Goal: Task Accomplishment & Management: Use online tool/utility

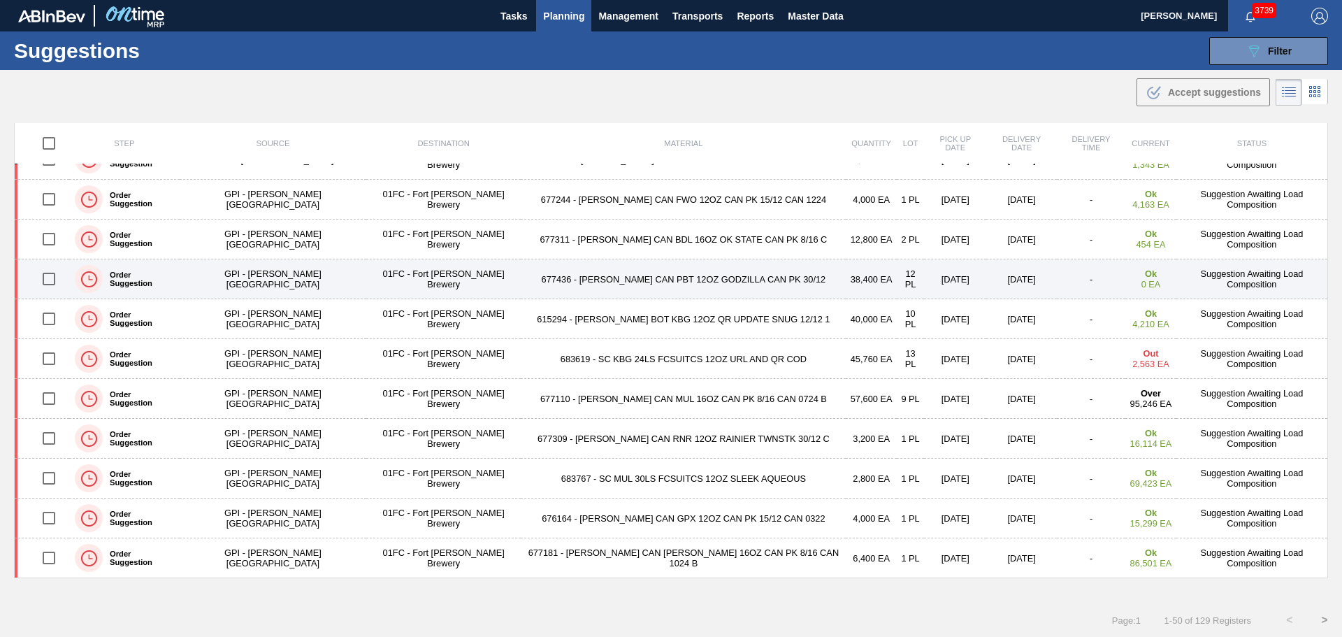
scroll to position [1, 0]
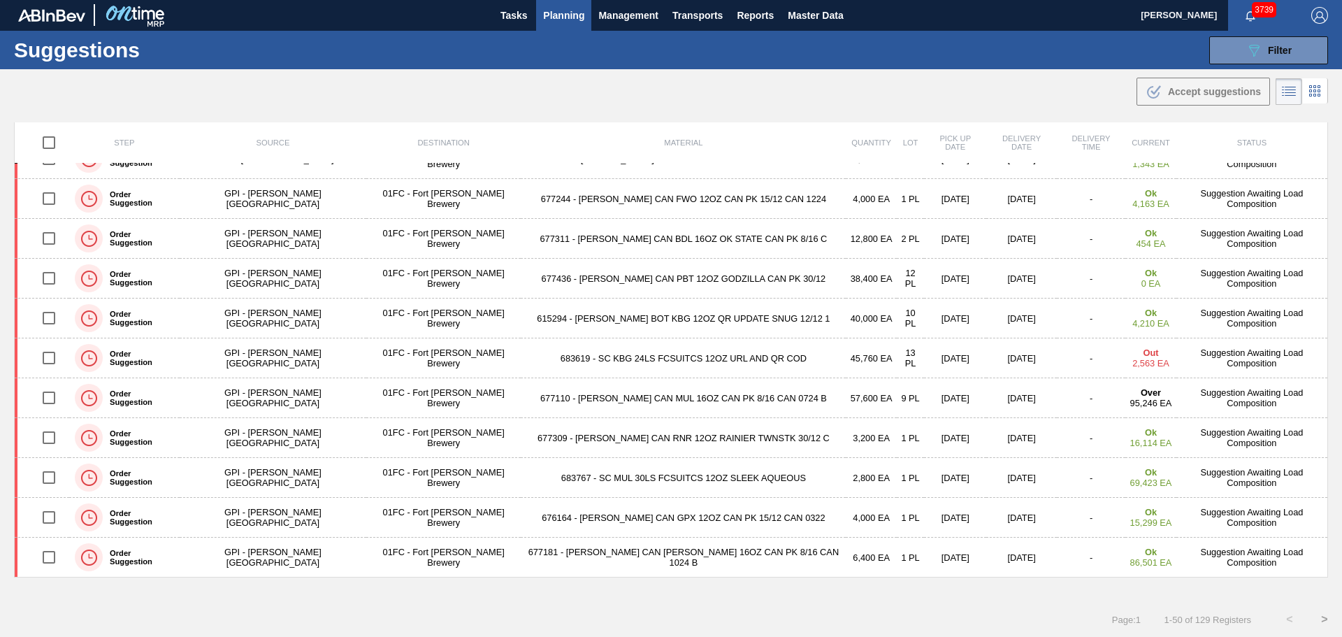
click at [1320, 617] on button ">" at bounding box center [1324, 619] width 35 height 35
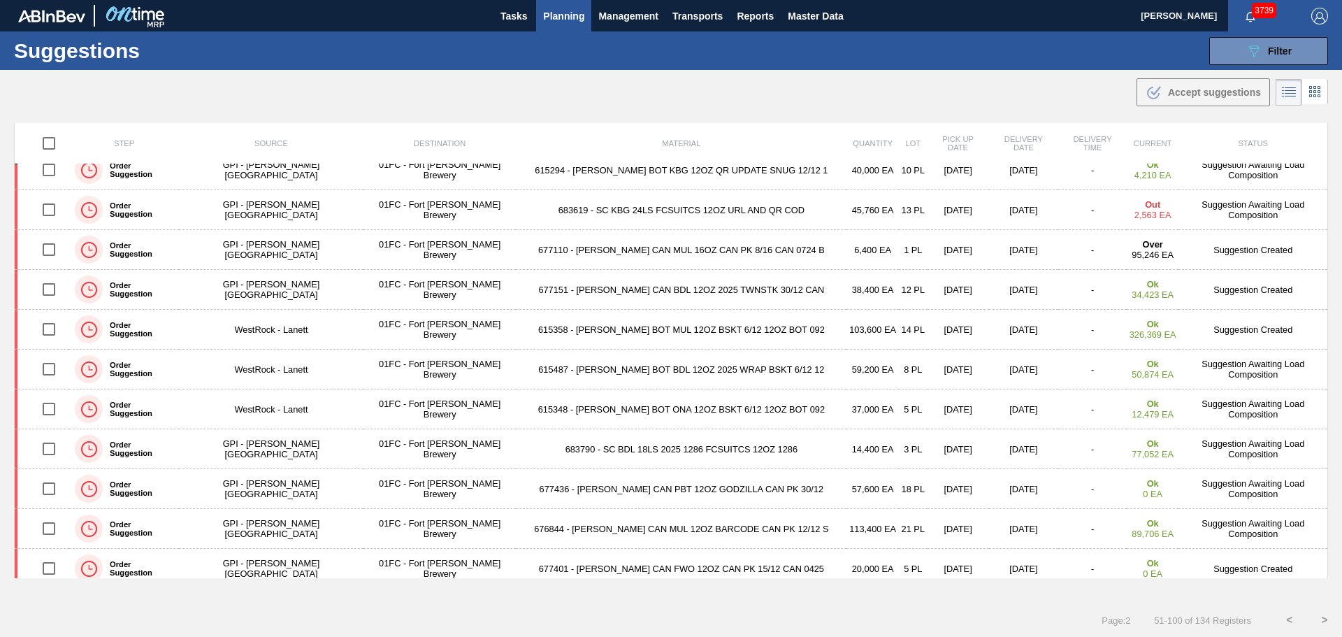
scroll to position [0, 0]
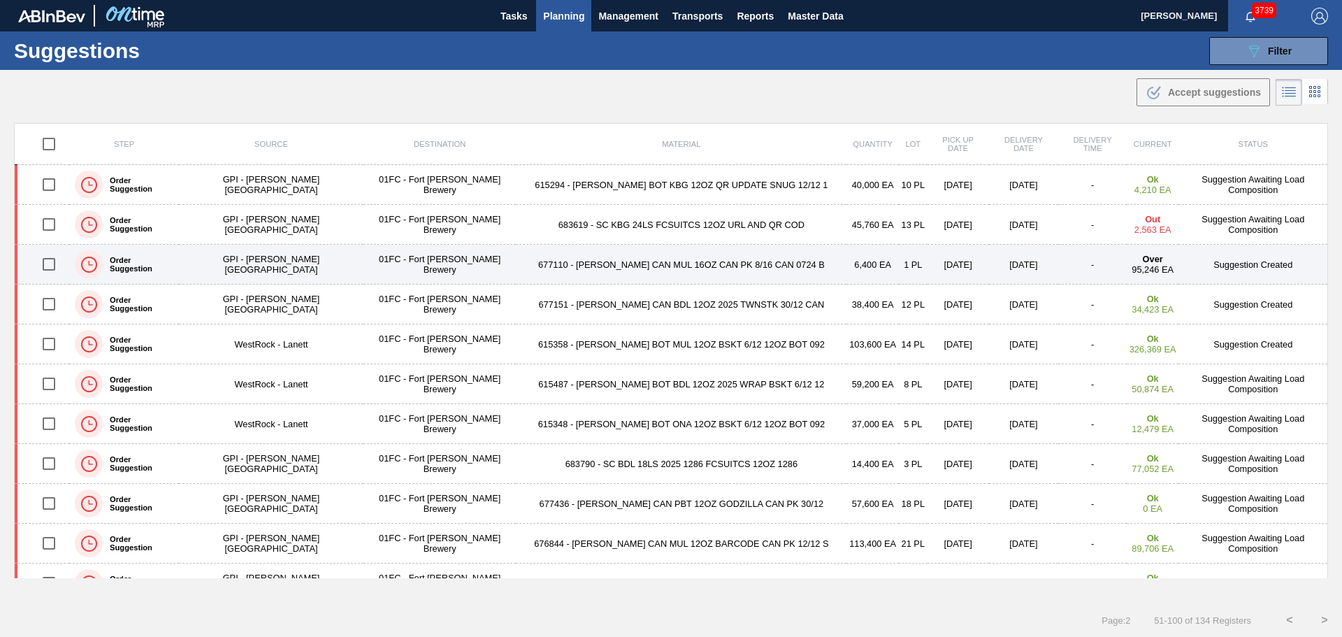
click at [598, 267] on td "677110 - [PERSON_NAME] CAN MUL 16OZ CAN PK 8/16 CAN 0724 B" at bounding box center [681, 265] width 331 height 40
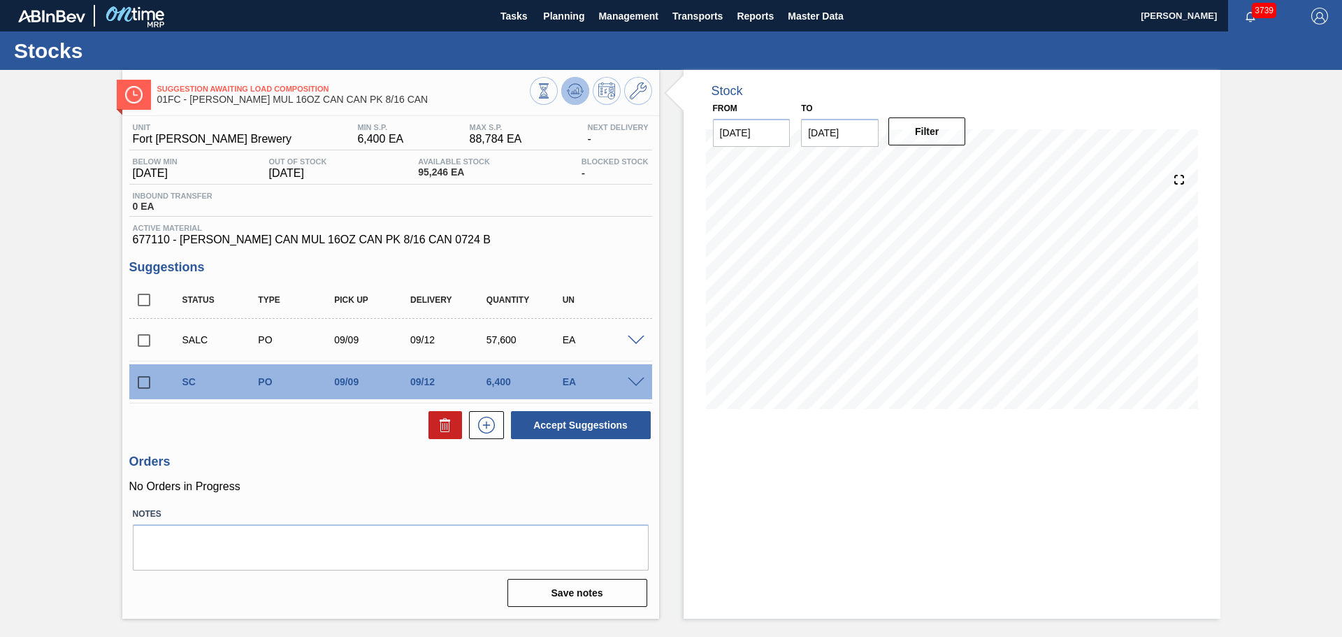
click at [575, 91] on icon at bounding box center [574, 91] width 1 height 3
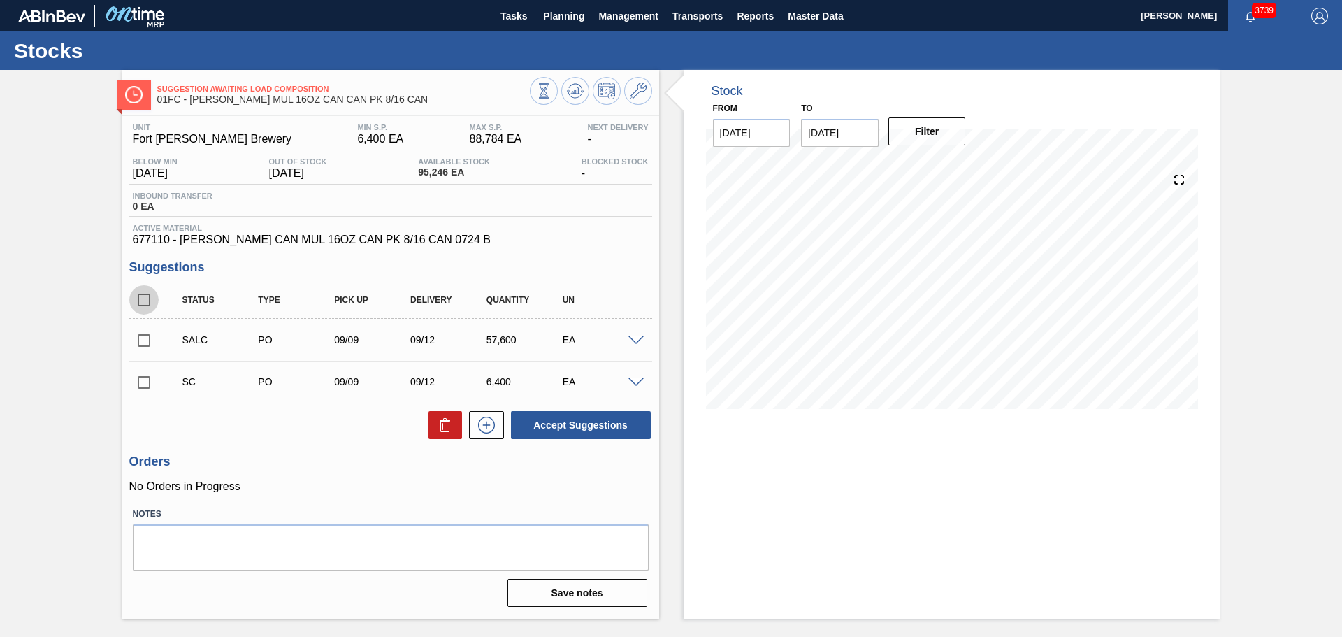
click at [146, 301] on input "checkbox" at bounding box center [143, 299] width 29 height 29
checkbox input "true"
click at [554, 423] on button "Accept Suggestions" at bounding box center [581, 425] width 140 height 28
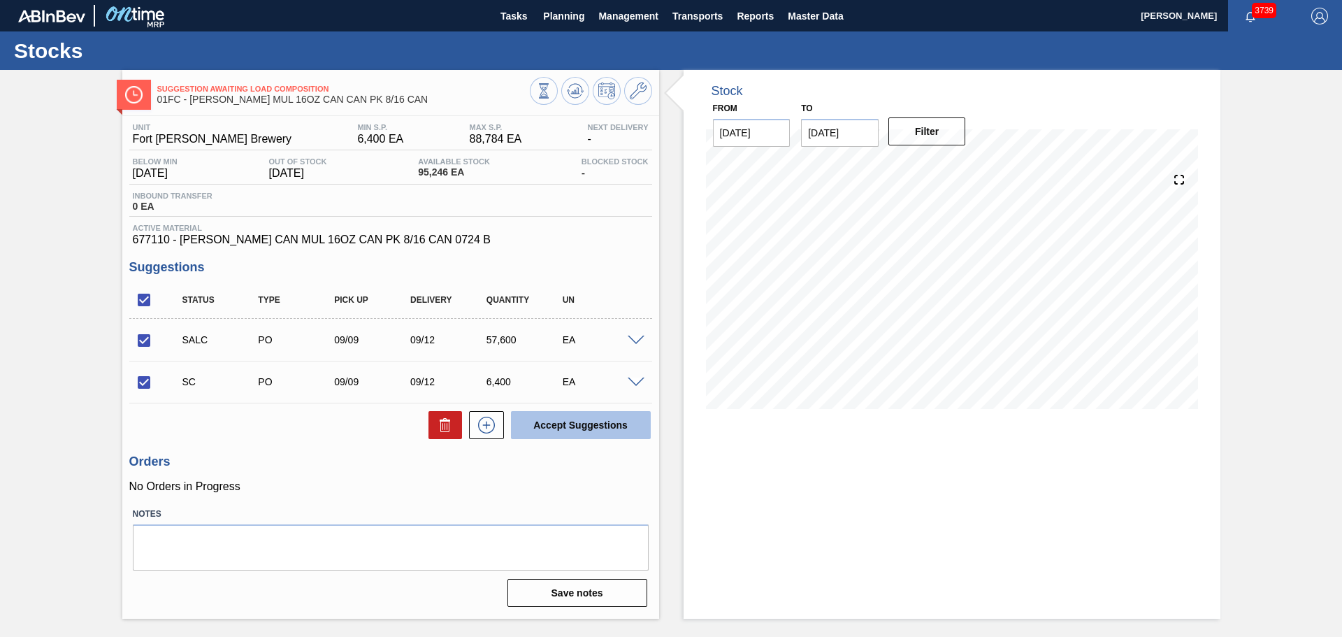
checkbox input "false"
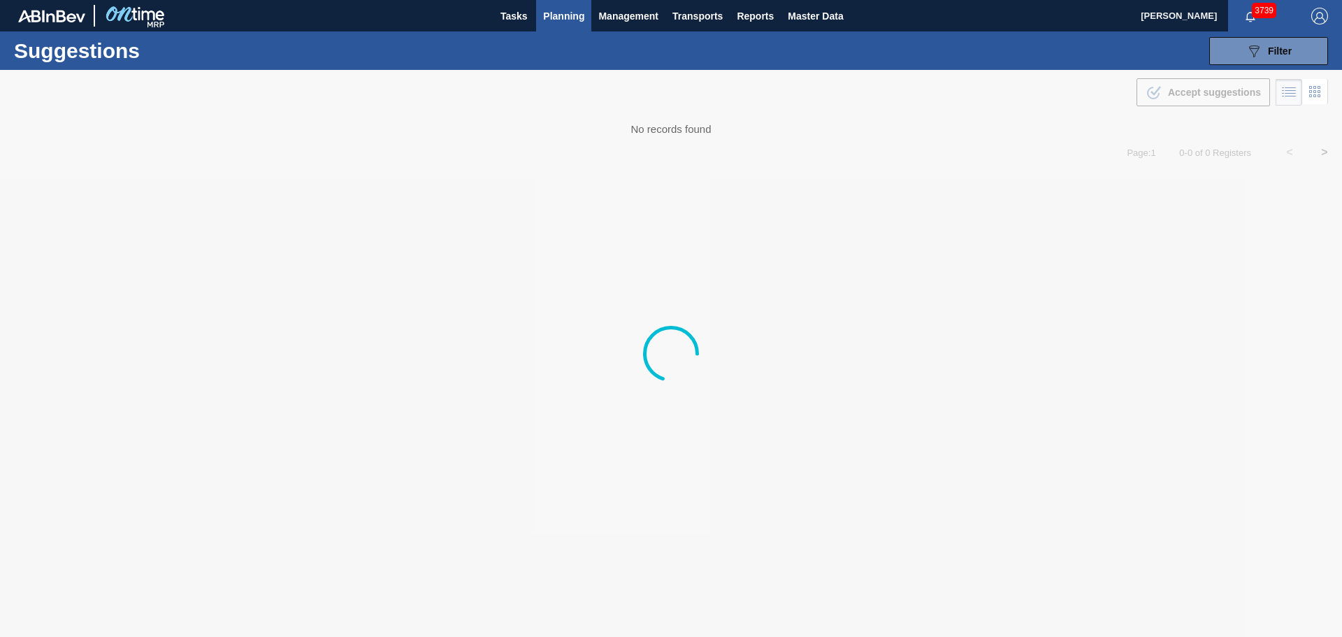
type from "[DATE]"
type to "[DATE]"
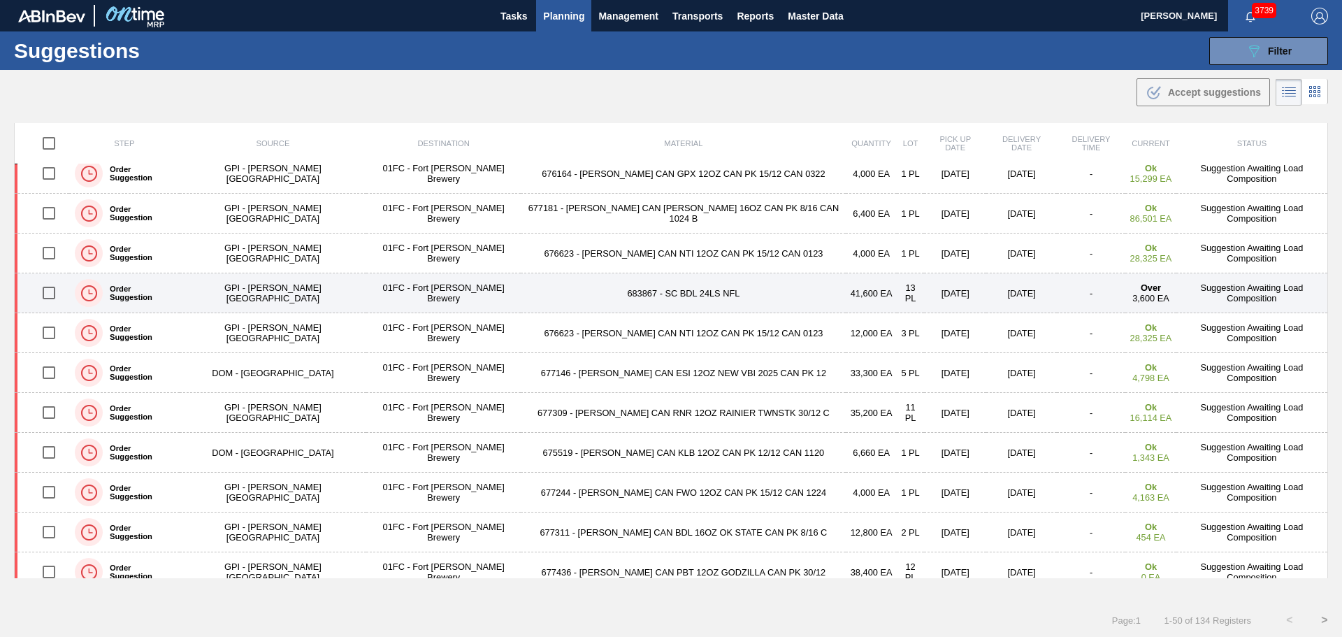
scroll to position [1579, 0]
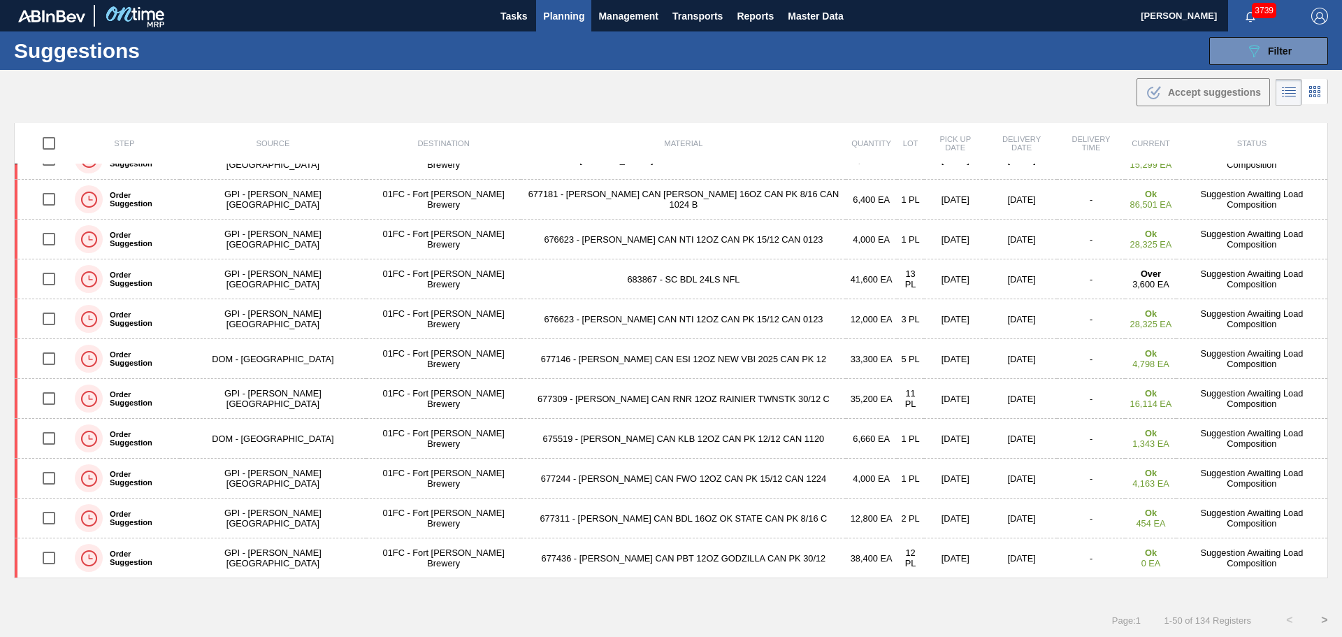
click at [1323, 621] on button ">" at bounding box center [1324, 620] width 35 height 35
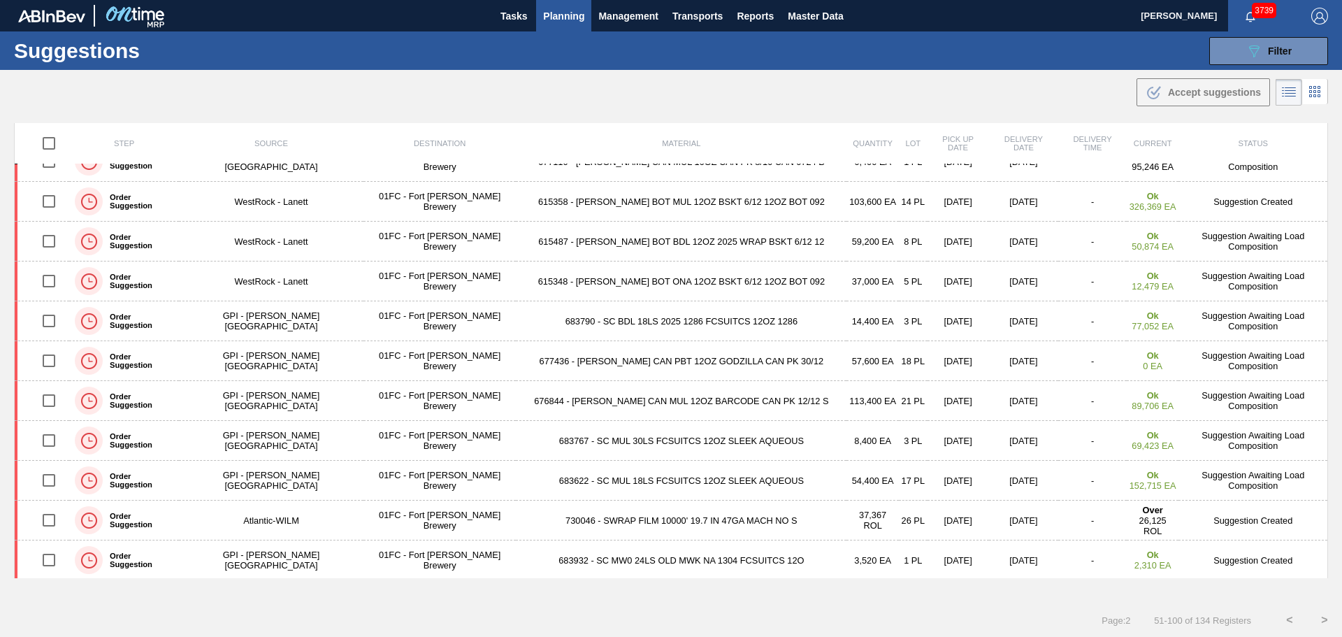
scroll to position [0, 0]
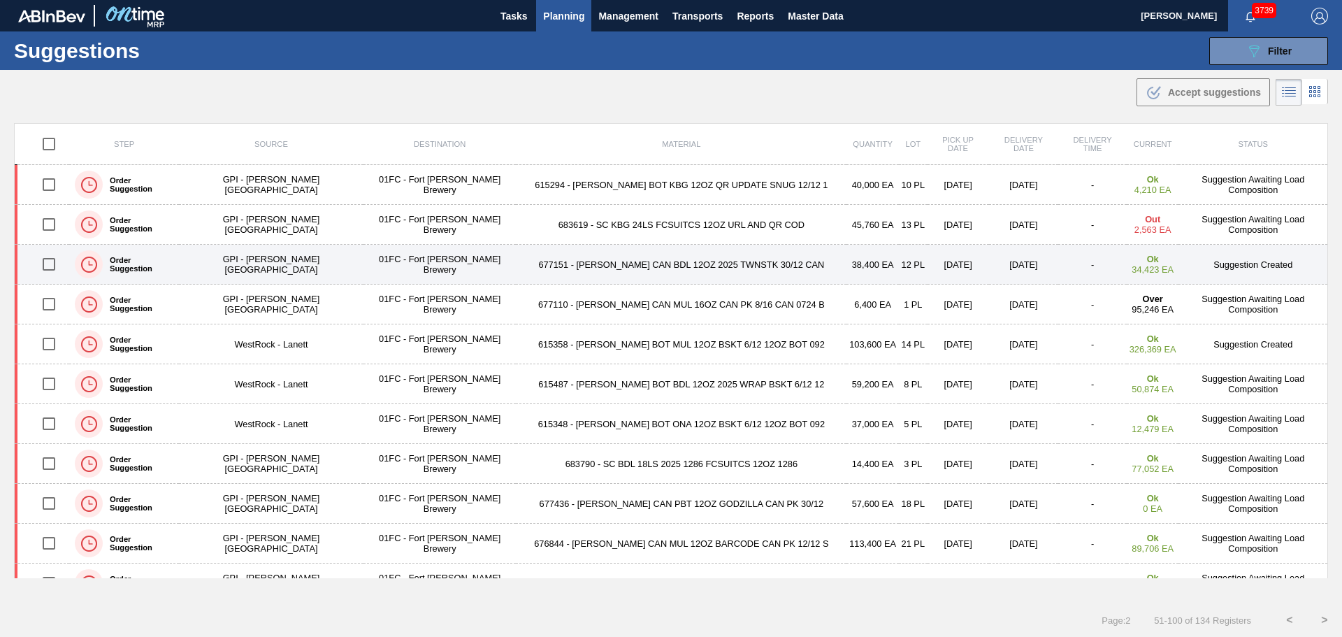
click at [616, 264] on td "677151 - [PERSON_NAME] CAN BDL 12OZ 2025 TWNSTK 30/12 CAN" at bounding box center [681, 265] width 331 height 40
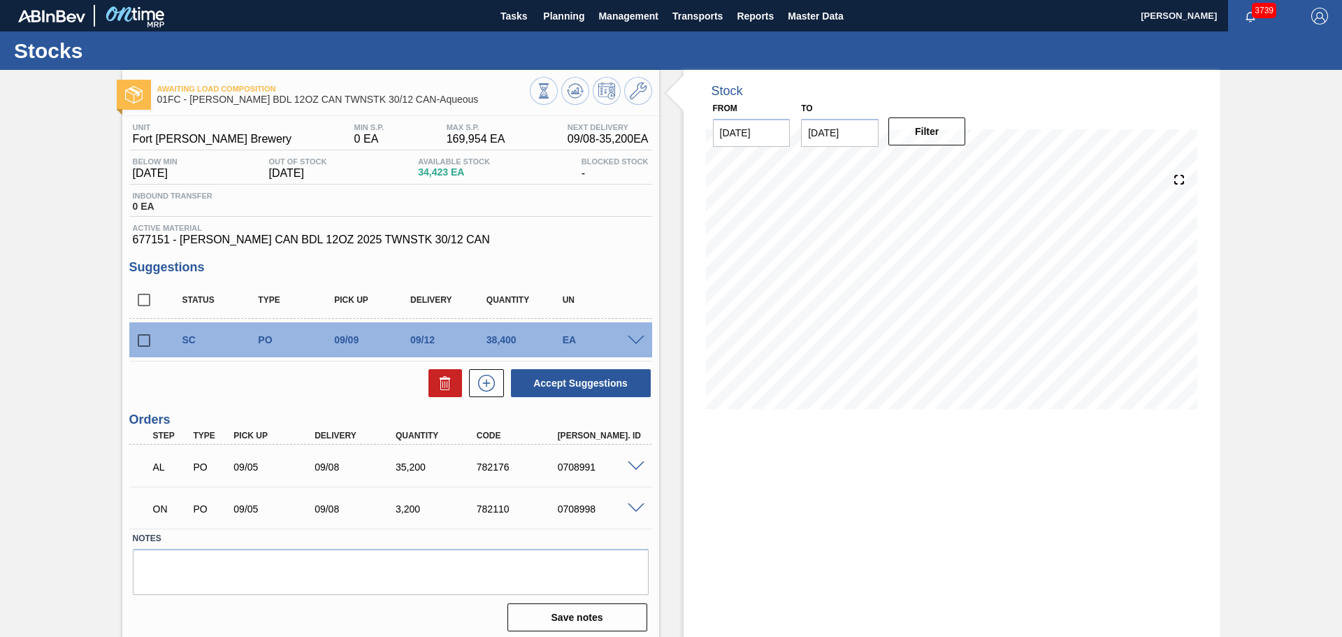
click at [823, 134] on input "09/21/2025" at bounding box center [840, 133] width 78 height 28
click at [578, 88] on icon at bounding box center [575, 90] width 17 height 17
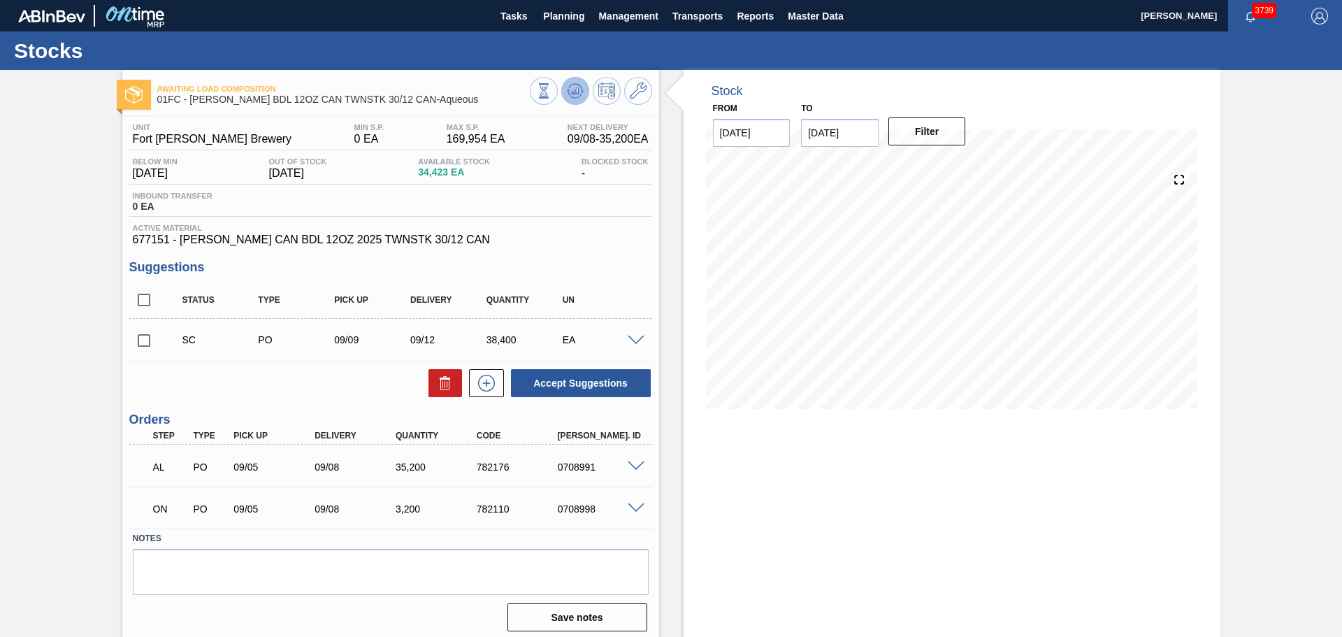
click at [579, 88] on icon at bounding box center [575, 90] width 17 height 17
click at [146, 336] on input "checkbox" at bounding box center [143, 340] width 29 height 29
click at [580, 378] on button "Accept Suggestions" at bounding box center [581, 383] width 140 height 28
checkbox input "false"
click at [145, 340] on input "checkbox" at bounding box center [143, 340] width 29 height 29
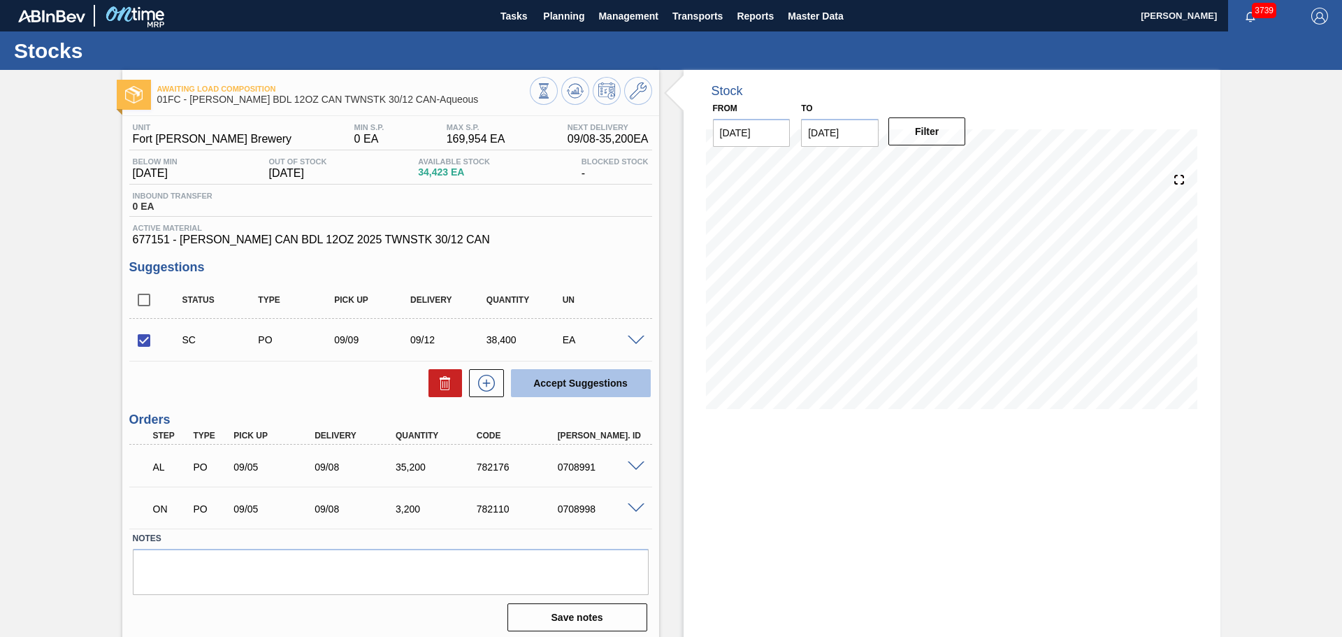
click at [607, 379] on button "Accept Suggestions" at bounding box center [581, 383] width 140 height 28
checkbox input "false"
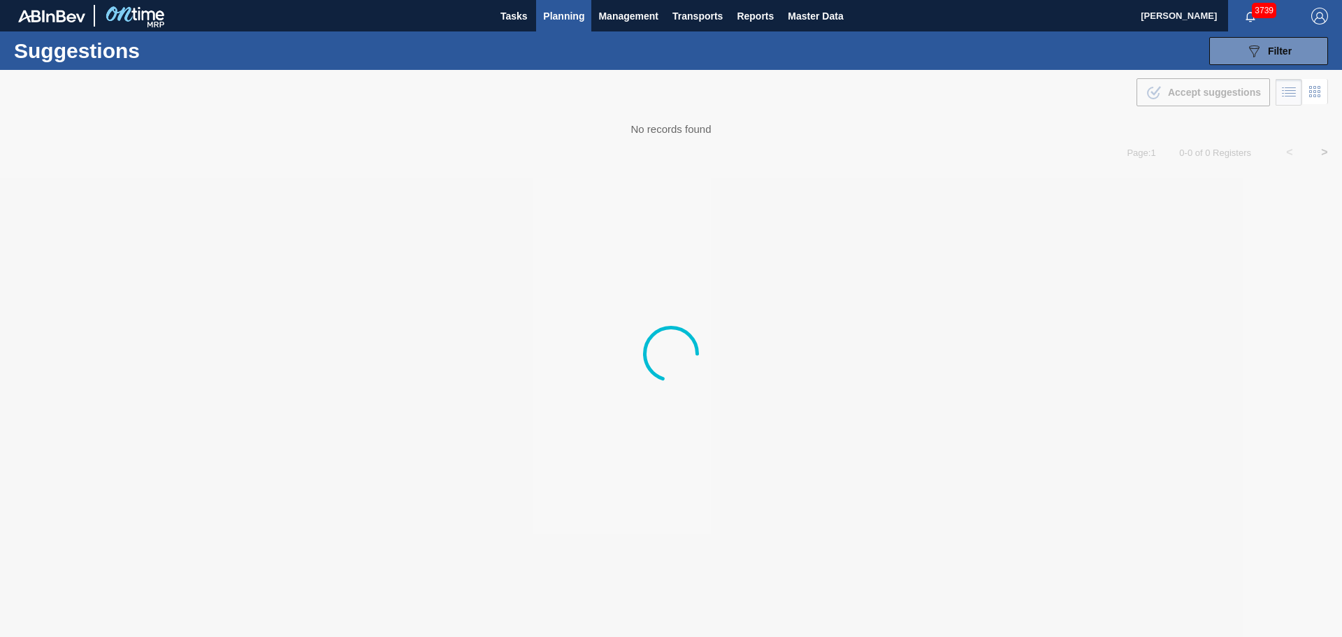
type from "[DATE]"
type to "[DATE]"
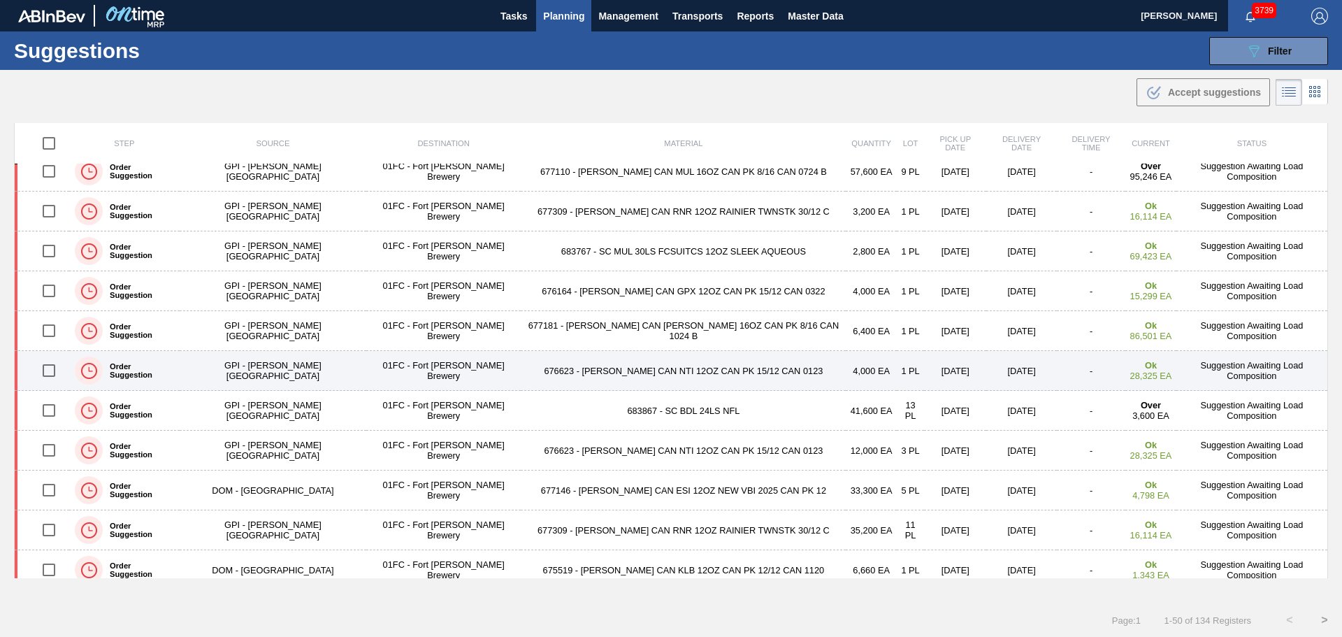
scroll to position [1579, 0]
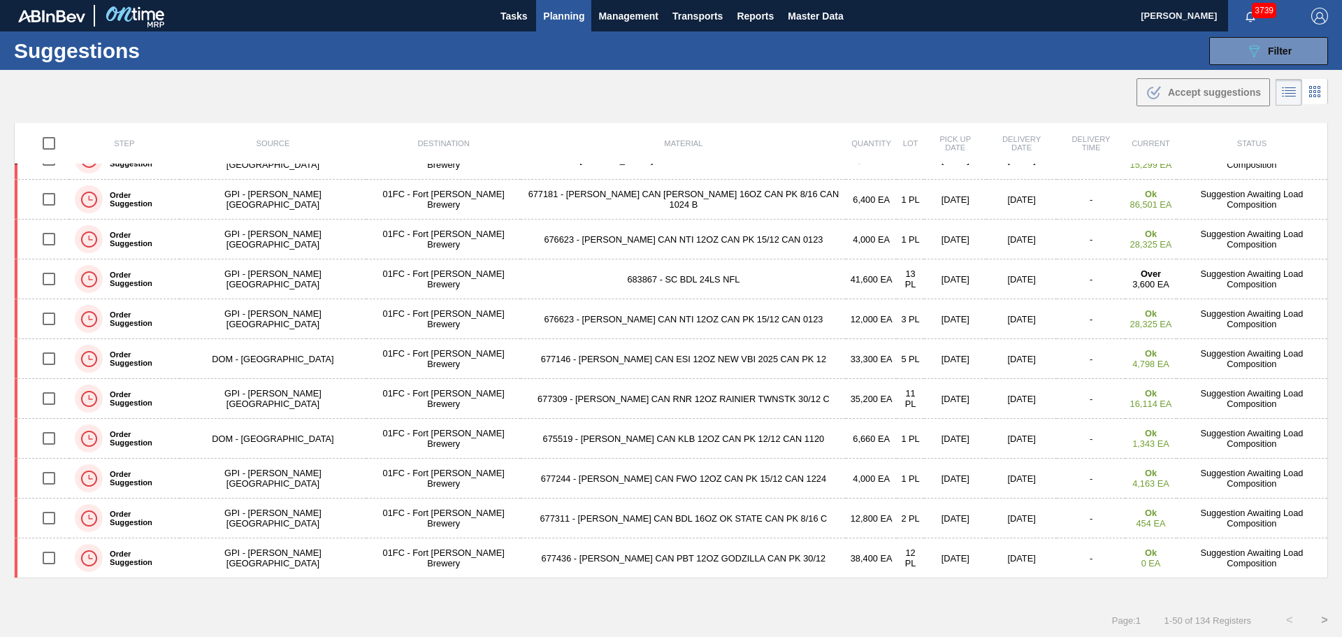
click at [1323, 619] on button ">" at bounding box center [1324, 620] width 35 height 35
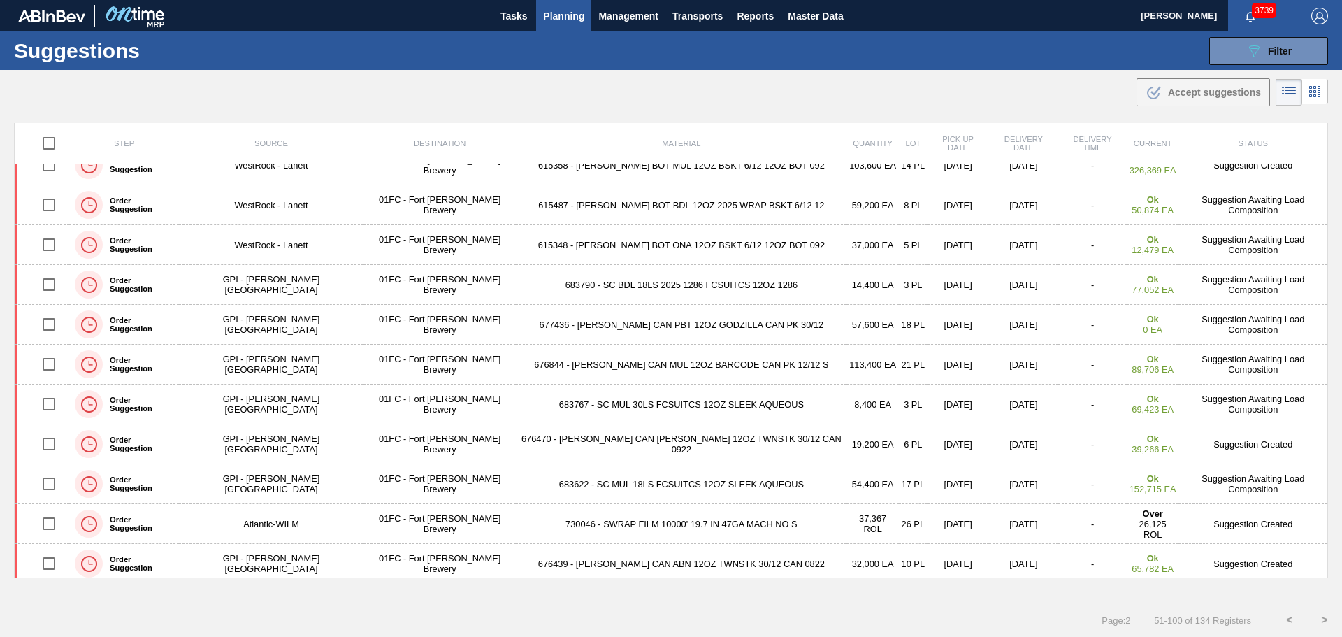
scroll to position [0, 0]
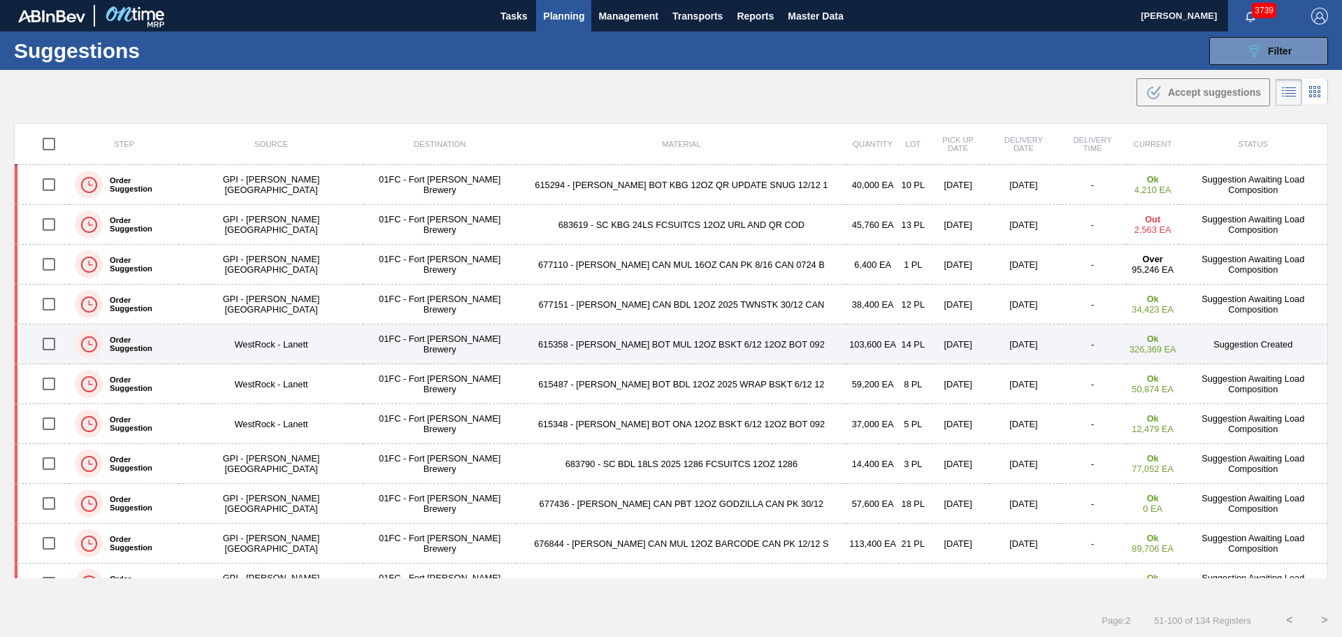
click at [663, 347] on td "615358 - [PERSON_NAME] BOT MUL 12OZ BSKT 6/12 12OZ BOT 092" at bounding box center [681, 344] width 331 height 40
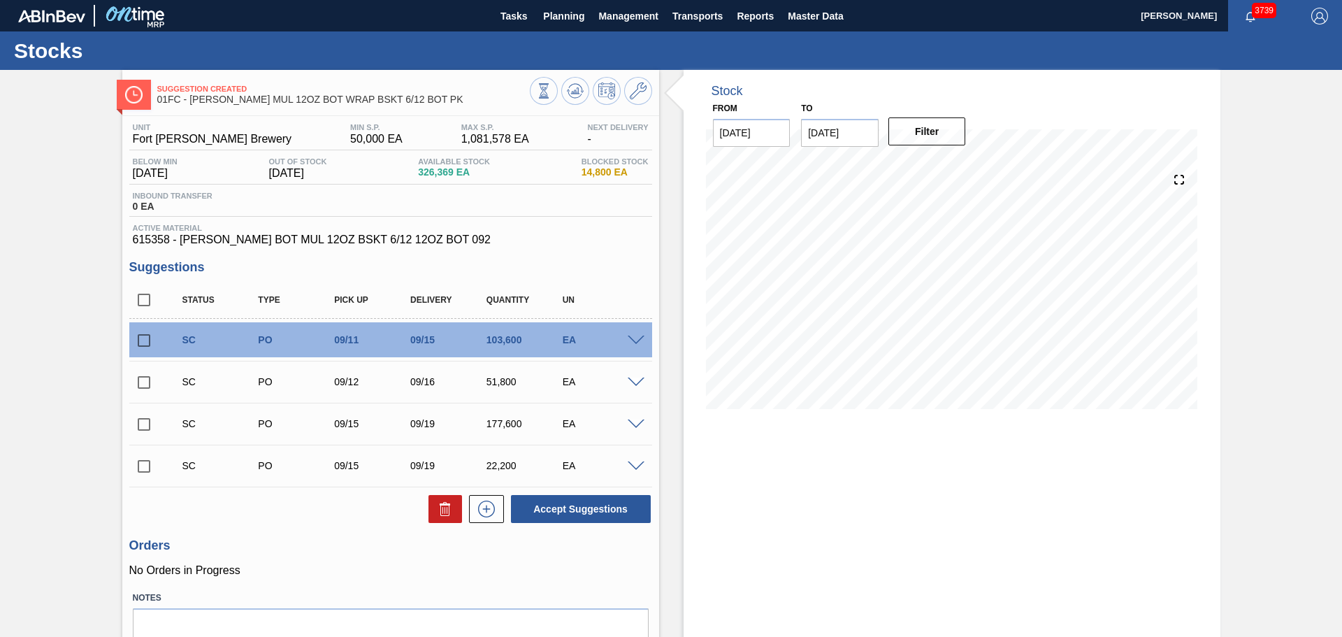
click at [633, 339] on span at bounding box center [636, 341] width 17 height 10
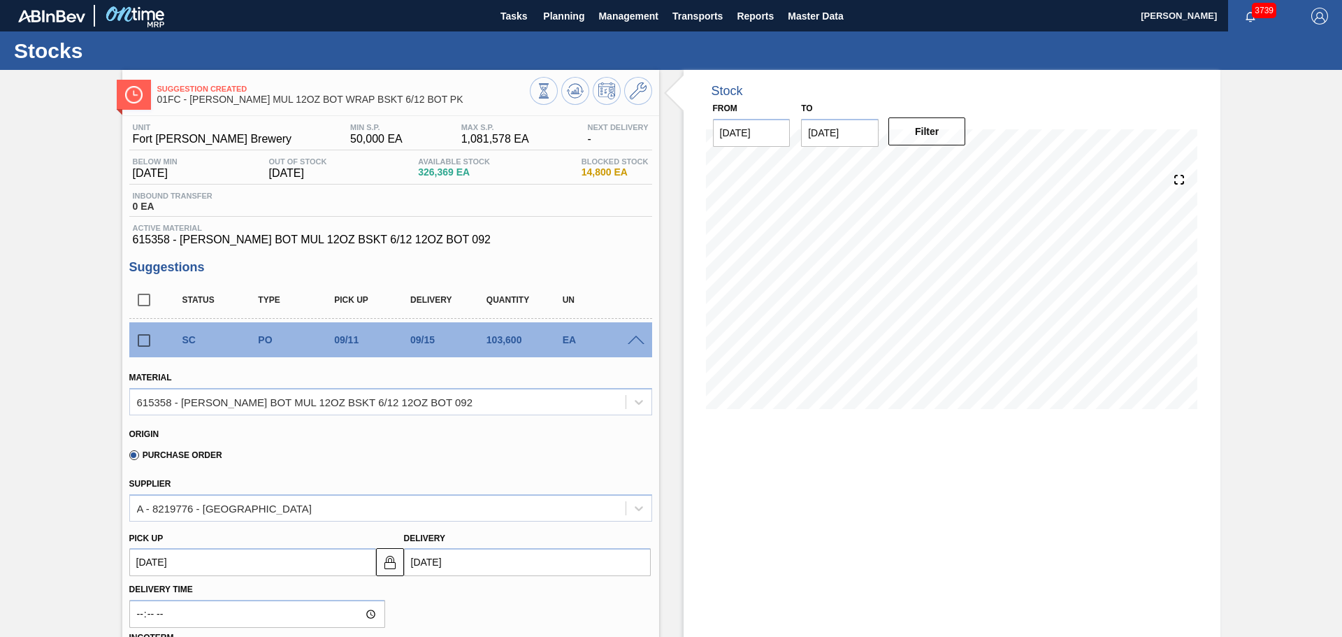
click at [633, 339] on span at bounding box center [636, 341] width 17 height 10
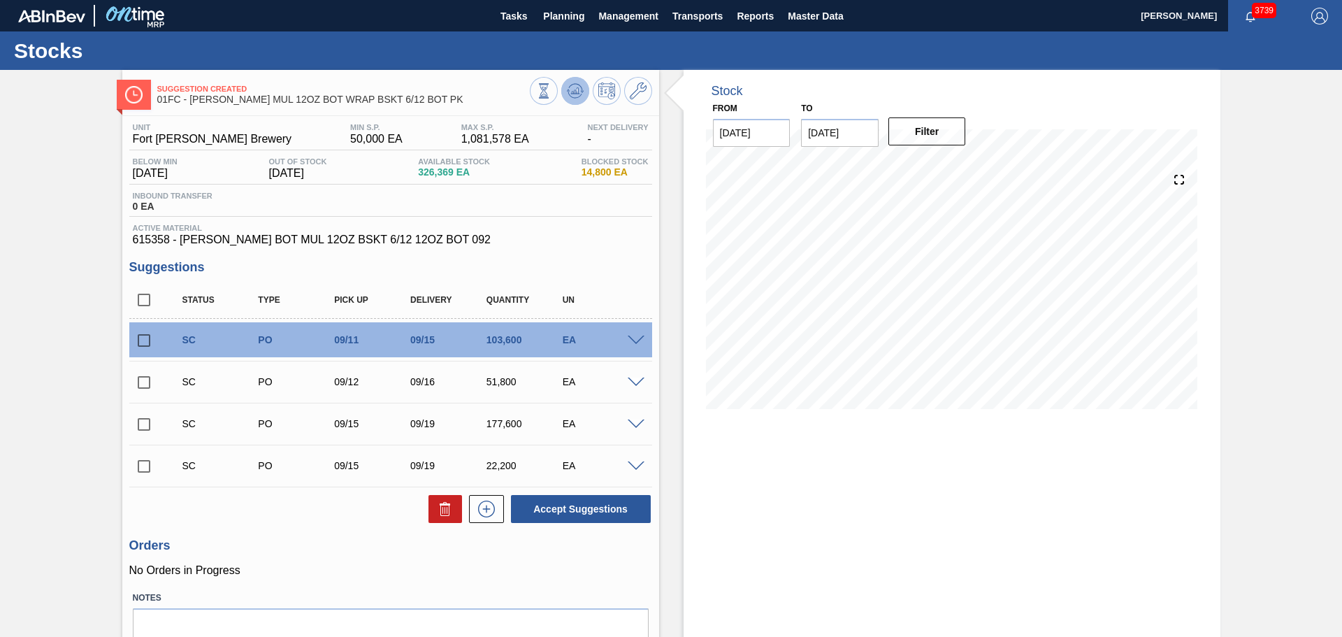
click at [577, 96] on icon at bounding box center [575, 90] width 17 height 17
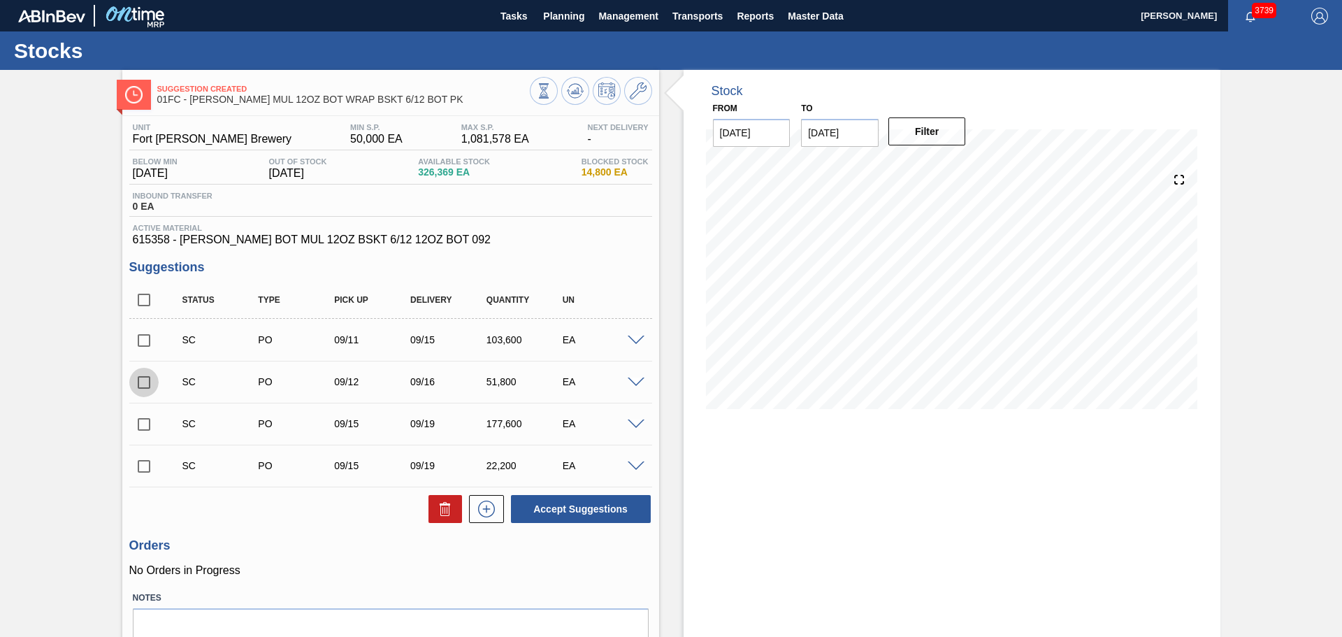
drag, startPoint x: 147, startPoint y: 382, endPoint x: 147, endPoint y: 360, distance: 21.7
click at [147, 379] on input "checkbox" at bounding box center [143, 382] width 29 height 29
checkbox input "true"
click at [148, 341] on input "checkbox" at bounding box center [143, 340] width 29 height 29
click at [581, 507] on button "Accept Suggestions" at bounding box center [581, 509] width 140 height 28
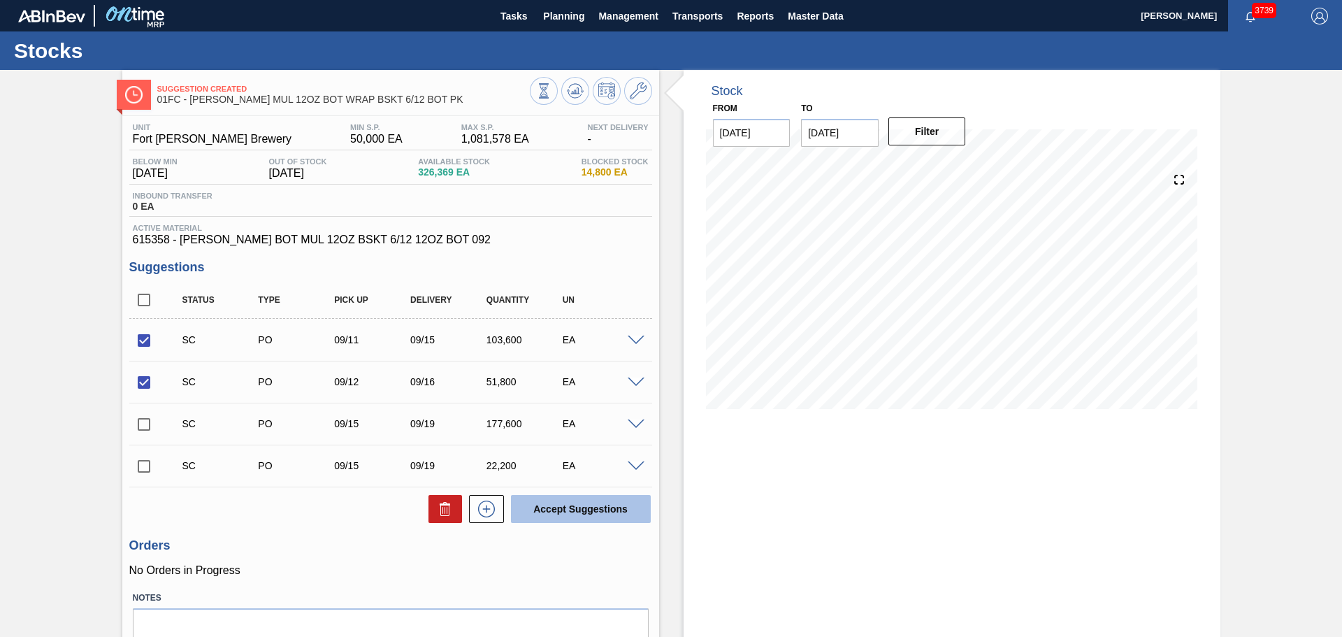
checkbox input "false"
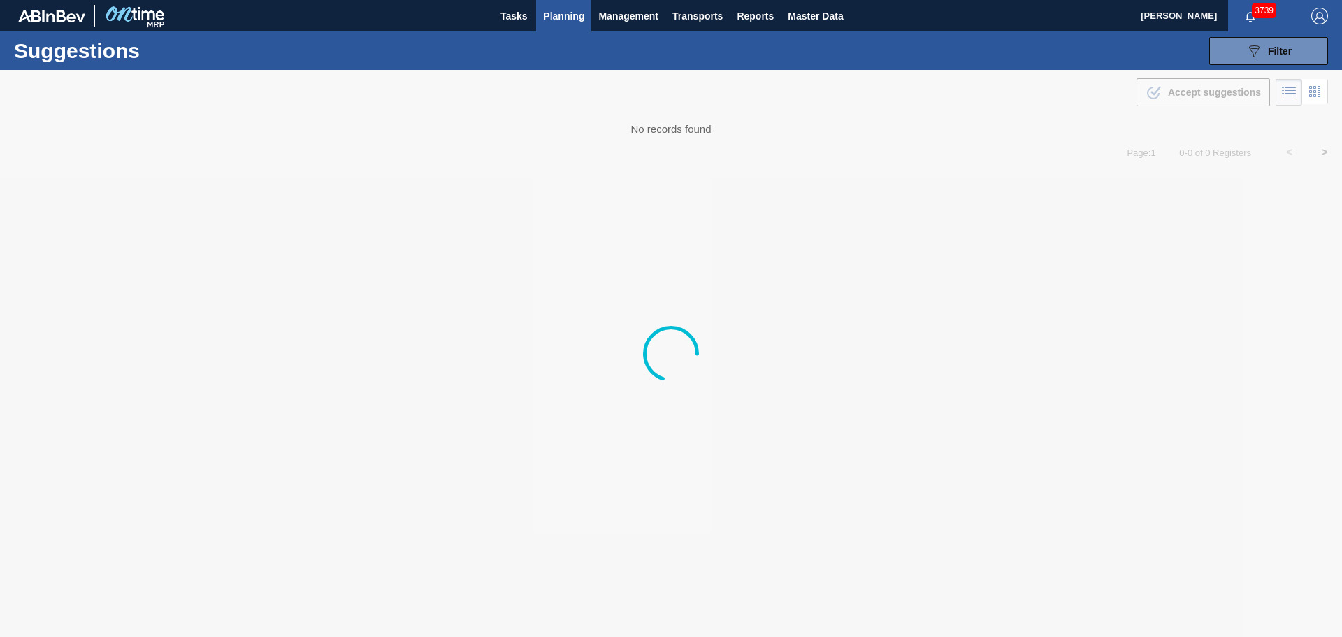
type from "[DATE]"
type to "[DATE]"
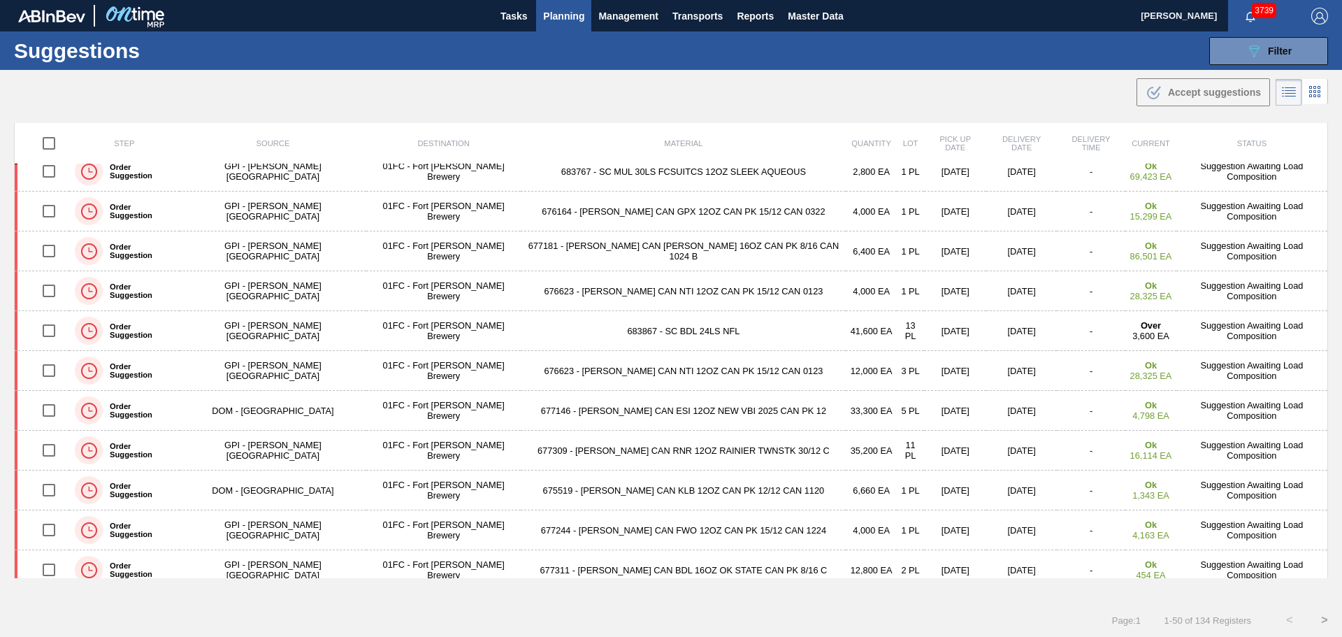
scroll to position [1579, 0]
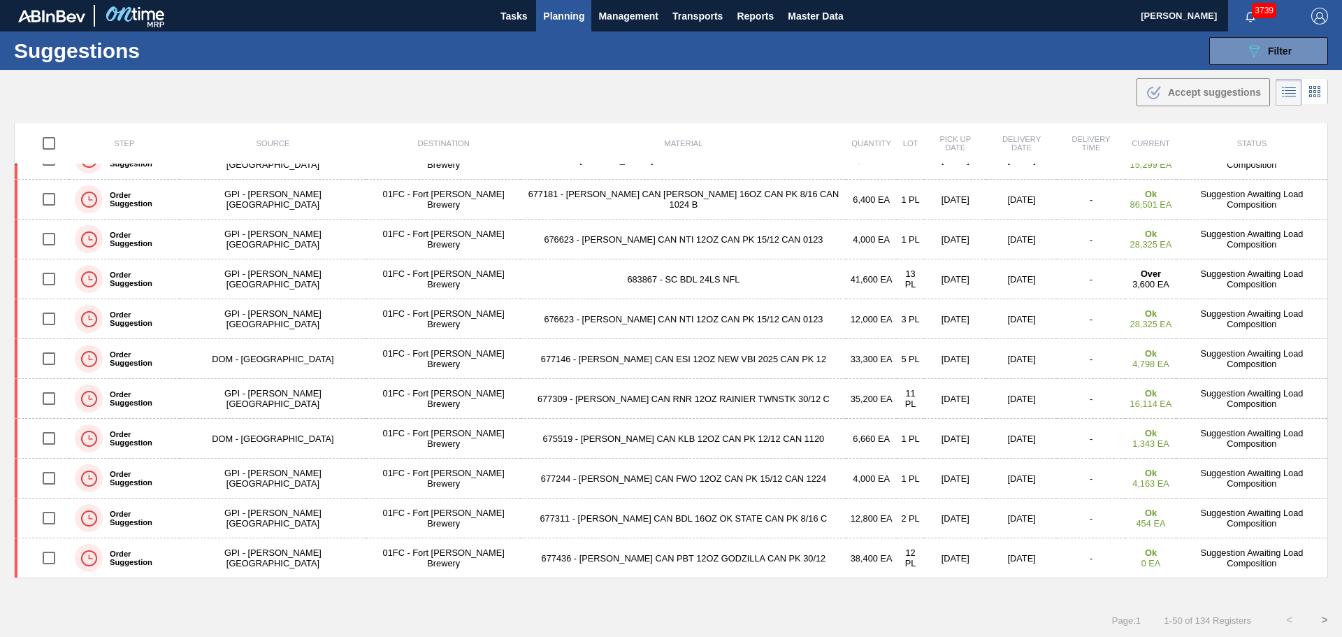
click at [1323, 617] on button ">" at bounding box center [1324, 620] width 35 height 35
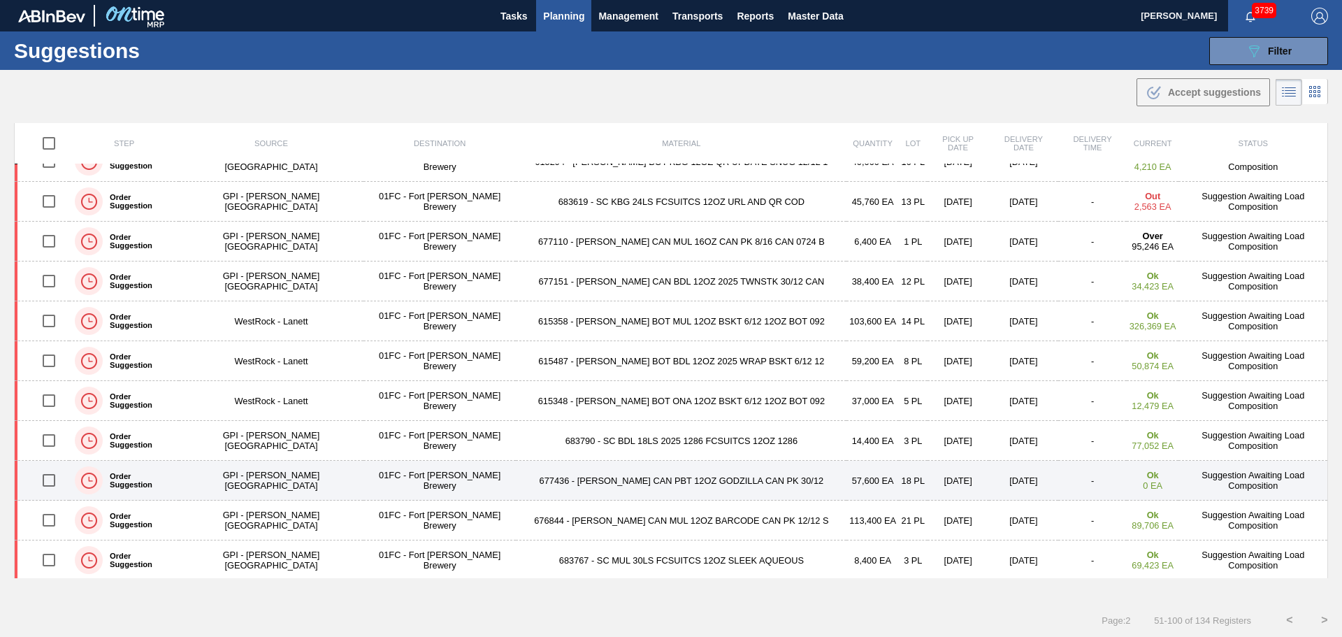
scroll to position [0, 0]
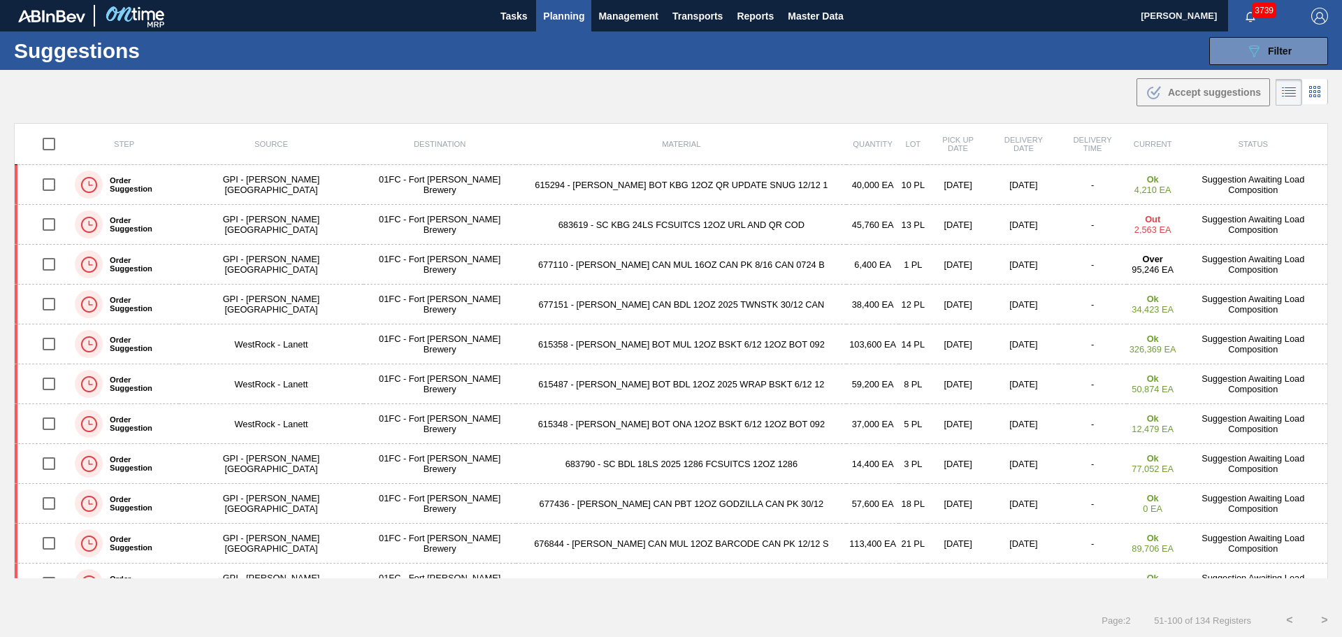
click at [1287, 621] on button "<" at bounding box center [1289, 620] width 35 height 35
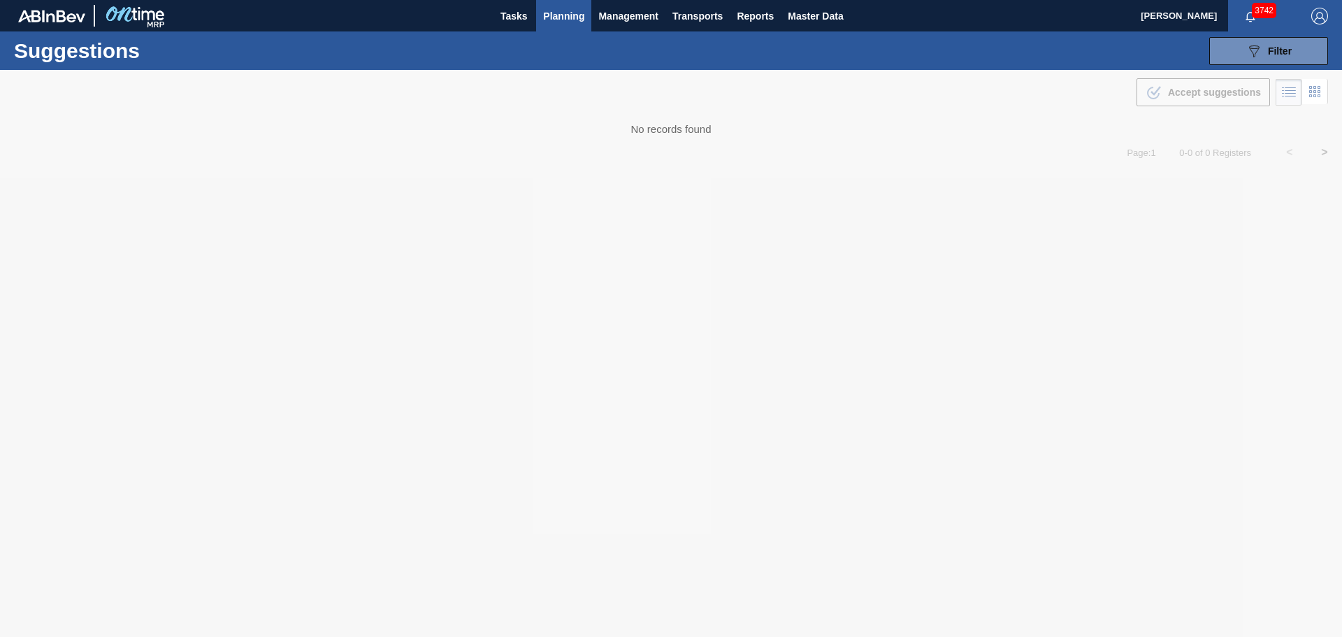
type from "[DATE]"
type to "[DATE]"
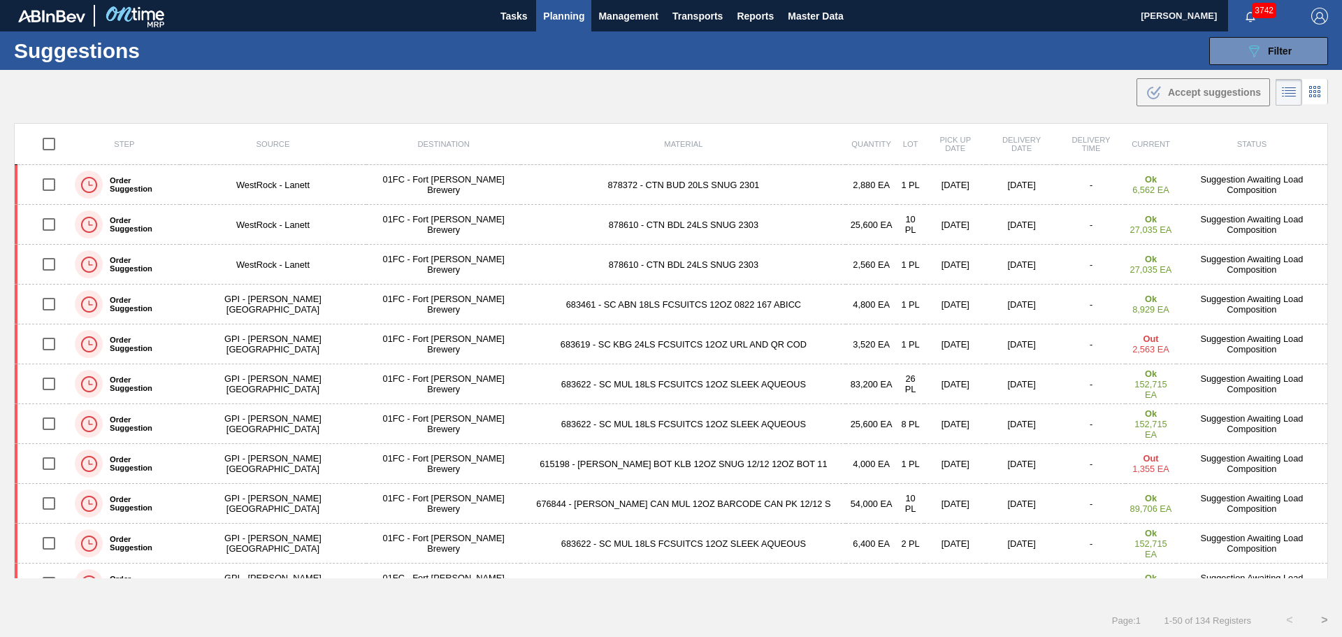
click at [570, 17] on span "Planning" at bounding box center [563, 16] width 41 height 17
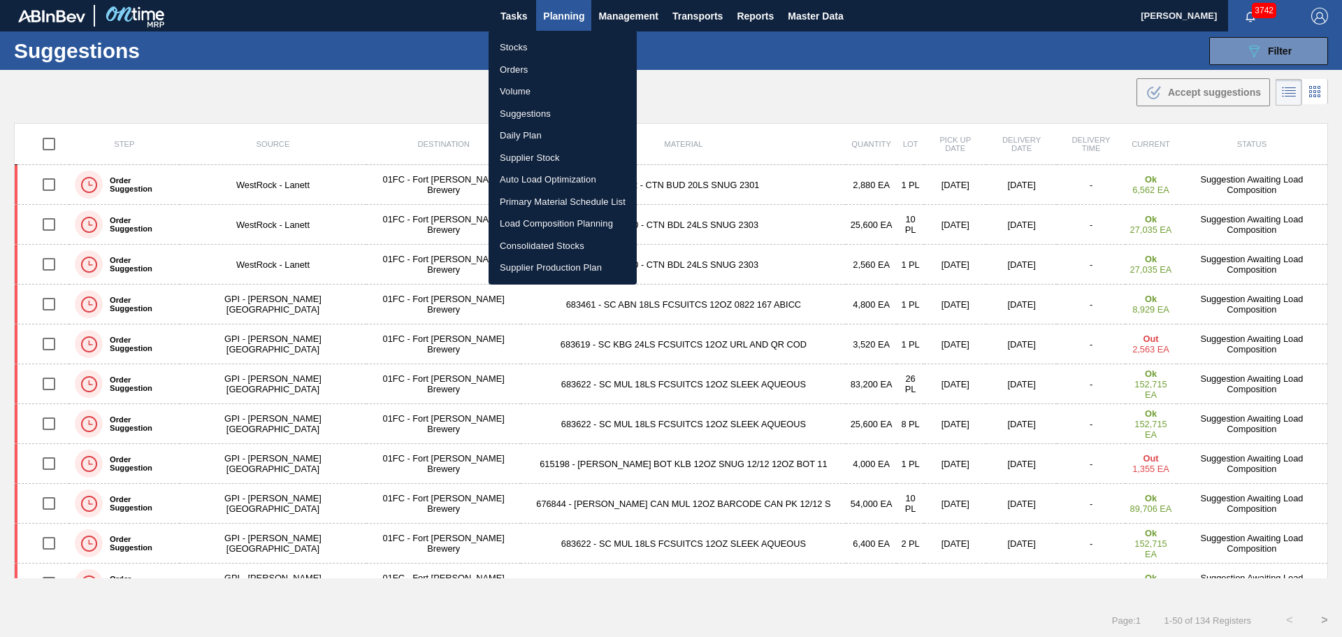
click at [542, 222] on li "Load Composition Planning" at bounding box center [563, 224] width 148 height 22
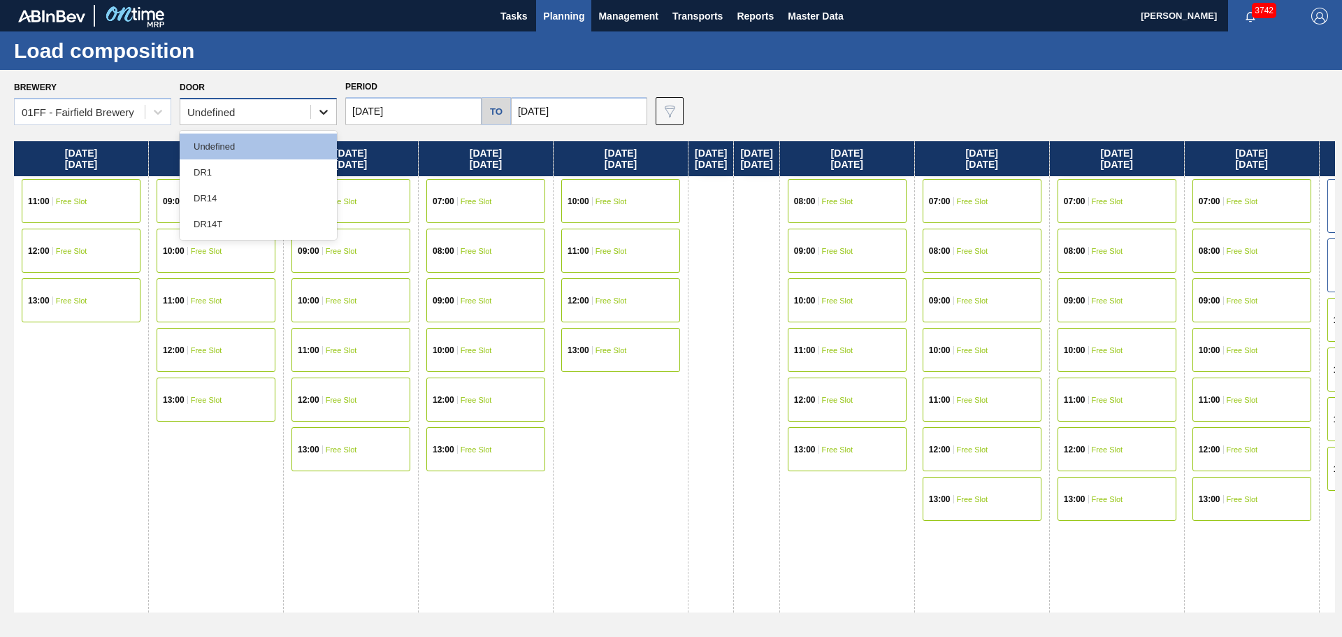
click at [312, 118] on div at bounding box center [323, 111] width 25 height 25
click at [319, 113] on icon at bounding box center [324, 112] width 14 height 14
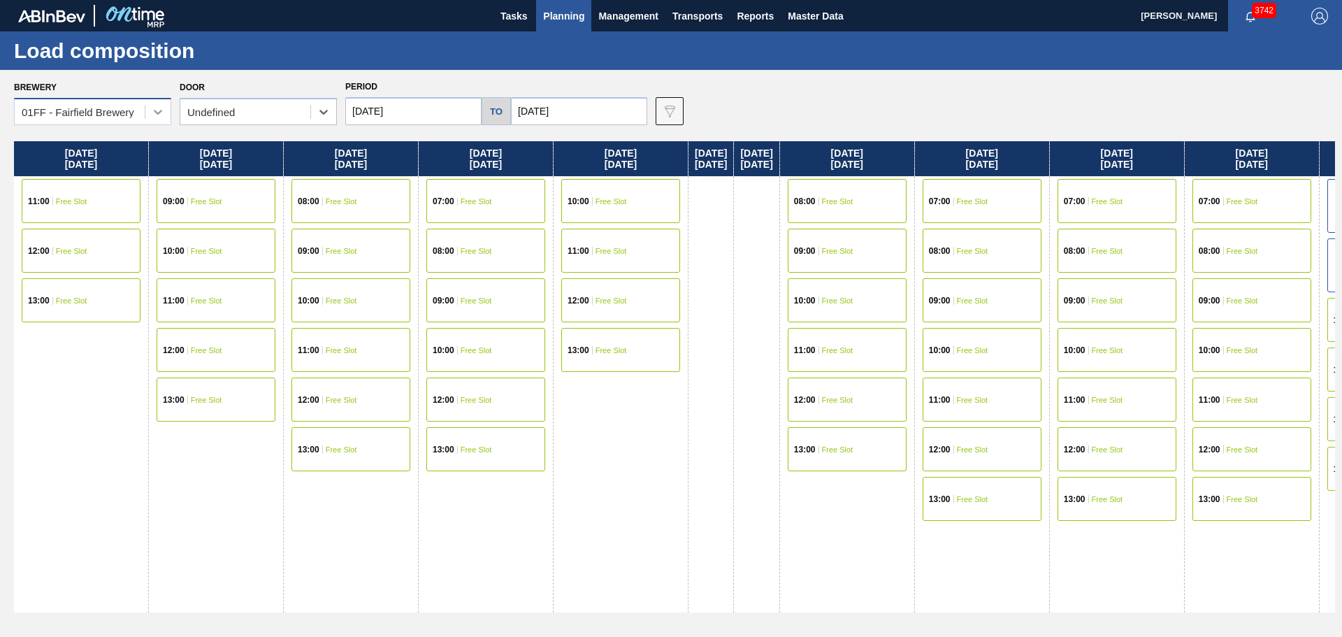
click at [161, 113] on icon at bounding box center [158, 112] width 14 height 14
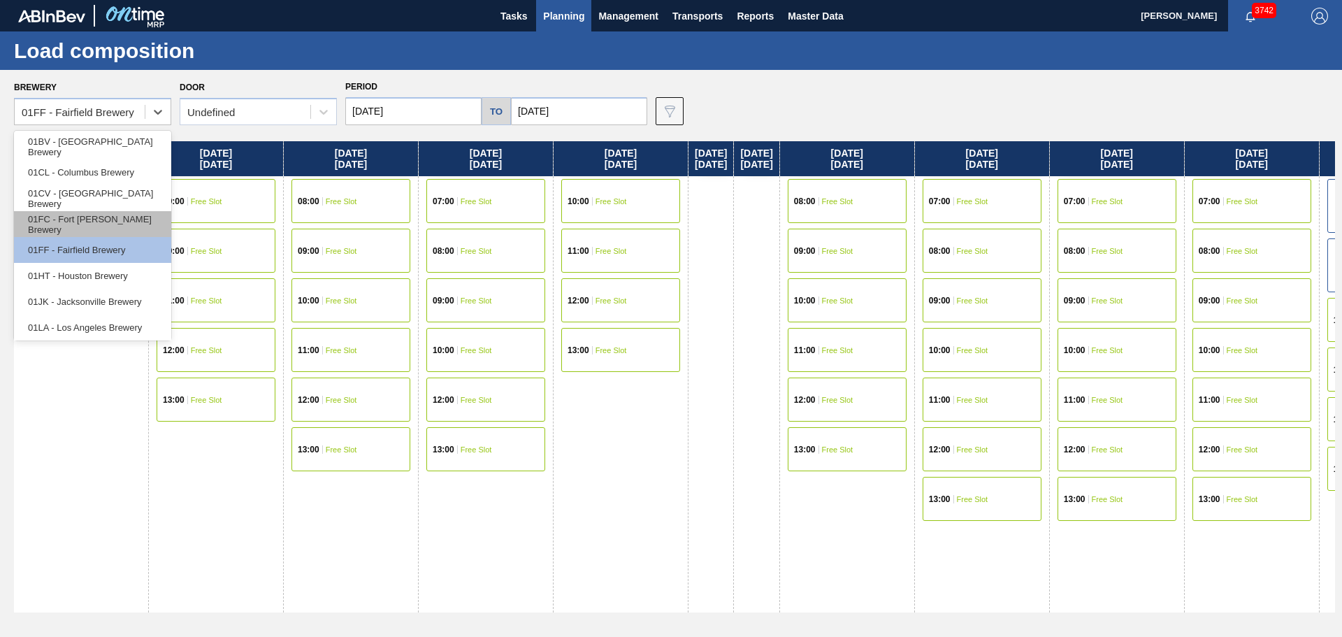
click at [106, 224] on div "01FC - Fort [PERSON_NAME] Brewery" at bounding box center [92, 224] width 157 height 26
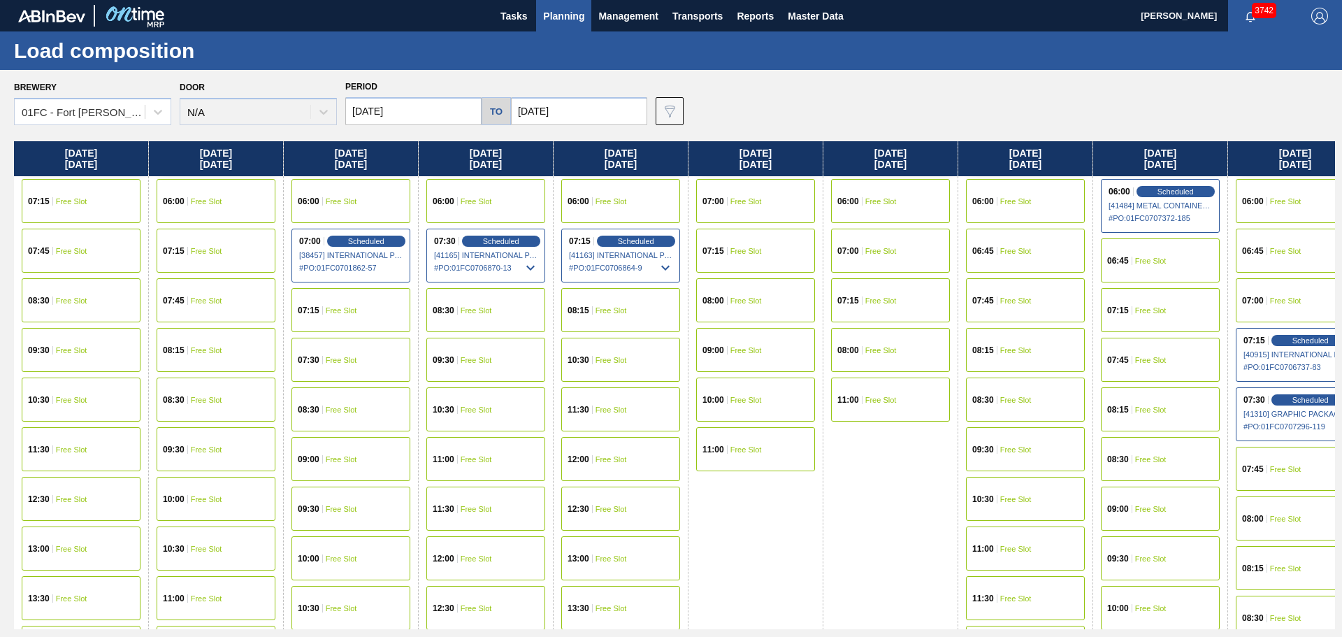
click at [320, 107] on div "Door N/A" at bounding box center [258, 102] width 157 height 48
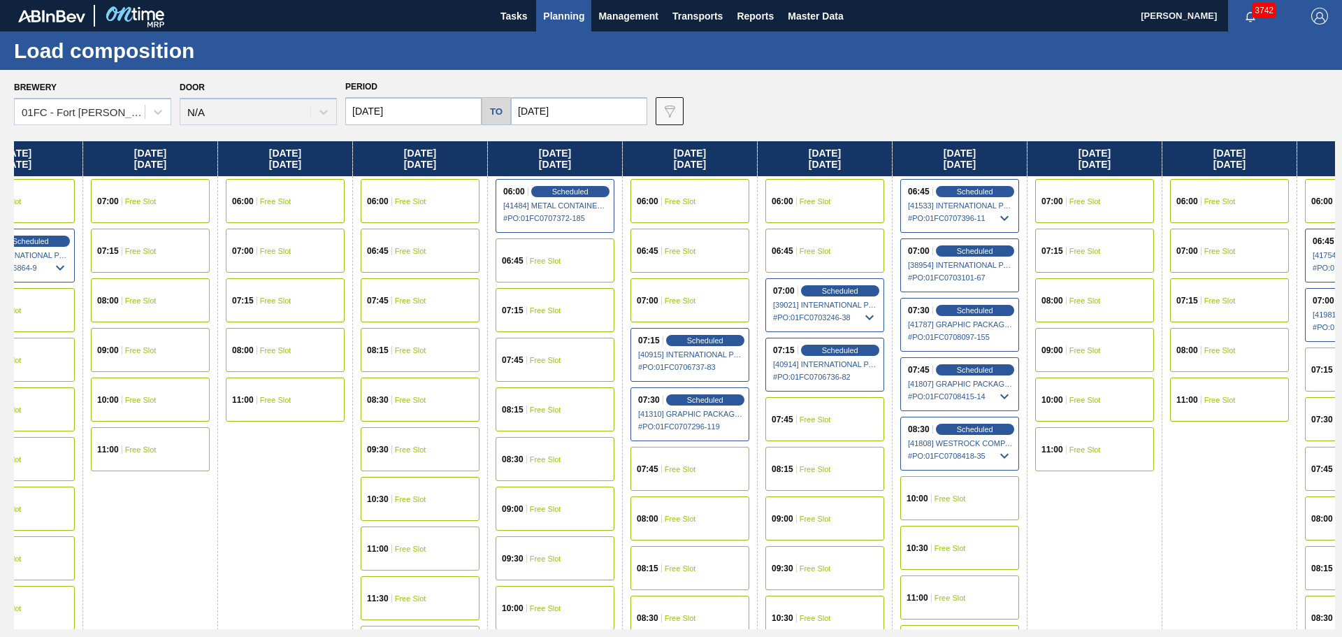
drag, startPoint x: 977, startPoint y: 155, endPoint x: 347, endPoint y: 211, distance: 632.3
click at [345, 212] on div "Monday 08/18/2025 07:15 Free Slot 07:45 Free Slot 08:30 Free Slot 09:30 Free Sl…" at bounding box center [674, 385] width 1321 height 488
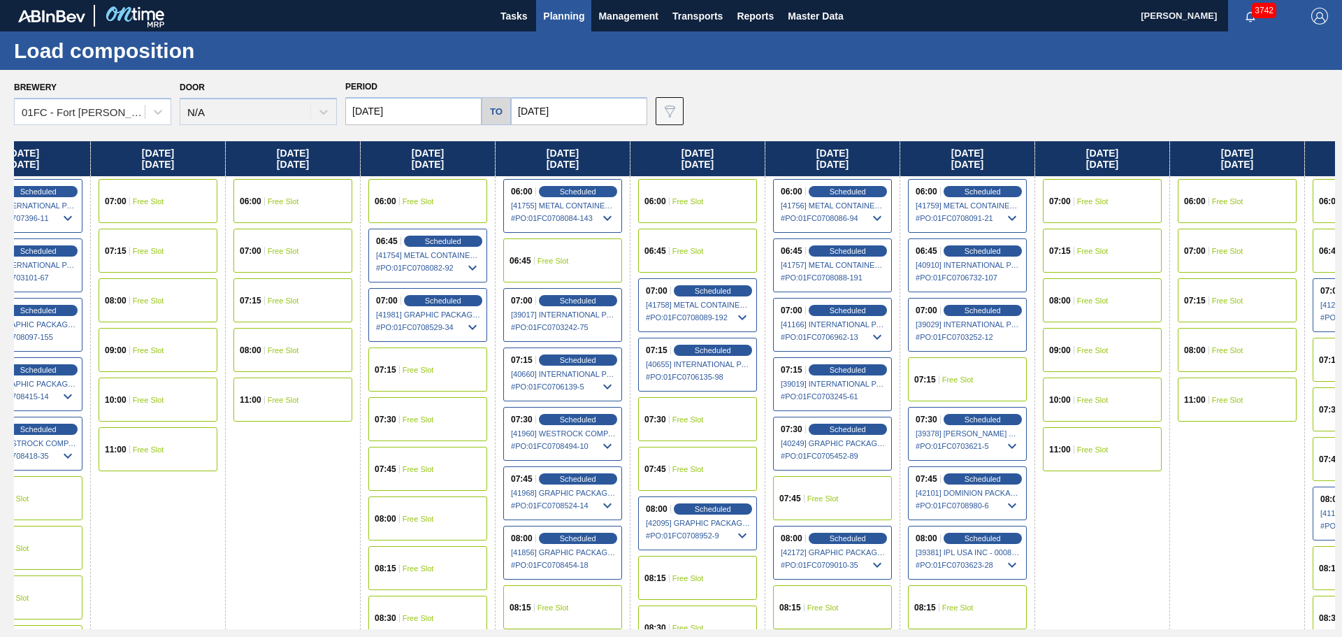
drag, startPoint x: 828, startPoint y: 164, endPoint x: 278, endPoint y: 209, distance: 552.0
click at [187, 224] on div "Monday 08/18/2025 07:15 Free Slot 07:45 Free Slot 08:30 Free Slot 09:30 Free Sl…" at bounding box center [674, 385] width 1321 height 488
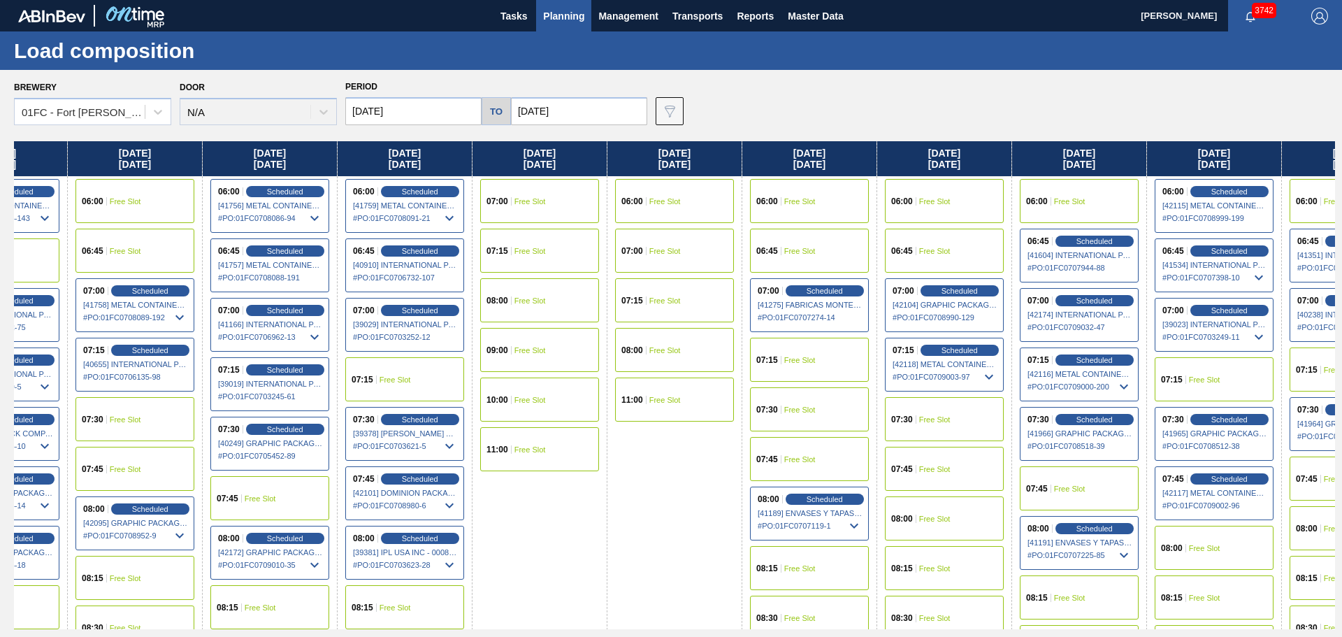
scroll to position [0, 2105]
drag, startPoint x: 848, startPoint y: 154, endPoint x: 274, endPoint y: 186, distance: 574.8
click at [274, 186] on div "Monday 08/18/2025 07:15 Free Slot 07:45 Free Slot 08:30 Free Slot 09:30 Free Sl…" at bounding box center [674, 385] width 1321 height 488
click at [833, 200] on div "06:00 Free Slot" at bounding box center [808, 201] width 119 height 44
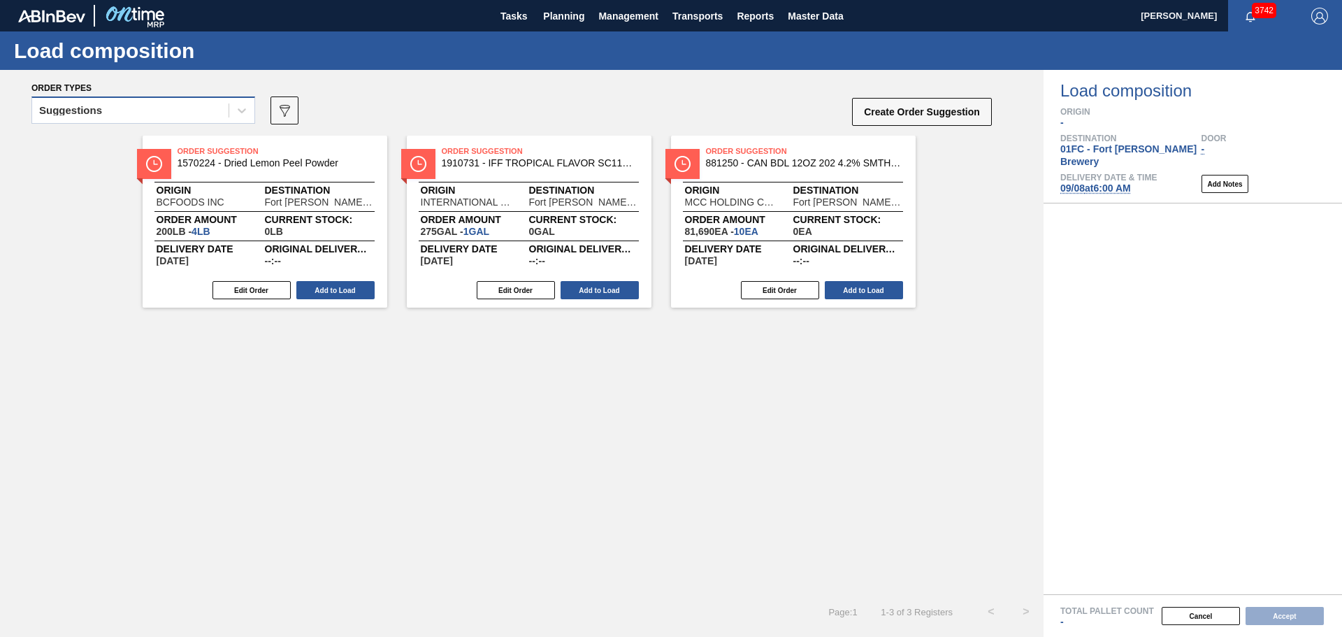
click at [180, 112] on div "Suggestions" at bounding box center [130, 111] width 196 height 20
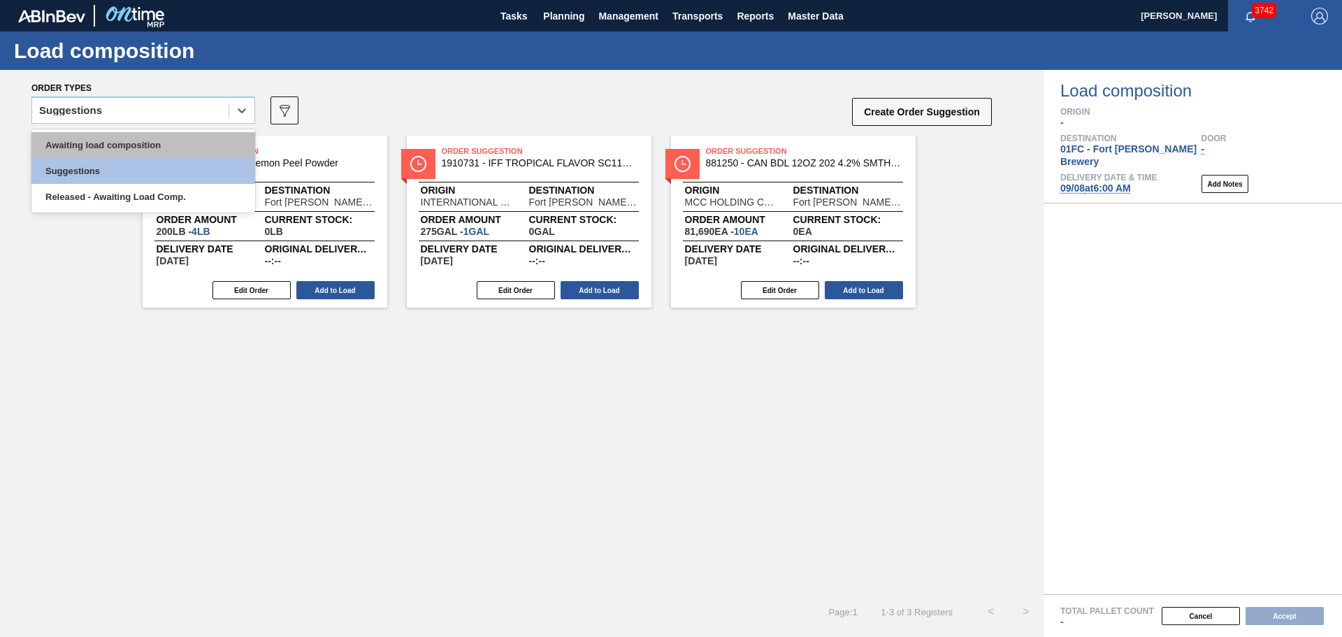
click at [163, 139] on div "Awaiting load composition" at bounding box center [143, 145] width 224 height 26
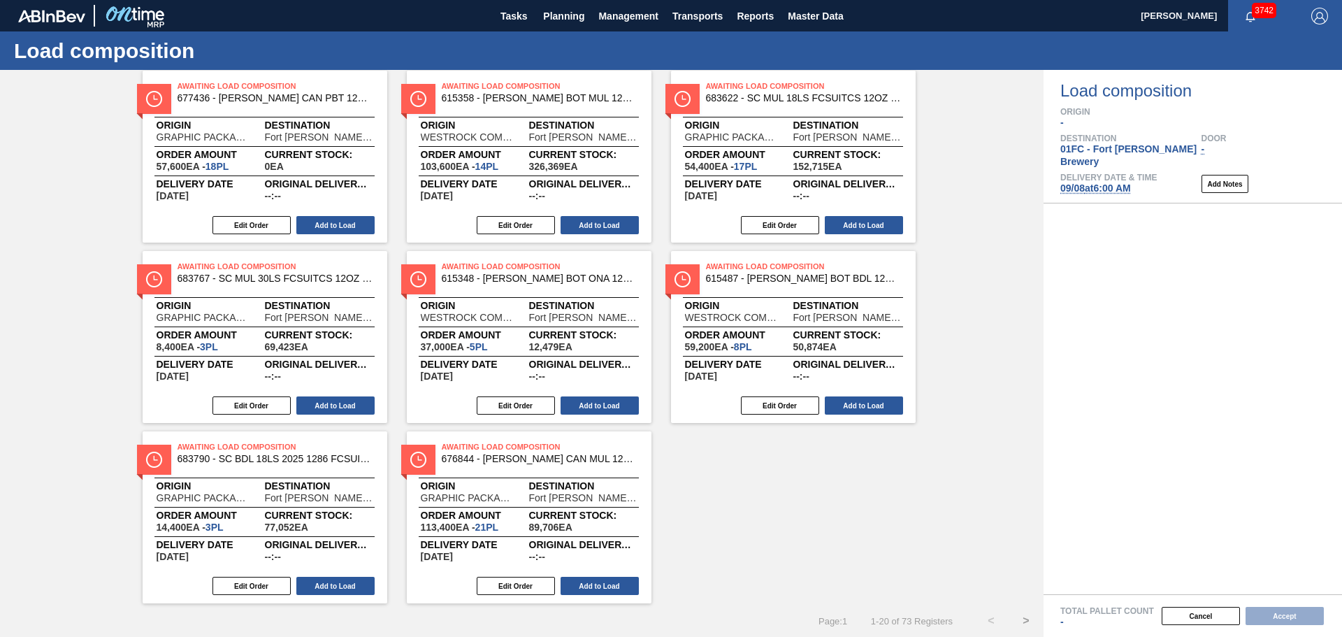
scroll to position [795, 0]
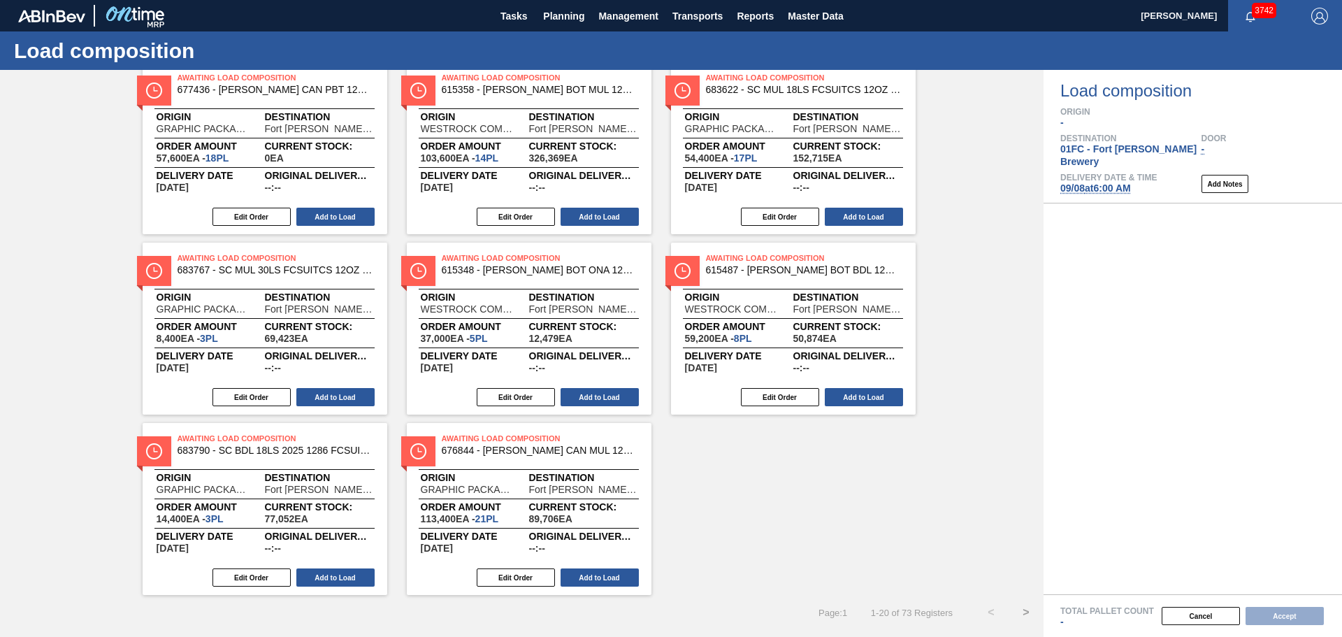
click at [1023, 609] on button ">" at bounding box center [1026, 612] width 35 height 35
click at [1025, 610] on button ">" at bounding box center [1026, 612] width 35 height 35
click at [1024, 610] on button ">" at bounding box center [1026, 612] width 35 height 35
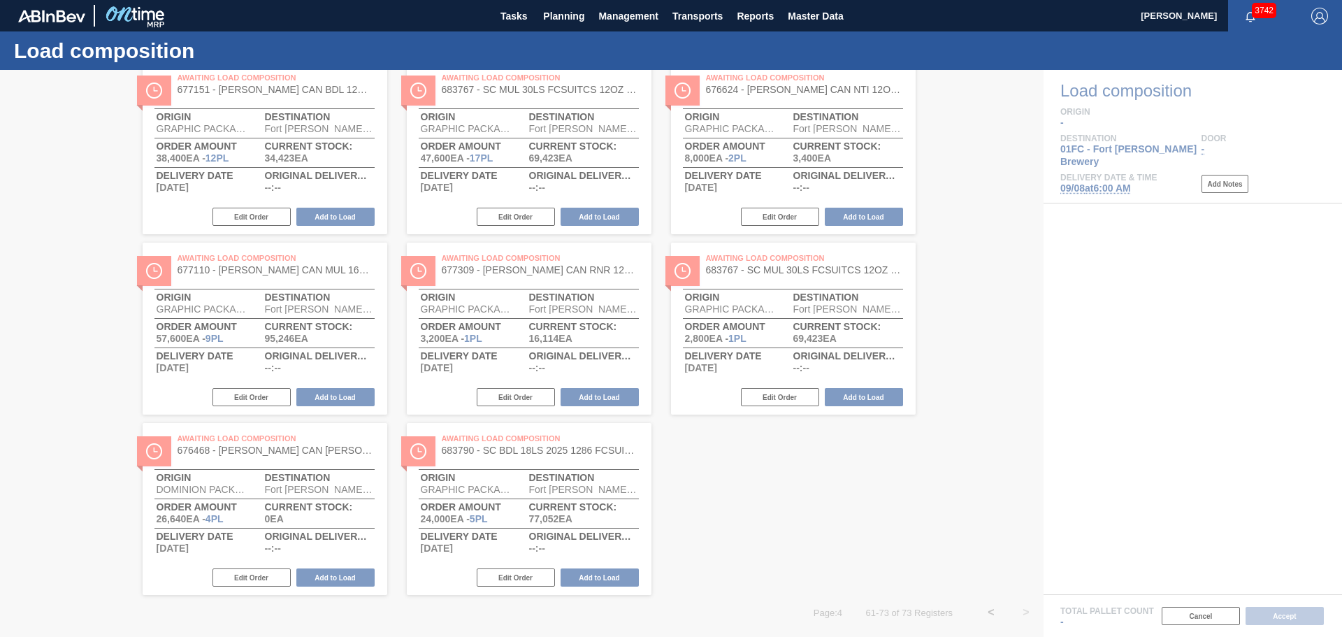
scroll to position [434, 0]
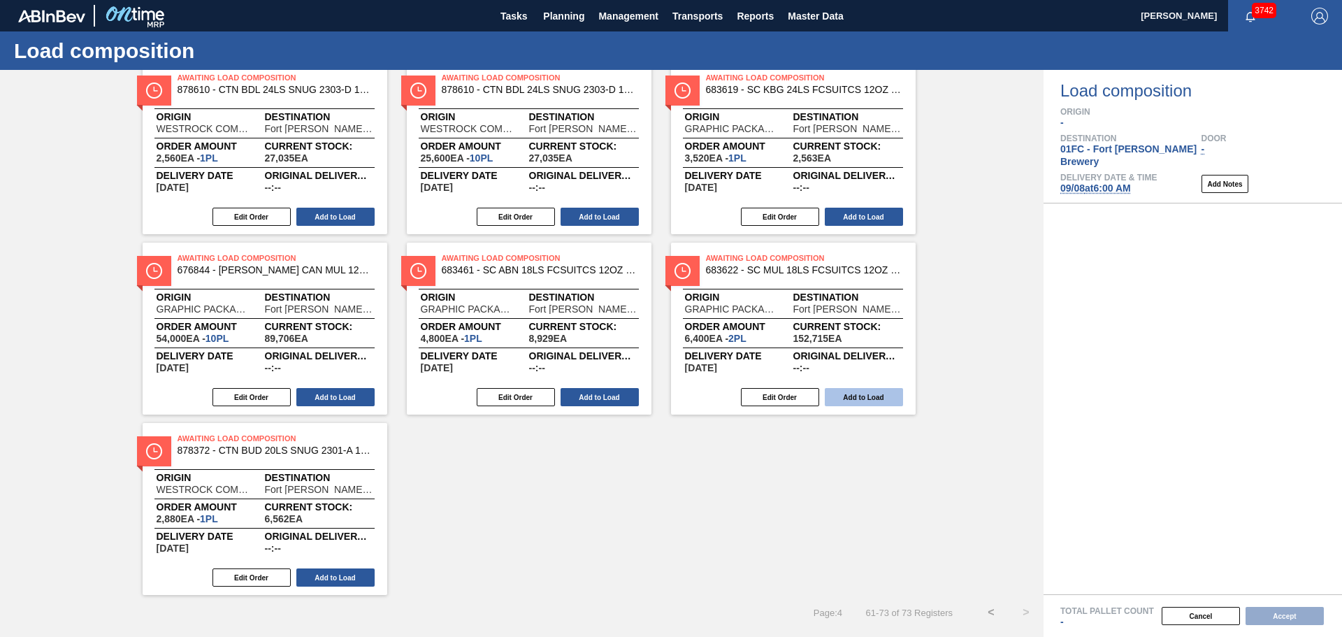
click at [898, 397] on button "Add to Load" at bounding box center [864, 397] width 78 height 18
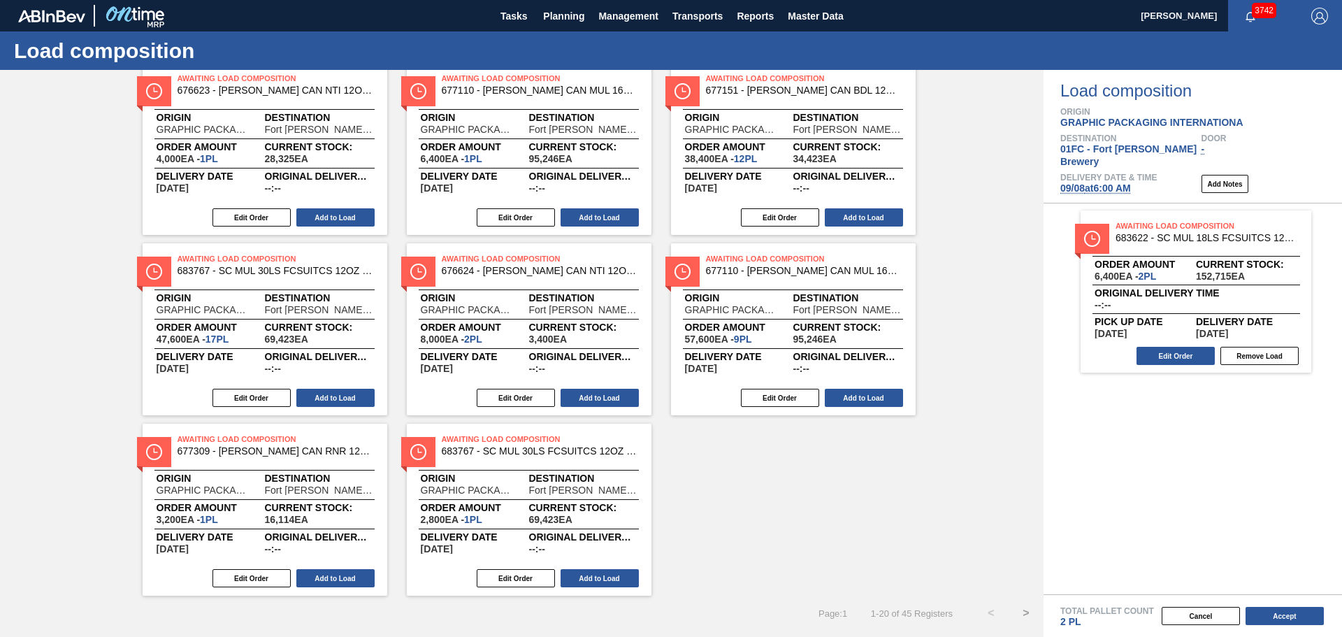
scroll to position [795, 0]
click at [627, 578] on button "Add to Load" at bounding box center [600, 577] width 78 height 18
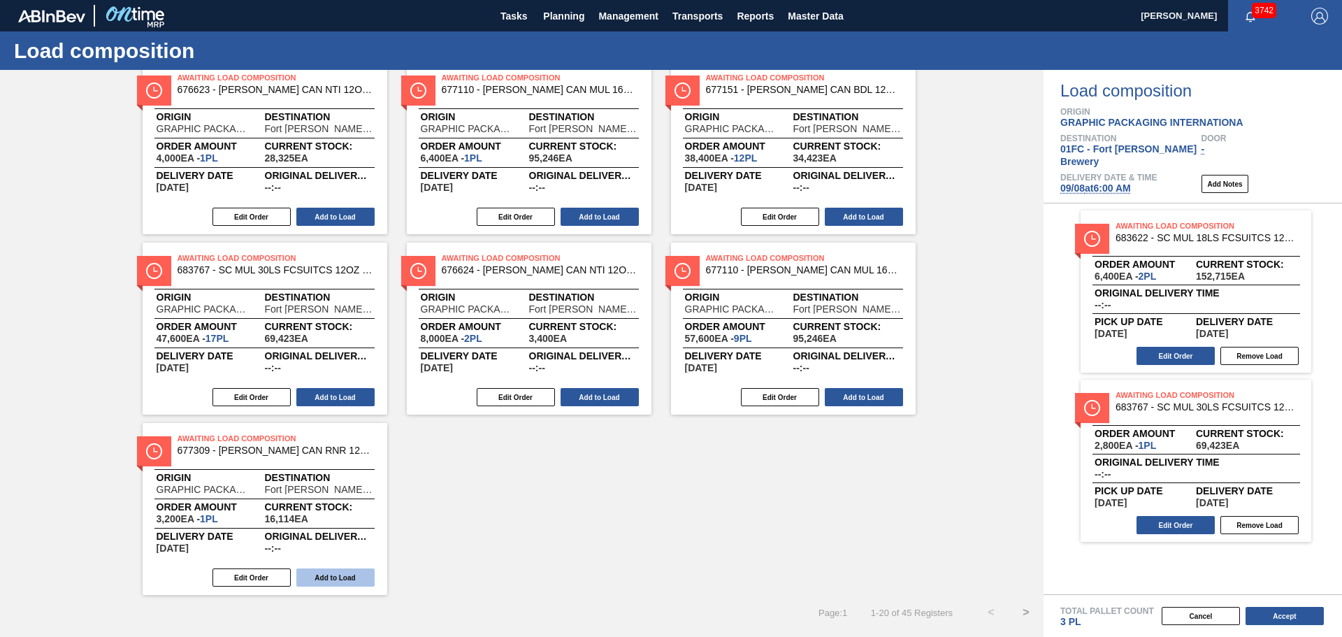
click at [363, 579] on button "Add to Load" at bounding box center [335, 577] width 78 height 18
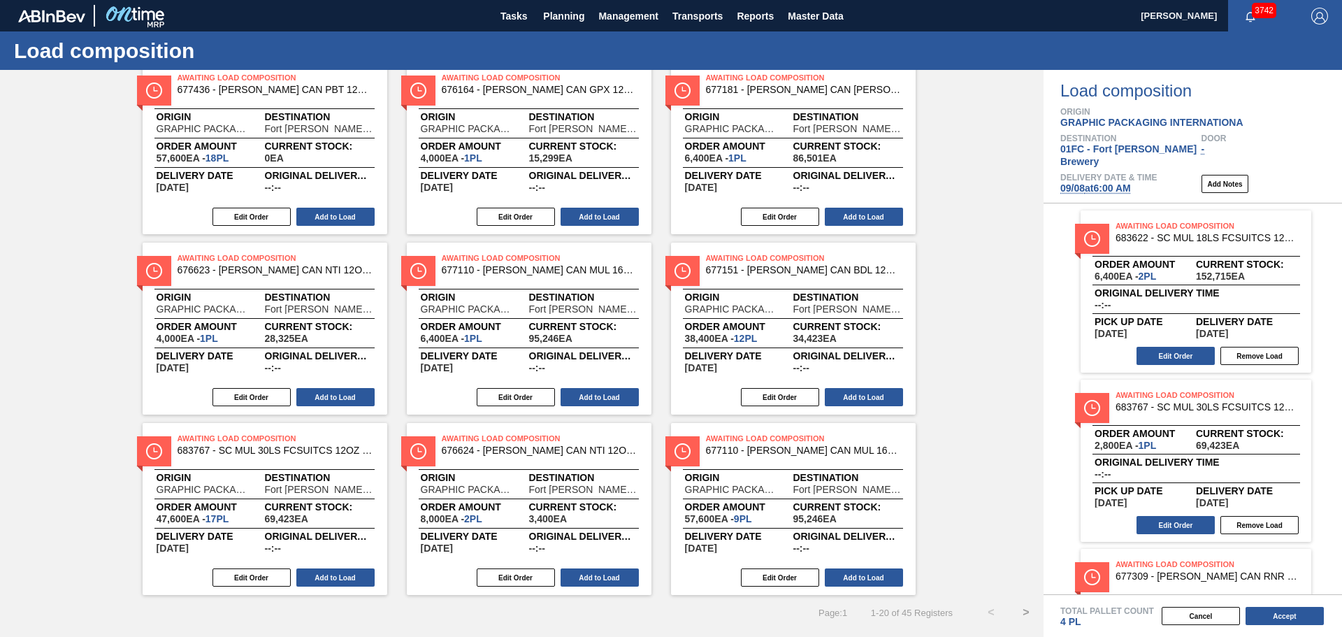
scroll to position [614, 0]
click at [871, 573] on button "Add to Load" at bounding box center [864, 577] width 78 height 18
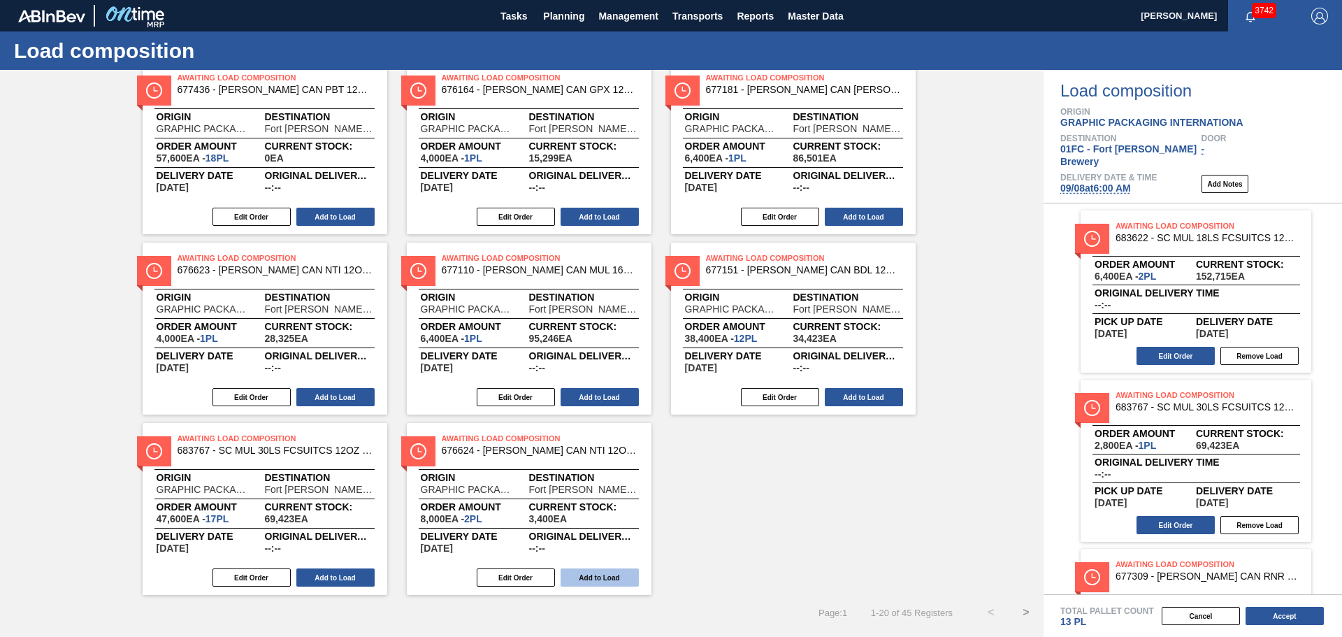
click at [614, 579] on button "Add to Load" at bounding box center [600, 577] width 78 height 18
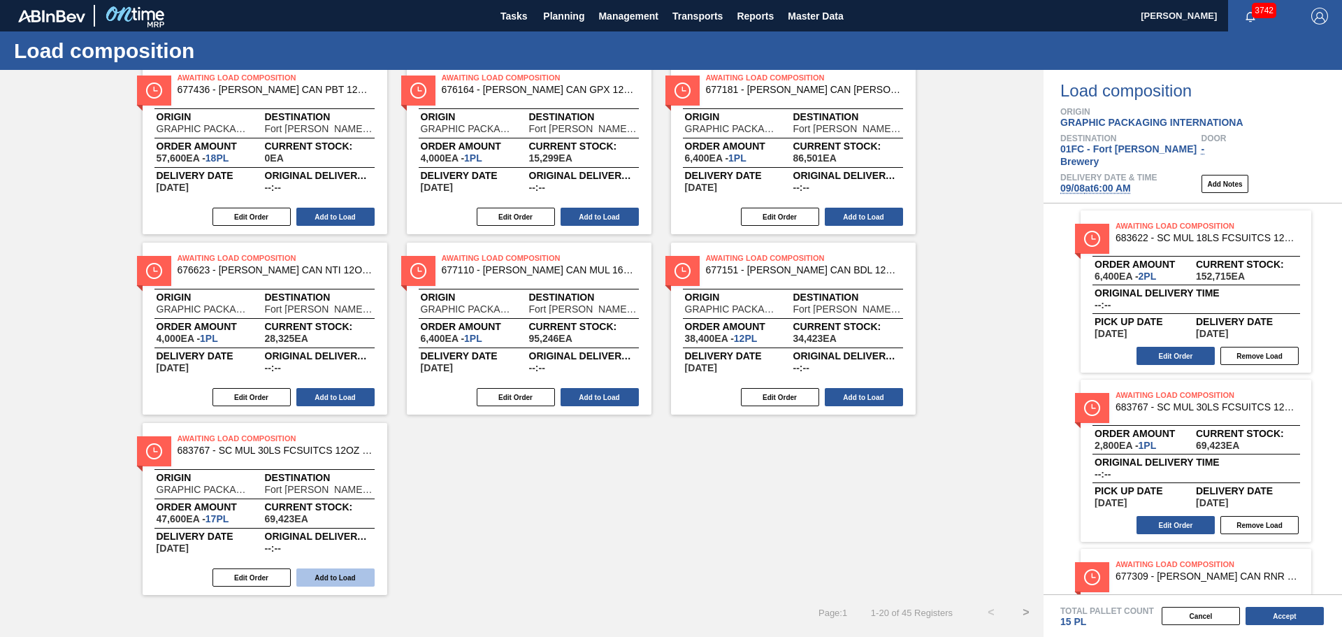
click at [357, 577] on button "Add to Load" at bounding box center [335, 577] width 78 height 18
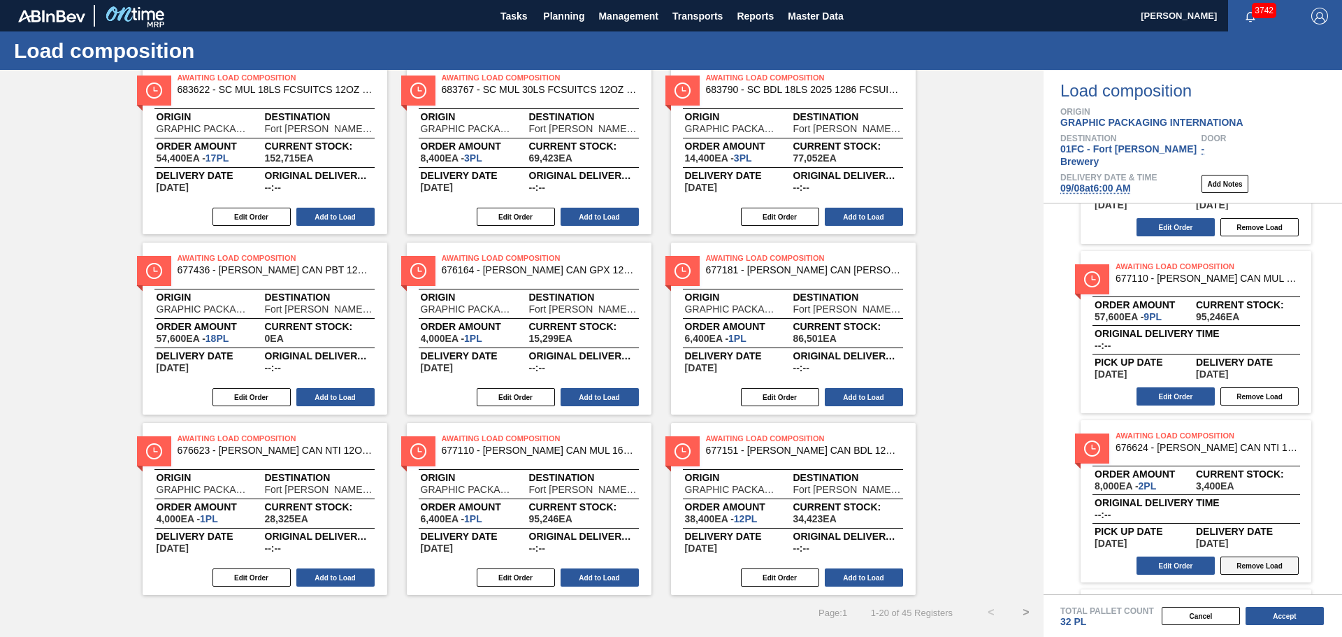
scroll to position [619, 0]
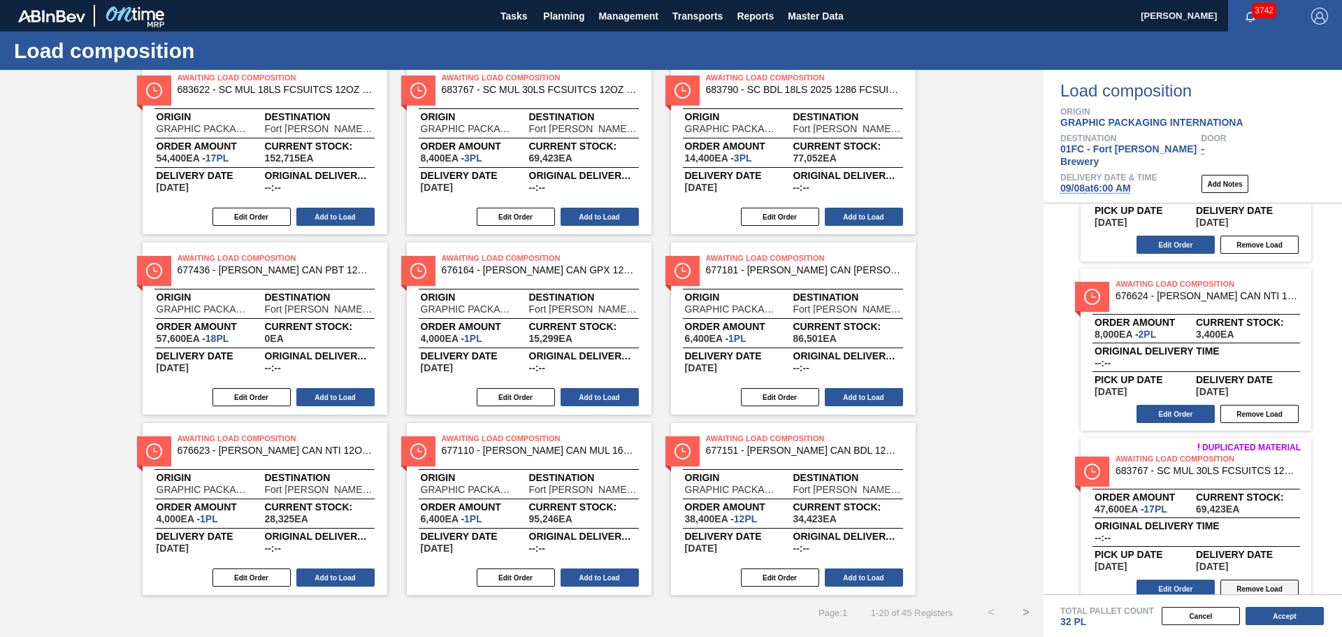
click at [1250, 579] on button "Remove Load" at bounding box center [1260, 588] width 78 height 18
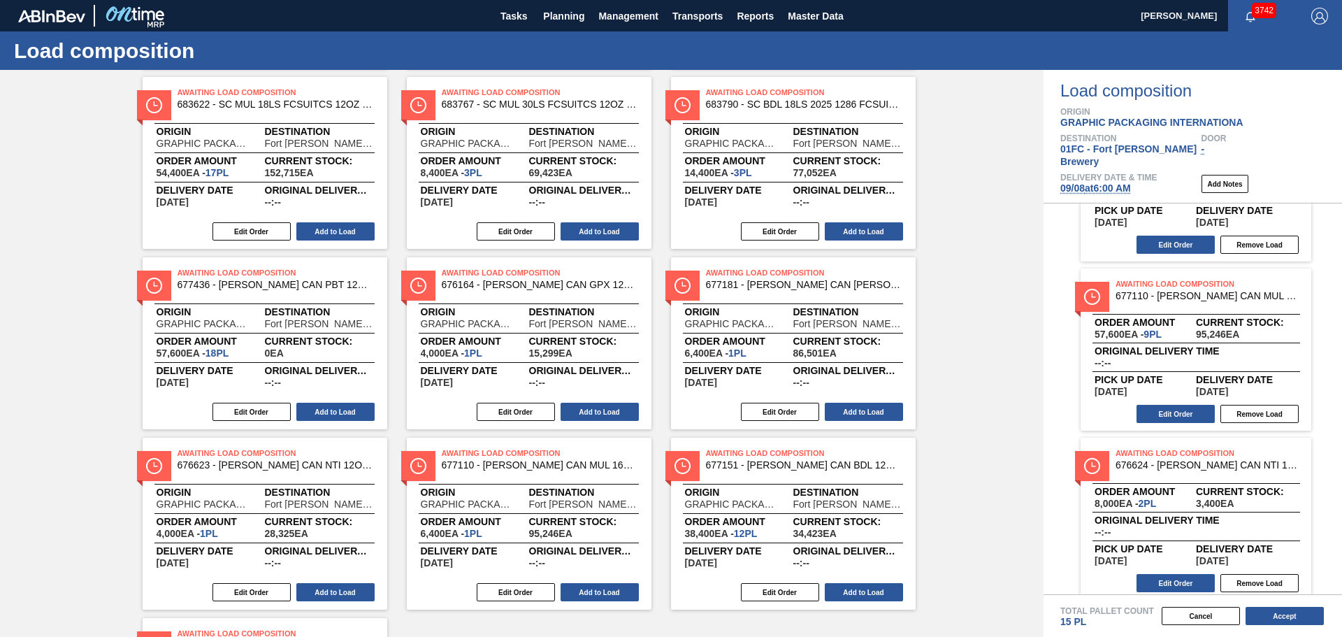
scroll to position [614, 0]
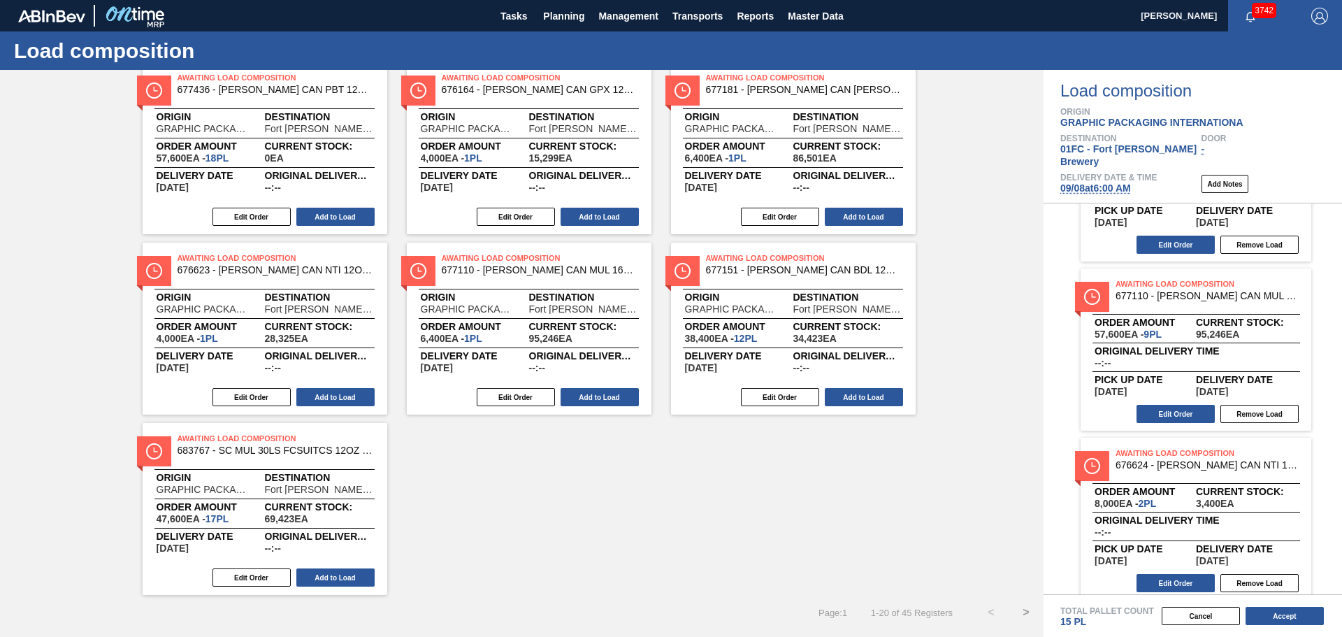
click at [802, 501] on div "Awaiting Load Composition 677436 - CARR CAN PBT 12OZ GODZILLA CAN PK 30/12 Orig…" at bounding box center [522, 58] width 1044 height 1074
click at [816, 495] on div "Awaiting Load Composition 677436 - CARR CAN PBT 12OZ GODZILLA CAN PK 30/12 Orig…" at bounding box center [522, 58] width 1044 height 1074
click at [275, 577] on button "Edit Order" at bounding box center [252, 577] width 78 height 18
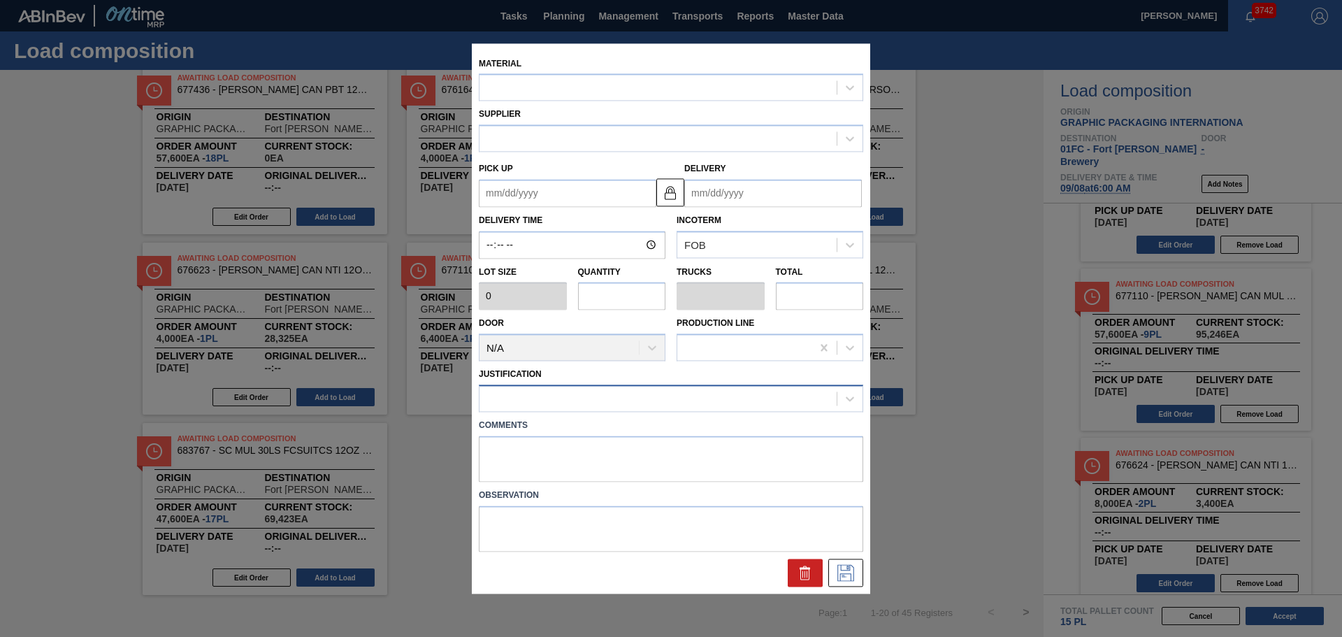
type input "2,800"
type input "17"
type input "0.654"
type input "47,600"
type up "[DATE]"
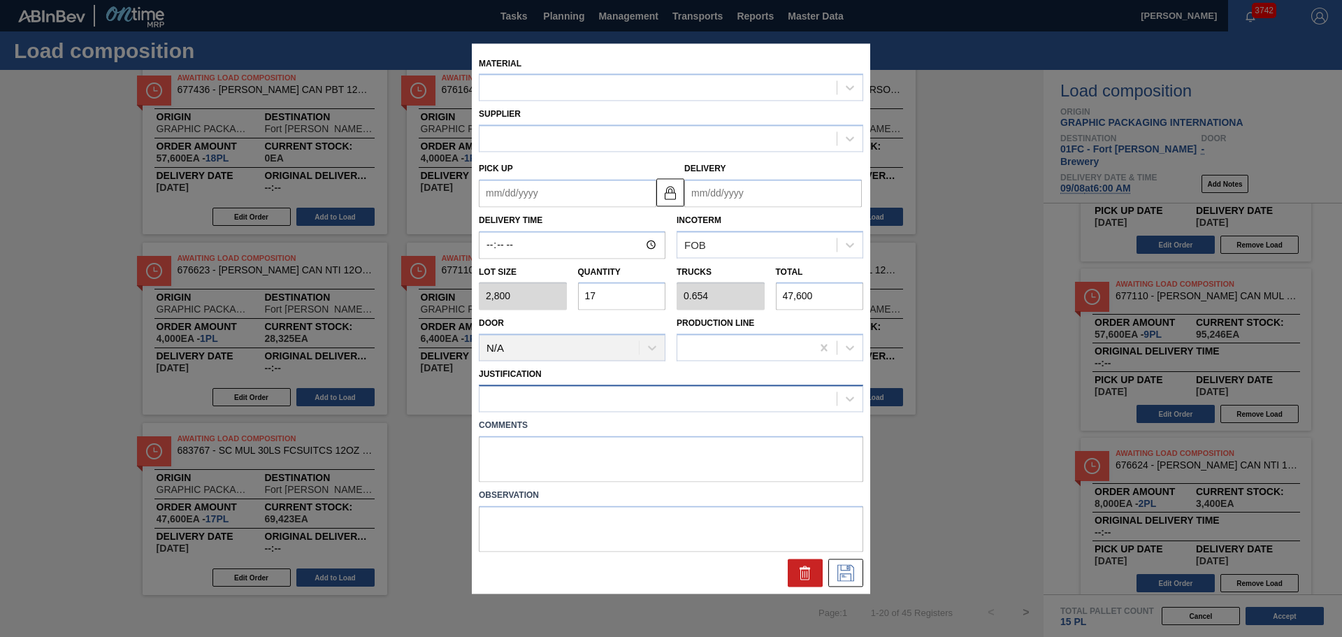
type input "[DATE]"
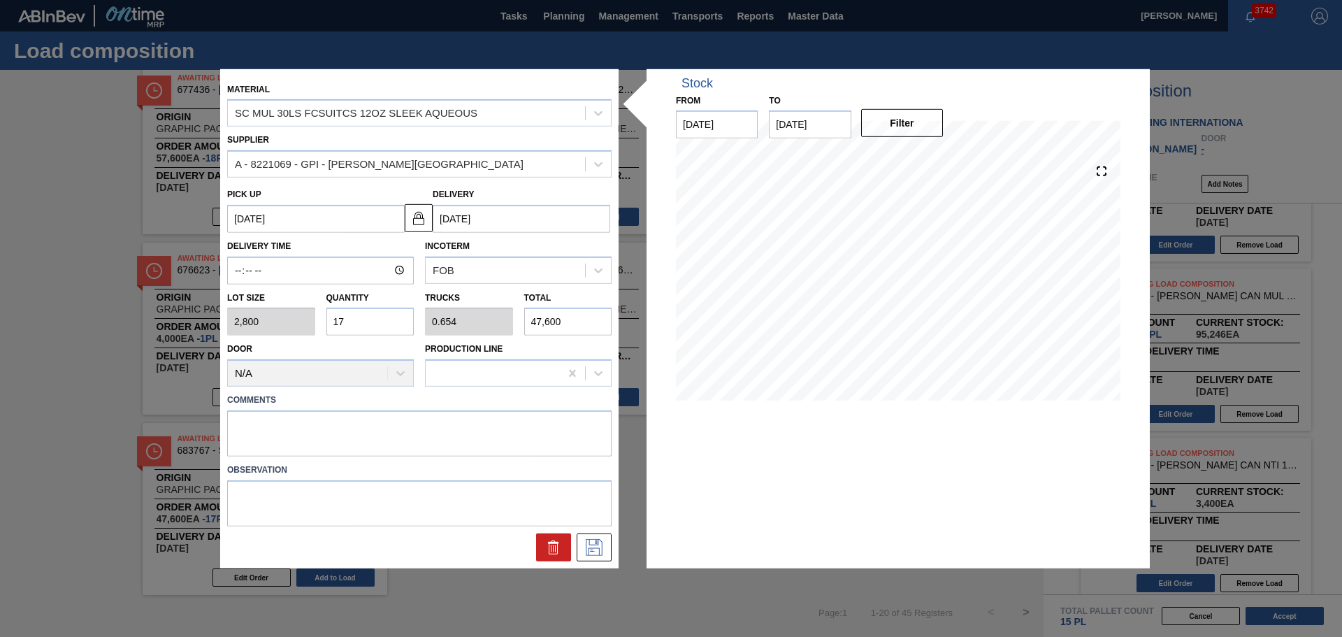
drag, startPoint x: 386, startPoint y: 317, endPoint x: 315, endPoint y: 328, distance: 71.4
click at [315, 328] on div "Lot size 2,800 Quantity 17 Trucks 0.654 Total 47,600" at bounding box center [420, 311] width 396 height 52
type input "8"
type input "0.308"
type input "22,400"
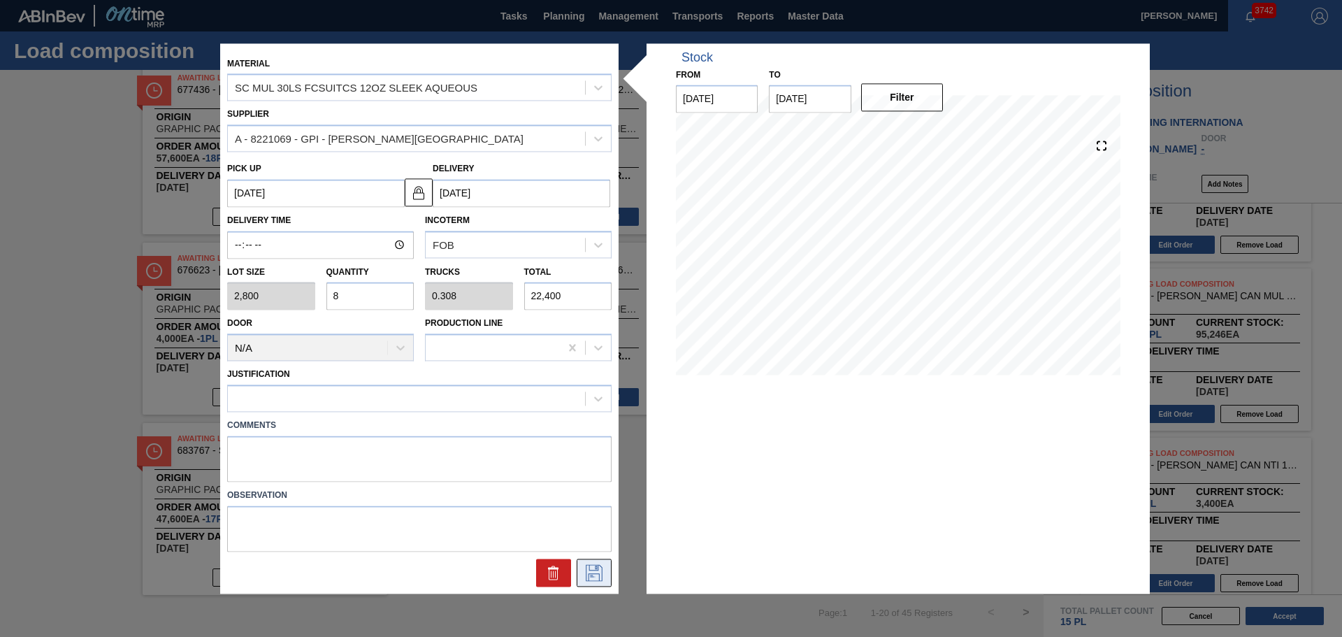
type input "8"
click at [591, 574] on icon at bounding box center [594, 572] width 22 height 17
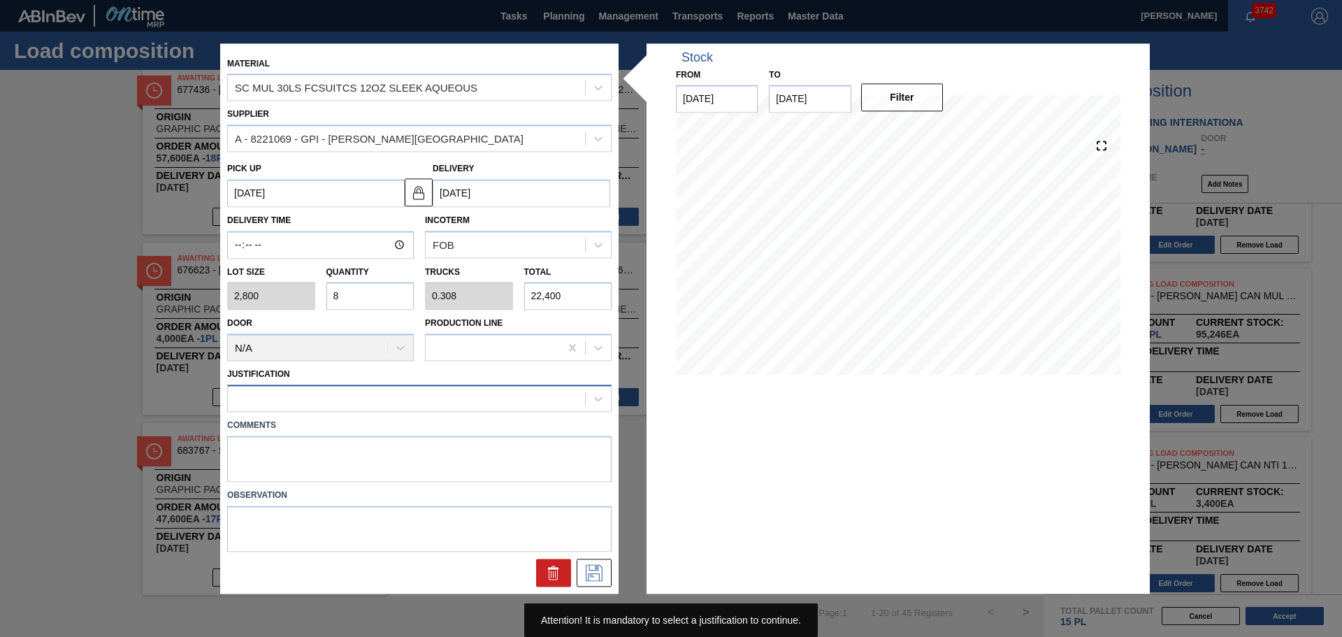
click at [500, 396] on div at bounding box center [406, 399] width 357 height 20
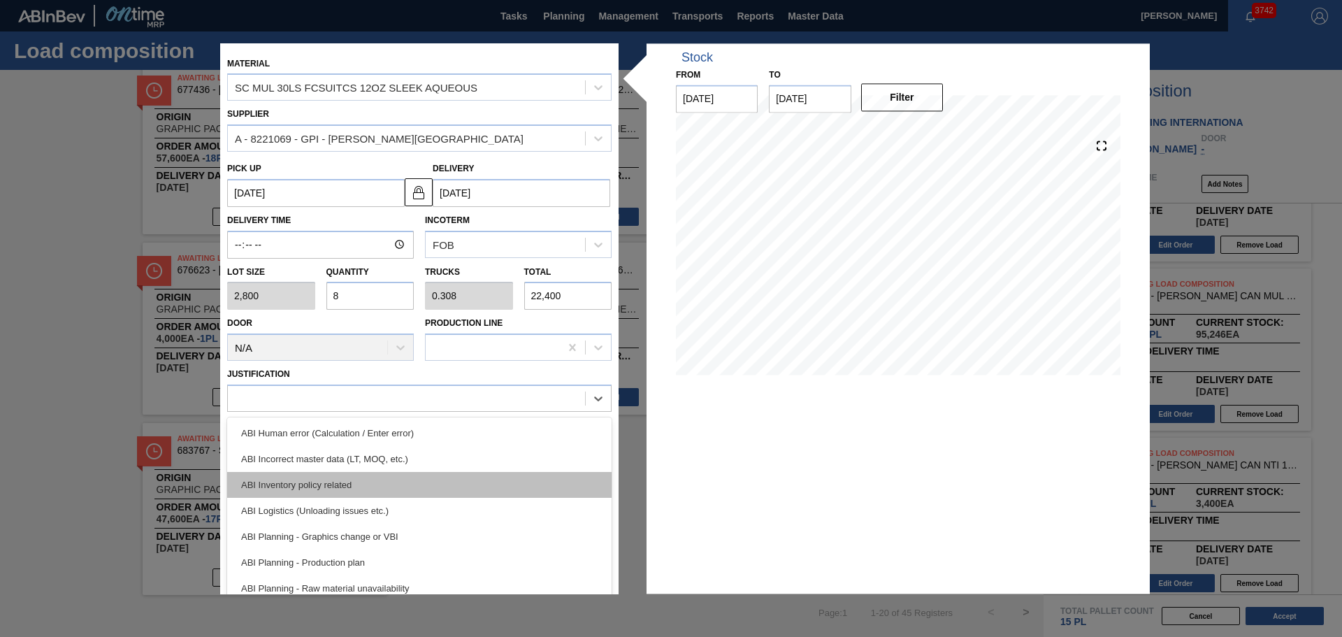
click at [480, 491] on div "ABI Inventory policy related" at bounding box center [419, 485] width 384 height 26
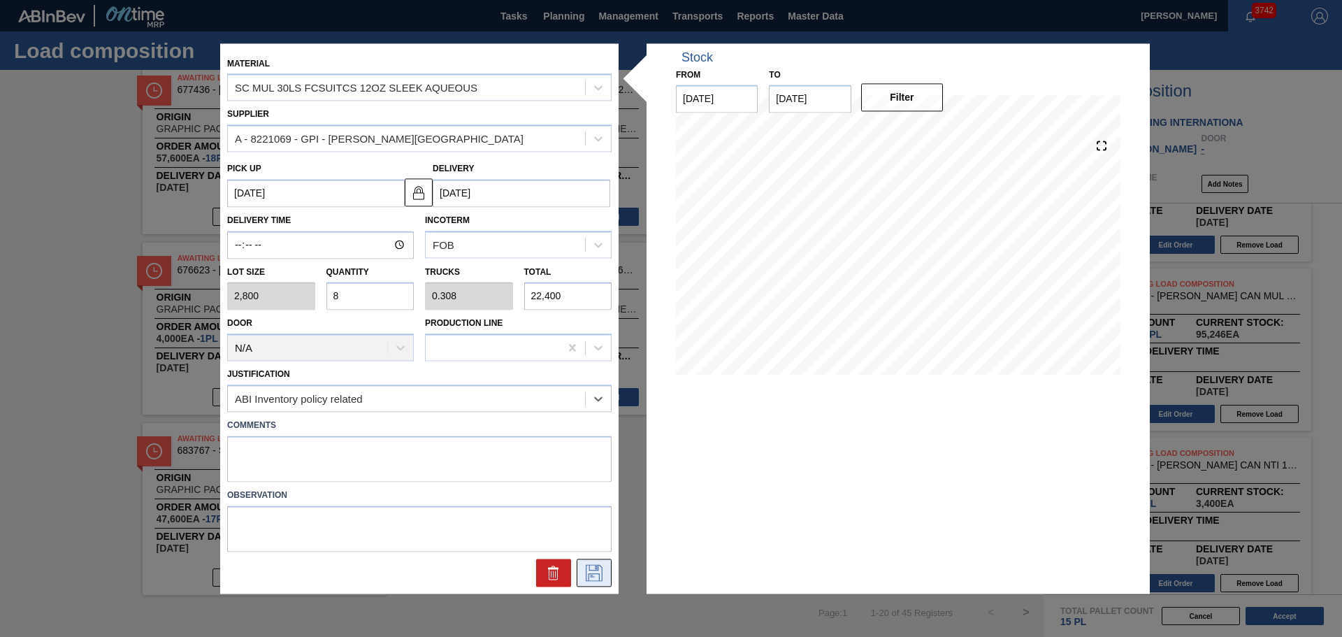
click at [603, 576] on icon at bounding box center [594, 572] width 22 height 17
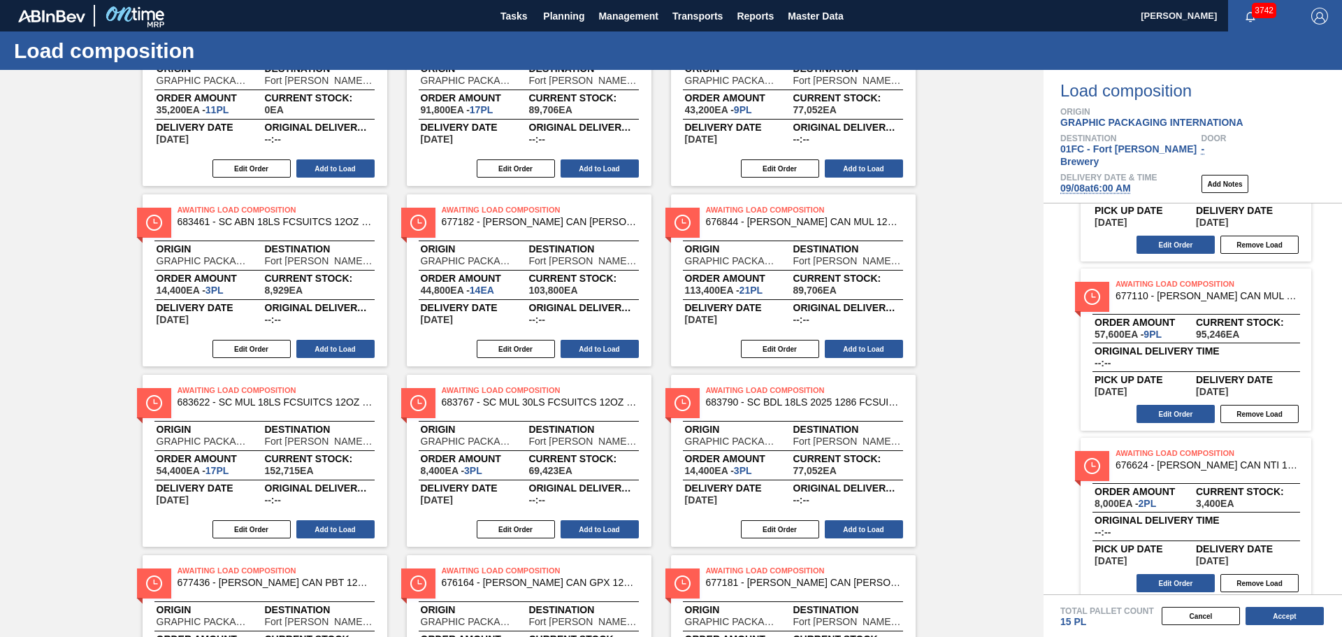
scroll to position [0, 0]
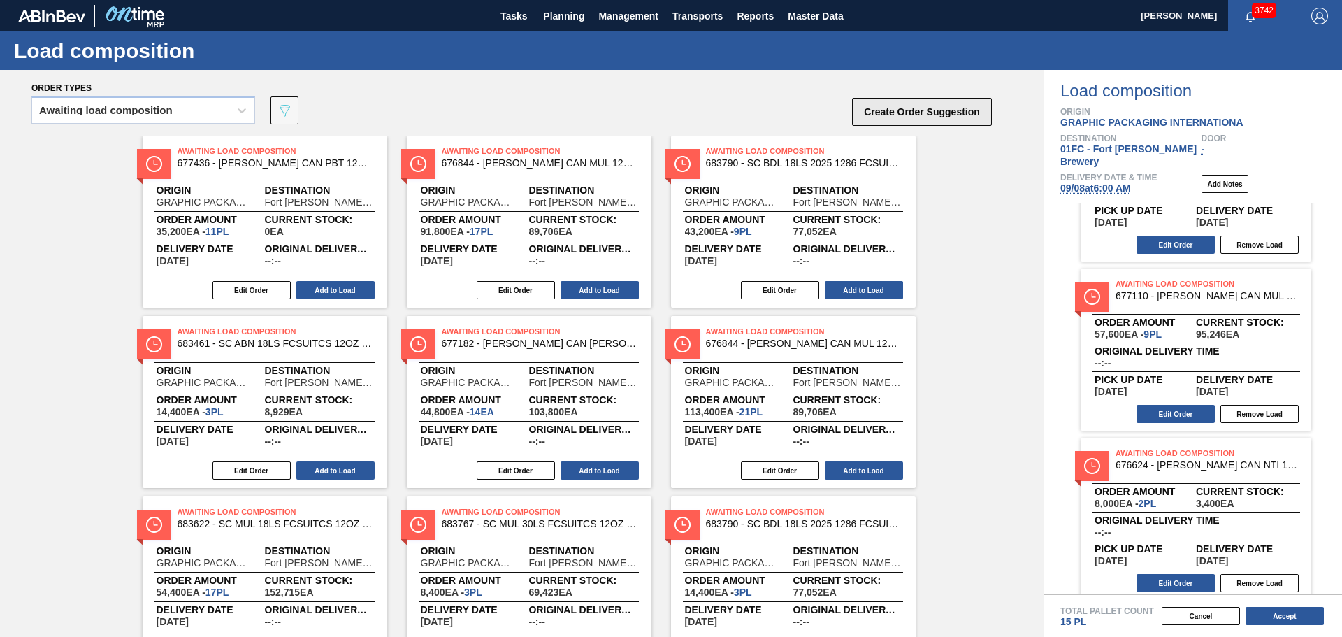
click at [927, 108] on button "Create Order Suggestion" at bounding box center [922, 112] width 140 height 28
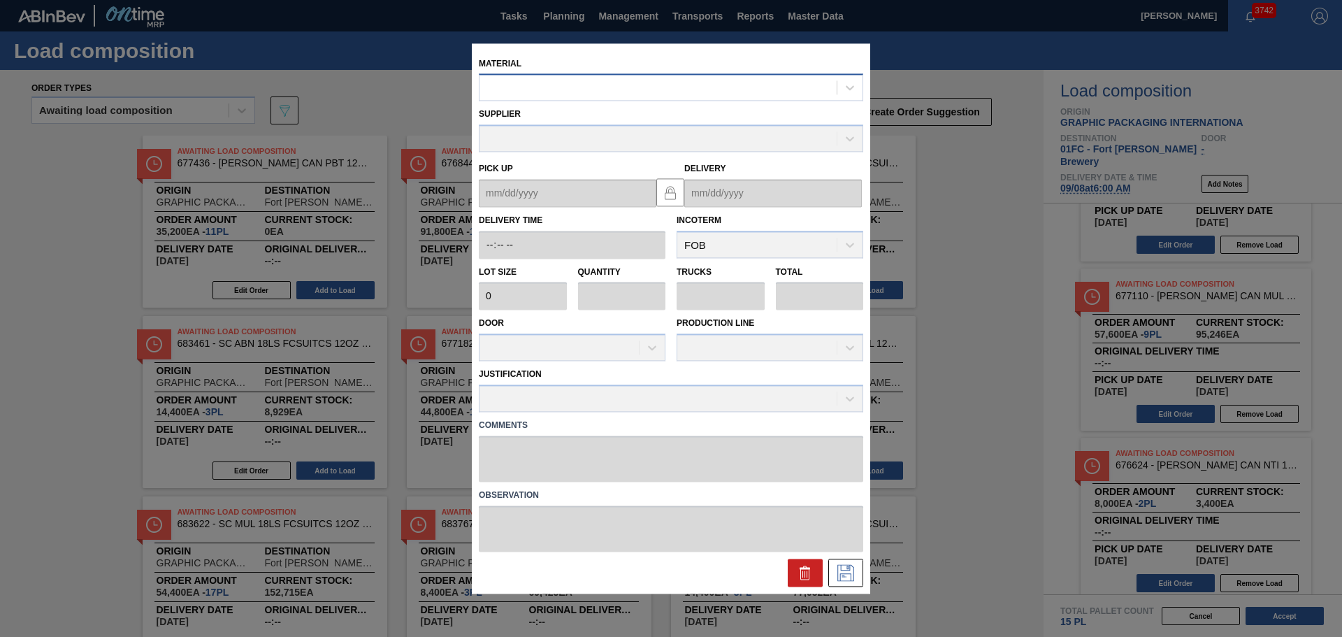
click at [634, 92] on div at bounding box center [658, 88] width 357 height 20
type input "686767"
drag, startPoint x: 546, startPoint y: 89, endPoint x: 437, endPoint y: 100, distance: 109.6
click at [438, 101] on div "Material Select is focused ,type to refine list, press Down to open the menu, S…" at bounding box center [671, 318] width 1342 height 637
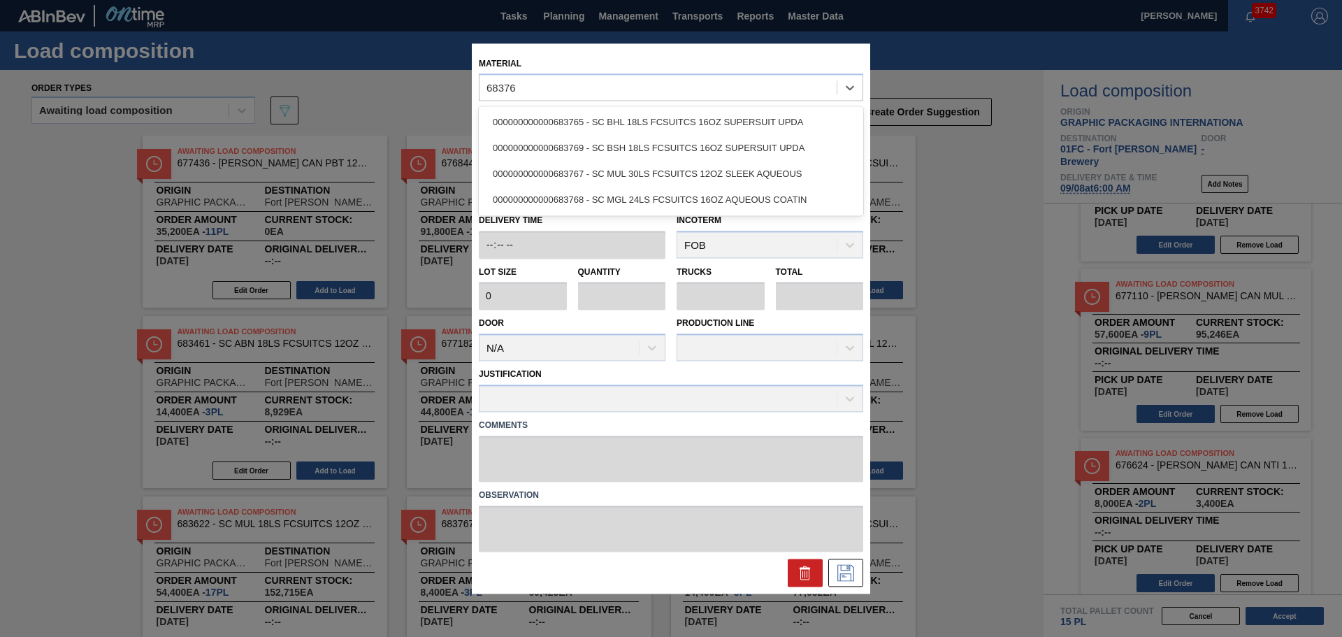
type input "683767"
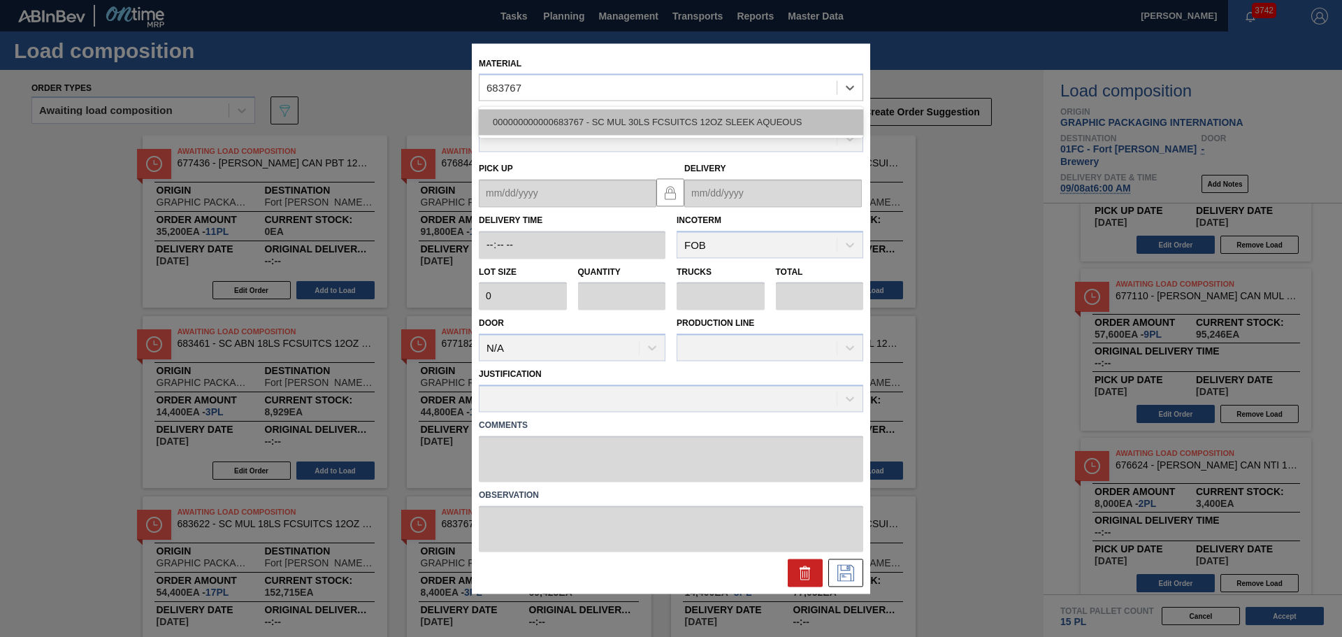
click at [575, 119] on div "000000000000683767 - SC MUL 30LS FCSUITCS 12OZ SLEEK AQUEOUS" at bounding box center [671, 123] width 384 height 26
type input "2,800"
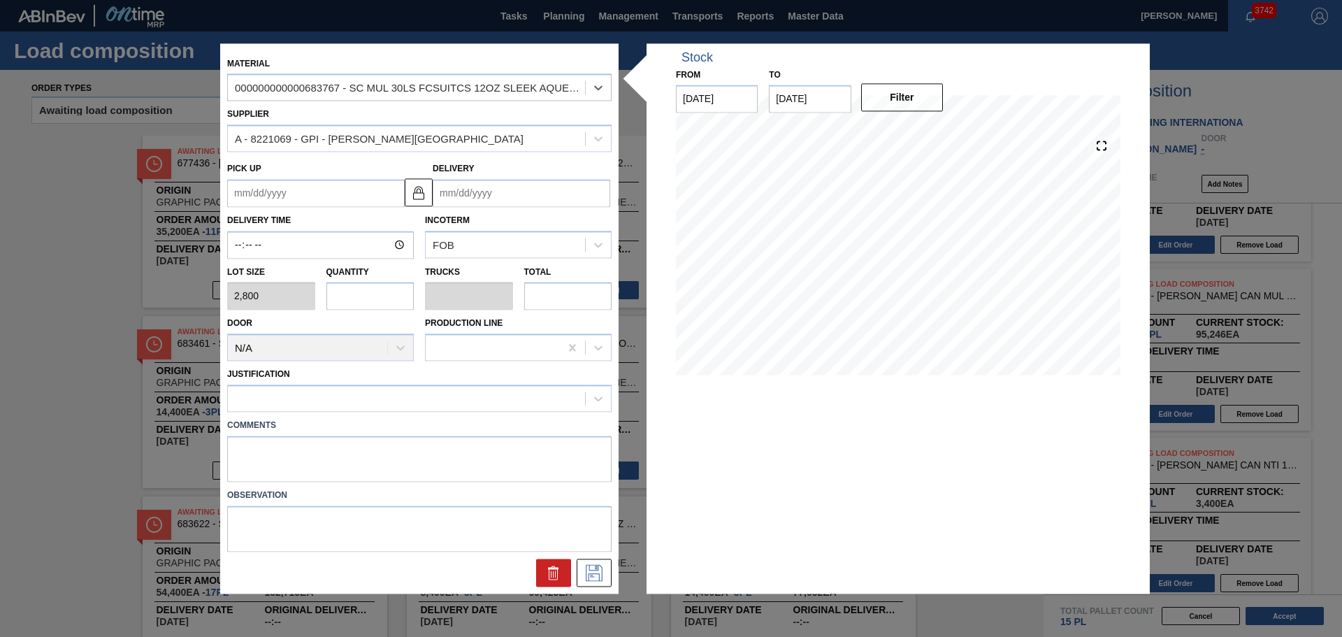
click at [463, 194] on input "Delivery" at bounding box center [522, 193] width 178 height 28
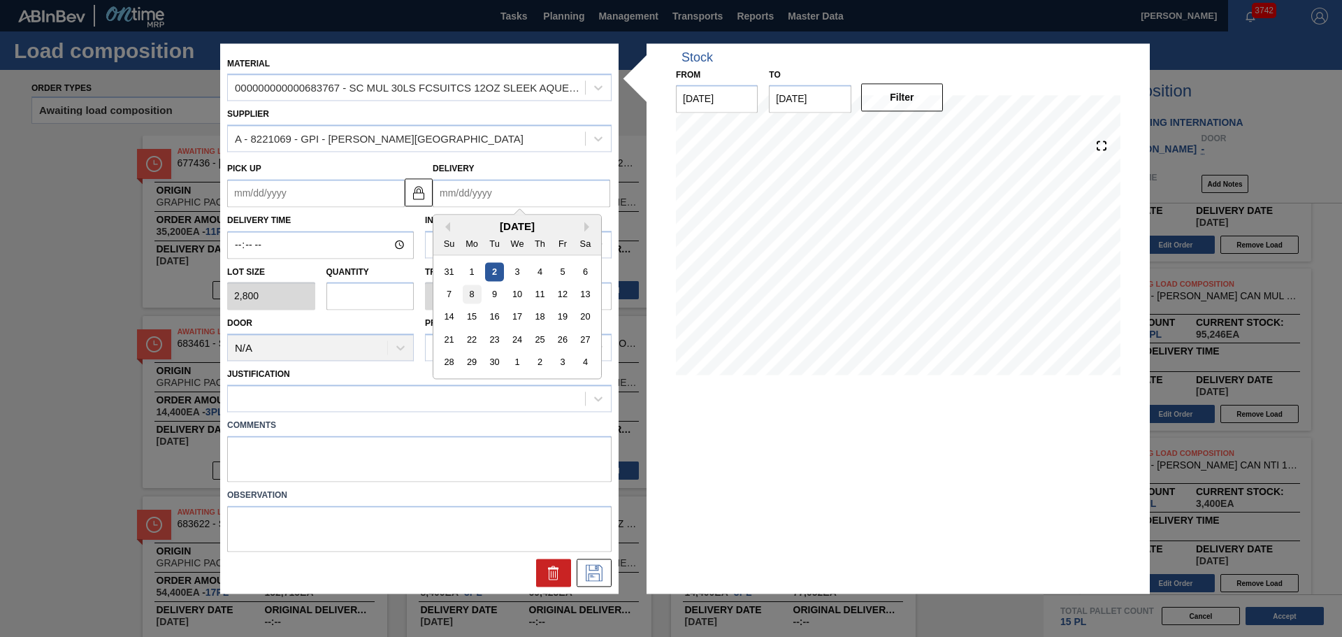
click at [472, 292] on div "8" at bounding box center [472, 294] width 19 height 19
type up "09/05/2025"
type input "[DATE]"
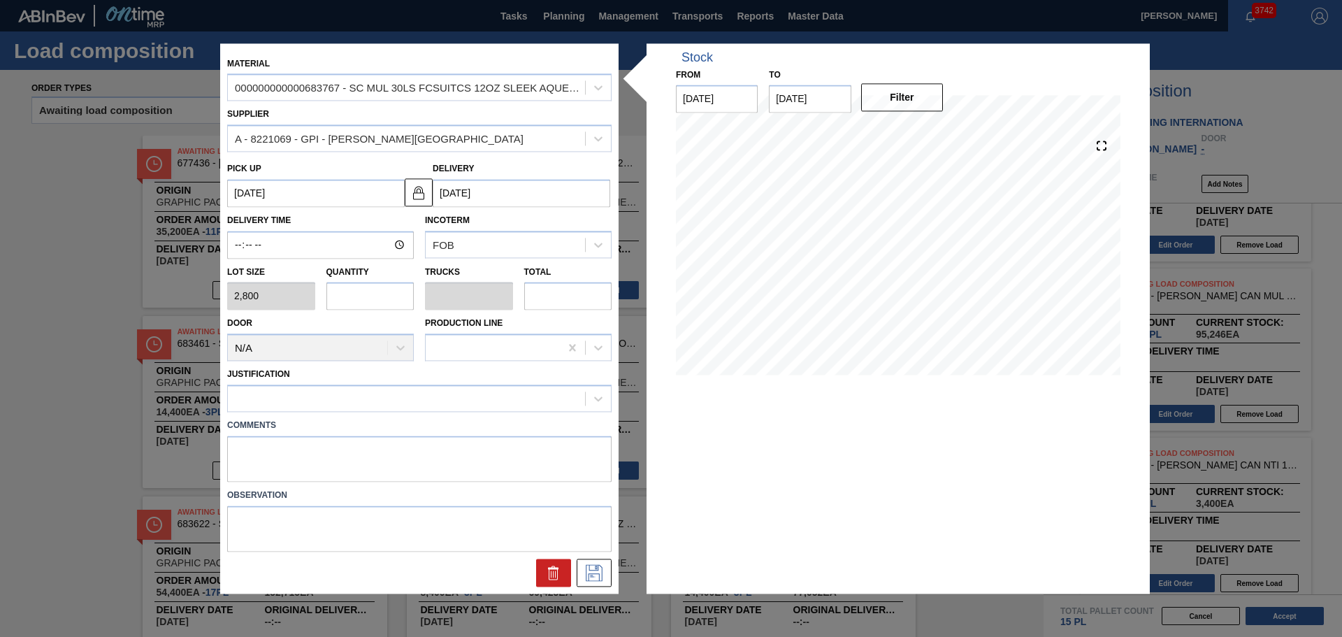
click at [373, 304] on input "text" at bounding box center [370, 296] width 88 height 28
type input "9"
type input "0.346"
type input "25,200"
type input "9"
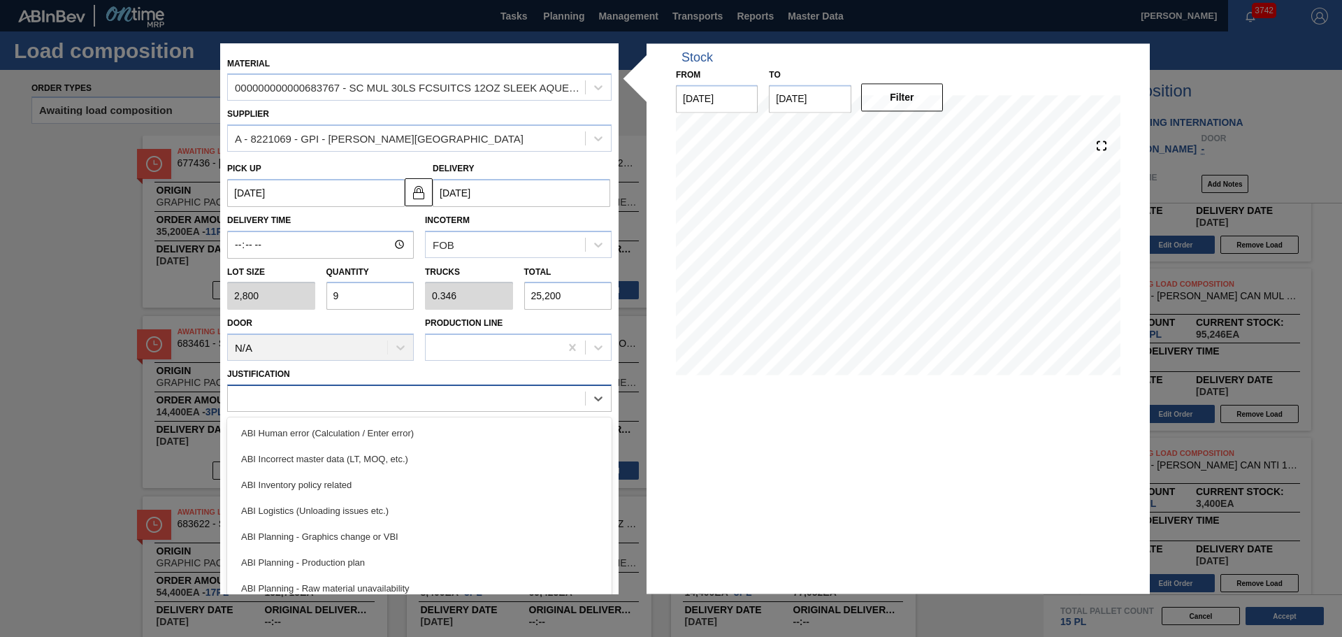
click at [409, 408] on div at bounding box center [406, 399] width 357 height 20
click at [411, 473] on div "ABI Inventory policy related" at bounding box center [419, 485] width 384 height 26
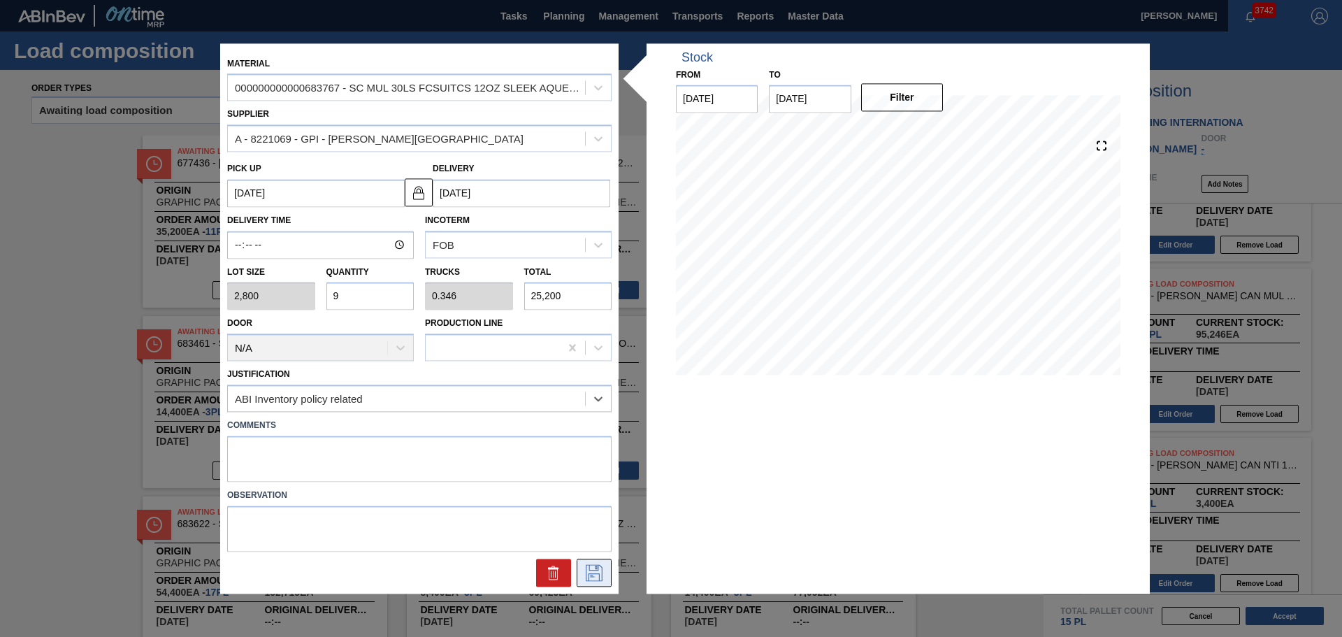
click at [593, 579] on icon at bounding box center [594, 572] width 22 height 17
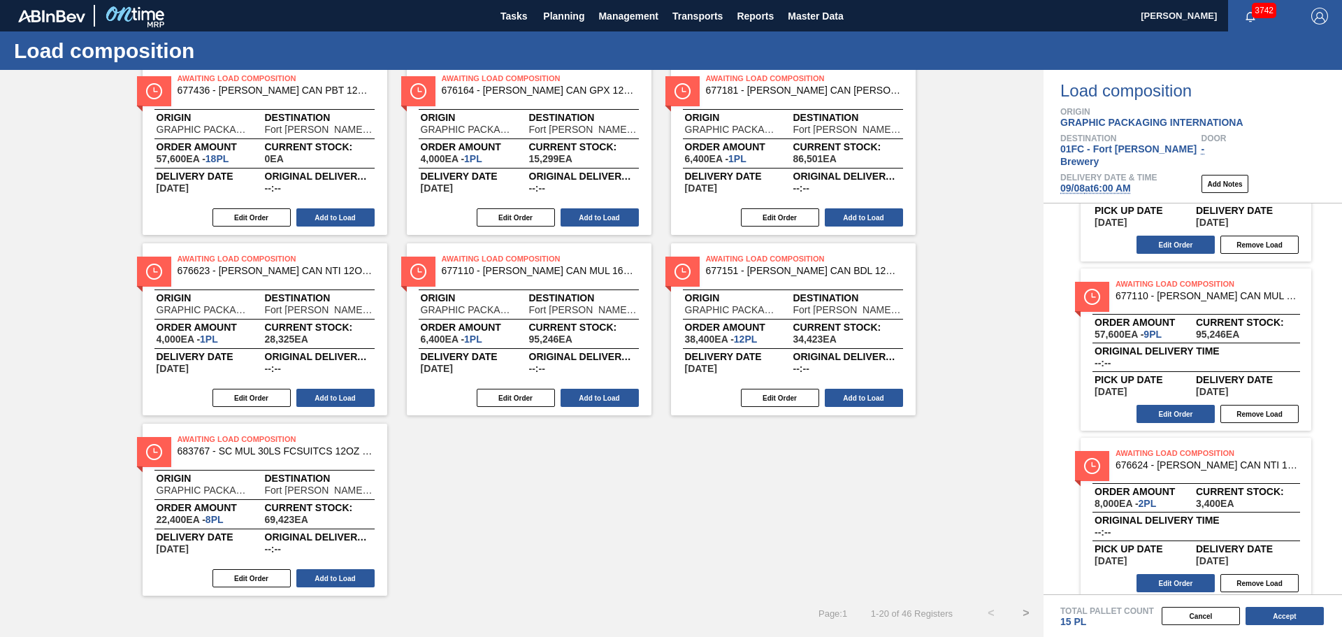
scroll to position [614, 0]
click at [1025, 611] on button ">" at bounding box center [1026, 612] width 35 height 35
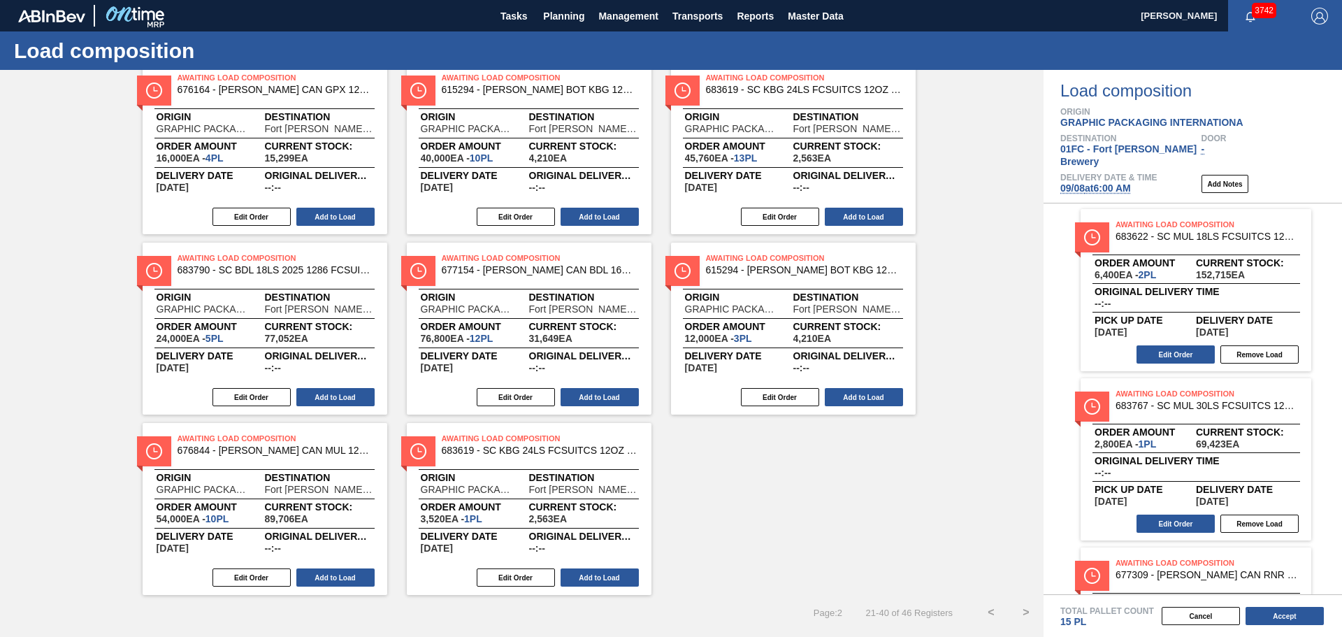
scroll to position [0, 0]
click at [1262, 516] on button "Remove Load" at bounding box center [1260, 525] width 78 height 18
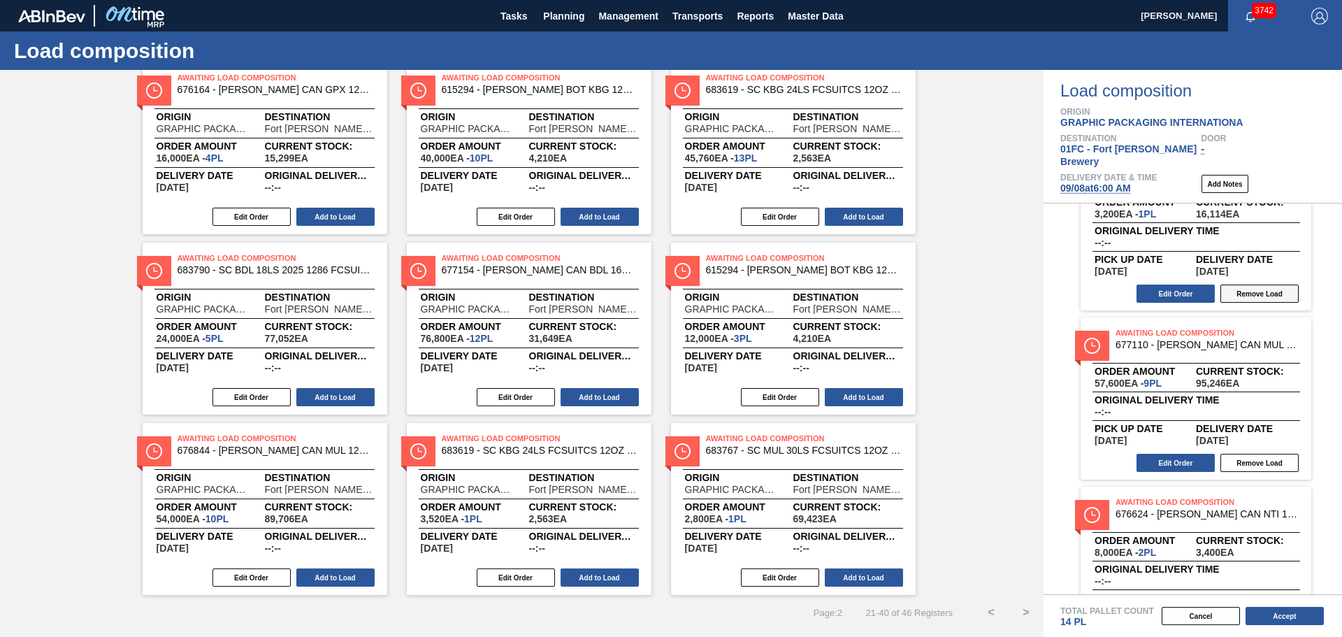
scroll to position [280, 0]
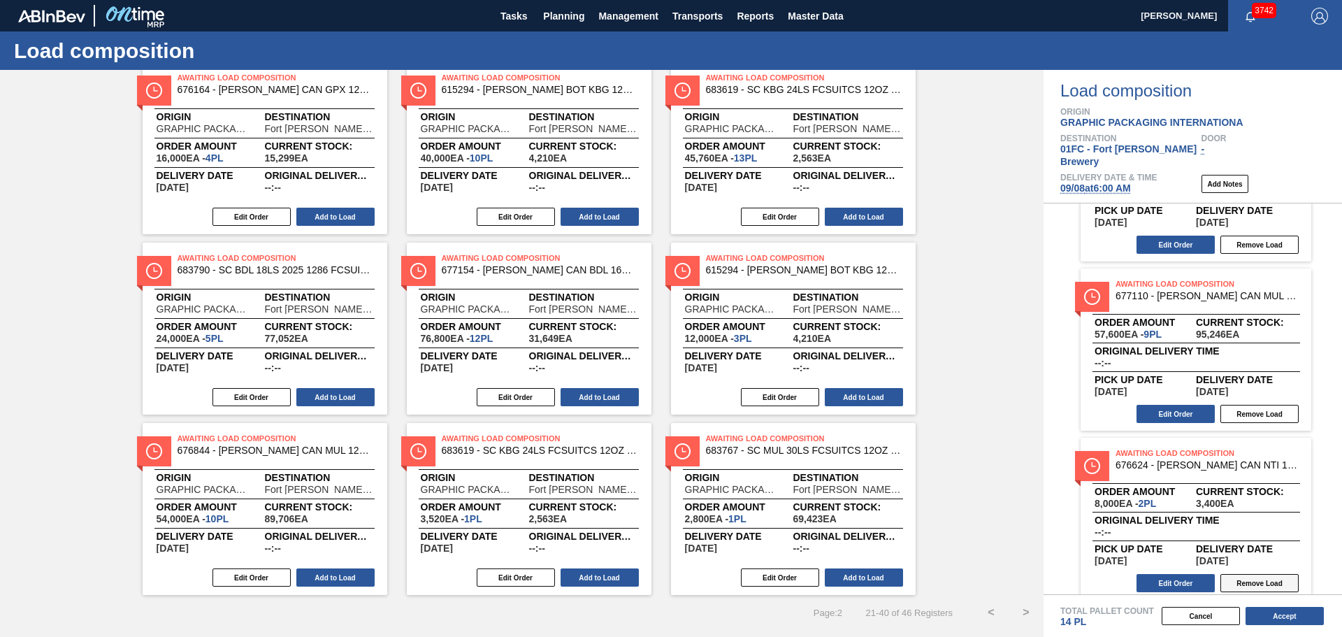
click at [1272, 574] on button "Remove Load" at bounding box center [1260, 583] width 78 height 18
click at [1278, 405] on button "Remove Load" at bounding box center [1260, 414] width 78 height 18
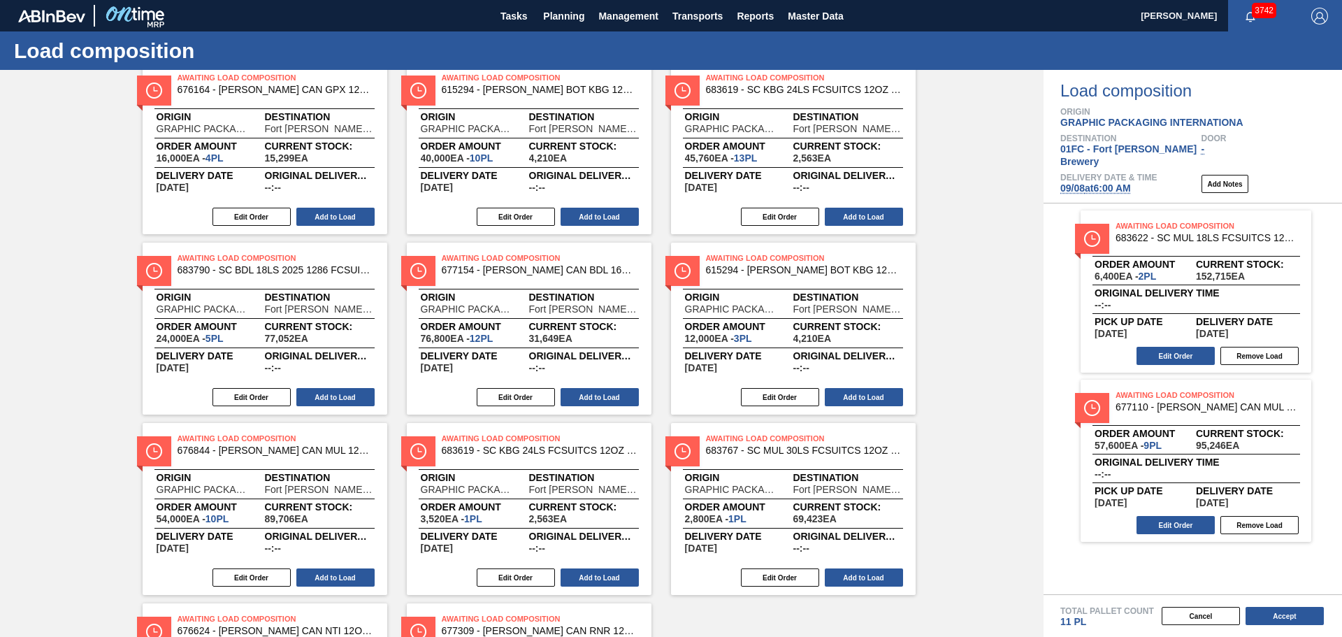
scroll to position [0, 0]
click at [1272, 516] on button "Remove Load" at bounding box center [1260, 525] width 78 height 18
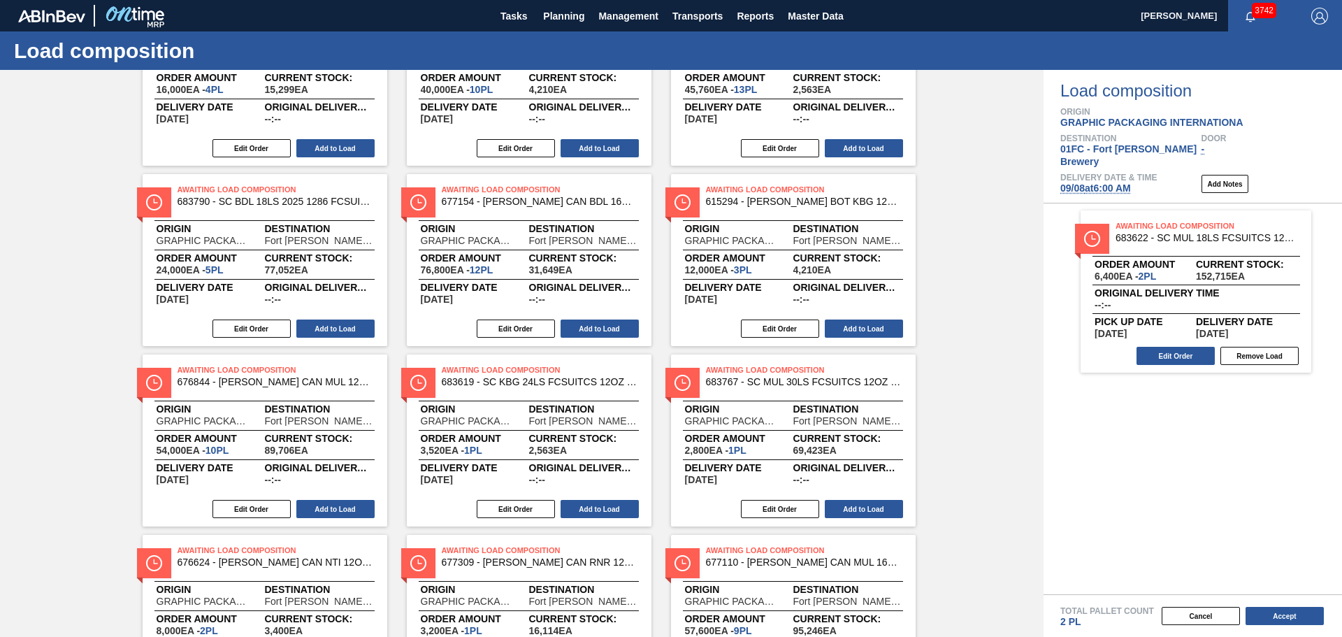
scroll to position [975, 0]
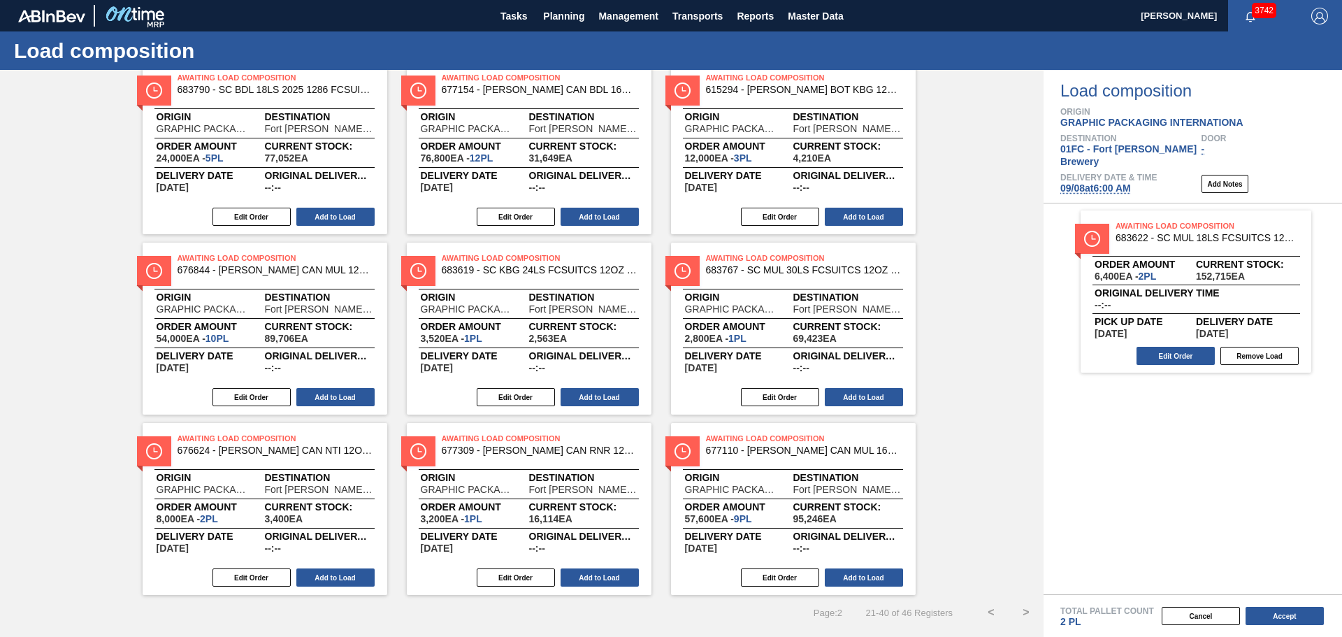
click at [1022, 611] on button ">" at bounding box center [1026, 612] width 35 height 35
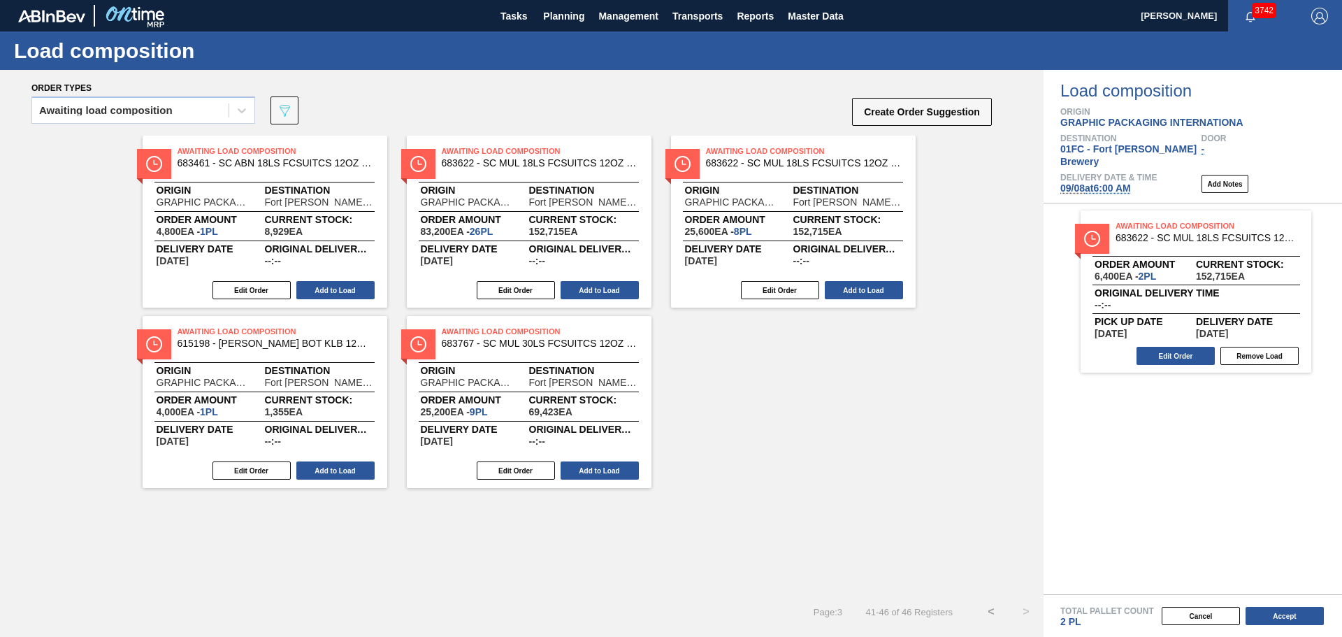
scroll to position [0, 0]
click at [329, 470] on button "Add to Load" at bounding box center [335, 470] width 78 height 18
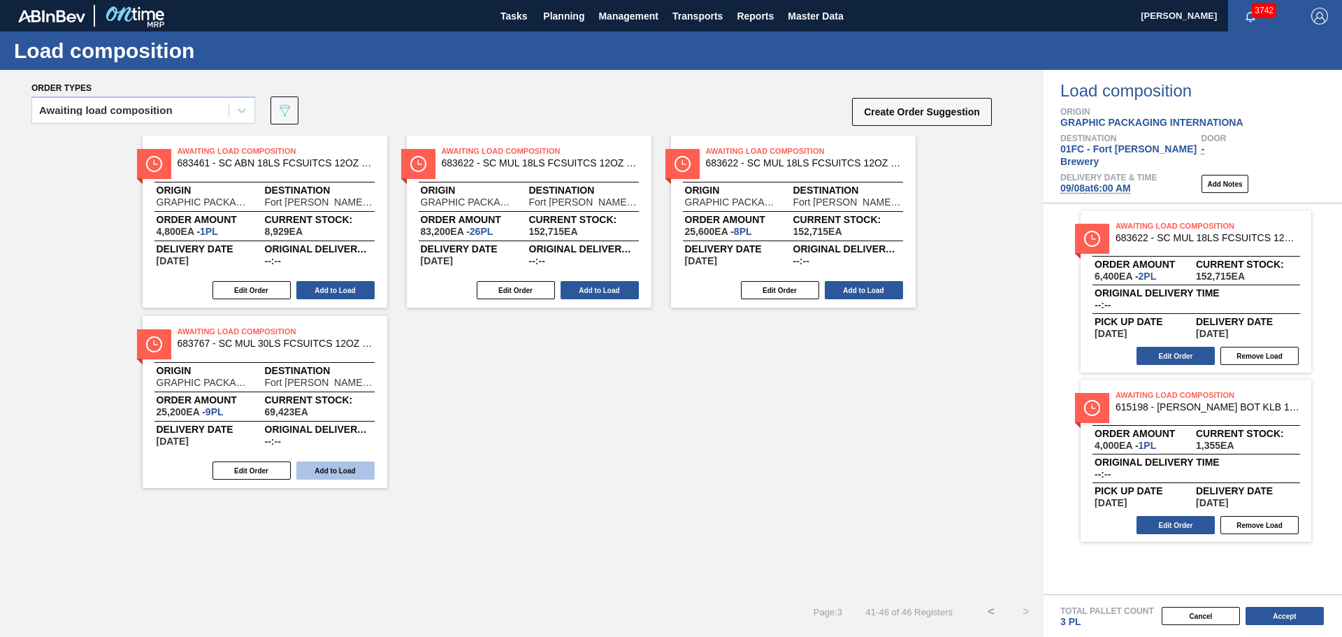
click at [875, 288] on button "Add to Load" at bounding box center [864, 290] width 78 height 18
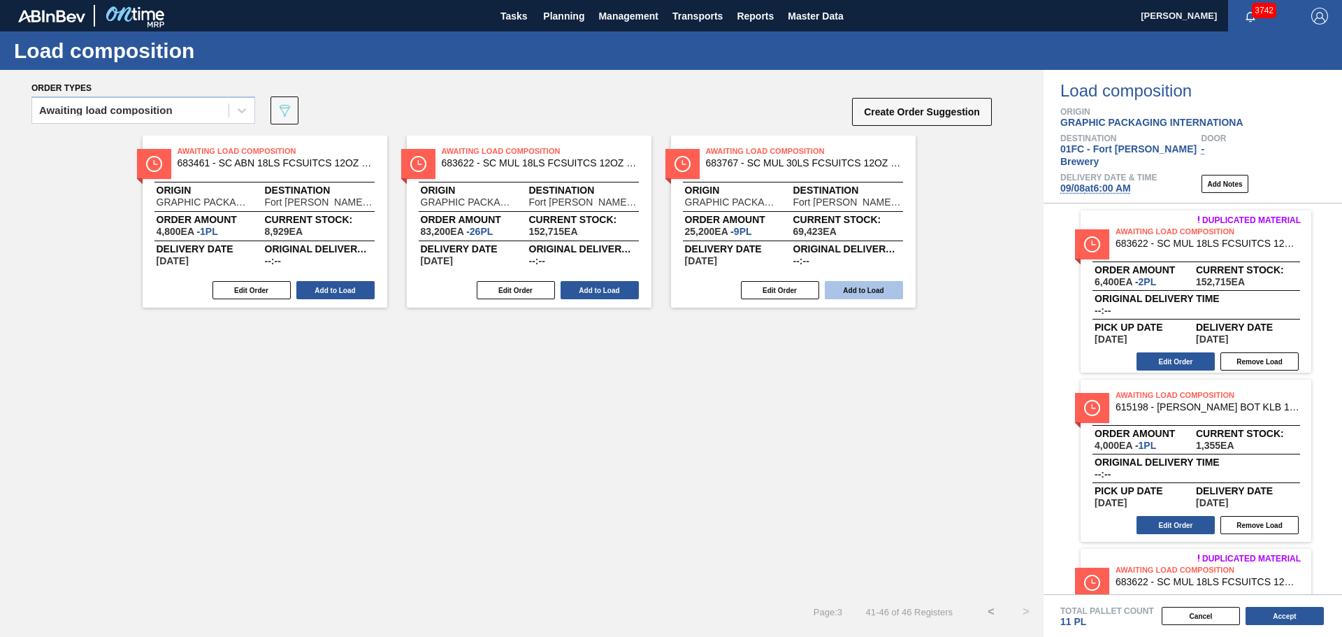
click at [596, 291] on button "Add to Load" at bounding box center [600, 290] width 78 height 18
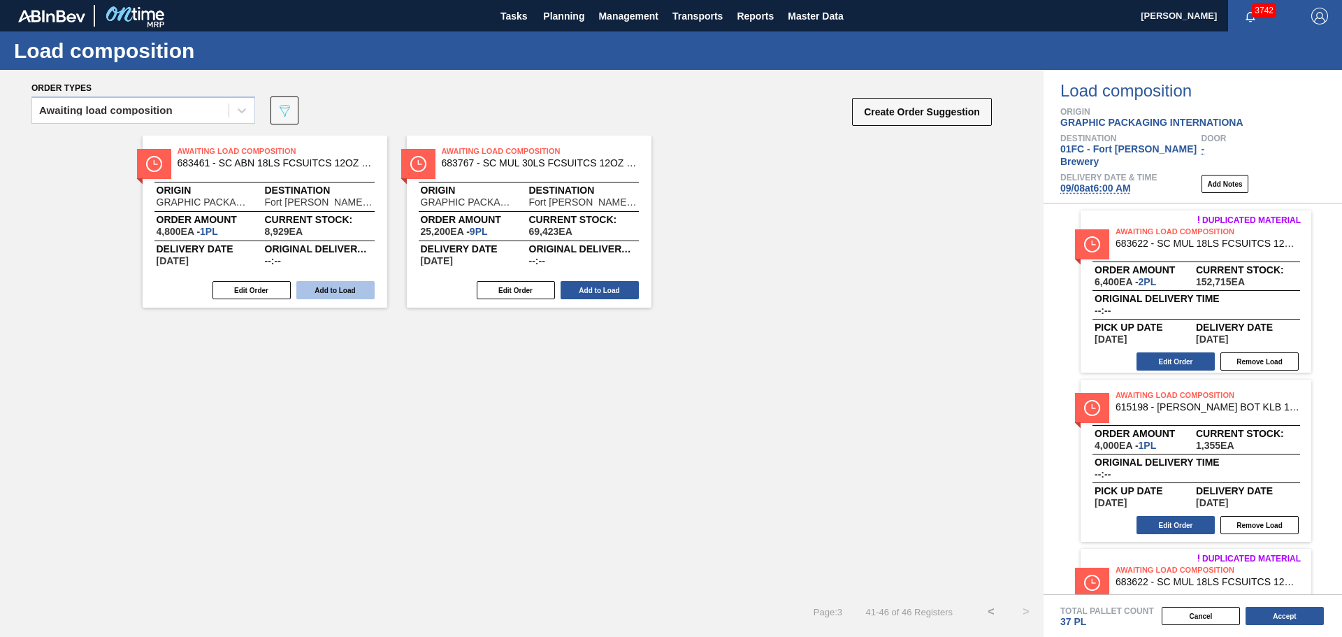
click at [338, 289] on button "Add to Load" at bounding box center [335, 290] width 78 height 18
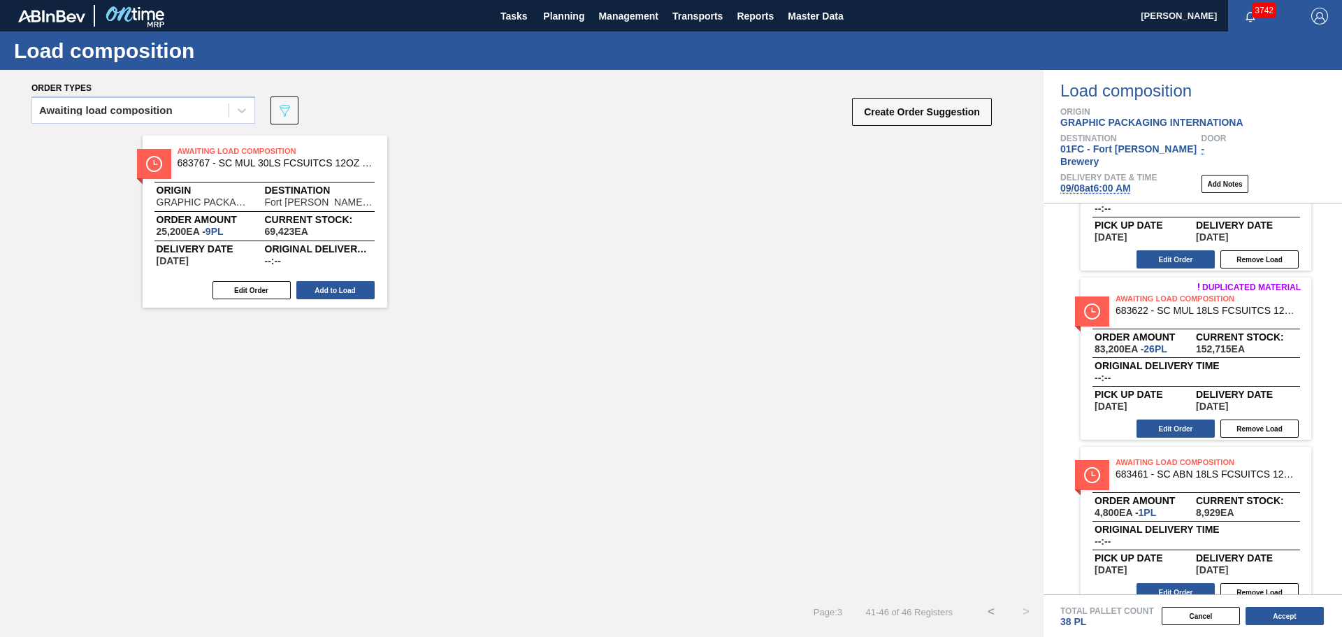
scroll to position [449, 0]
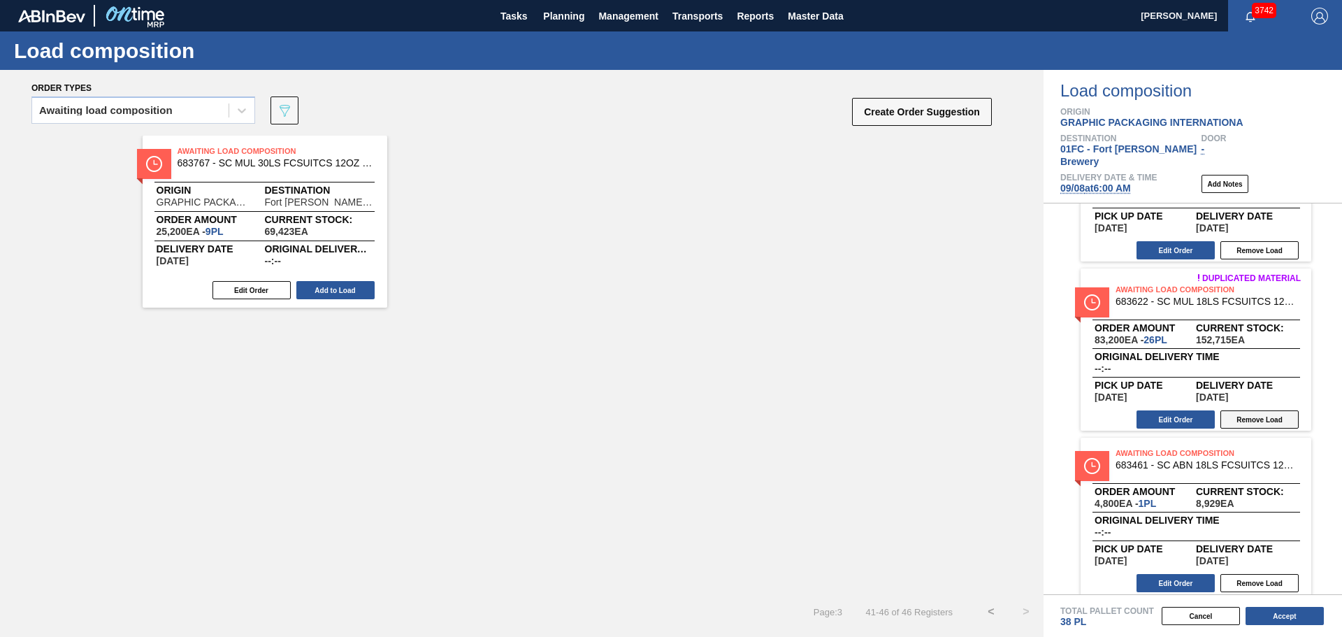
click at [1251, 410] on button "Remove Load" at bounding box center [1260, 419] width 78 height 18
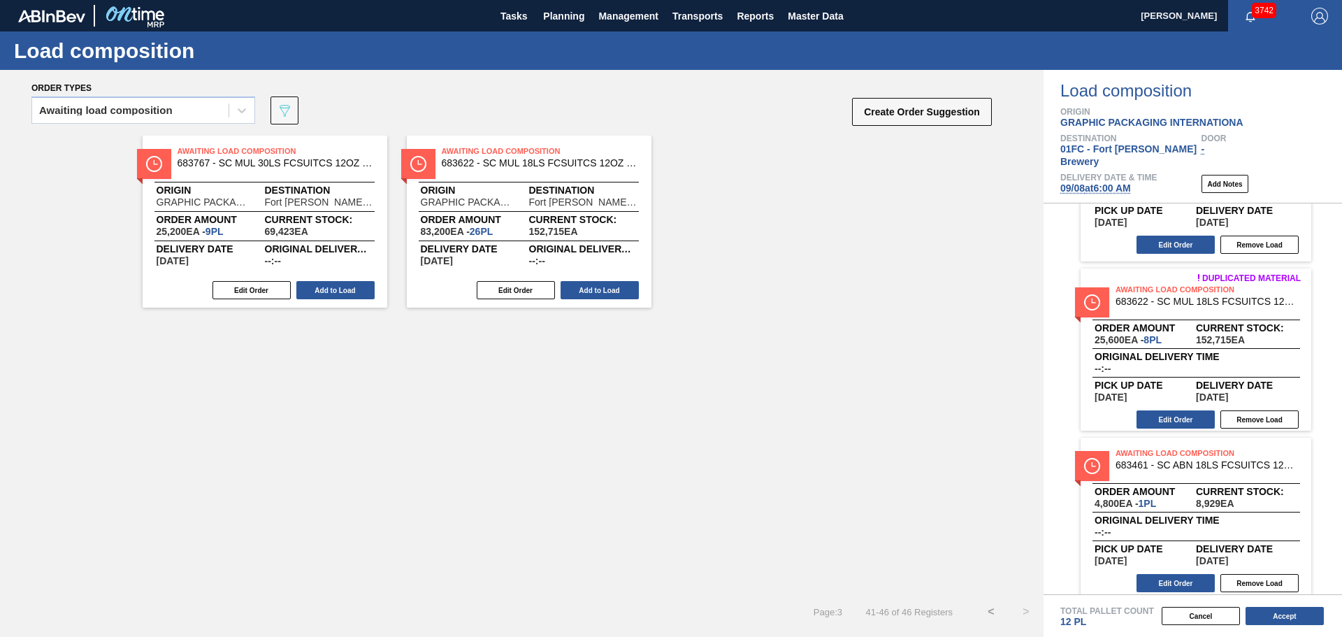
click at [986, 607] on button "<" at bounding box center [991, 611] width 35 height 35
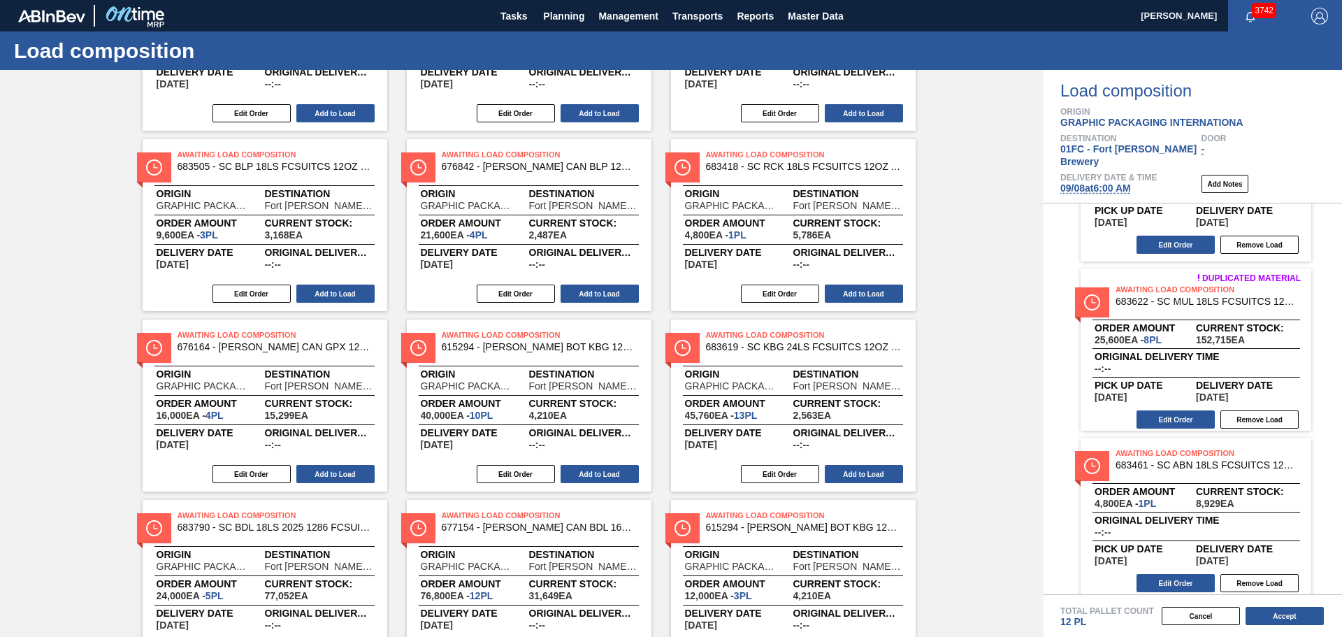
scroll to position [795, 0]
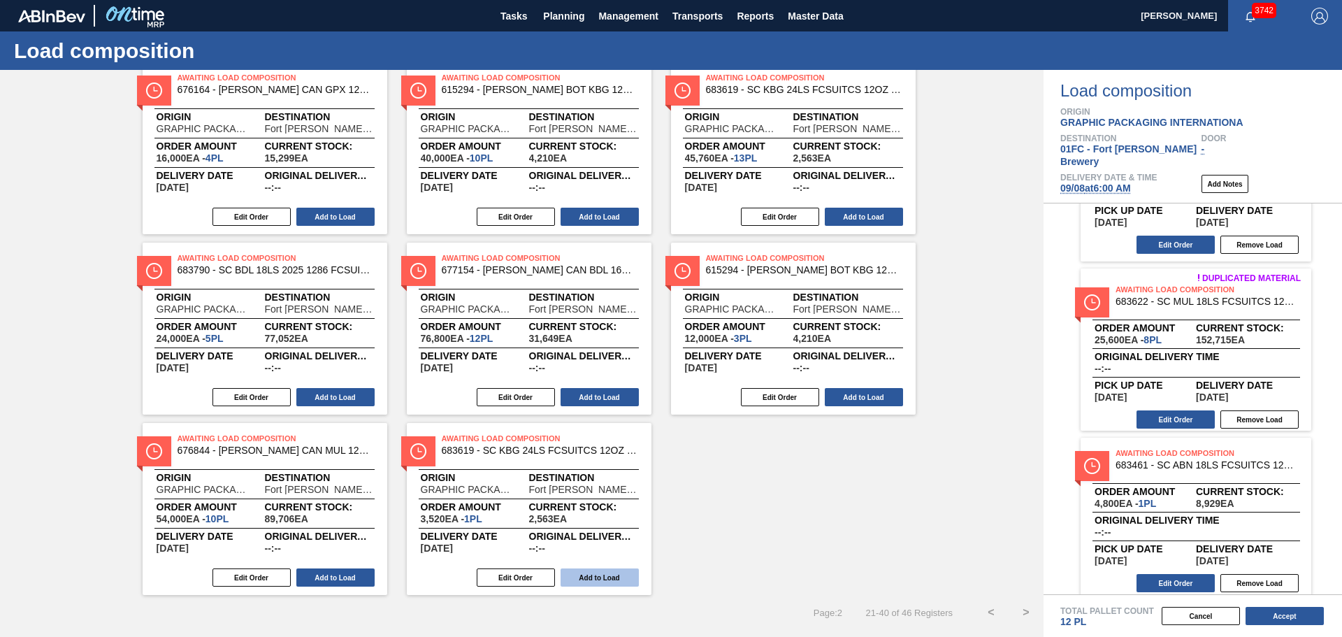
click at [607, 578] on button "Add to Load" at bounding box center [600, 577] width 78 height 18
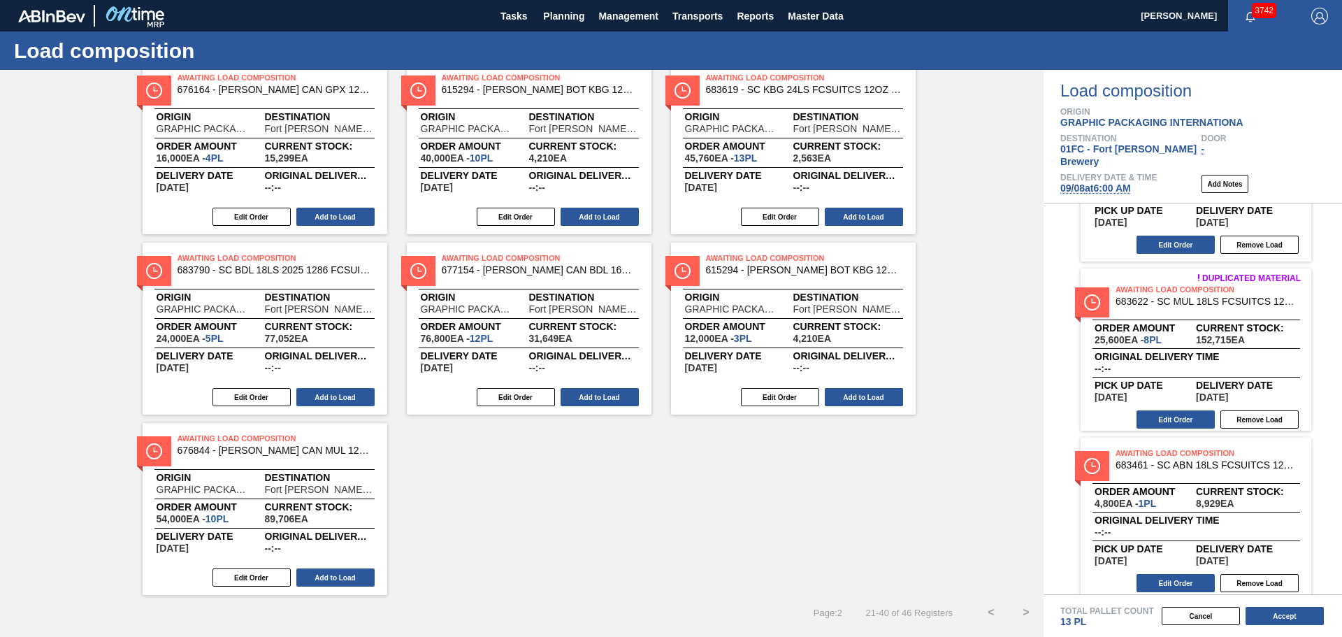
scroll to position [449, 0]
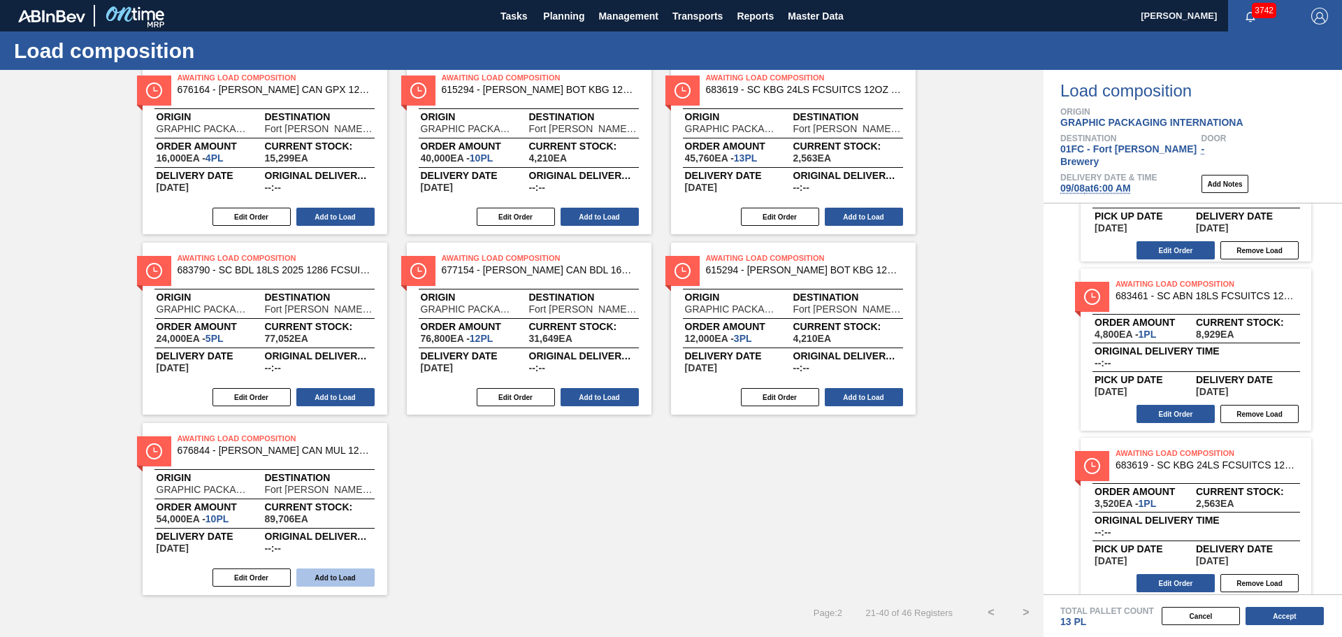
click at [350, 582] on button "Add to Load" at bounding box center [335, 577] width 78 height 18
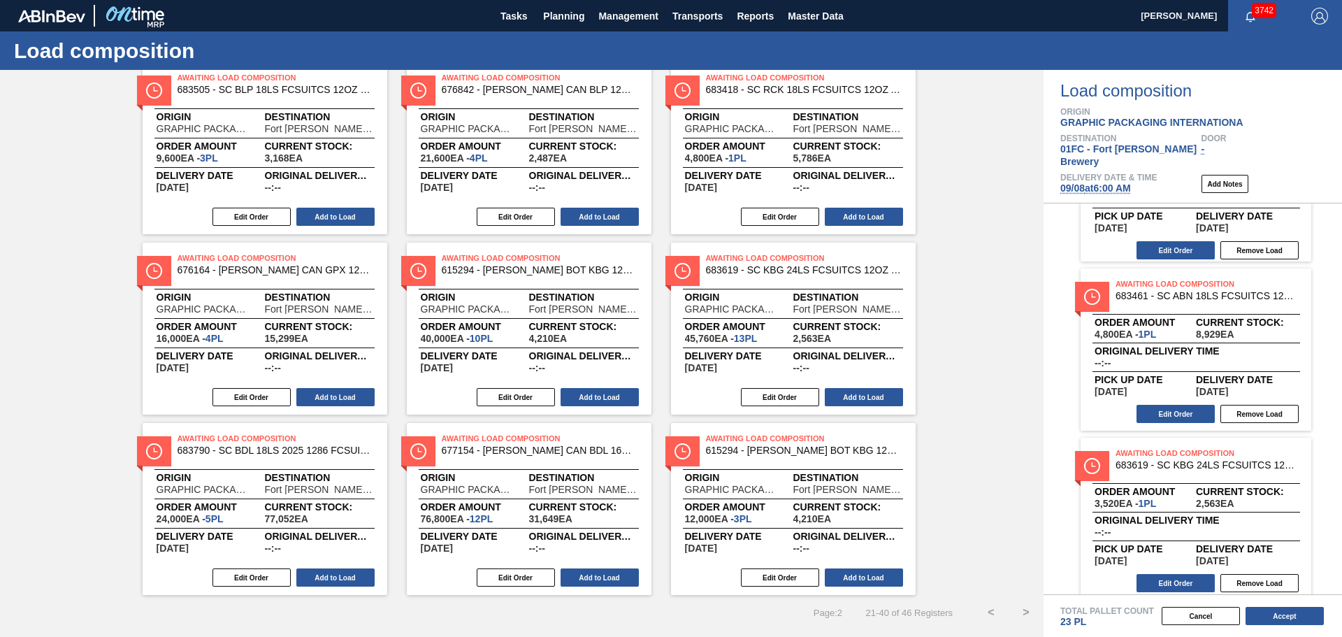
scroll to position [614, 0]
click at [1026, 608] on button ">" at bounding box center [1026, 612] width 35 height 35
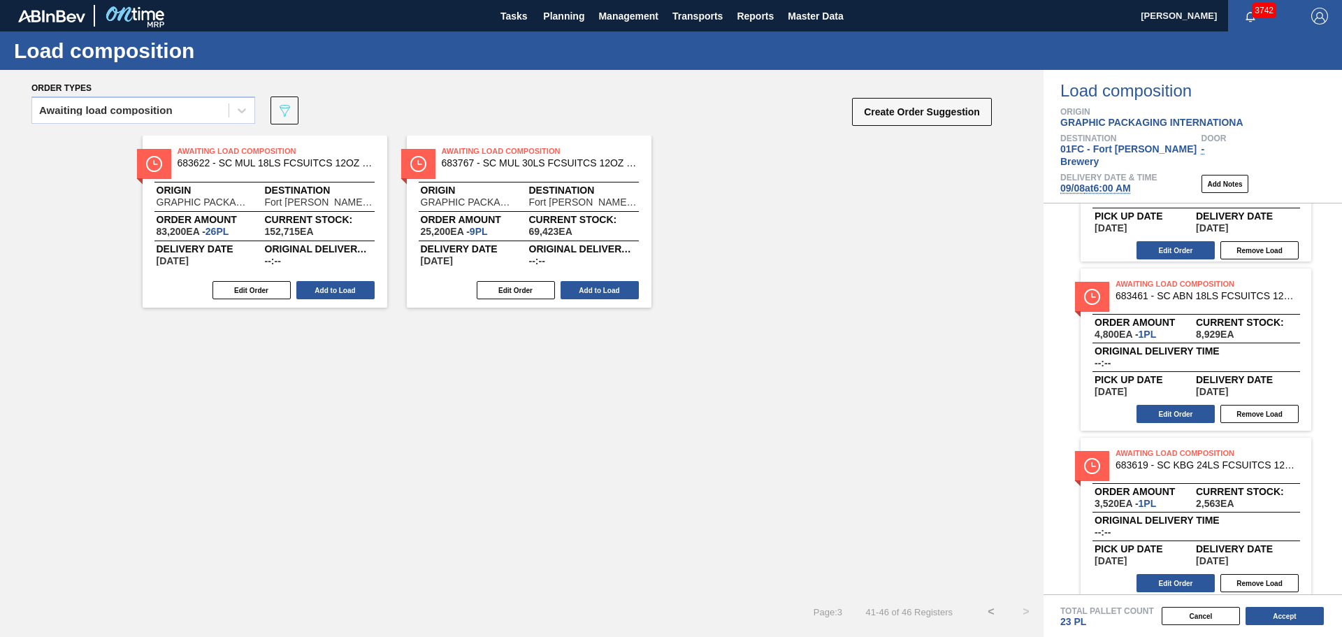
scroll to position [0, 0]
click at [990, 613] on button "<" at bounding box center [991, 611] width 35 height 35
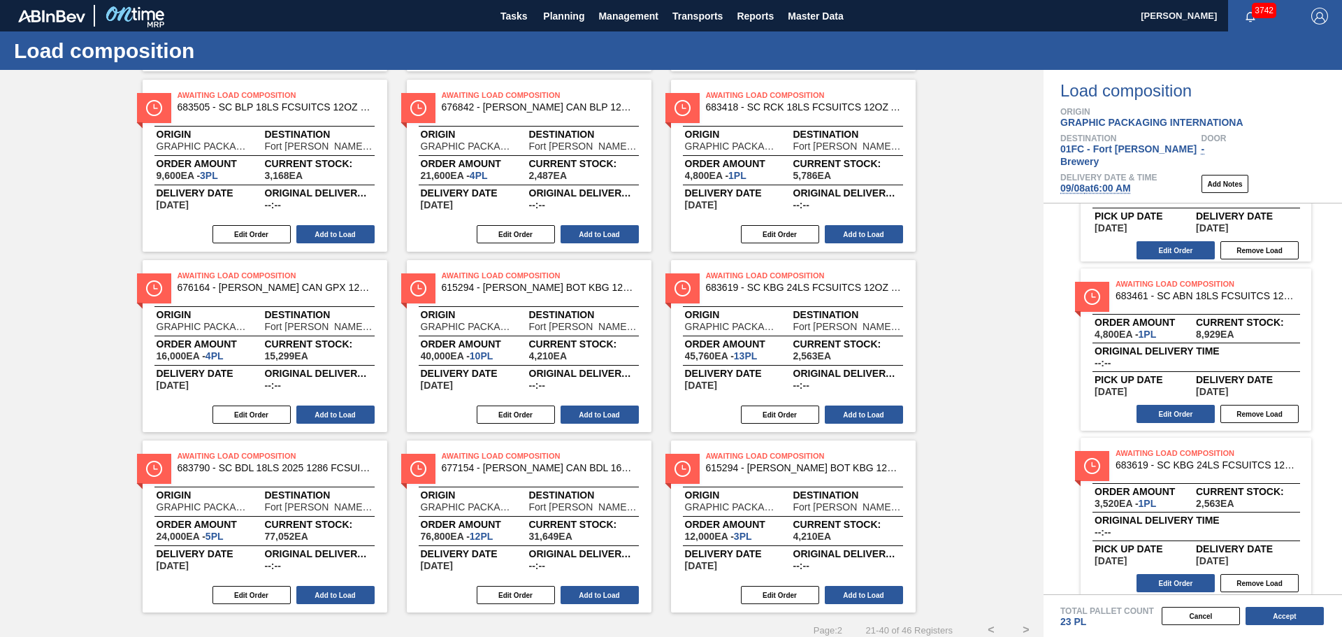
scroll to position [614, 0]
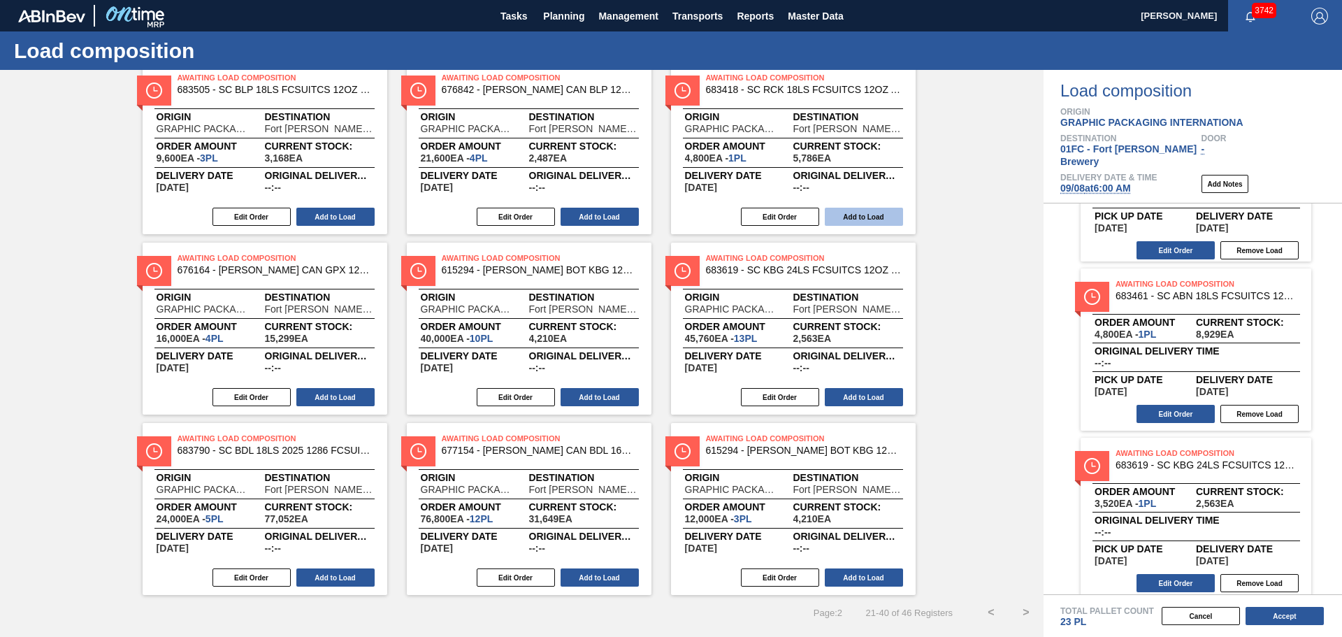
click at [889, 210] on button "Add to Load" at bounding box center [864, 217] width 78 height 18
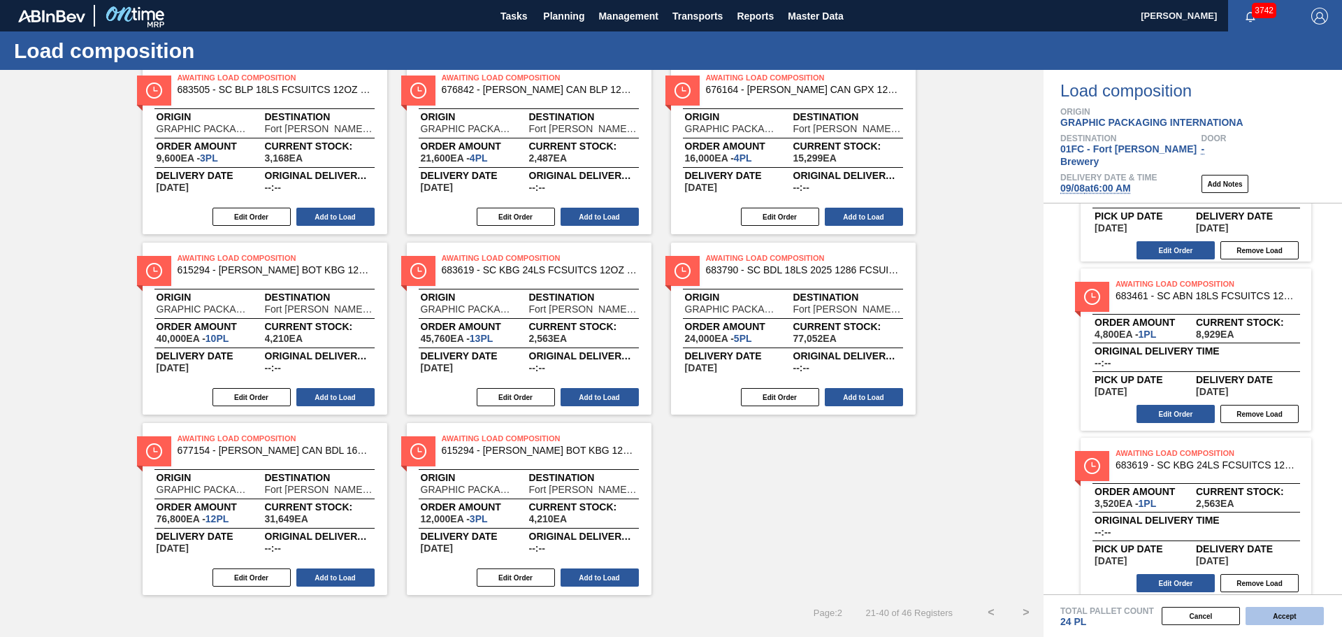
click at [1283, 615] on button "Accept" at bounding box center [1285, 616] width 78 height 18
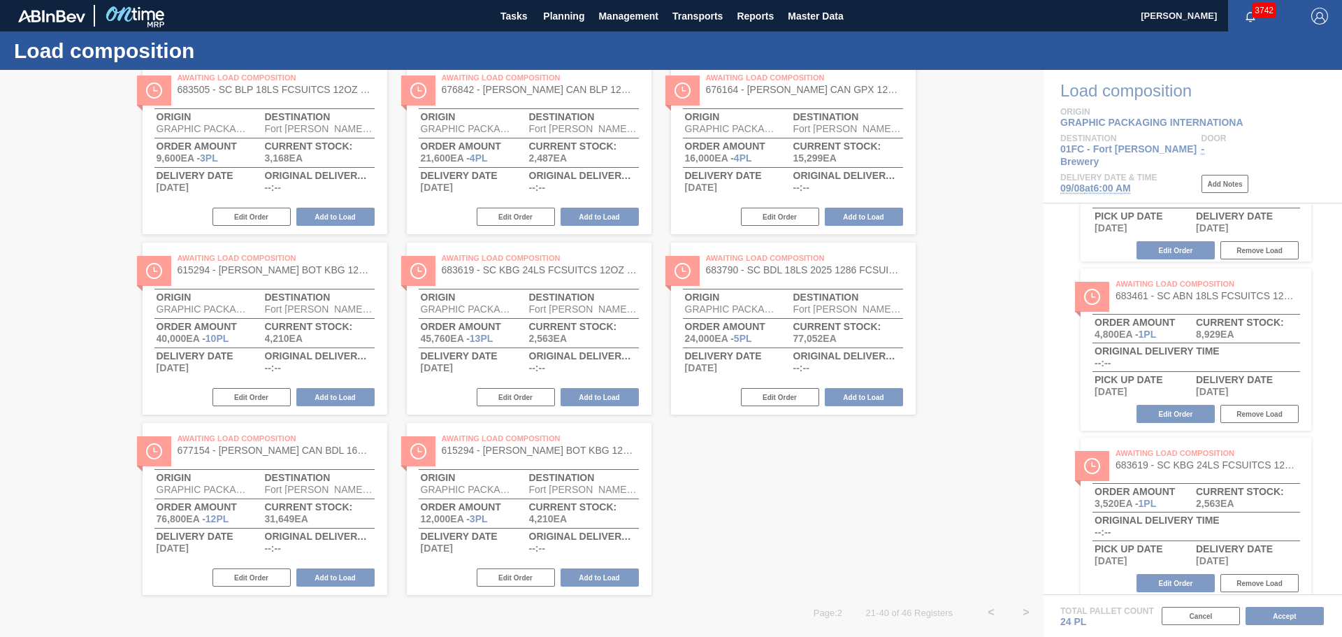
click at [902, 536] on div at bounding box center [671, 353] width 1342 height 567
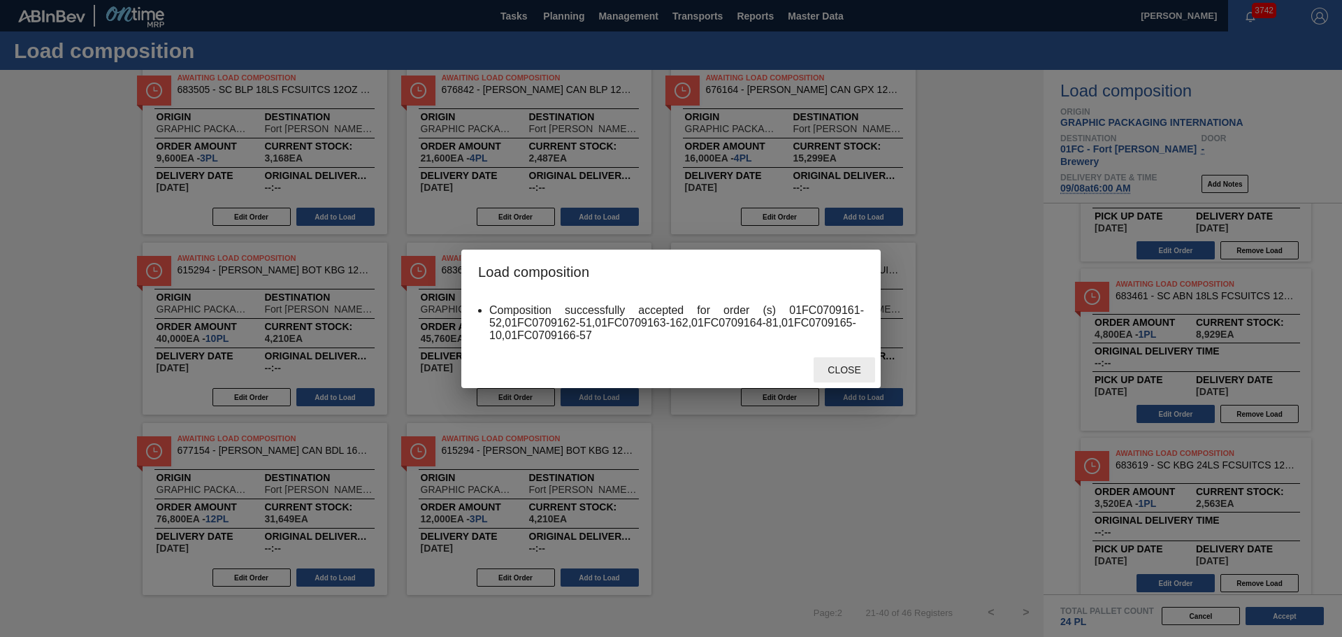
click at [856, 374] on span "Close" at bounding box center [843, 369] width 55 height 11
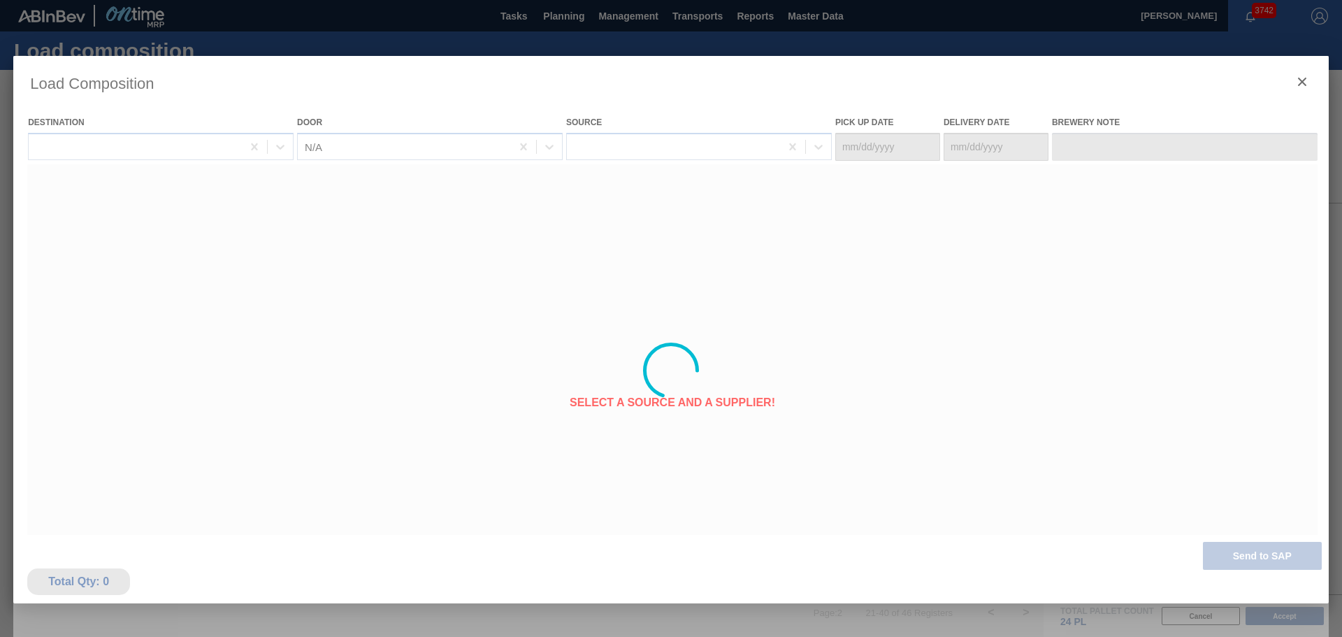
type Date "[DATE]"
type Date "09/08/2025"
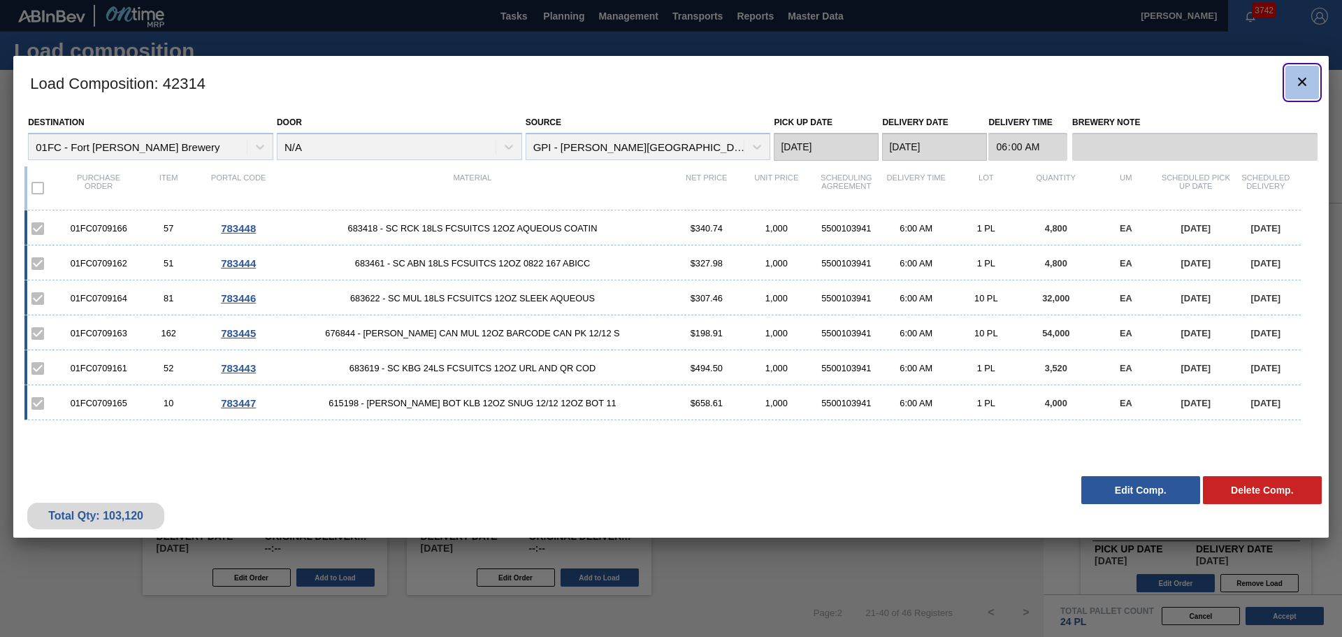
click at [1303, 87] on icon "botão de ícone" at bounding box center [1302, 81] width 17 height 17
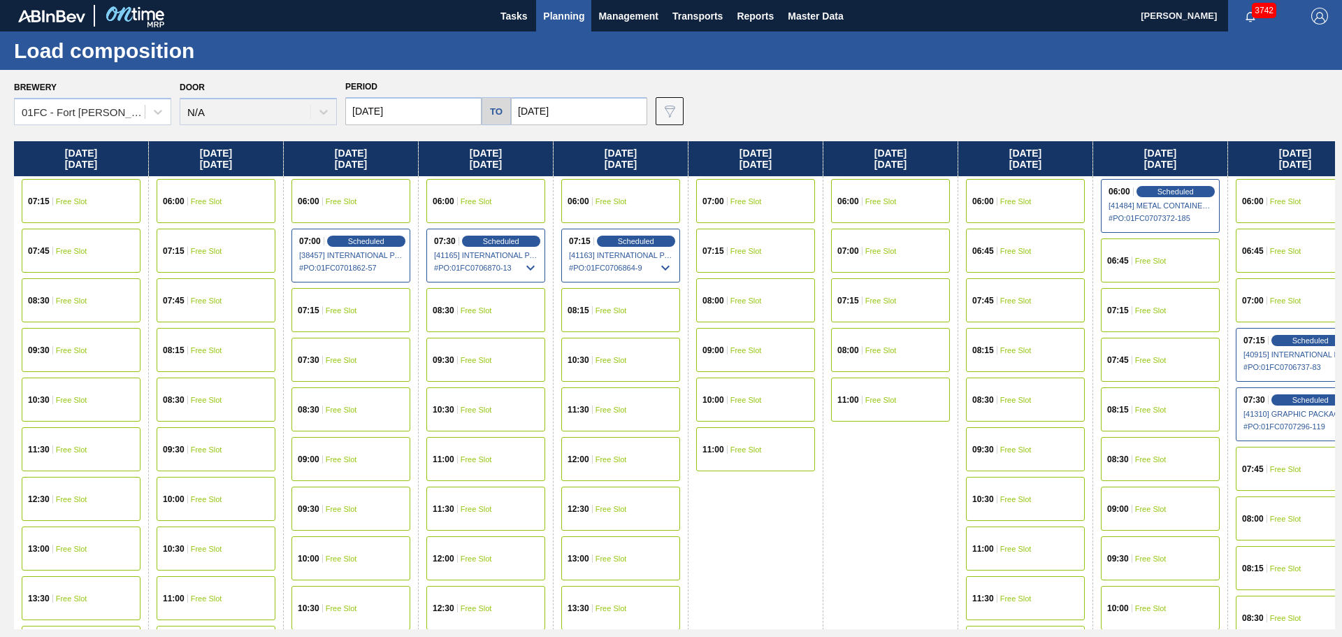
click at [433, 110] on input "08/18/2025" at bounding box center [413, 111] width 136 height 28
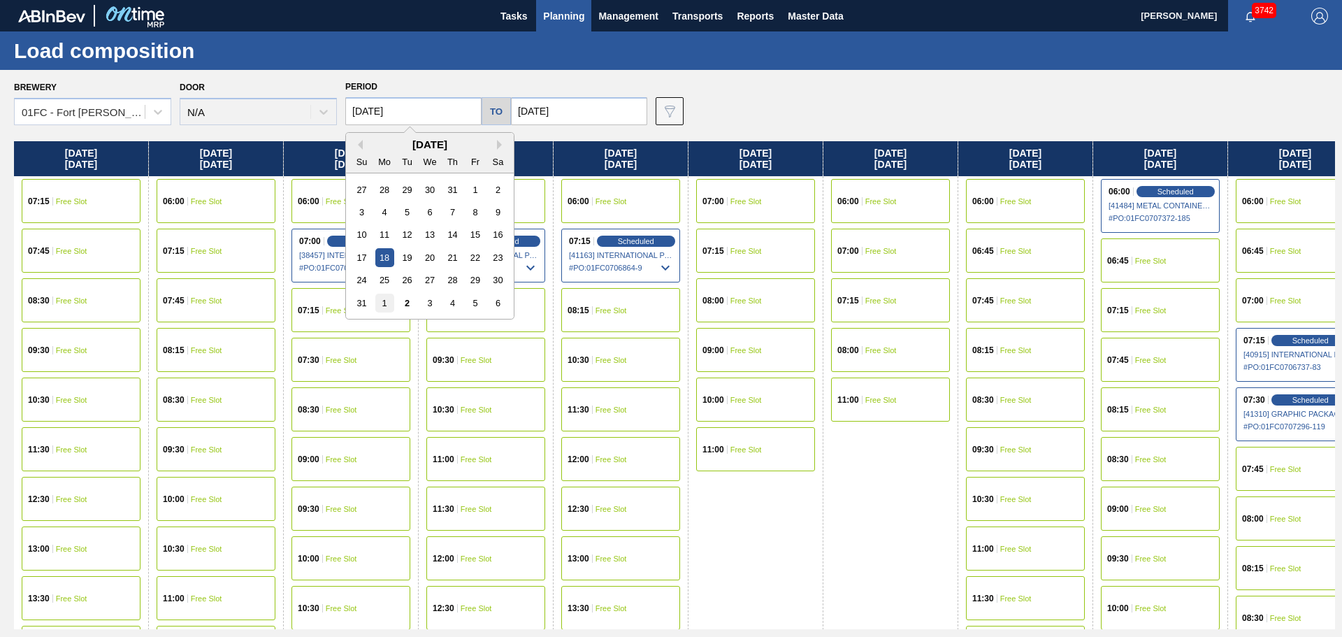
click at [382, 300] on div "1" at bounding box center [384, 303] width 19 height 19
type input "[DATE]"
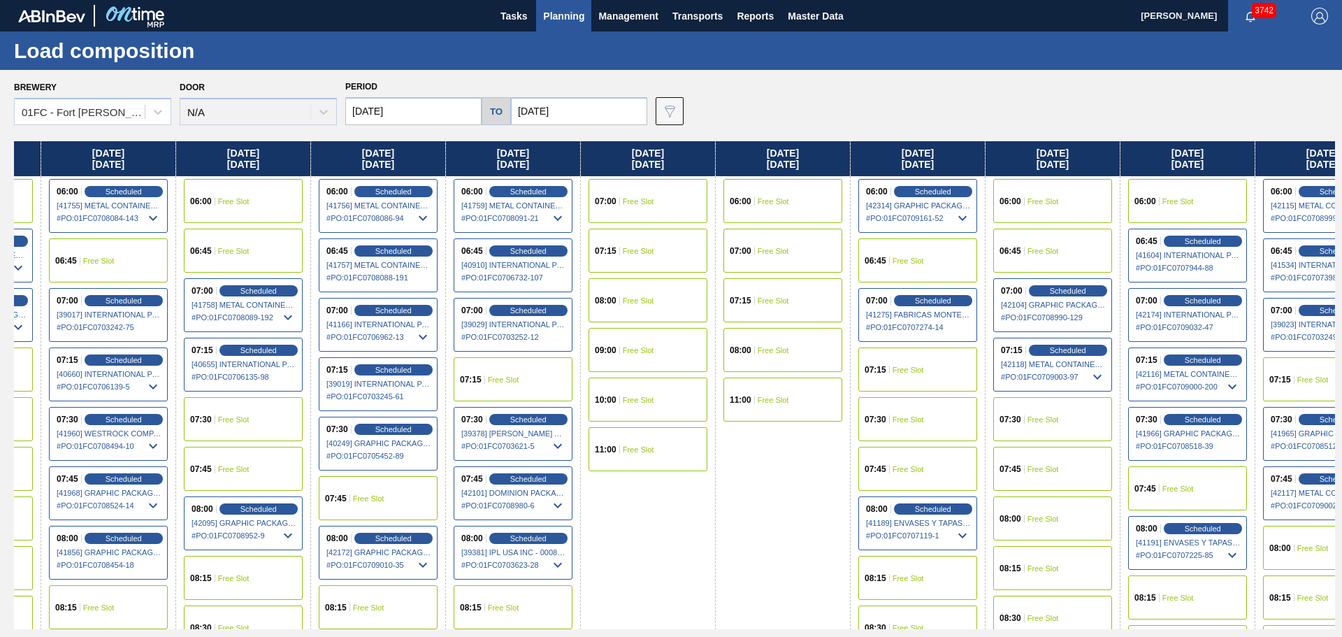
scroll to position [0, 113]
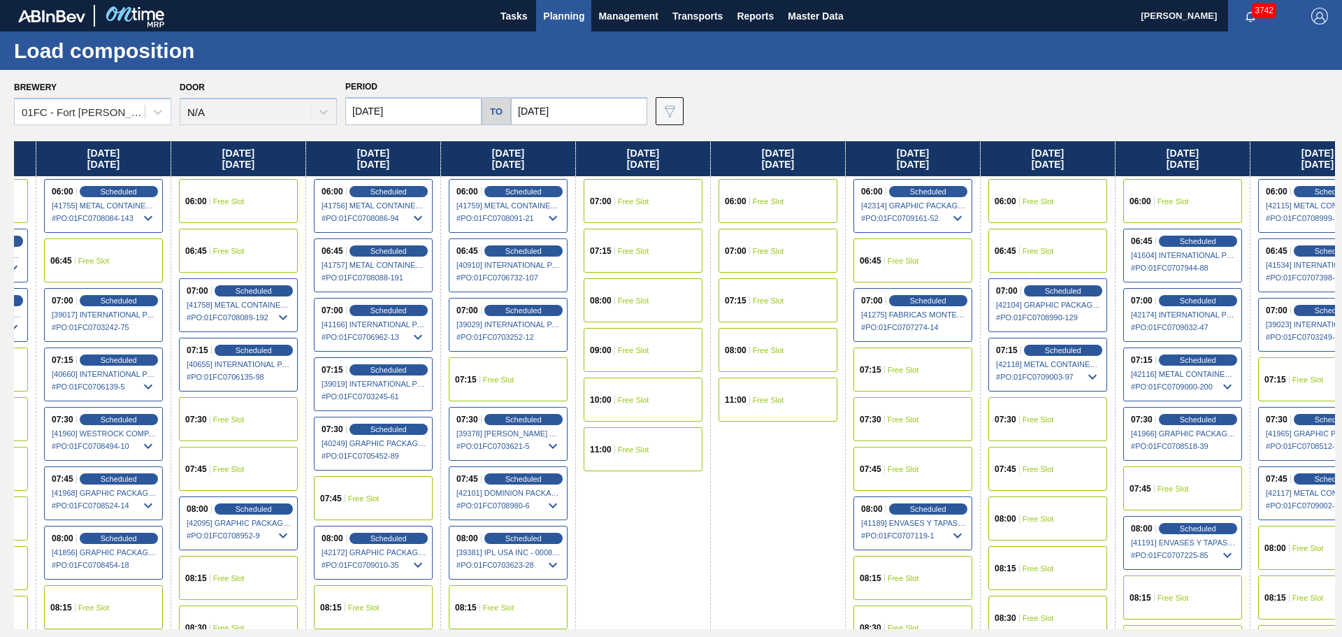
drag, startPoint x: 761, startPoint y: 159, endPoint x: 640, endPoint y: 171, distance: 121.6
click at [640, 171] on div "Monday 09/01/2025 06:00 Free Slot 06:45 Scheduled [41754] METAL CONTAINER CORPO…" at bounding box center [674, 385] width 1321 height 488
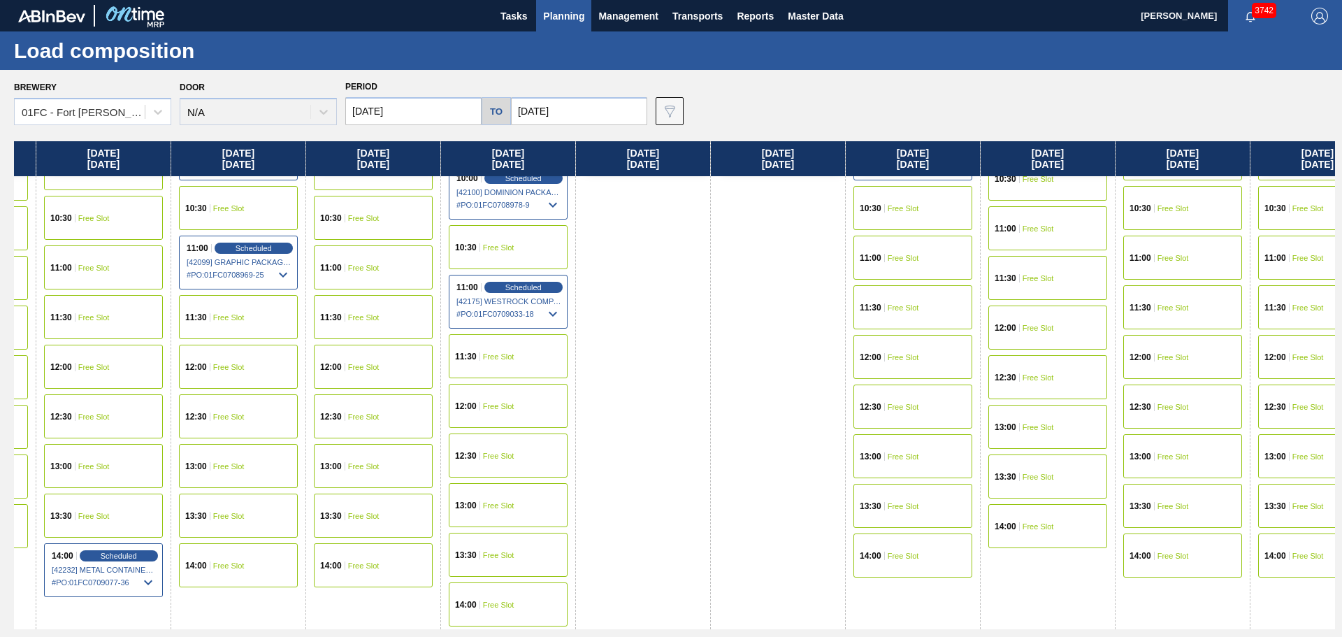
scroll to position [498, 113]
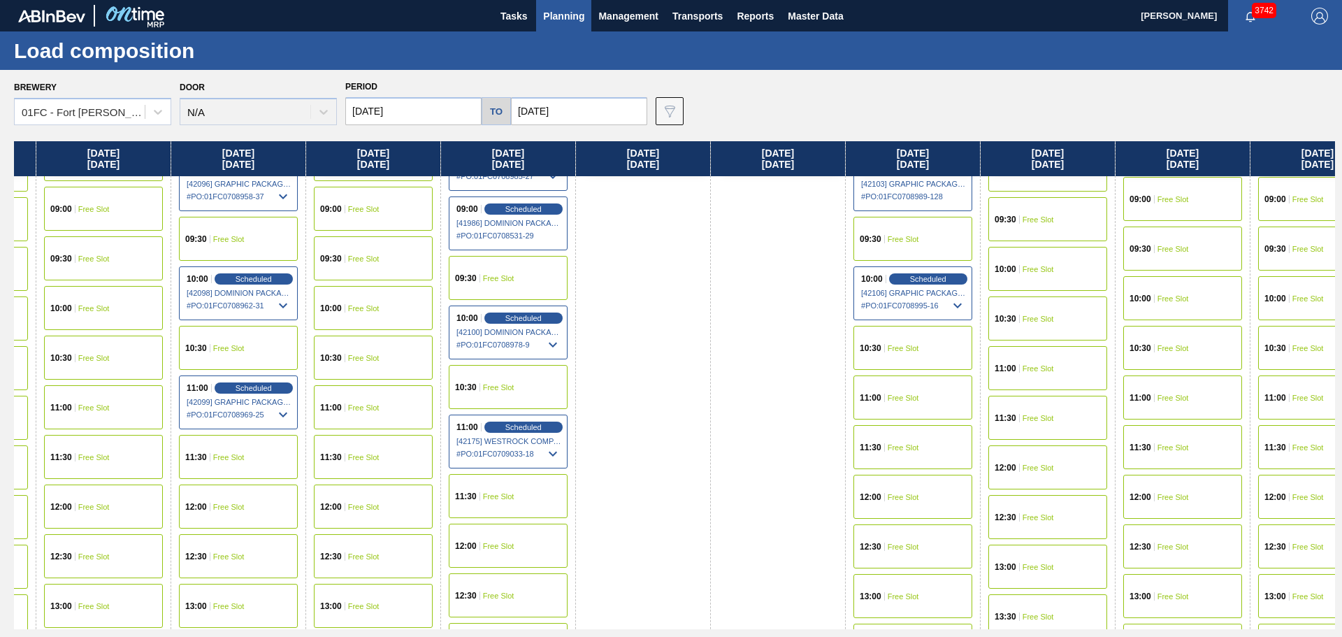
click at [906, 405] on div "11:00 Free Slot" at bounding box center [913, 397] width 119 height 44
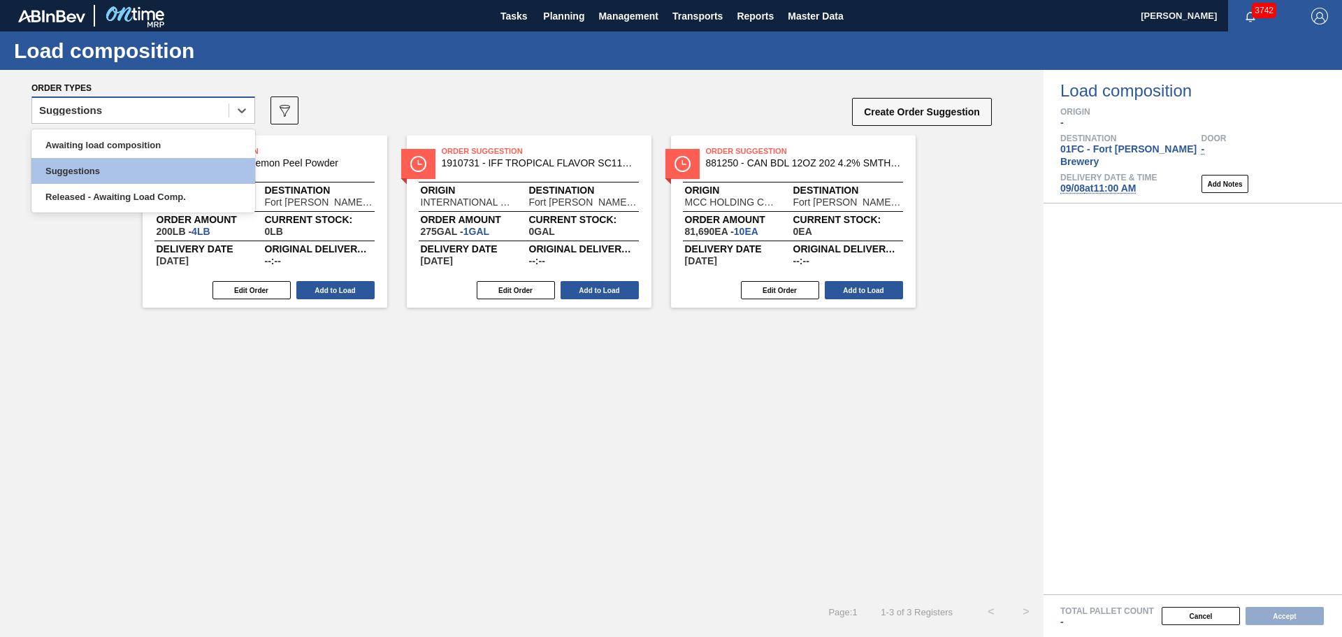
click at [164, 107] on div "Suggestions" at bounding box center [130, 111] width 196 height 20
click at [164, 150] on div "Awaiting load composition" at bounding box center [143, 145] width 224 height 26
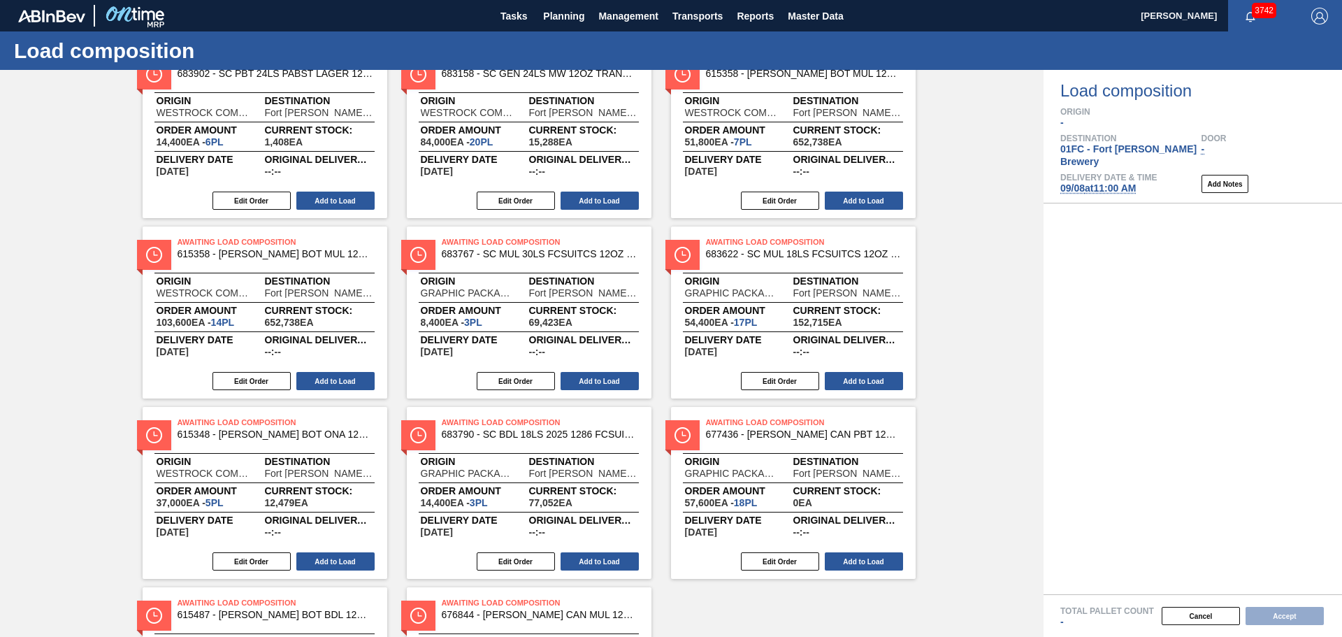
scroll to position [795, 0]
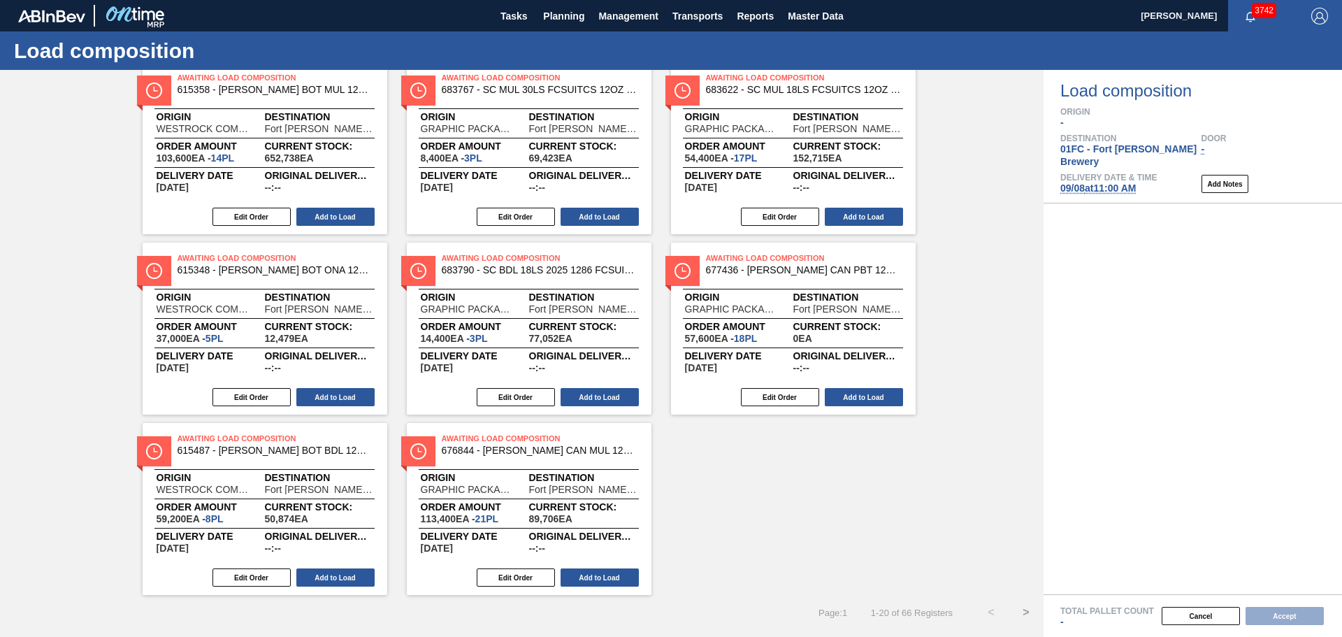
click at [1023, 611] on button ">" at bounding box center [1026, 612] width 35 height 35
click at [1023, 612] on button ">" at bounding box center [1026, 612] width 35 height 35
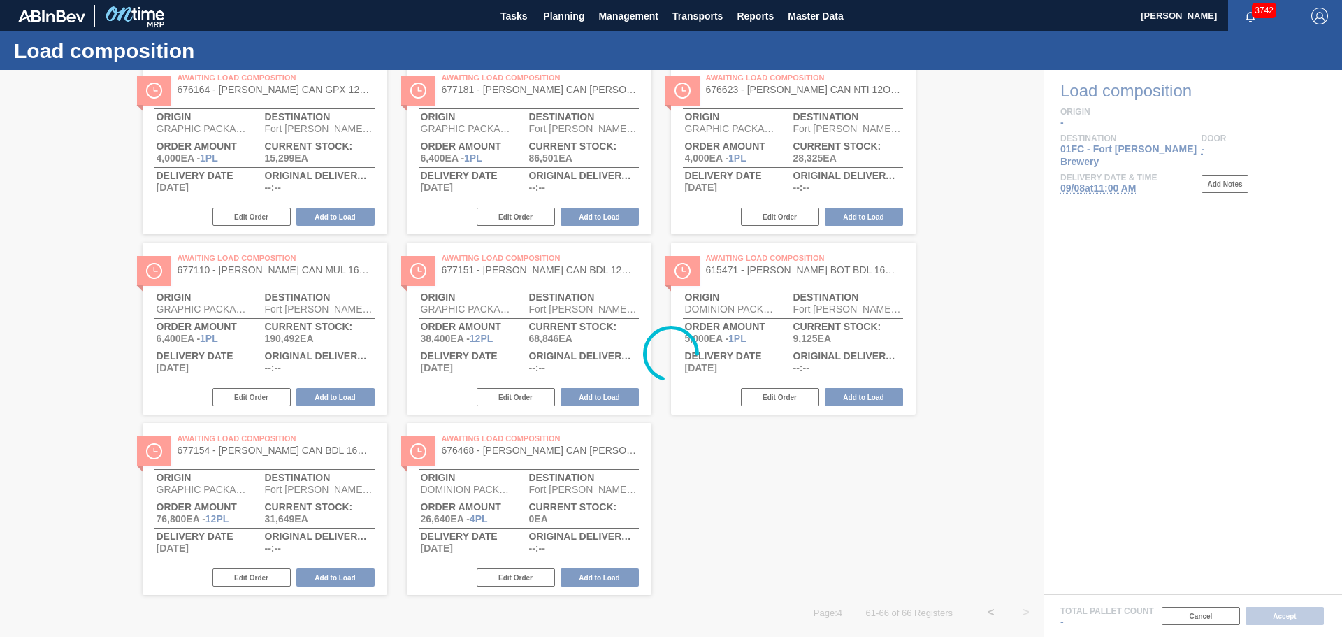
scroll to position [0, 0]
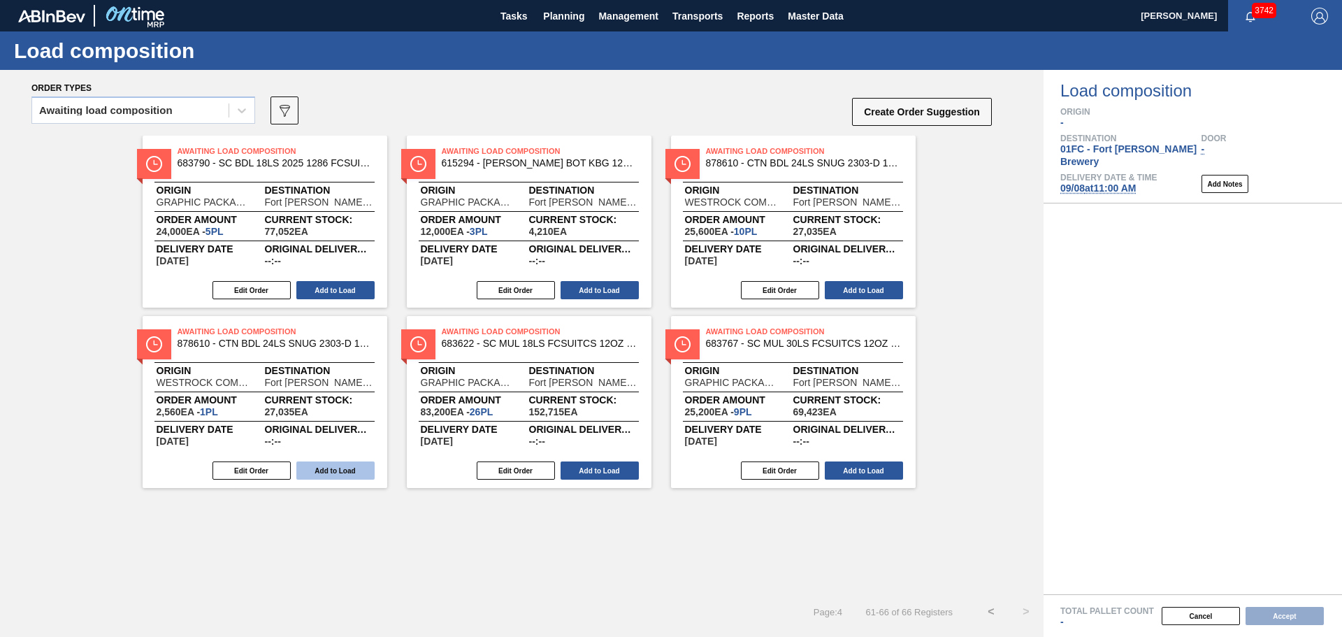
click at [364, 473] on button "Add to Load" at bounding box center [335, 470] width 78 height 18
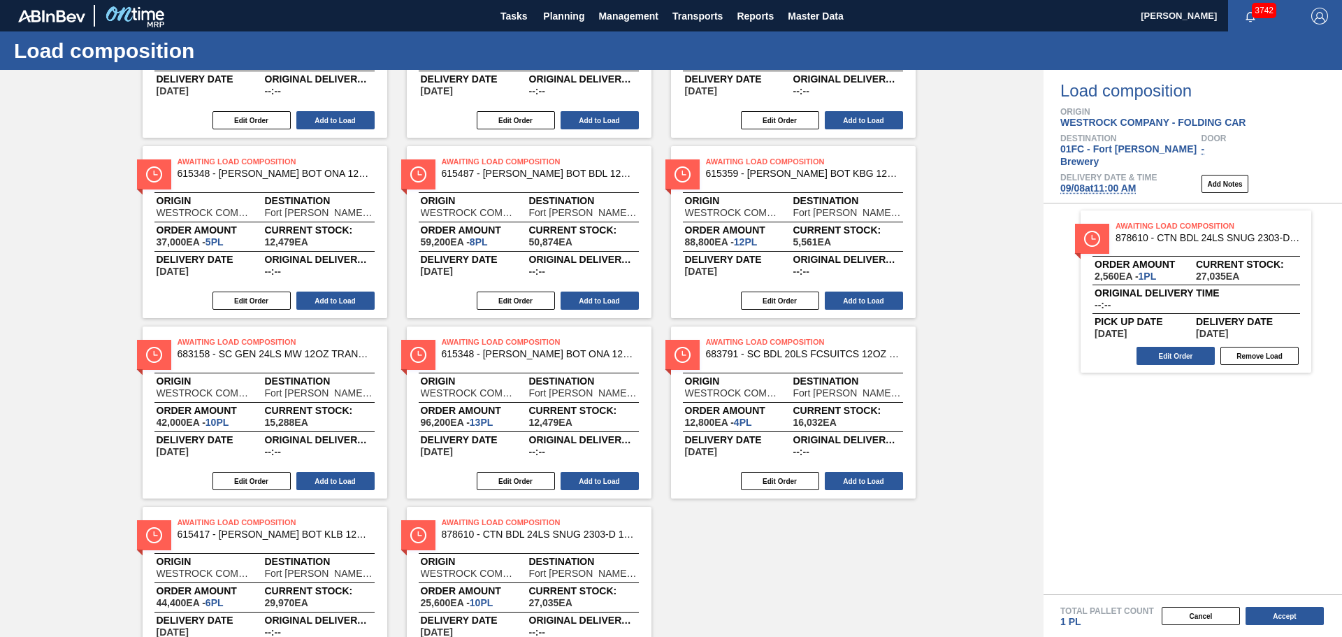
scroll to position [434, 0]
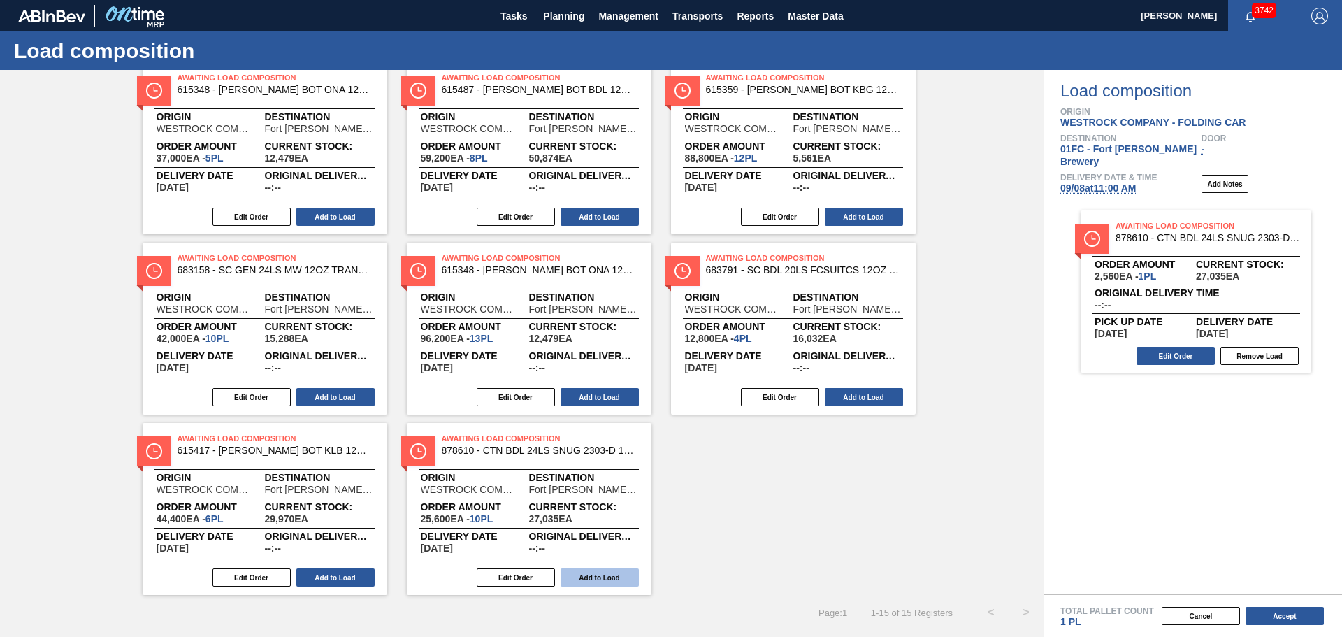
click at [593, 581] on button "Add to Load" at bounding box center [600, 577] width 78 height 18
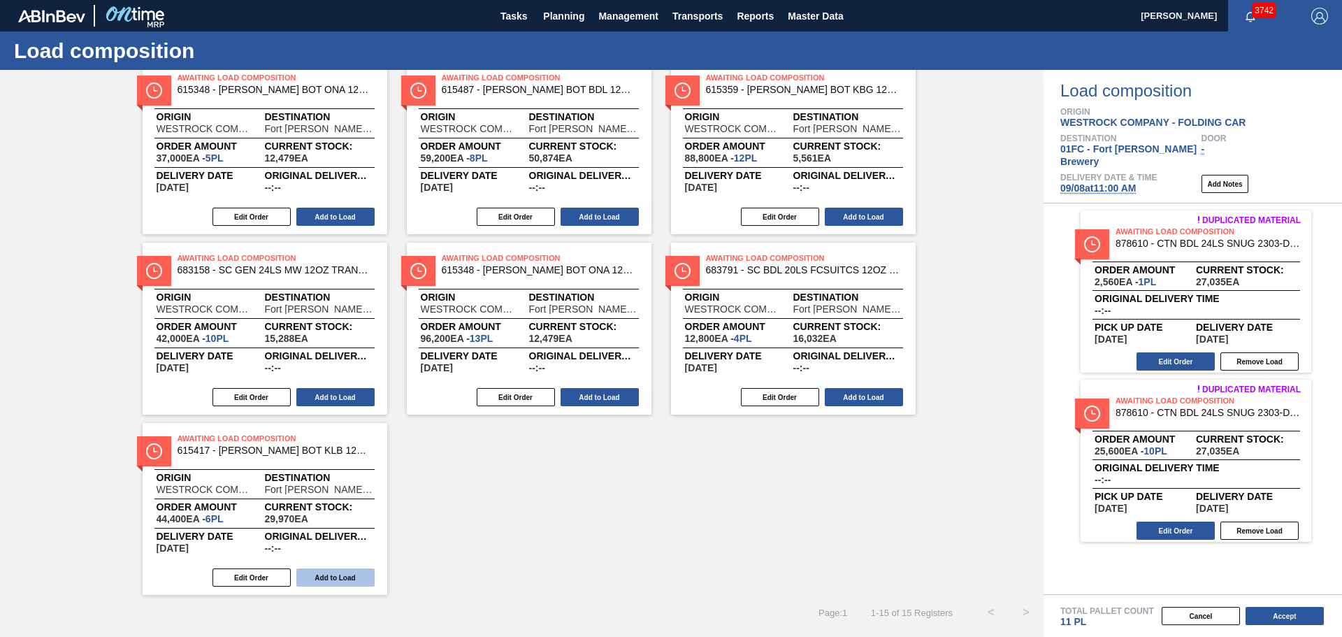
click at [352, 579] on button "Add to Load" at bounding box center [335, 577] width 78 height 18
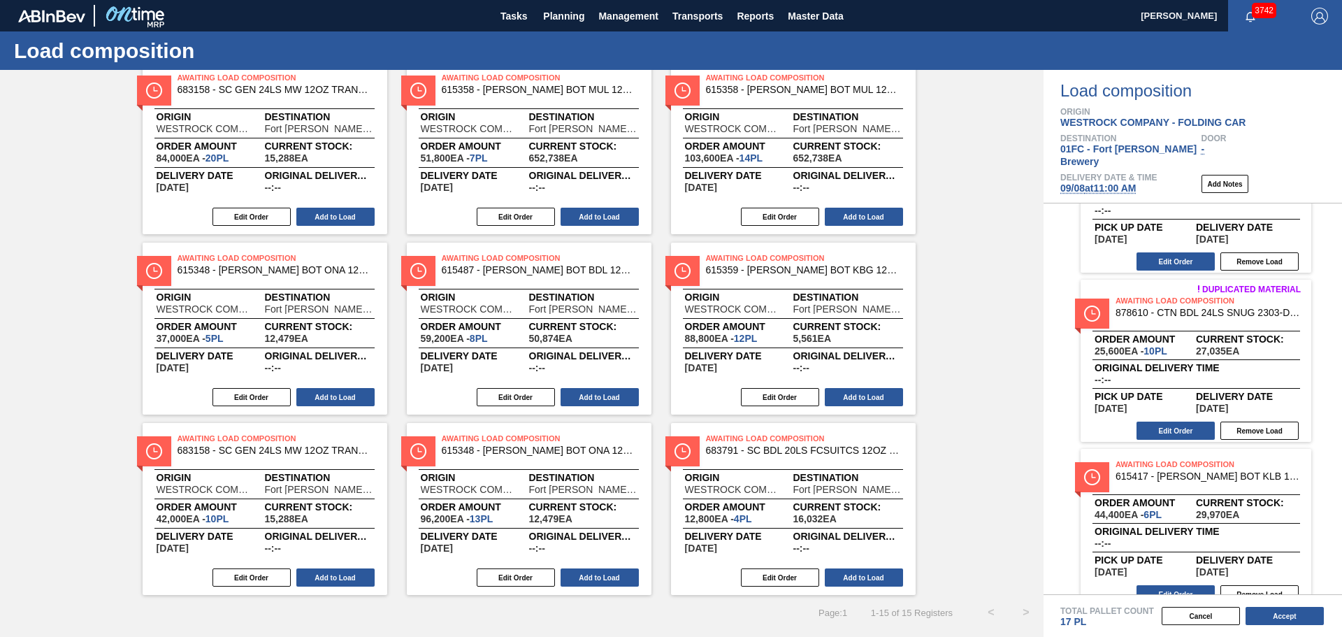
scroll to position [111, 0]
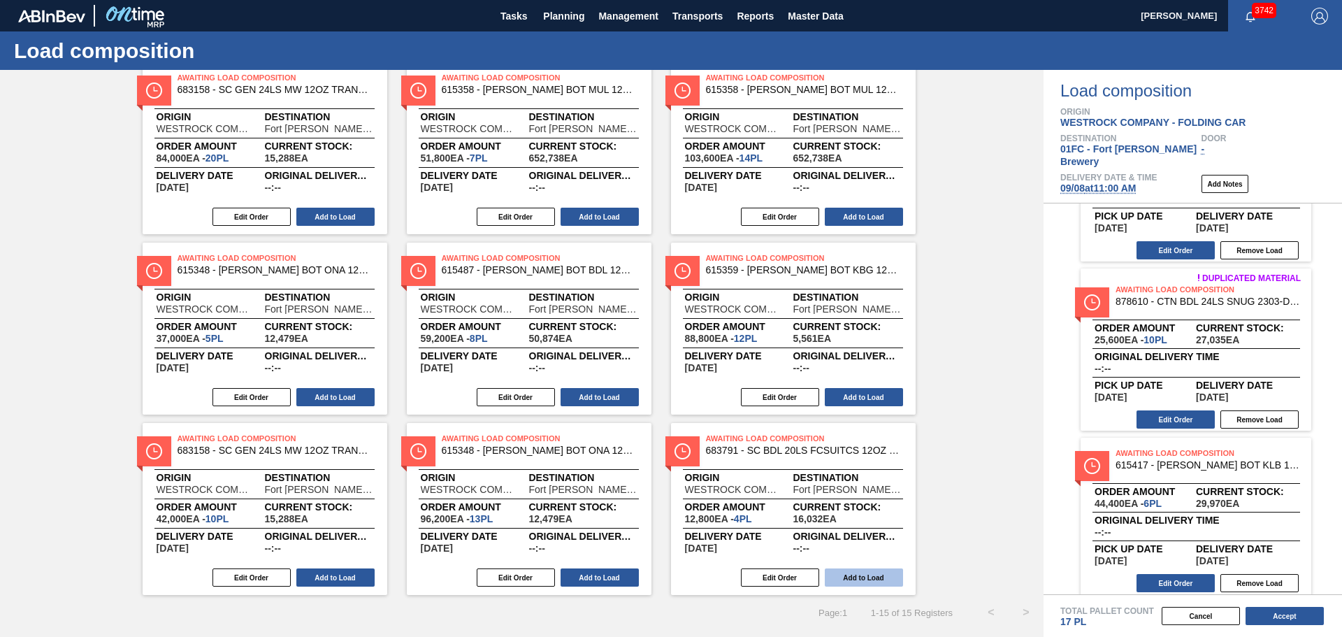
click at [884, 573] on button "Add to Load" at bounding box center [864, 577] width 78 height 18
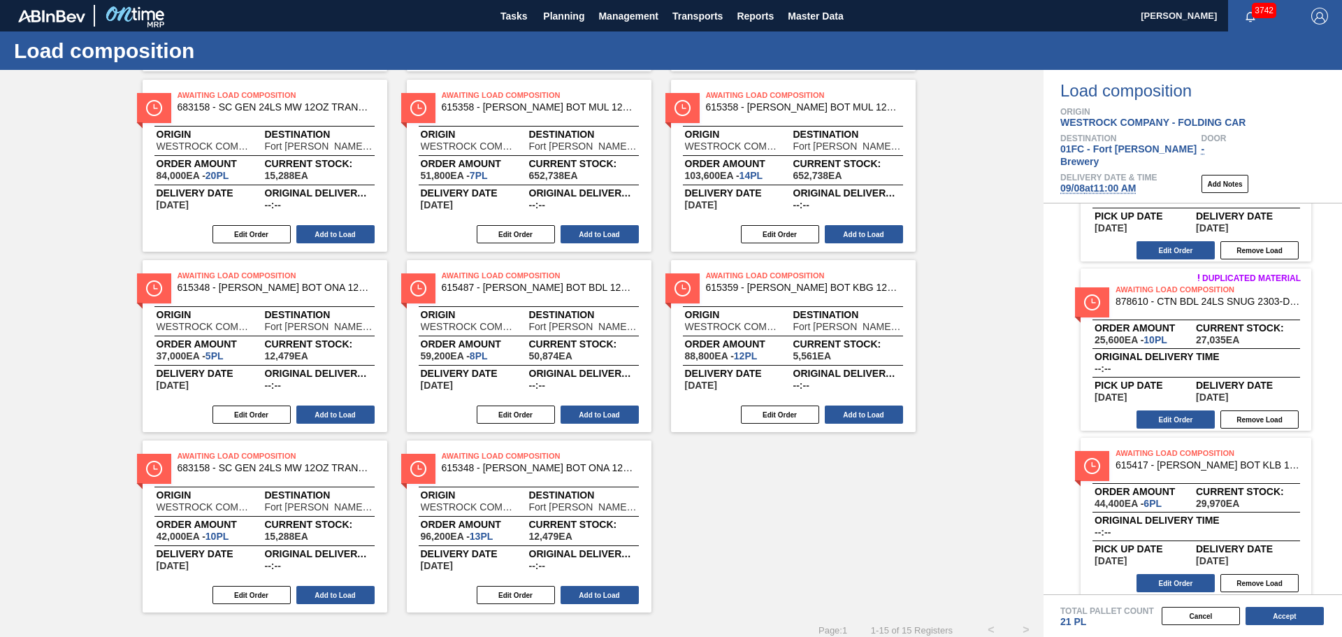
scroll to position [254, 0]
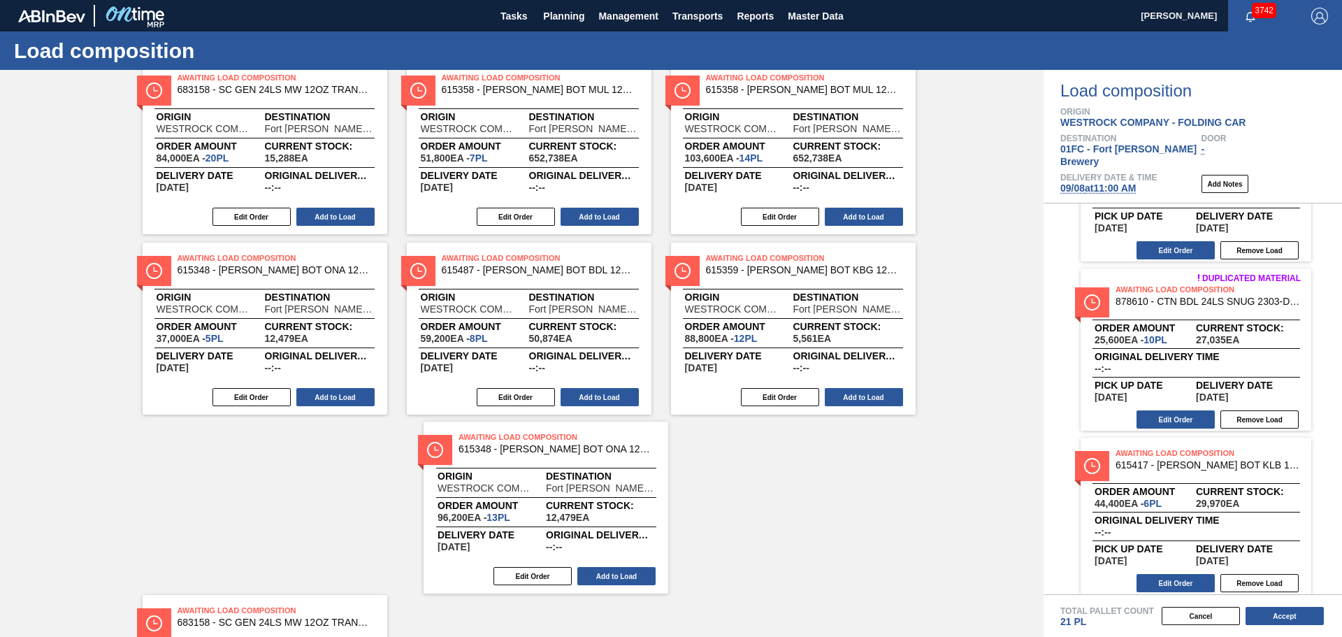
drag, startPoint x: 471, startPoint y: 453, endPoint x: 486, endPoint y: 450, distance: 14.9
click at [486, 450] on div "Awaiting Load Composition 878610 - CTN BDL 24LS SNUG 2303-D 12OZ FOLD 0424 Orig…" at bounding box center [522, 238] width 1044 height 713
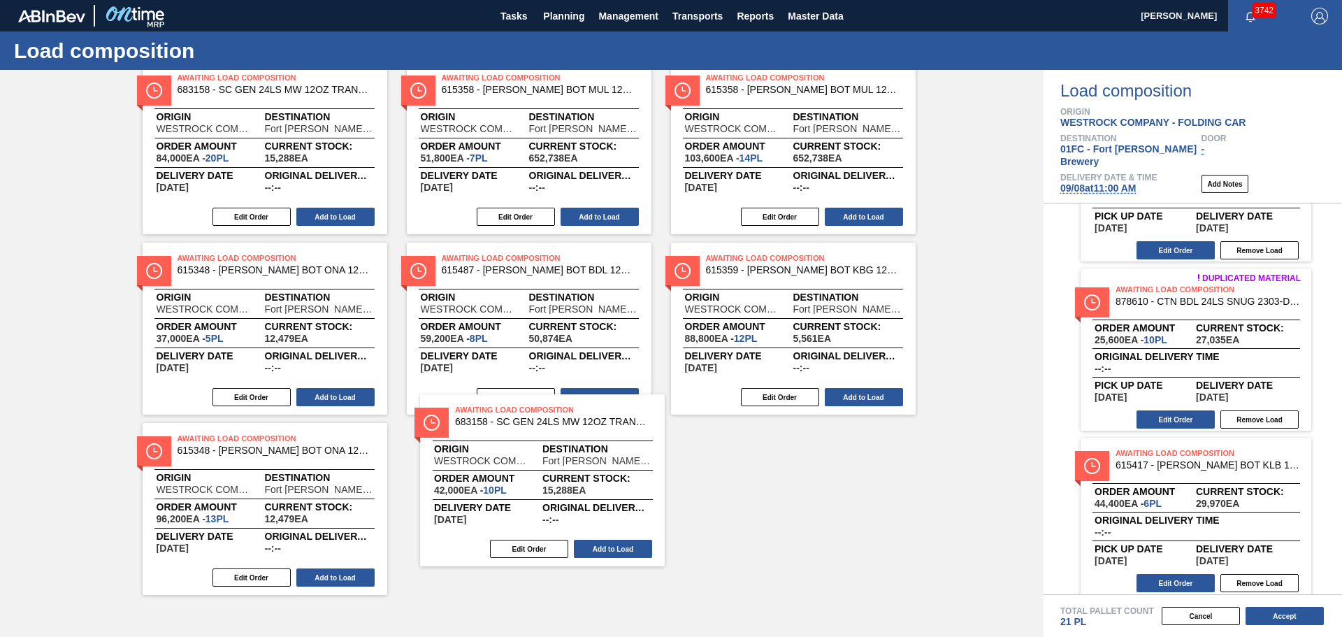
drag, startPoint x: 324, startPoint y: 440, endPoint x: 604, endPoint y: 419, distance: 280.4
click at [604, 419] on div "Awaiting Load Composition 878610 - CTN BDL 24LS SNUG 2303-D 12OZ FOLD 0424 Orig…" at bounding box center [522, 238] width 1044 height 713
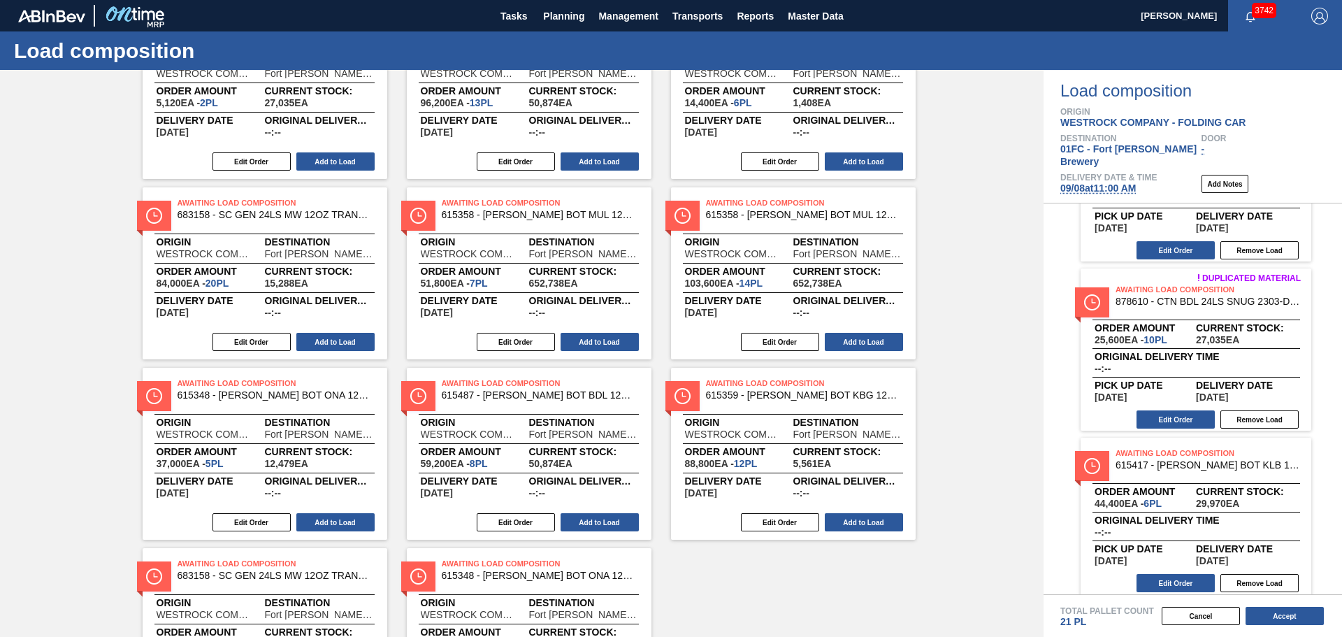
scroll to position [0, 0]
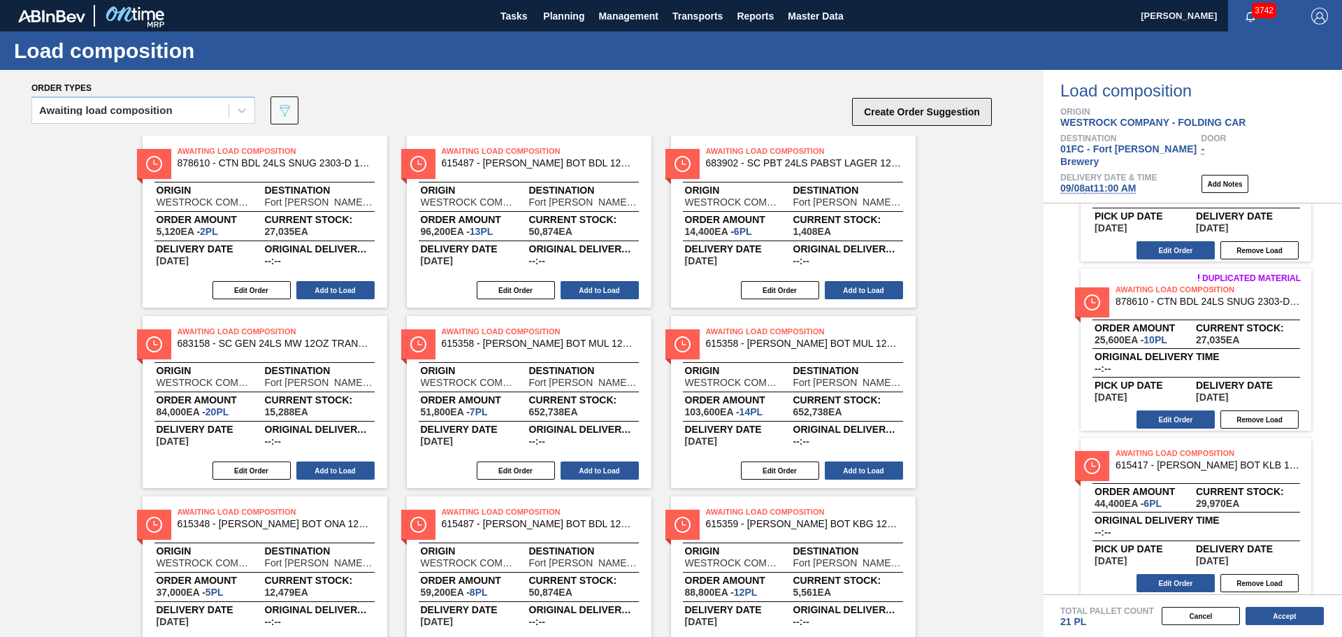
click at [939, 104] on button "Create Order Suggestion" at bounding box center [922, 112] width 140 height 28
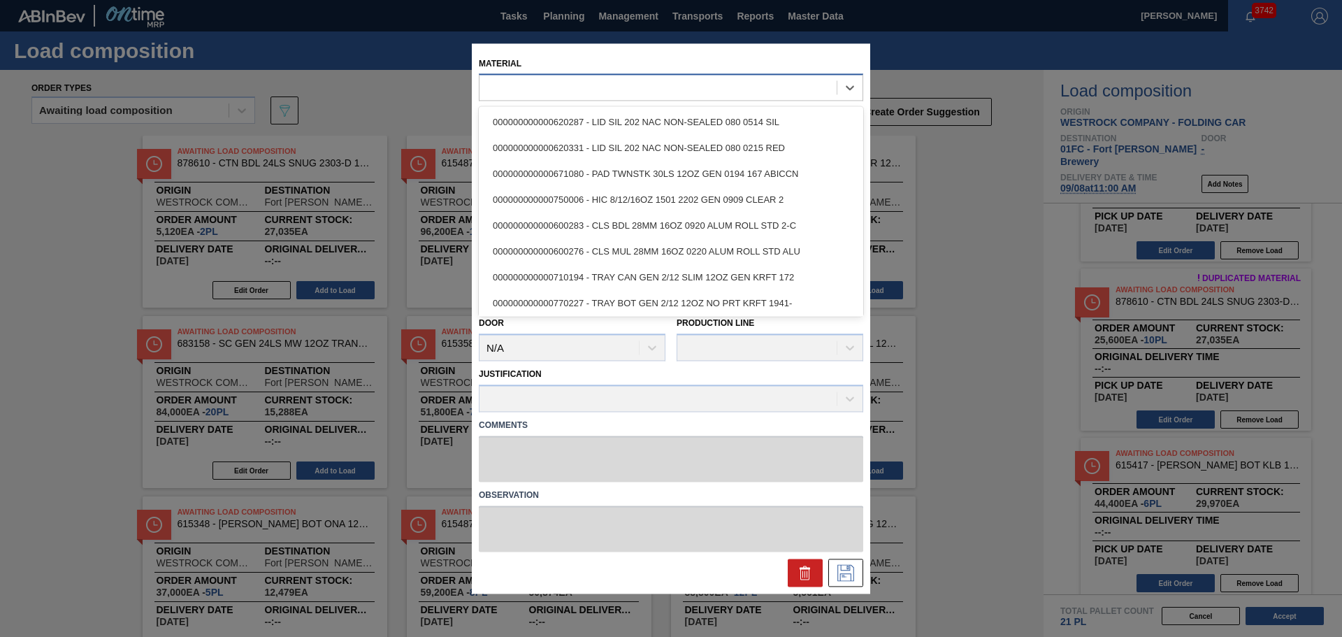
click at [586, 85] on div at bounding box center [658, 88] width 357 height 20
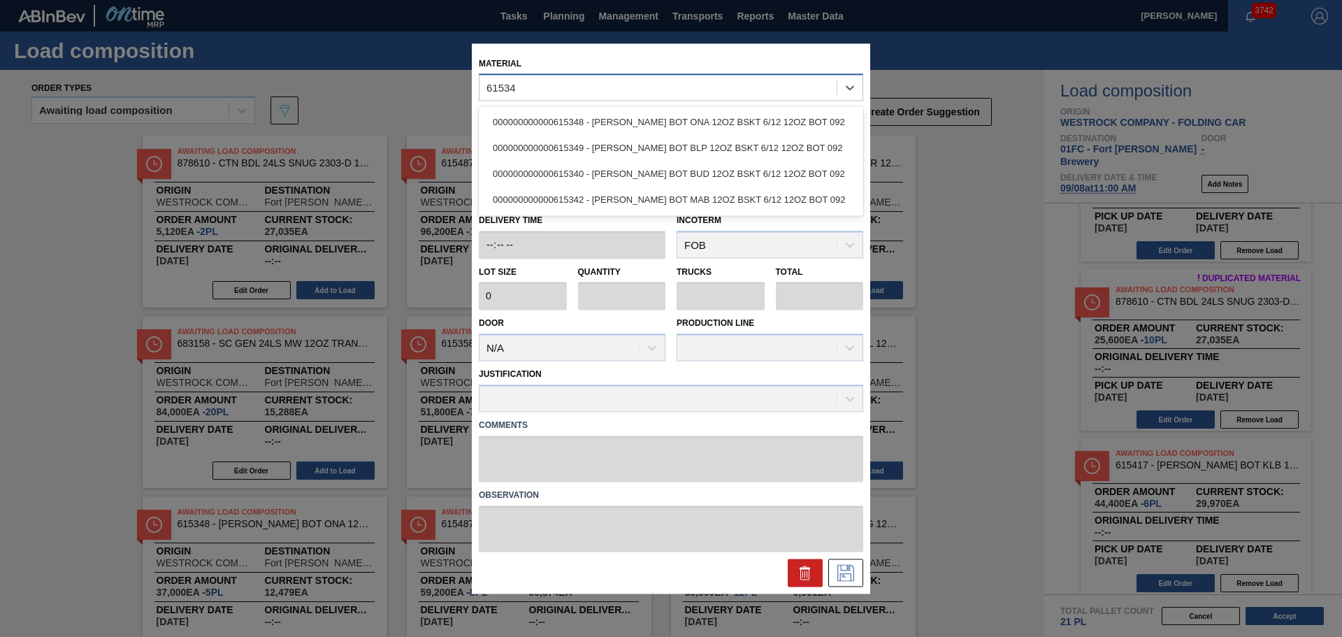
type input "615348"
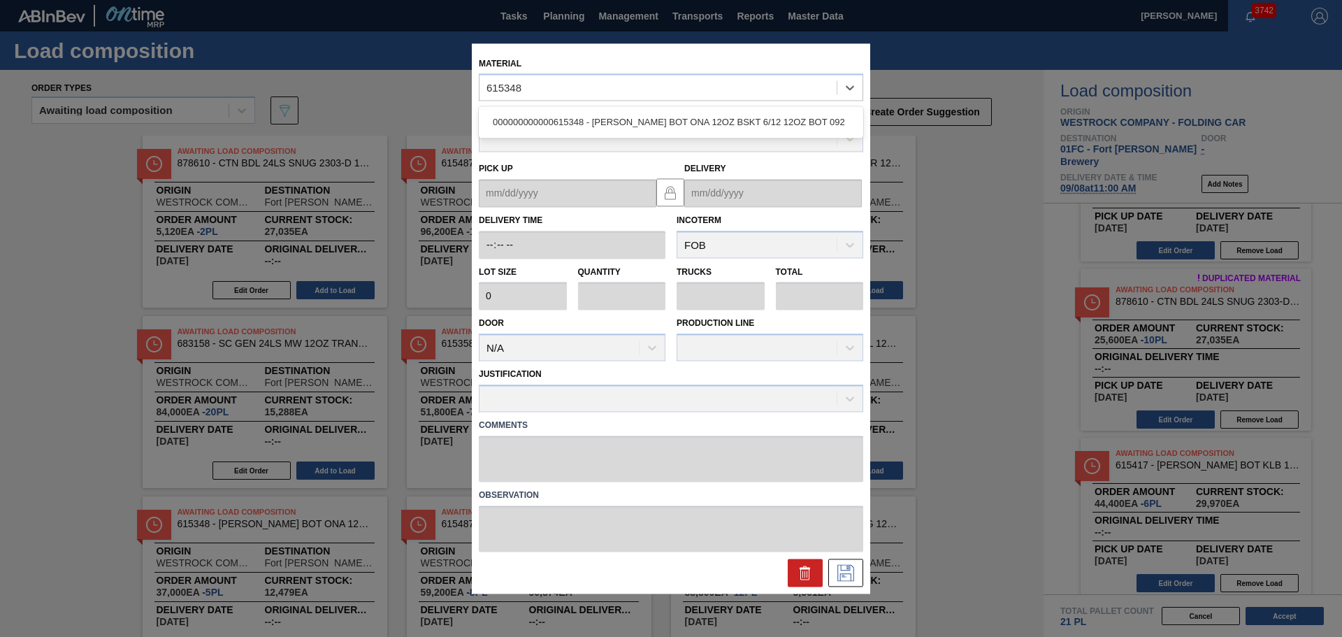
click at [589, 116] on div "000000000000615348 - CARR BOT ONA 12OZ BSKT 6/12 12OZ BOT 092" at bounding box center [671, 123] width 384 height 26
type input "7,400"
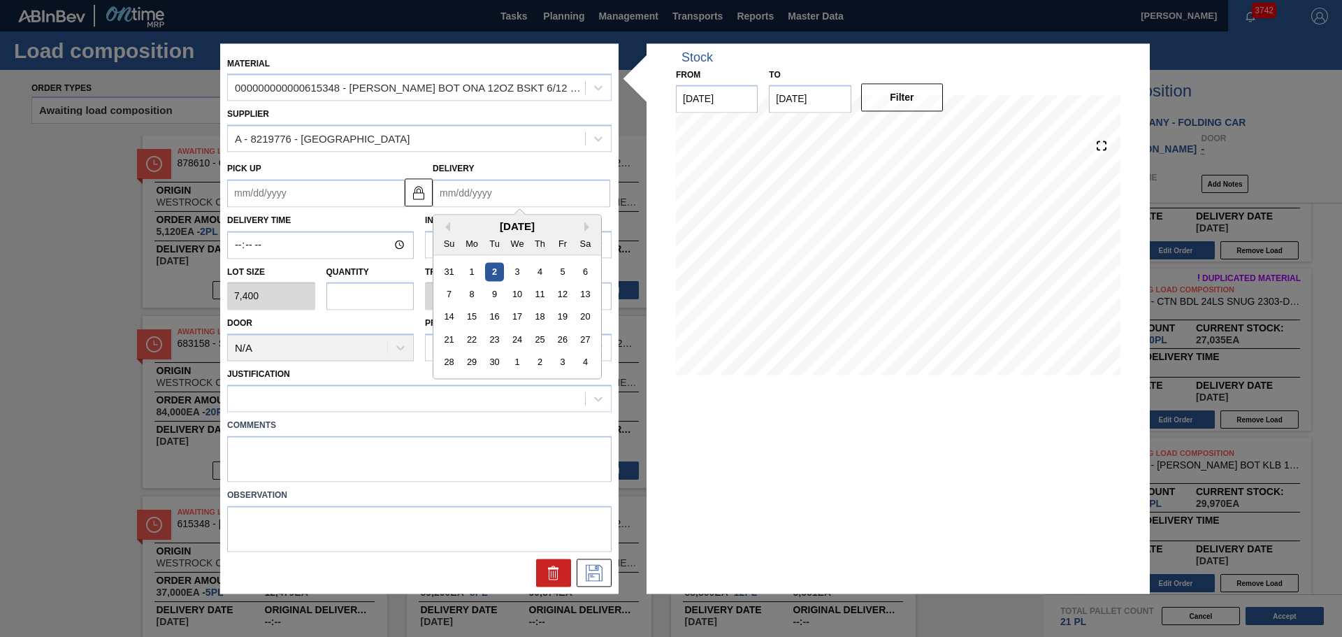
click at [468, 196] on input "Delivery" at bounding box center [522, 193] width 178 height 28
click at [475, 291] on div "8" at bounding box center [472, 294] width 19 height 19
type up "09/04/2025"
type input "09/08/2025"
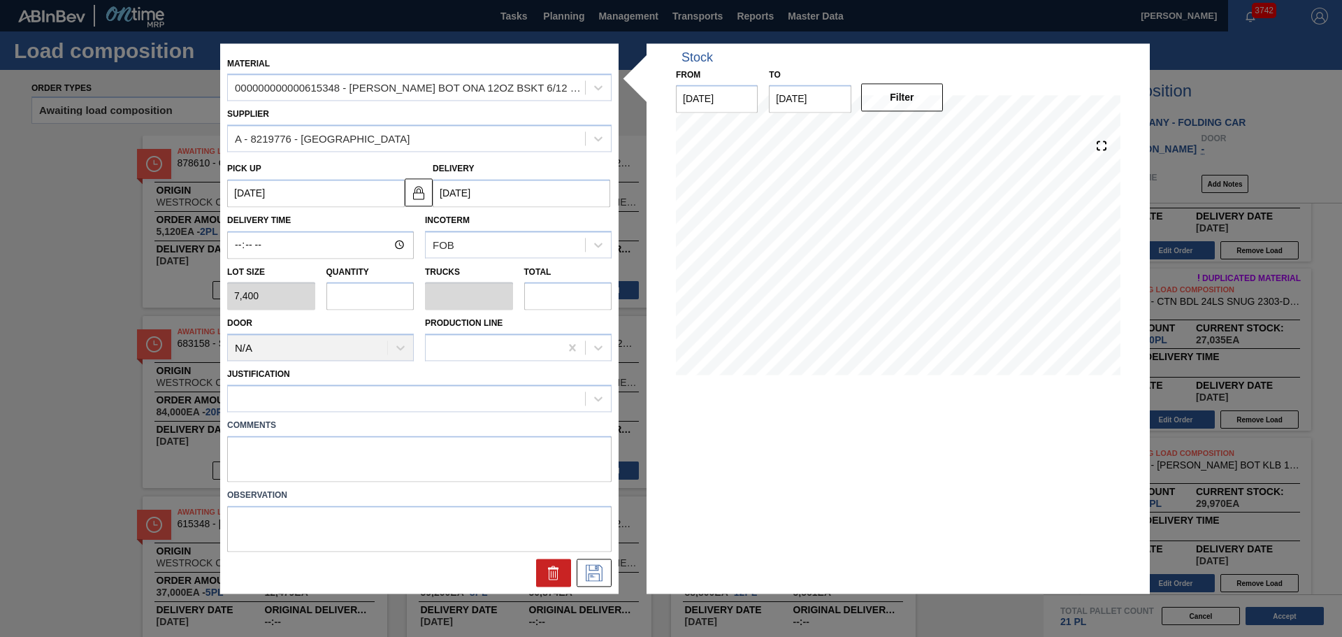
click at [379, 298] on input "text" at bounding box center [370, 296] width 88 height 28
type input "3"
type input "0.125"
type input "22,200"
type input "3"
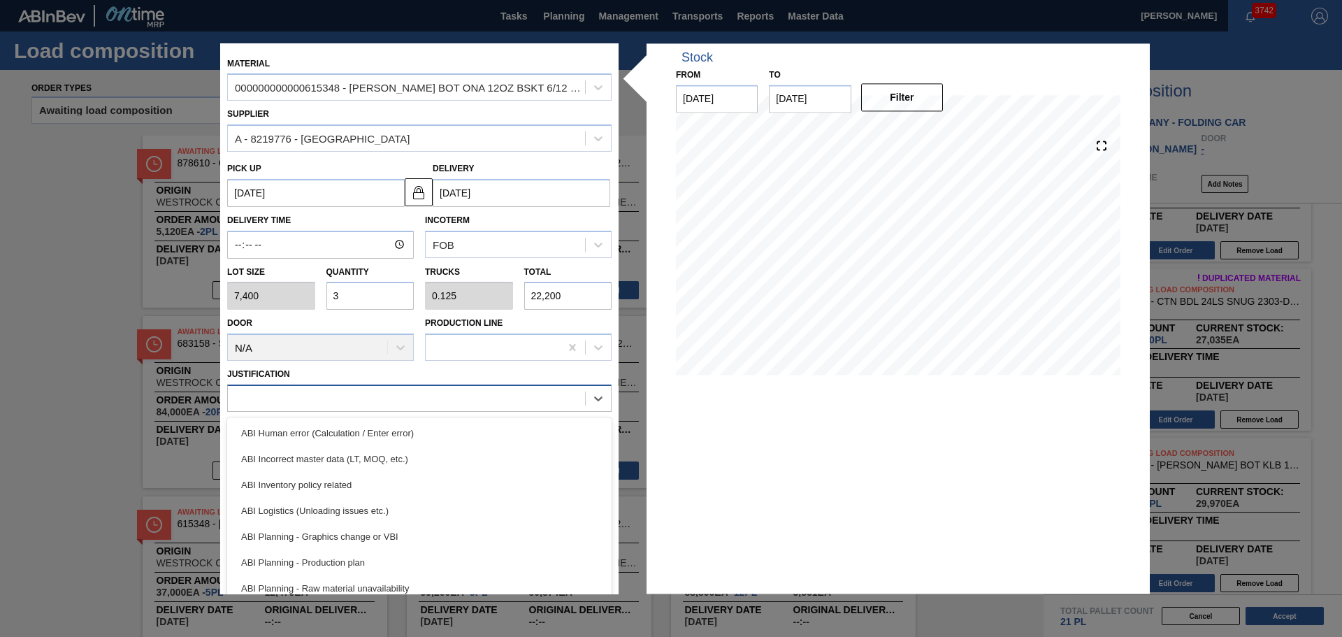
click at [451, 403] on div at bounding box center [406, 399] width 357 height 20
click at [433, 480] on div "ABI Inventory policy related" at bounding box center [419, 485] width 384 height 26
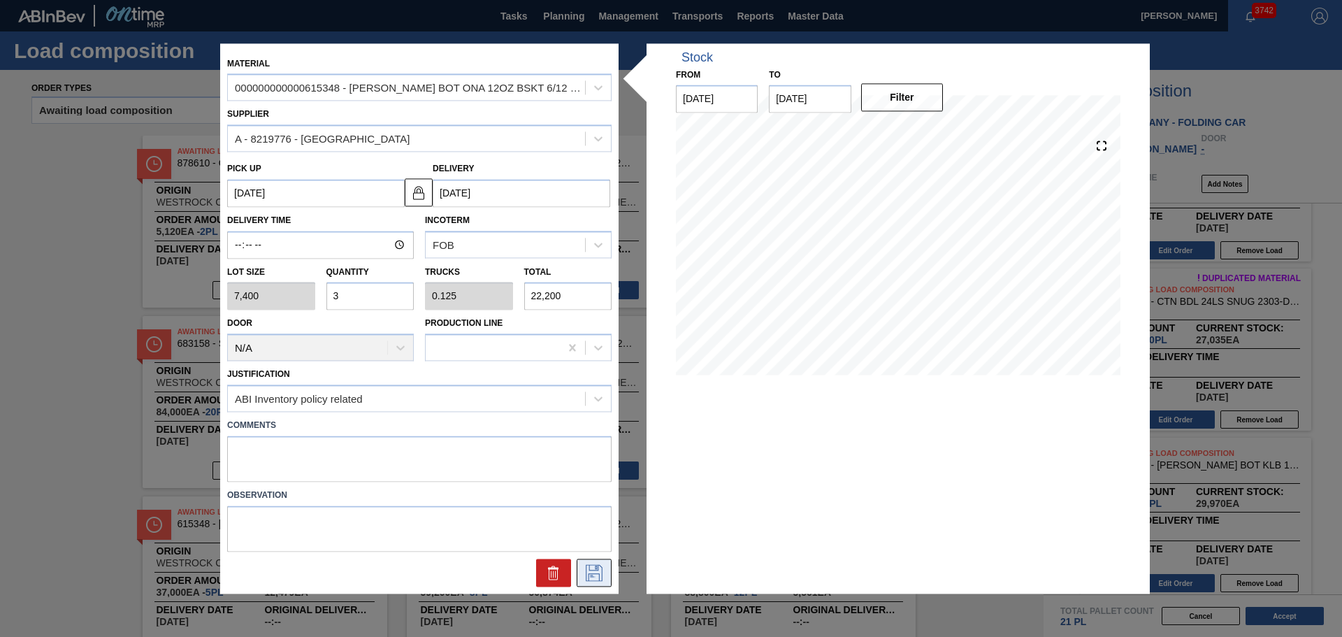
click at [589, 575] on icon at bounding box center [594, 572] width 17 height 17
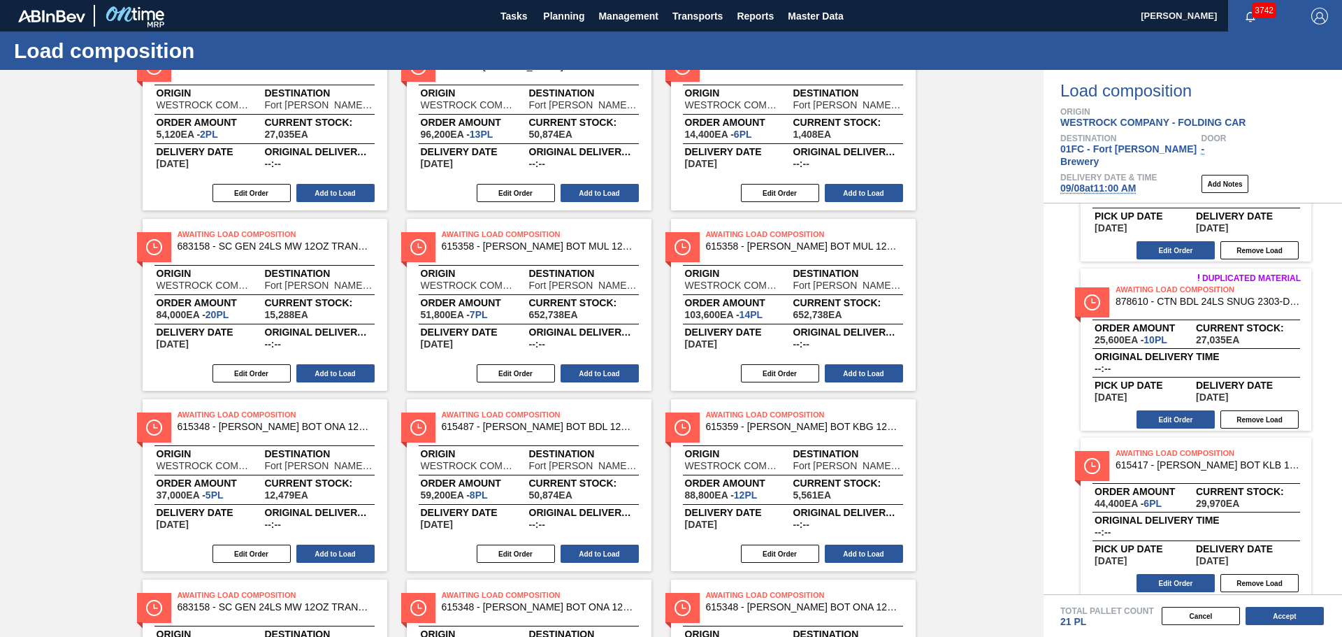
scroll to position [254, 0]
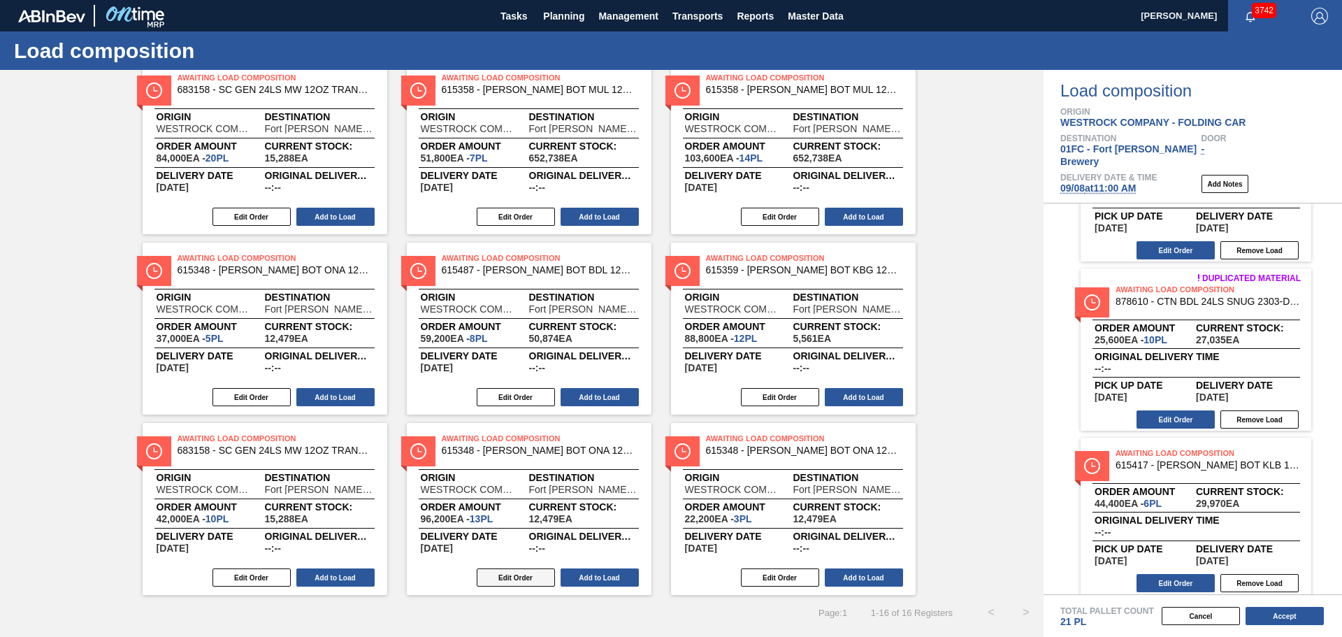
click at [519, 582] on button "Edit Order" at bounding box center [516, 577] width 78 height 18
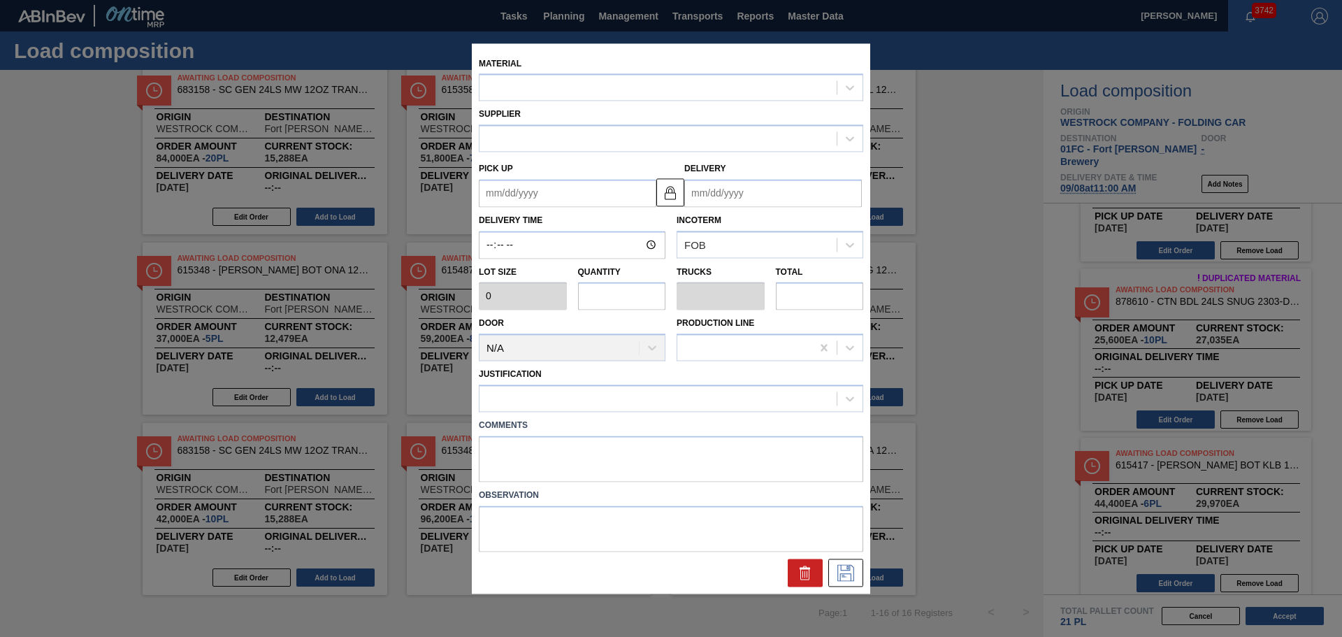
type input "7,400"
type input "13"
type input "0.542"
type input "96,200"
type up "09/08/2025"
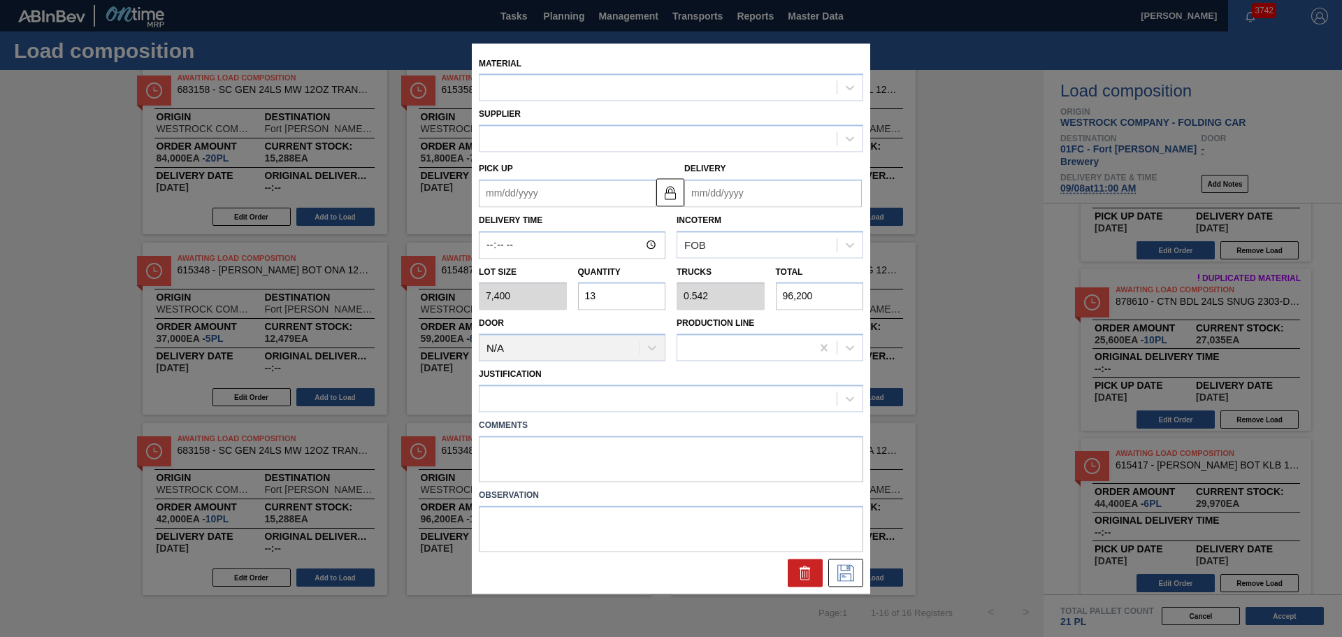
type input "09/12/2025"
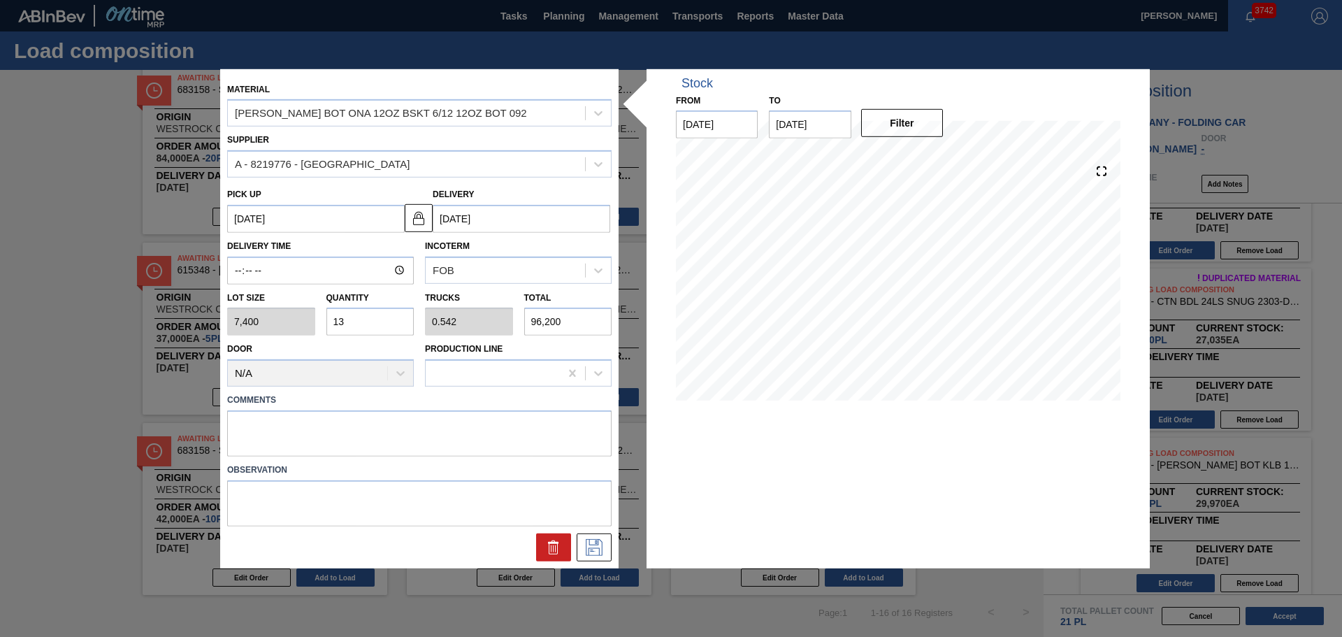
drag, startPoint x: 348, startPoint y: 322, endPoint x: 340, endPoint y: 312, distance: 13.4
click at [318, 324] on div "Lot size 7,400 Quantity 13 Trucks 0.542 Total 96,200" at bounding box center [420, 311] width 396 height 52
type input "1"
type input "0.042"
type input "7,400"
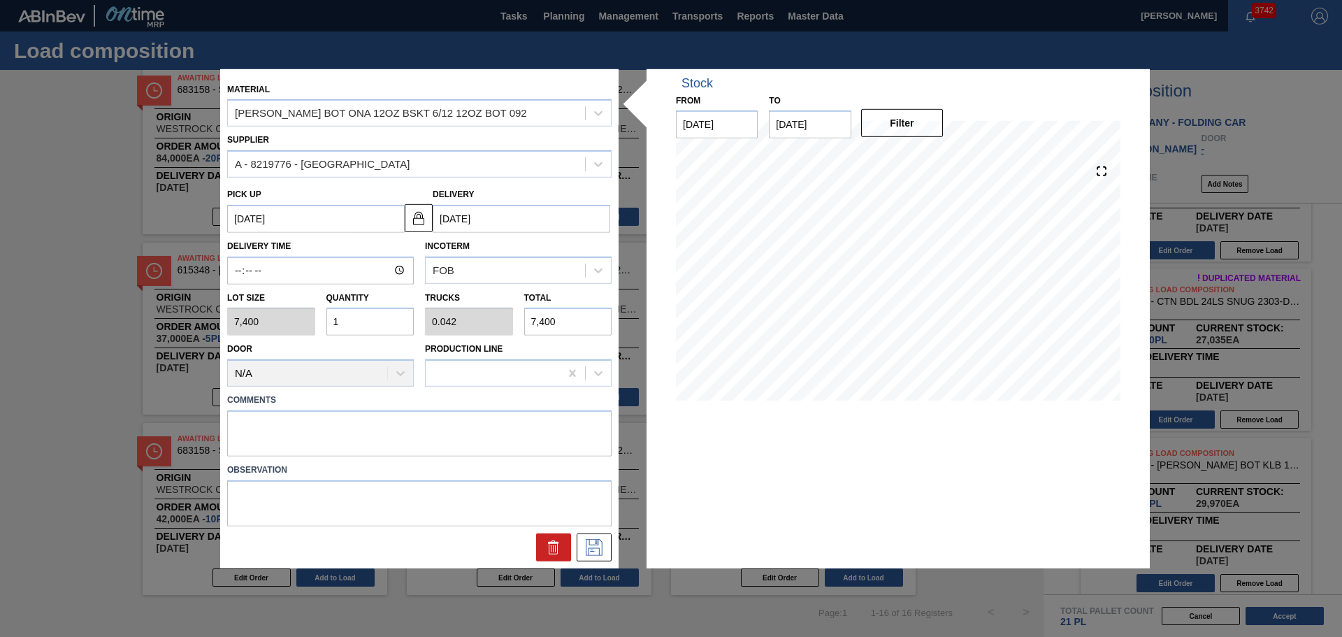
type input "10"
type input "0.417"
type input "74,000"
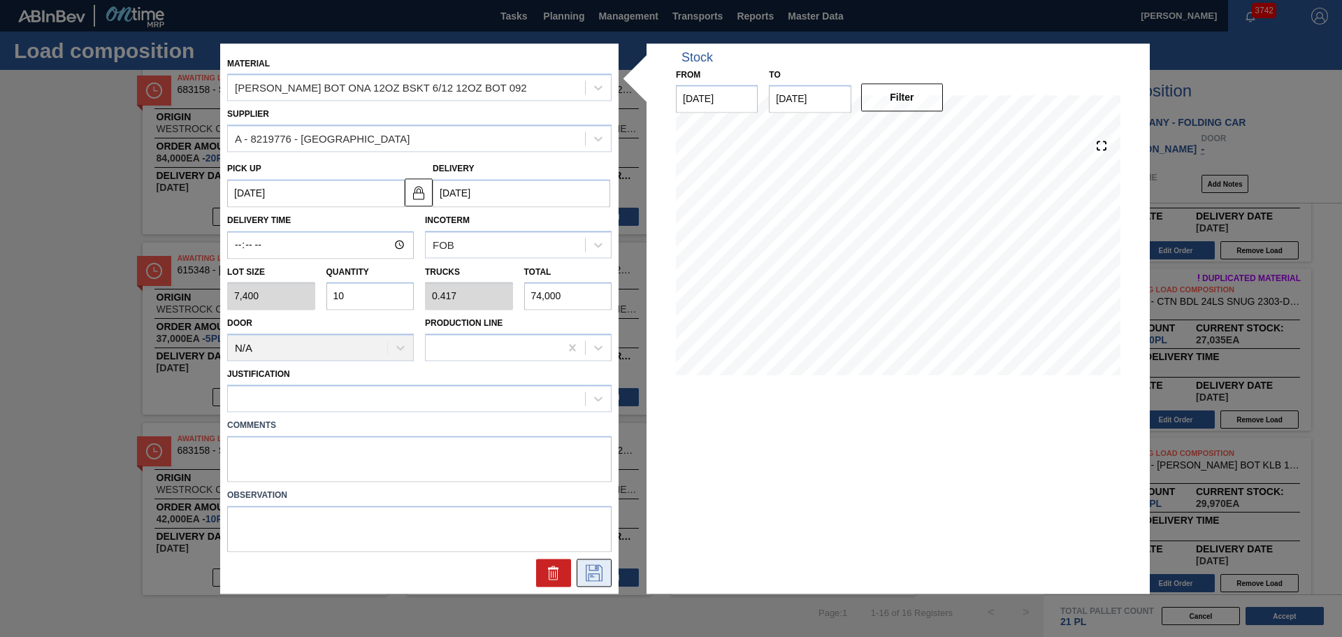
type input "10"
click at [600, 574] on icon at bounding box center [594, 572] width 22 height 17
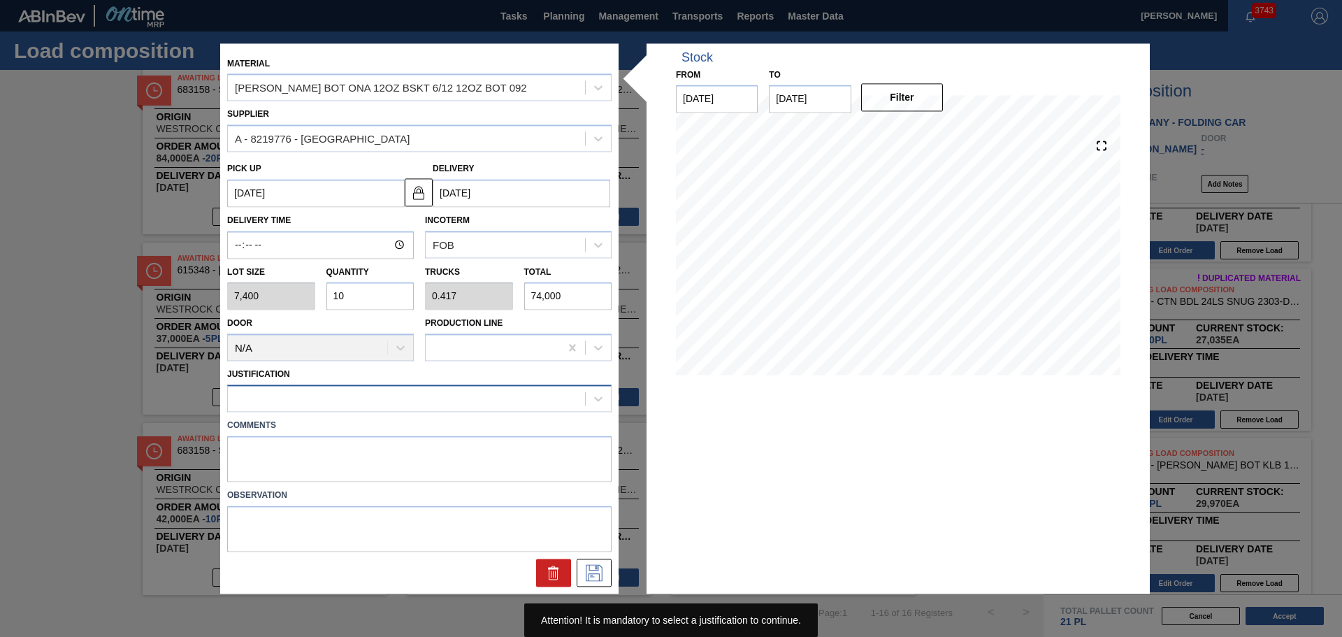
click at [461, 403] on div at bounding box center [406, 399] width 357 height 20
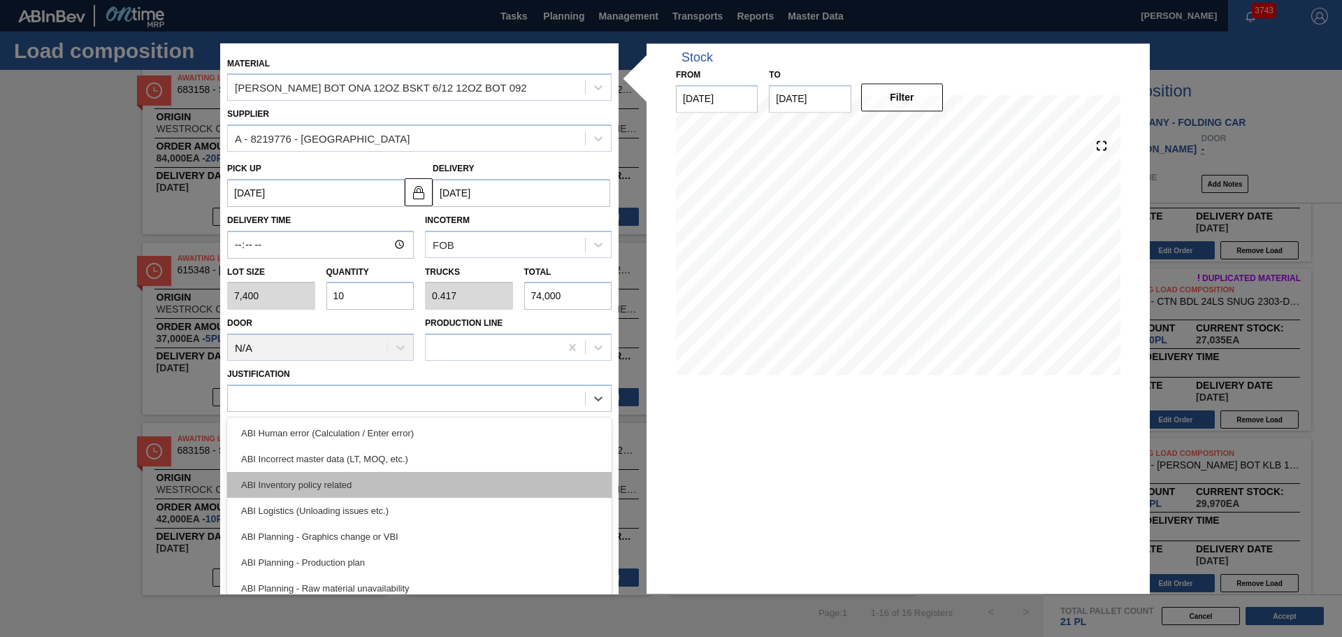
click at [439, 475] on div "ABI Inventory policy related" at bounding box center [419, 485] width 384 height 26
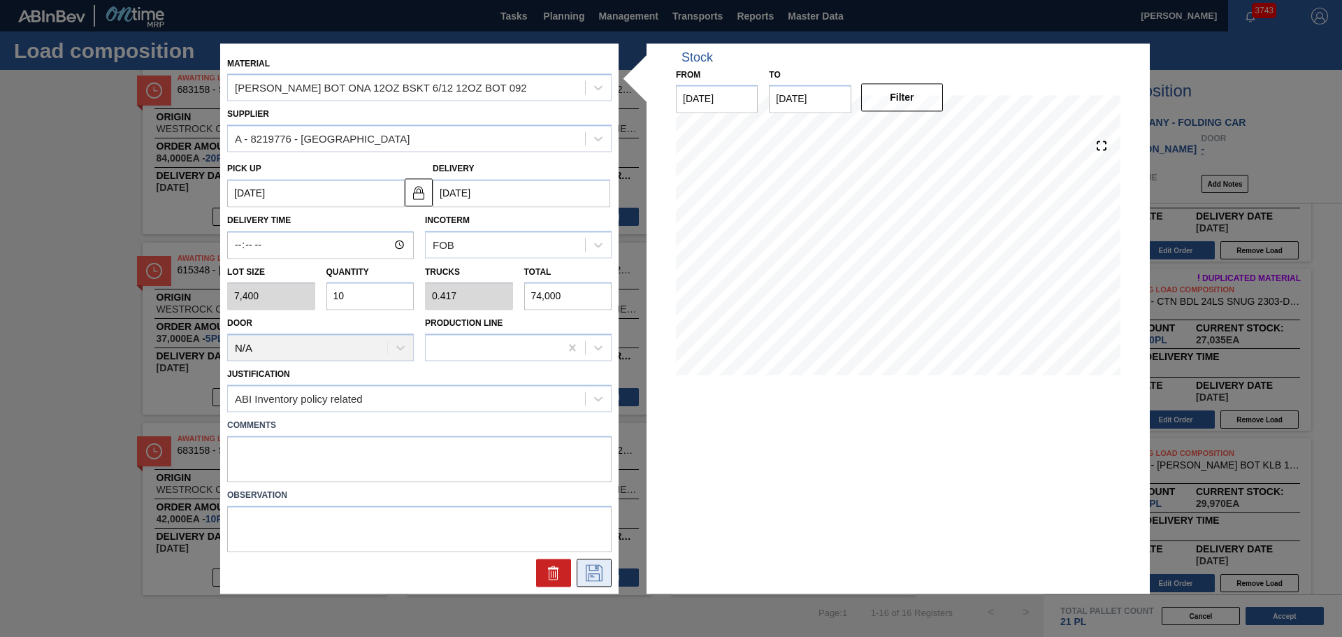
click at [595, 579] on icon at bounding box center [594, 572] width 22 height 17
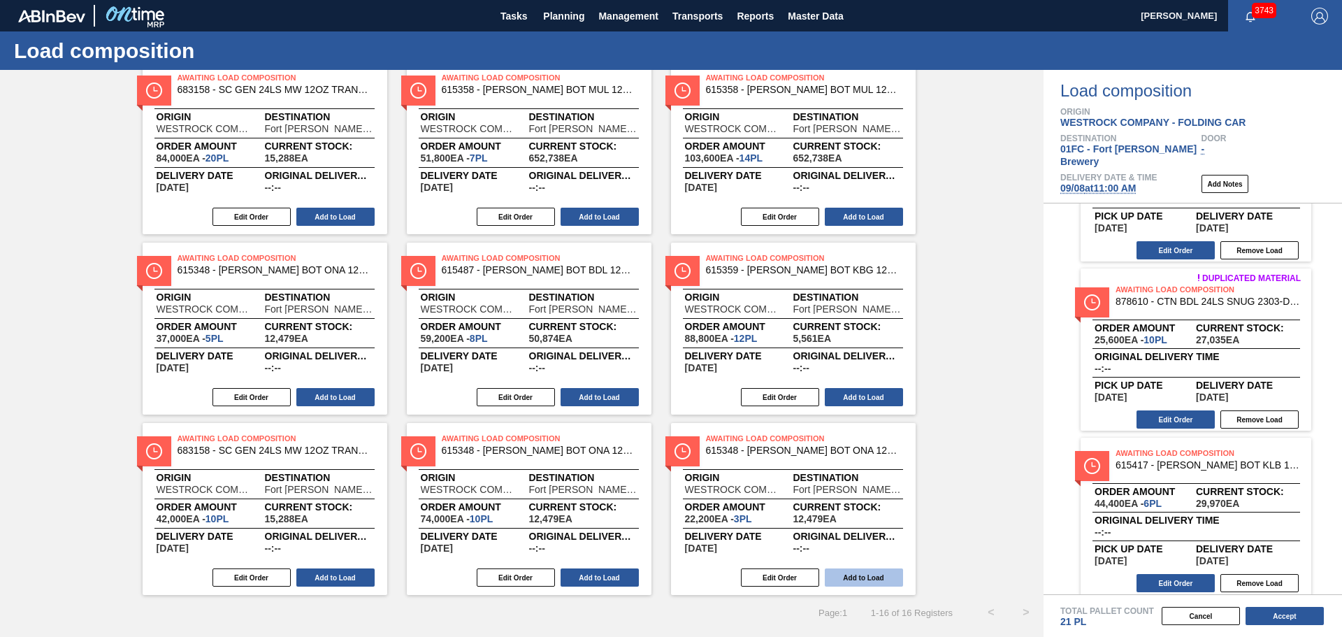
click at [888, 573] on button "Add to Load" at bounding box center [864, 577] width 78 height 18
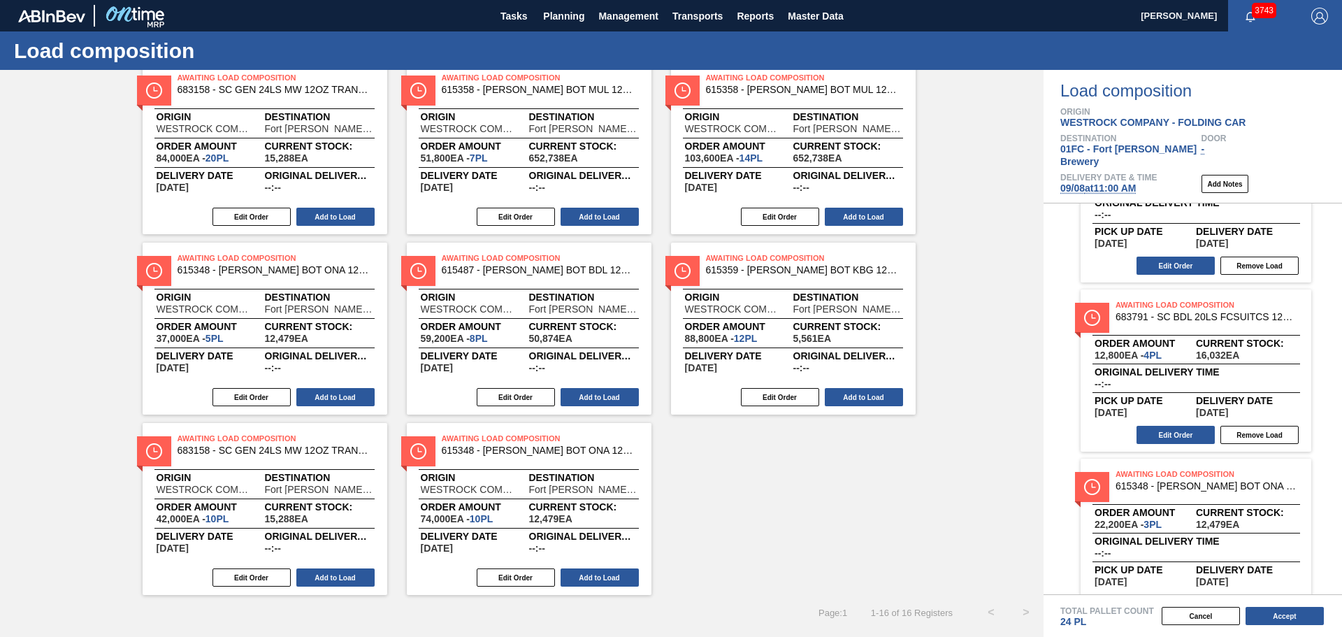
scroll to position [449, 0]
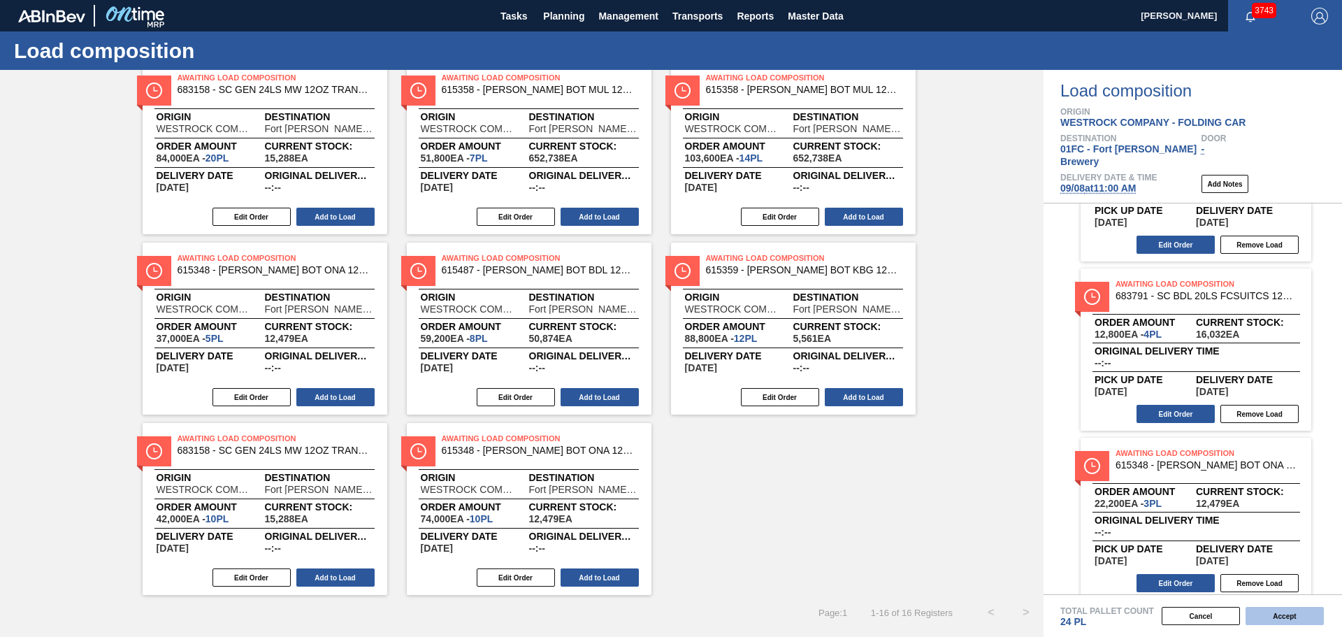
click at [1290, 617] on button "Accept" at bounding box center [1285, 616] width 78 height 18
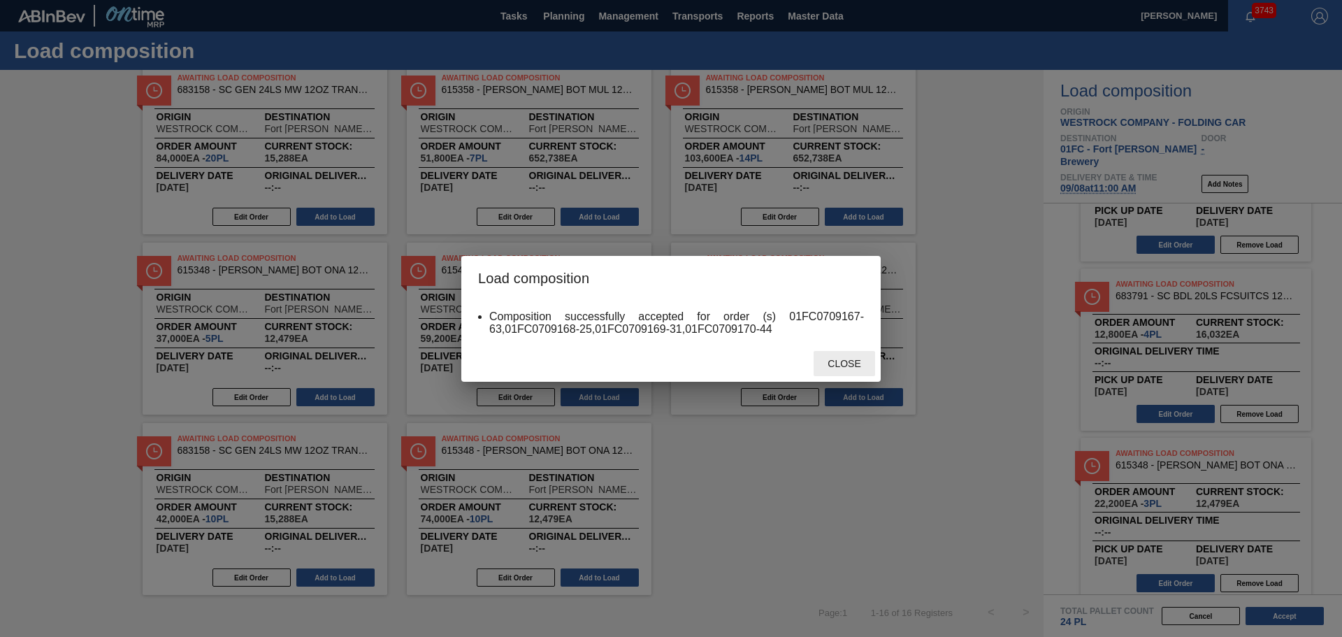
click at [838, 370] on div "Close" at bounding box center [845, 364] width 62 height 26
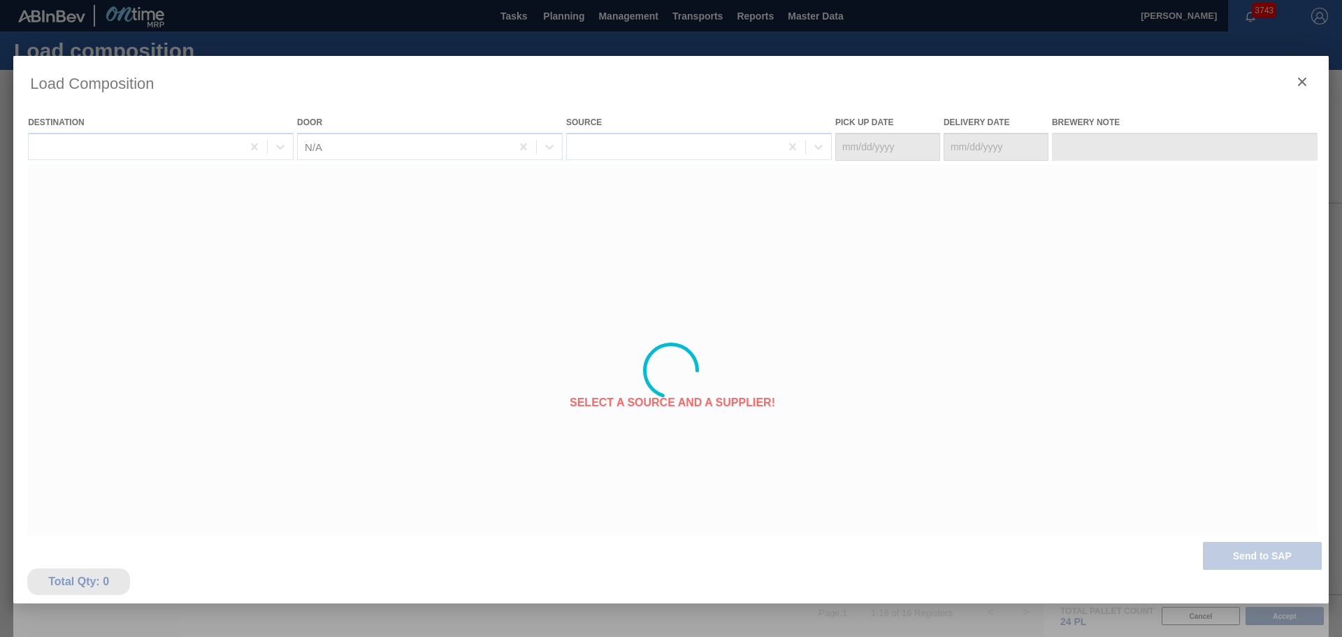
type Date "09/04/2025"
type Date "09/08/2025"
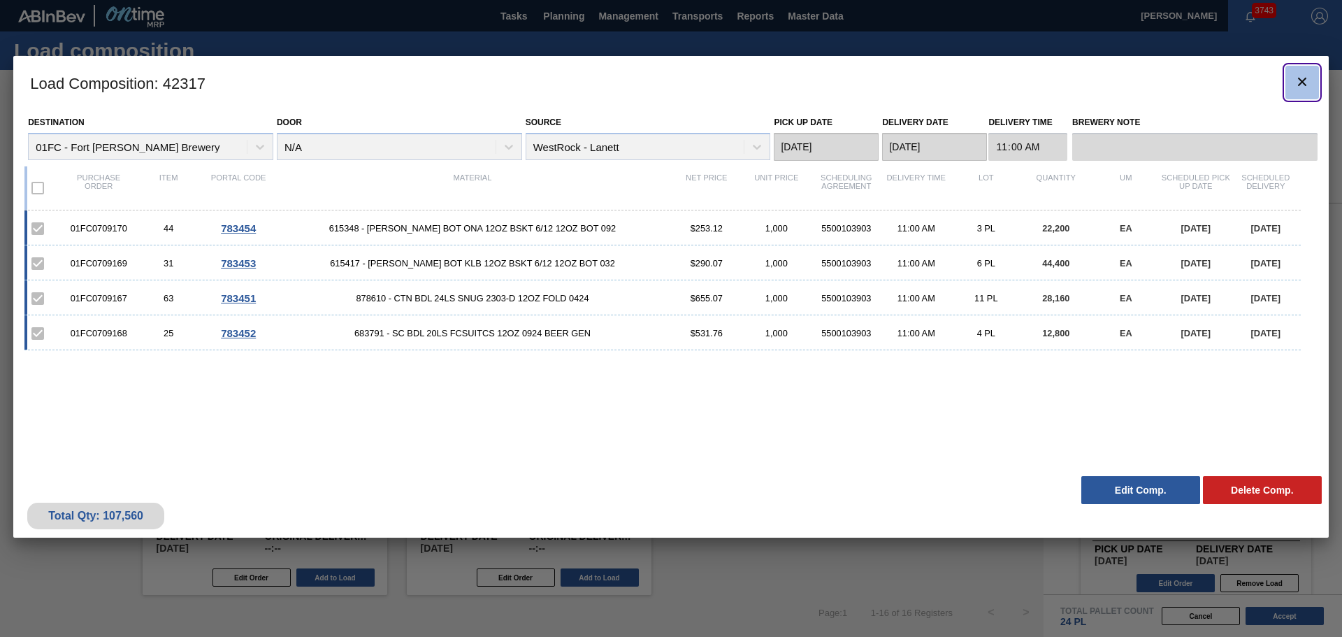
click at [1300, 75] on icon "botão de ícone" at bounding box center [1302, 81] width 17 height 17
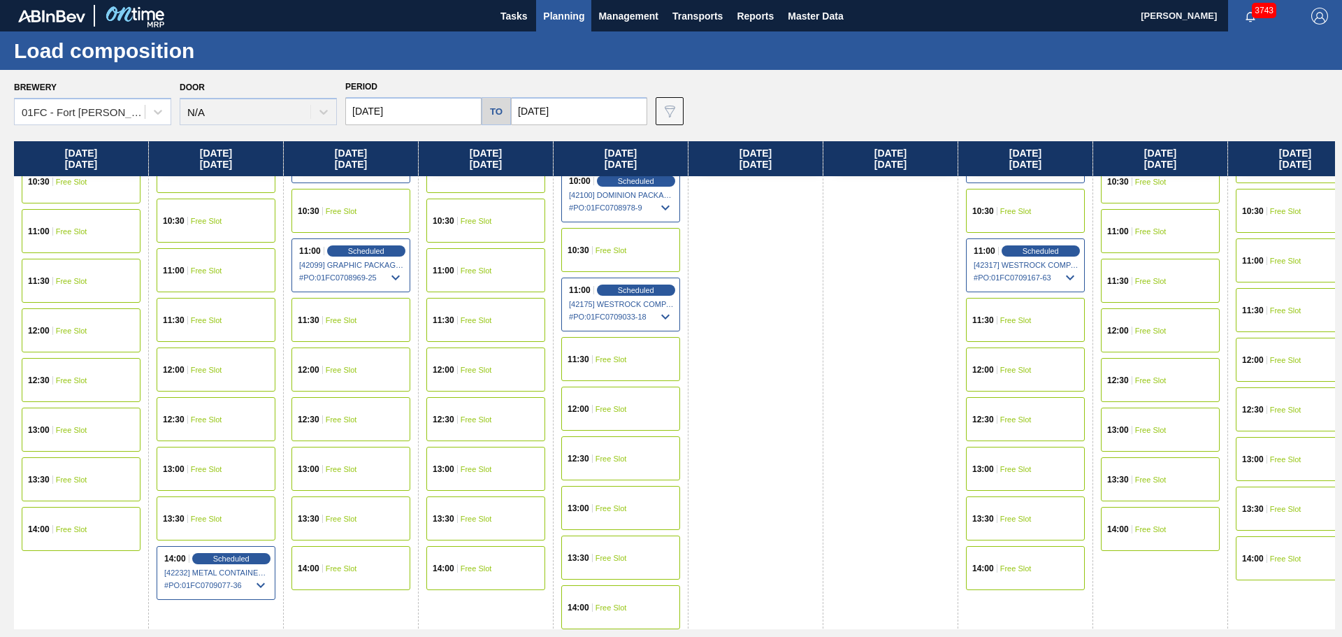
scroll to position [638, 0]
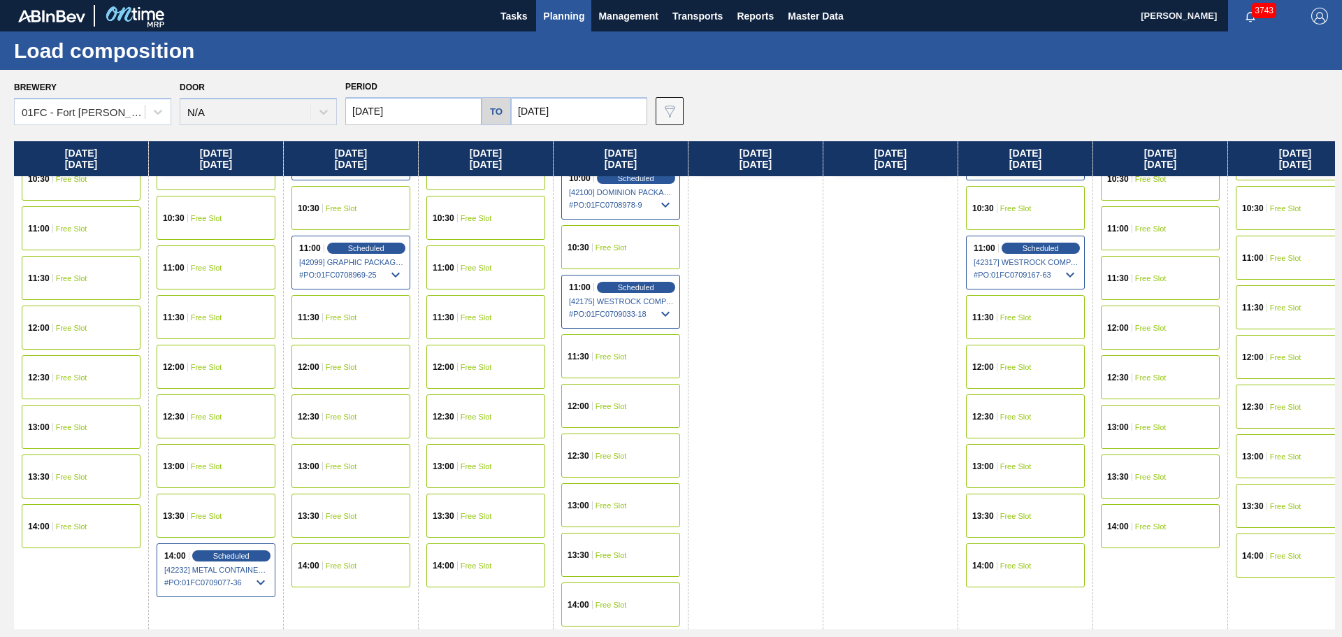
click at [1034, 362] on div "12:00 Free Slot" at bounding box center [1025, 367] width 119 height 44
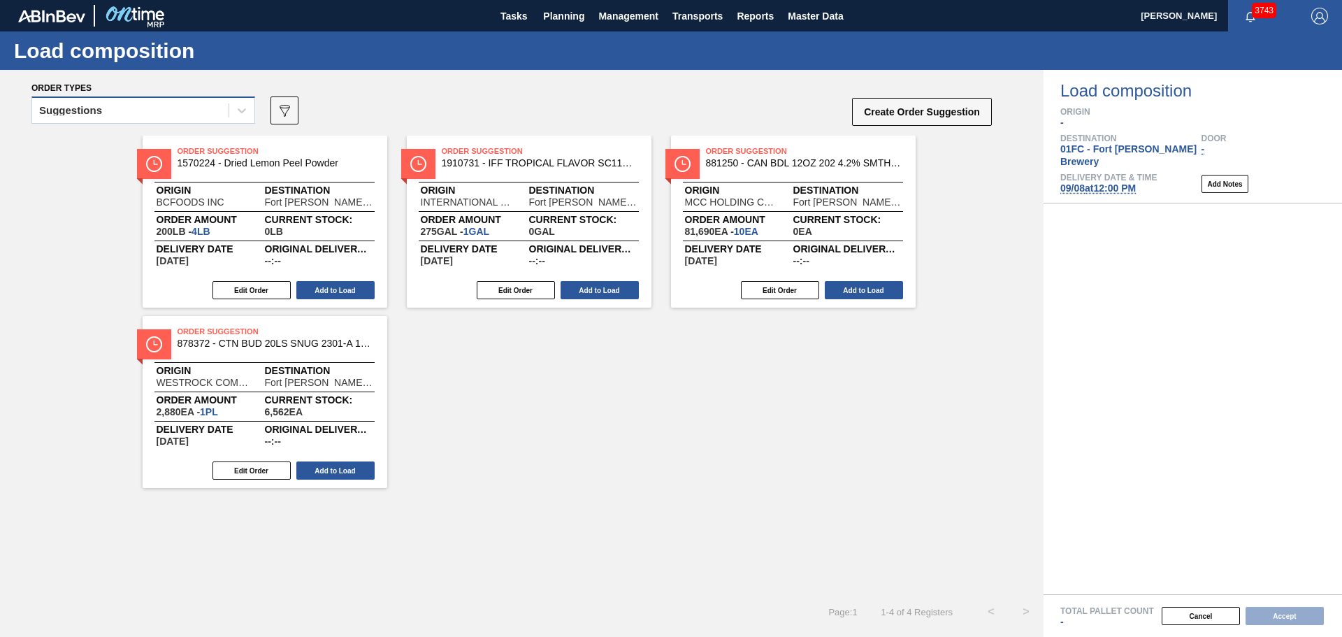
click at [171, 109] on div "Suggestions" at bounding box center [130, 111] width 196 height 20
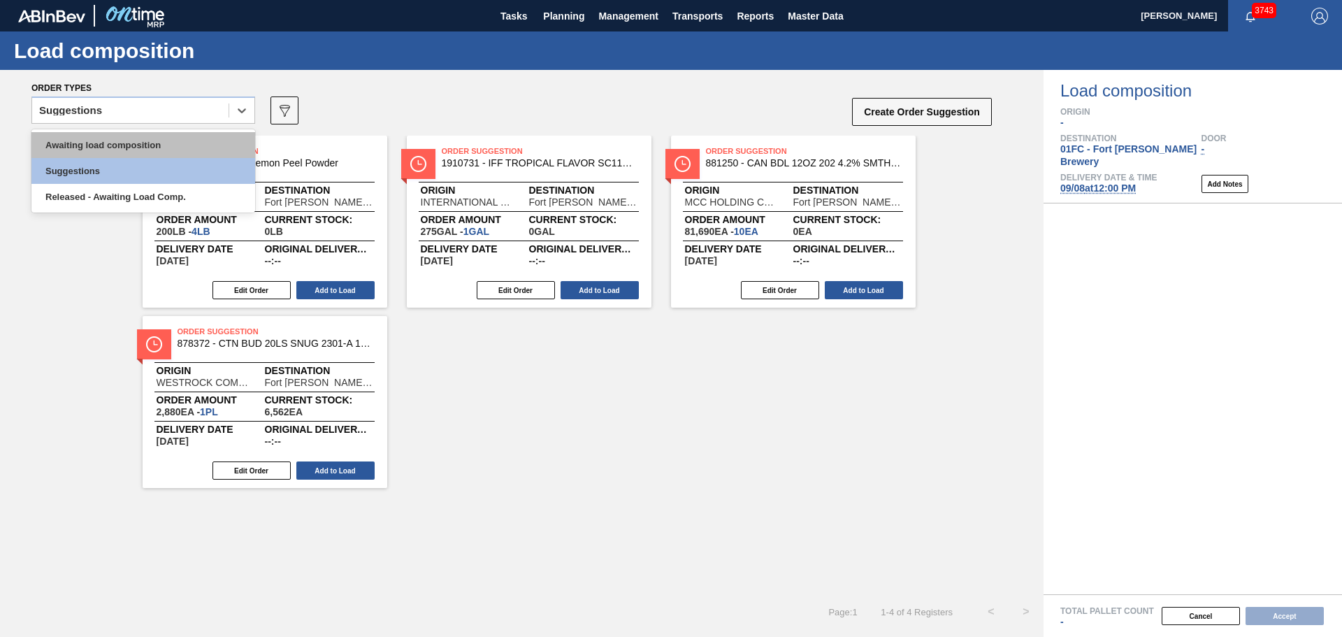
click at [168, 141] on div "Awaiting load composition" at bounding box center [143, 145] width 224 height 26
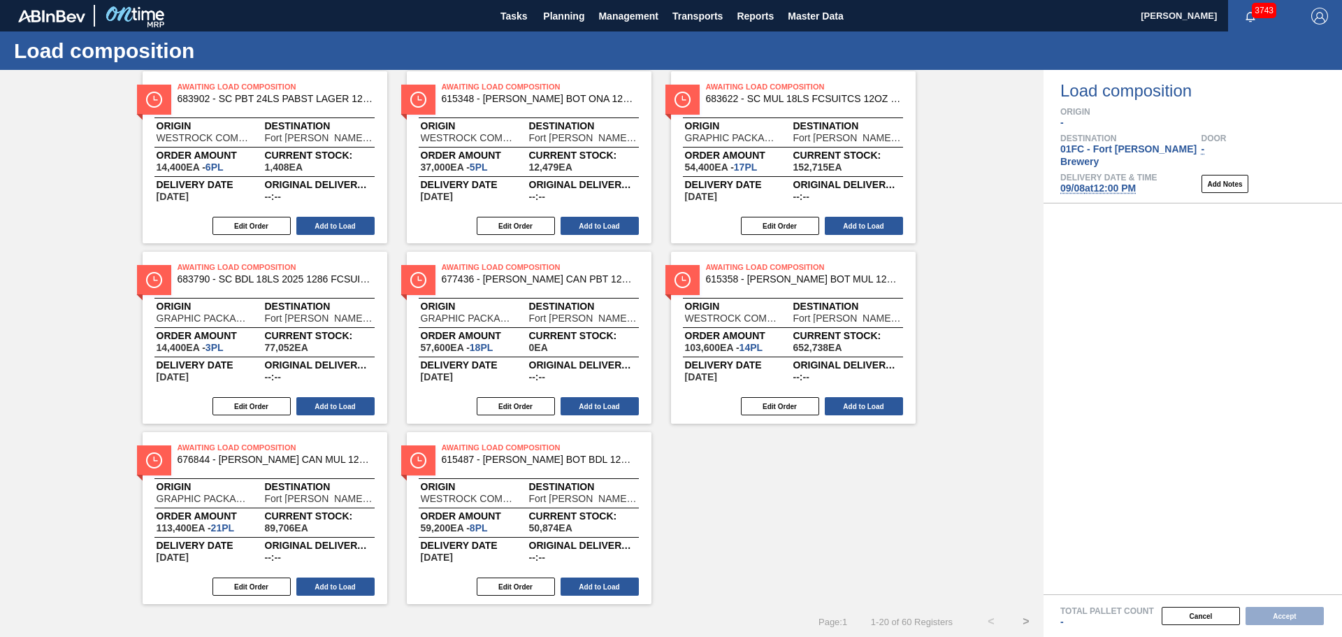
scroll to position [795, 0]
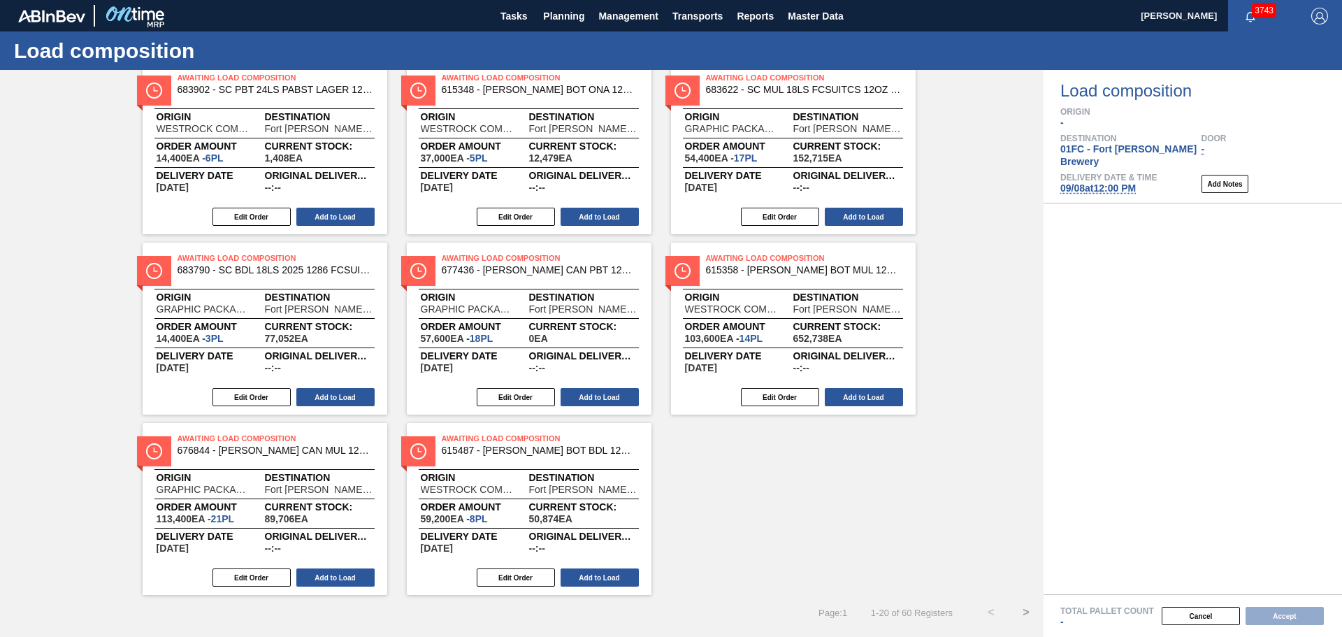
click at [1025, 610] on button ">" at bounding box center [1026, 612] width 35 height 35
click at [633, 576] on button "Add to Load" at bounding box center [600, 577] width 78 height 18
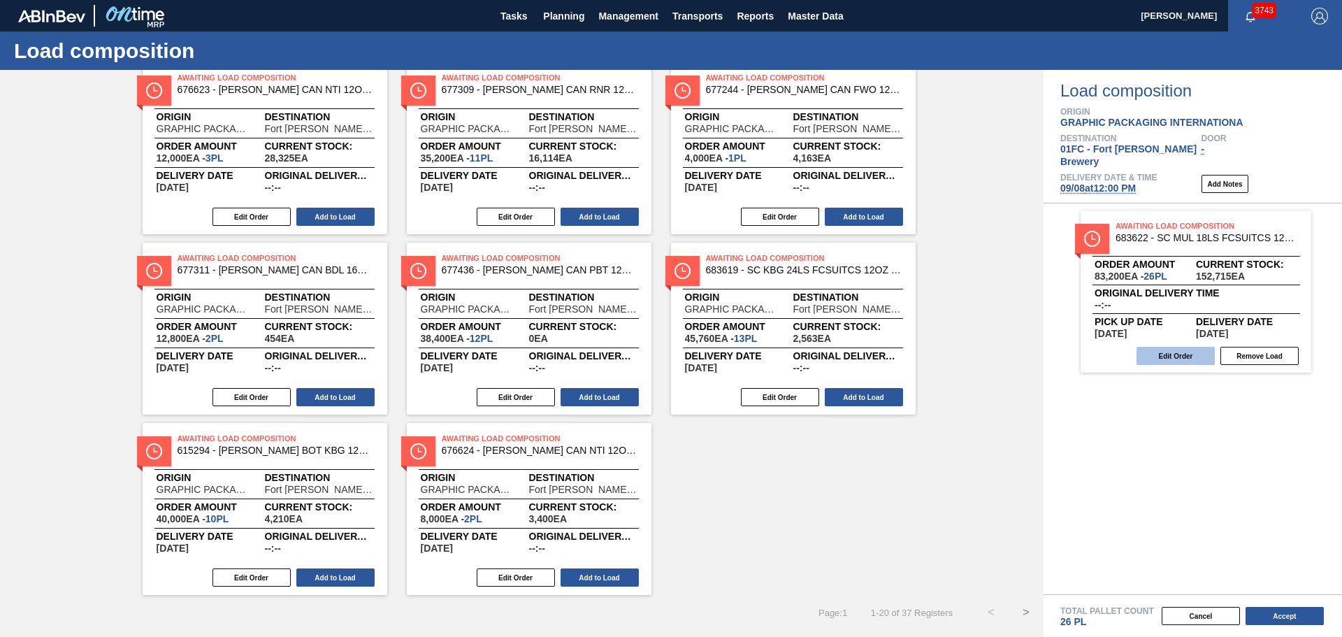
click at [1188, 347] on button "Edit Order" at bounding box center [1176, 356] width 78 height 18
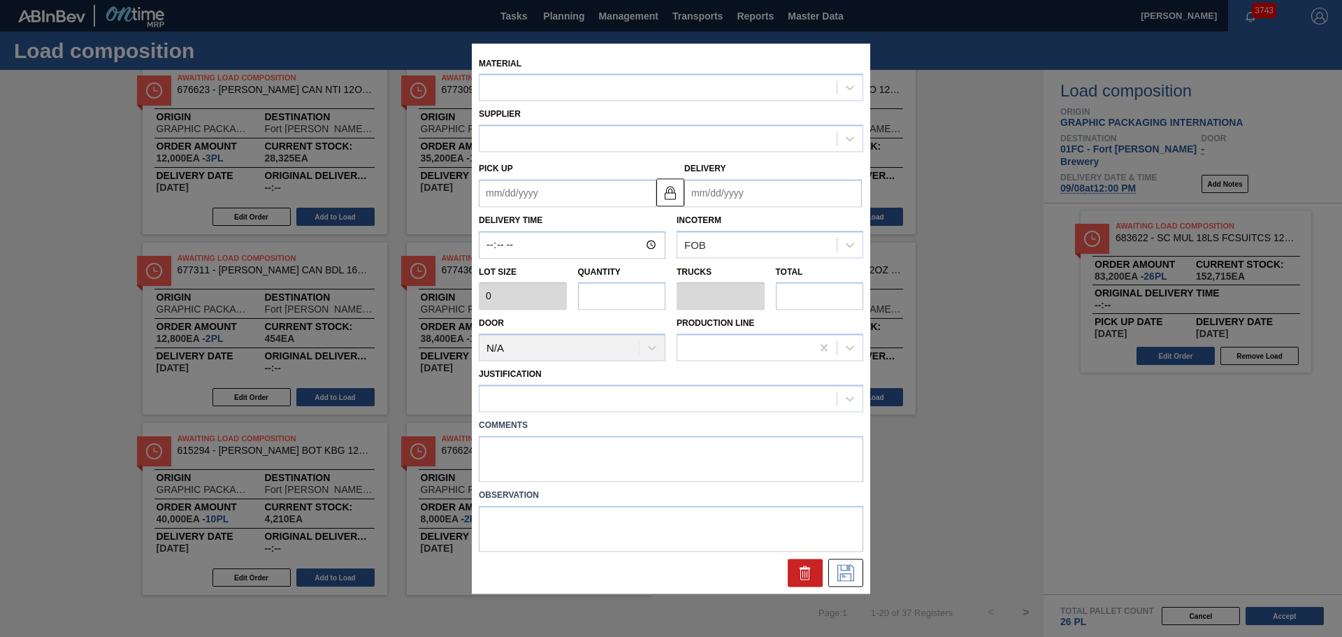
type input "3,200"
type input "26"
type input "1"
type input "83,200"
type up "[DATE]"
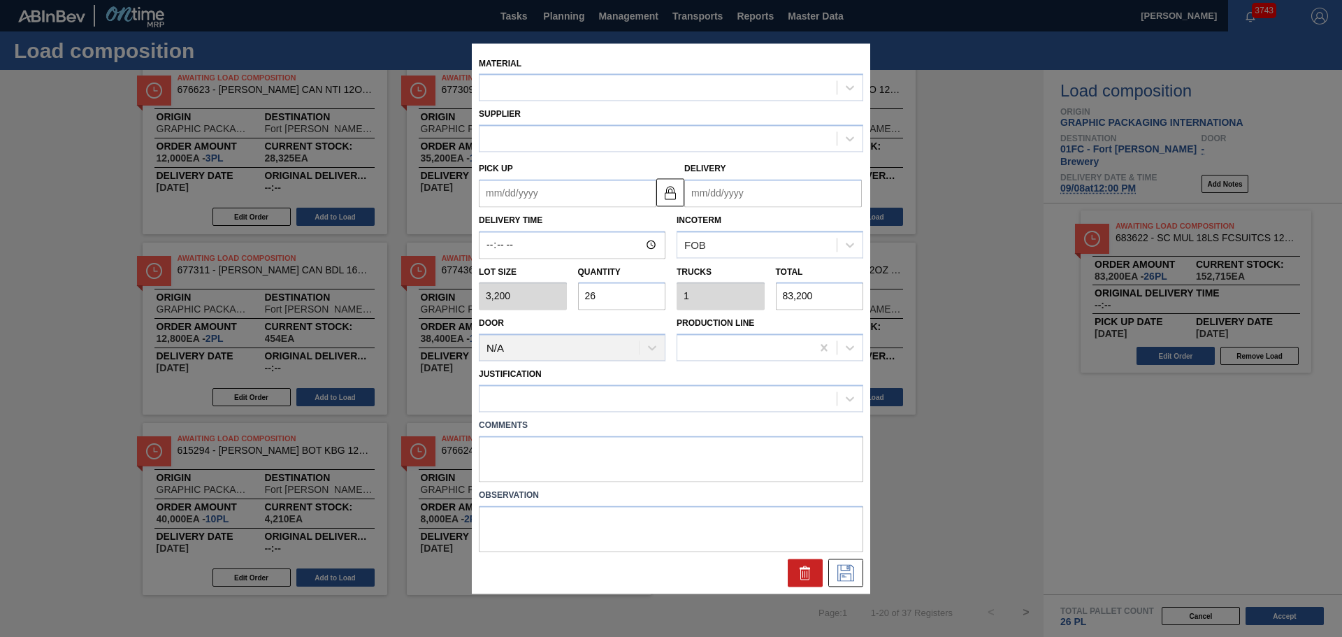
type input "09/08/2025"
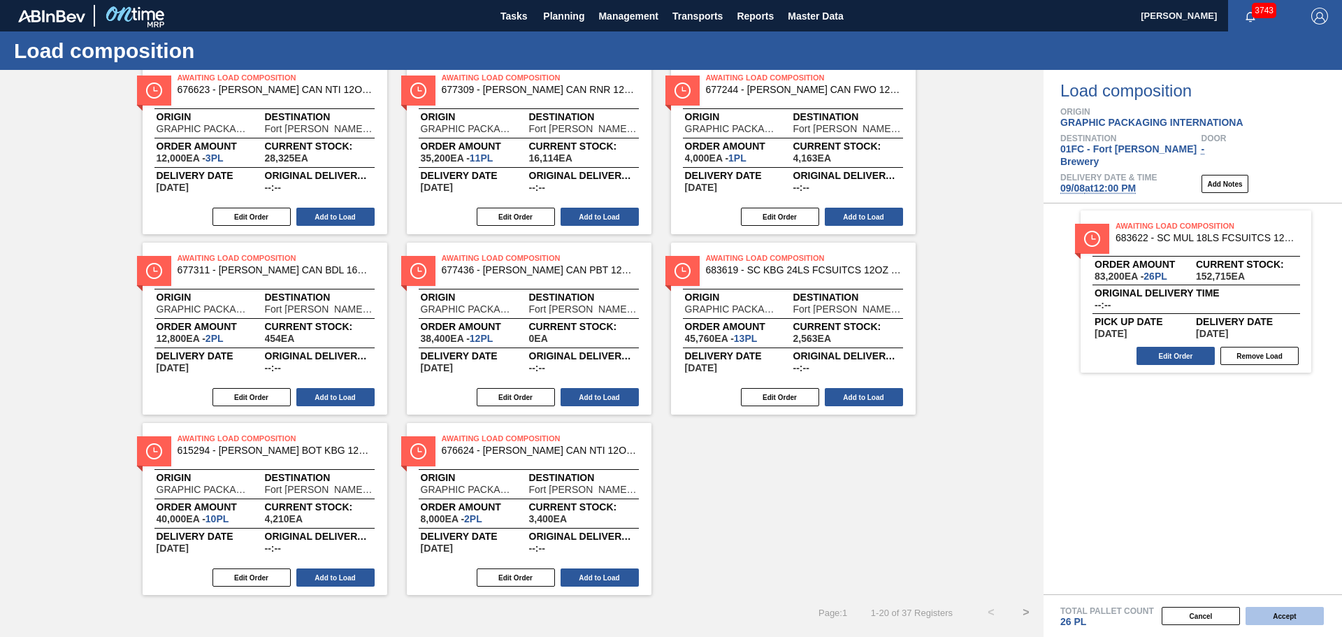
click at [1294, 610] on button "Accept" at bounding box center [1285, 616] width 78 height 18
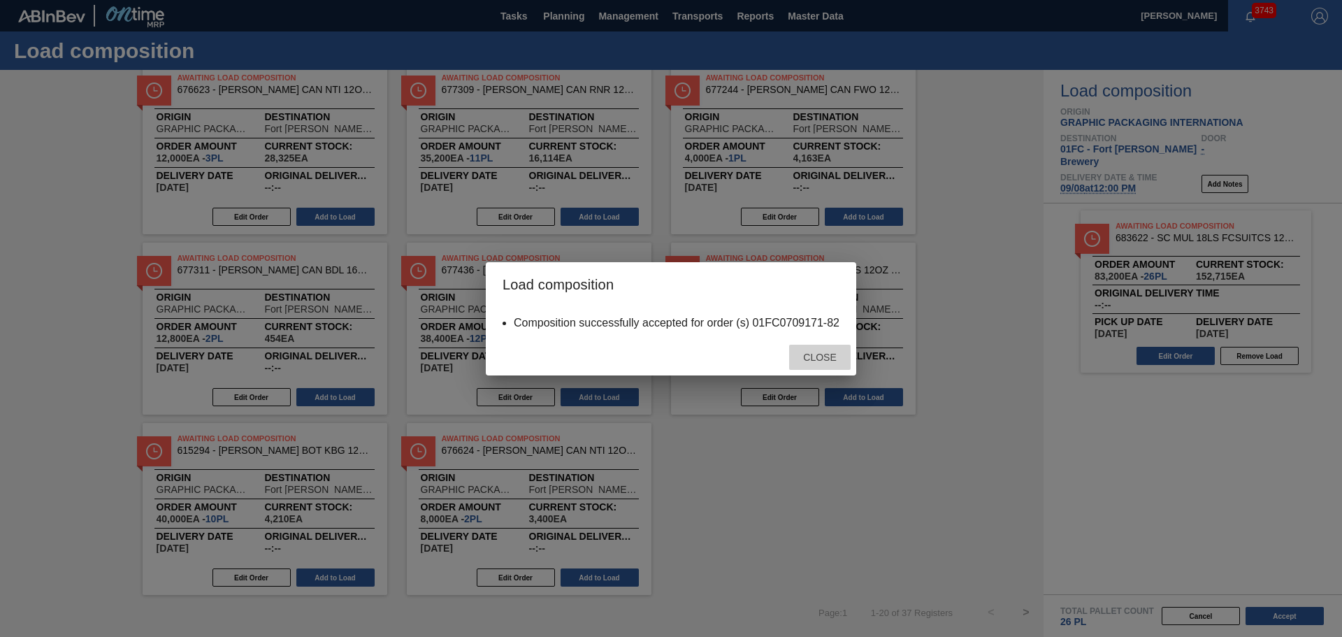
click at [822, 363] on div "Close" at bounding box center [820, 358] width 62 height 26
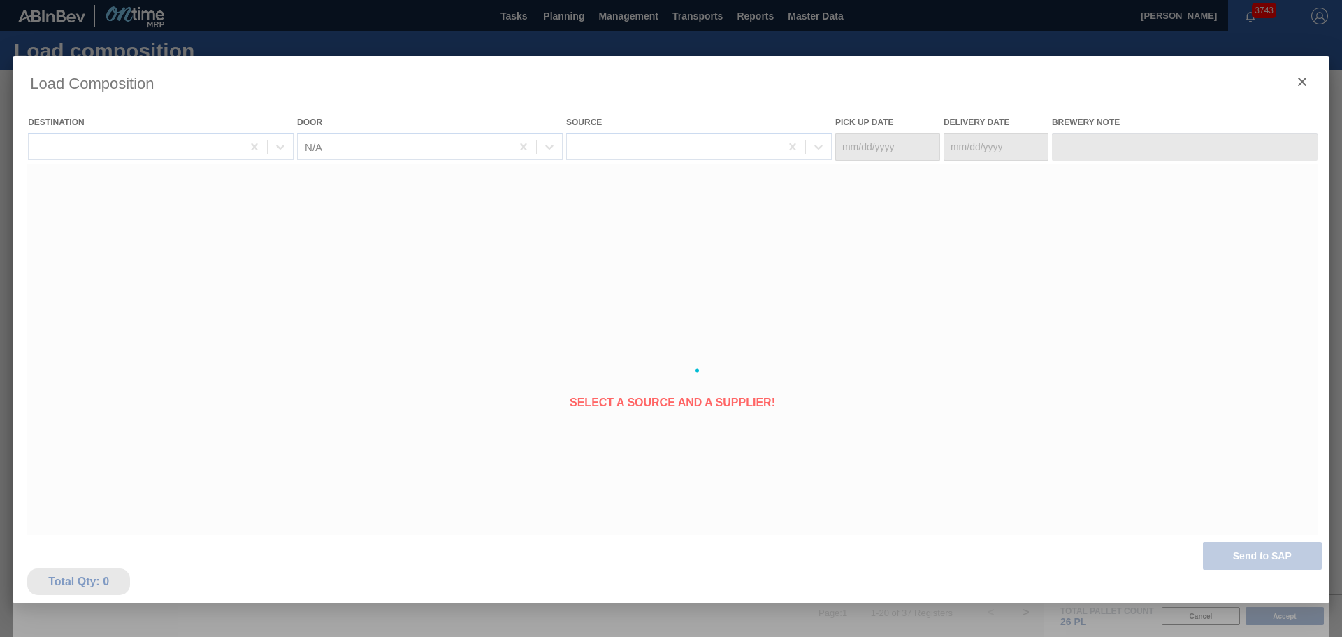
type Date "[DATE]"
type Date "09/08/2025"
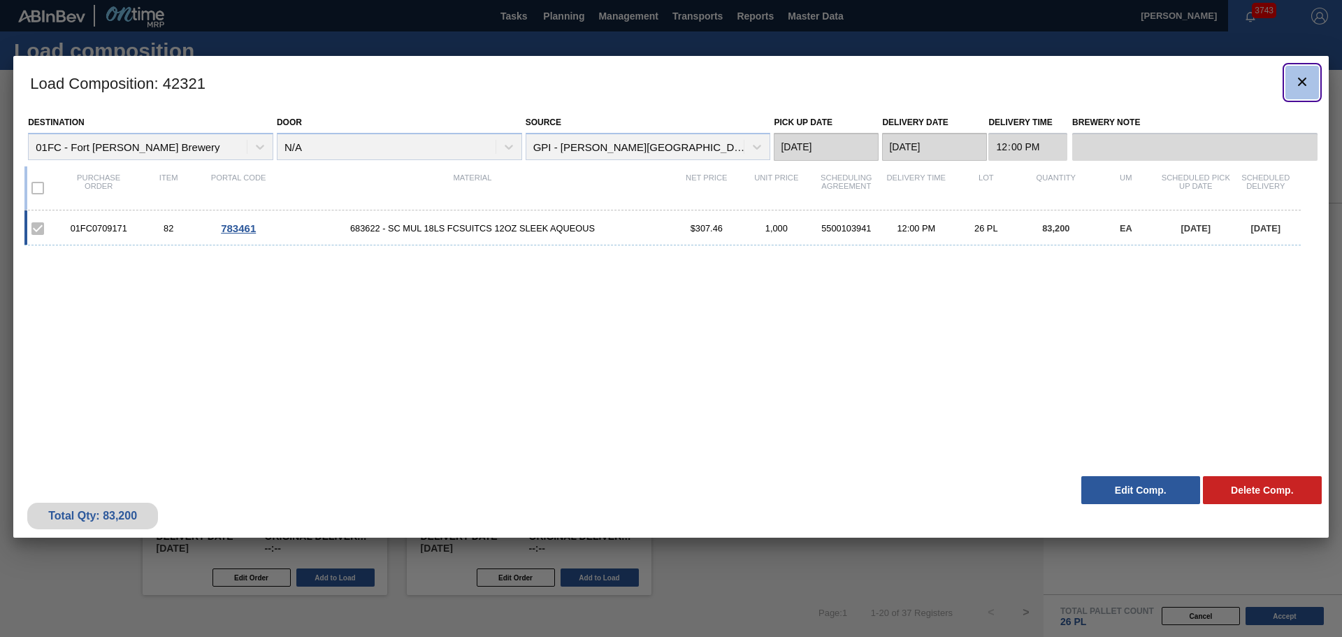
click at [1311, 79] on button "botão de ícone" at bounding box center [1303, 83] width 34 height 34
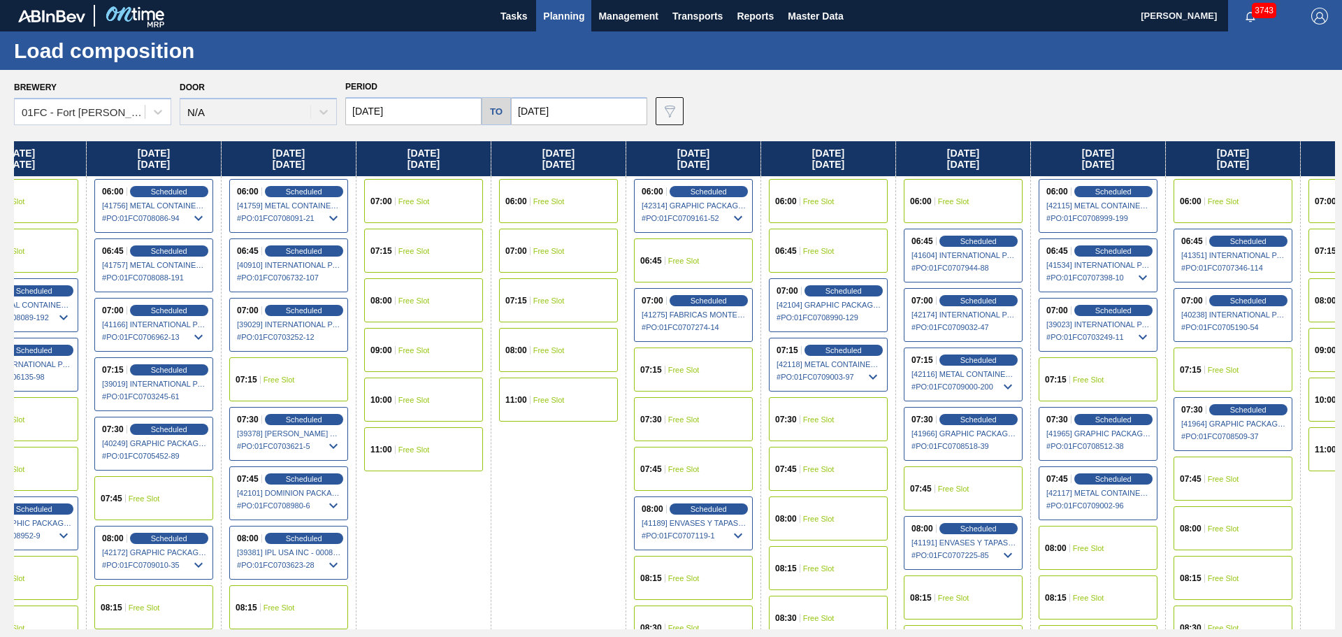
drag, startPoint x: 885, startPoint y: 161, endPoint x: 543, endPoint y: 202, distance: 344.3
click at [543, 202] on div "Monday 09/01/2025 06:00 Free Slot 06:45 Scheduled [41754] METAL CONTAINER CORPO…" at bounding box center [674, 385] width 1321 height 488
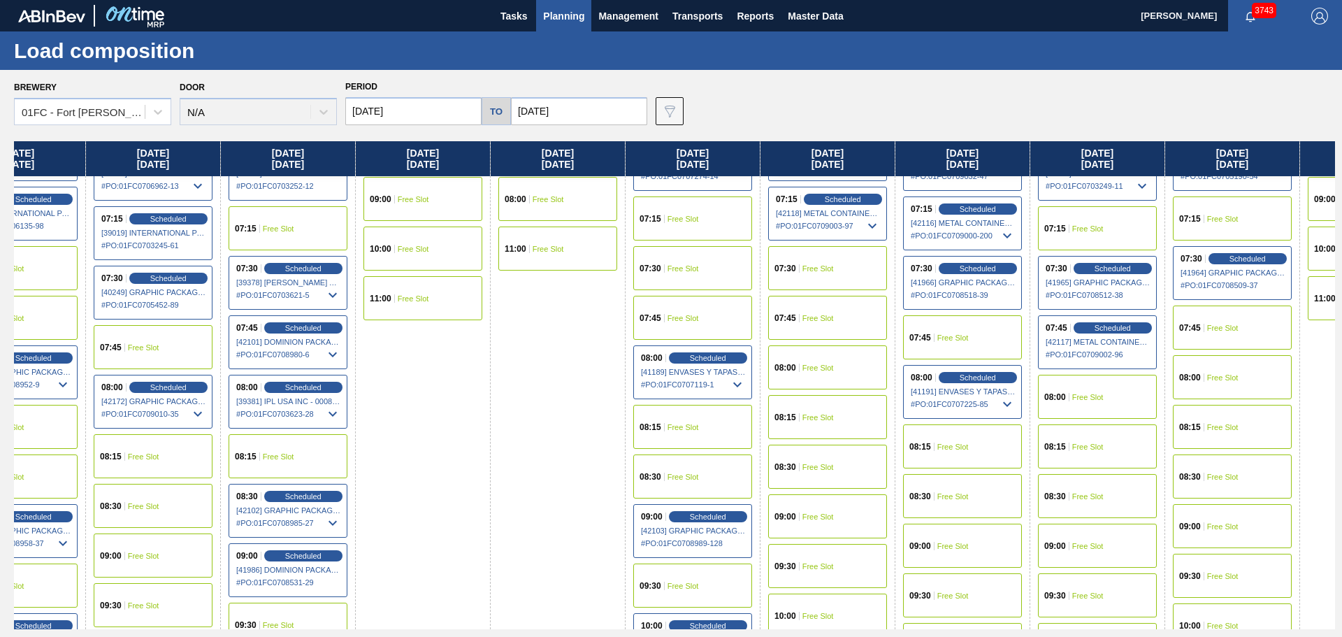
scroll to position [210, 333]
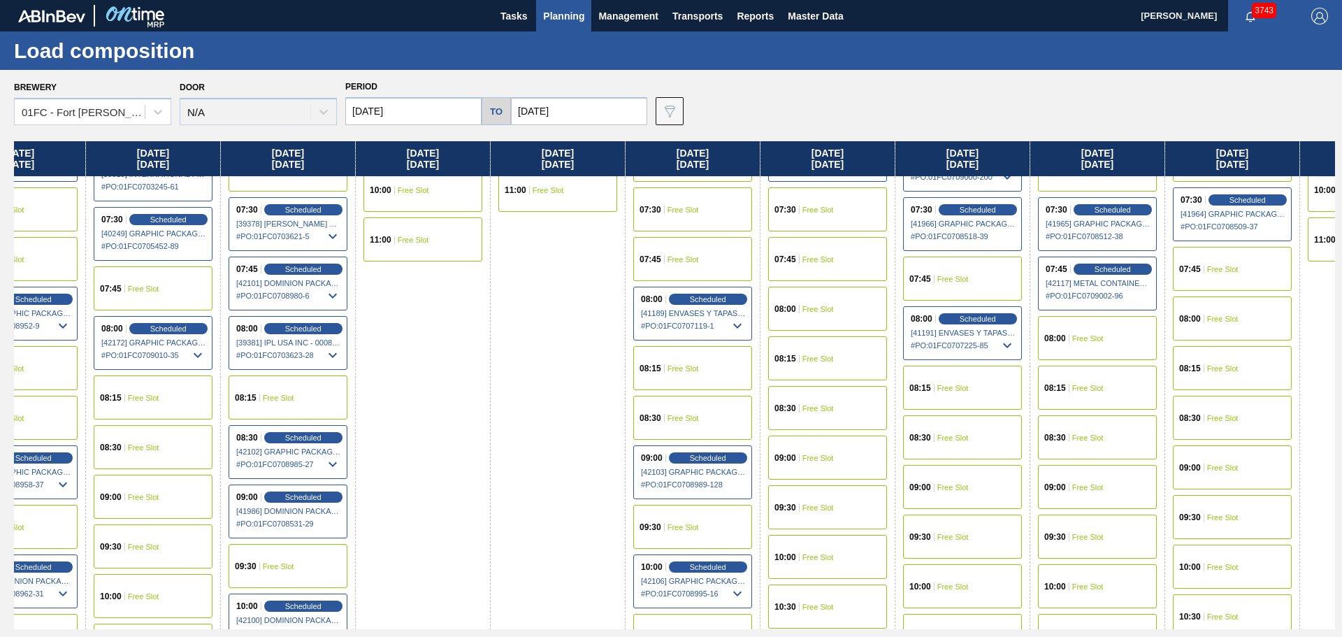
click at [1093, 431] on div "08:30 Free Slot" at bounding box center [1097, 437] width 119 height 44
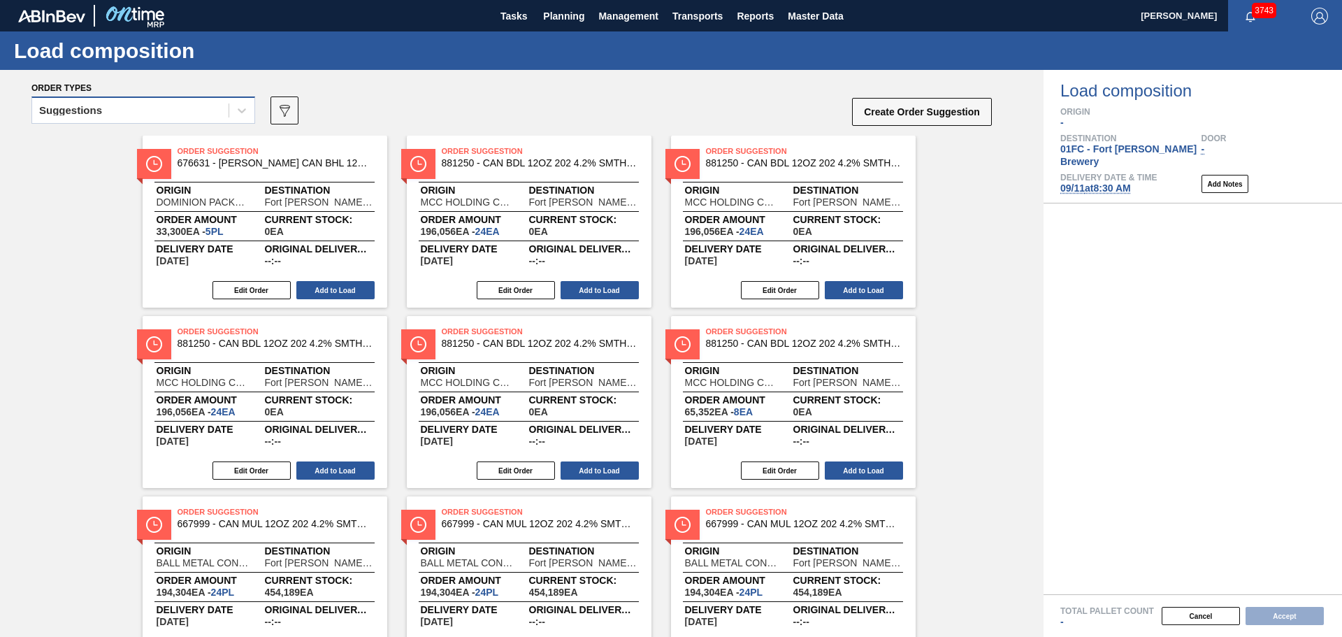
click at [198, 109] on div "Suggestions" at bounding box center [130, 111] width 196 height 20
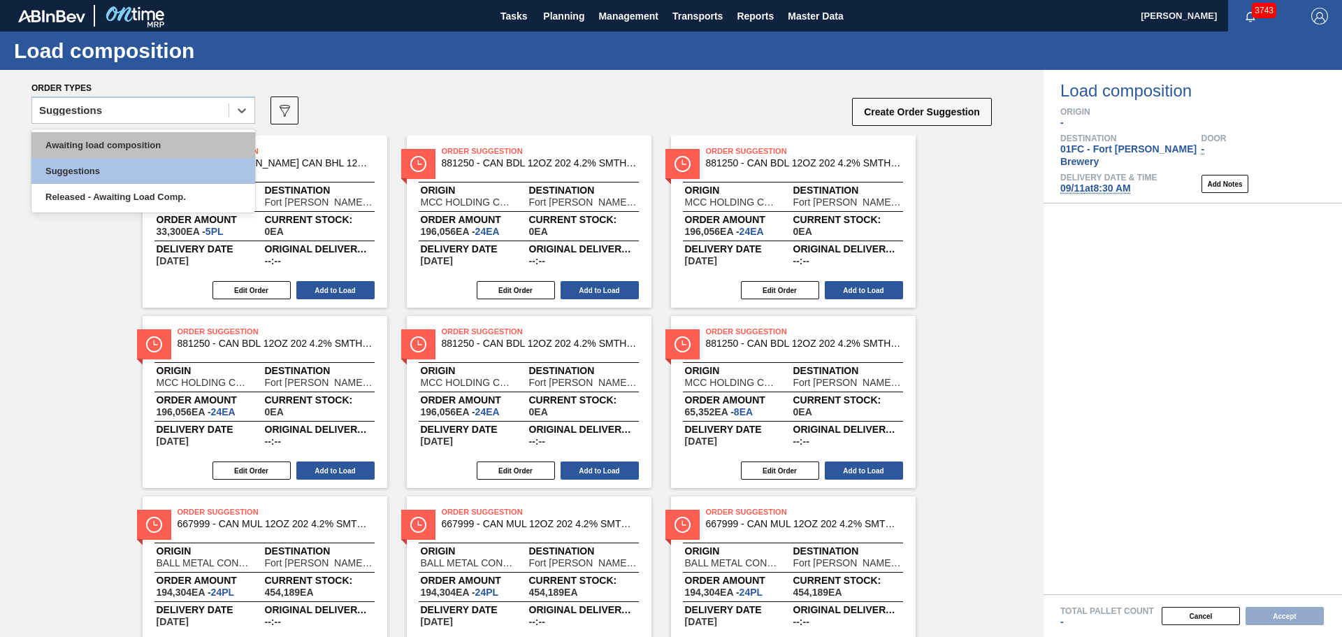
click at [159, 144] on div "Awaiting load composition" at bounding box center [143, 145] width 224 height 26
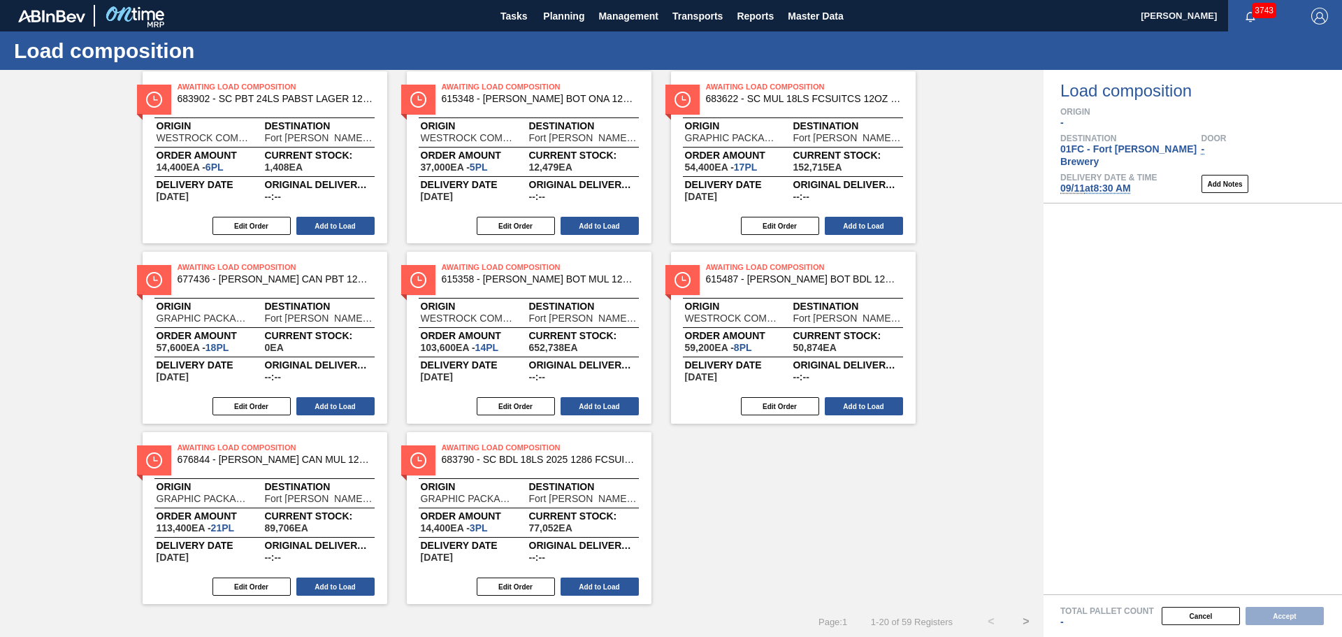
scroll to position [795, 0]
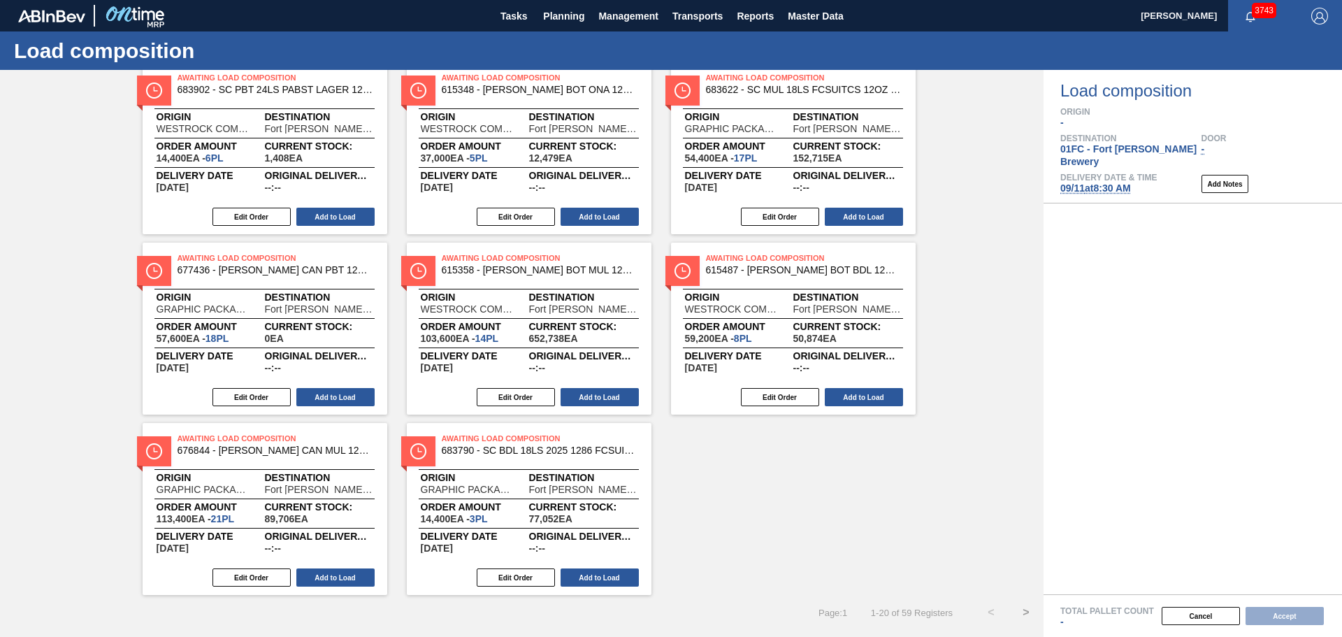
click at [1032, 610] on button ">" at bounding box center [1026, 612] width 35 height 35
click at [1028, 610] on button ">" at bounding box center [1026, 612] width 35 height 35
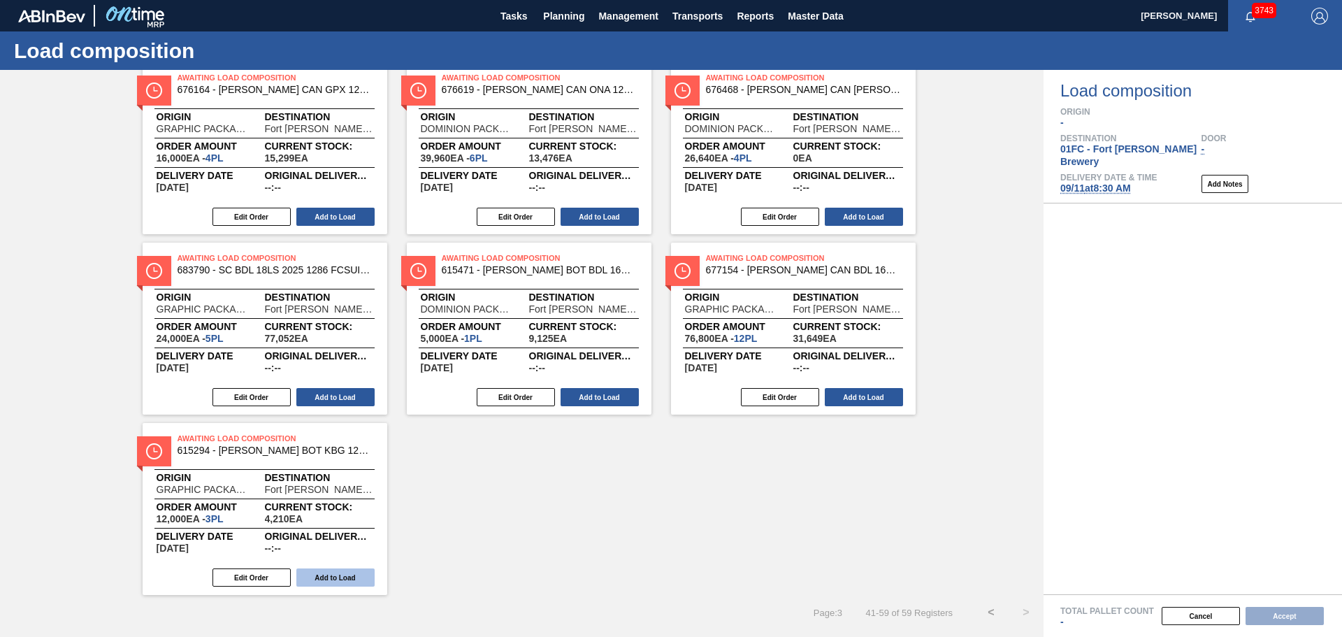
click at [338, 582] on button "Add to Load" at bounding box center [335, 577] width 78 height 18
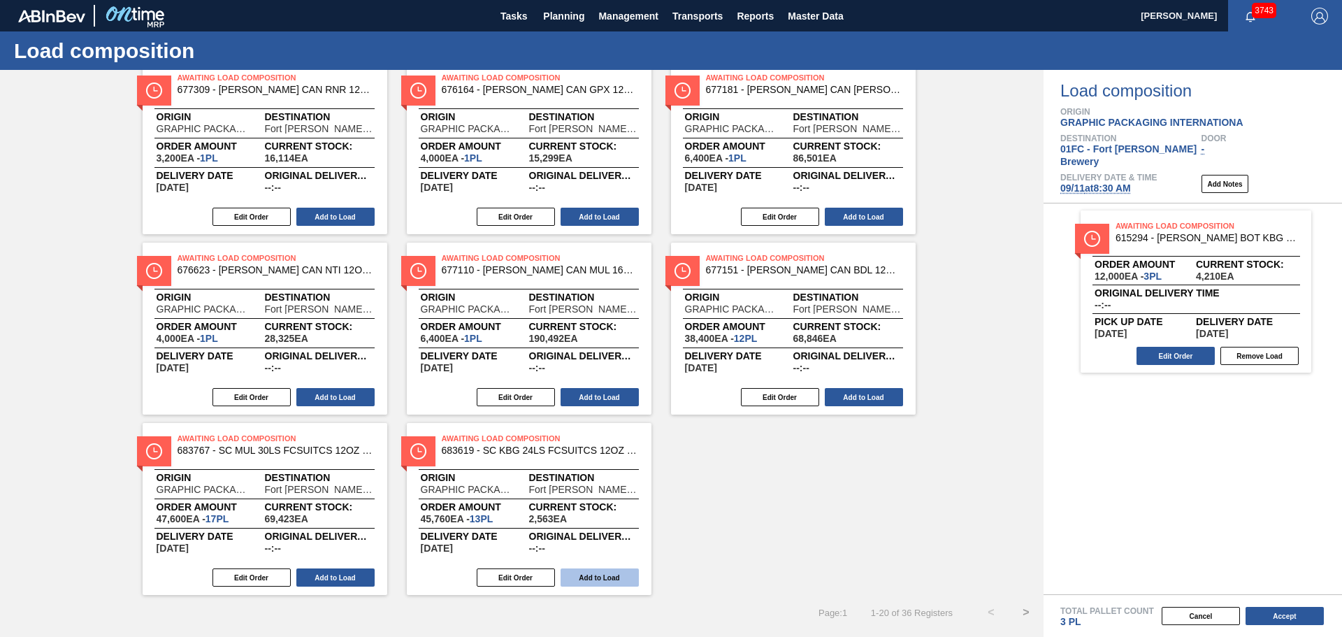
click at [610, 573] on button "Add to Load" at bounding box center [600, 577] width 78 height 18
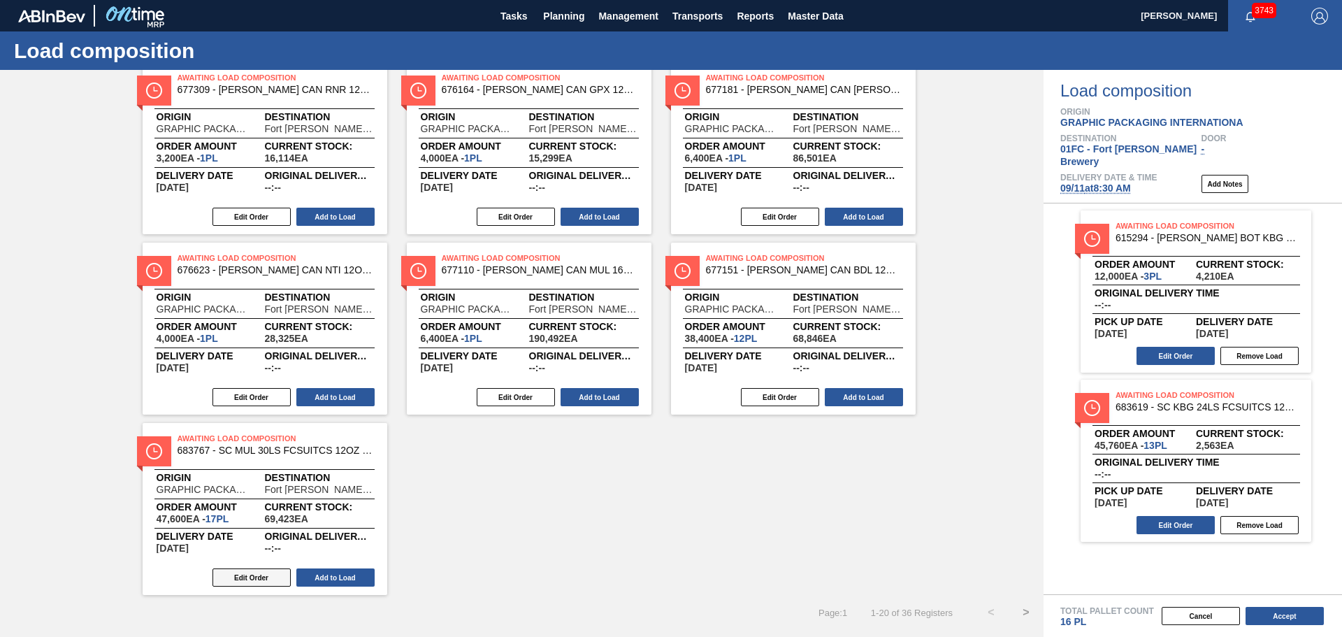
click at [266, 577] on button "Edit Order" at bounding box center [252, 577] width 78 height 18
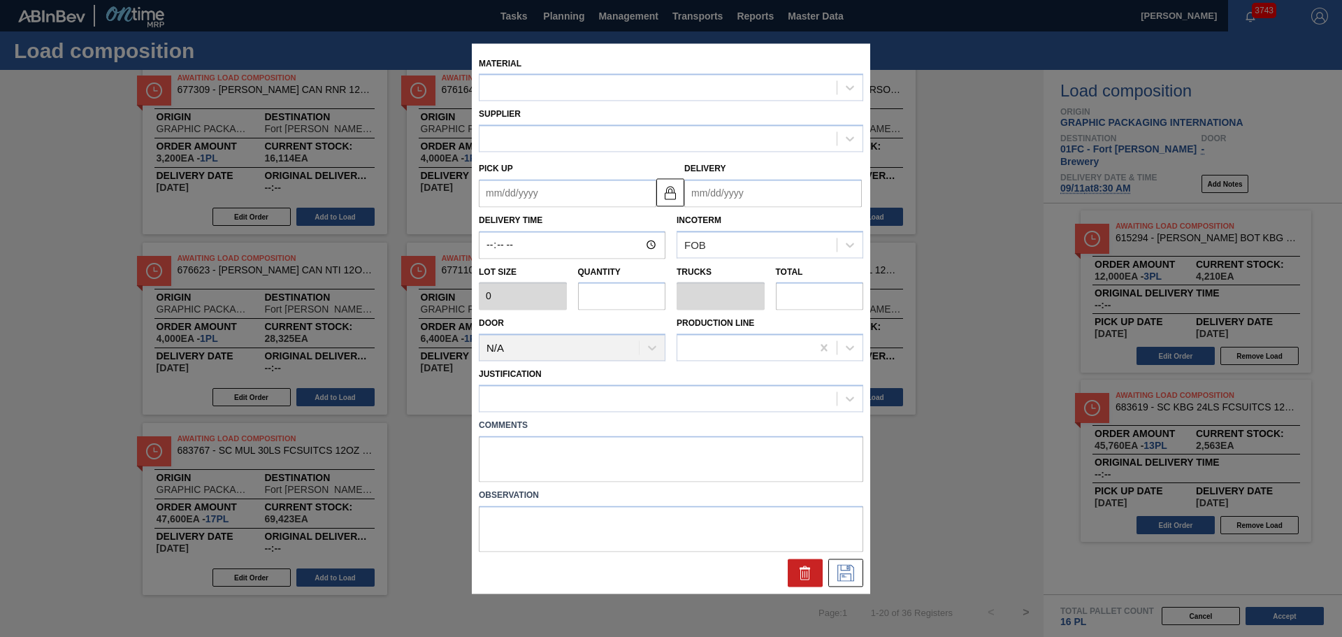
type input "2,800"
type input "17"
type input "0.654"
type input "47,600"
type up "[DATE]"
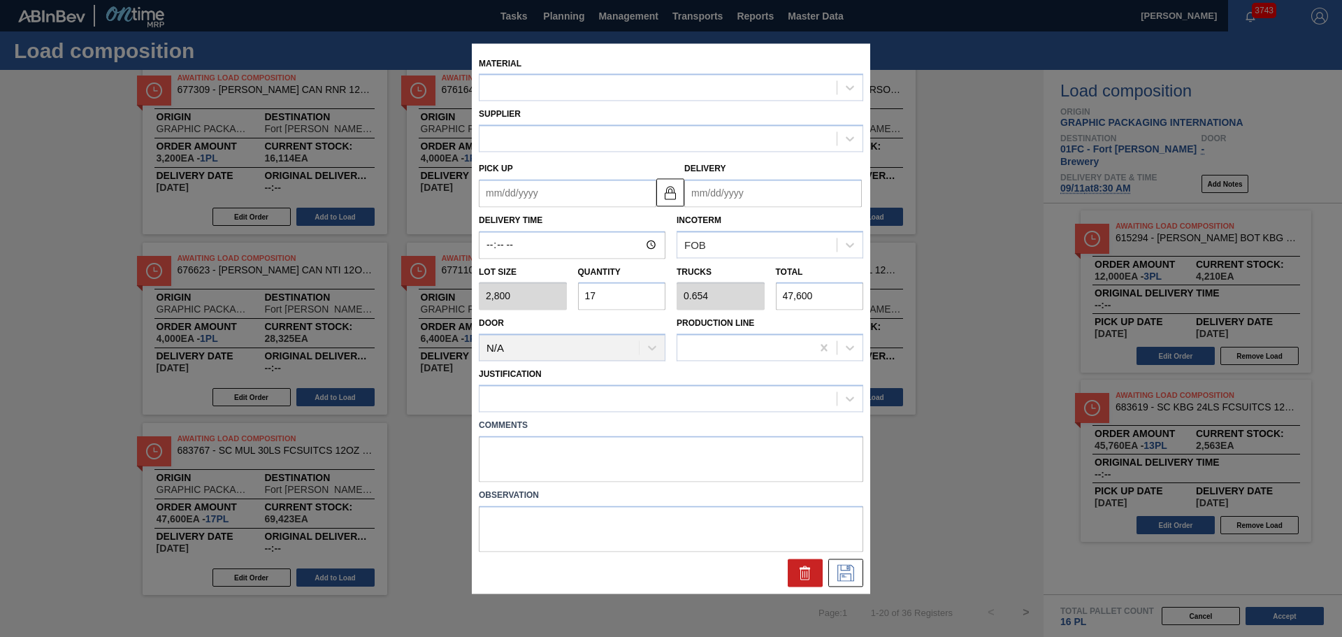
type input "09/12/2025"
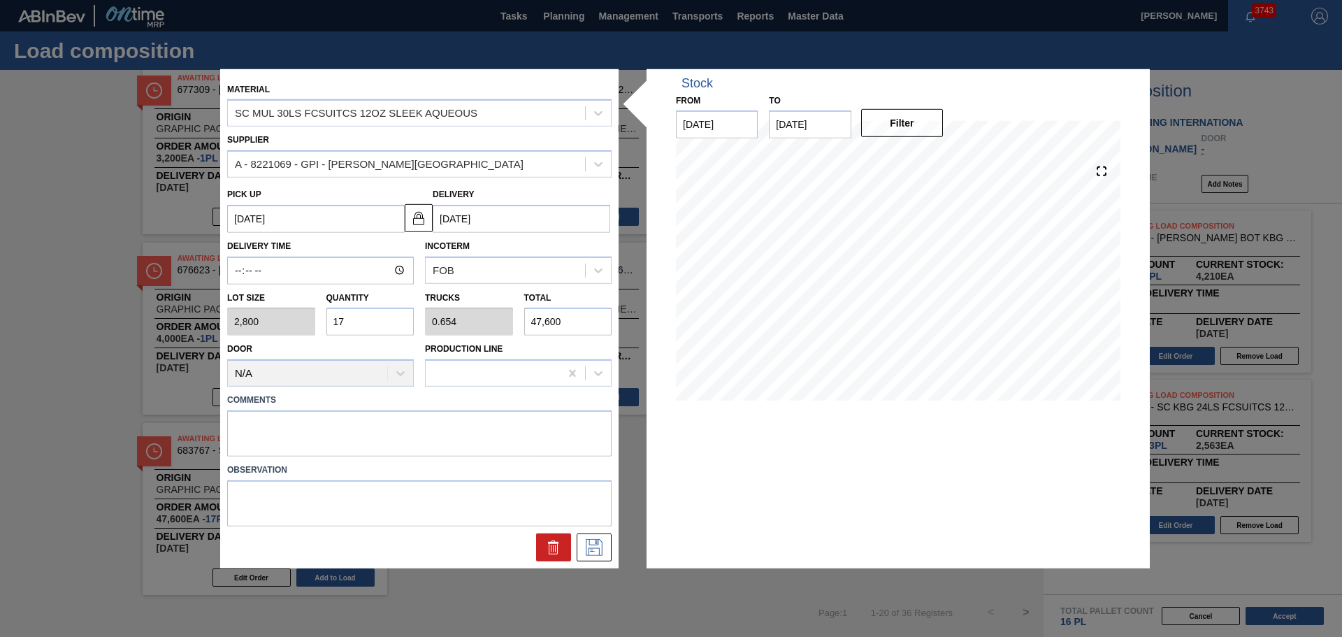
drag, startPoint x: 357, startPoint y: 327, endPoint x: 291, endPoint y: 337, distance: 67.1
click at [291, 337] on div "Material SC MUL 30LS FCSUITCS 12OZ SLEEK AQUEOUS Supplier A - 8221069 - GPI - W…" at bounding box center [419, 317] width 384 height 485
type input "8"
type input "0.308"
type input "22,400"
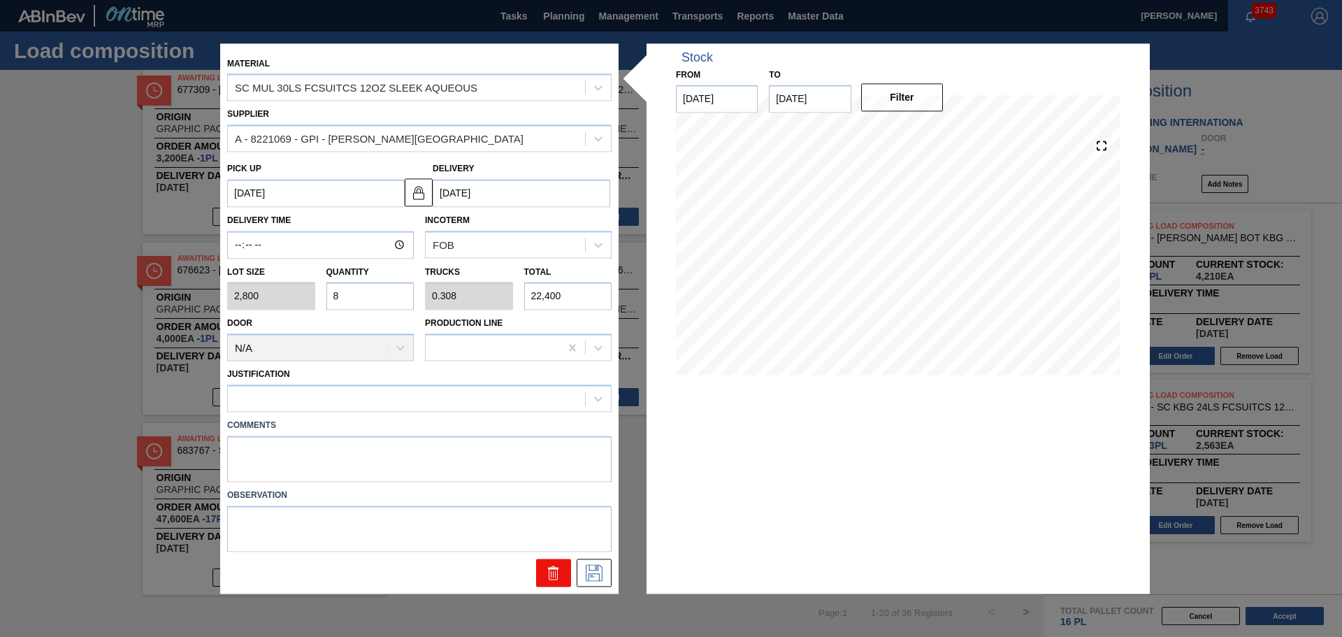
type input "8"
click at [553, 573] on icon at bounding box center [553, 573] width 1 height 7
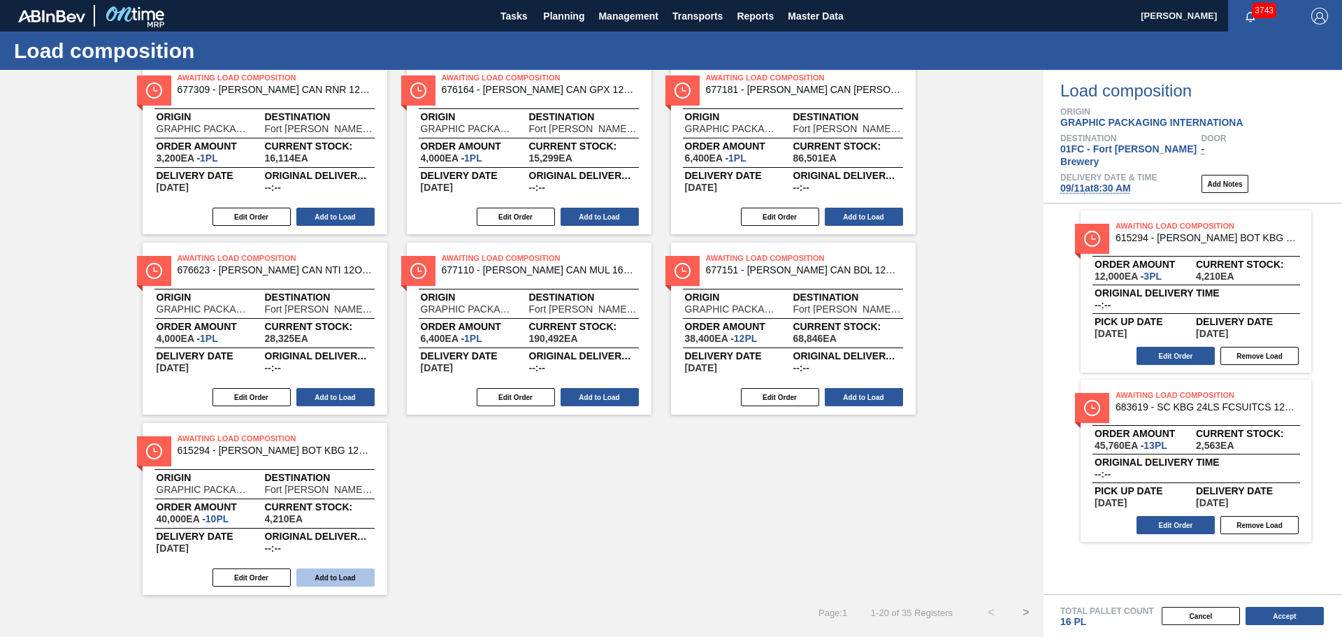
click at [353, 578] on button "Add to Load" at bounding box center [335, 577] width 78 height 18
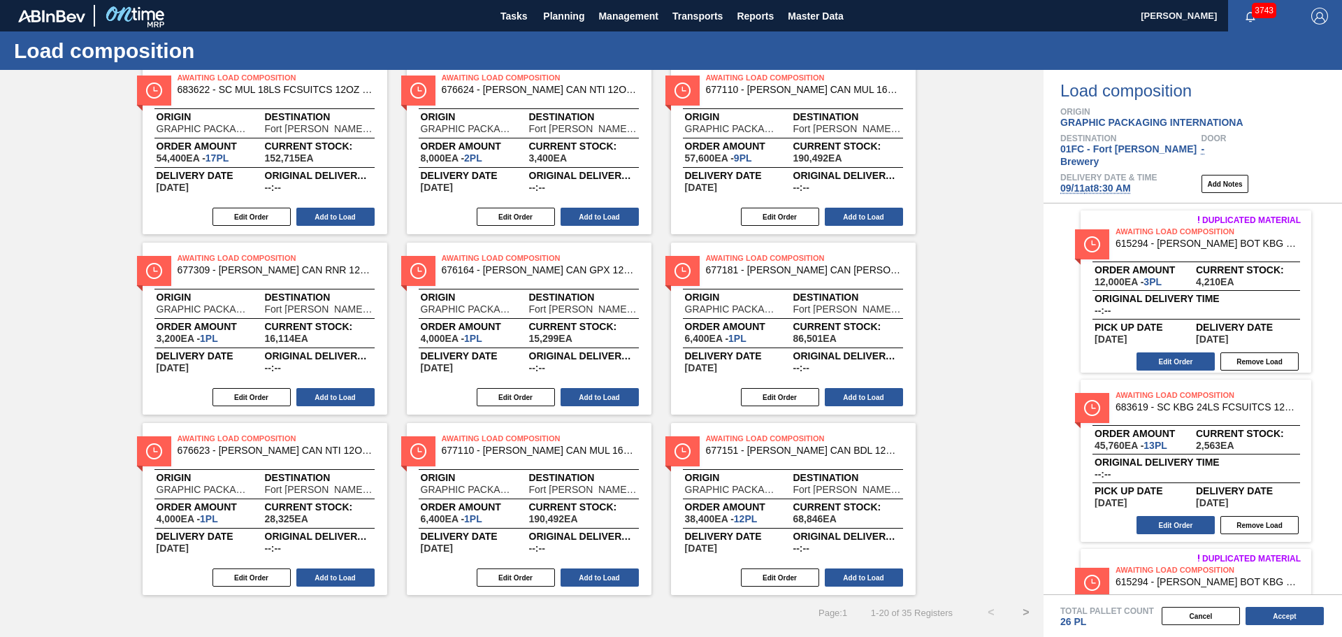
scroll to position [111, 0]
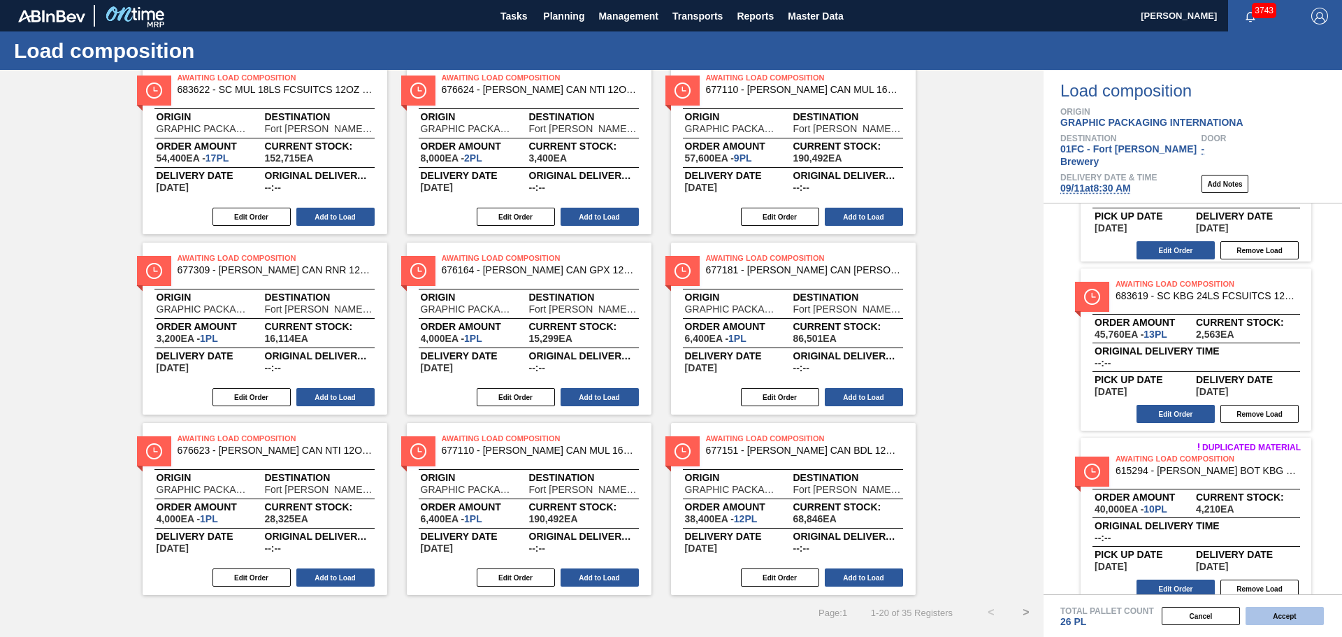
click at [1304, 618] on button "Accept" at bounding box center [1285, 616] width 78 height 18
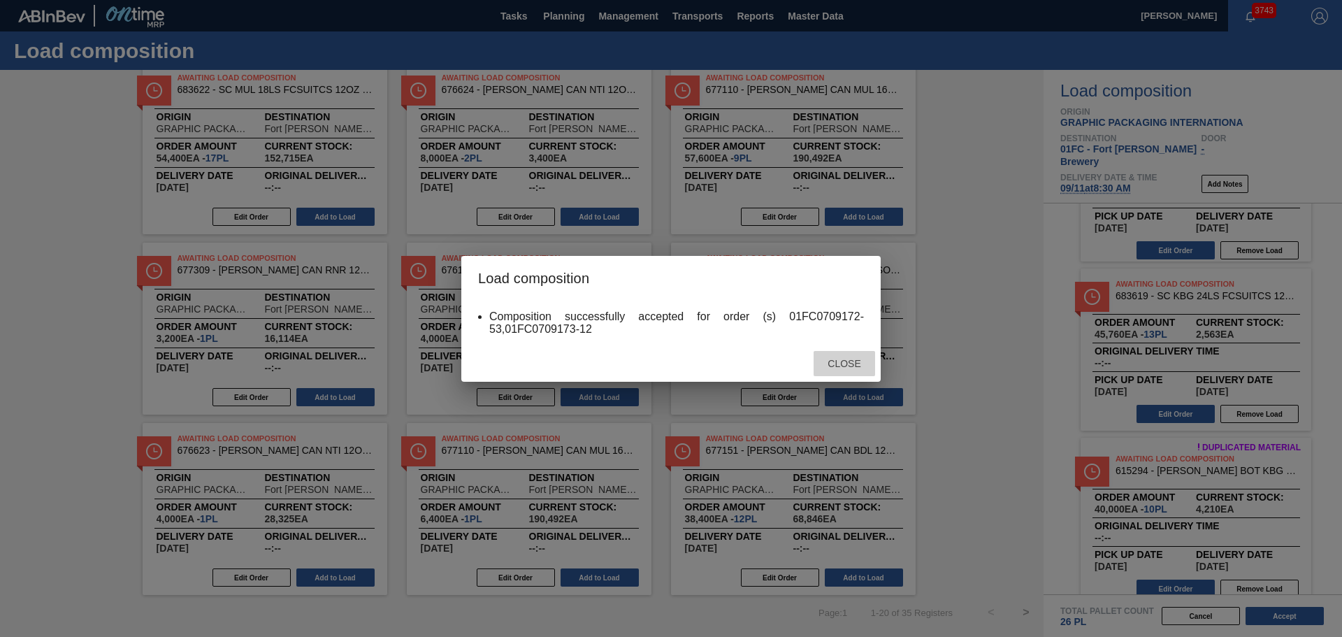
click at [853, 365] on span "Close" at bounding box center [843, 363] width 55 height 11
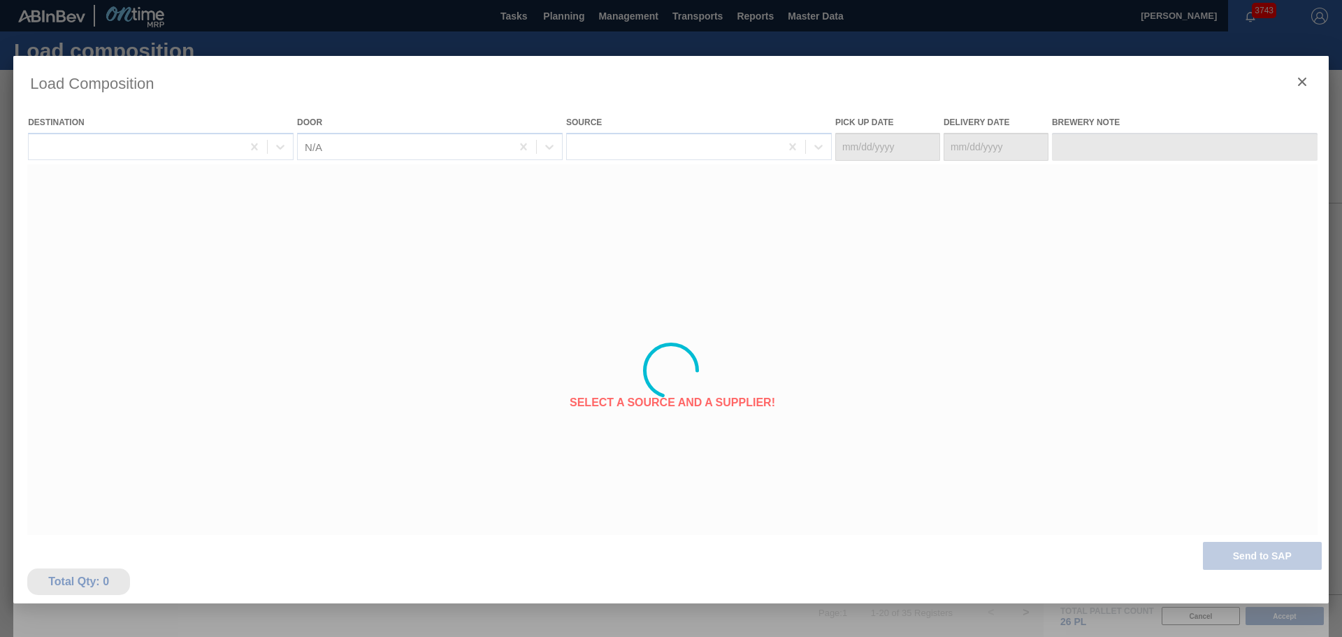
type Date "09/08/2025"
type Date "09/11/2025"
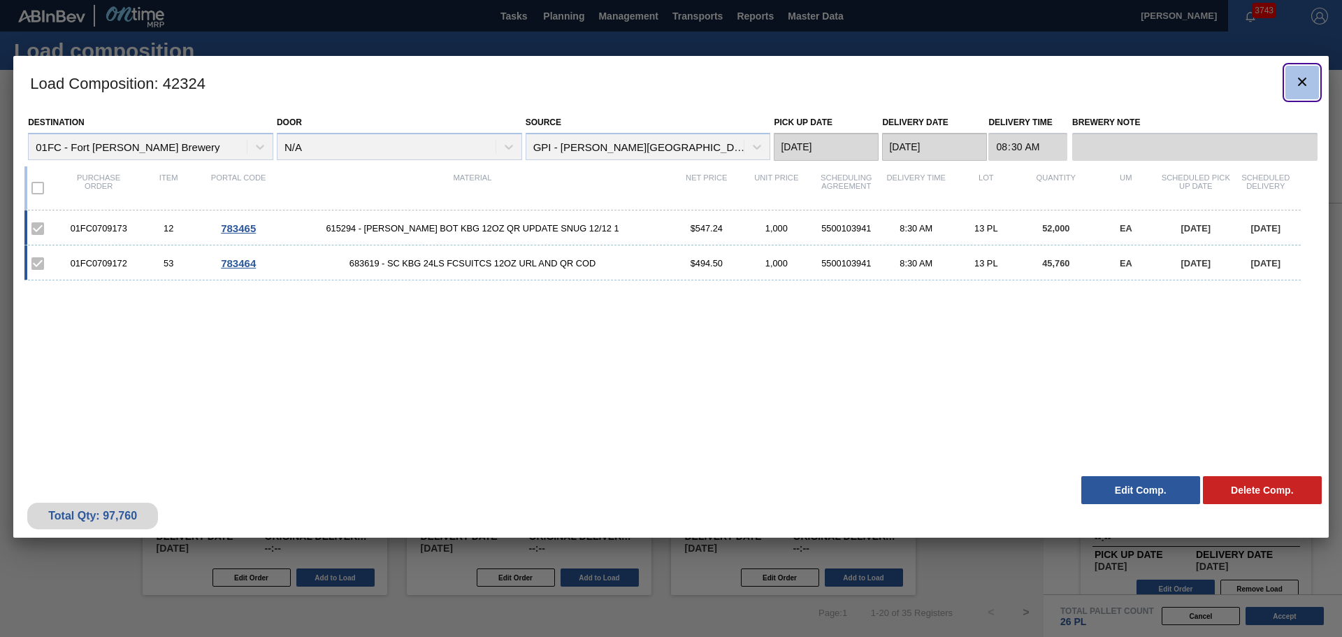
click at [1297, 81] on icon "botão de ícone" at bounding box center [1302, 81] width 17 height 17
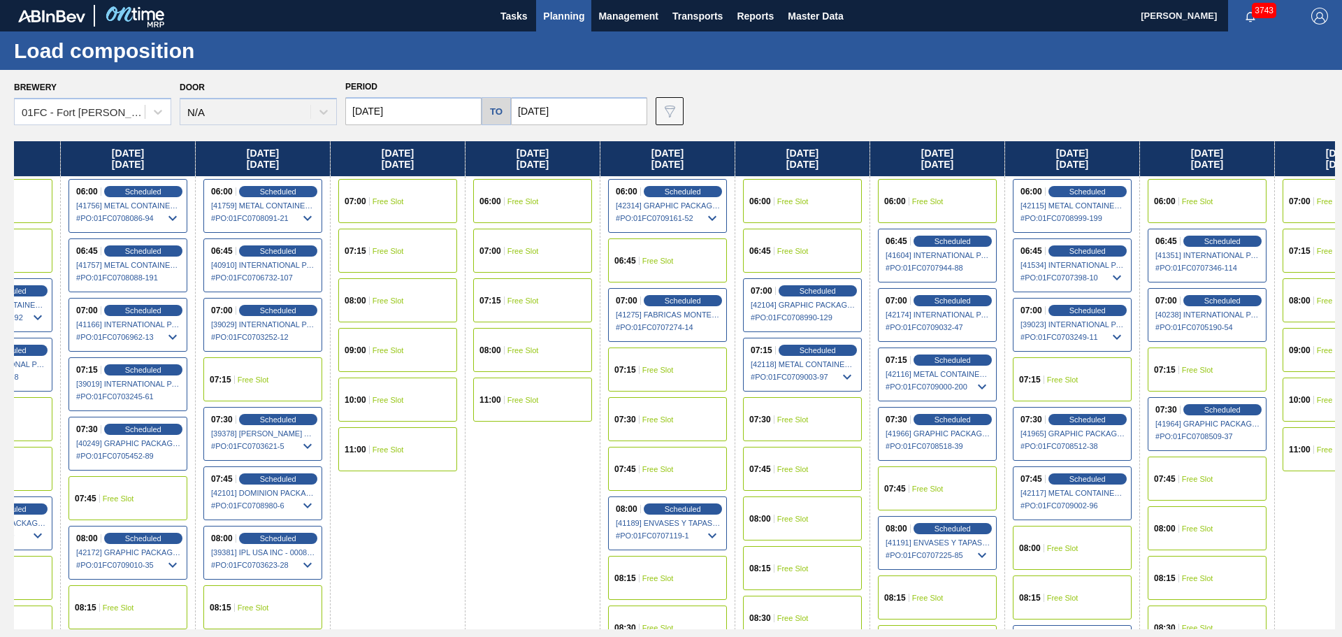
scroll to position [0, 390]
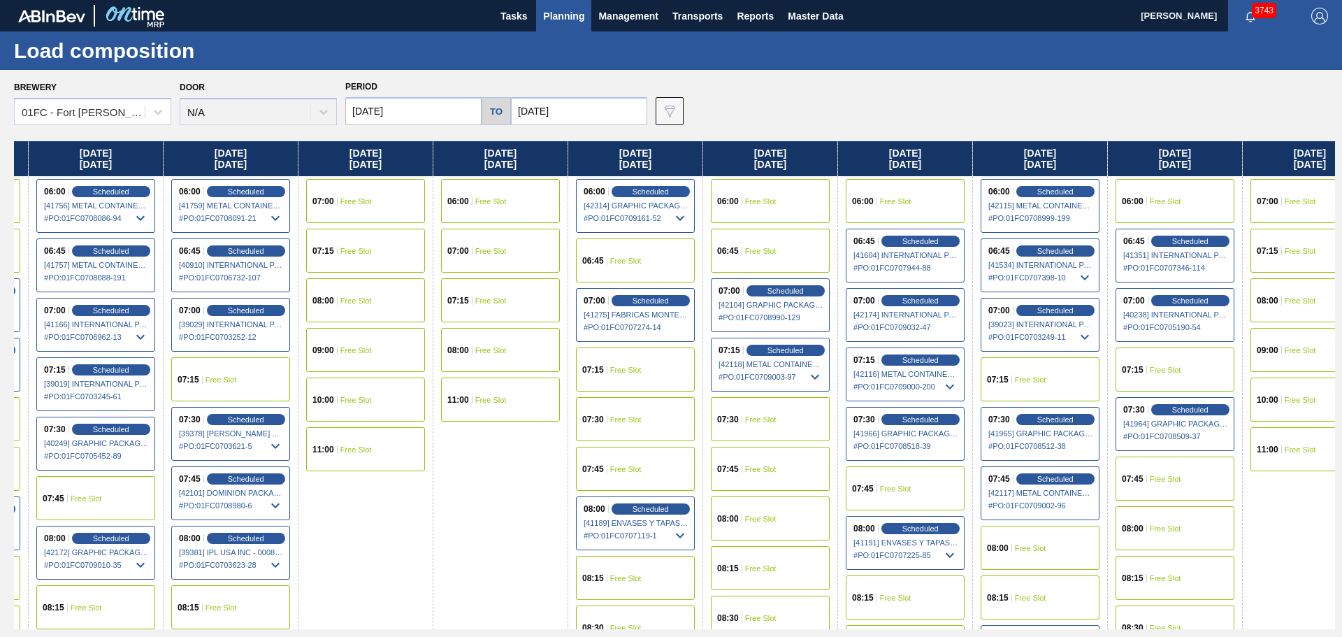
drag, startPoint x: 876, startPoint y: 158, endPoint x: 475, endPoint y: 226, distance: 406.2
click at [475, 226] on div "Monday 09/01/2025 06:00 Free Slot 06:45 Scheduled [41754] METAL CONTAINER CORPO…" at bounding box center [674, 385] width 1321 height 488
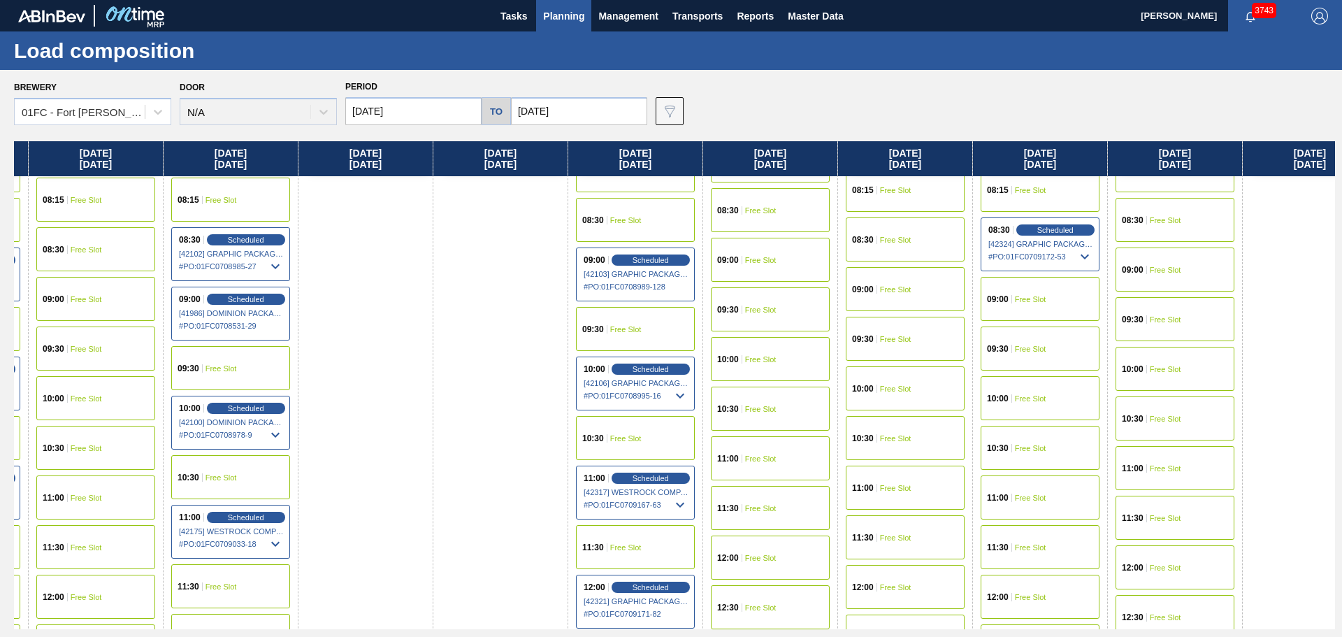
scroll to position [419, 390]
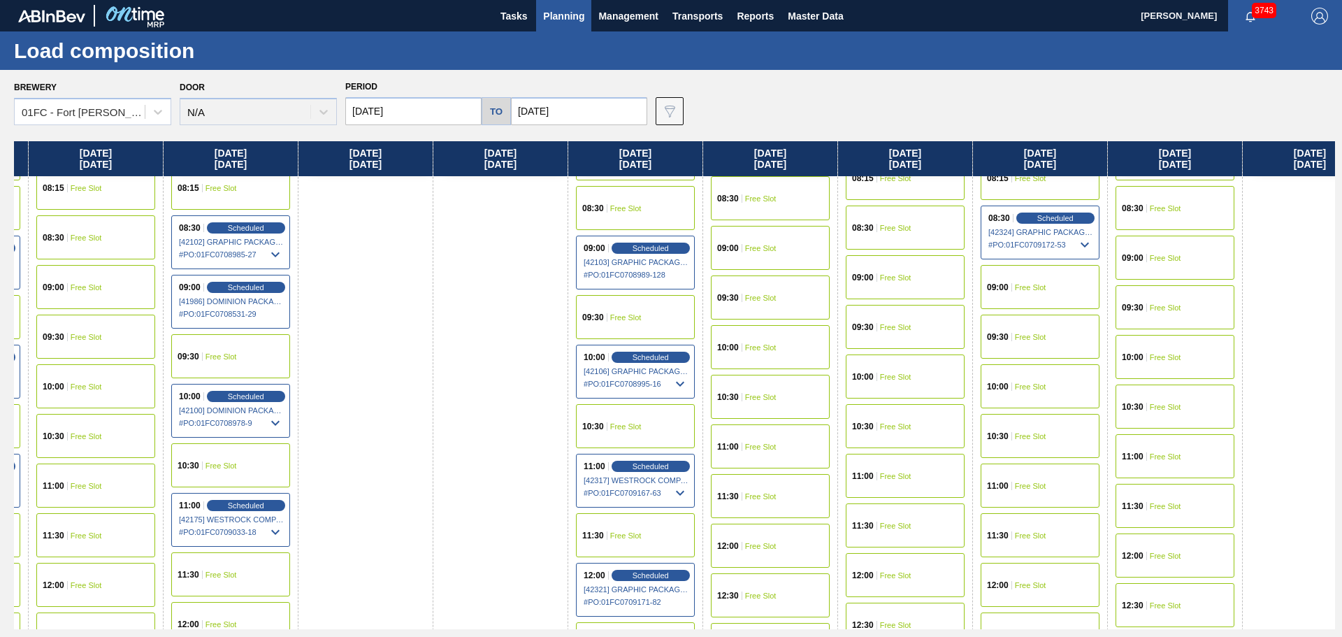
click at [1054, 347] on div "09:30 Free Slot" at bounding box center [1040, 337] width 119 height 44
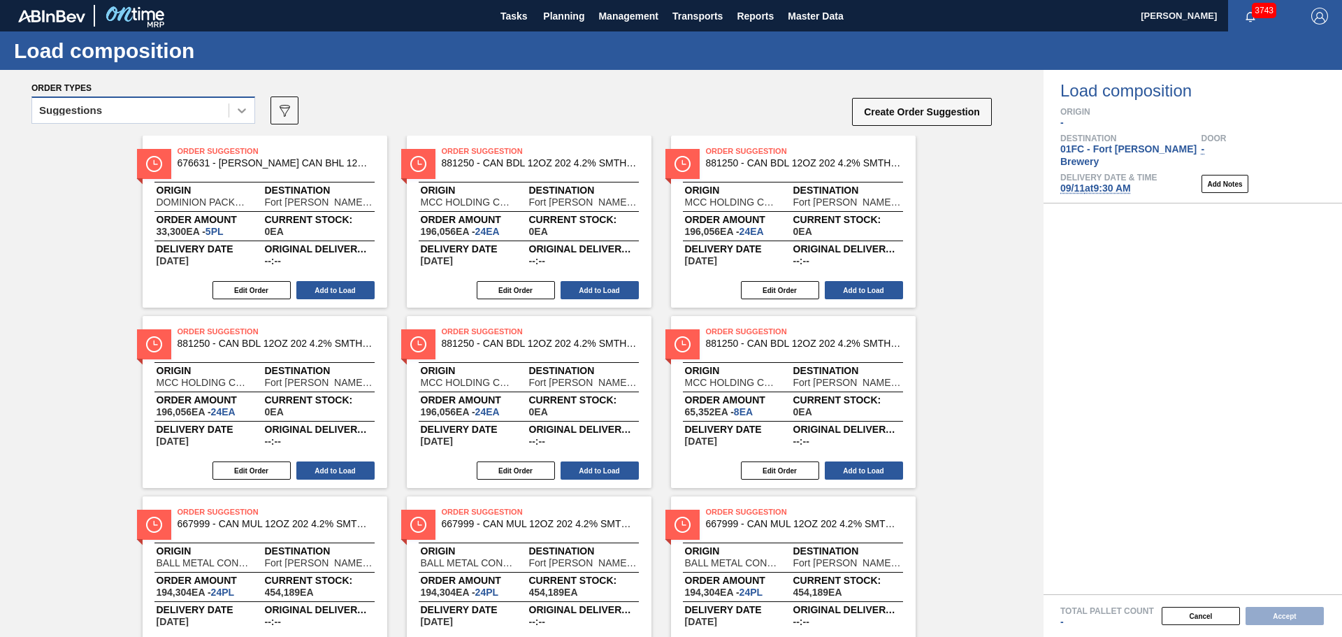
click at [236, 110] on icon at bounding box center [242, 110] width 14 height 14
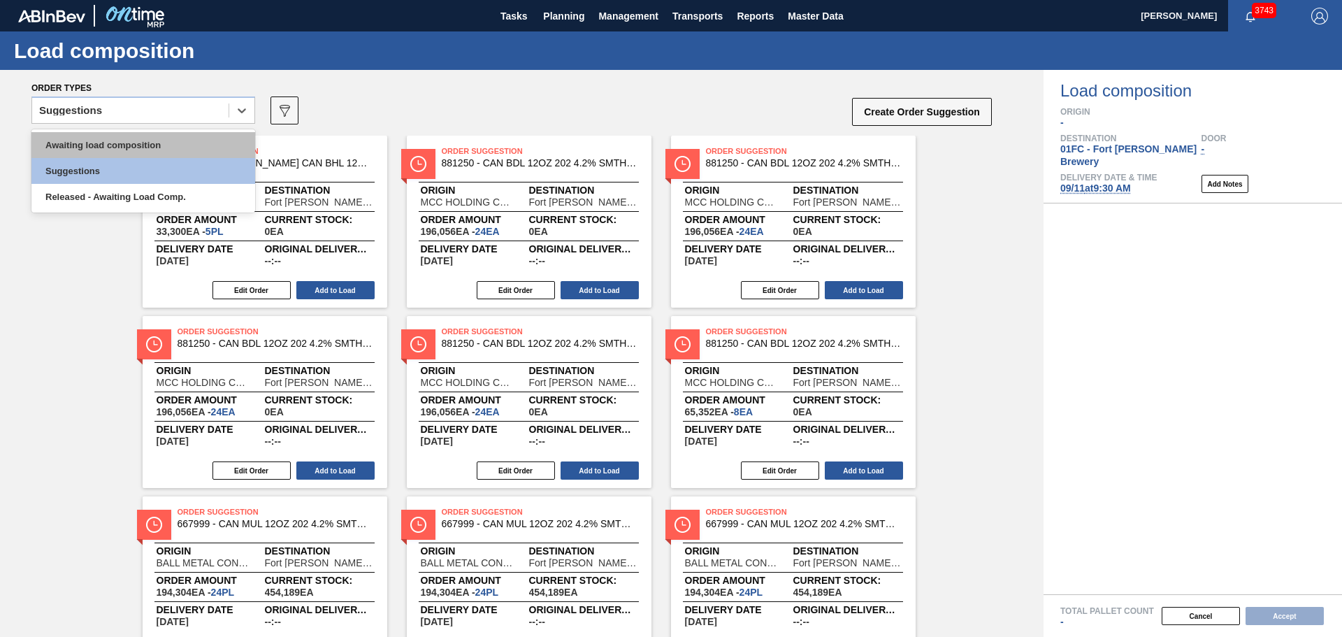
click at [188, 147] on div "Awaiting load composition" at bounding box center [143, 145] width 224 height 26
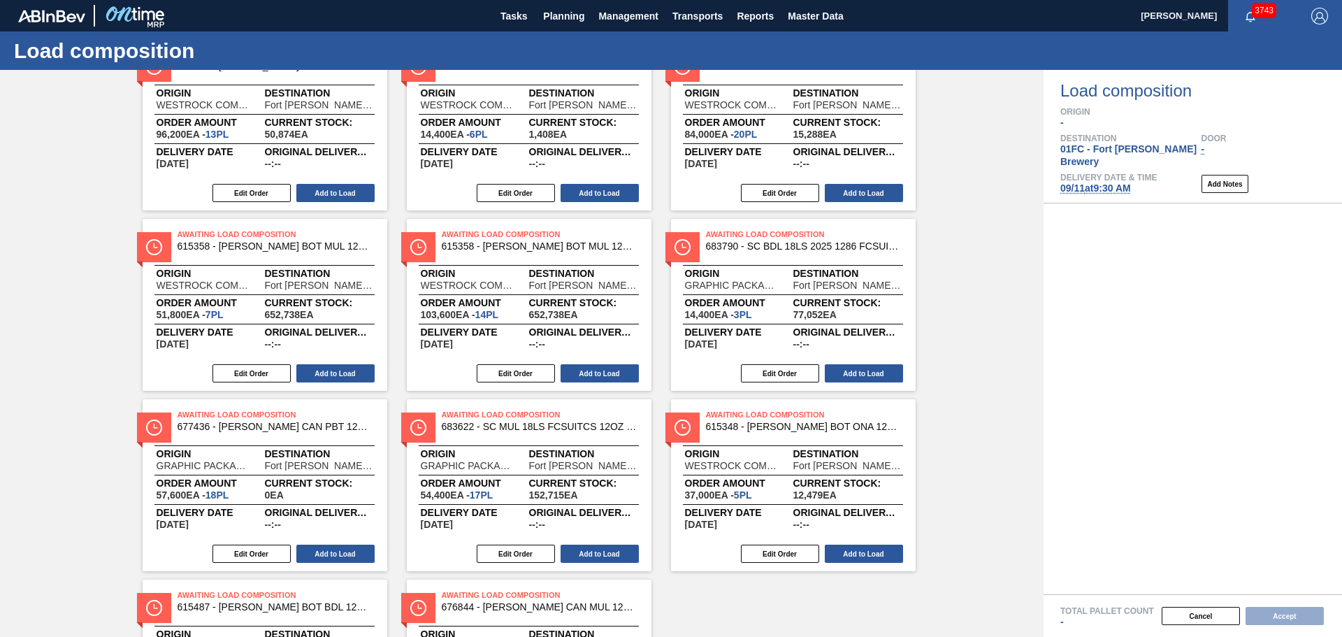
scroll to position [795, 0]
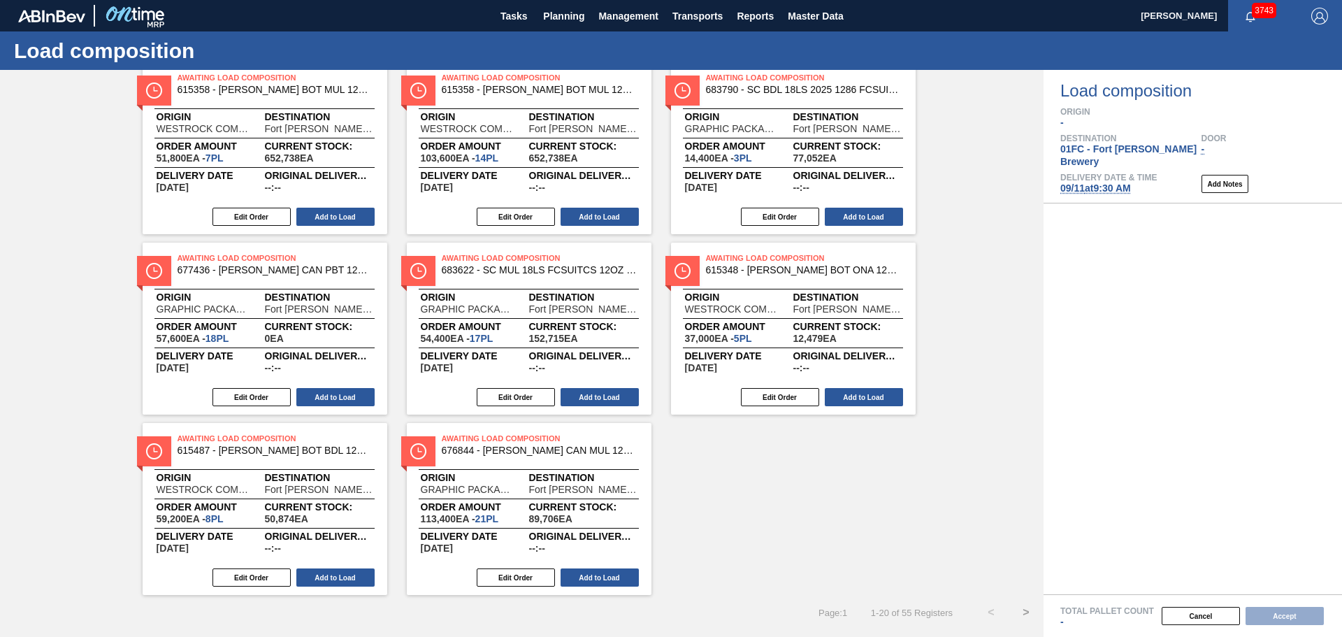
click at [1024, 615] on button ">" at bounding box center [1026, 612] width 35 height 35
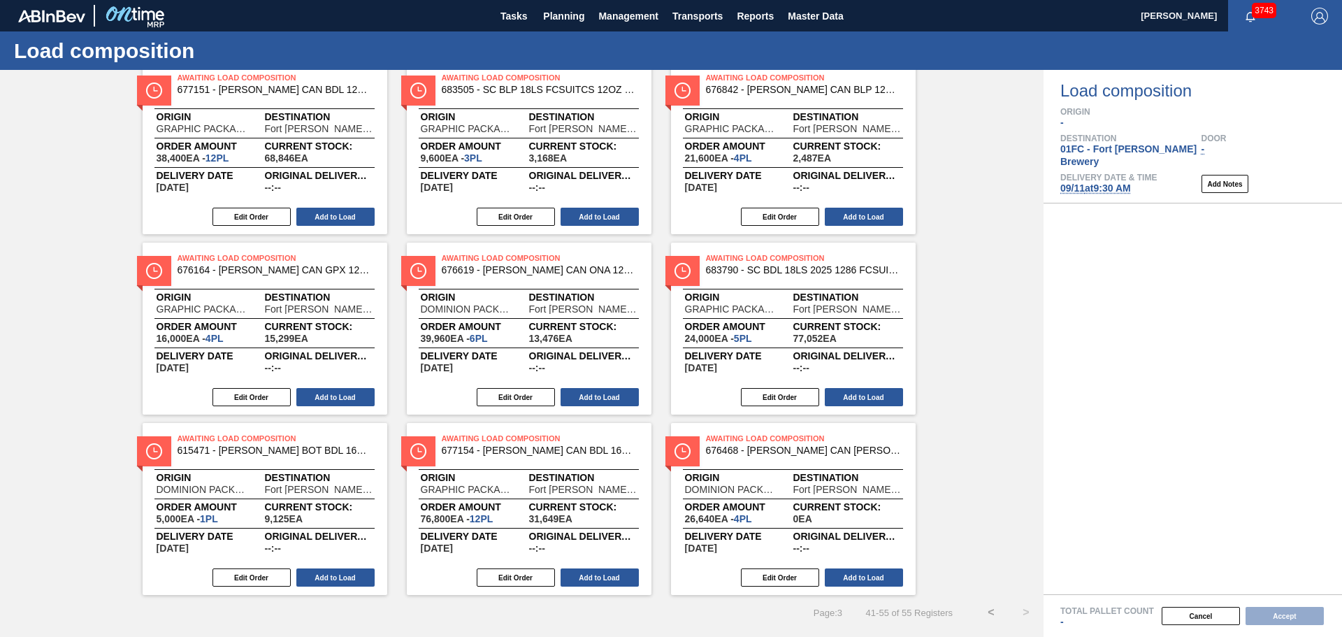
scroll to position [434, 0]
click at [891, 573] on button "Add to Load" at bounding box center [864, 577] width 78 height 18
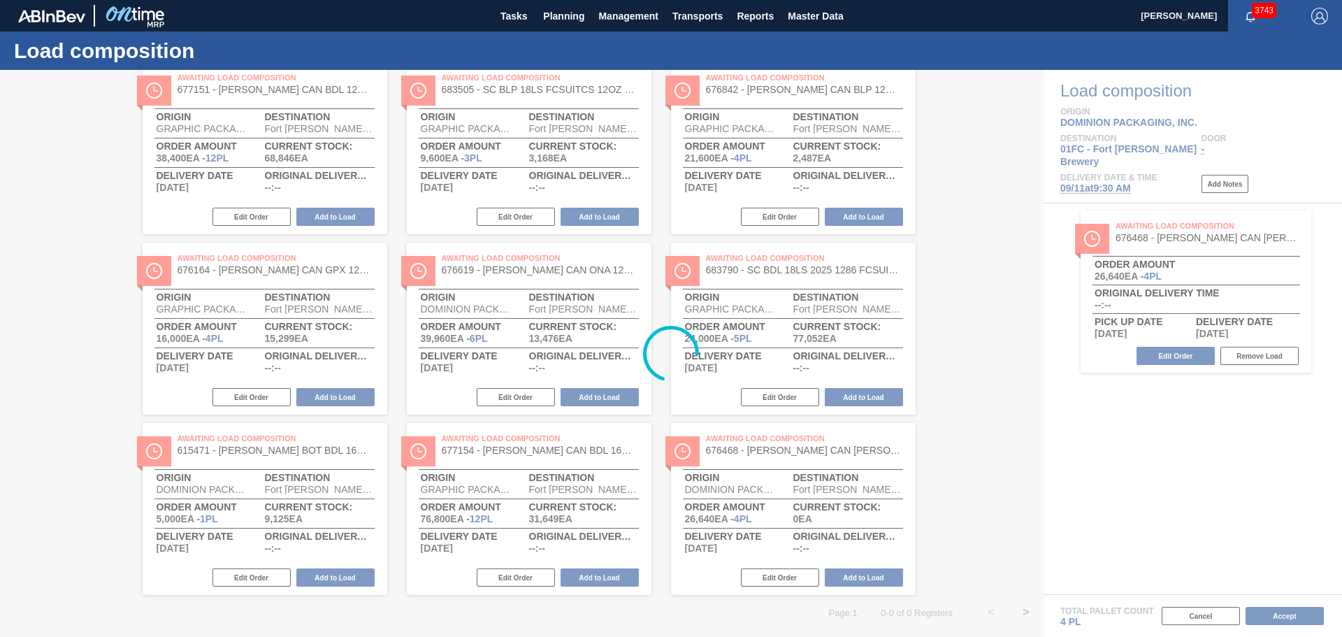
scroll to position [254, 0]
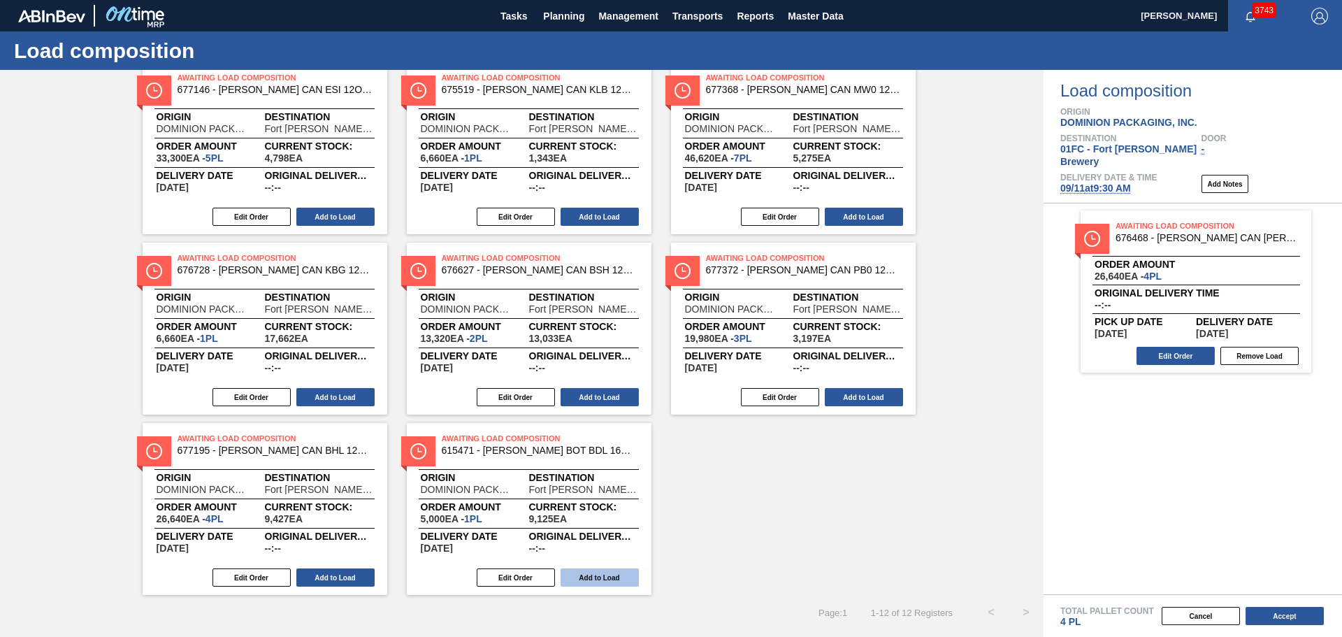
click at [614, 568] on button "Add to Load" at bounding box center [600, 577] width 78 height 18
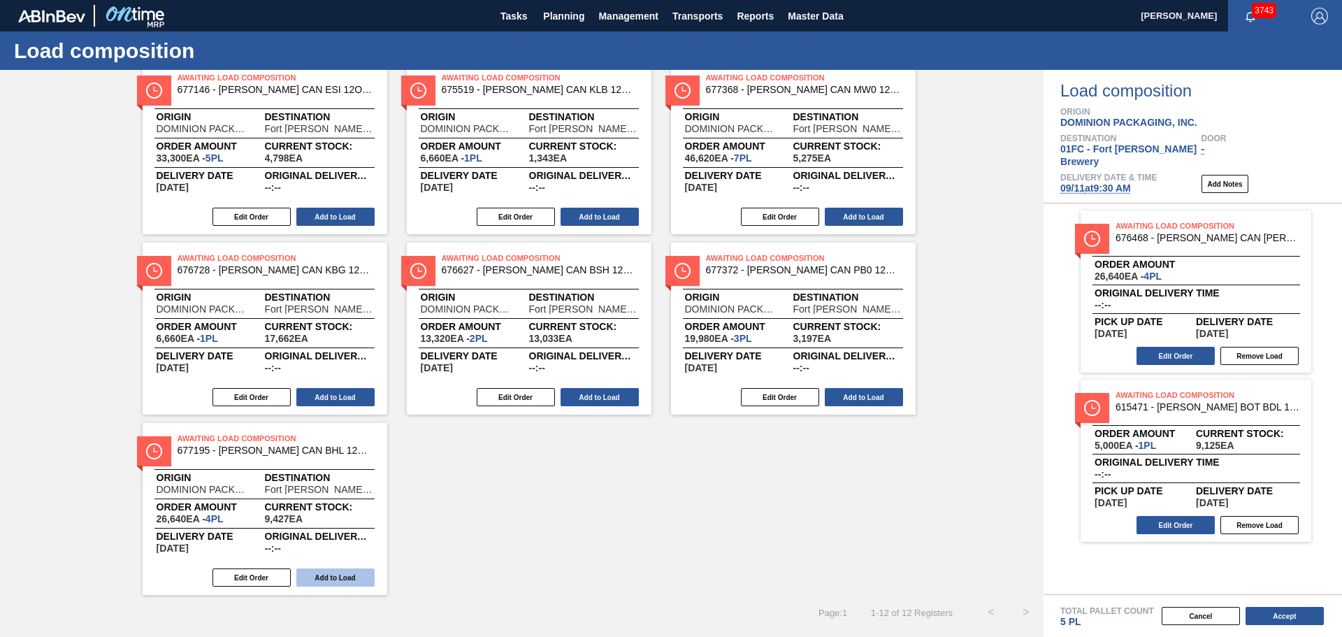
click at [342, 584] on button "Add to Load" at bounding box center [335, 577] width 78 height 18
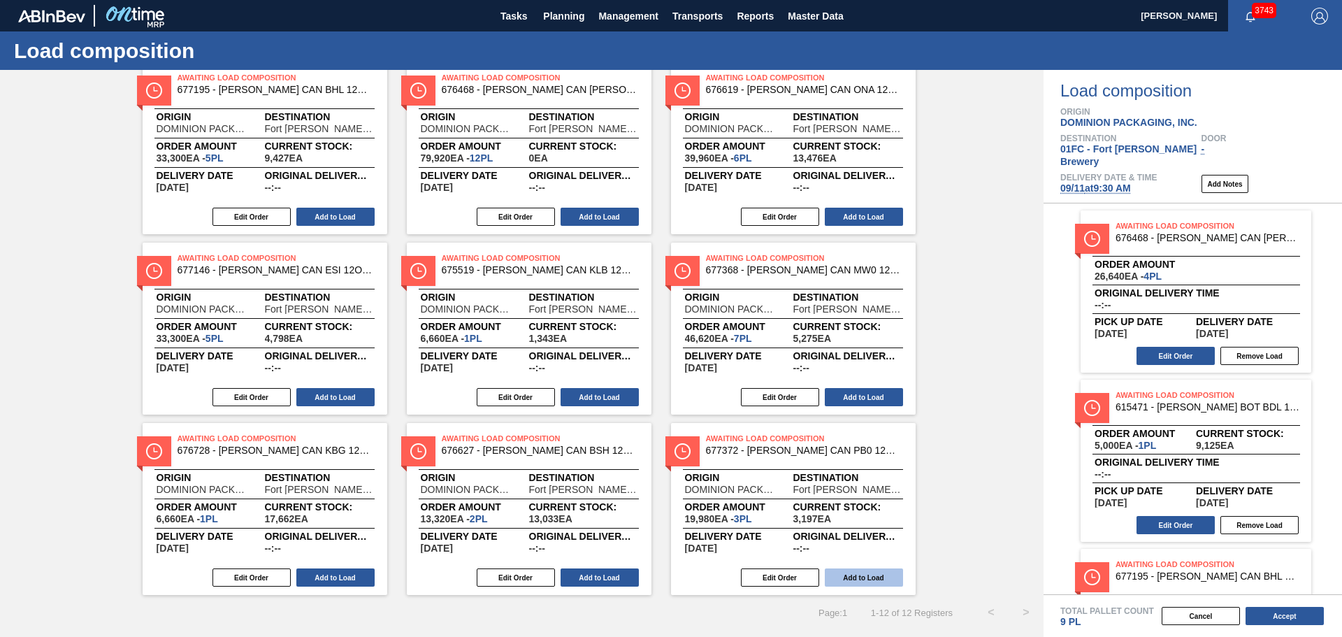
click at [887, 583] on button "Add to Load" at bounding box center [864, 577] width 78 height 18
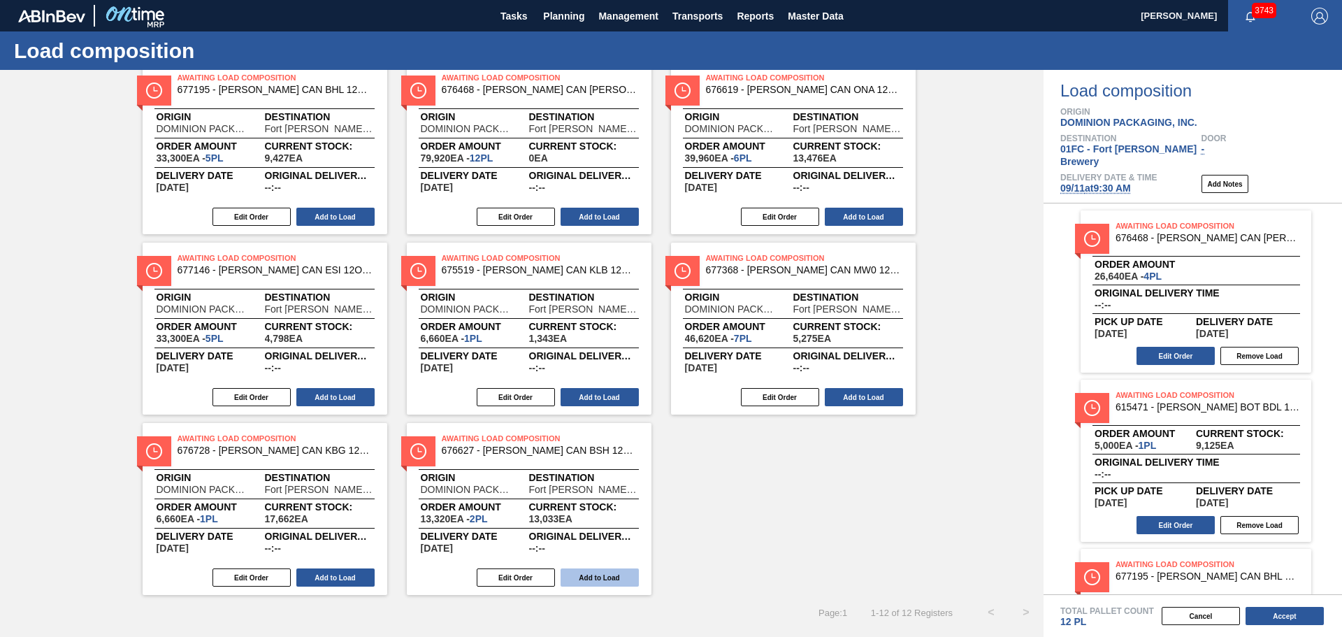
click at [597, 577] on button "Add to Load" at bounding box center [600, 577] width 78 height 18
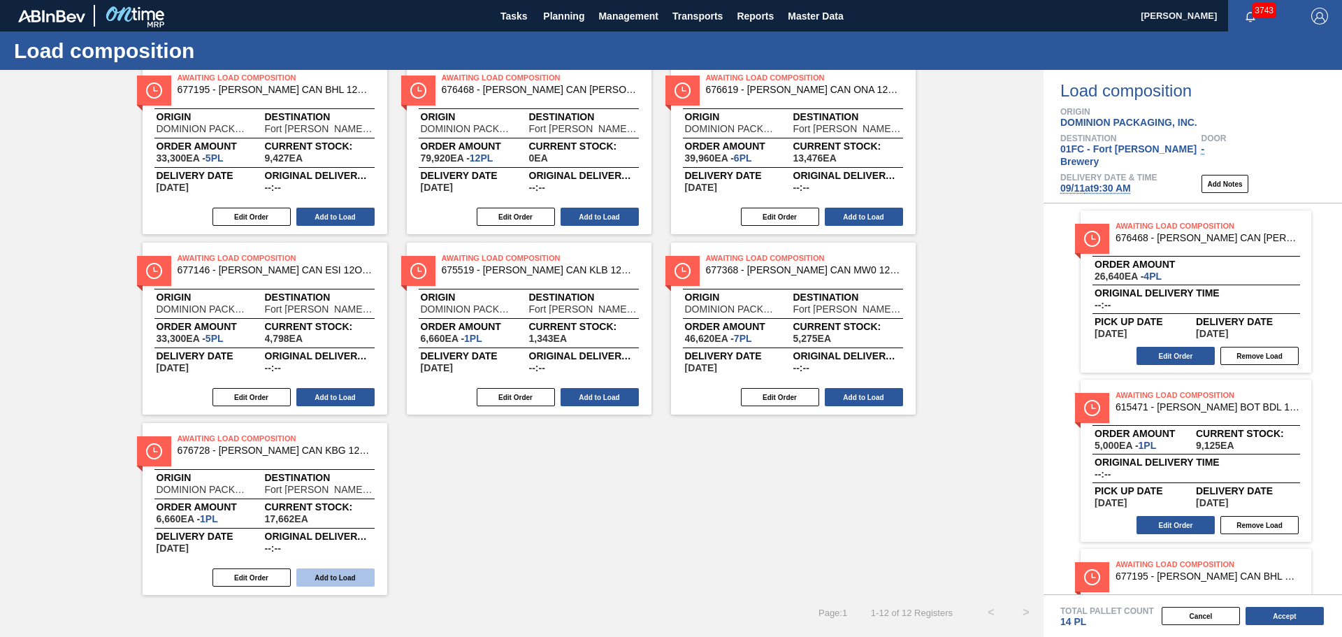
click at [361, 576] on button "Add to Load" at bounding box center [335, 577] width 78 height 18
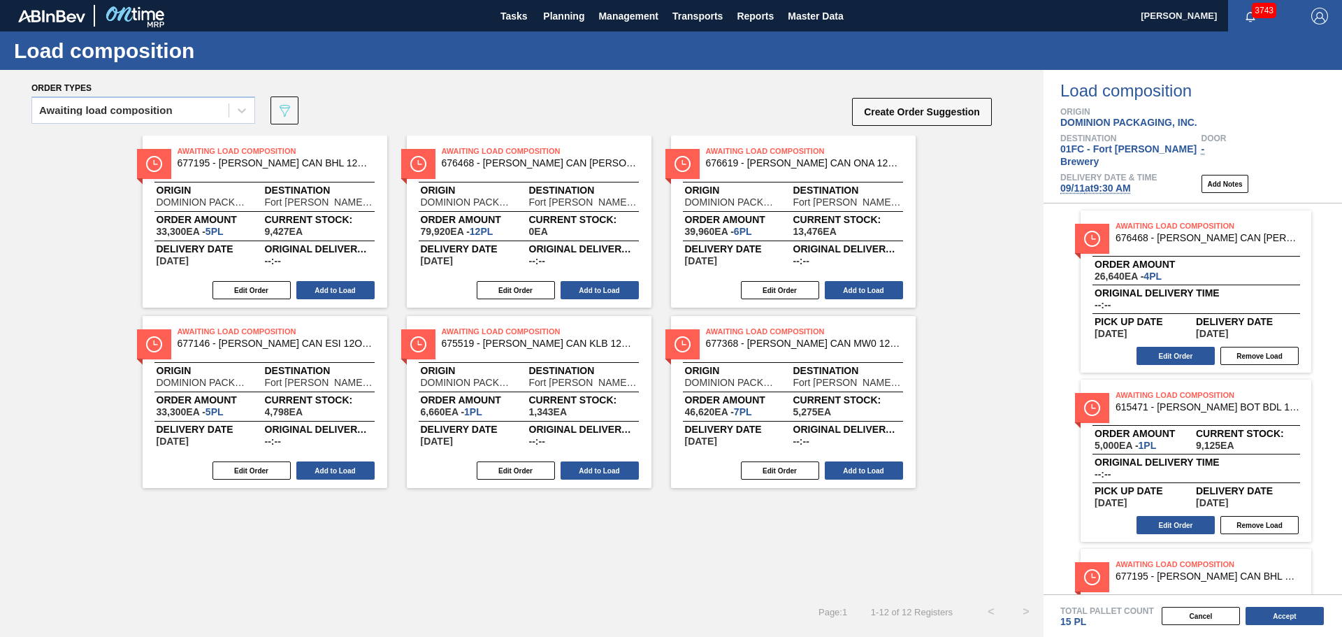
scroll to position [0, 0]
click at [873, 468] on button "Add to Load" at bounding box center [864, 470] width 78 height 18
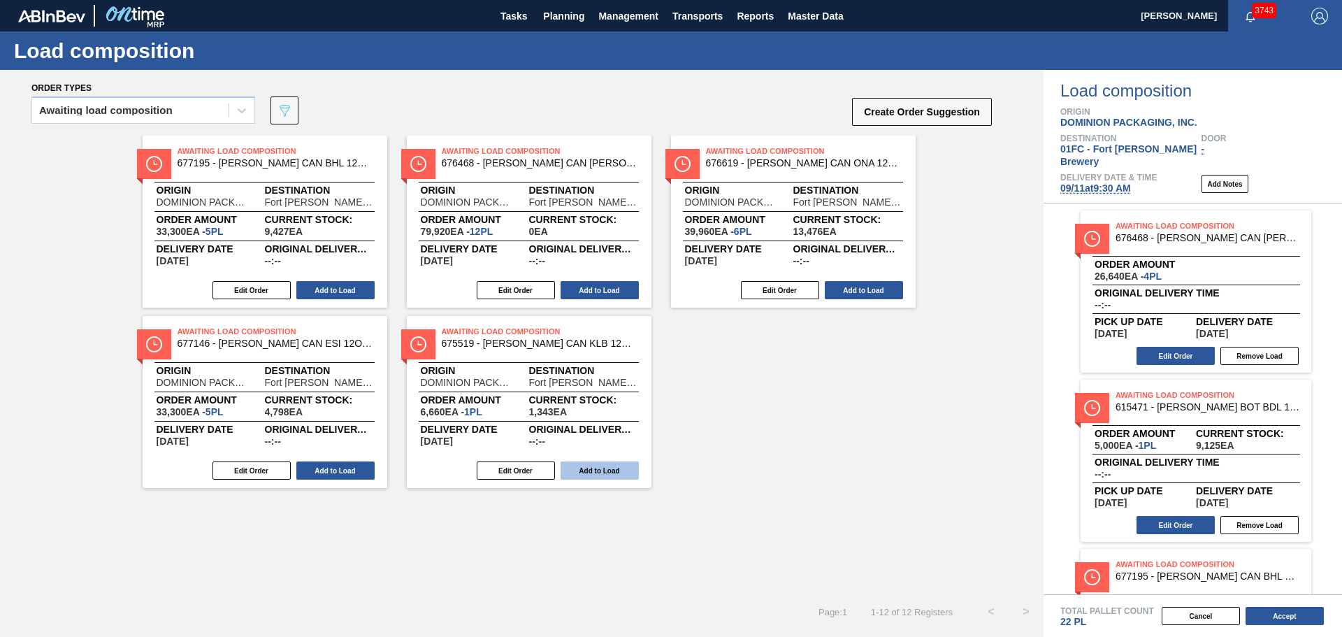
click at [596, 473] on button "Add to Load" at bounding box center [600, 470] width 78 height 18
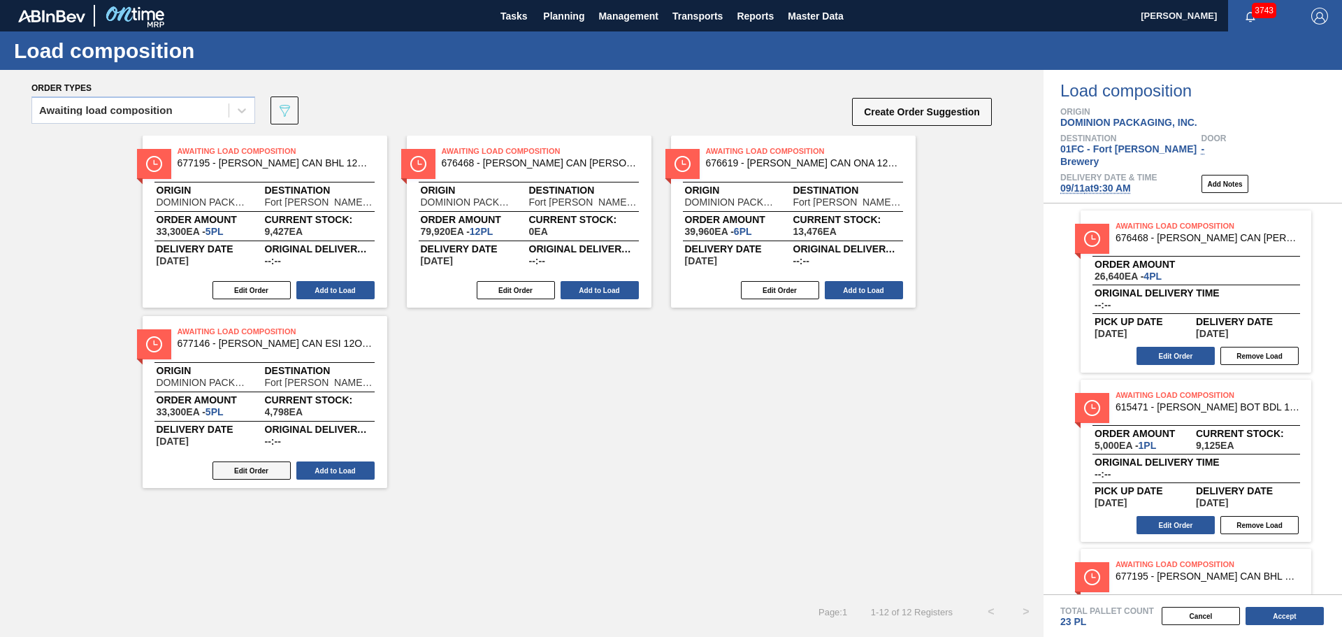
click at [263, 473] on button "Edit Order" at bounding box center [252, 470] width 78 height 18
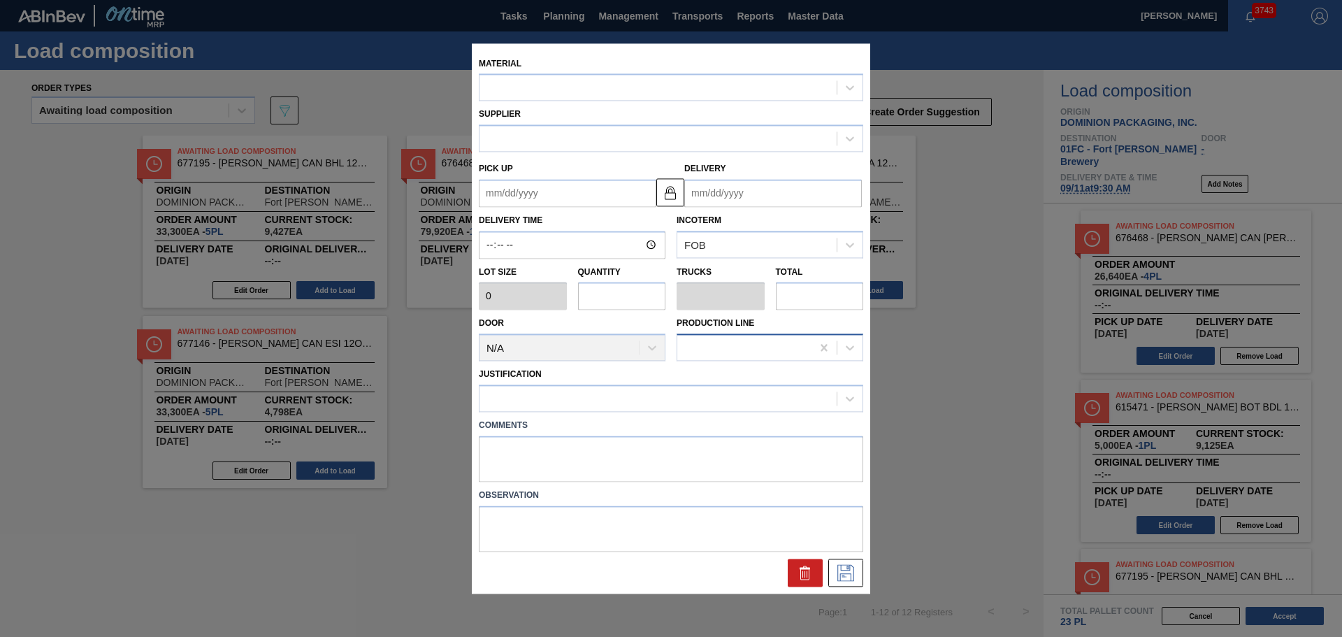
type input "6,660"
type input "5"
type input "0.192"
type input "33,300"
type up "[DATE]"
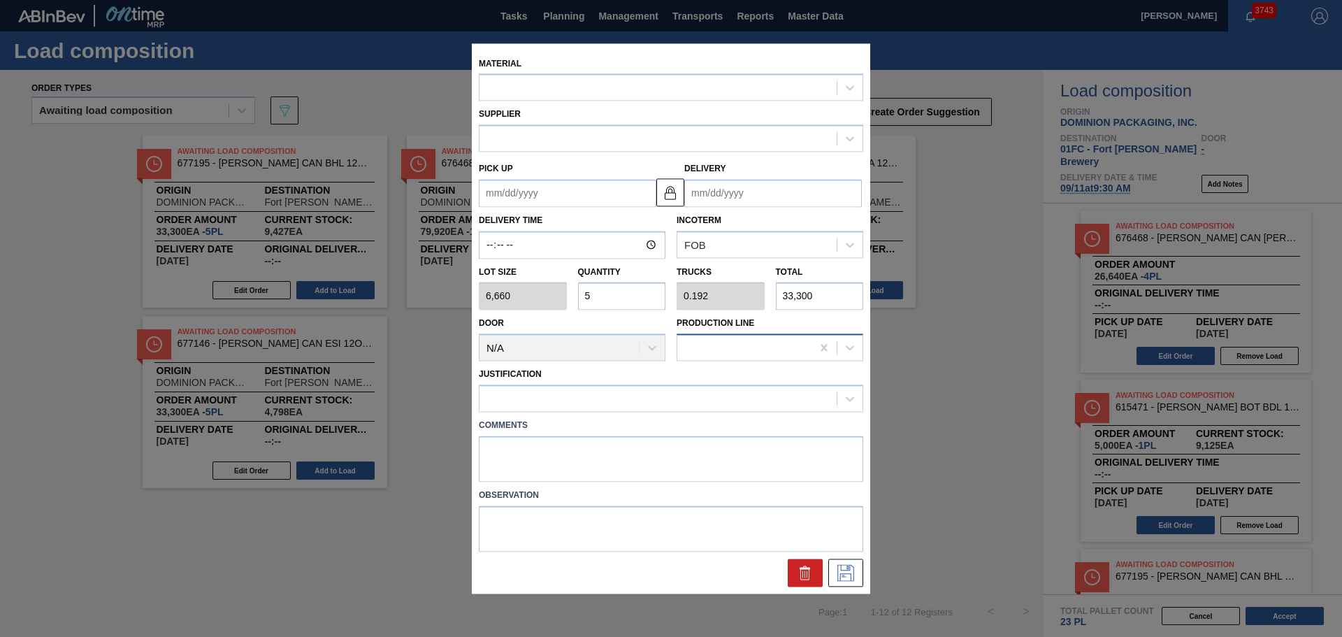
type input "09/12/2025"
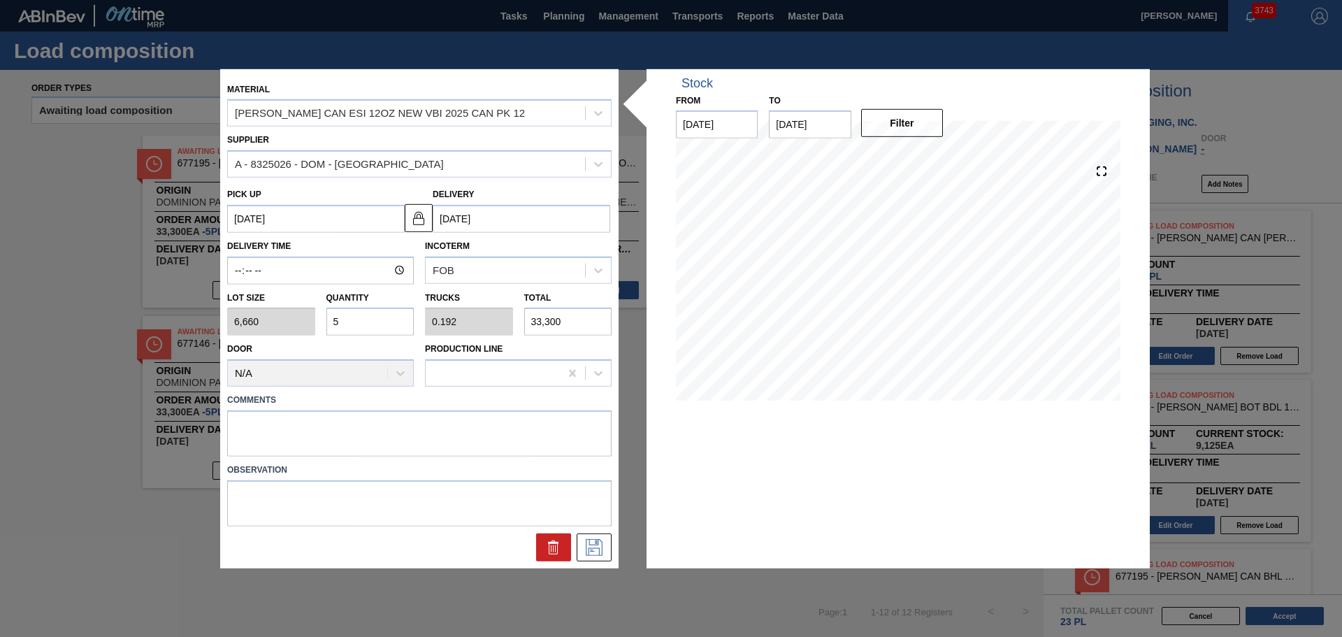
click at [307, 324] on div "Lot size 6,660 Quantity 5 Trucks 0.192 Total 33,300" at bounding box center [420, 311] width 396 height 52
type input "3"
type input "0.115"
type input "19,980"
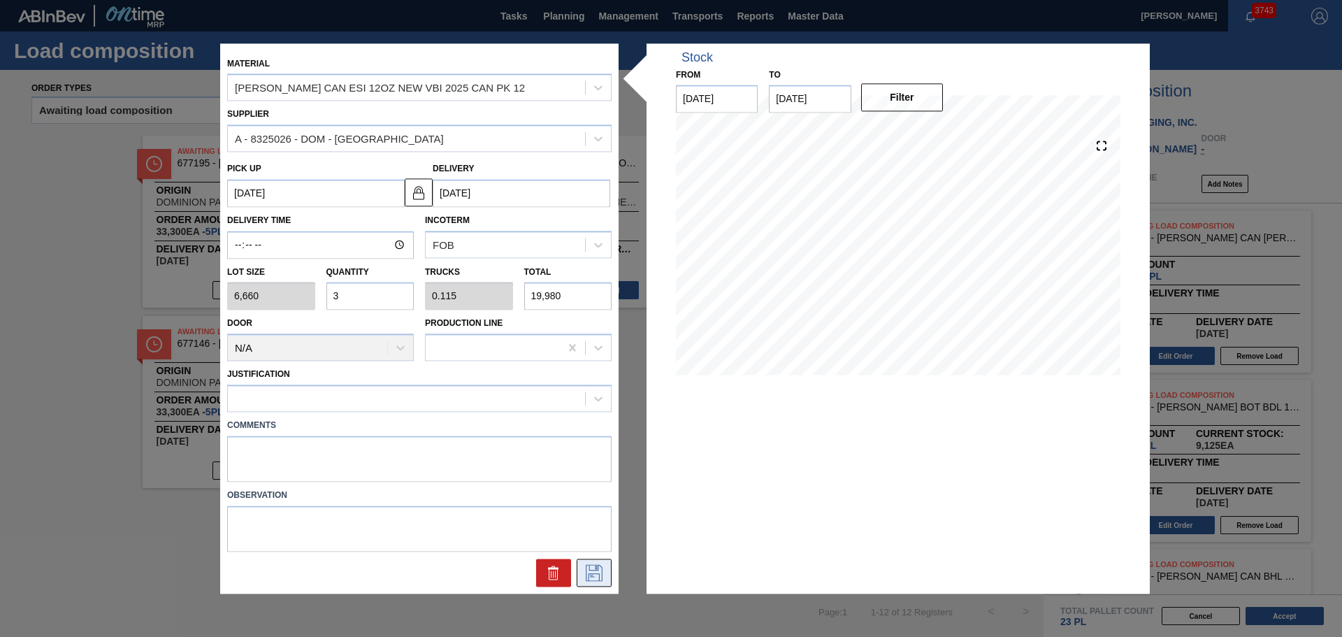
type input "3"
click at [603, 572] on icon at bounding box center [594, 572] width 22 height 17
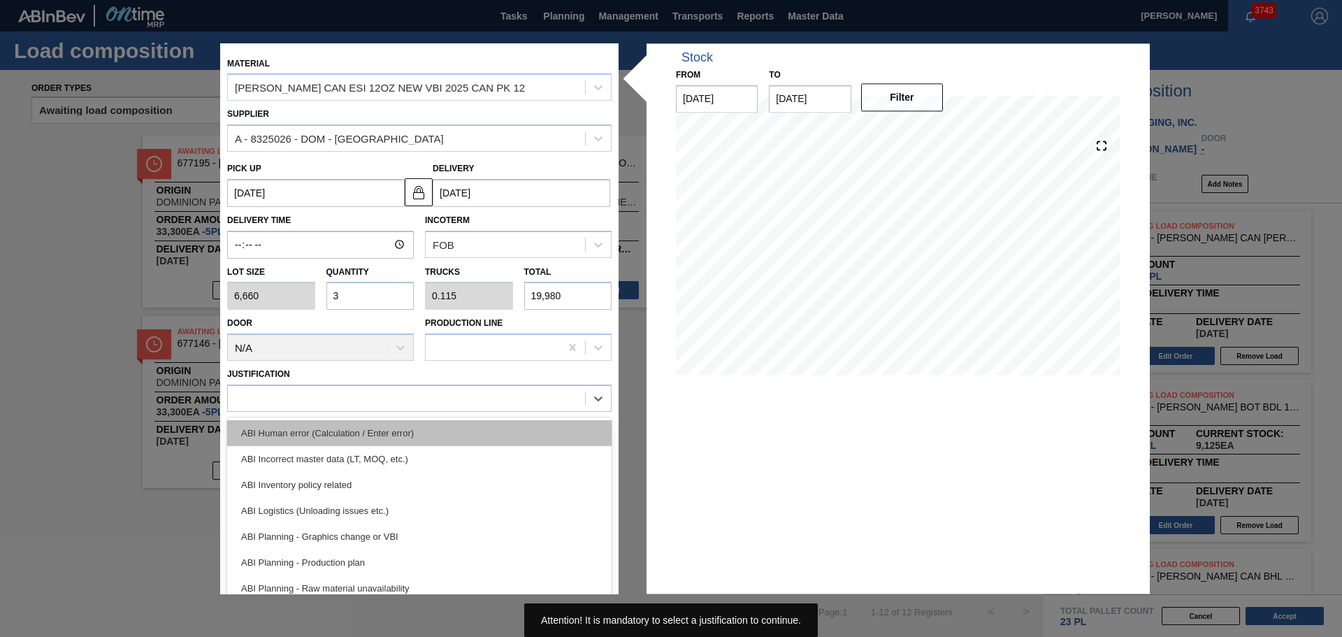
drag, startPoint x: 473, startPoint y: 391, endPoint x: 467, endPoint y: 431, distance: 40.3
click at [473, 391] on div at bounding box center [406, 399] width 357 height 20
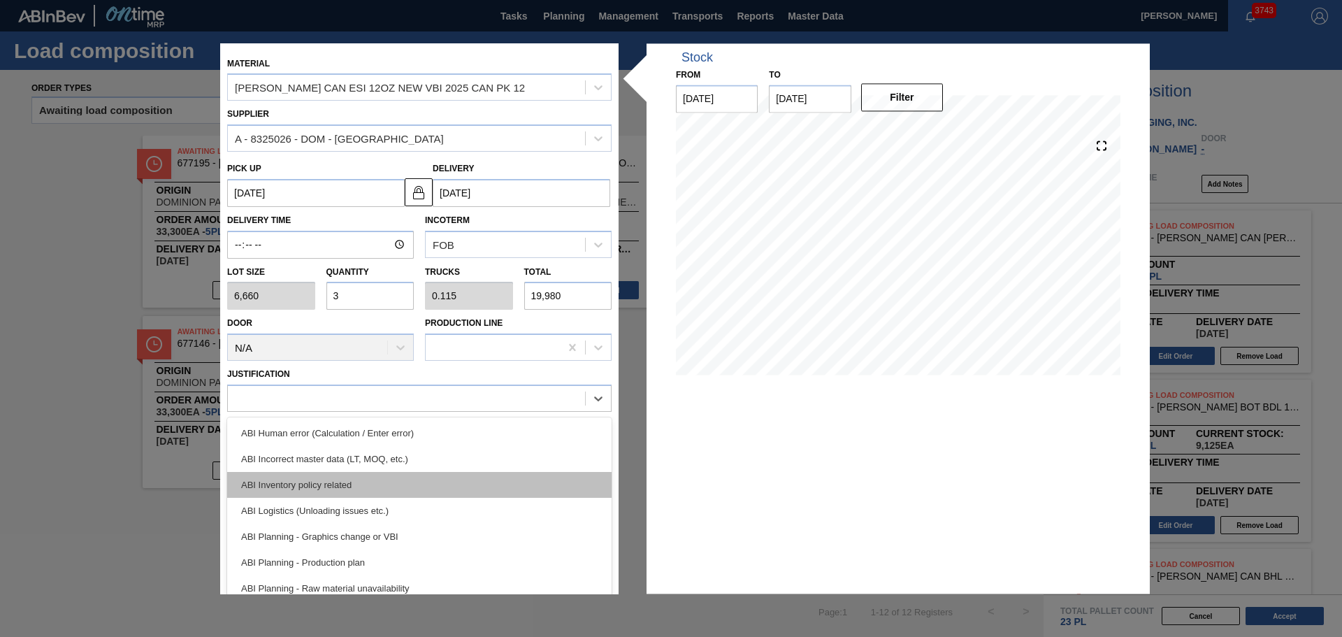
click at [465, 473] on div "ABI Inventory policy related" at bounding box center [419, 485] width 384 height 26
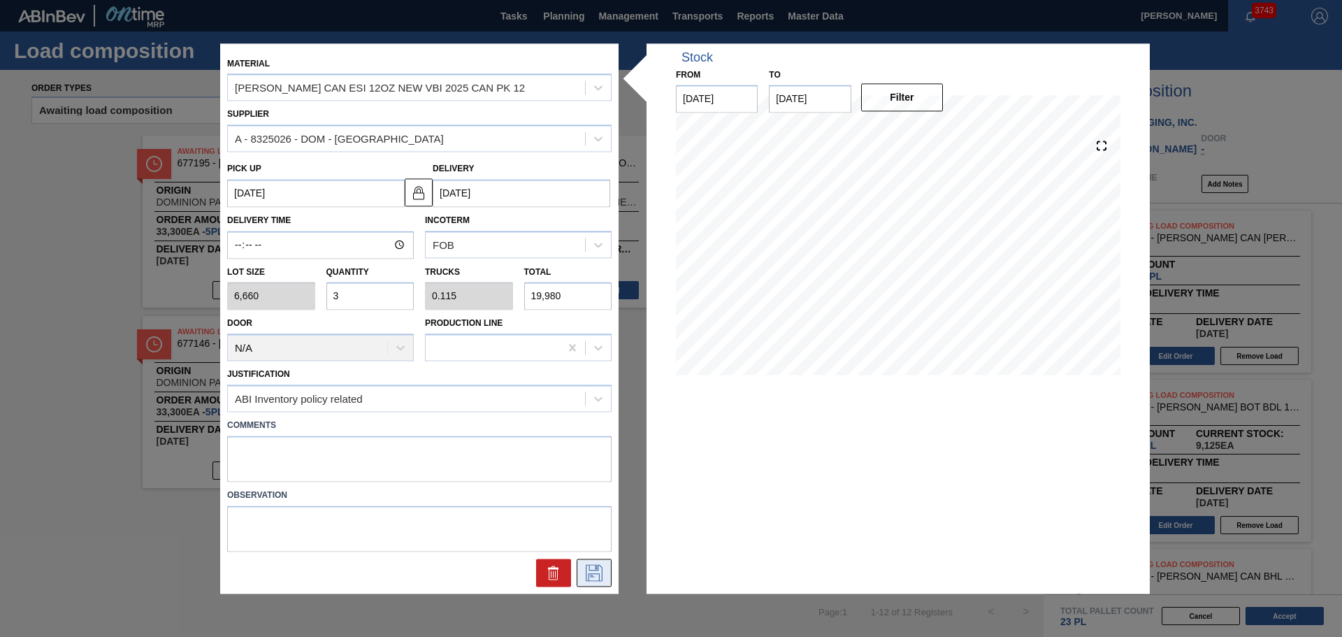
click at [589, 573] on icon at bounding box center [594, 572] width 22 height 17
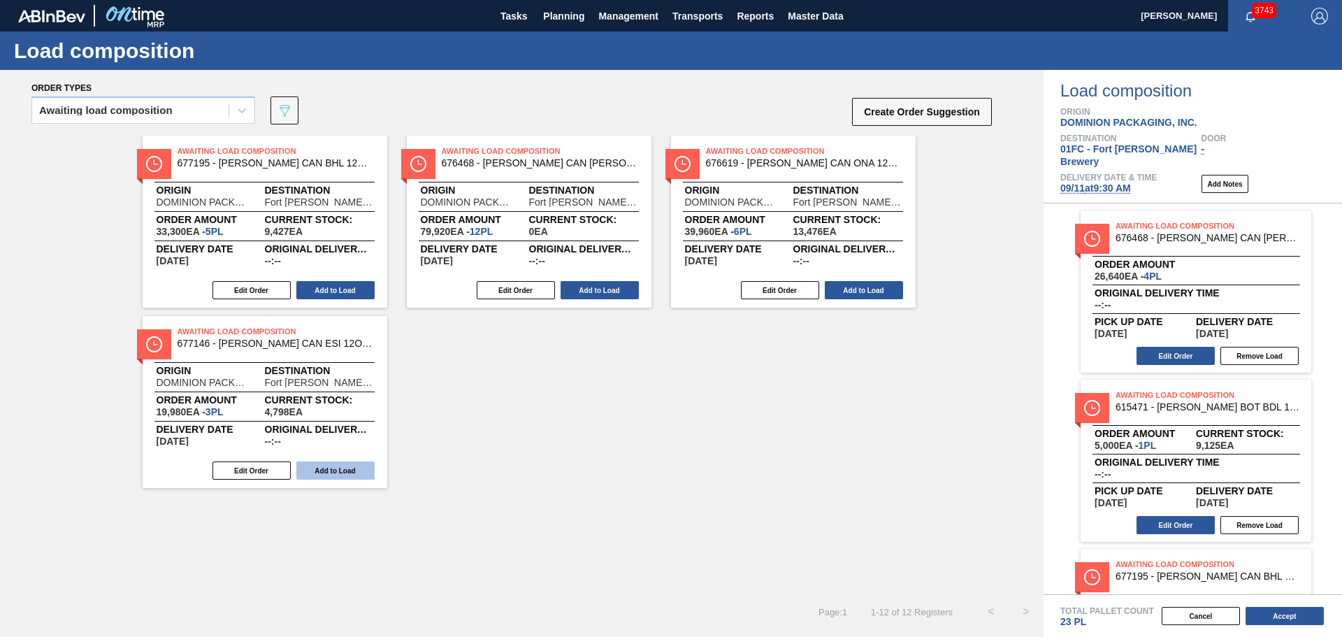
click at [354, 463] on button "Add to Load" at bounding box center [335, 470] width 78 height 18
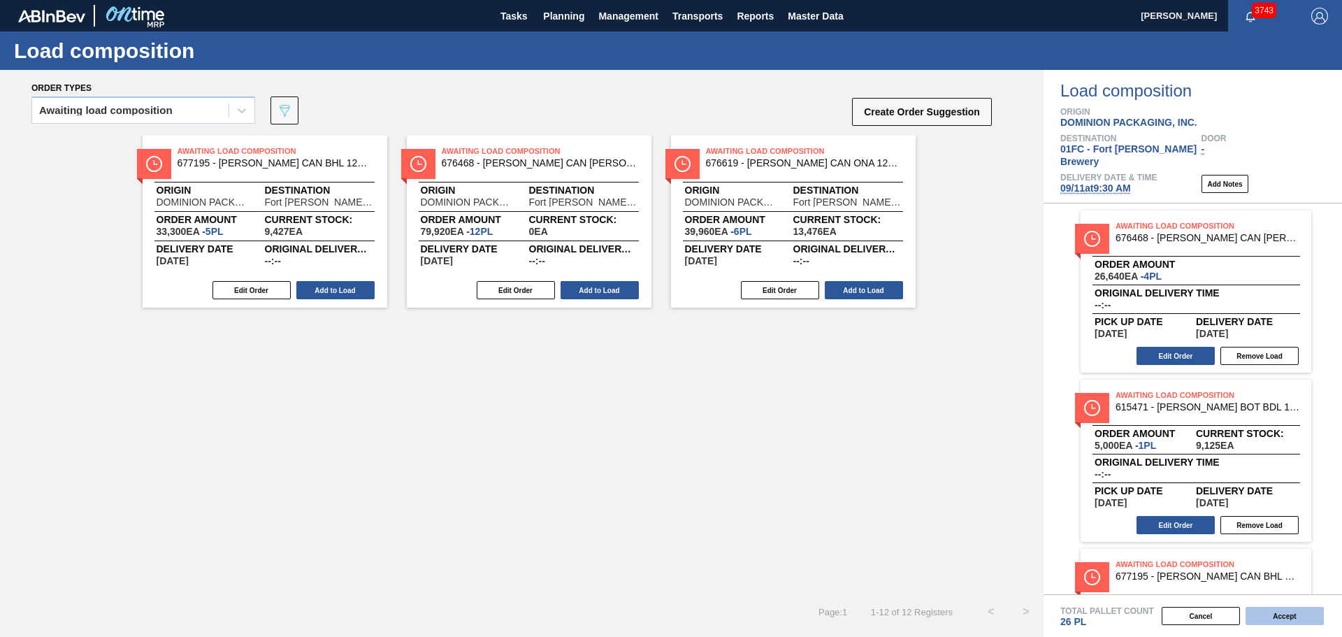
click at [1293, 613] on button "Accept" at bounding box center [1285, 616] width 78 height 18
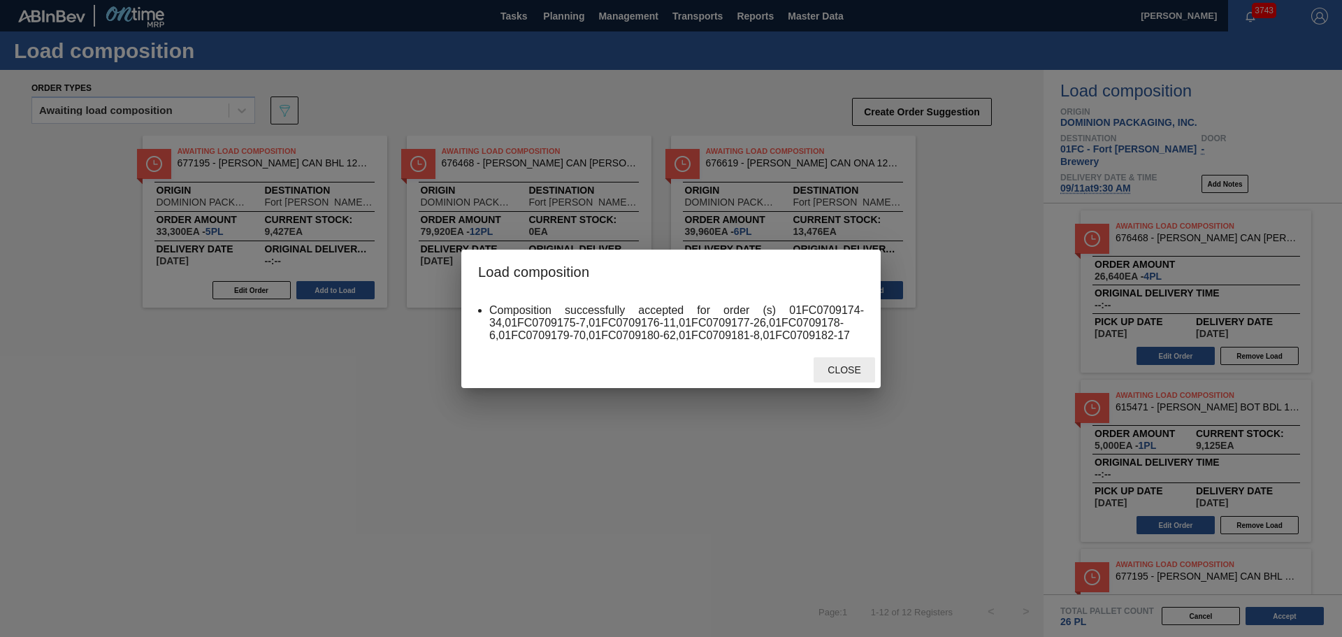
click at [844, 373] on span "Close" at bounding box center [843, 369] width 55 height 11
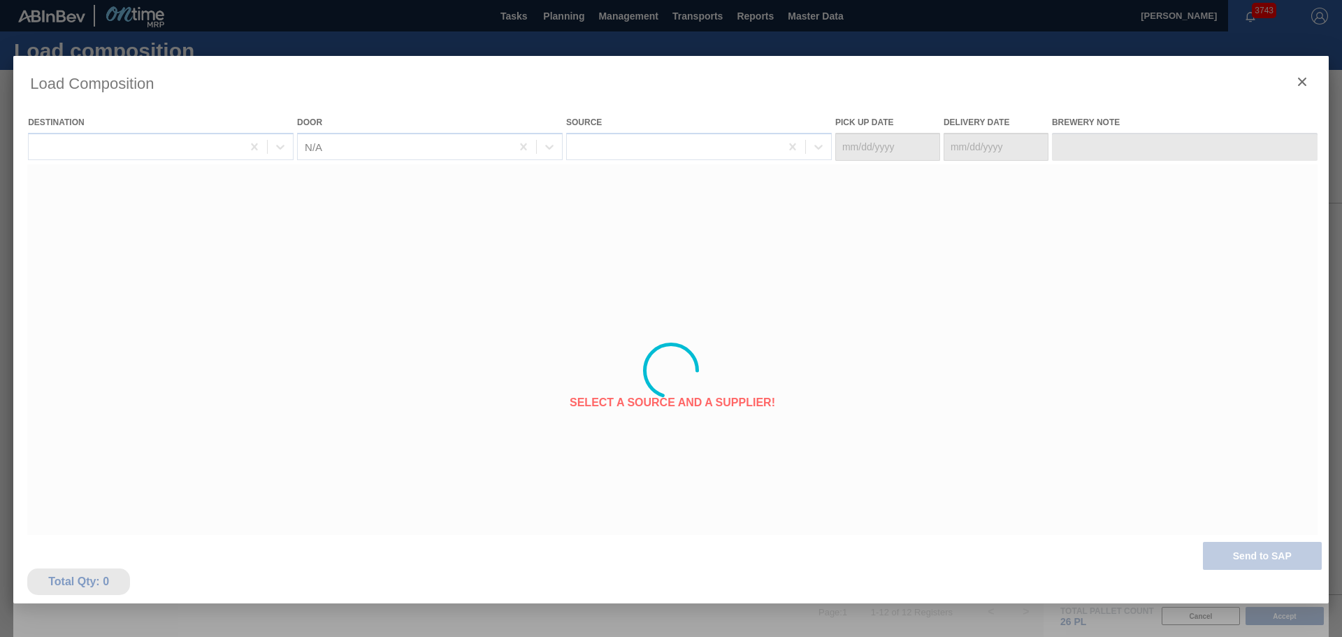
type Date "09/08/2025"
type Date "09/11/2025"
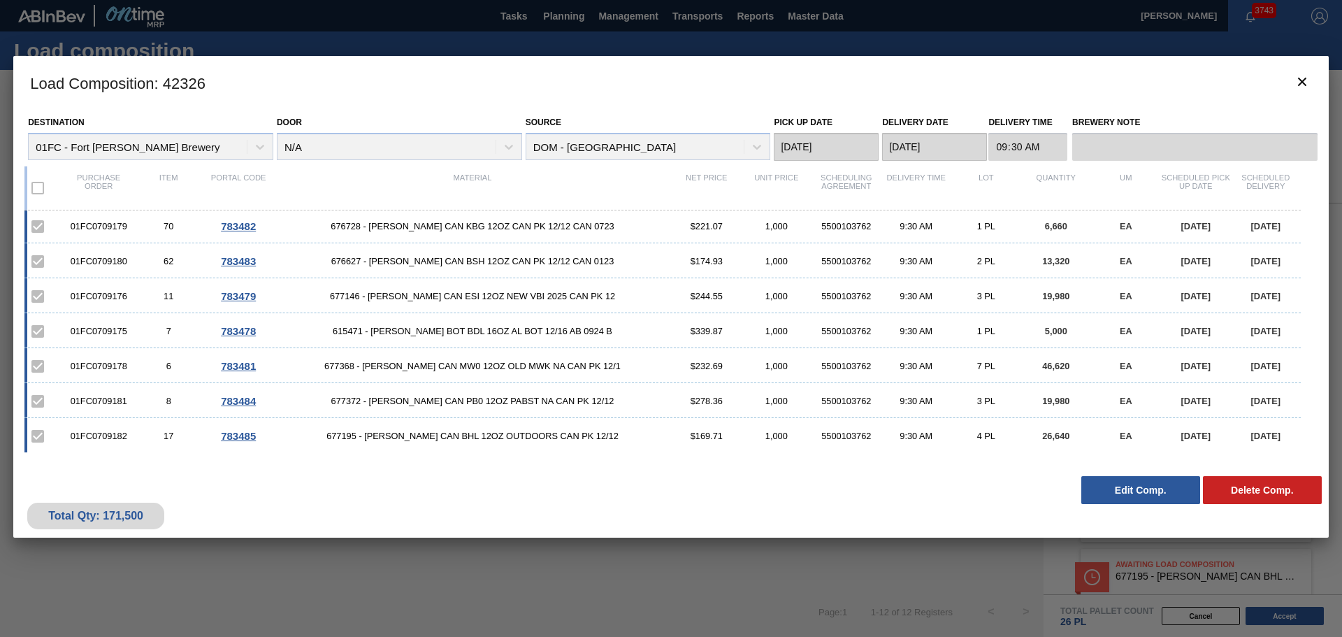
scroll to position [73, 0]
click at [1297, 84] on icon "botão de ícone" at bounding box center [1302, 81] width 17 height 17
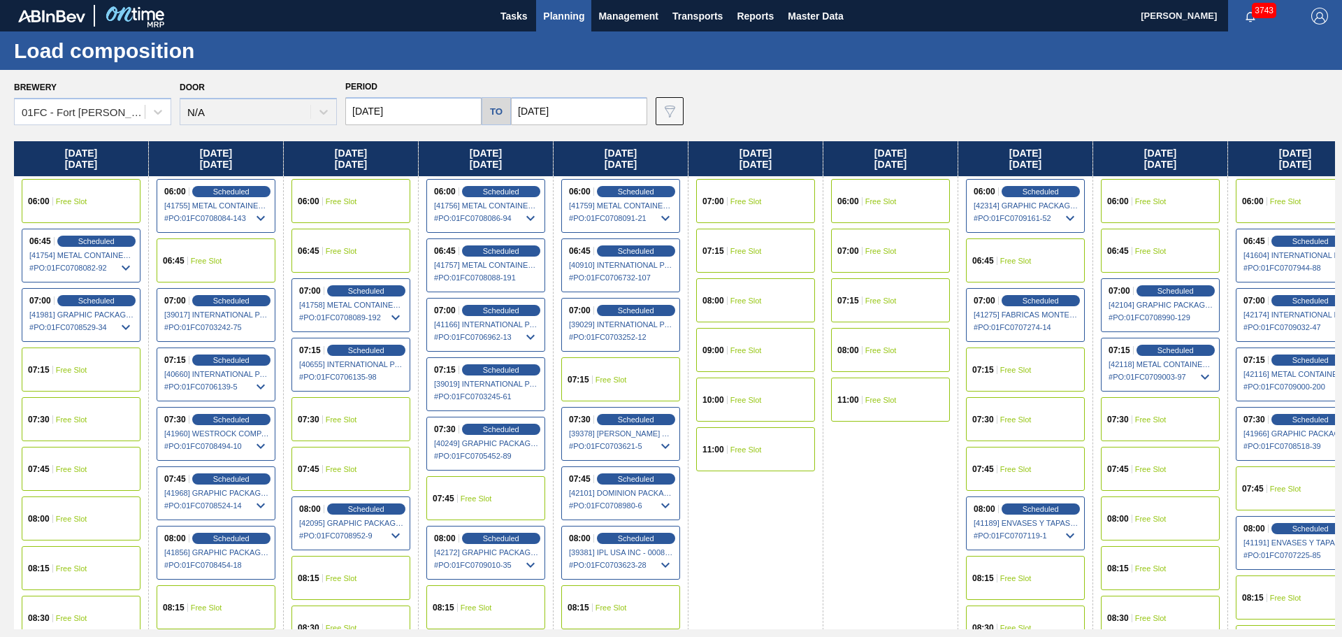
click at [411, 110] on input "[DATE]" at bounding box center [413, 111] width 136 height 28
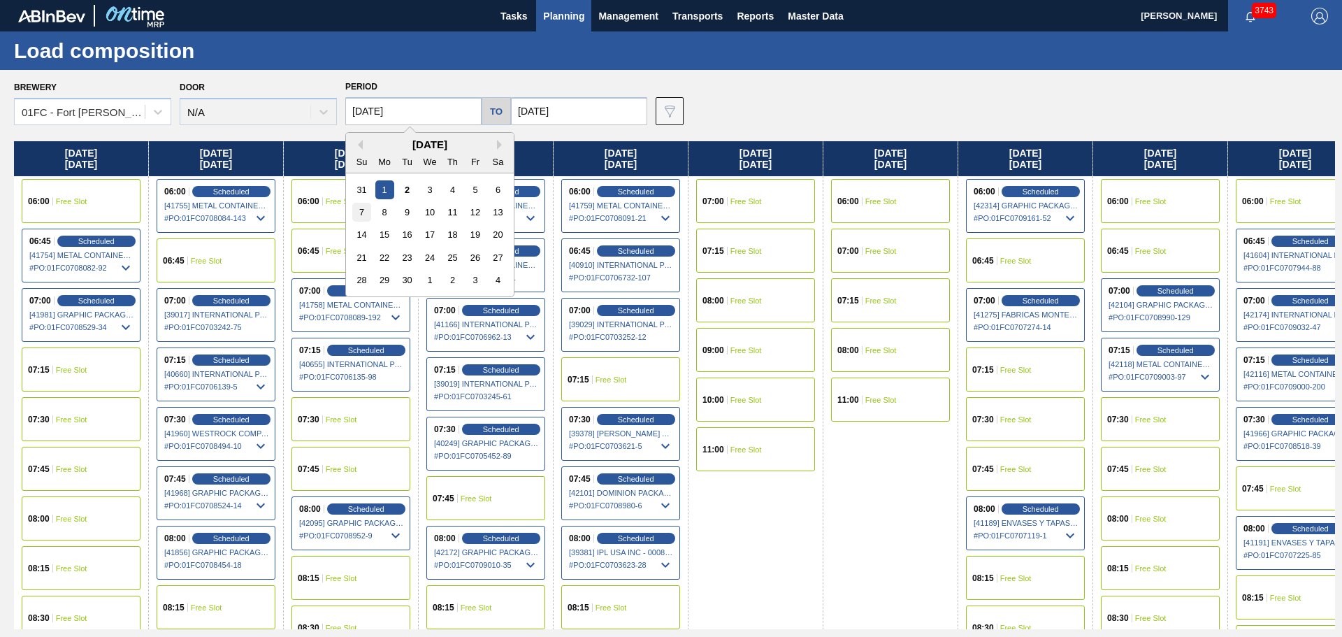
click at [359, 213] on div "7" at bounding box center [361, 212] width 19 height 19
type input "09/07/2025"
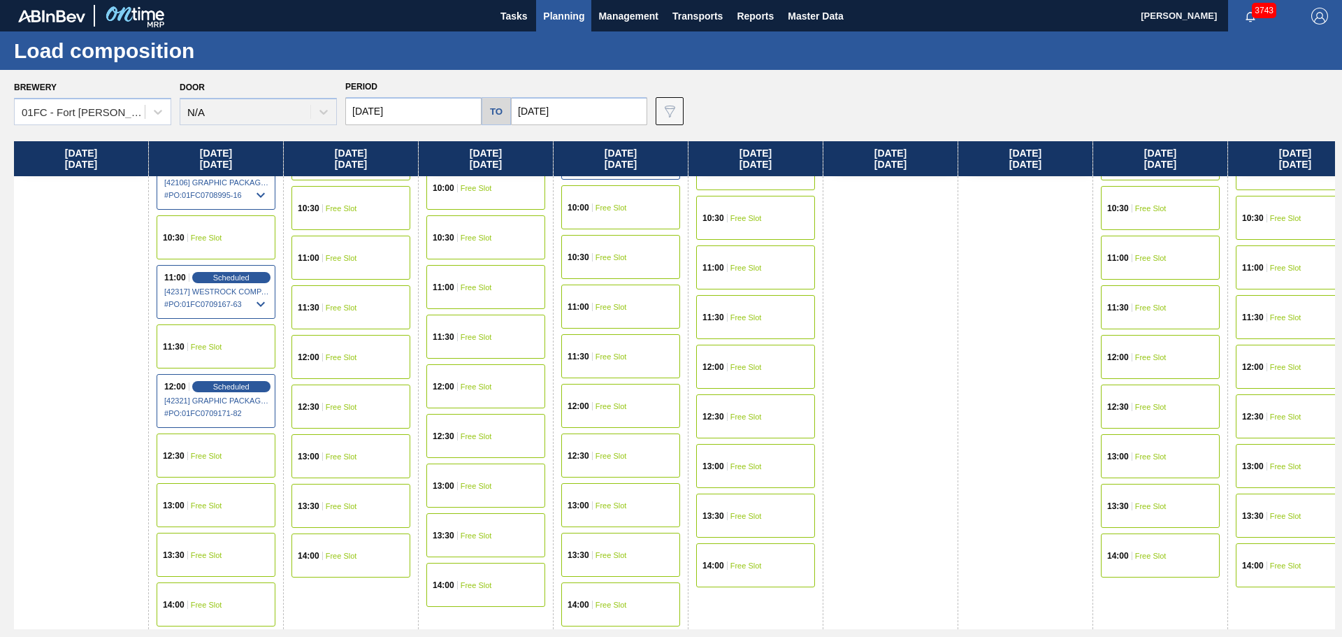
scroll to position [538, 0]
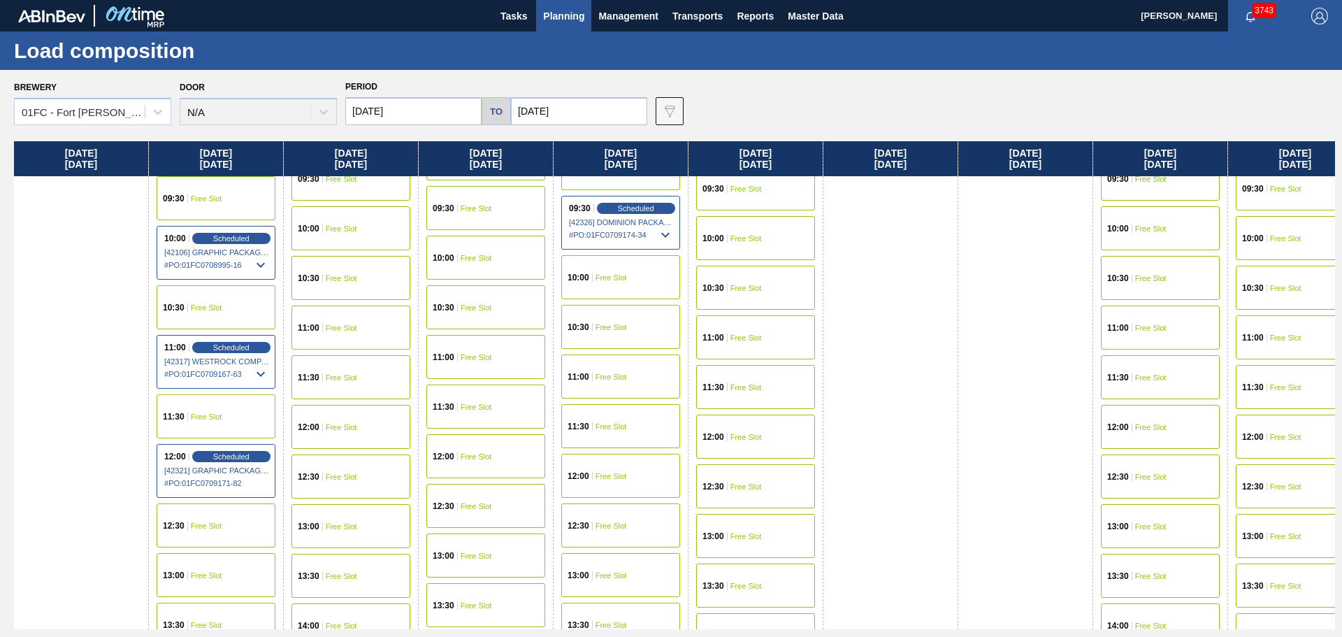
click at [619, 328] on span "Free Slot" at bounding box center [611, 327] width 31 height 8
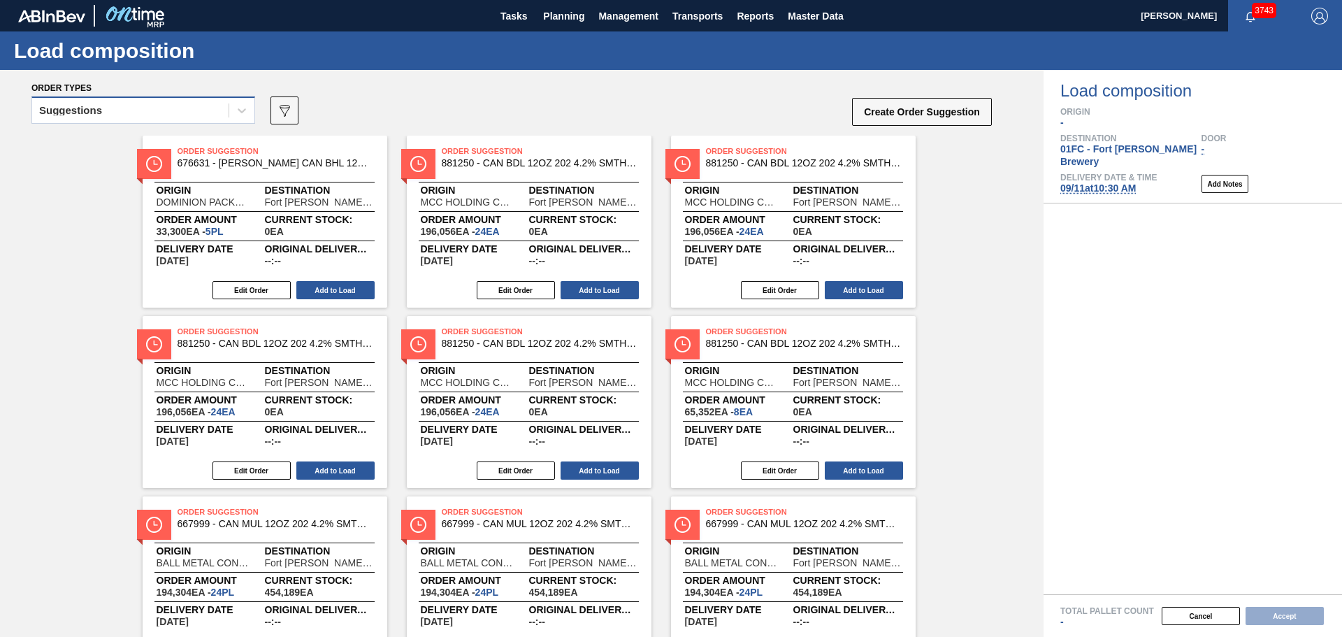
click at [113, 103] on div "Suggestions" at bounding box center [130, 111] width 196 height 20
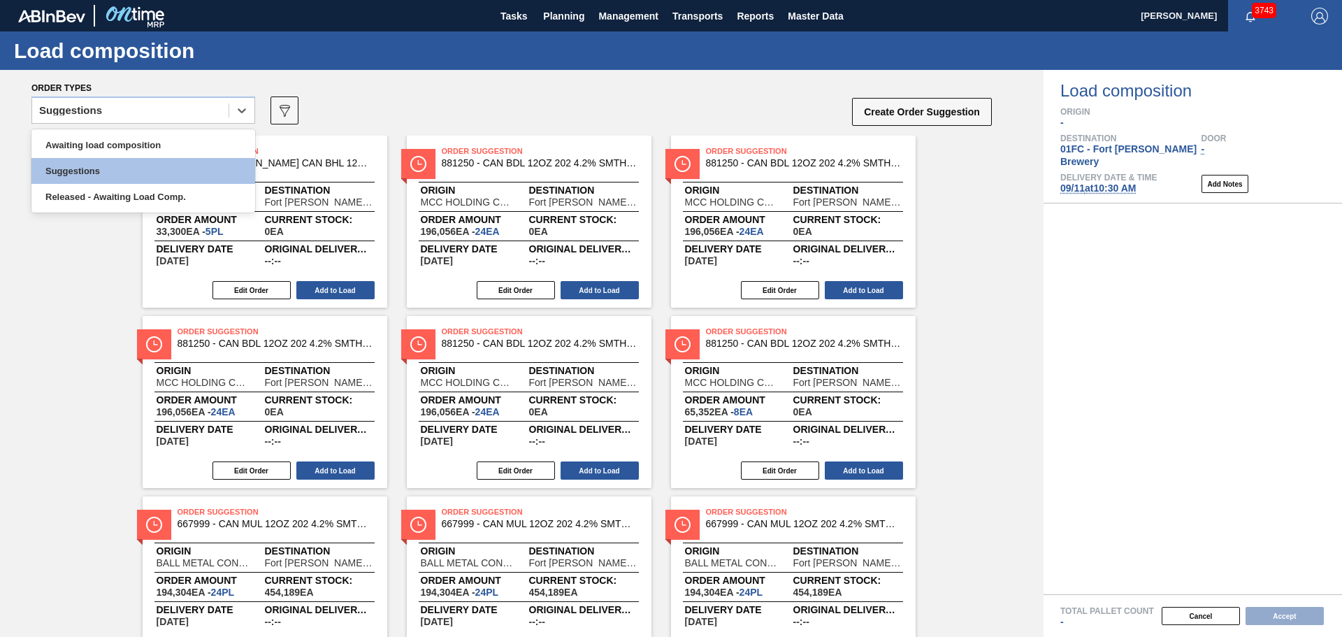
click at [79, 344] on div "Order Suggestion 676631 - CARR CAN BHL 12OZ CAN PK 12/12 CAN 0123 Origin DOMINI…" at bounding box center [522, 582] width 1044 height 893
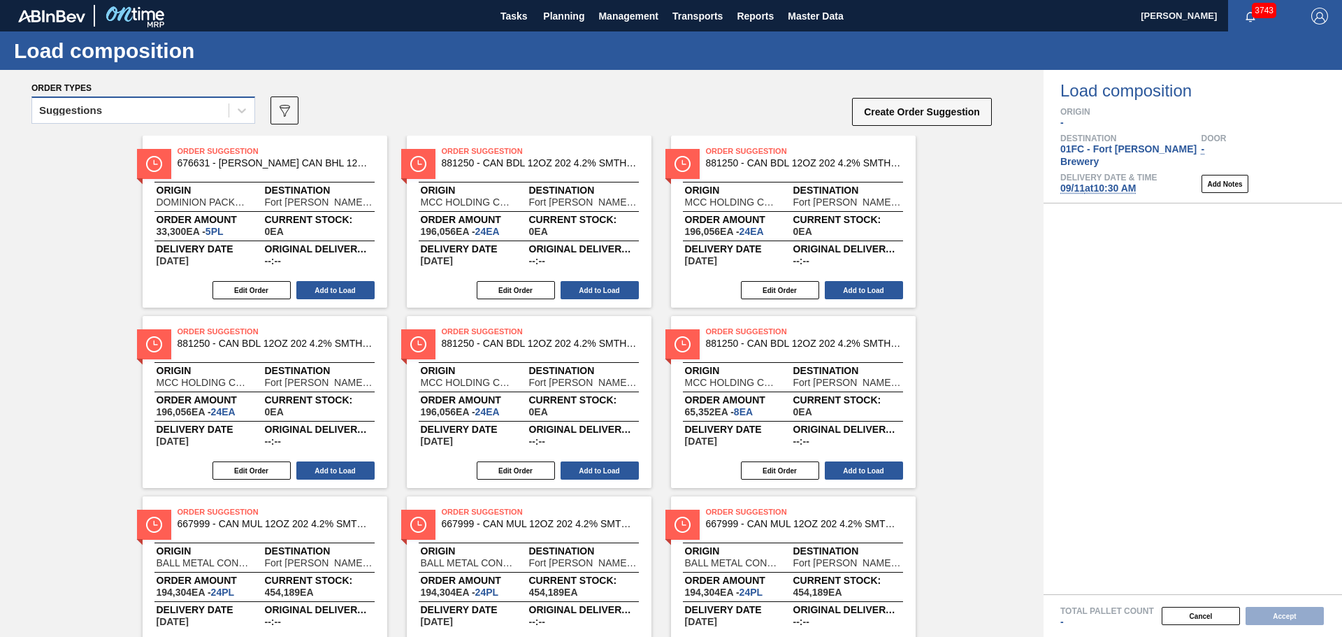
click at [91, 110] on div "Suggestions" at bounding box center [70, 111] width 63 height 10
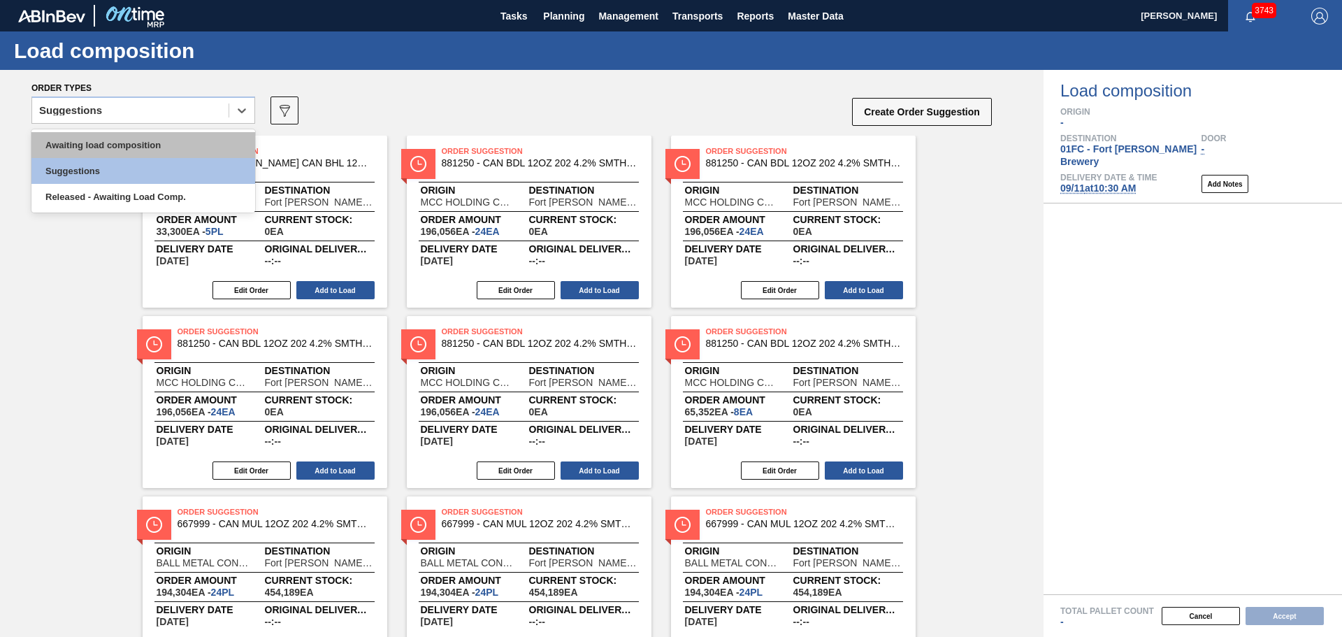
click at [109, 151] on div "Awaiting load composition" at bounding box center [143, 145] width 224 height 26
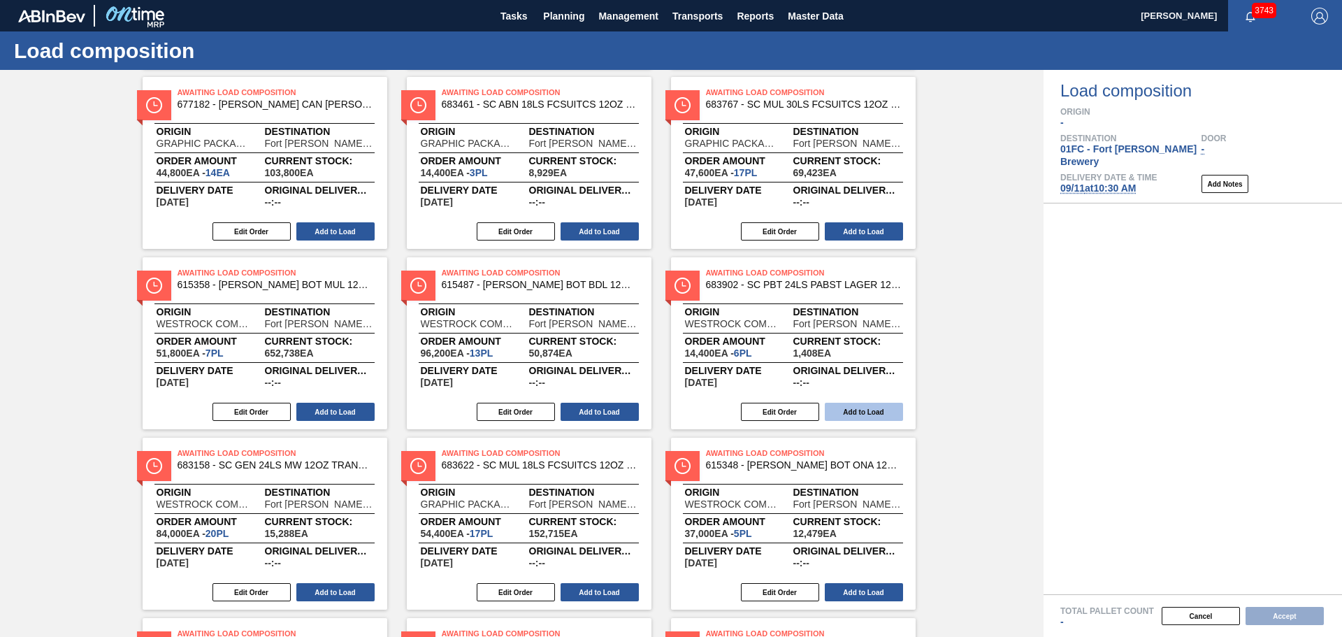
scroll to position [795, 0]
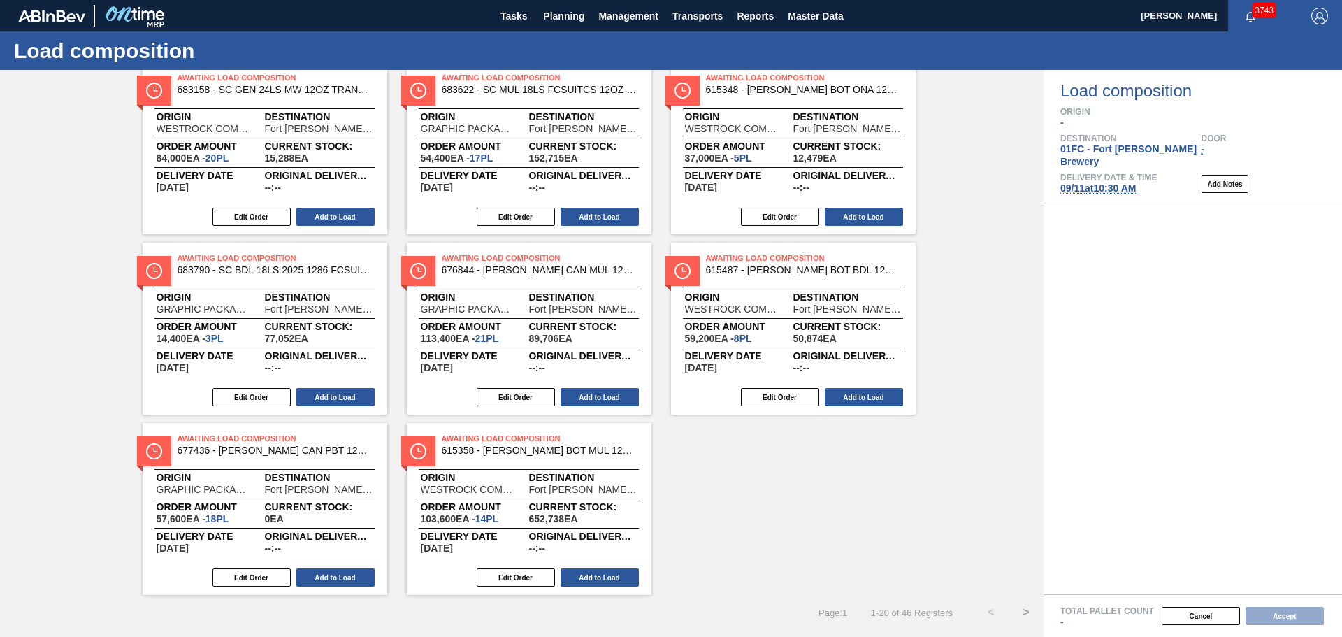
click at [1025, 614] on button ">" at bounding box center [1026, 612] width 35 height 35
click at [1023, 612] on button ">" at bounding box center [1026, 612] width 35 height 35
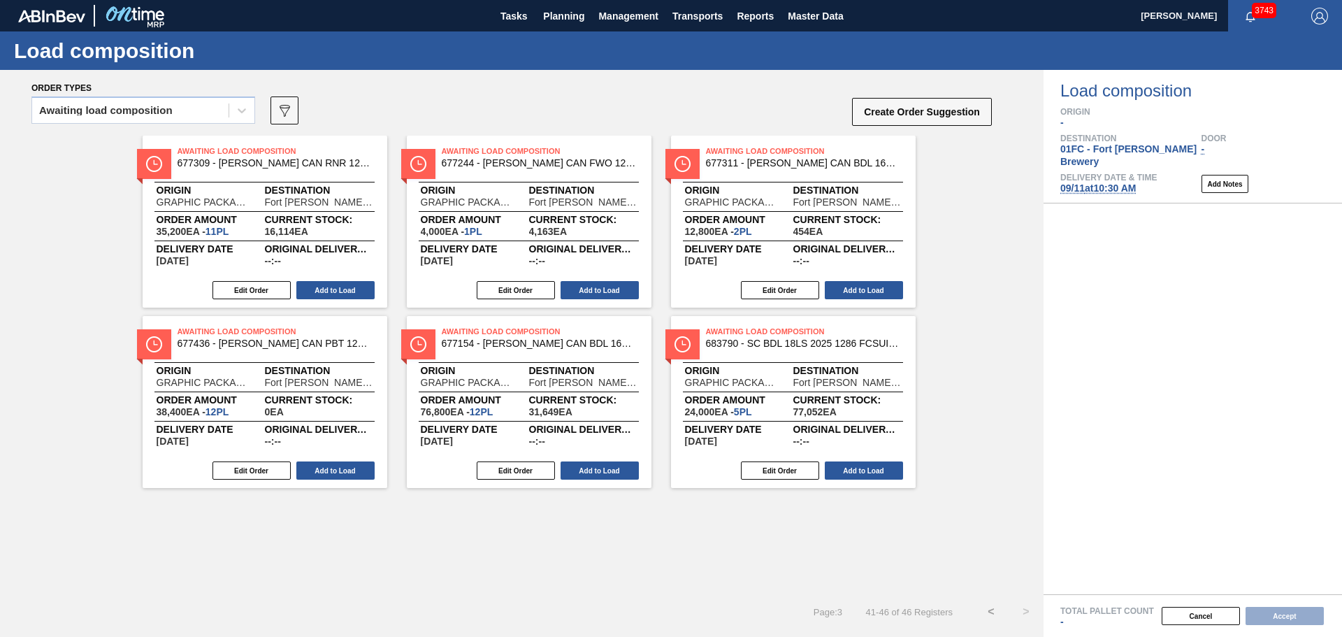
scroll to position [0, 0]
click at [886, 467] on button "Add to Load" at bounding box center [864, 470] width 78 height 18
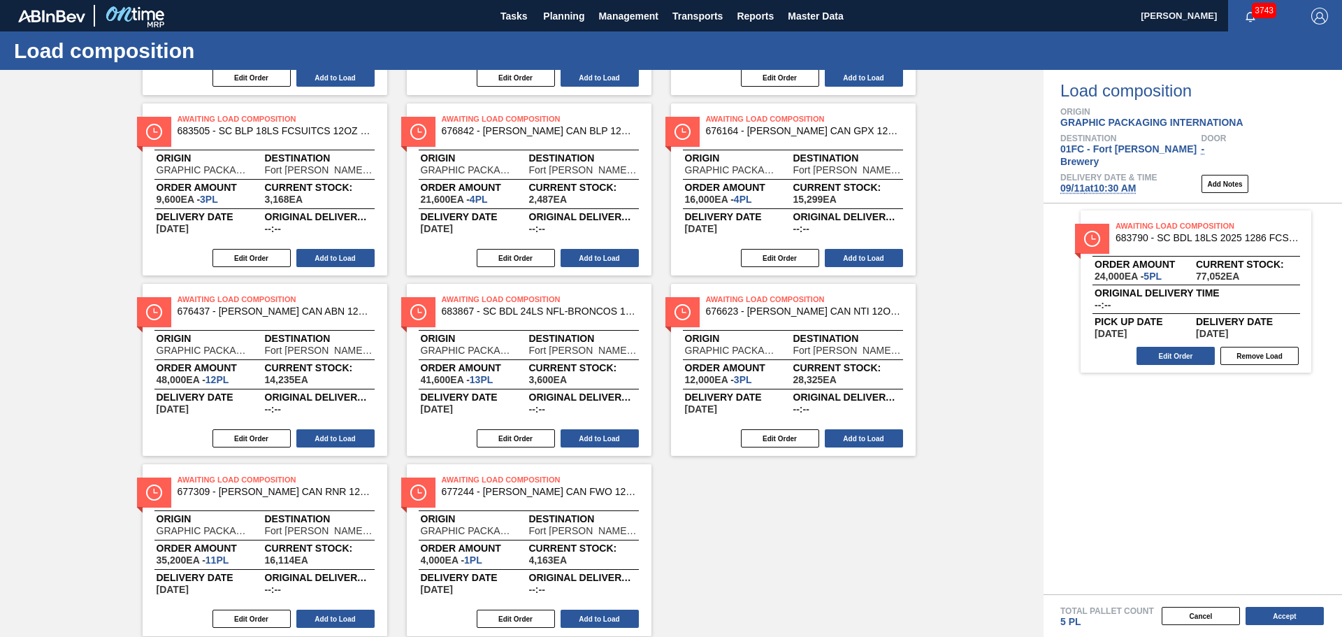
scroll to position [795, 0]
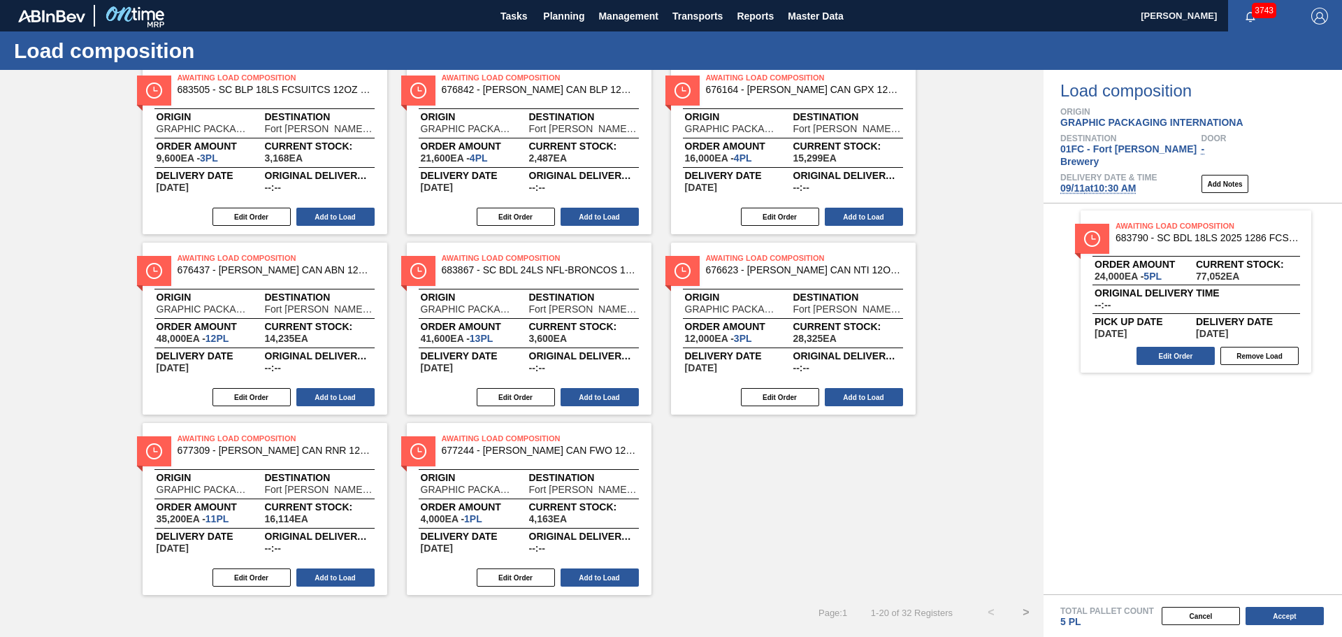
click at [1024, 614] on button ">" at bounding box center [1026, 612] width 35 height 35
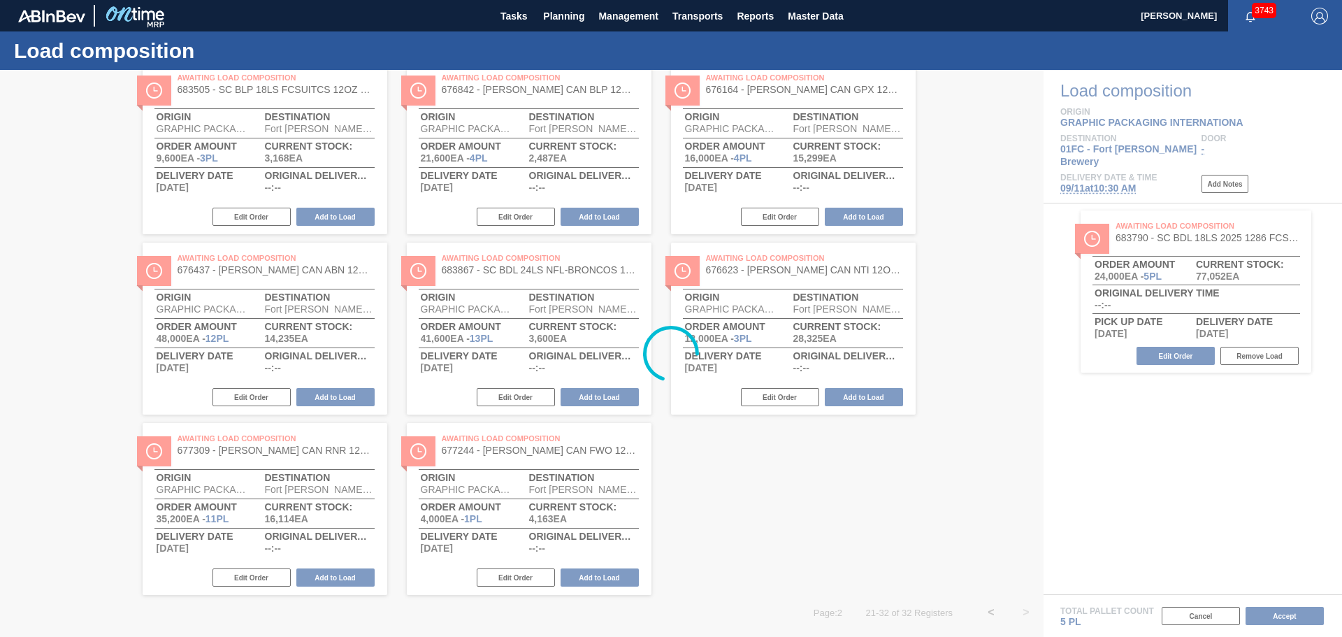
scroll to position [254, 0]
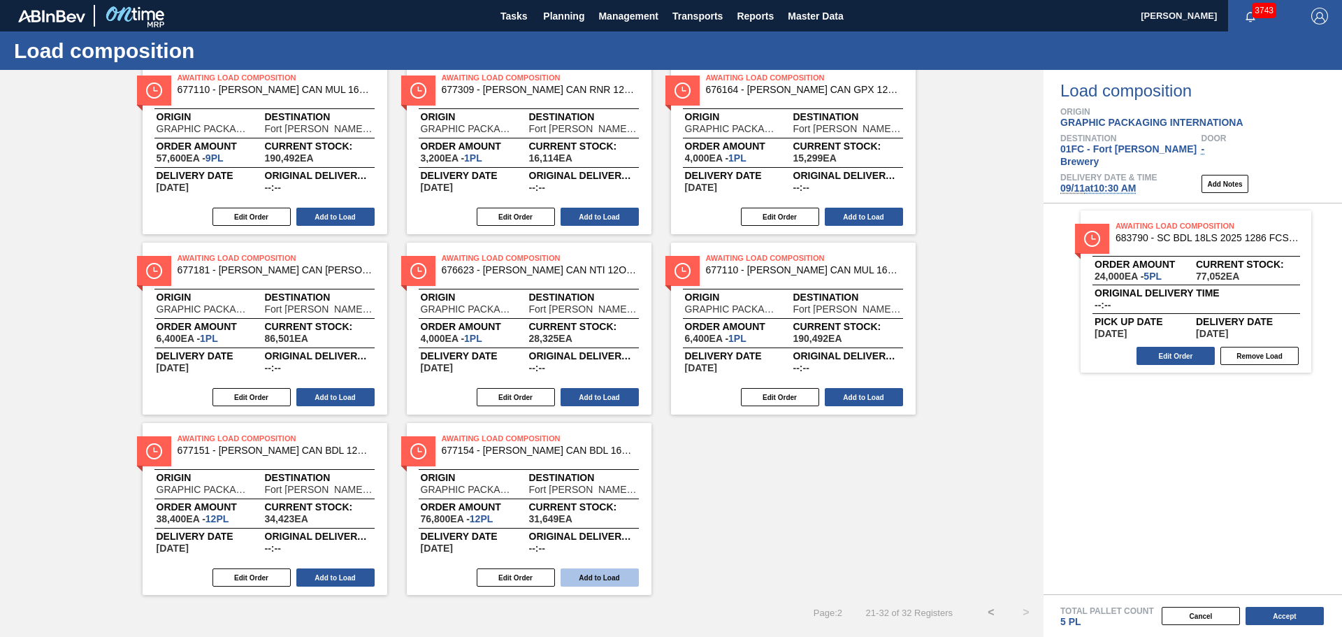
click at [605, 582] on button "Add to Load" at bounding box center [600, 577] width 78 height 18
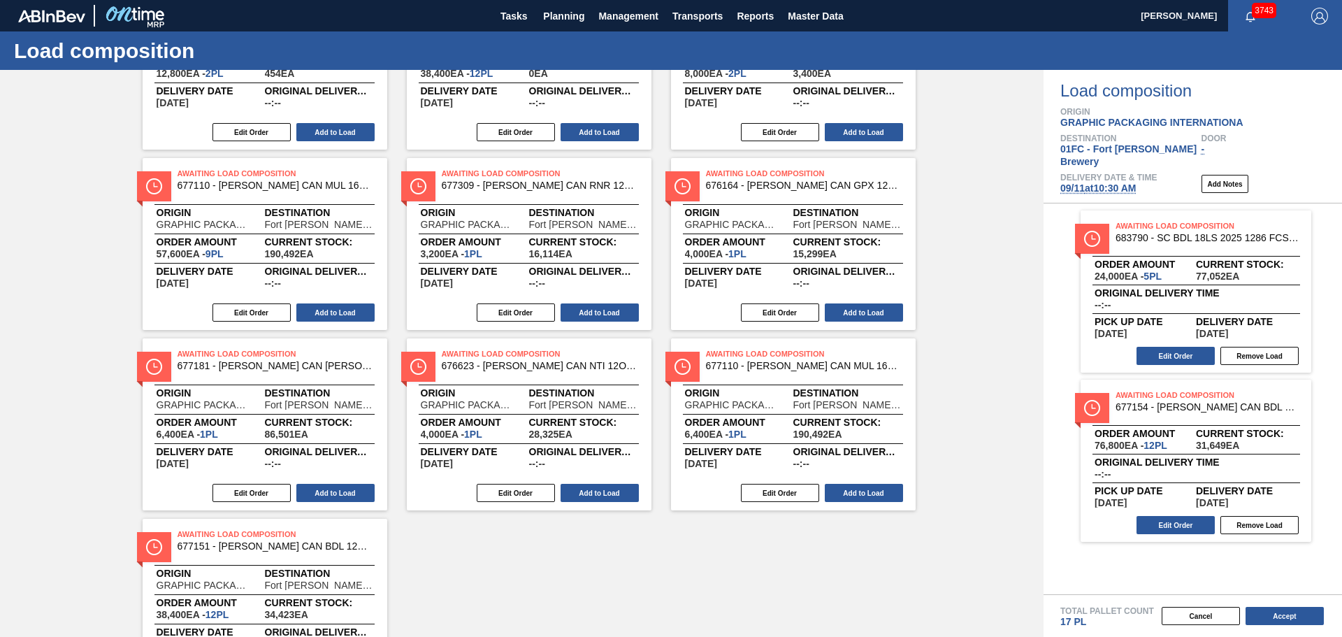
scroll to position [0, 0]
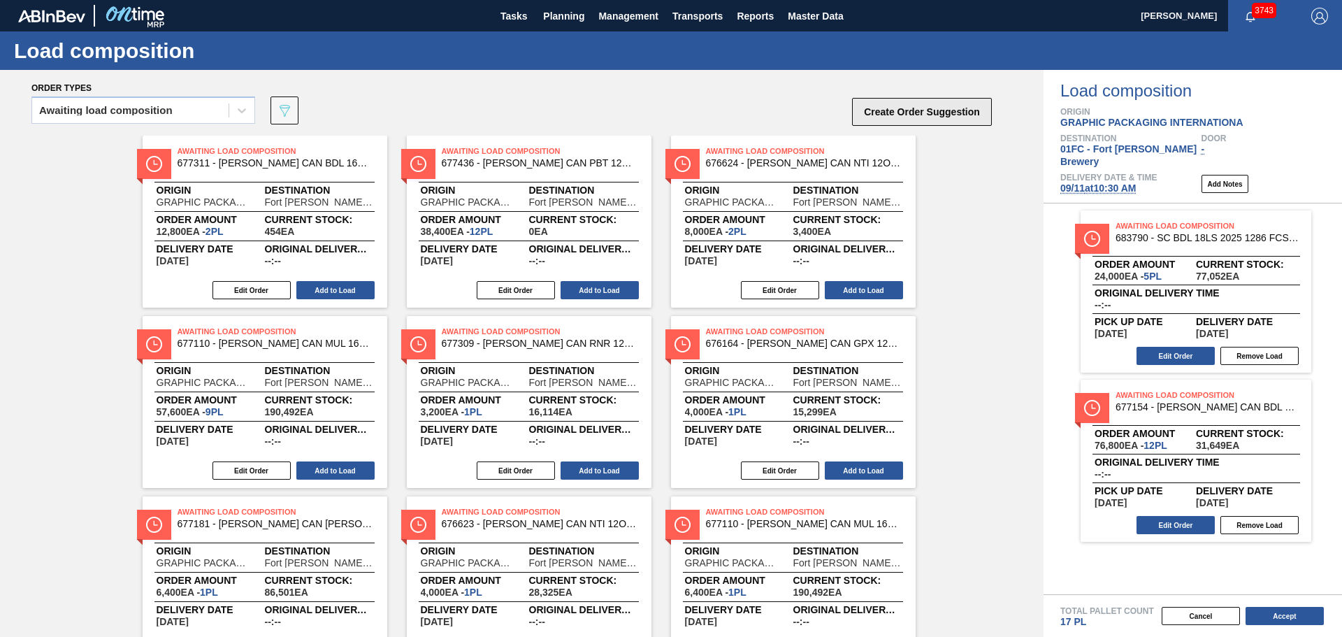
click at [927, 106] on button "Create Order Suggestion" at bounding box center [922, 112] width 140 height 28
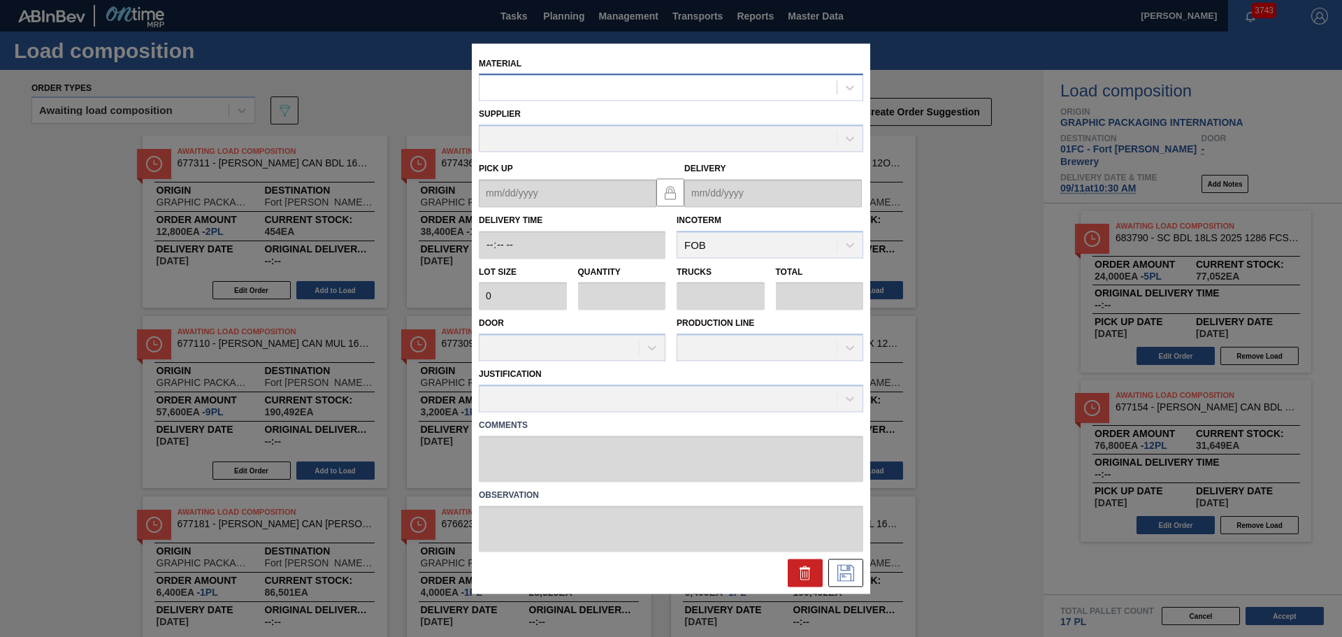
click at [626, 88] on div at bounding box center [658, 88] width 357 height 20
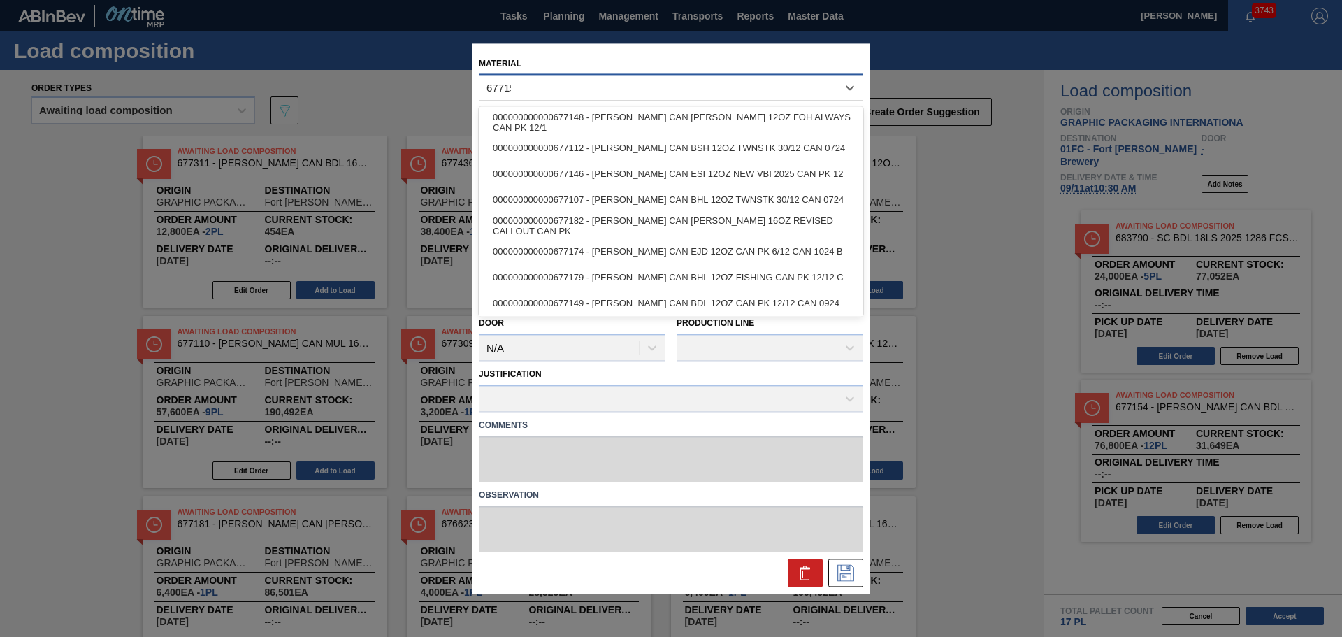
type input "677151"
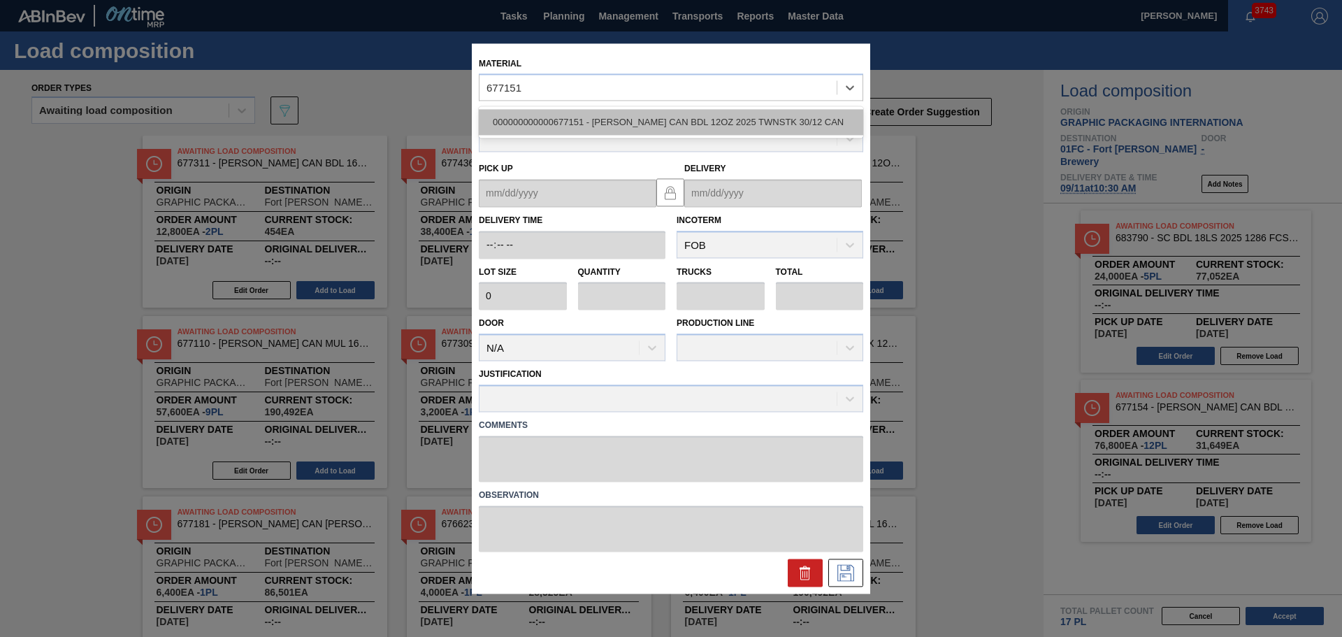
click at [665, 116] on div "000000000000677151 - CARR CAN BDL 12OZ 2025 TWNSTK 30/12 CAN" at bounding box center [671, 123] width 384 height 26
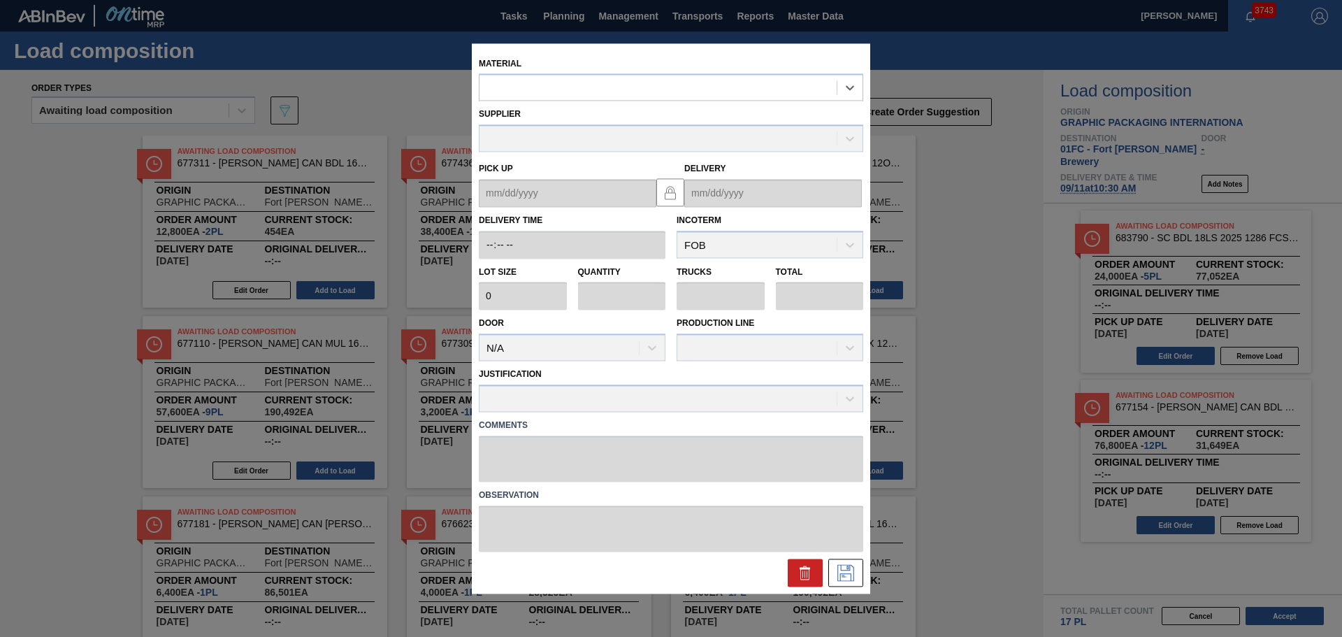
type input "3,200"
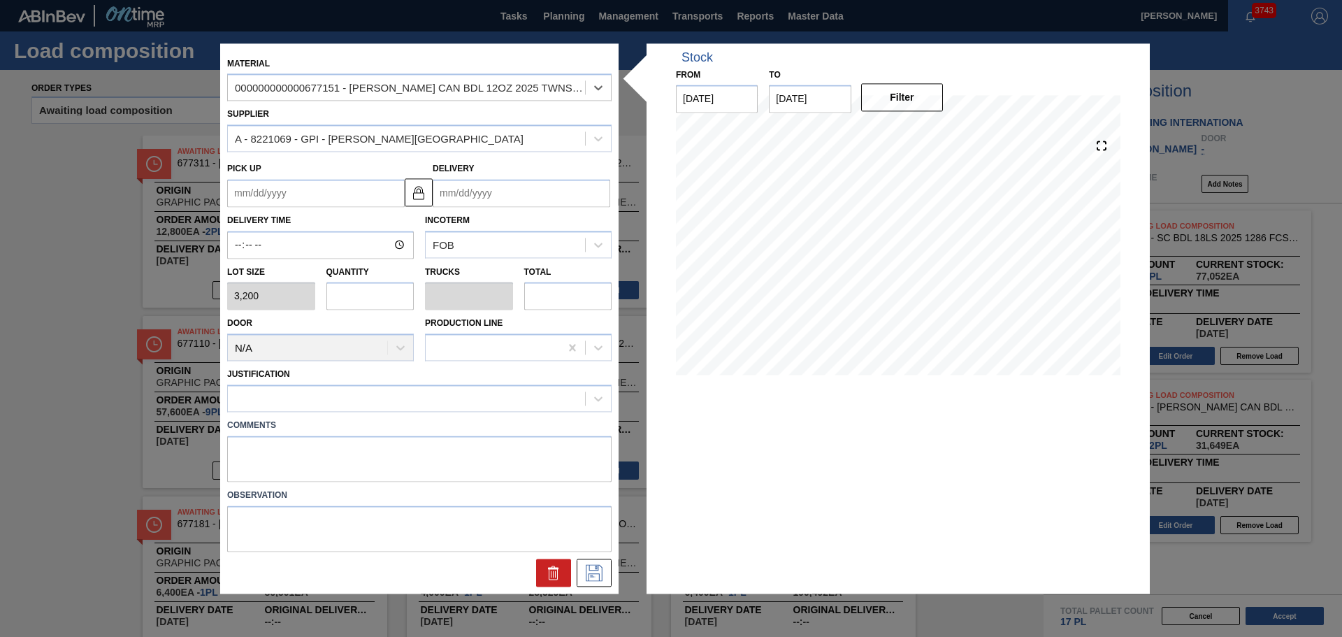
click at [465, 187] on input "Delivery" at bounding box center [522, 193] width 178 height 28
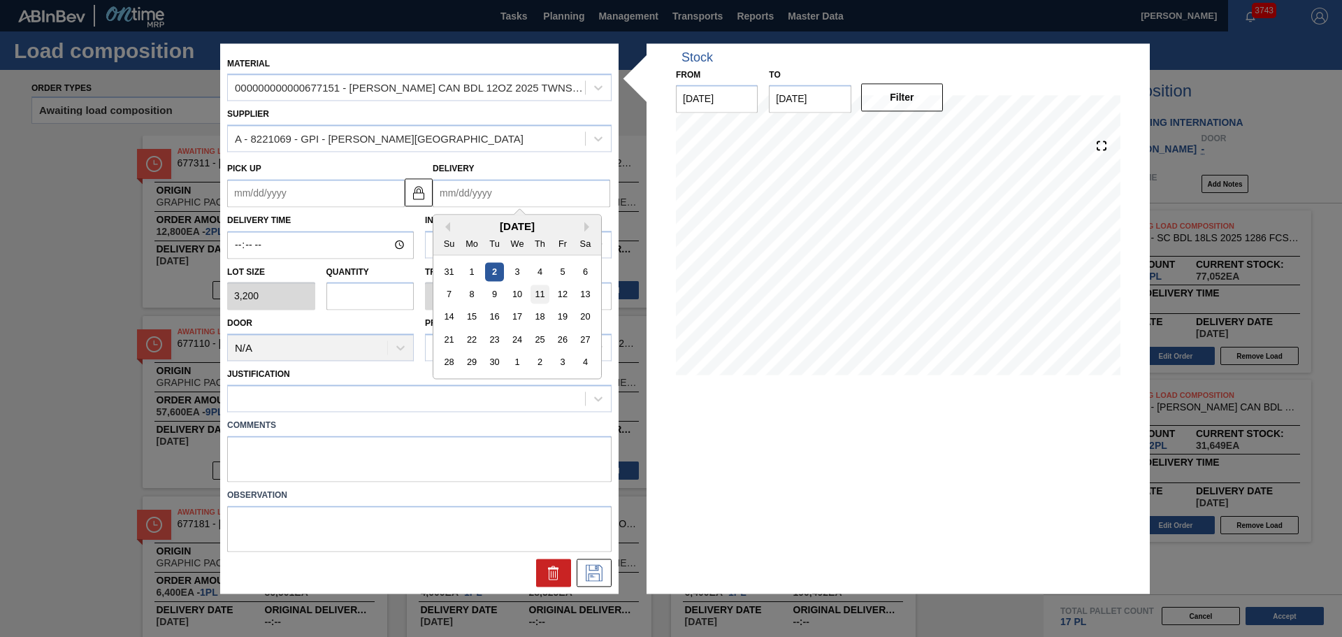
click at [540, 291] on div "11" at bounding box center [540, 294] width 19 height 19
type up "09/08/2025"
type input "09/11/2025"
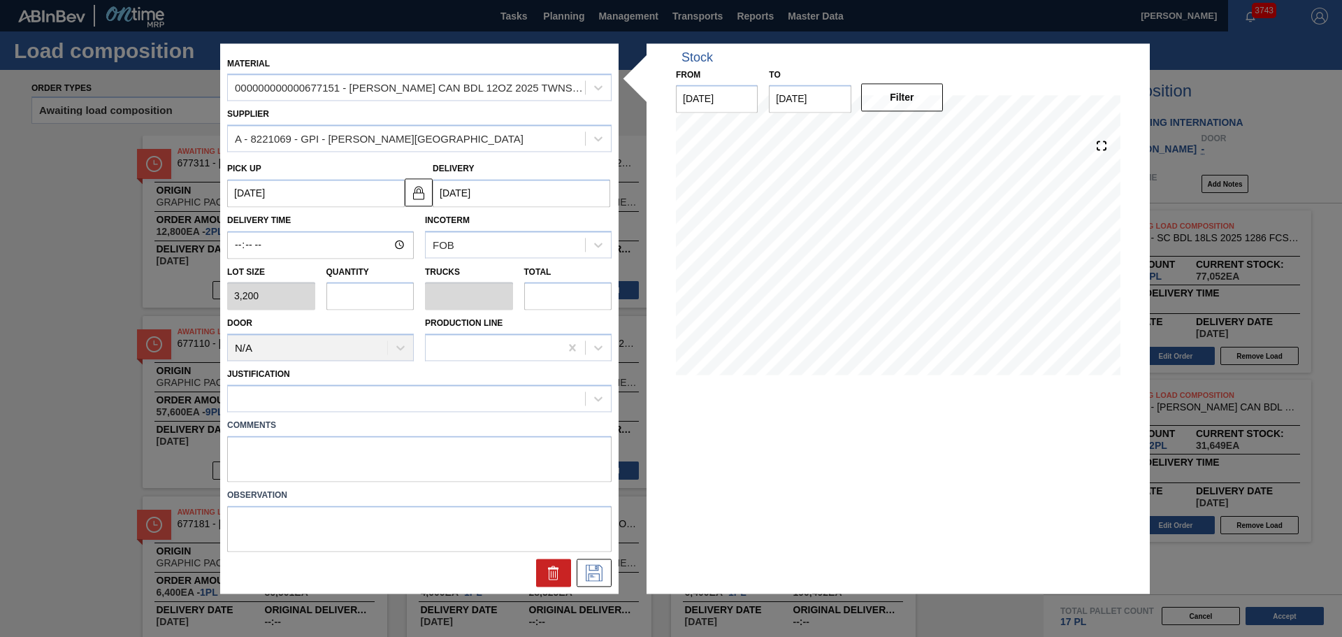
click at [367, 299] on input "text" at bounding box center [370, 296] width 88 height 28
type input "7"
type input "0.269"
type input "22,400"
type input "7"
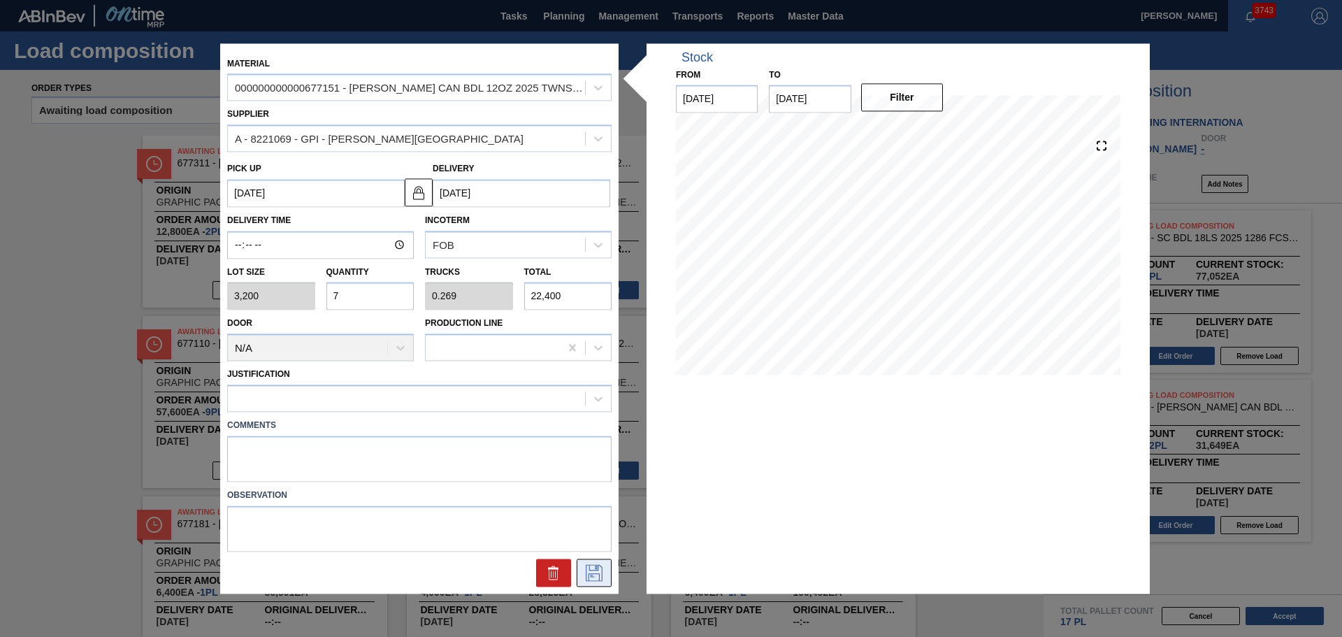
click at [604, 572] on icon at bounding box center [594, 572] width 22 height 17
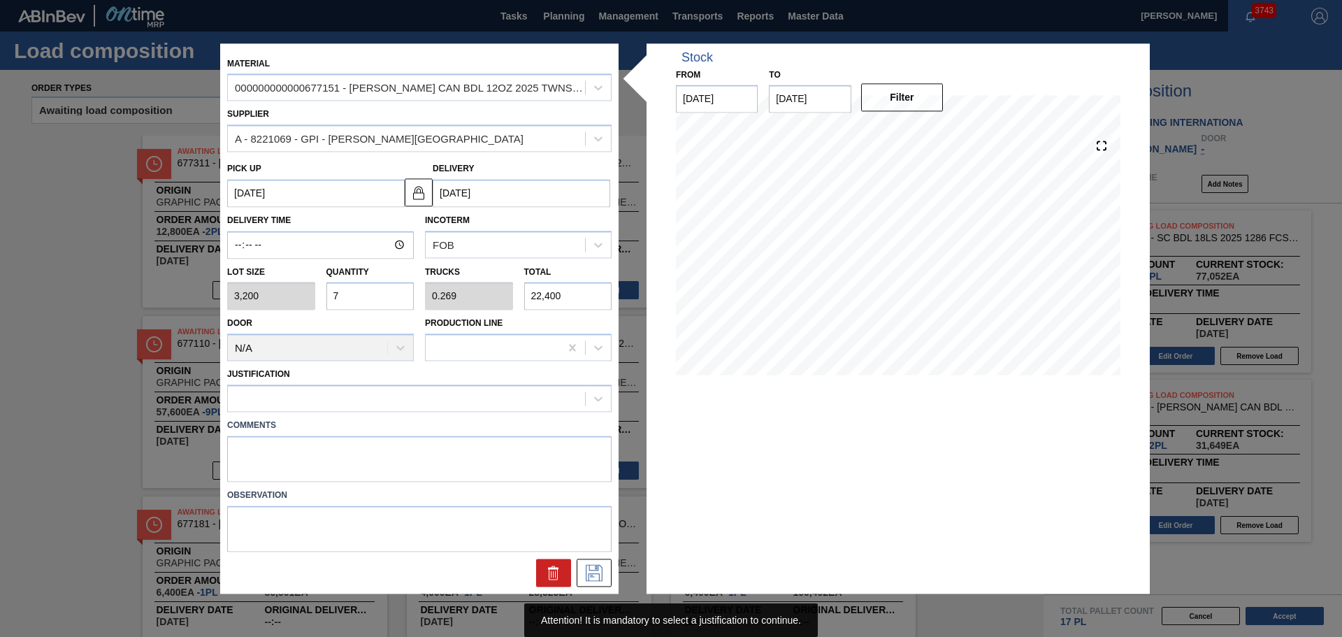
click at [428, 413] on div "Comments" at bounding box center [420, 447] width 396 height 70
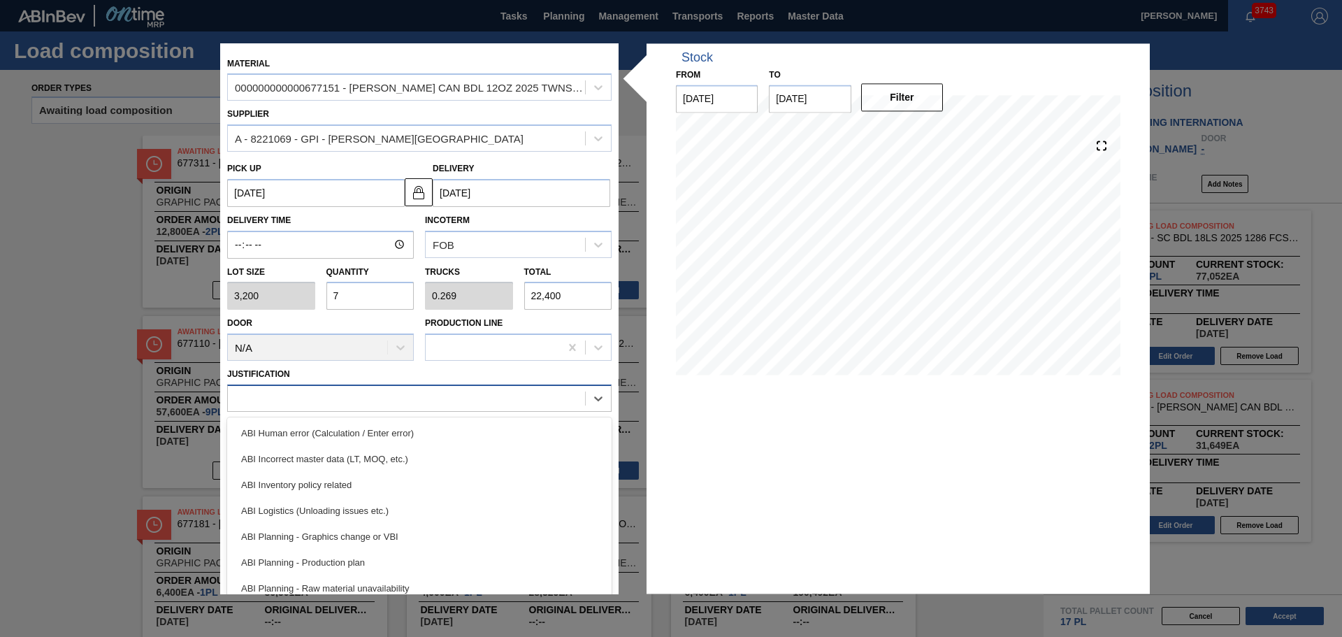
click at [429, 407] on div at bounding box center [406, 399] width 357 height 20
click at [405, 495] on div "ABI Inventory policy related" at bounding box center [419, 485] width 384 height 26
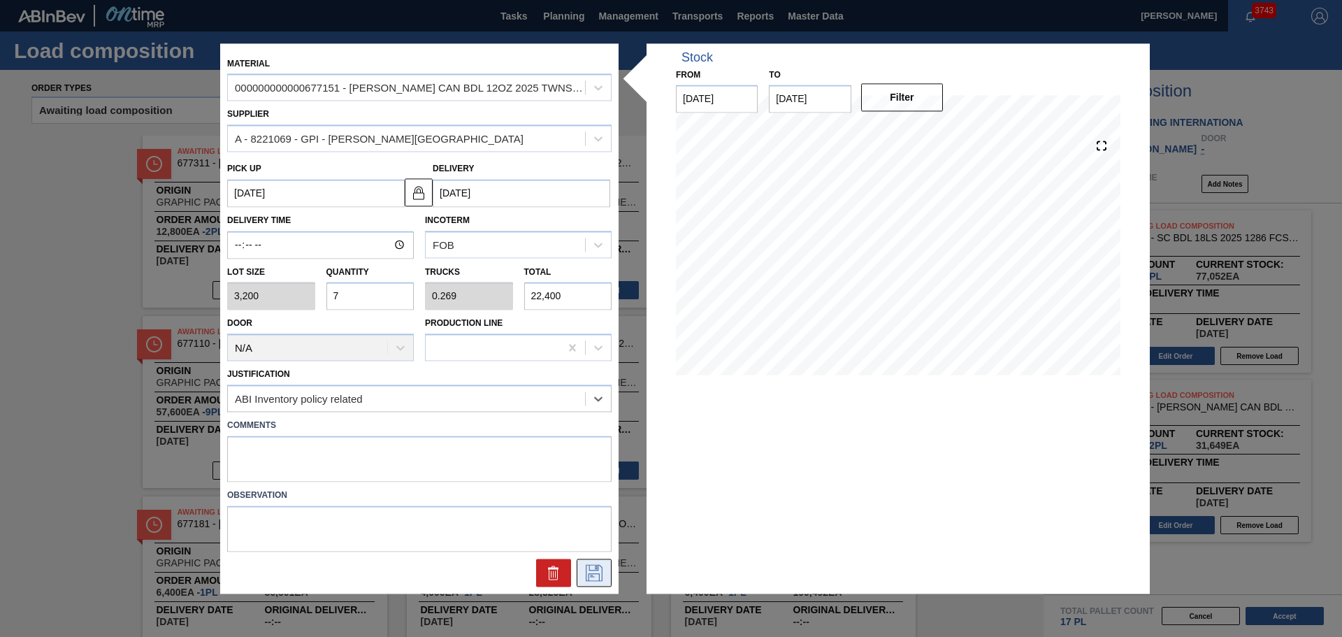
click at [591, 575] on icon at bounding box center [593, 571] width 7 height 11
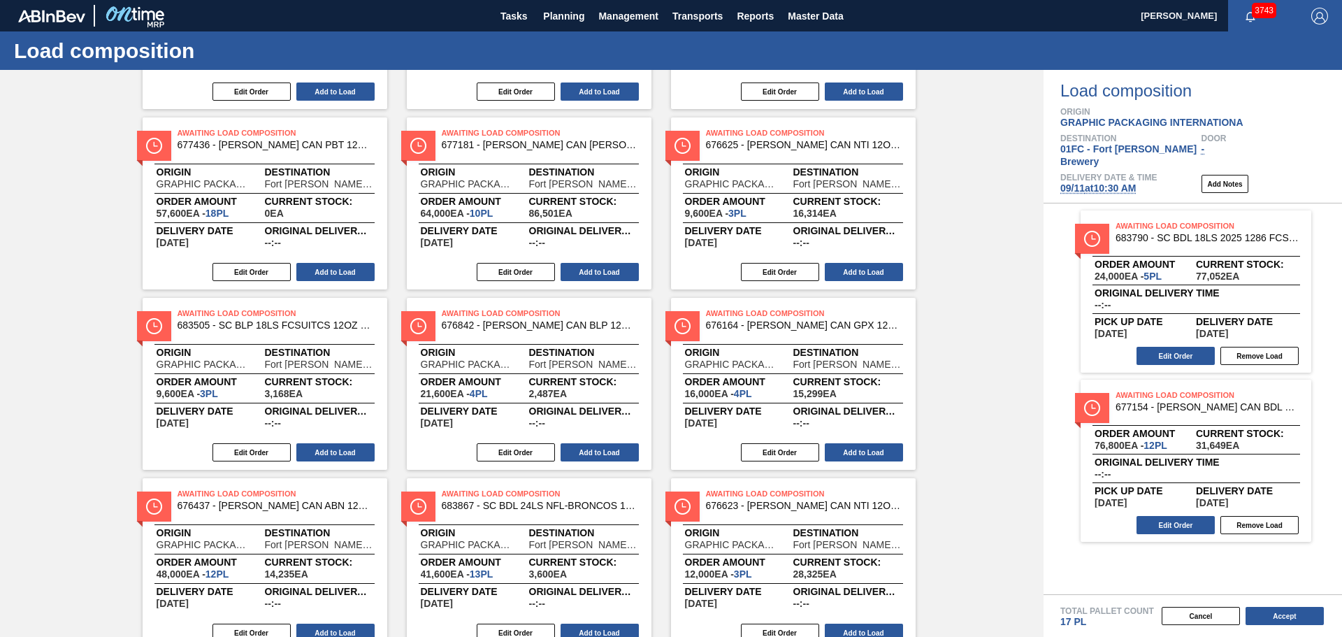
scroll to position [795, 0]
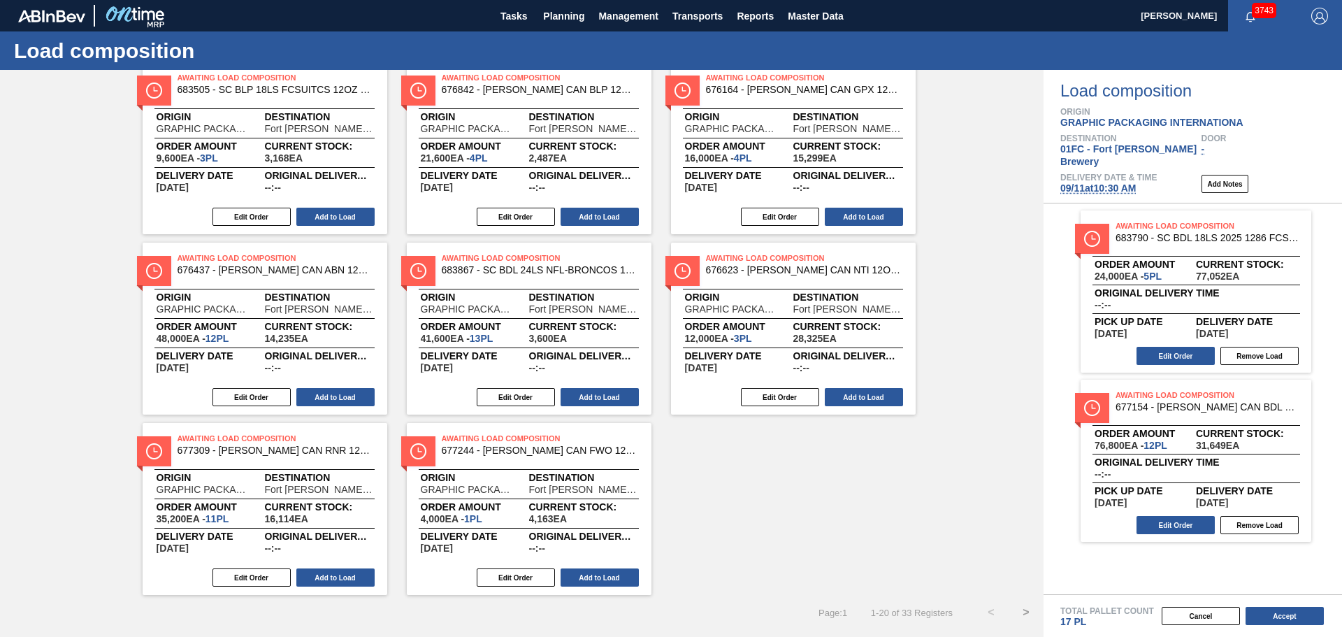
click at [1023, 612] on button ">" at bounding box center [1026, 612] width 35 height 35
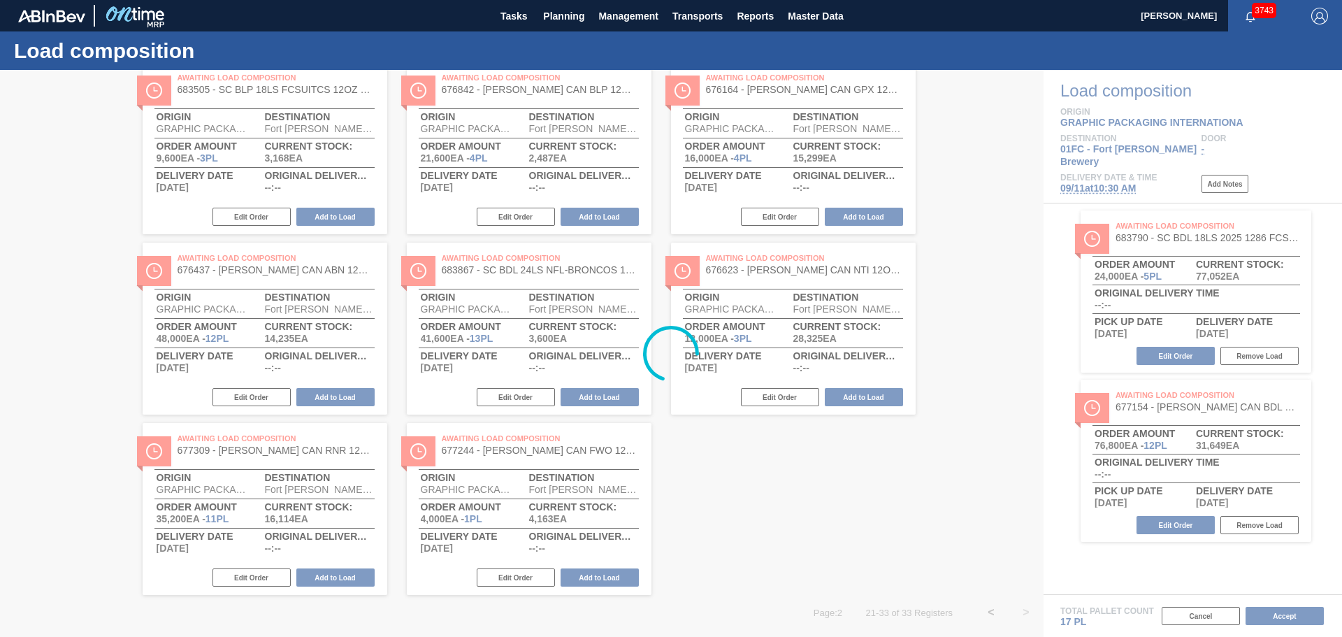
scroll to position [254, 0]
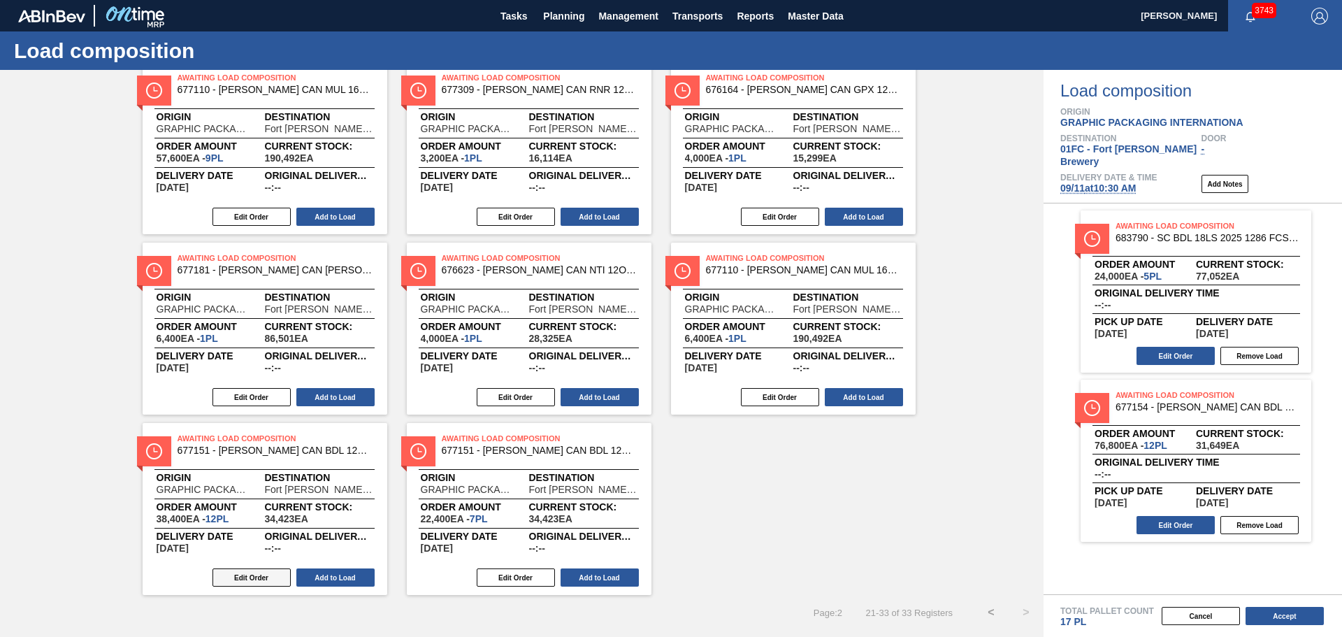
click at [254, 583] on button "Edit Order" at bounding box center [252, 577] width 78 height 18
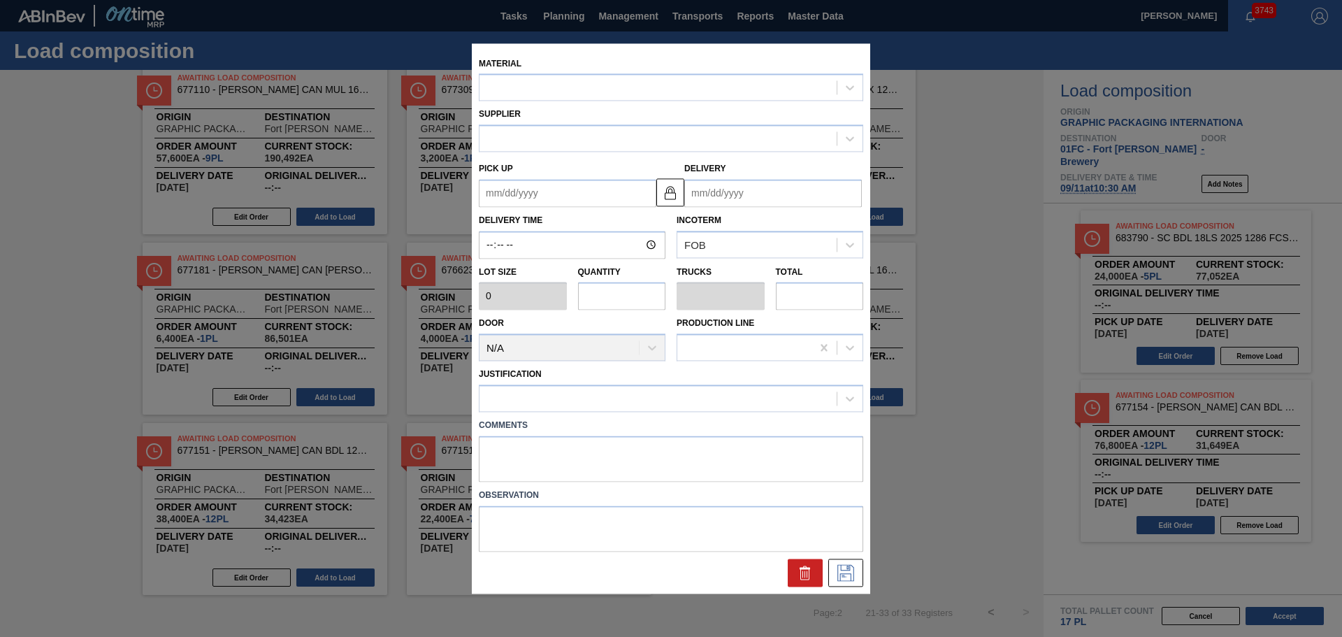
type input "3,200"
type input "12"
type input "0.462"
type input "38,400"
type up "[DATE]"
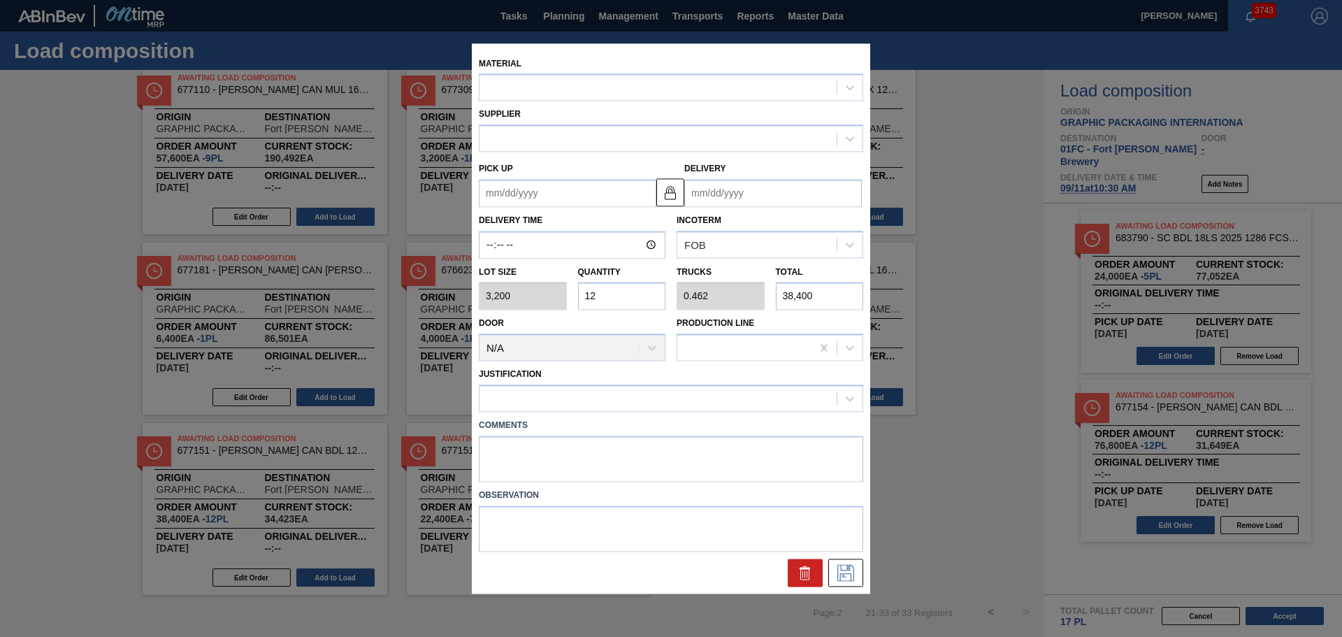
type input "09/12/2025"
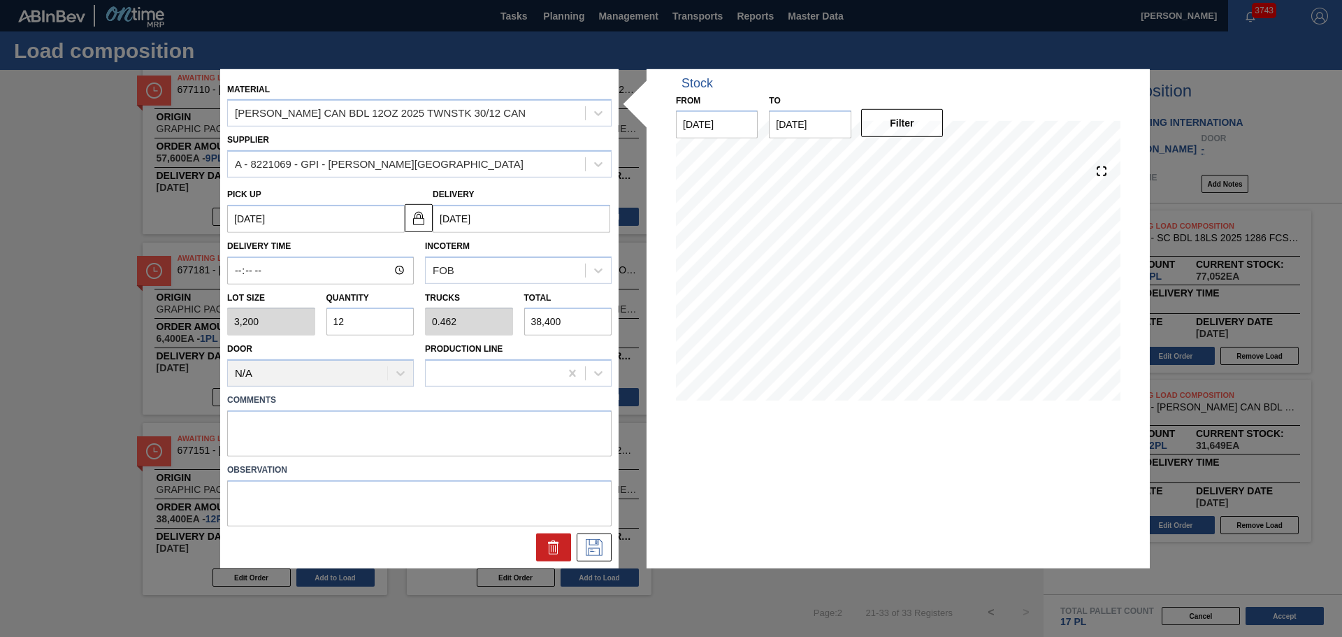
drag, startPoint x: 373, startPoint y: 324, endPoint x: 317, endPoint y: 324, distance: 55.9
click at [317, 324] on div "Lot size 3,200 Quantity 12 Trucks 0.462 Total 38,400" at bounding box center [420, 311] width 396 height 52
type input "5"
type input "0.192"
type input "16,000"
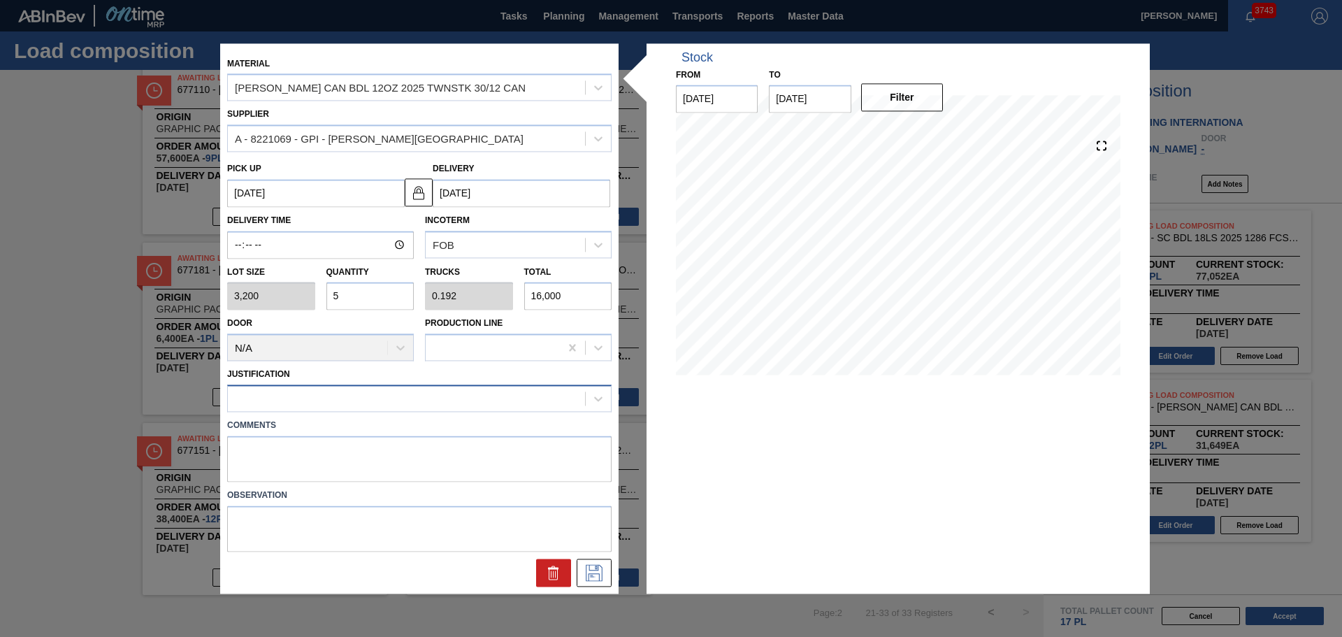
type input "5"
click at [440, 396] on div at bounding box center [406, 399] width 357 height 20
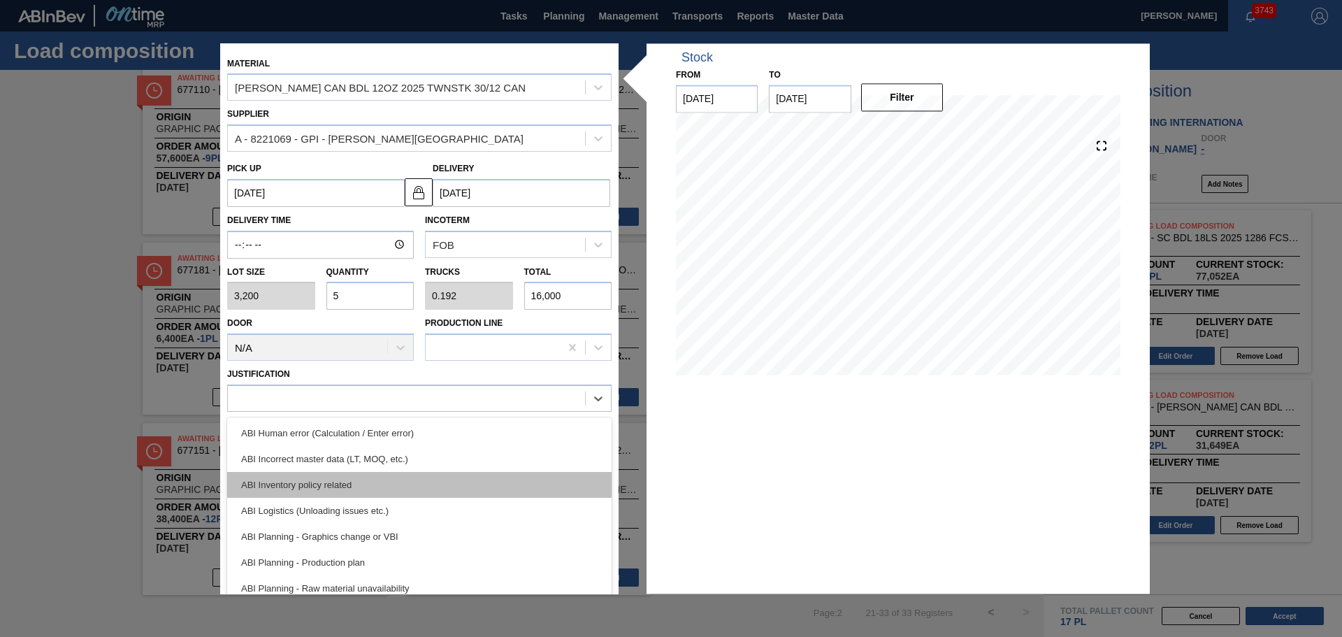
click at [432, 480] on div "ABI Inventory policy related" at bounding box center [419, 485] width 384 height 26
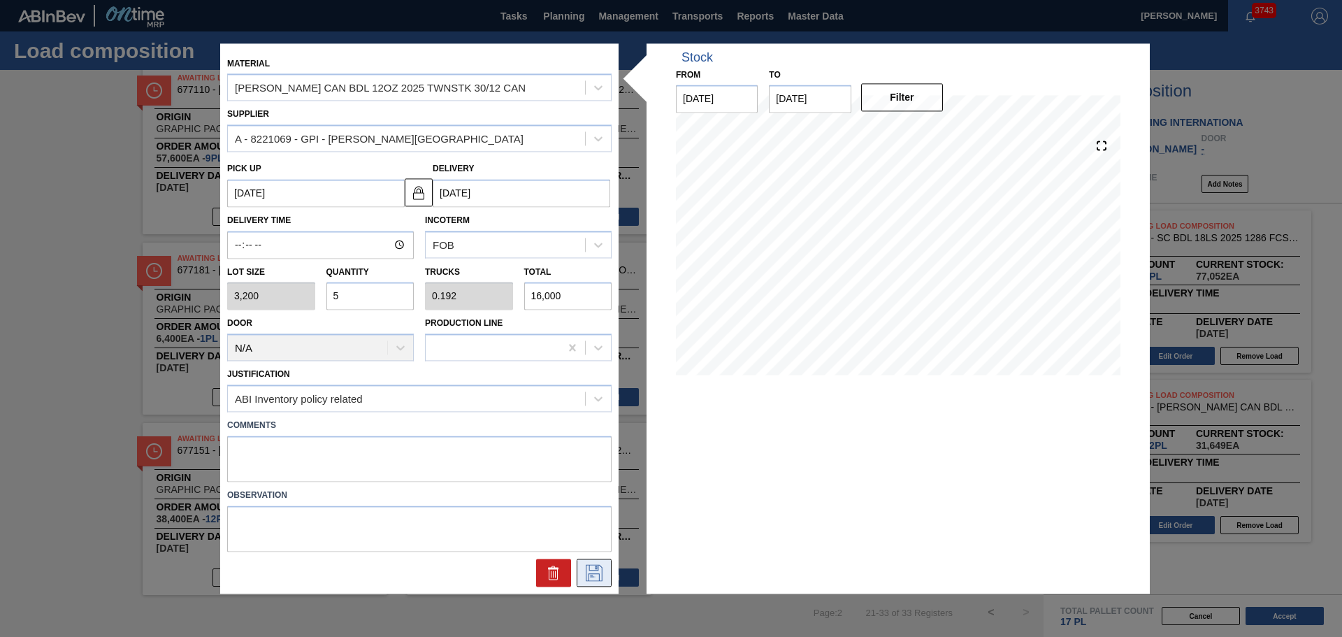
click at [596, 570] on icon at bounding box center [594, 572] width 17 height 17
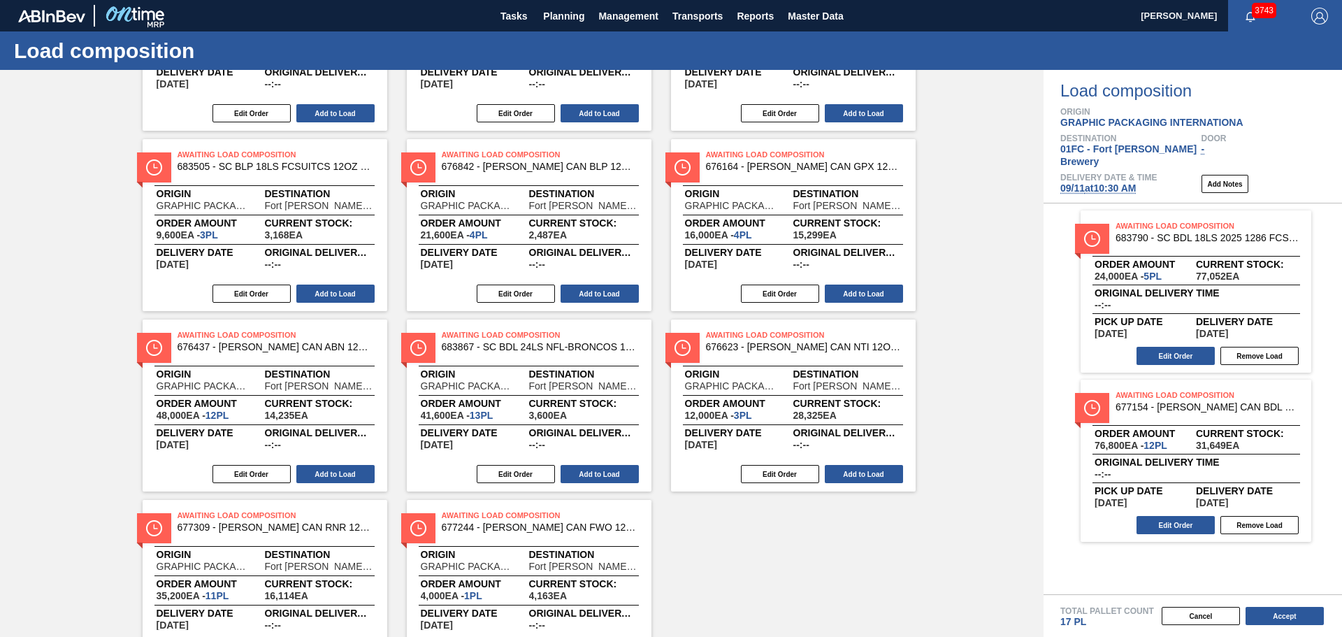
scroll to position [795, 0]
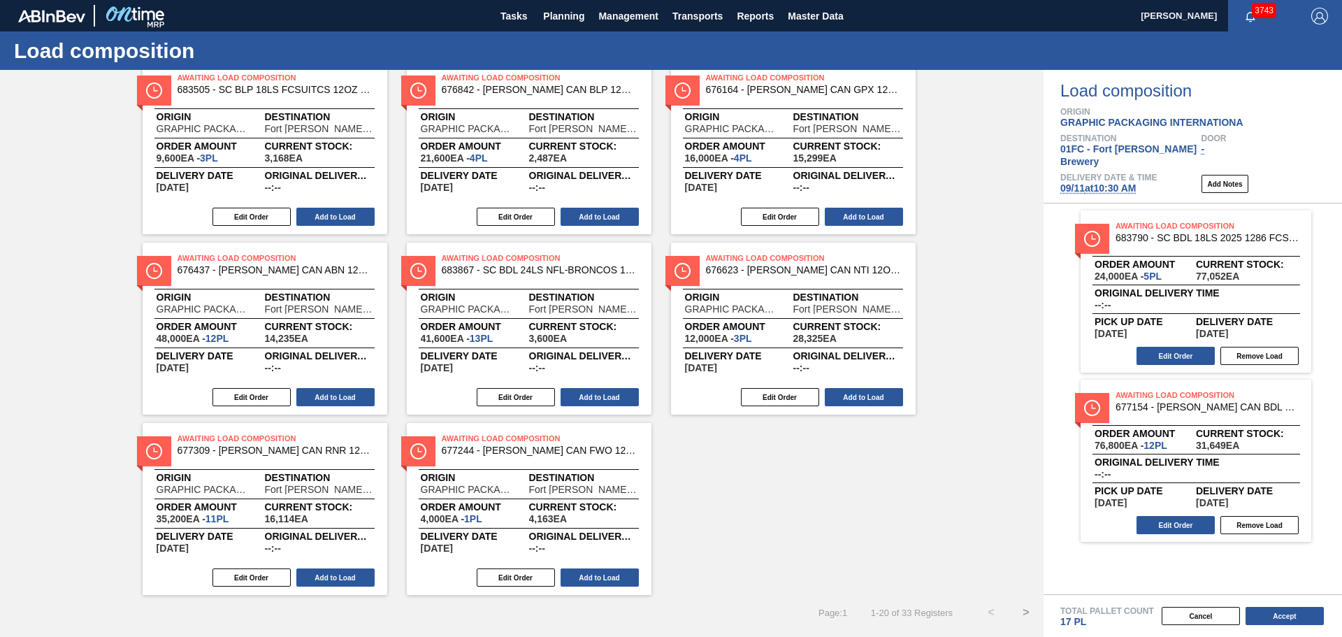
click at [1021, 610] on button ">" at bounding box center [1026, 612] width 35 height 35
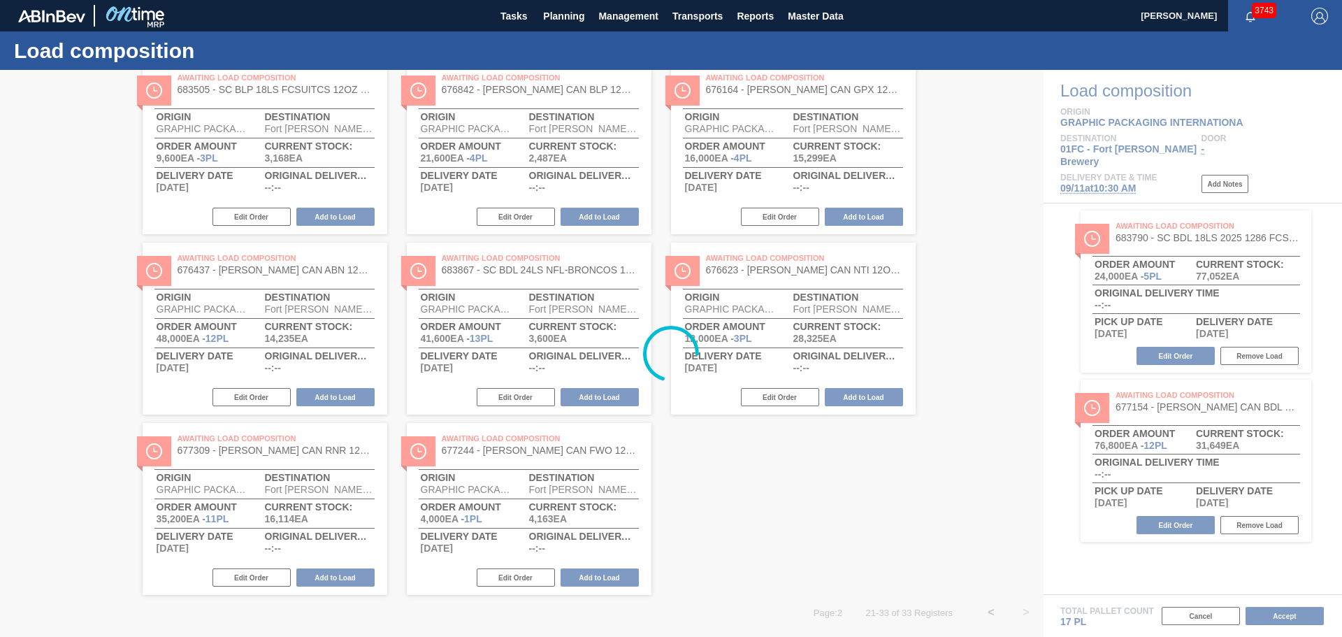
scroll to position [254, 0]
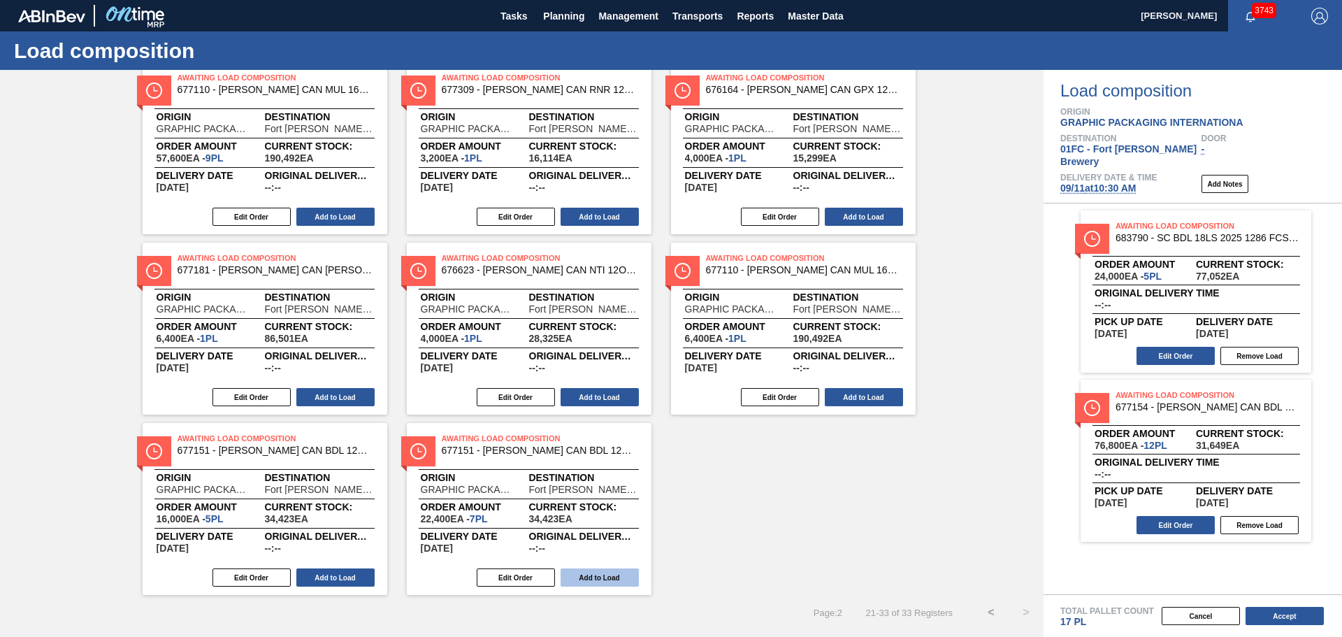
click at [608, 576] on button "Add to Load" at bounding box center [600, 577] width 78 height 18
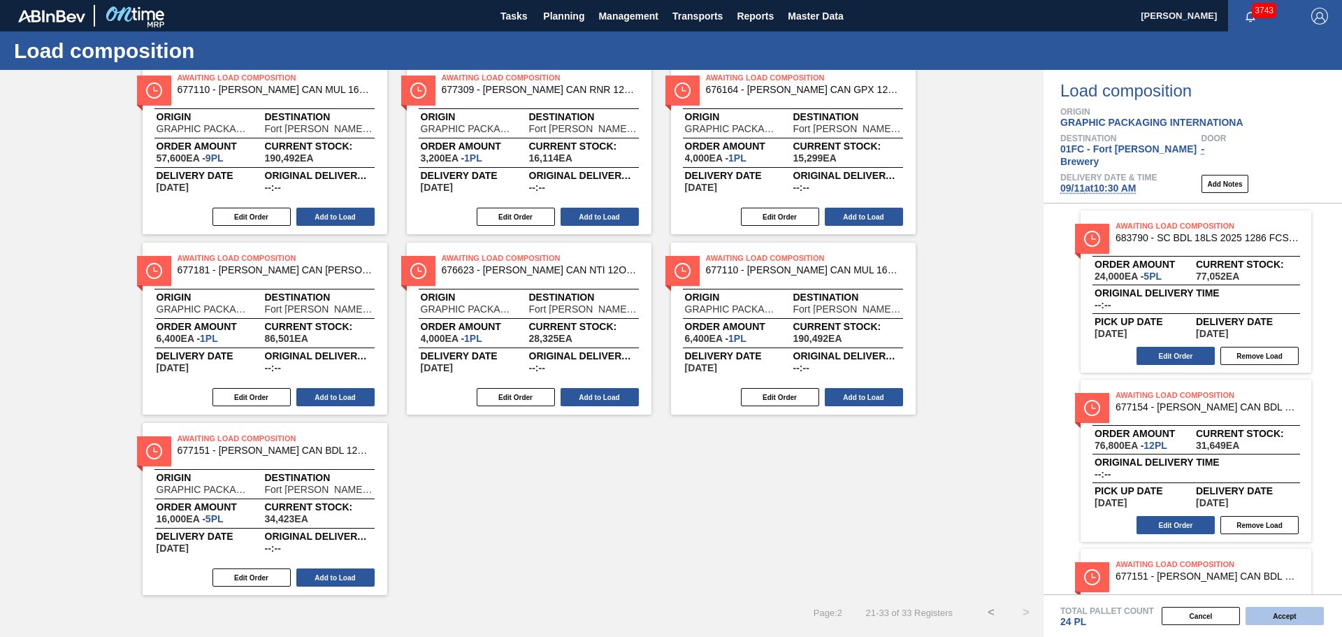
click at [1290, 610] on button "Accept" at bounding box center [1285, 616] width 78 height 18
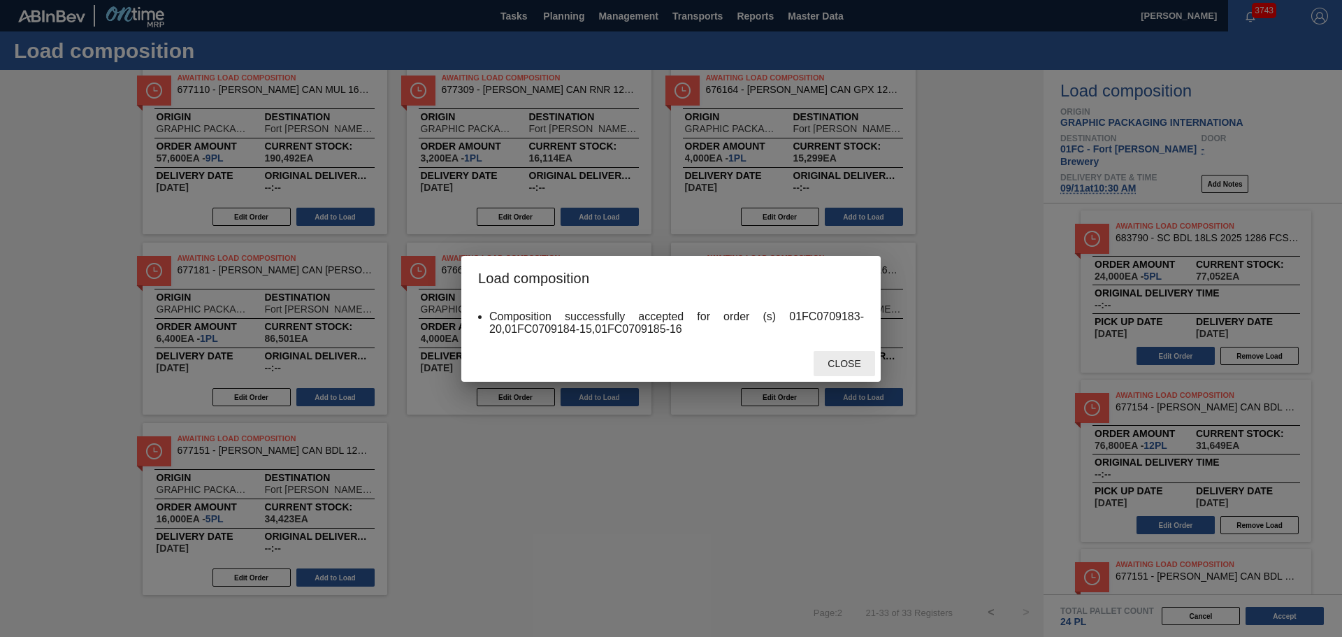
click at [841, 361] on span "Close" at bounding box center [843, 363] width 55 height 11
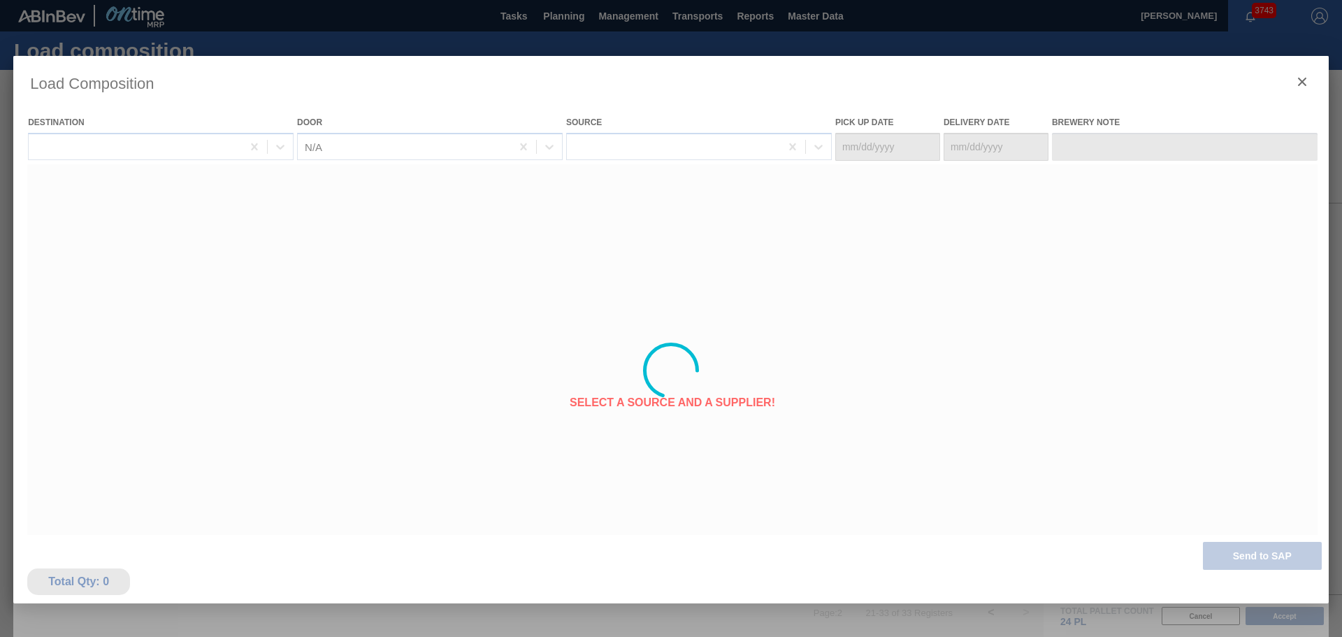
type Date "09/08/2025"
type Date "09/11/2025"
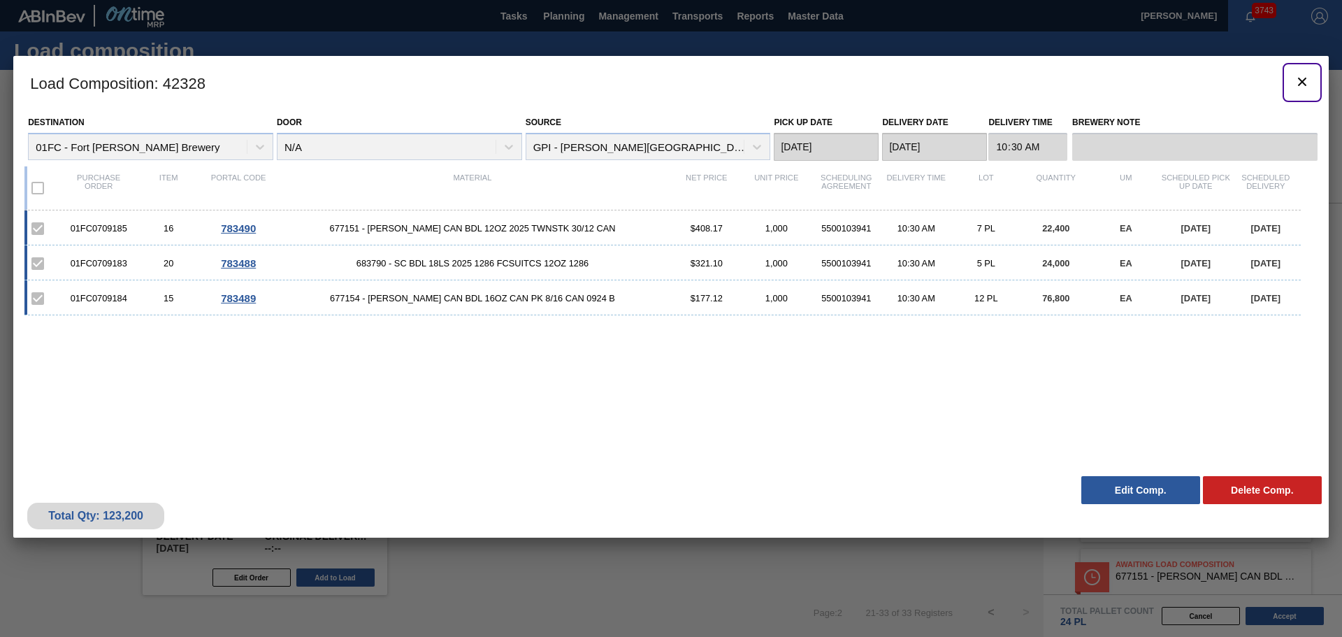
click at [1299, 80] on icon "botão de ícone" at bounding box center [1302, 81] width 17 height 17
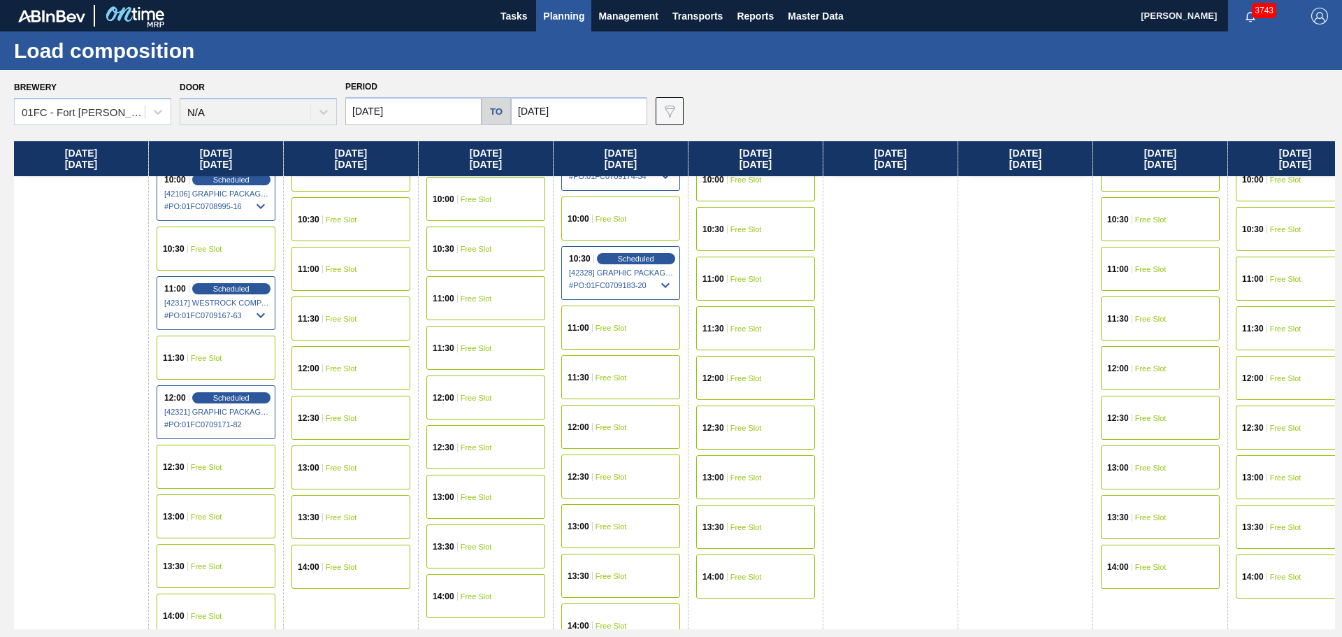
scroll to position [618, 0]
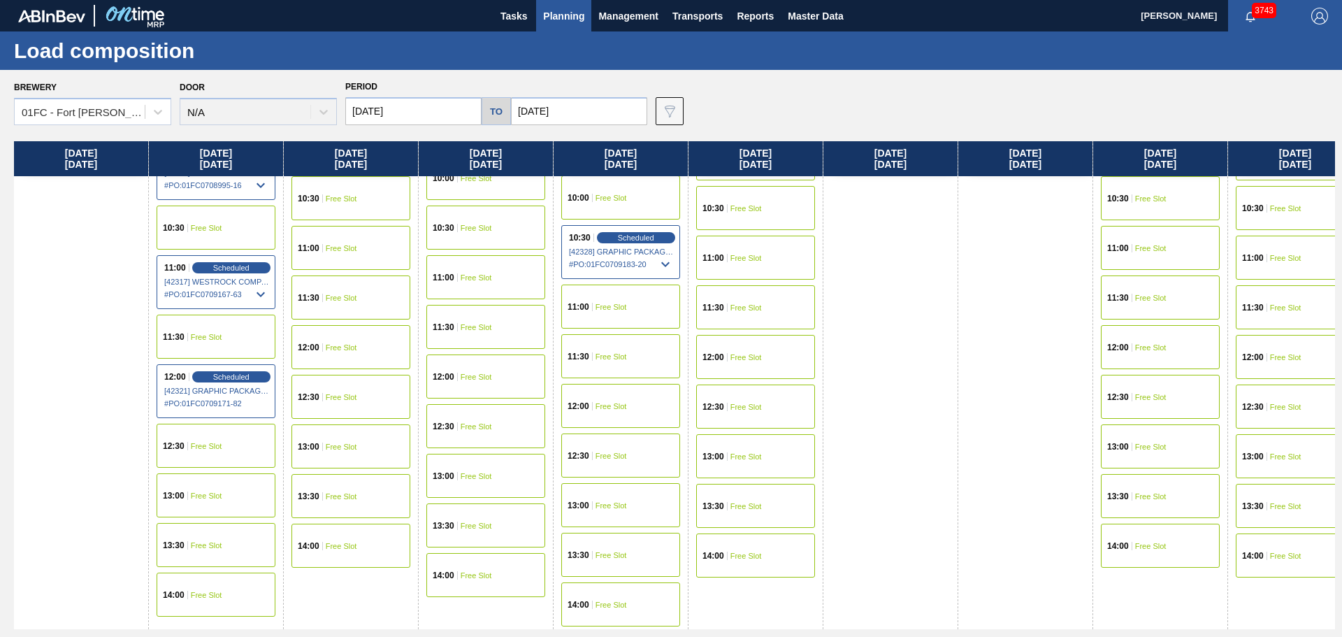
click at [640, 359] on div "11:30 Free Slot" at bounding box center [620, 356] width 119 height 44
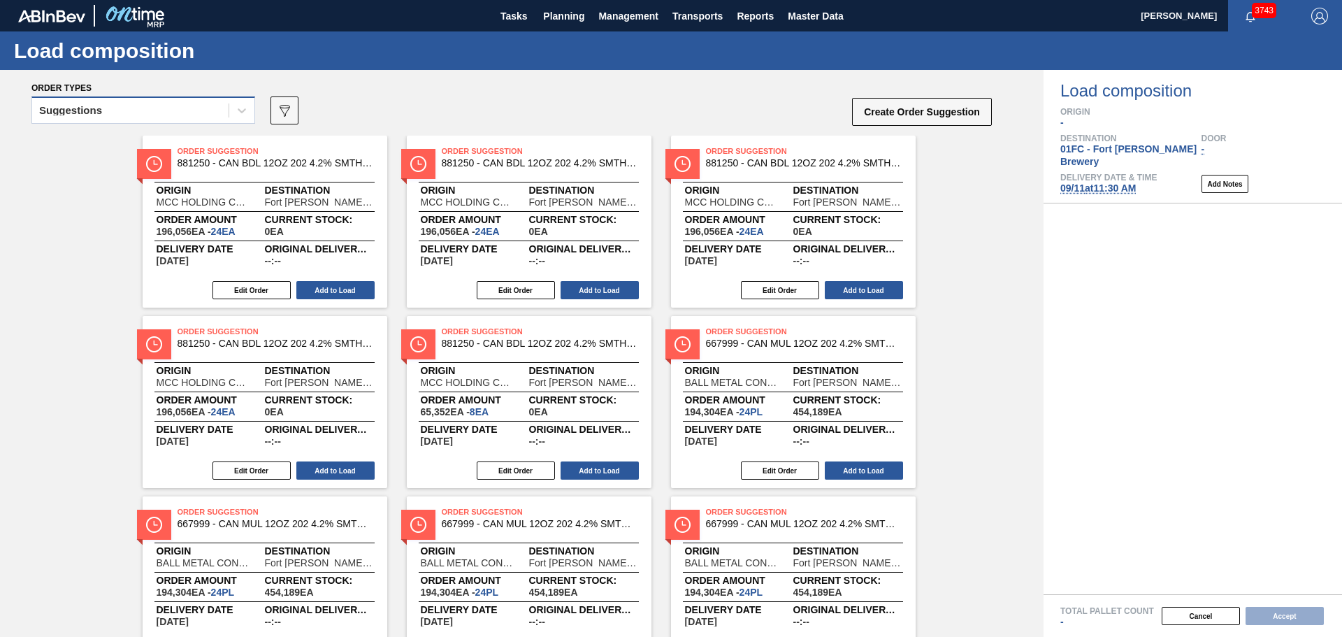
click at [187, 115] on div "Suggestions" at bounding box center [130, 111] width 196 height 20
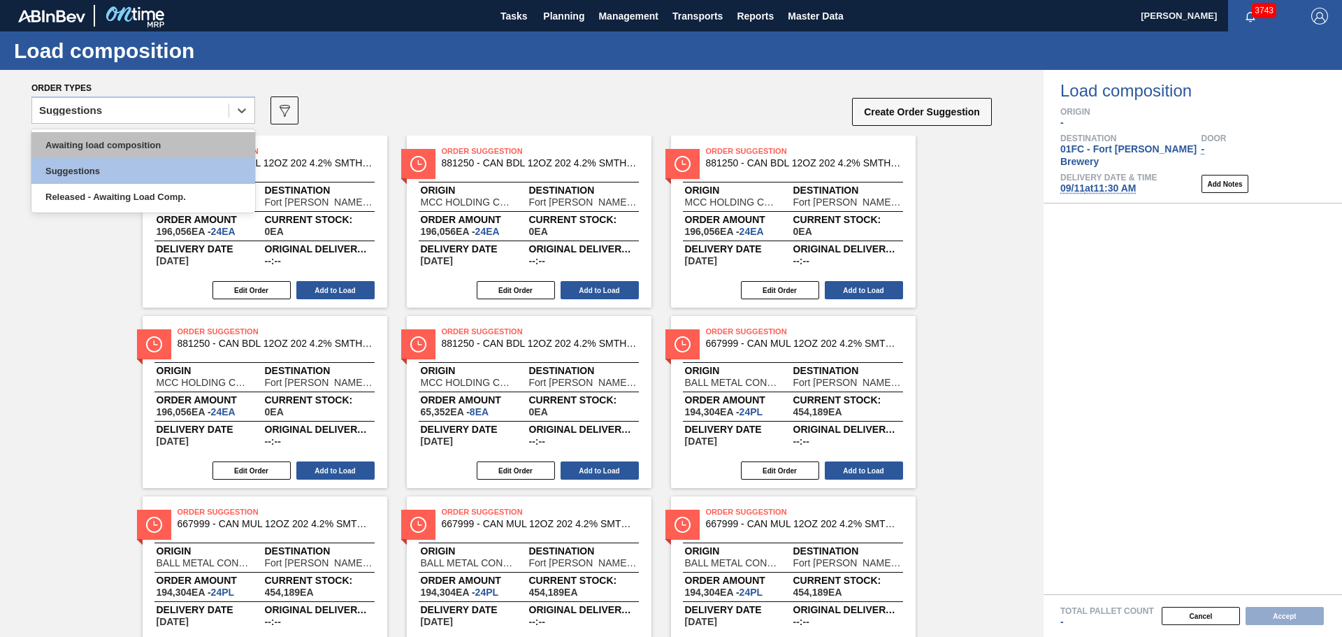
click at [178, 146] on div "Awaiting load composition" at bounding box center [143, 145] width 224 height 26
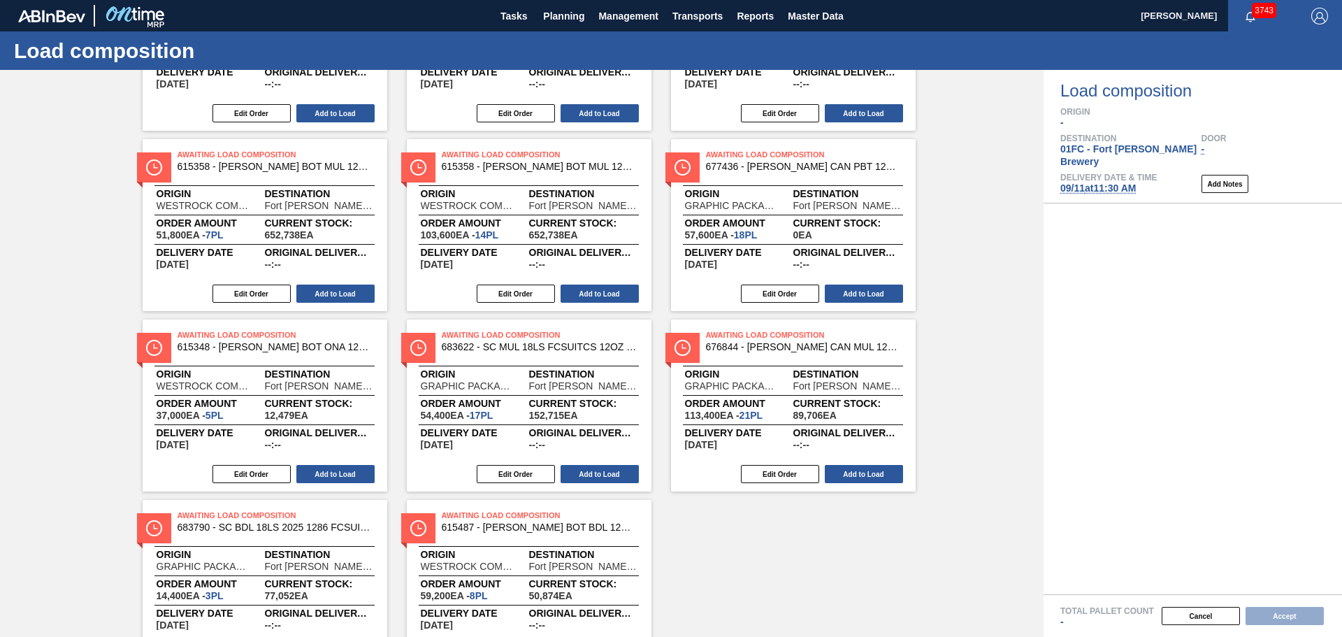
scroll to position [795, 0]
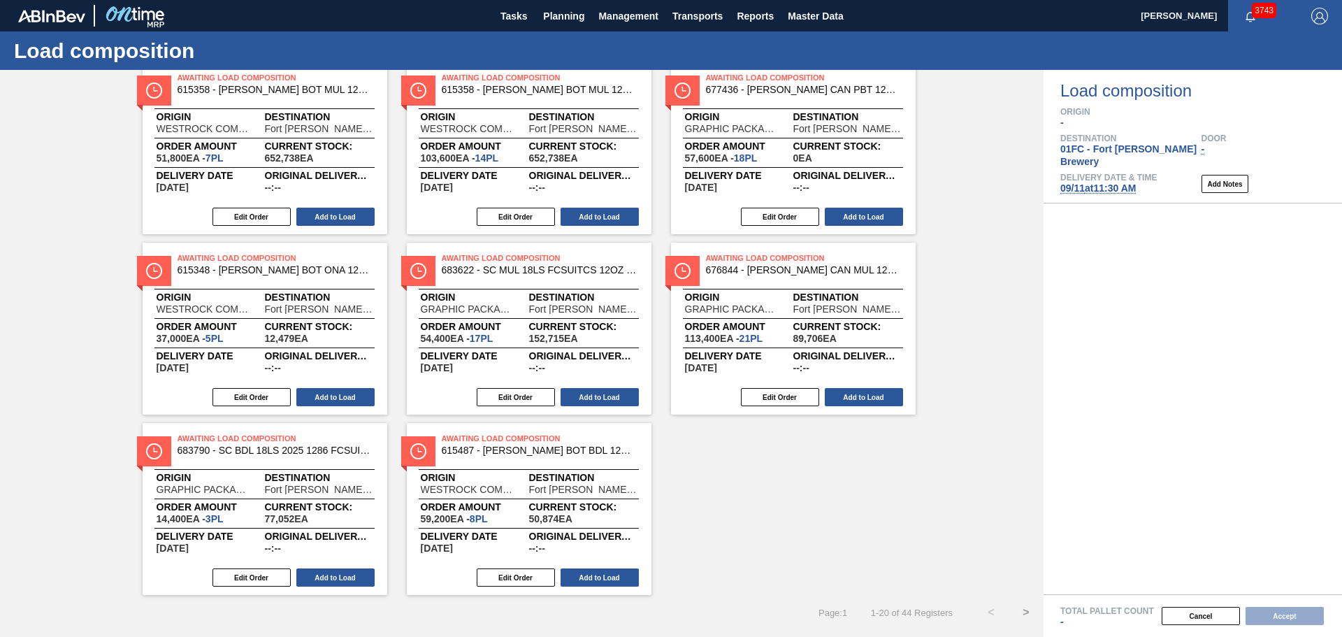
click at [1024, 610] on button ">" at bounding box center [1026, 612] width 35 height 35
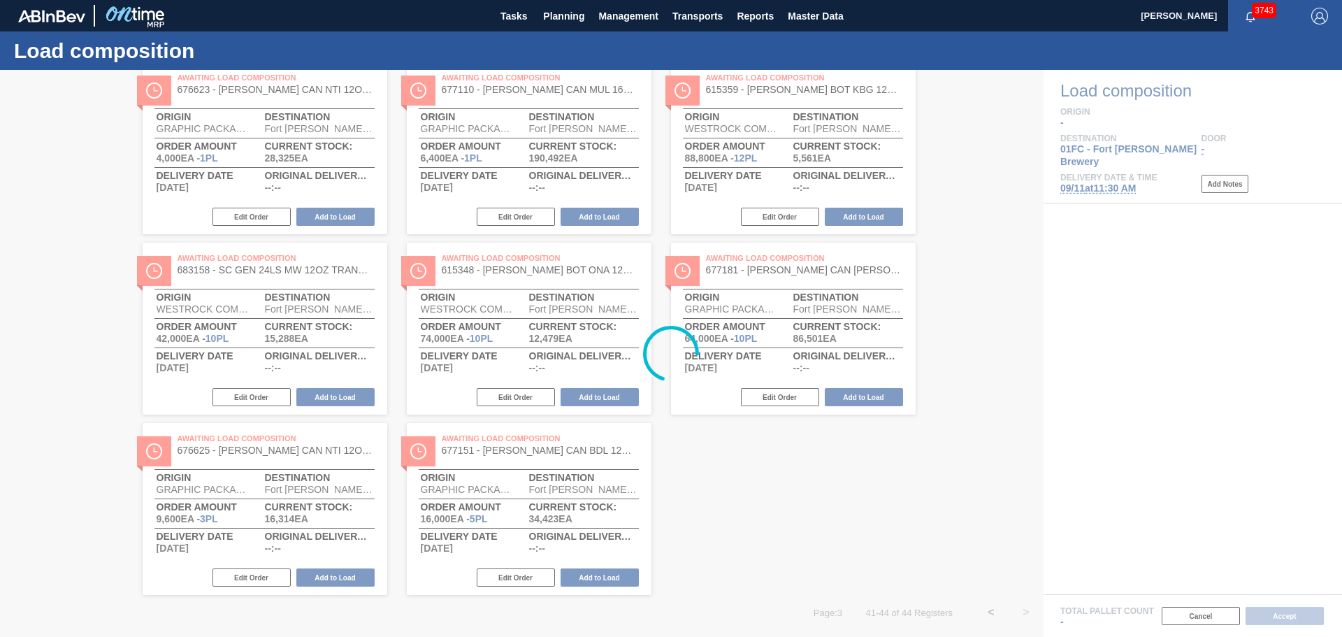
scroll to position [0, 0]
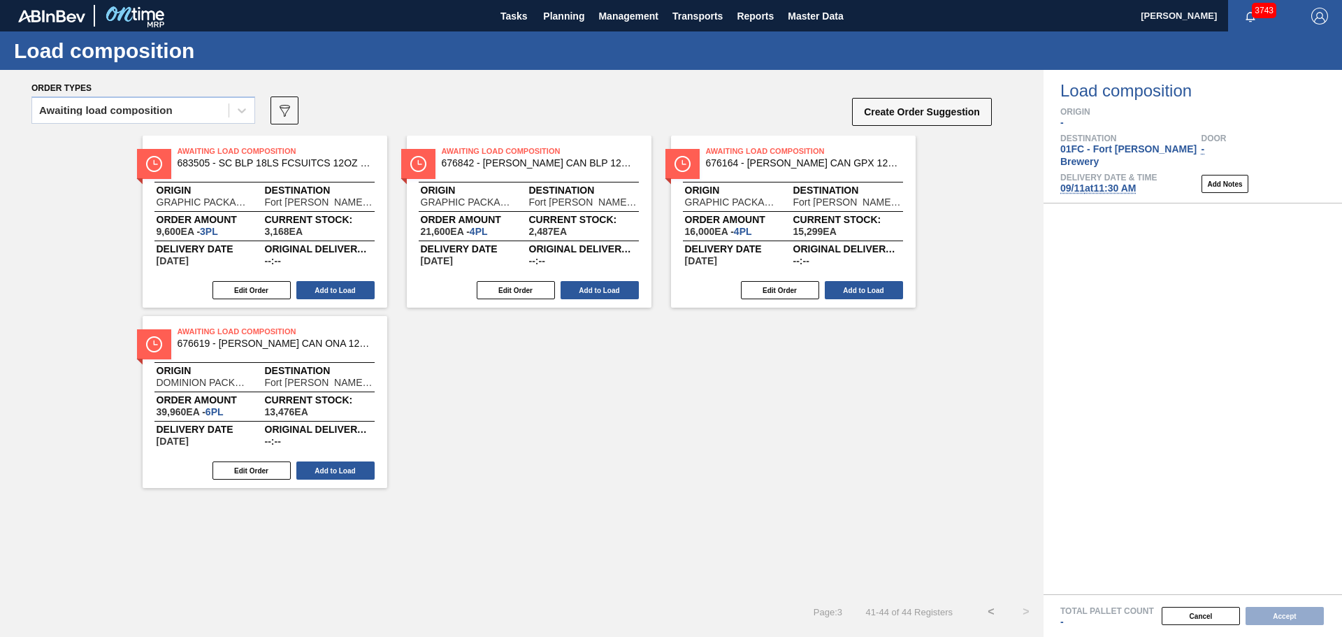
click at [991, 612] on button "<" at bounding box center [991, 611] width 35 height 35
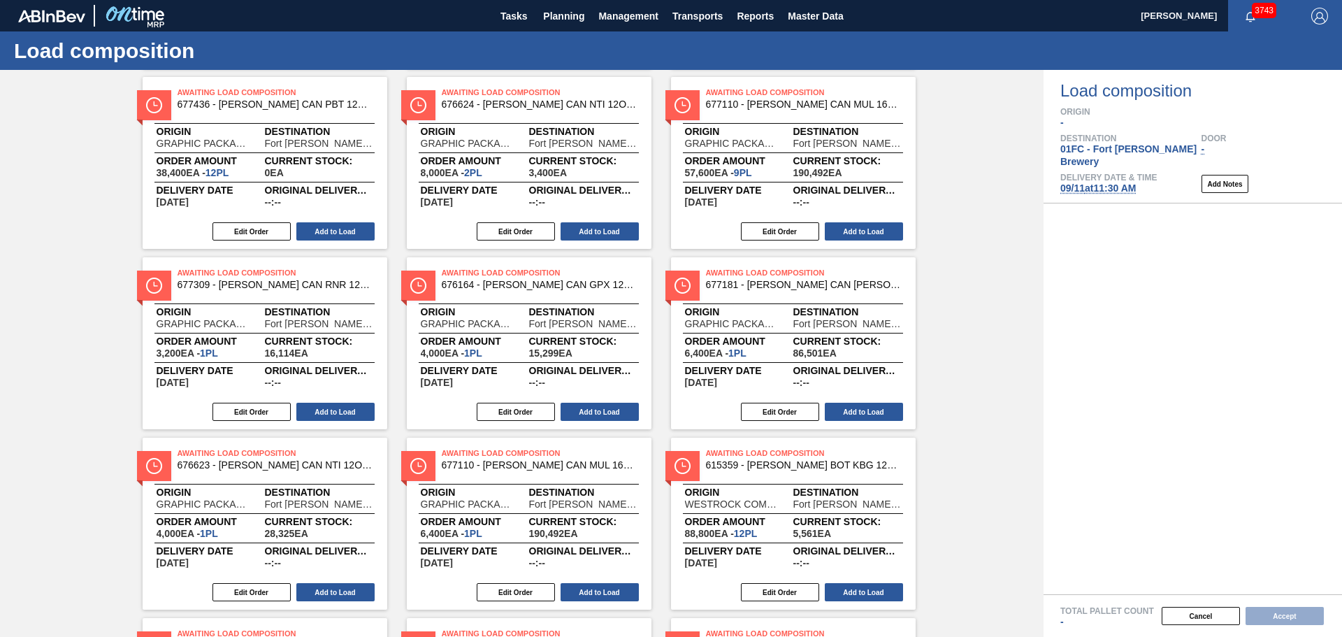
scroll to position [795, 0]
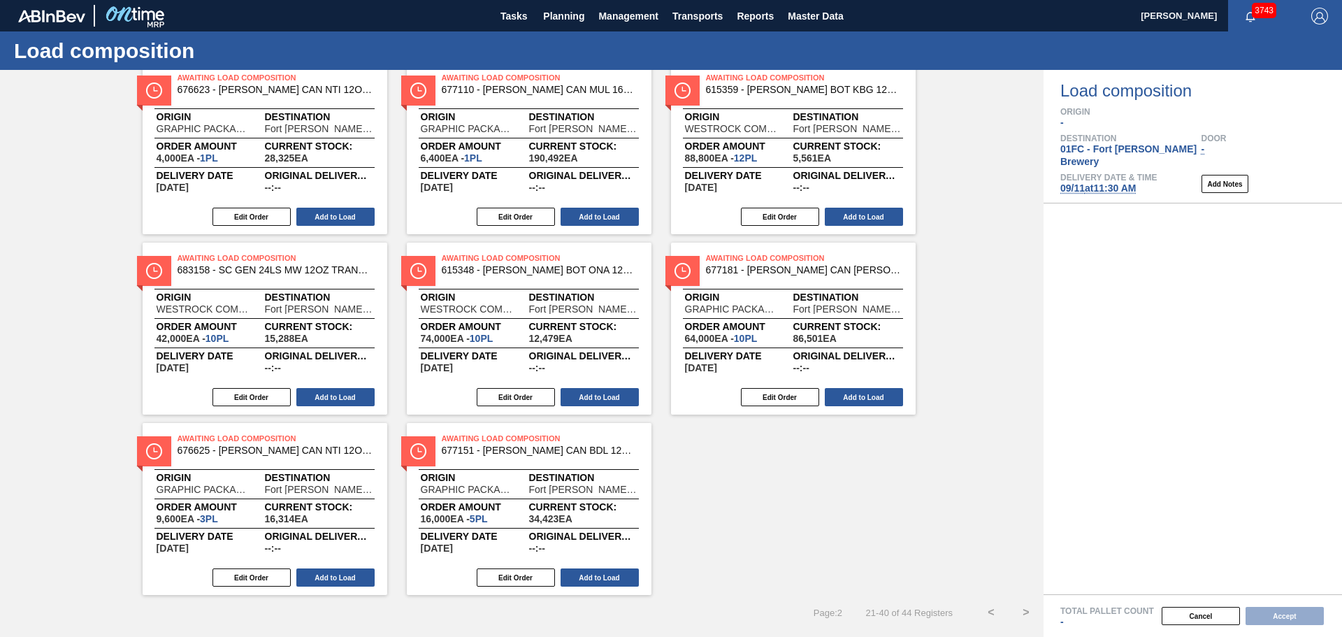
click at [1021, 611] on button ">" at bounding box center [1026, 612] width 35 height 35
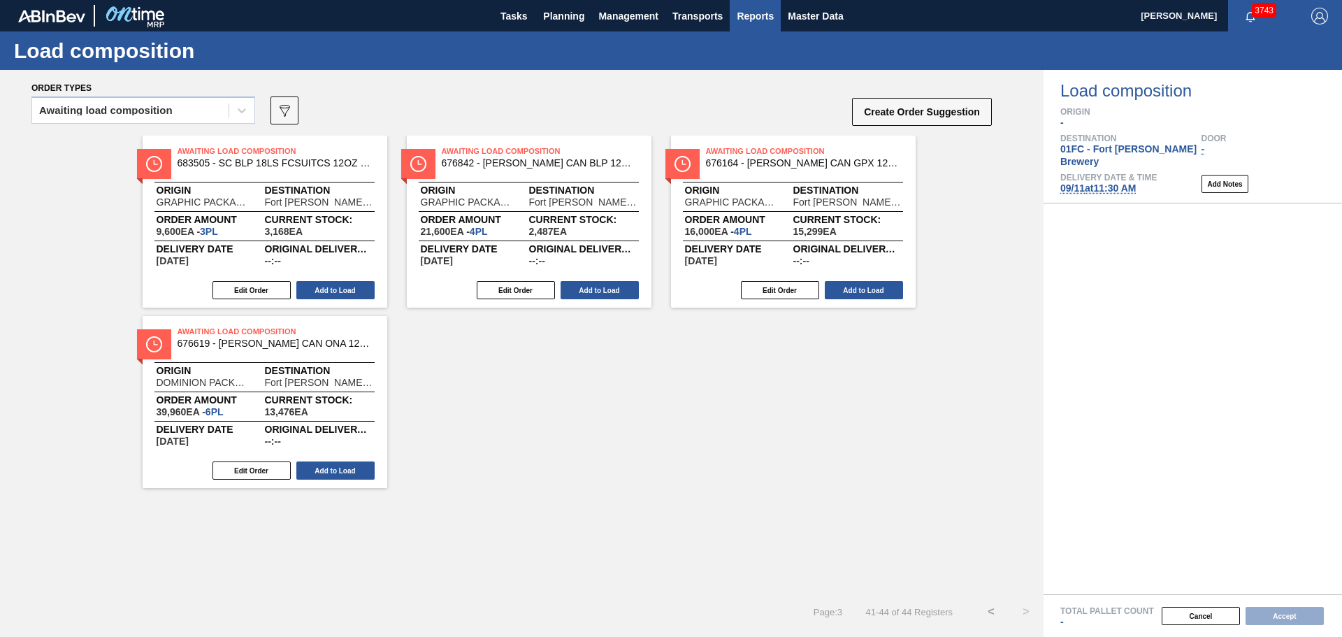
scroll to position [0, 0]
click at [1107, 182] on span "09/11 at 11:30 AM" at bounding box center [1097, 187] width 75 height 11
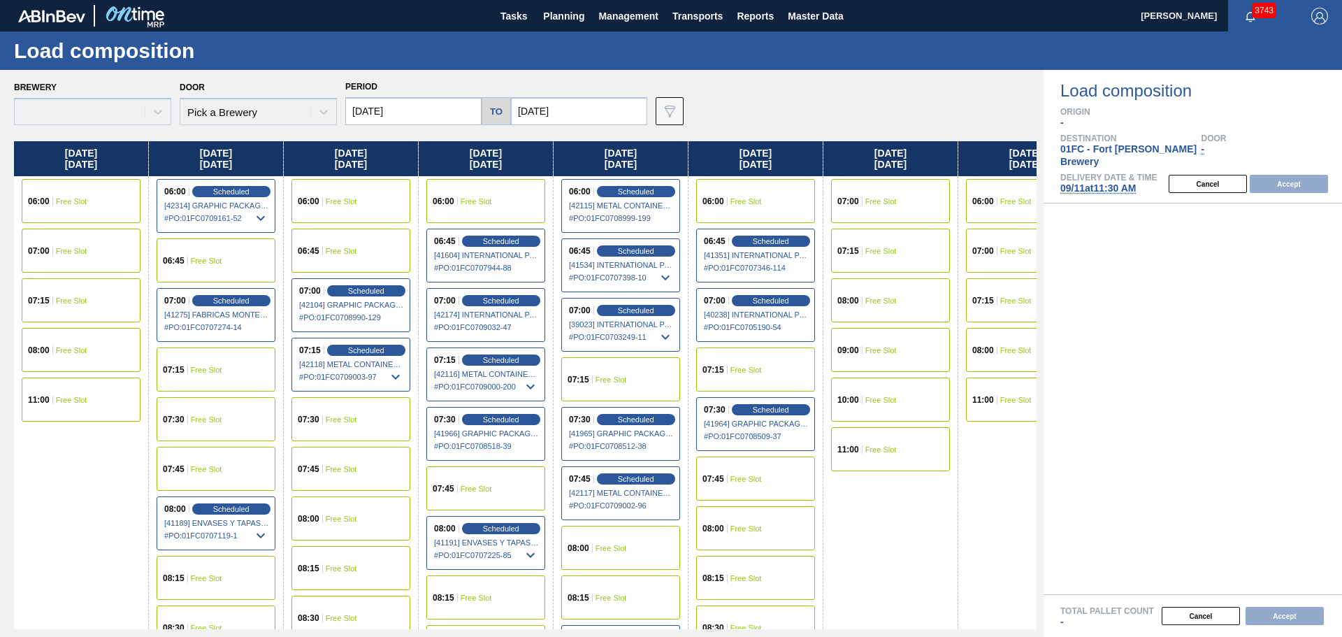
type input "09/11/2025"
type input "[DATE]"
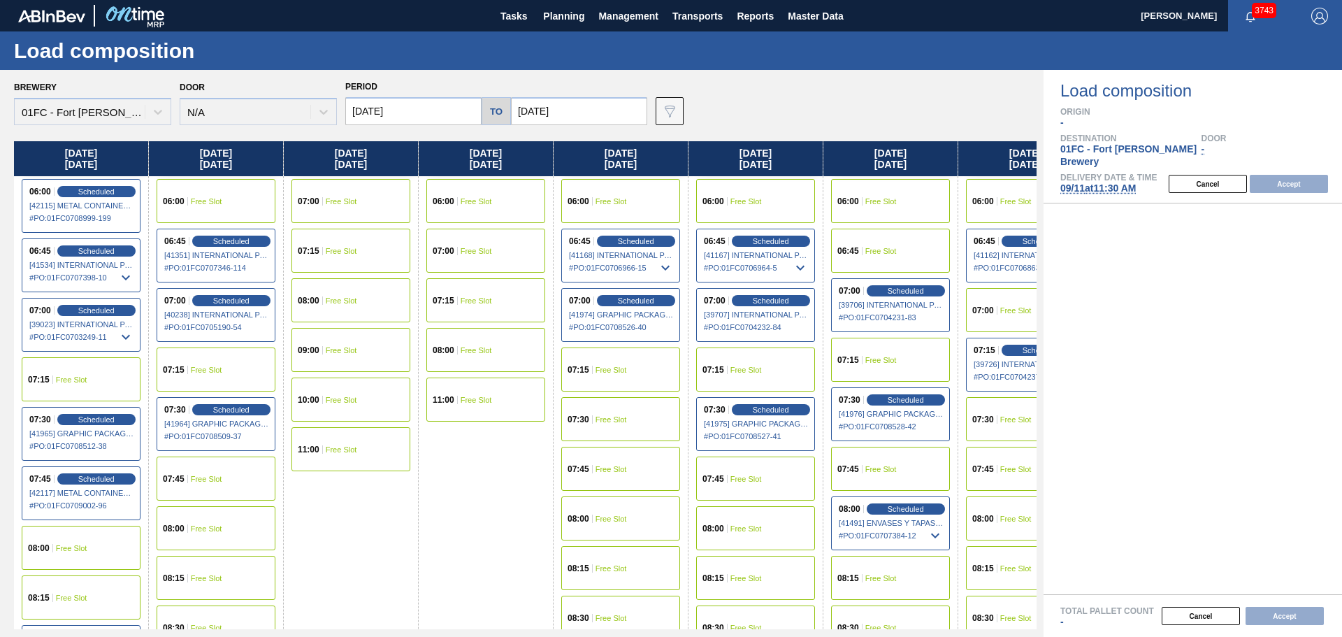
drag, startPoint x: 1184, startPoint y: 172, endPoint x: 1090, endPoint y: 124, distance: 105.4
click at [1183, 175] on button "Cancel" at bounding box center [1208, 184] width 78 height 18
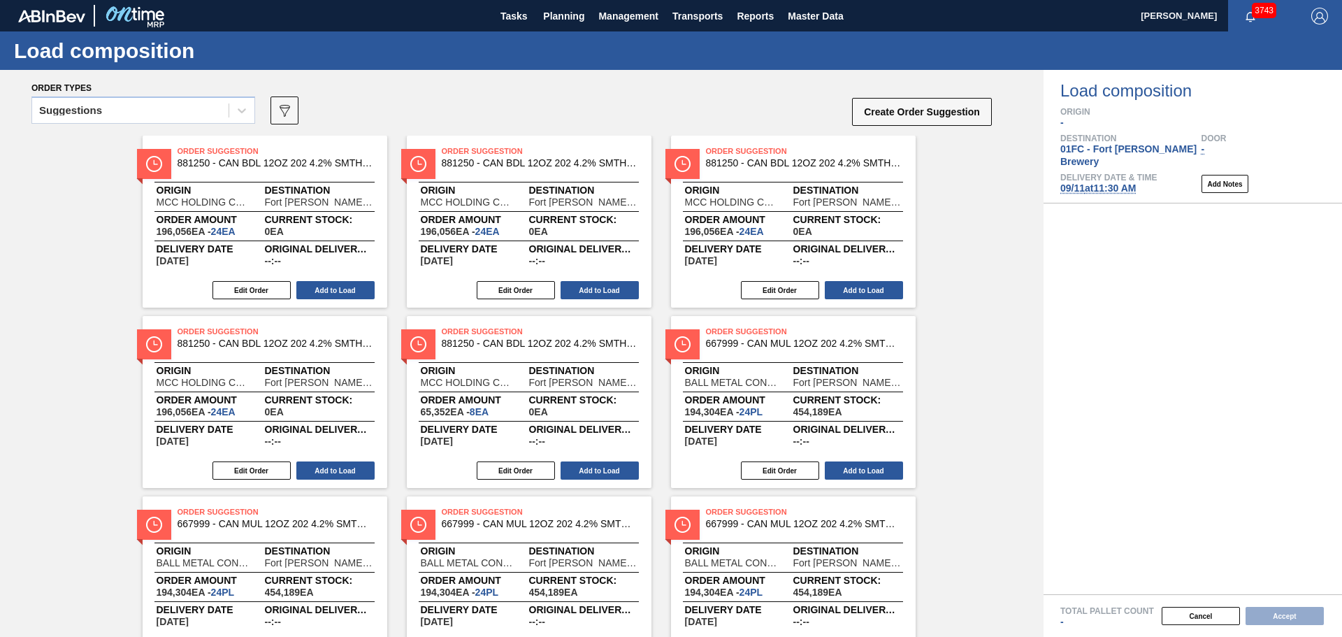
click at [1079, 182] on span "09/11 at 11:30 AM" at bounding box center [1097, 187] width 75 height 11
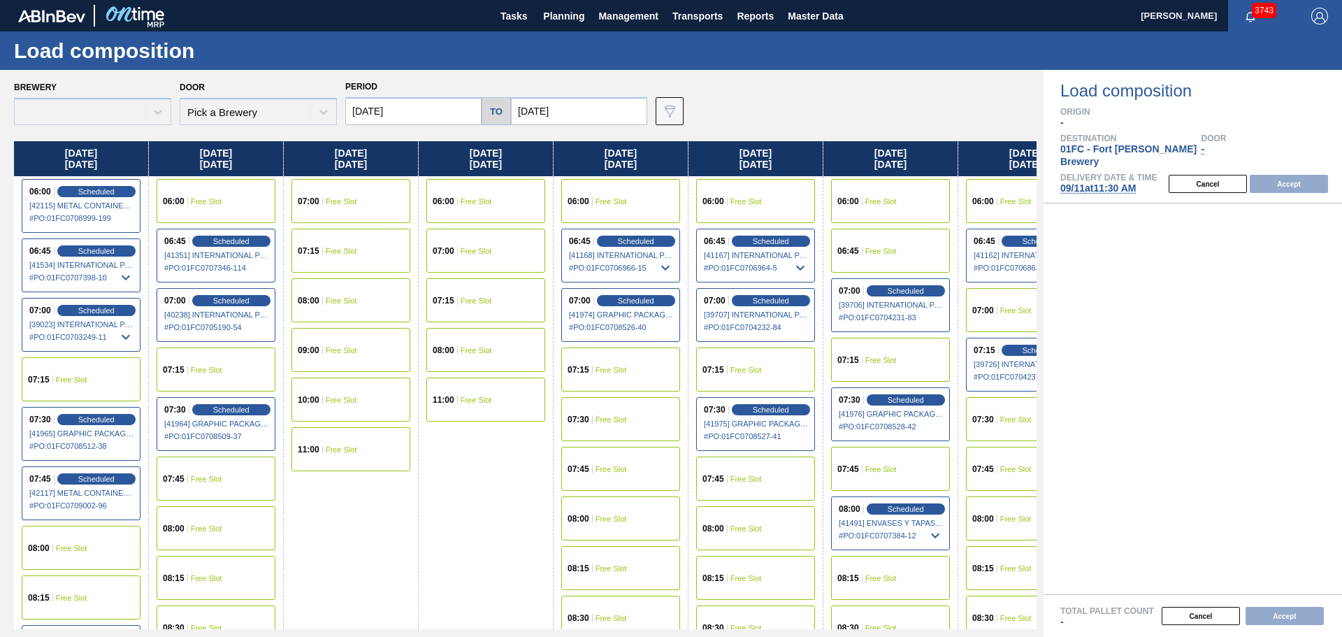
type input "09/11/2025"
type input "[DATE]"
drag, startPoint x: 879, startPoint y: 166, endPoint x: 981, endPoint y: 176, distance: 103.2
click at [984, 176] on div "Thursday 09/11/2025 06:00 Scheduled [42115] METAL CONTAINER CORPORATION - 00082…" at bounding box center [525, 385] width 1023 height 488
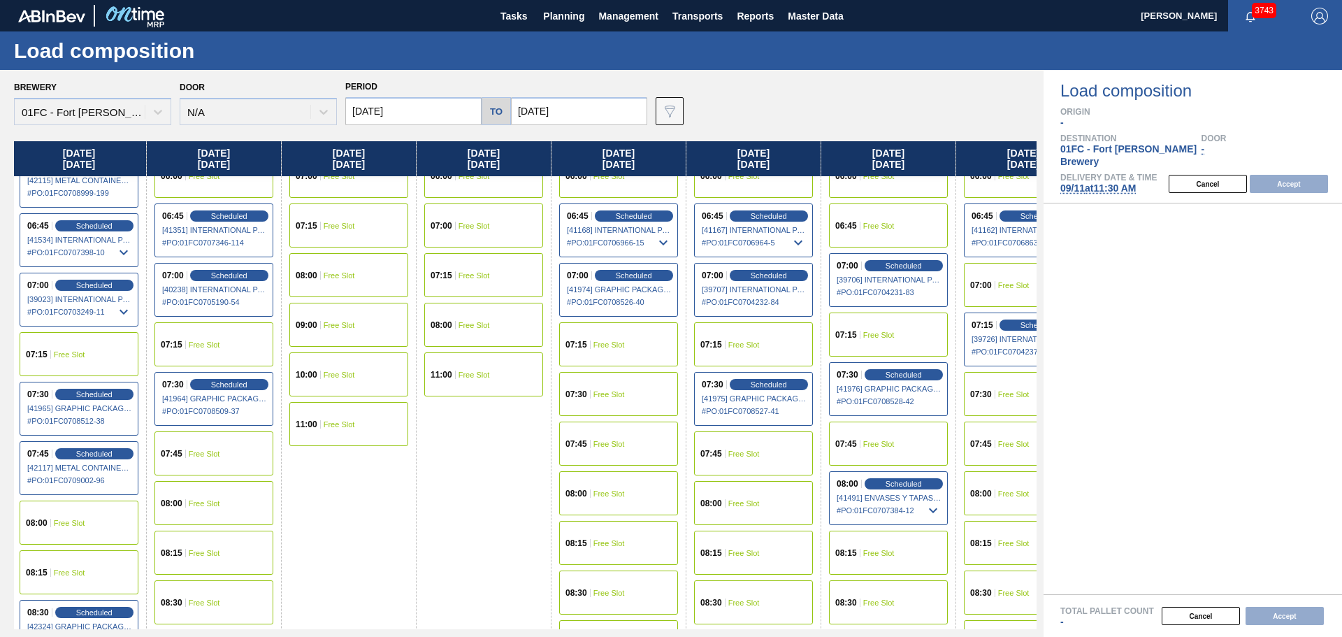
scroll to position [0, 2]
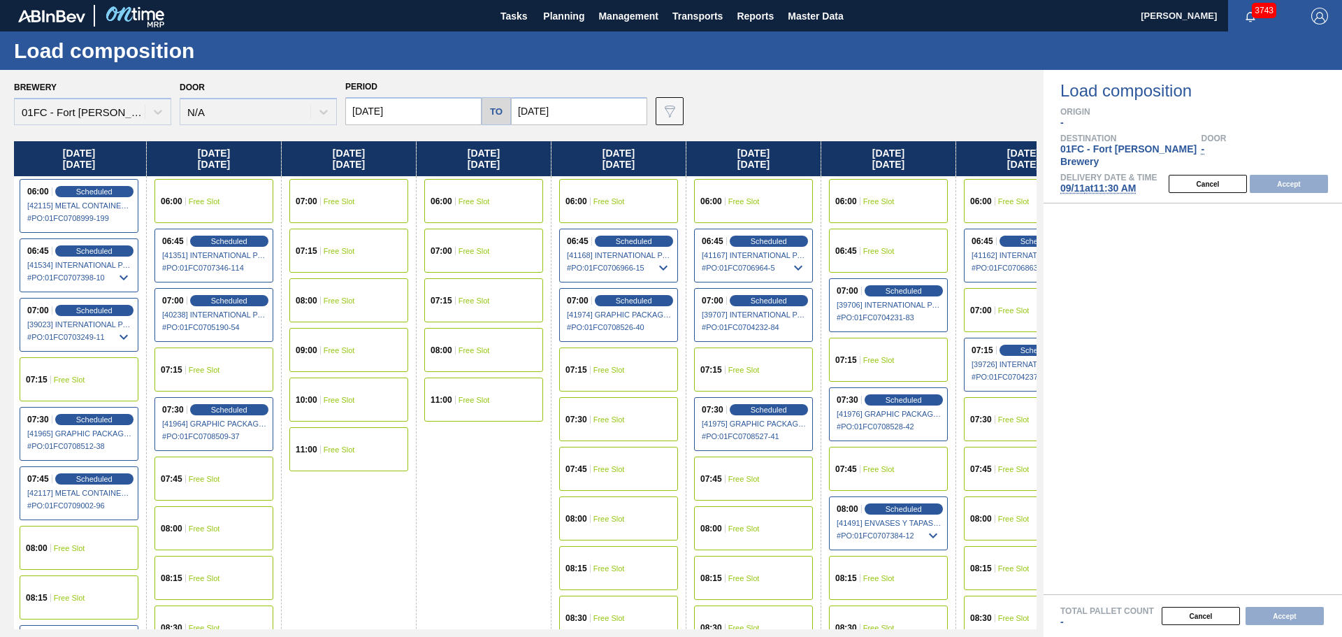
click at [207, 527] on span "Free Slot" at bounding box center [204, 528] width 31 height 8
click at [1272, 175] on button "Accept" at bounding box center [1289, 184] width 78 height 18
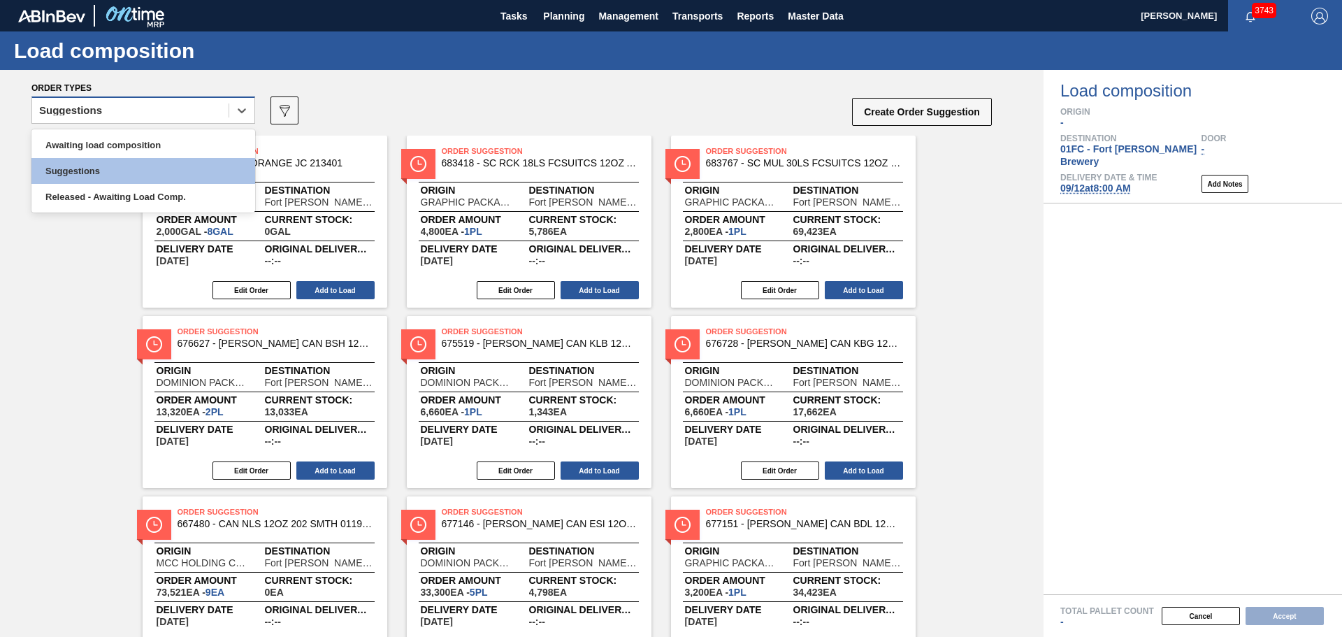
click at [64, 110] on div "Suggestions" at bounding box center [70, 111] width 63 height 10
click at [75, 138] on div "Awaiting load composition" at bounding box center [143, 145] width 224 height 26
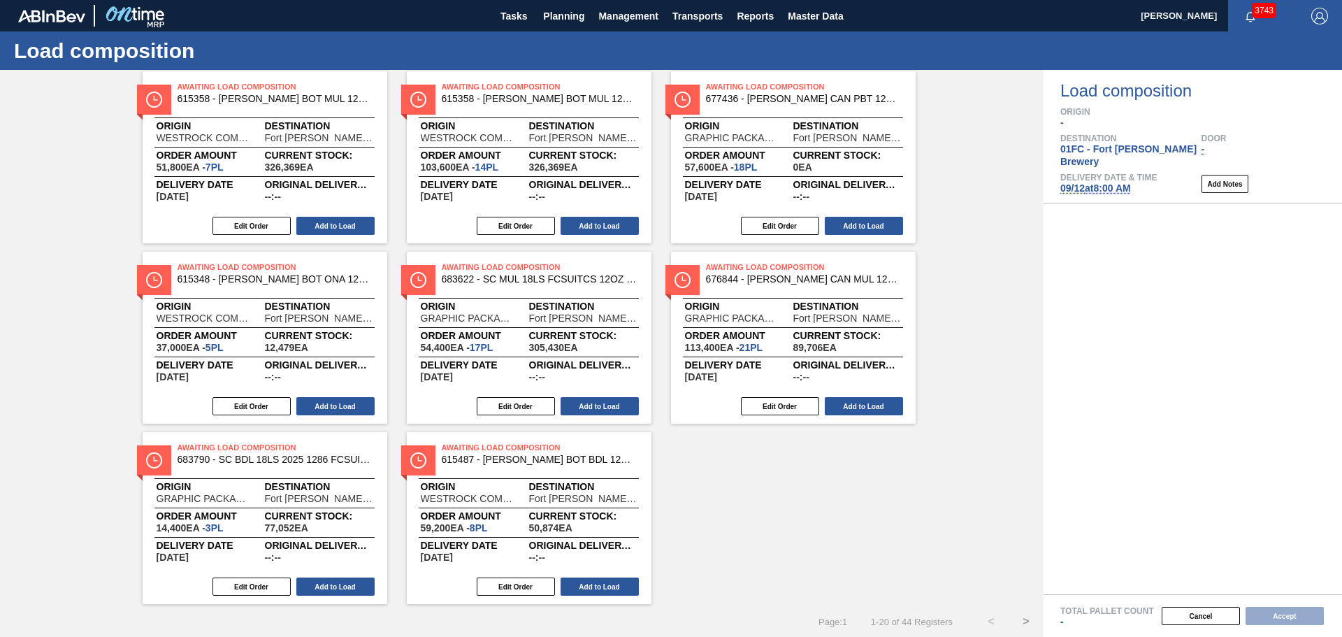
scroll to position [795, 0]
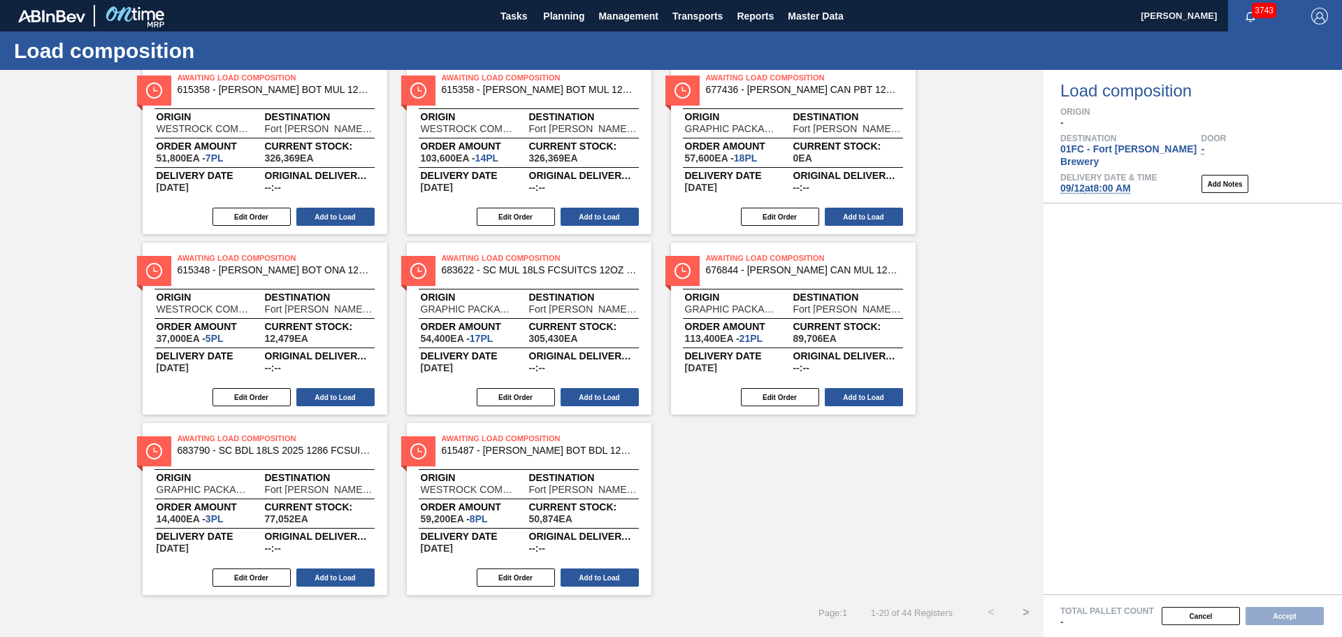
click at [1023, 612] on button ">" at bounding box center [1026, 612] width 35 height 35
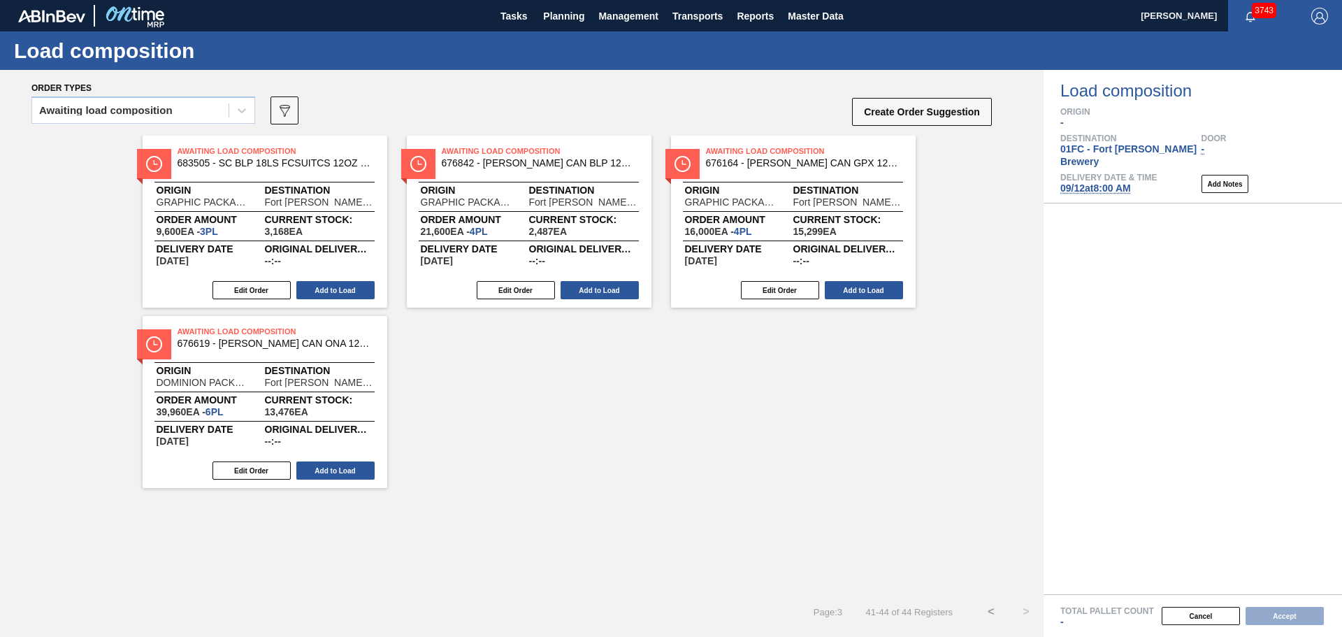
scroll to position [0, 0]
click at [356, 475] on button "Add to Load" at bounding box center [335, 470] width 78 height 18
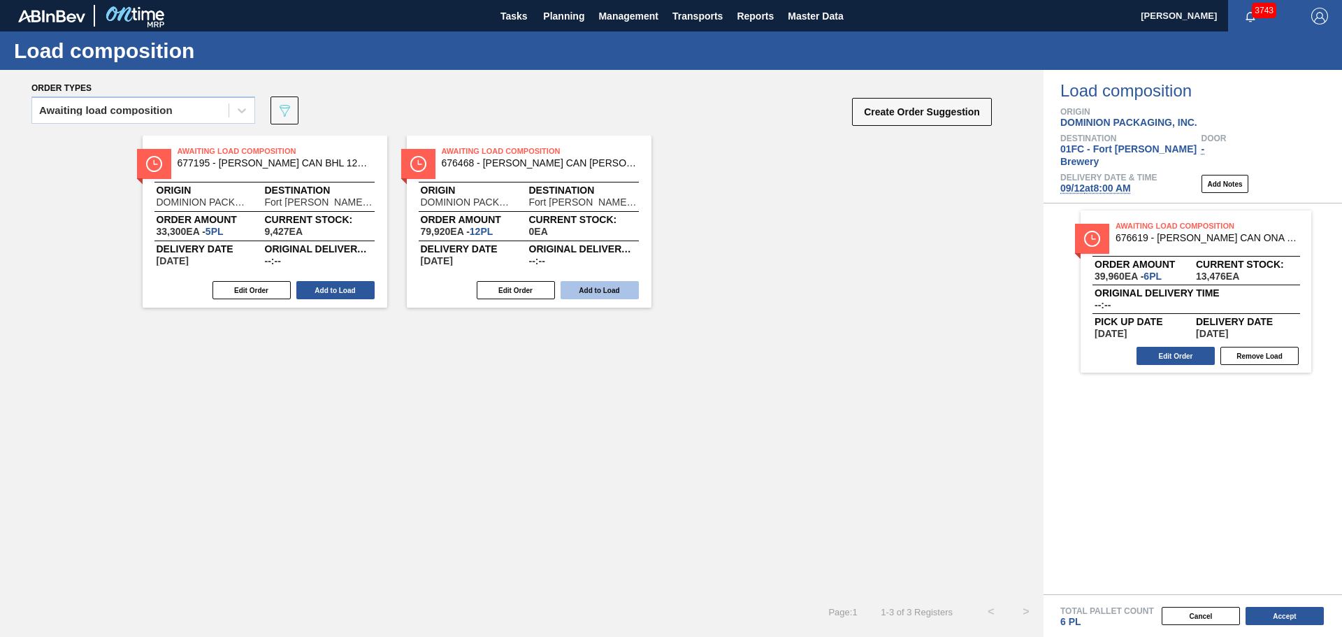
click at [610, 288] on button "Add to Load" at bounding box center [600, 290] width 78 height 18
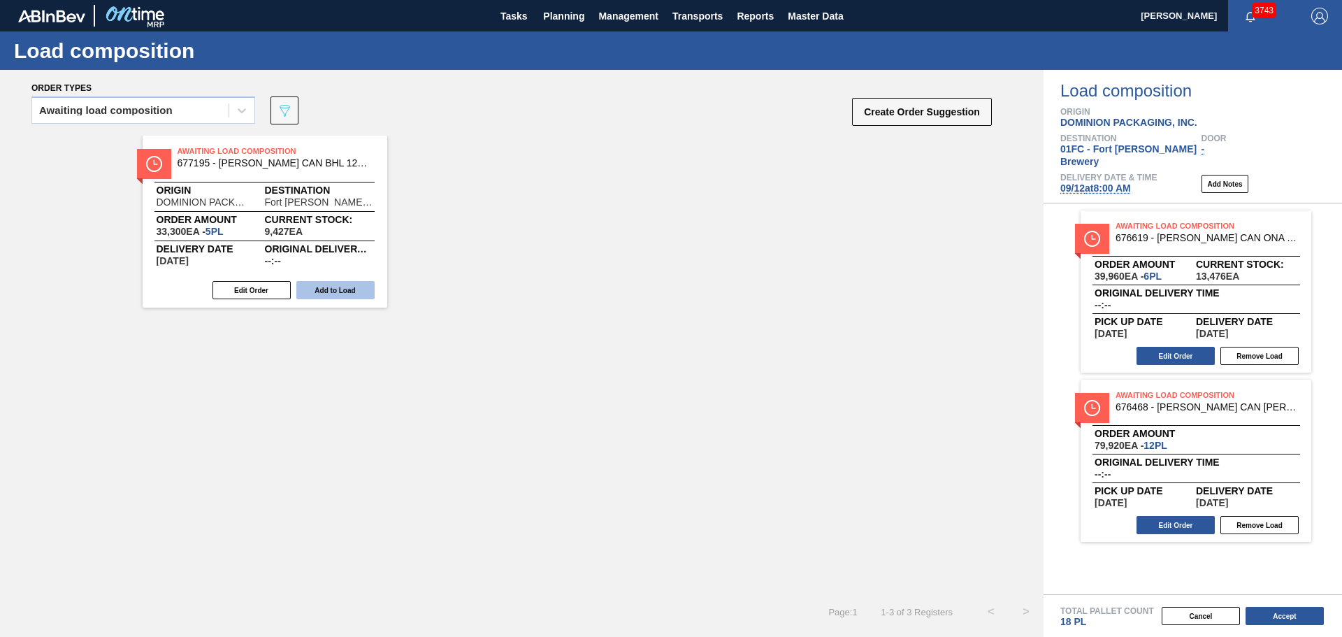
click at [338, 285] on button "Add to Load" at bounding box center [335, 290] width 78 height 18
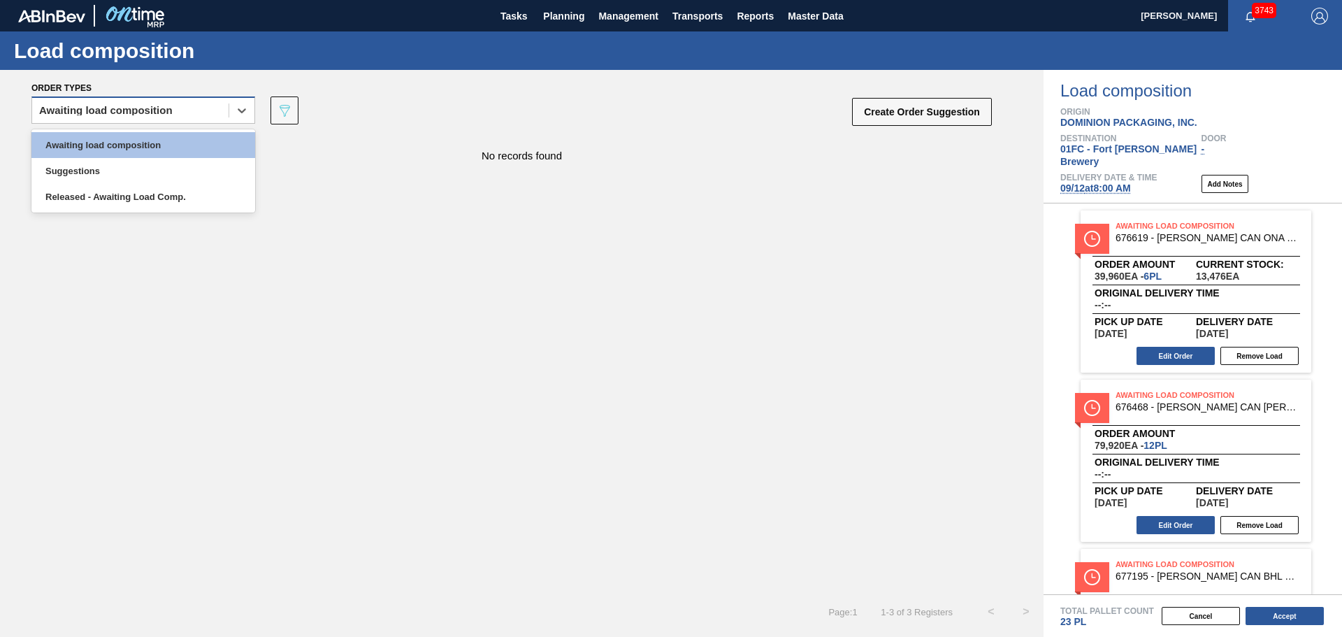
click at [229, 117] on span at bounding box center [229, 110] width 1 height 14
click at [177, 161] on div "Suggestions" at bounding box center [143, 171] width 224 height 26
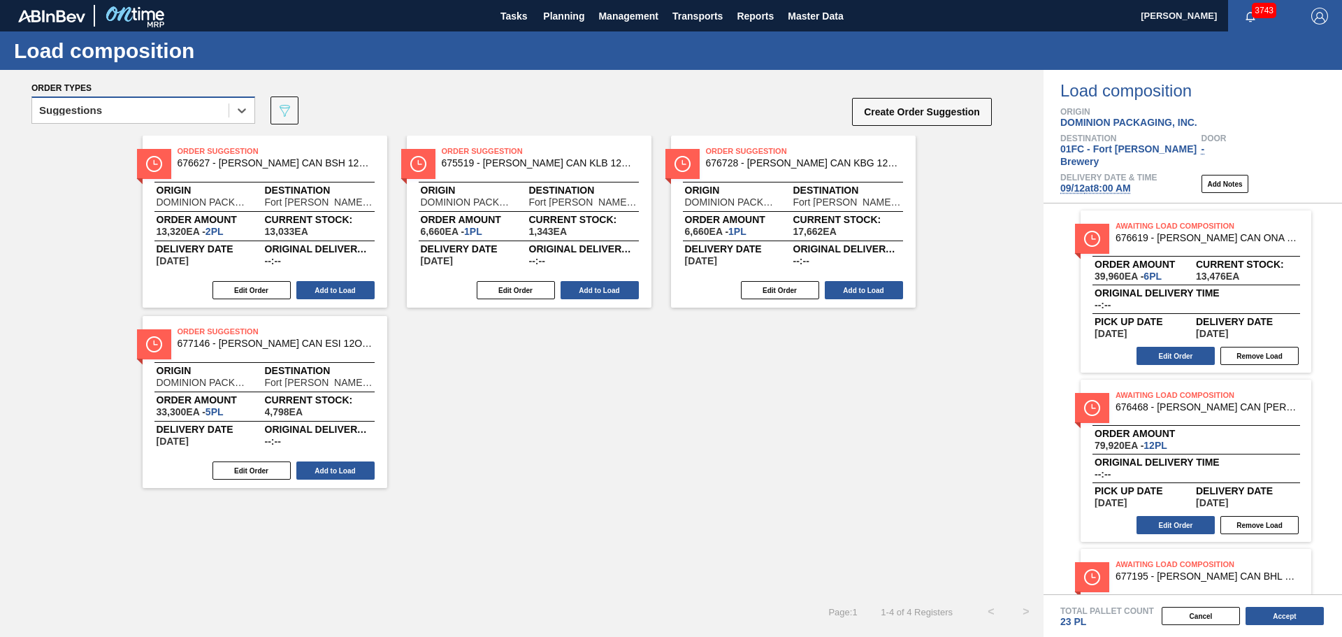
click at [166, 113] on div "Suggestions" at bounding box center [130, 111] width 196 height 20
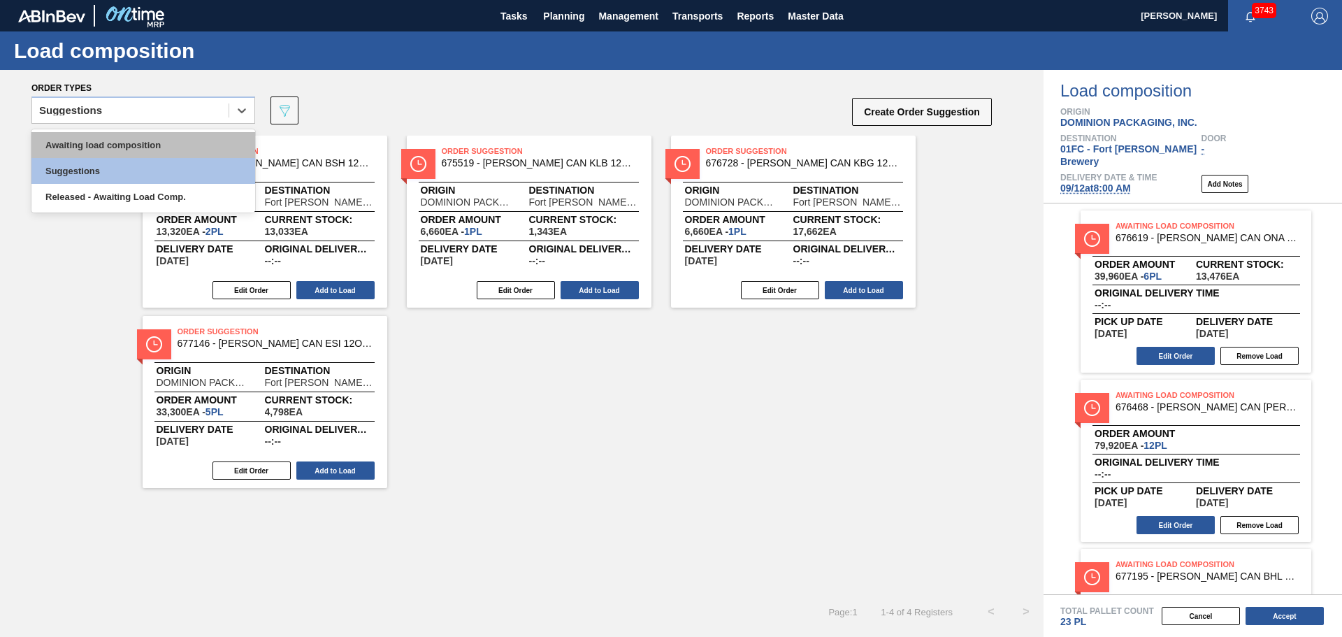
click at [169, 139] on div "Awaiting load composition" at bounding box center [143, 145] width 224 height 26
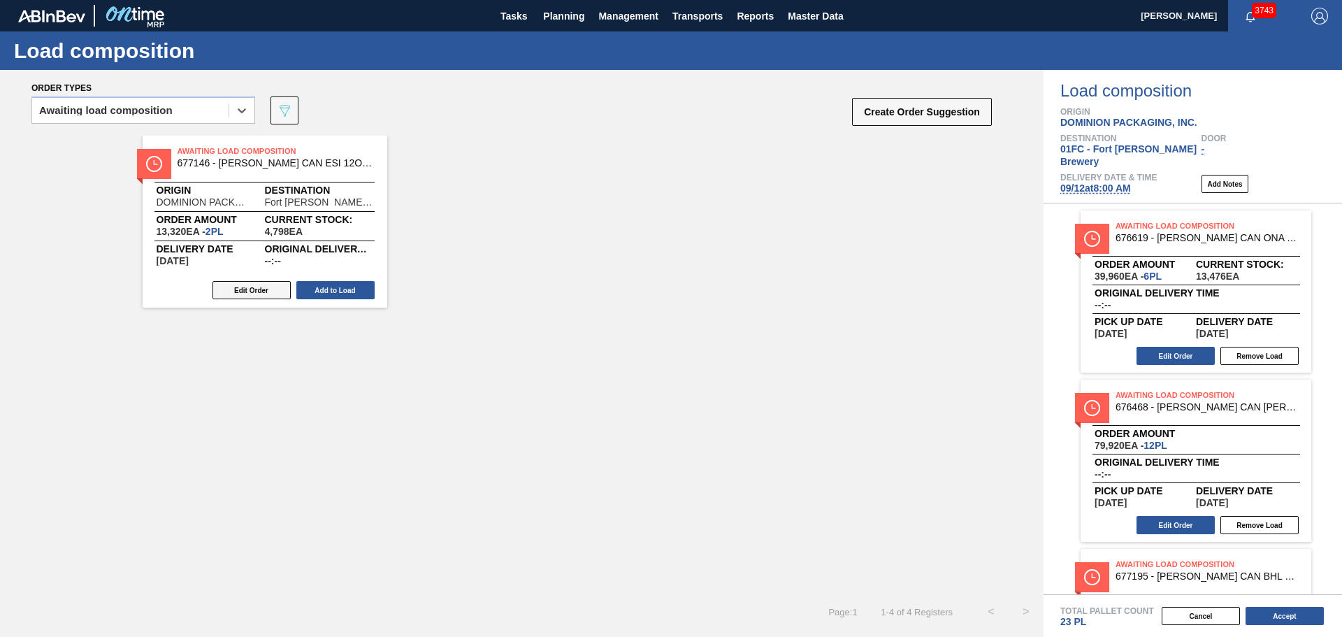
click at [260, 289] on button "Edit Order" at bounding box center [252, 290] width 78 height 18
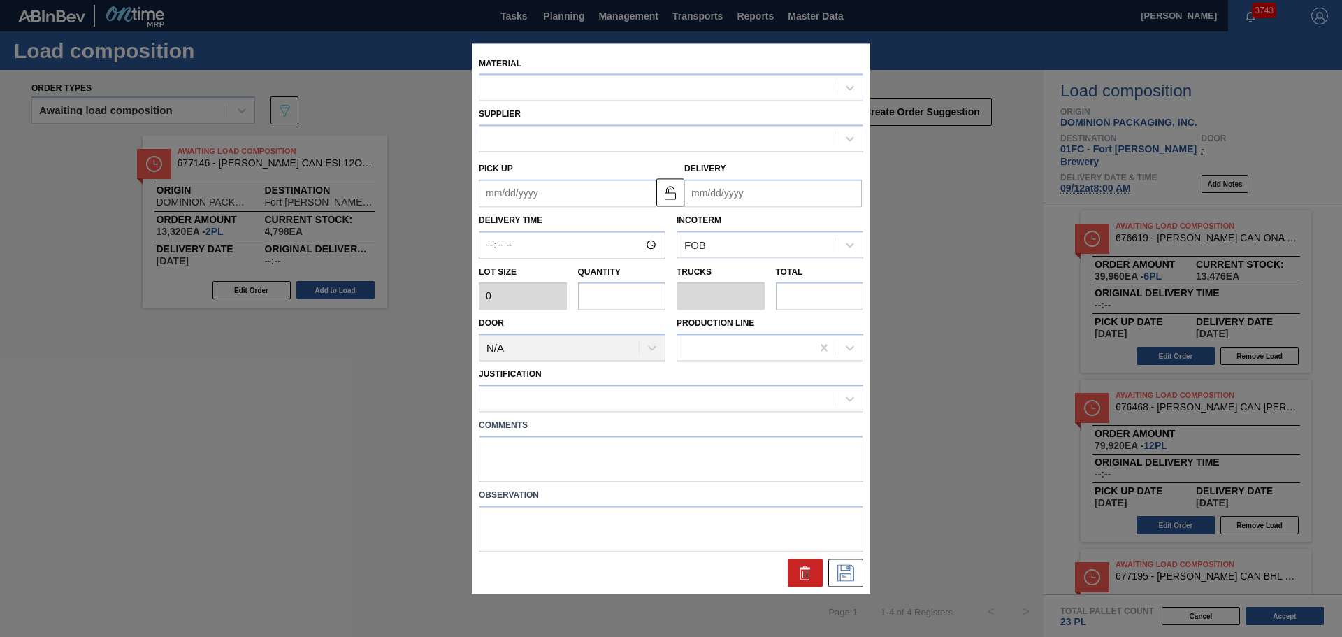
type input "6,660"
type input "2"
type input "0.077"
type input "13,320"
type up "[DATE]"
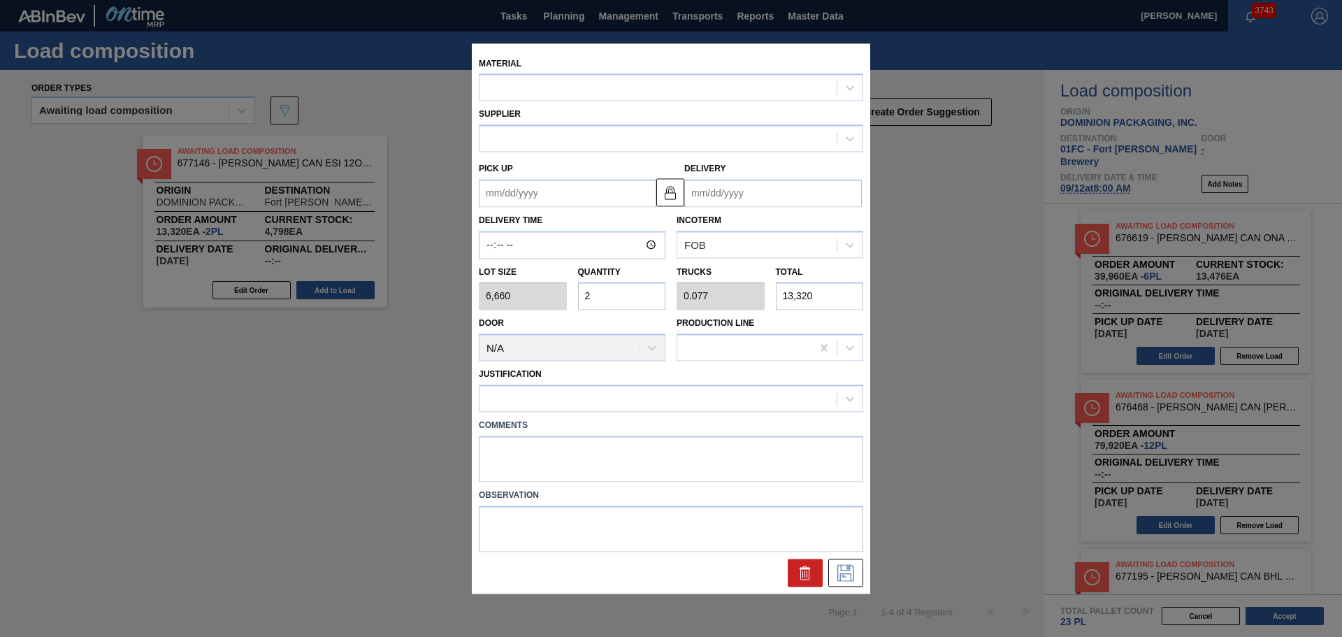
type input "09/12/2025"
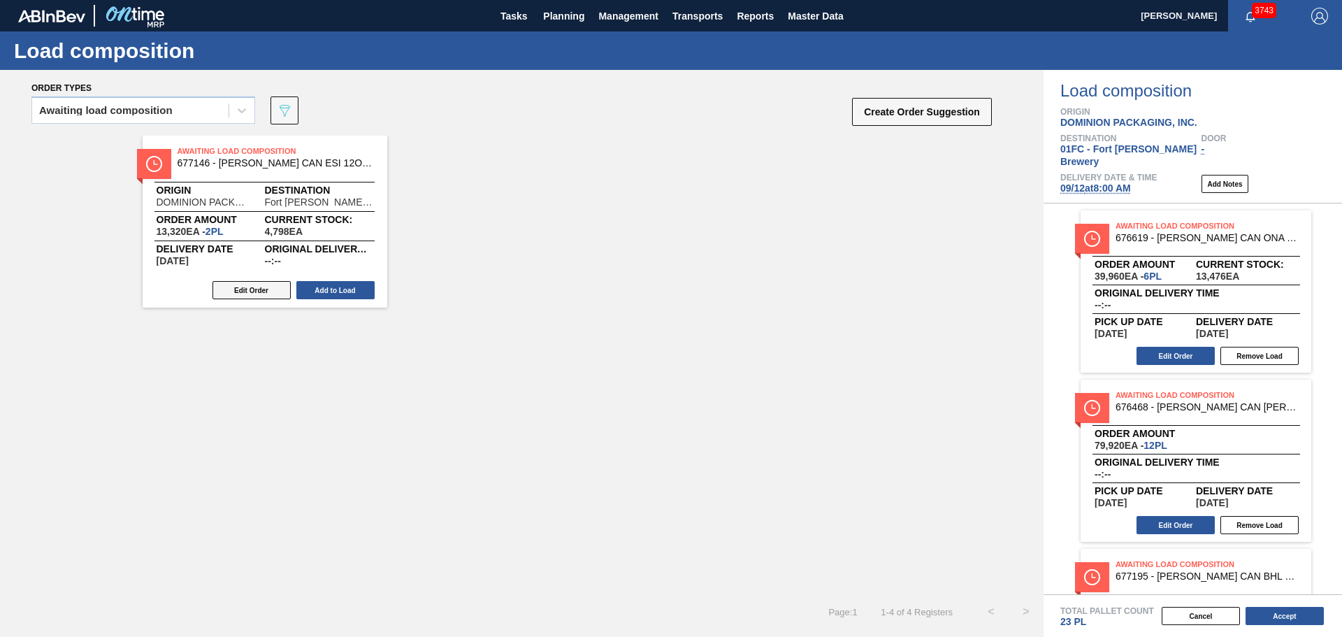
click at [263, 296] on button "Edit Order" at bounding box center [252, 290] width 78 height 18
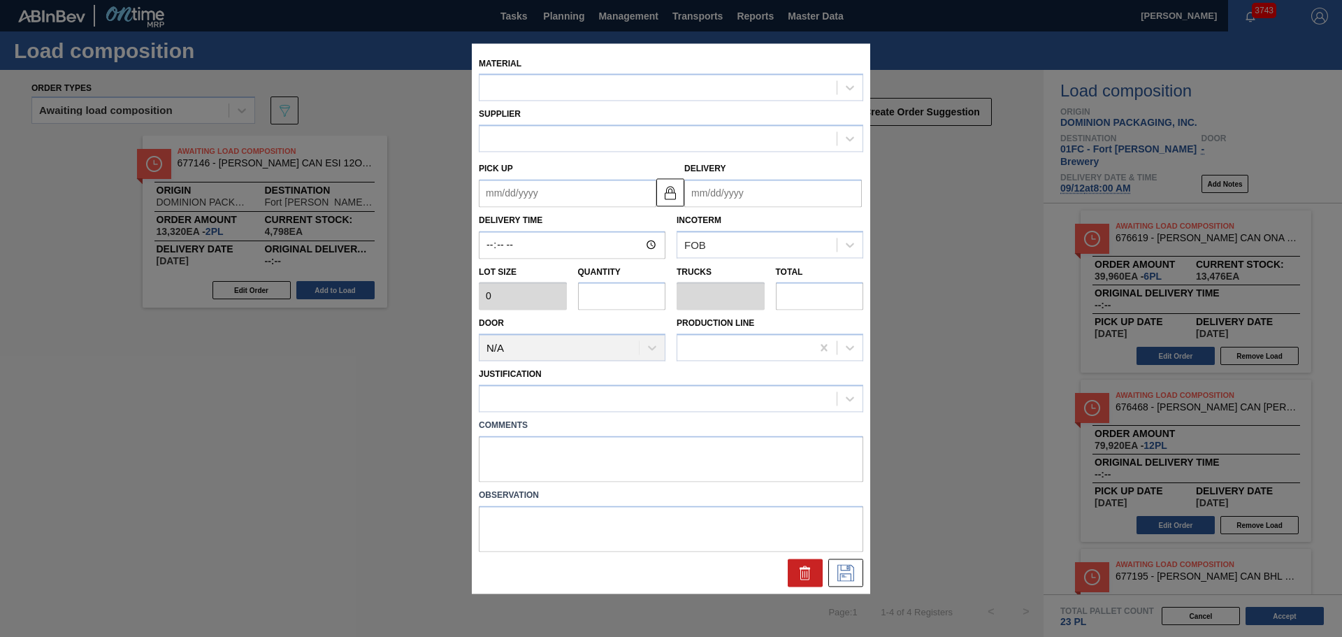
type input "6,660"
type input "2"
type input "0.077"
type input "13,320"
type up "[DATE]"
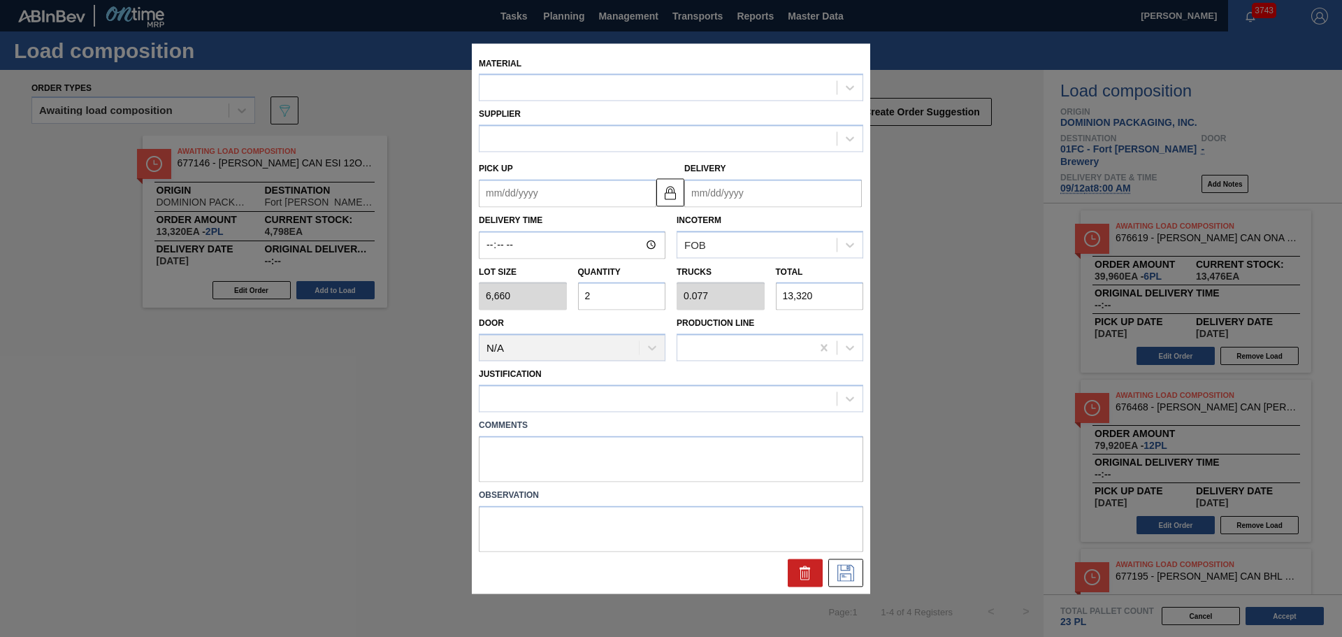
type input "09/12/2025"
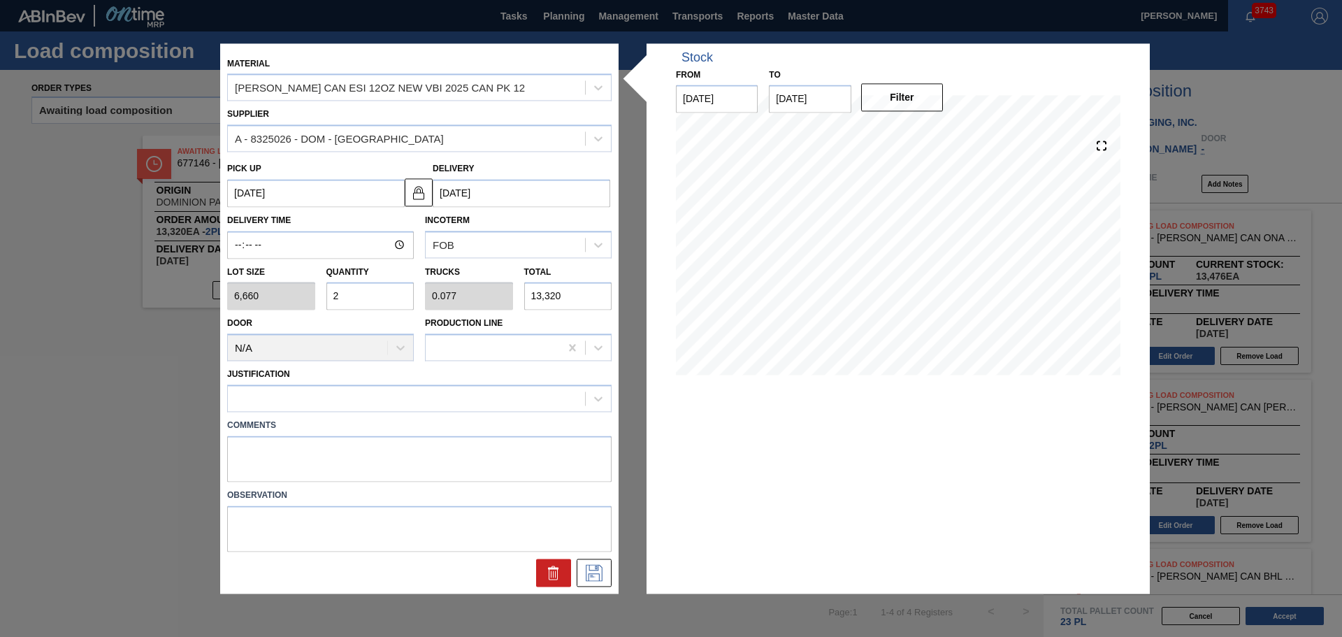
type input "3"
type input "0.115"
type input "19,980"
type input "3"
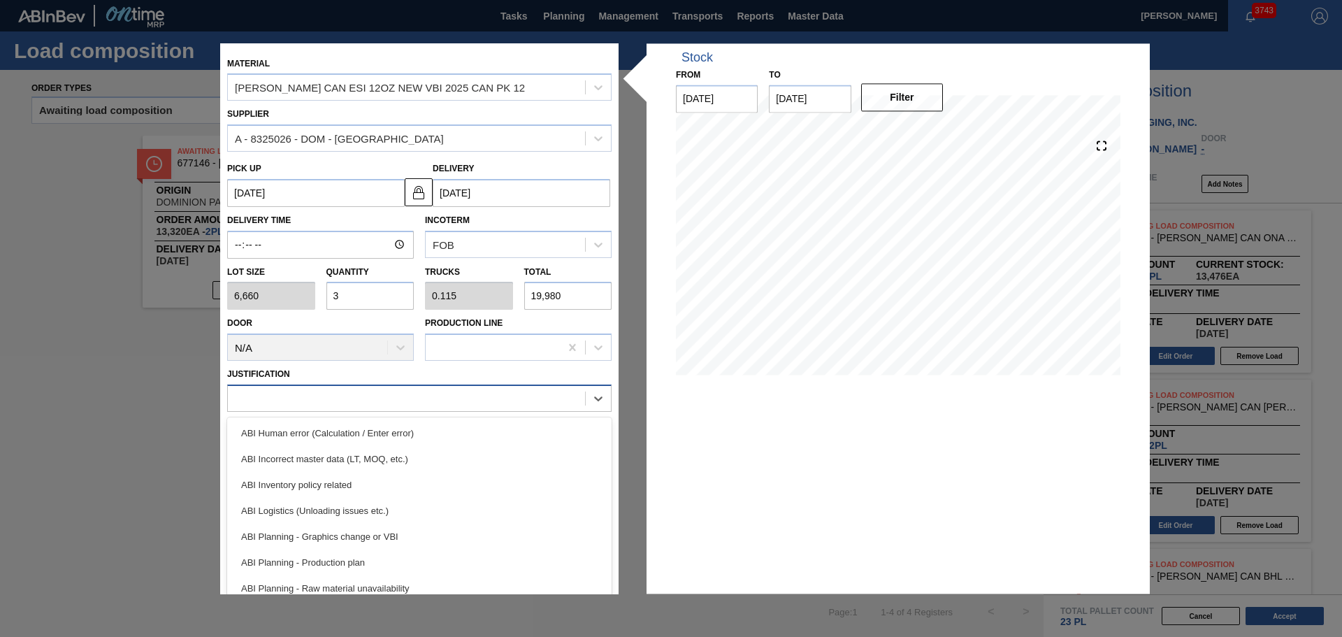
click at [447, 408] on div at bounding box center [406, 399] width 357 height 20
click at [434, 494] on div "ABI Inventory policy related" at bounding box center [419, 485] width 384 height 26
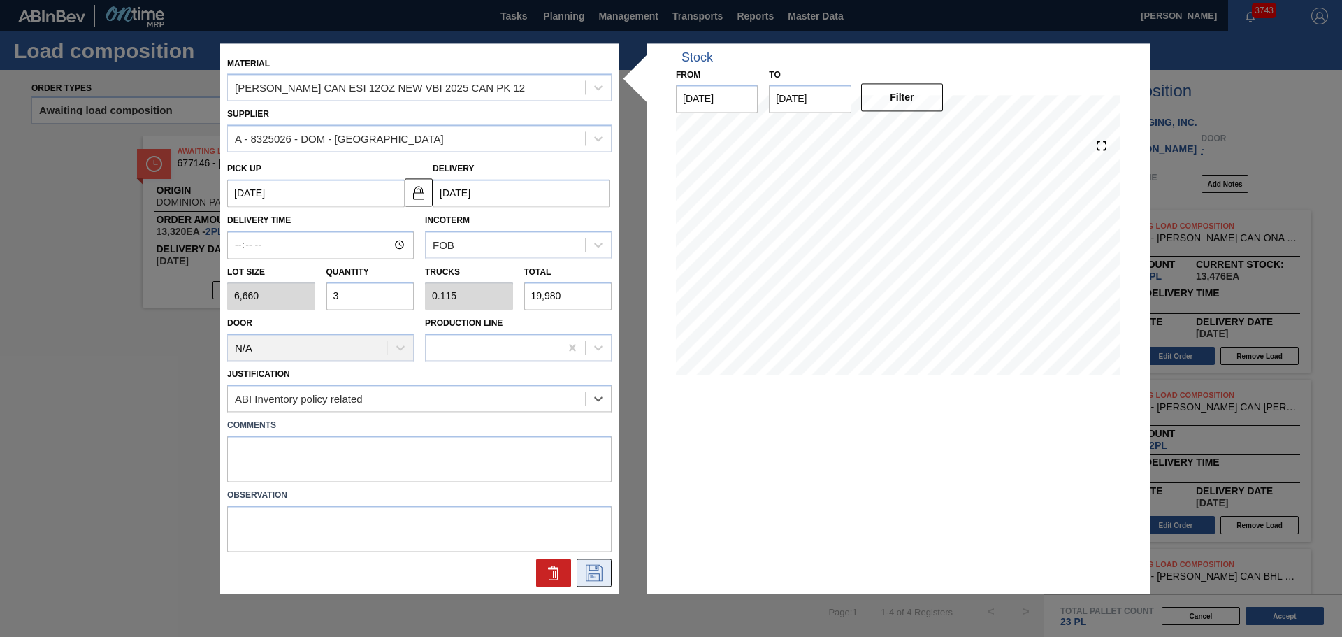
click at [598, 580] on icon at bounding box center [594, 572] width 22 height 17
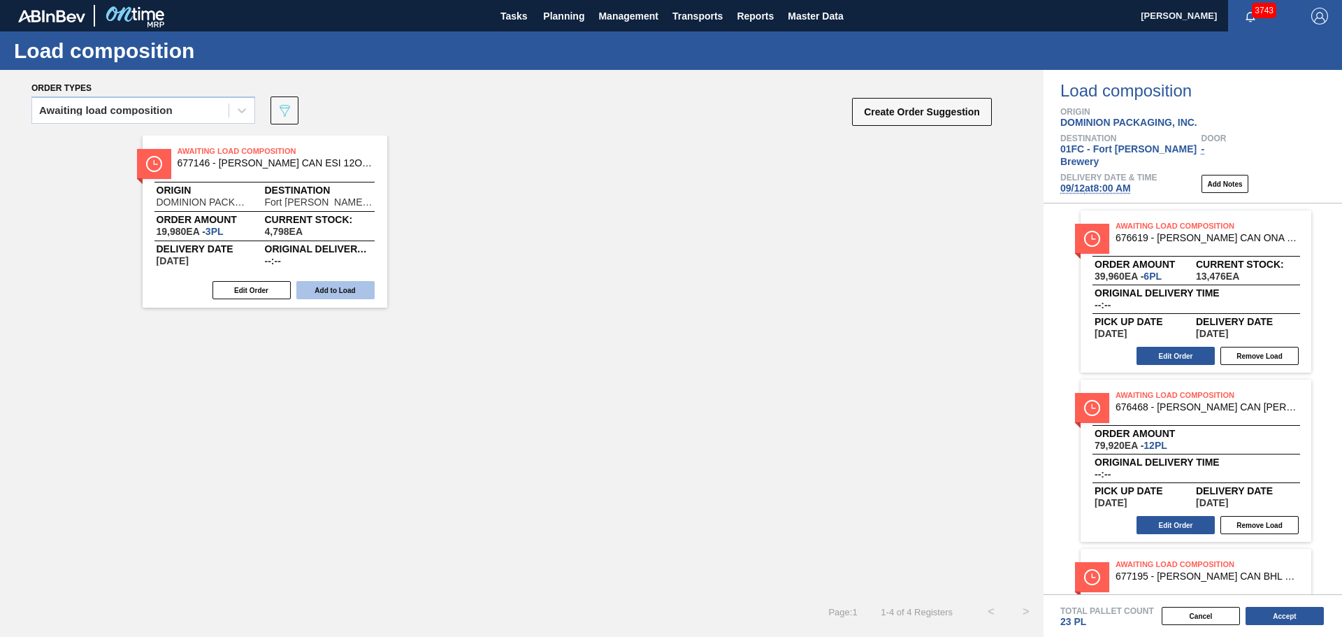
click at [316, 296] on button "Add to Load" at bounding box center [335, 290] width 78 height 18
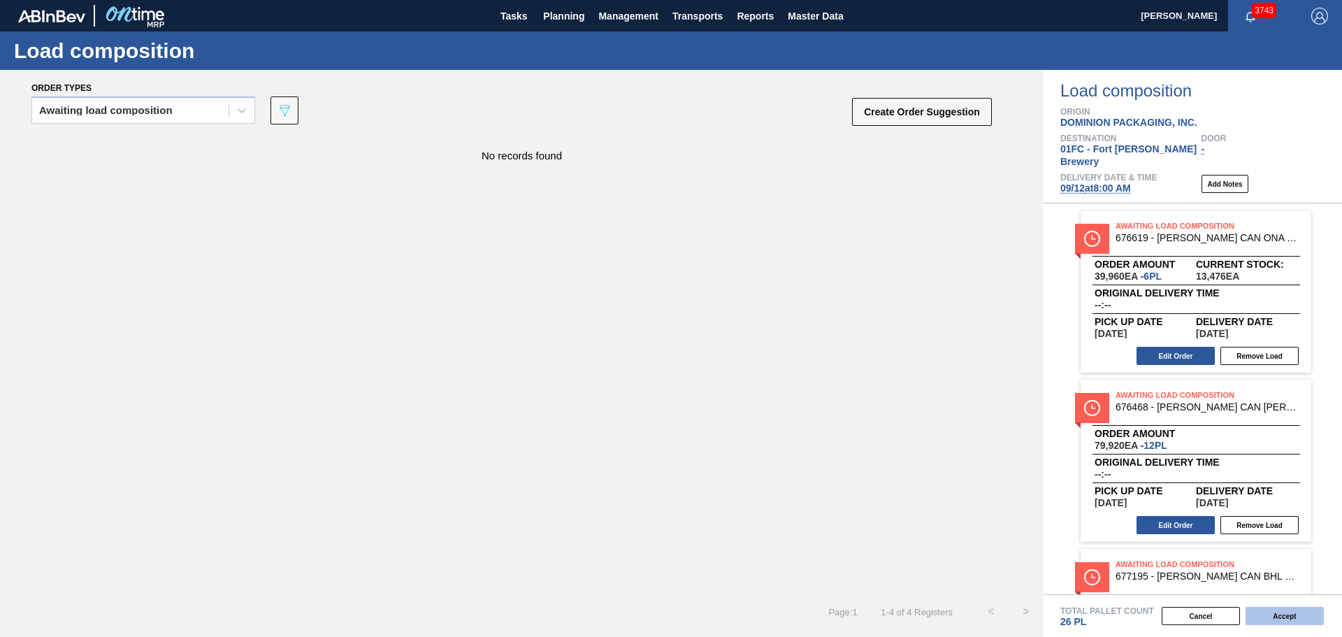
click at [1285, 616] on button "Accept" at bounding box center [1285, 616] width 78 height 18
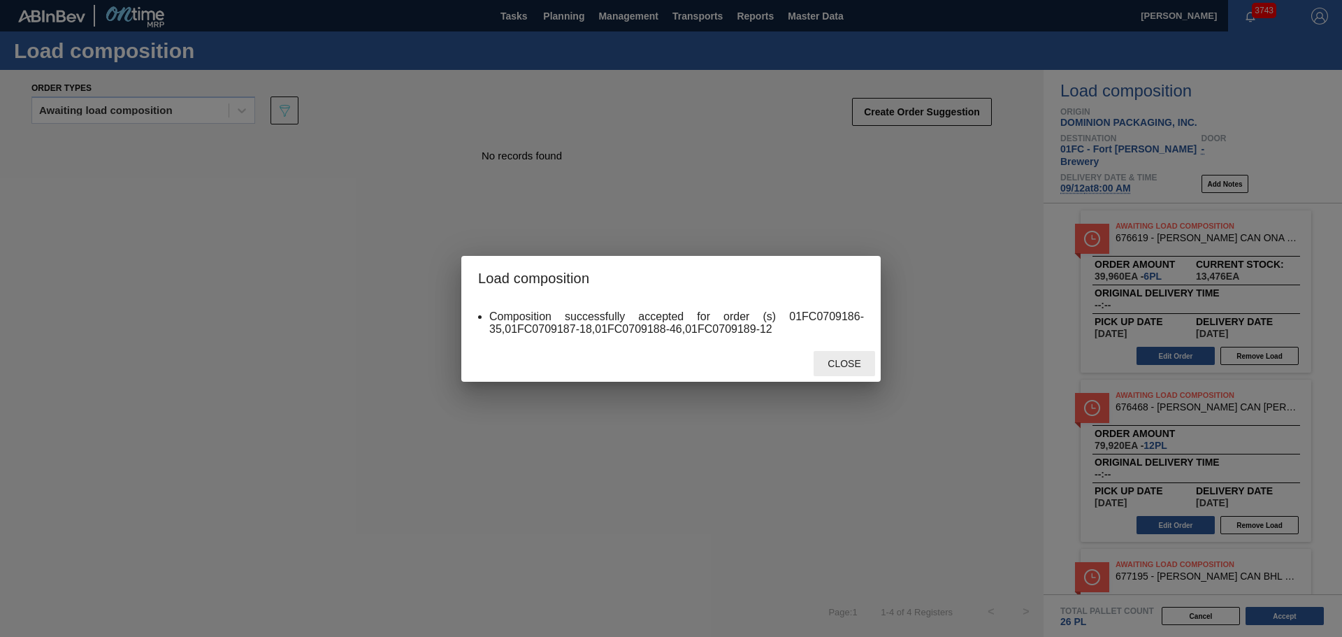
click at [857, 363] on span "Close" at bounding box center [843, 363] width 55 height 11
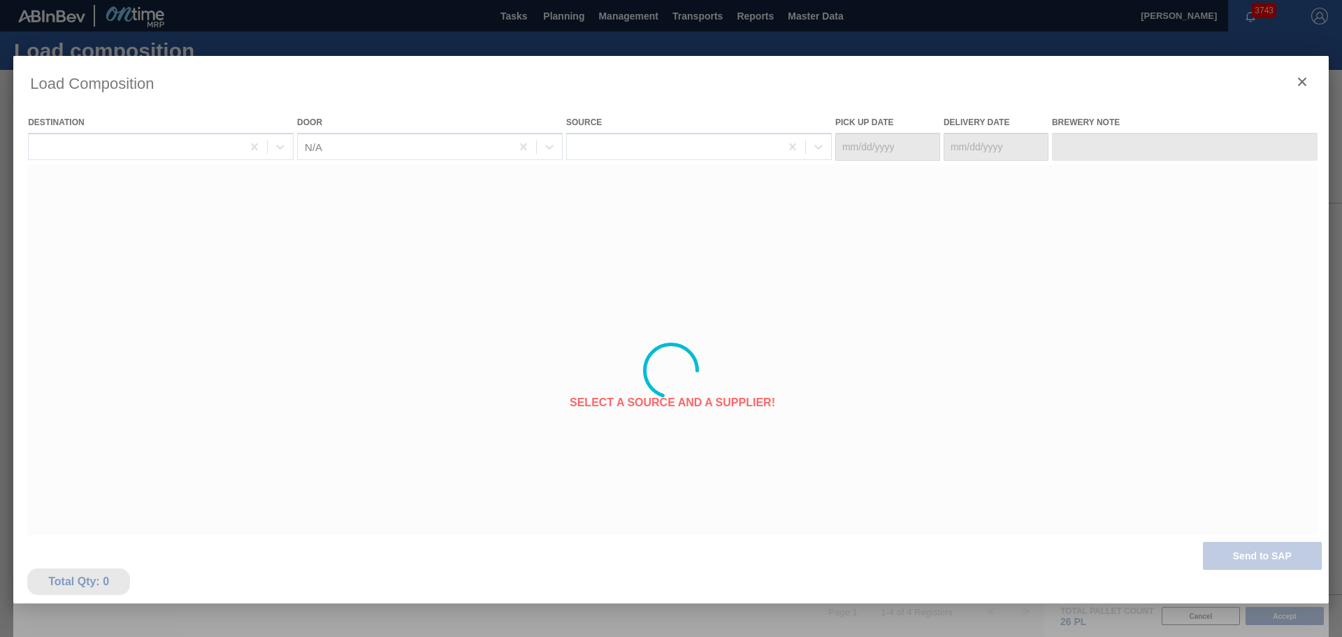
type Date "[DATE]"
type Date "09/12/2025"
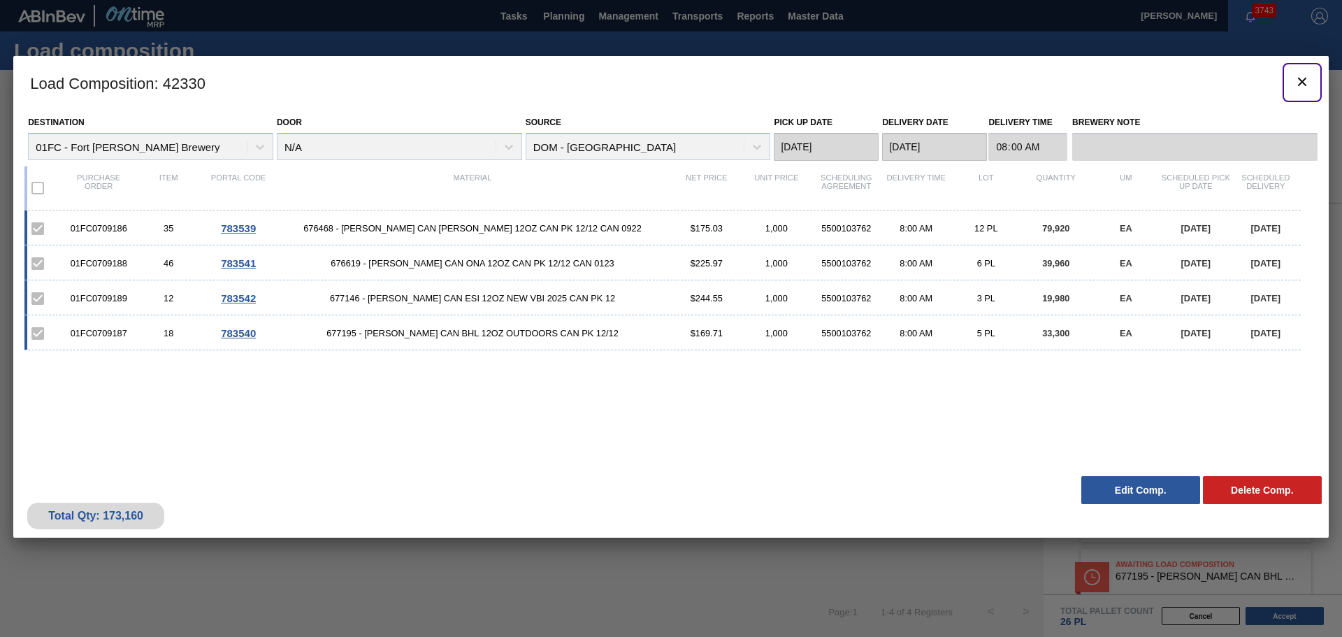
click at [1302, 80] on icon "botão de ícone" at bounding box center [1302, 82] width 8 height 8
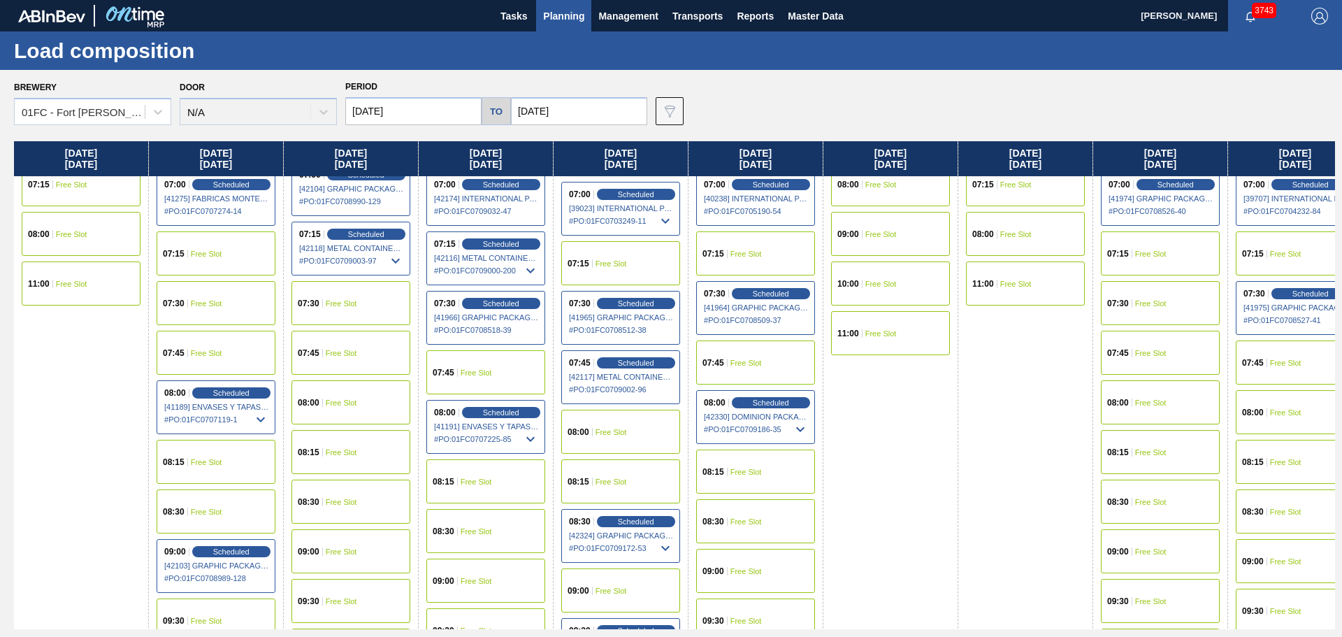
scroll to position [140, 0]
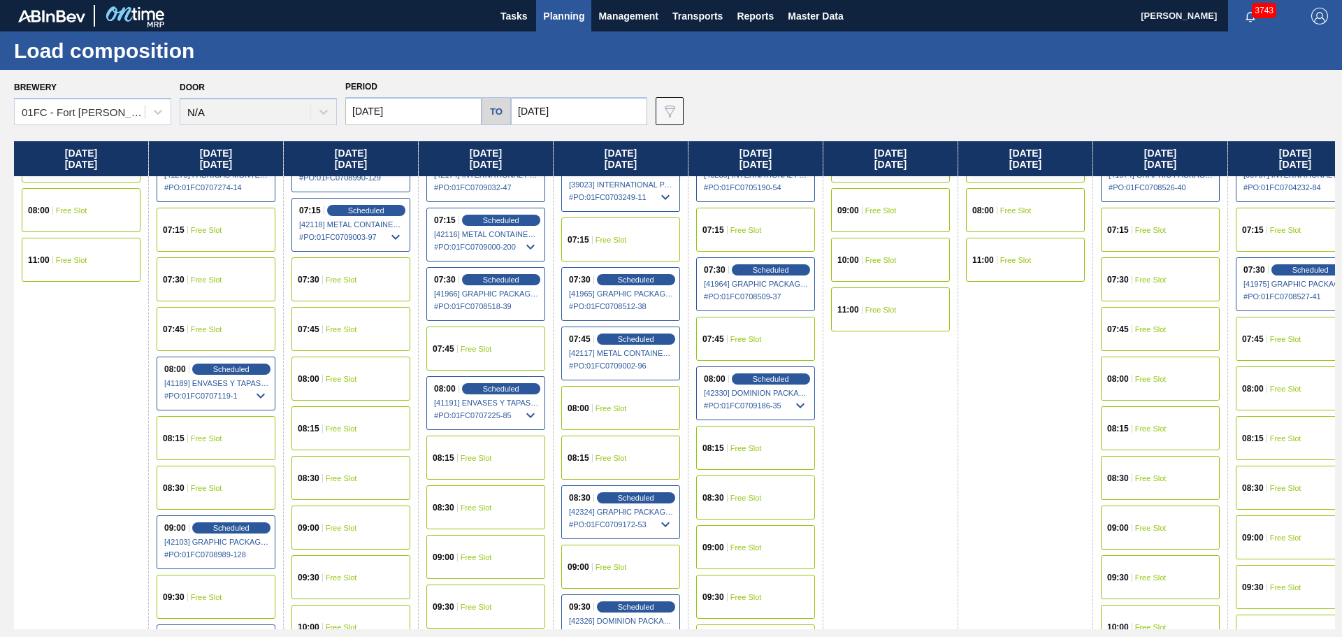
click at [740, 496] on span "Free Slot" at bounding box center [745, 498] width 31 height 8
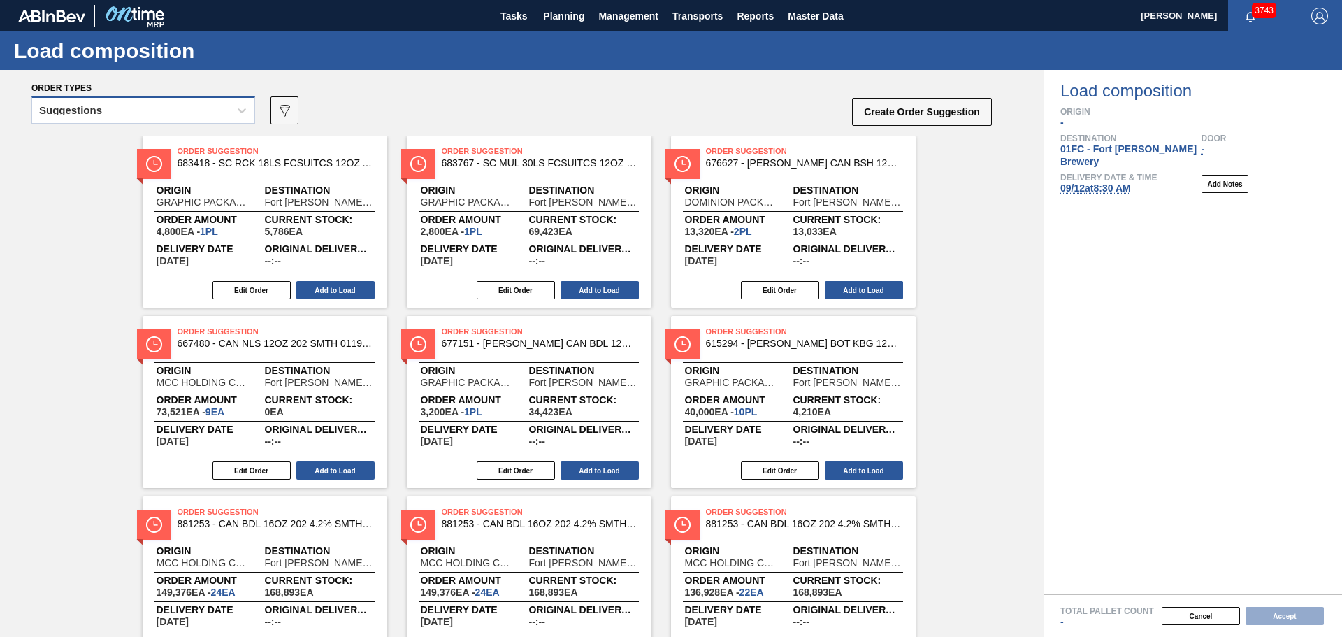
click at [195, 123] on div "Suggestions" at bounding box center [143, 109] width 224 height 27
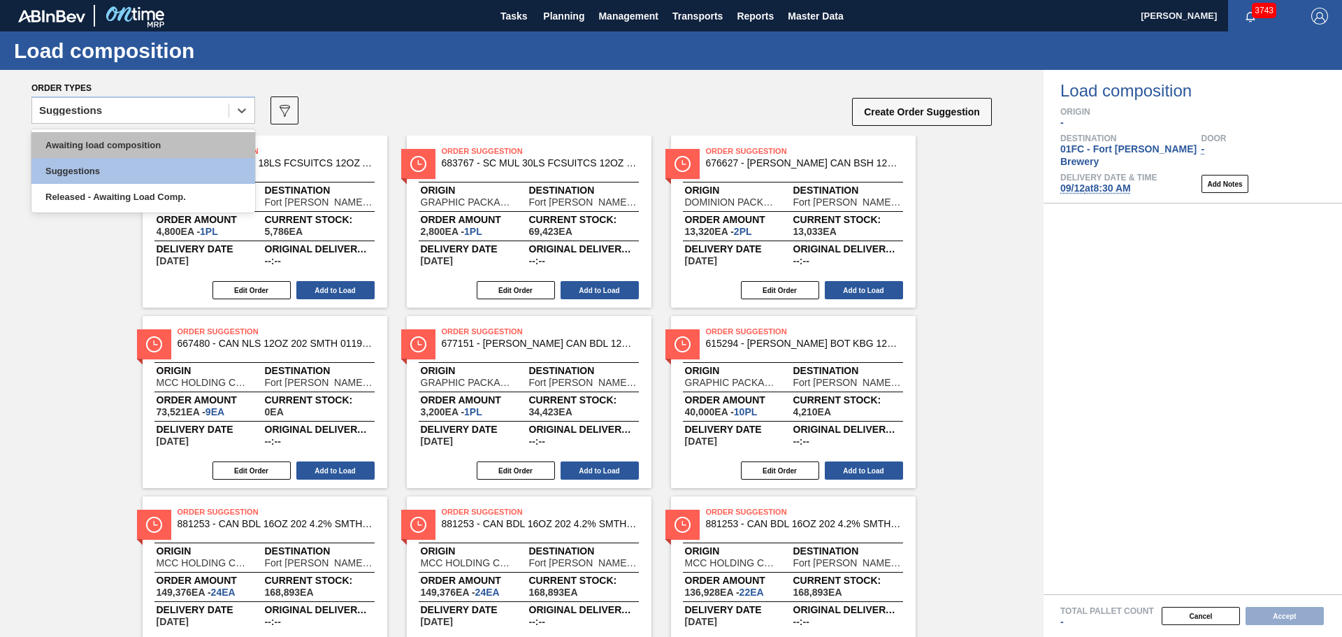
click at [187, 147] on div "Awaiting load composition" at bounding box center [143, 145] width 224 height 26
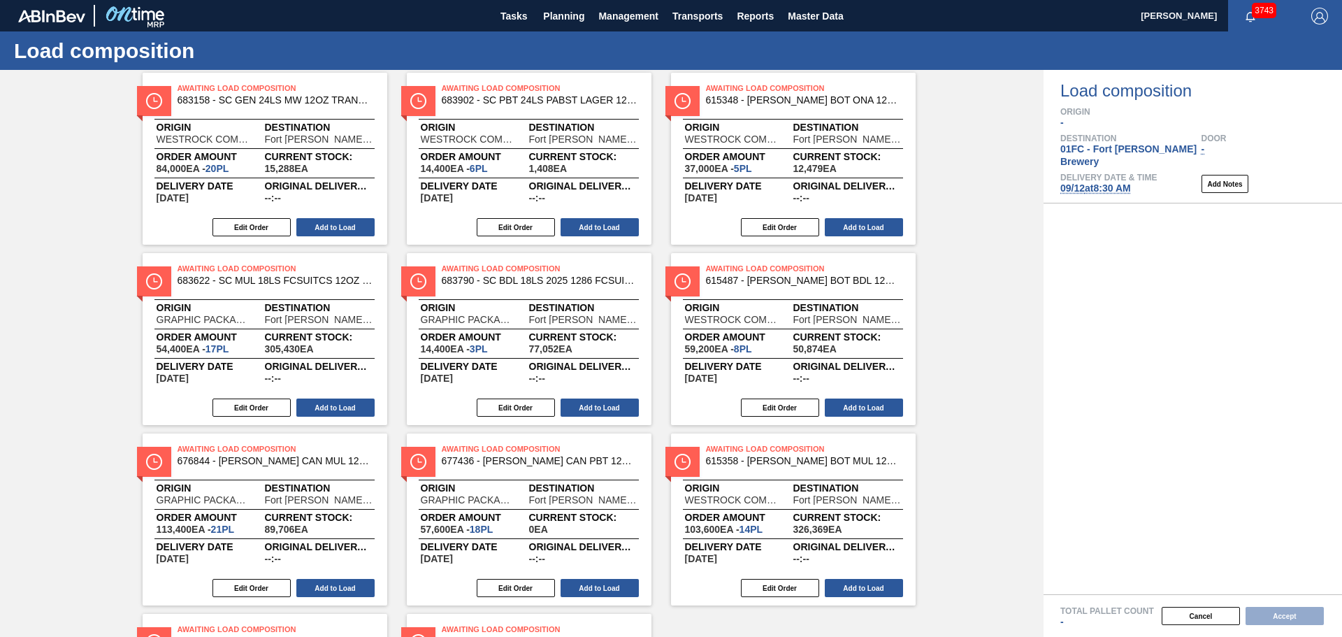
scroll to position [795, 0]
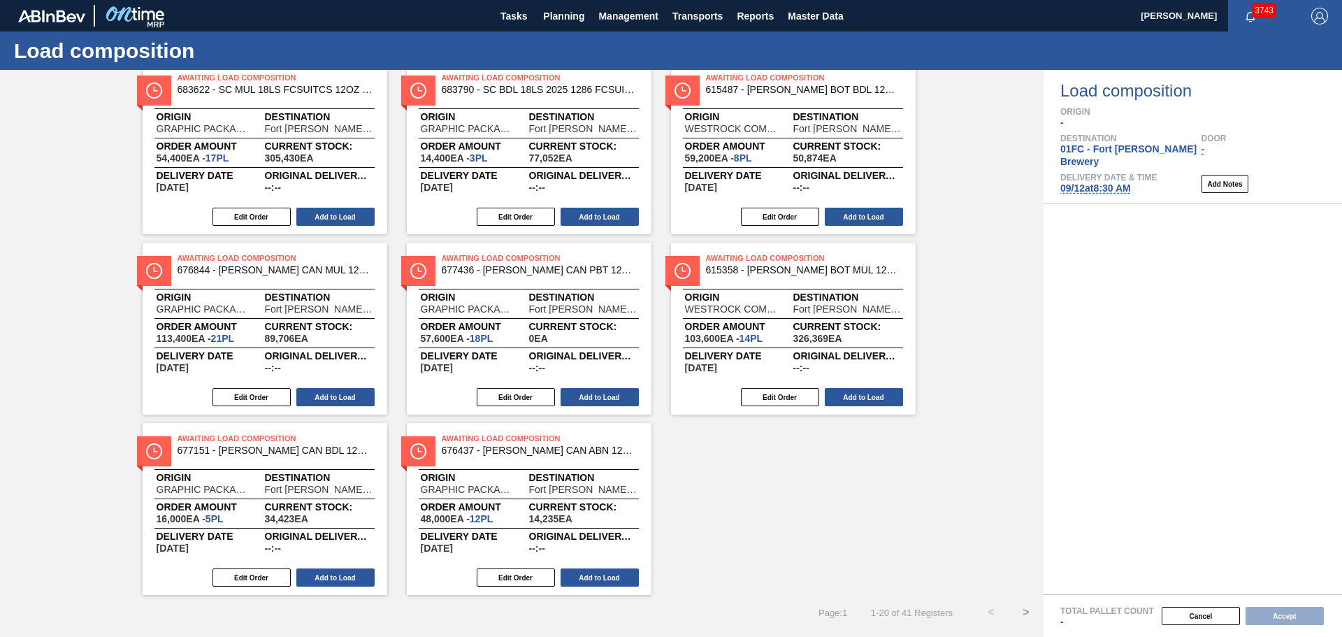
click at [1028, 612] on button ">" at bounding box center [1026, 612] width 35 height 35
click at [624, 573] on button "Add to Load" at bounding box center [600, 577] width 78 height 18
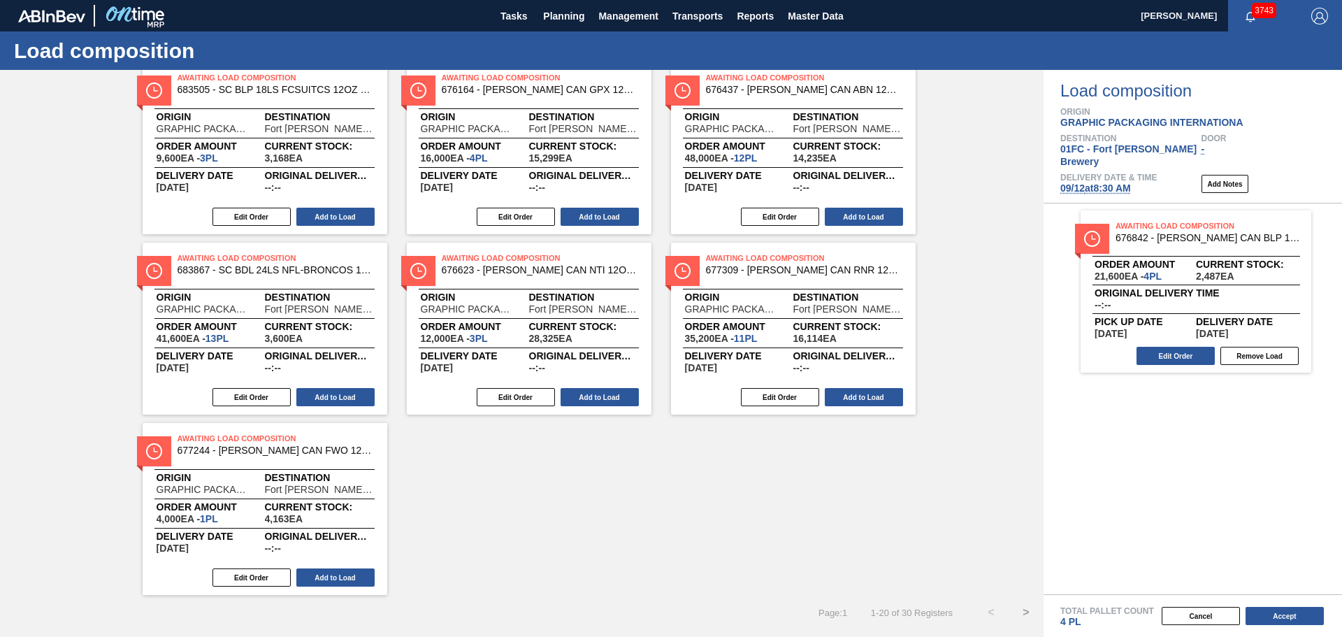
click at [1020, 612] on button ">" at bounding box center [1026, 612] width 35 height 35
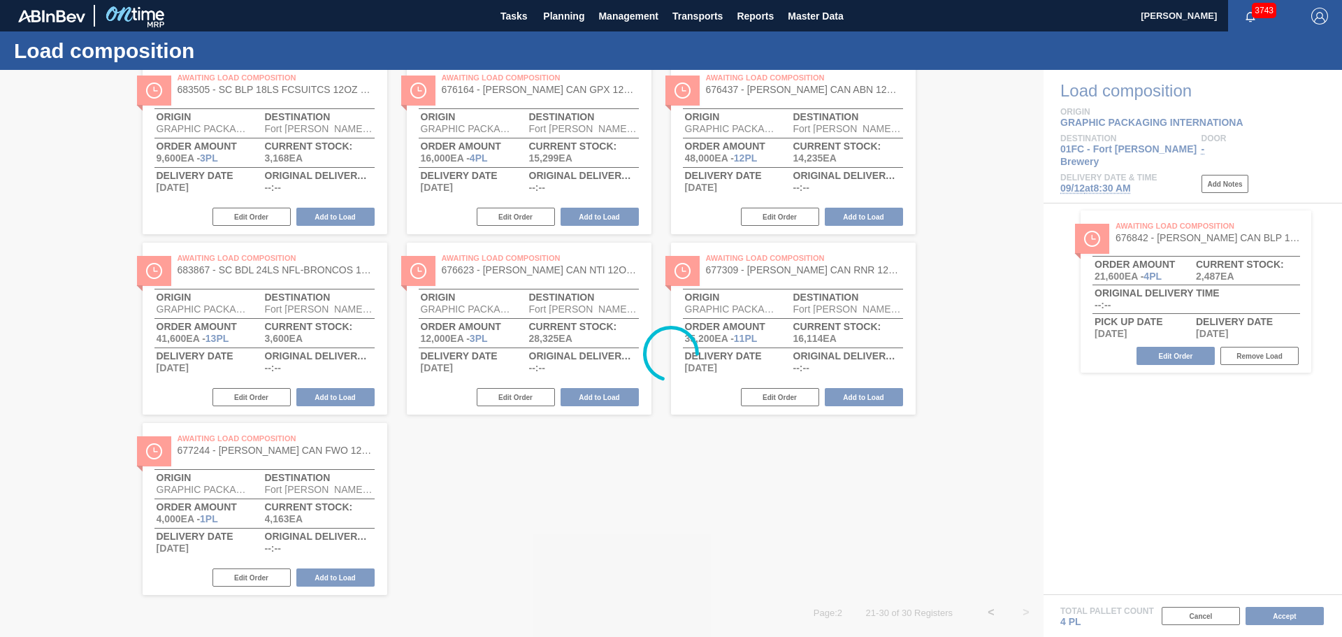
scroll to position [254, 0]
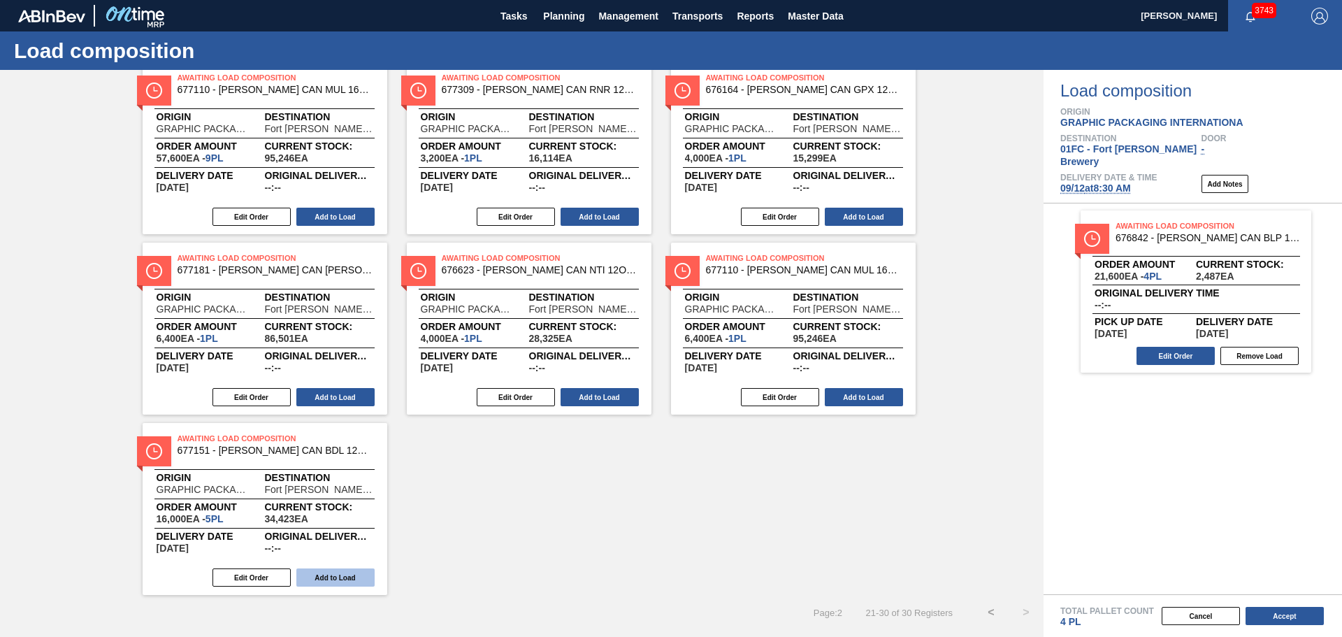
click at [349, 570] on button "Add to Load" at bounding box center [335, 577] width 78 height 18
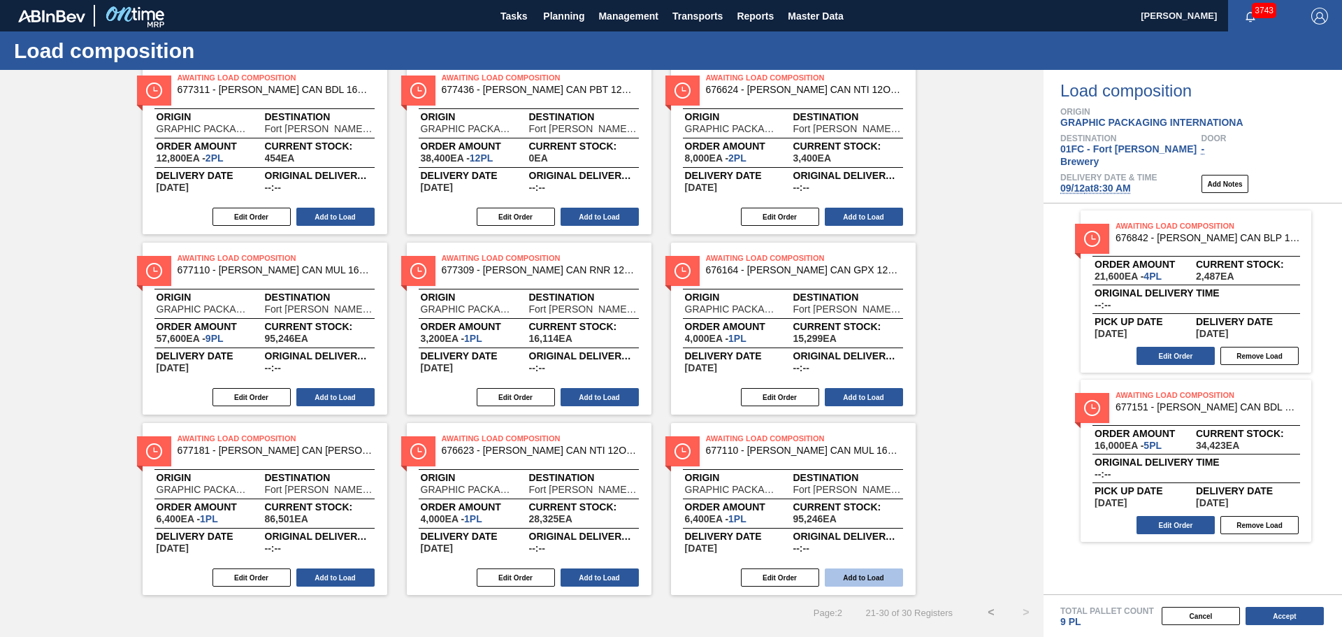
click at [884, 582] on button "Add to Load" at bounding box center [864, 577] width 78 height 18
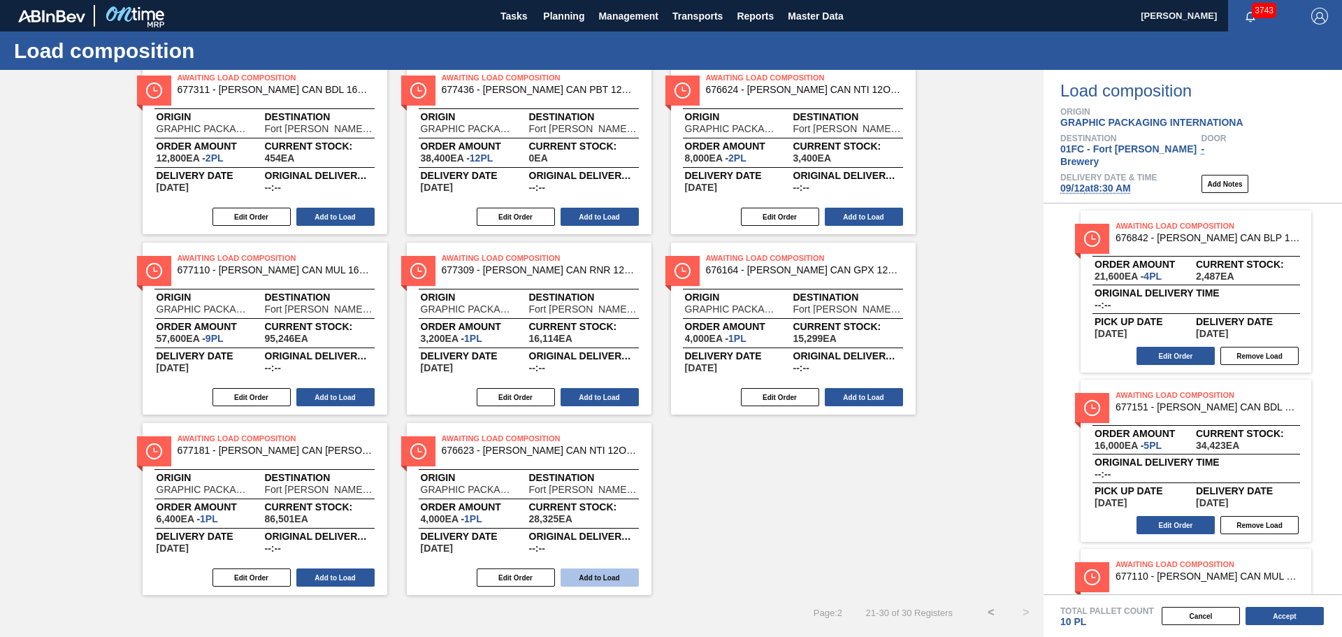
click at [595, 571] on button "Add to Load" at bounding box center [600, 577] width 78 height 18
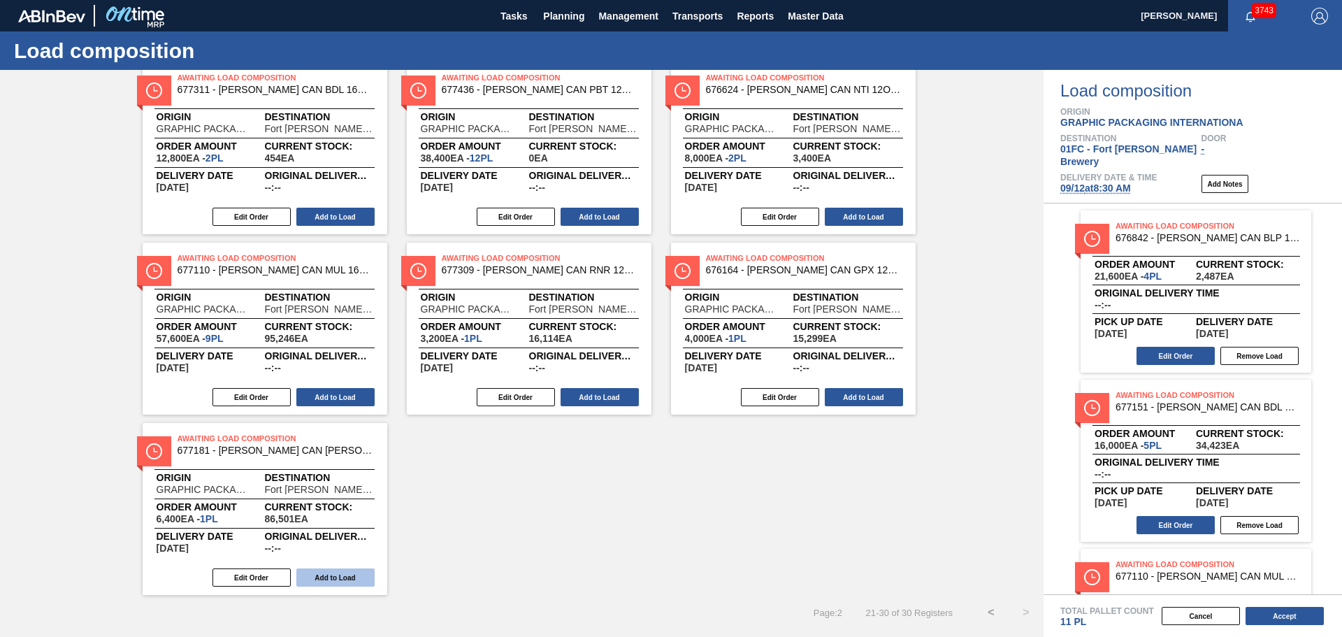
click at [361, 576] on button "Add to Load" at bounding box center [335, 577] width 78 height 18
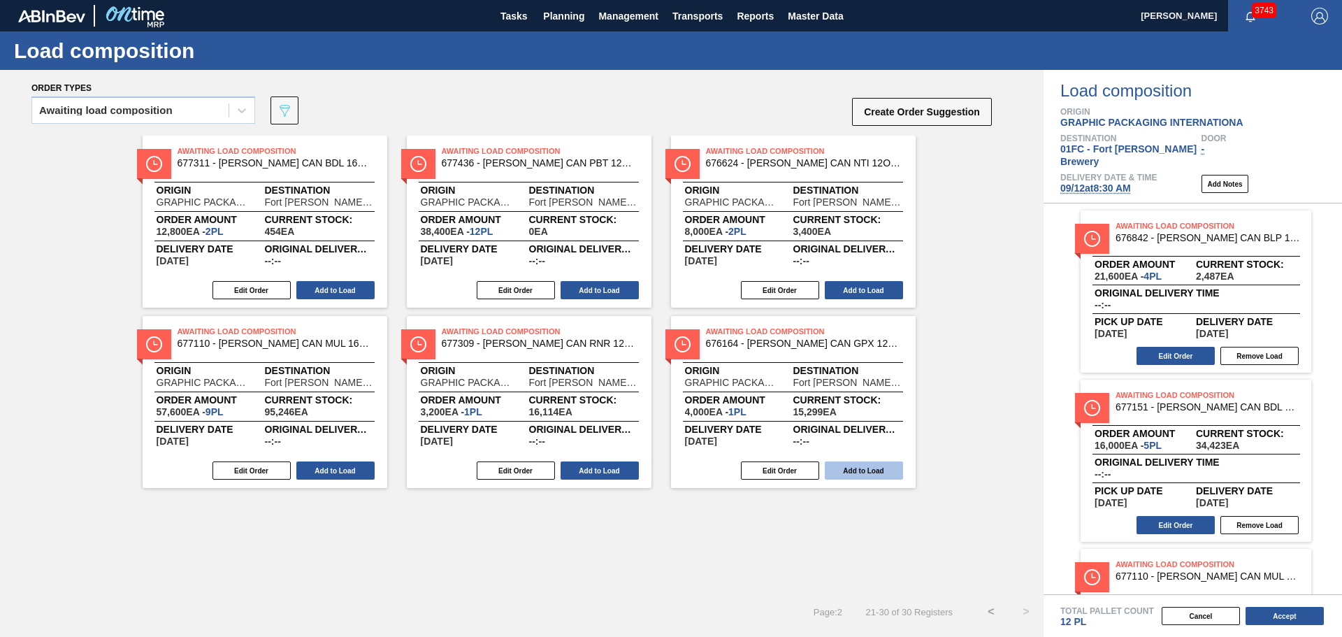
click at [867, 463] on button "Add to Load" at bounding box center [864, 470] width 78 height 18
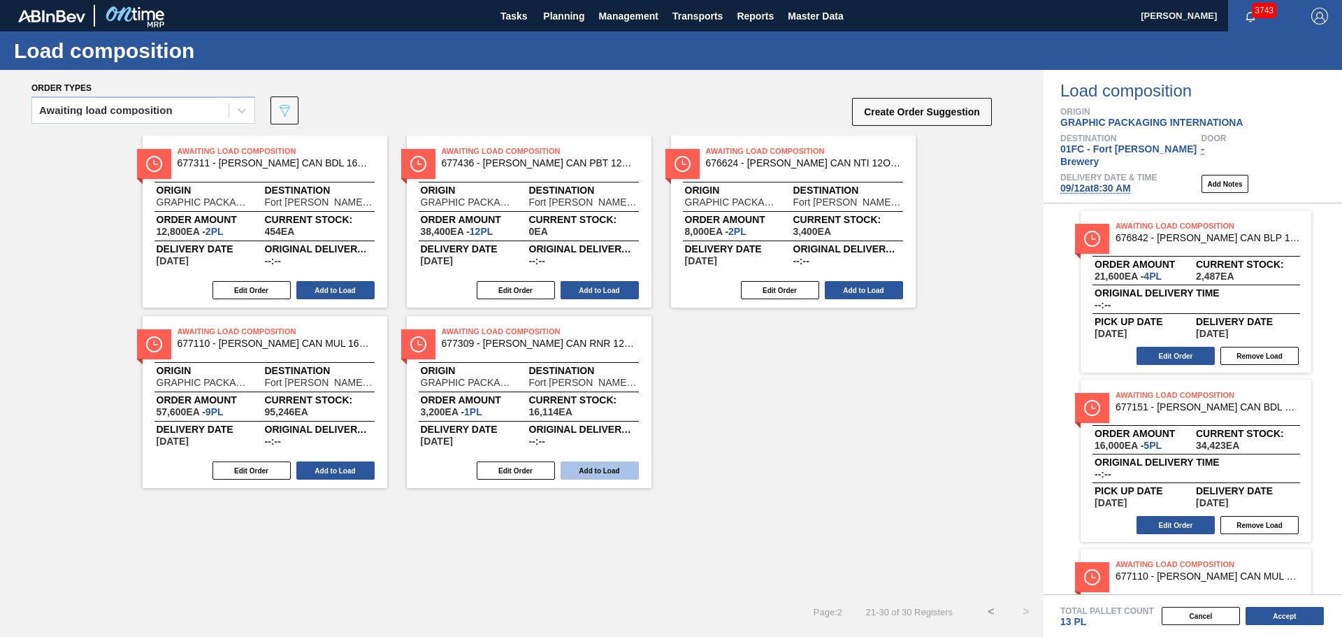
click at [588, 461] on button "Add to Load" at bounding box center [600, 470] width 78 height 18
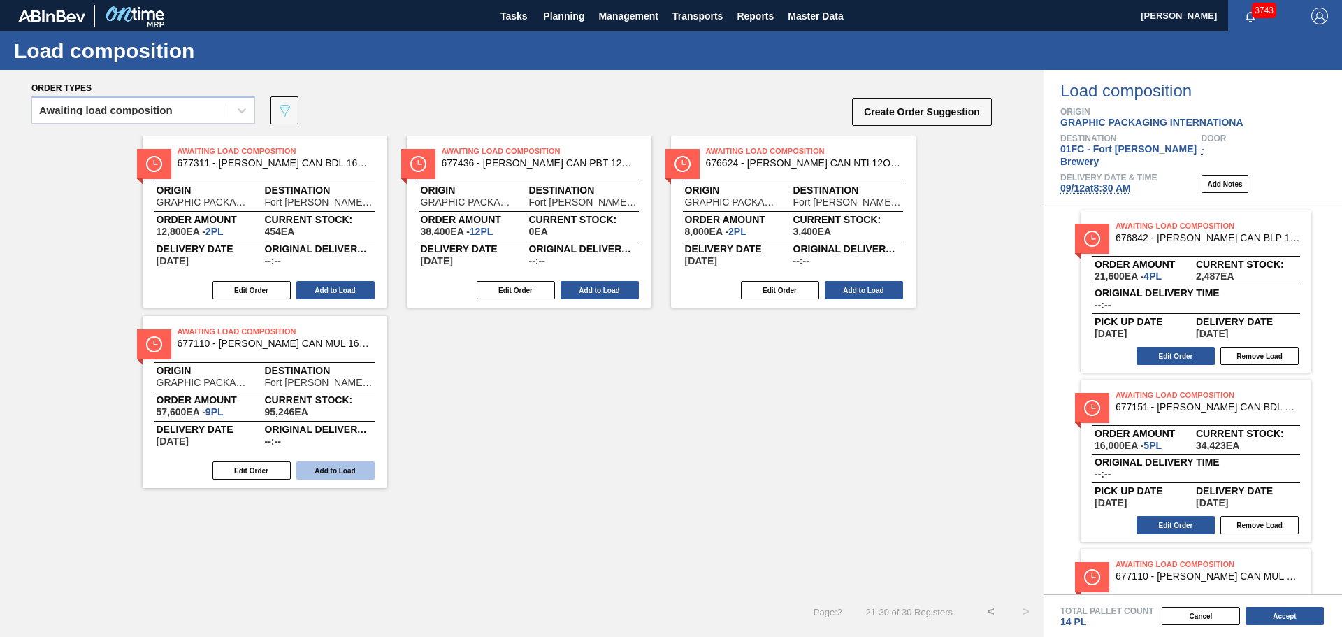
click at [341, 463] on button "Add to Load" at bounding box center [335, 470] width 78 height 18
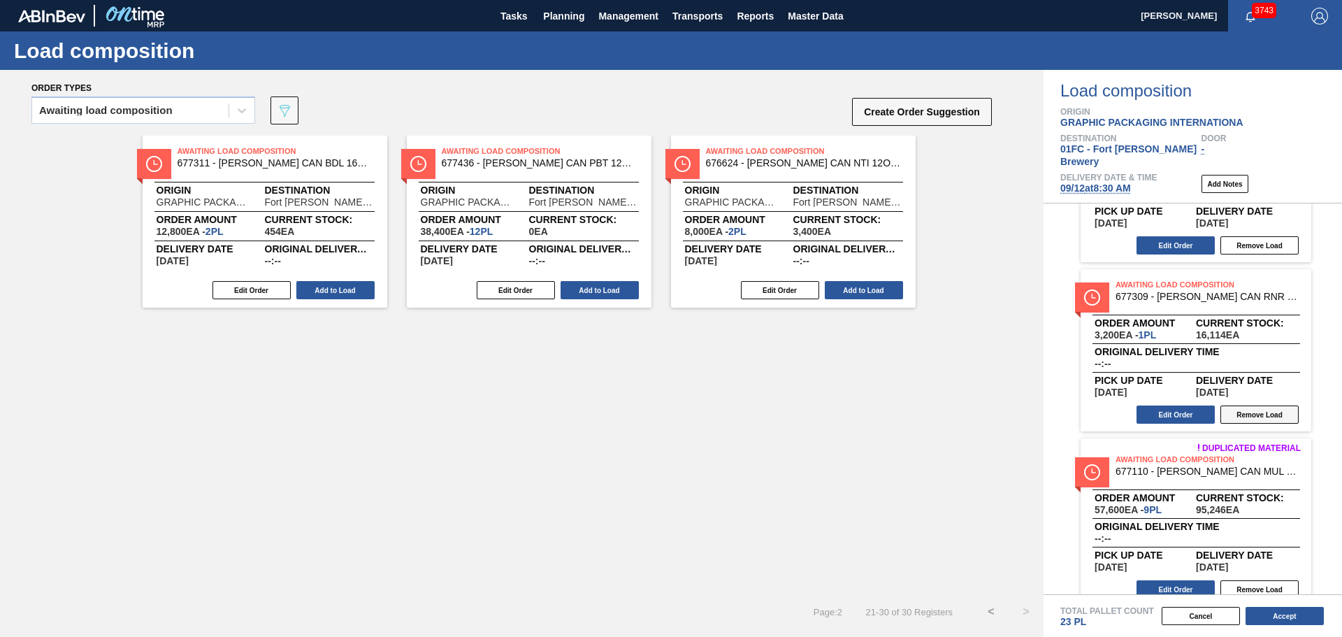
scroll to position [957, 0]
click at [988, 610] on button "<" at bounding box center [991, 611] width 35 height 35
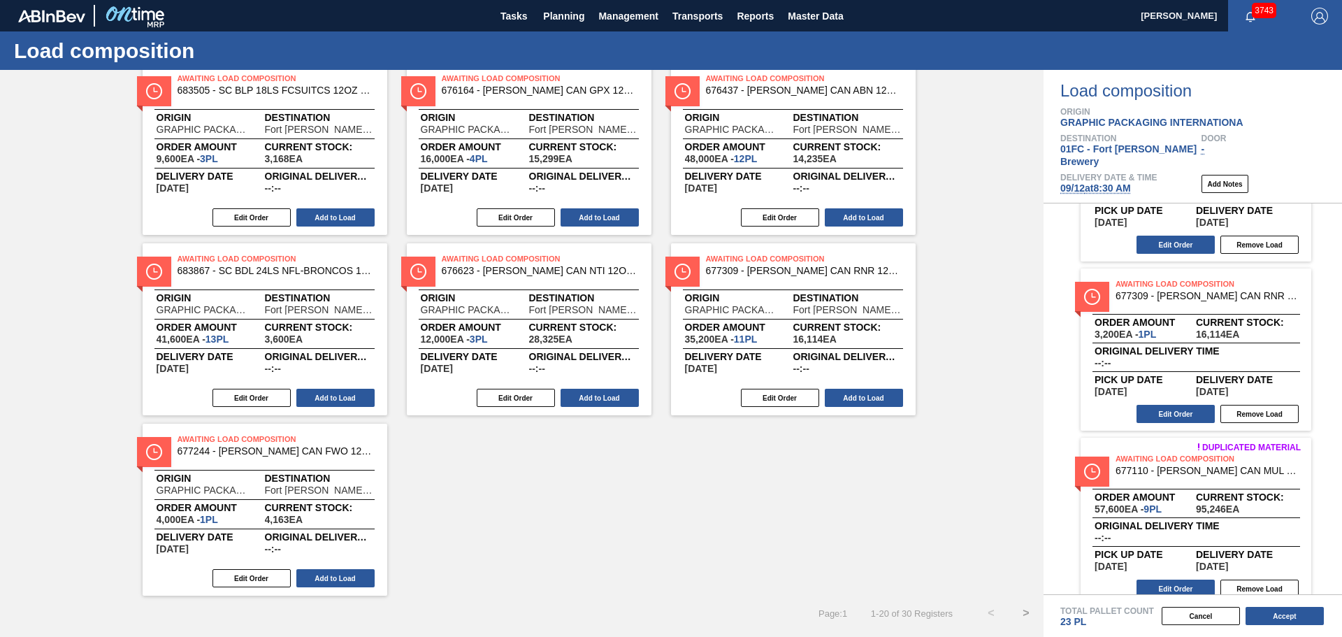
scroll to position [795, 0]
click at [358, 584] on button "Add to Load" at bounding box center [335, 577] width 78 height 18
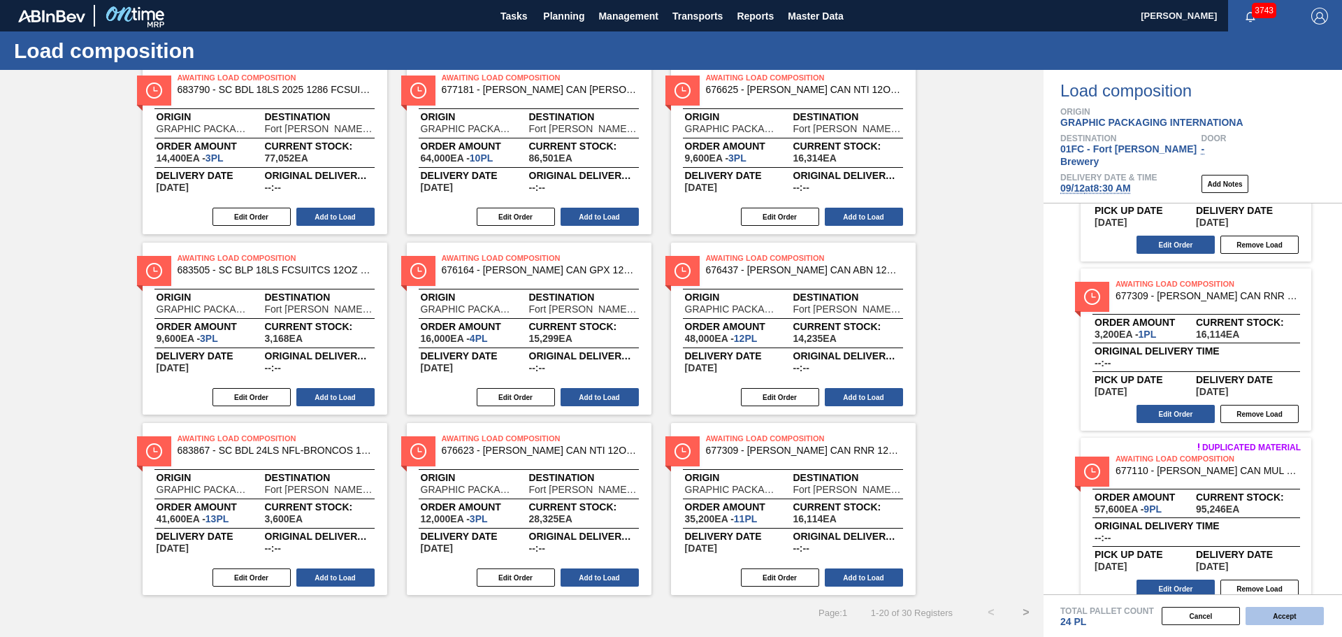
click at [1299, 612] on button "Accept" at bounding box center [1285, 616] width 78 height 18
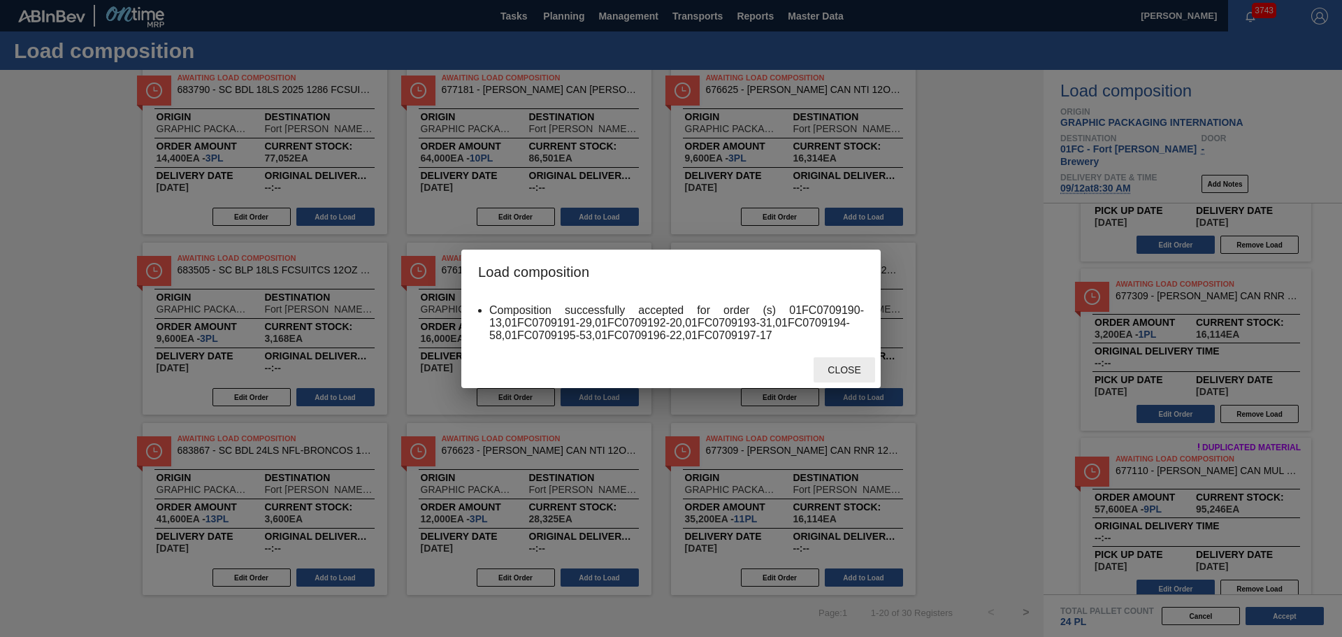
click at [858, 361] on div "Close" at bounding box center [845, 370] width 62 height 26
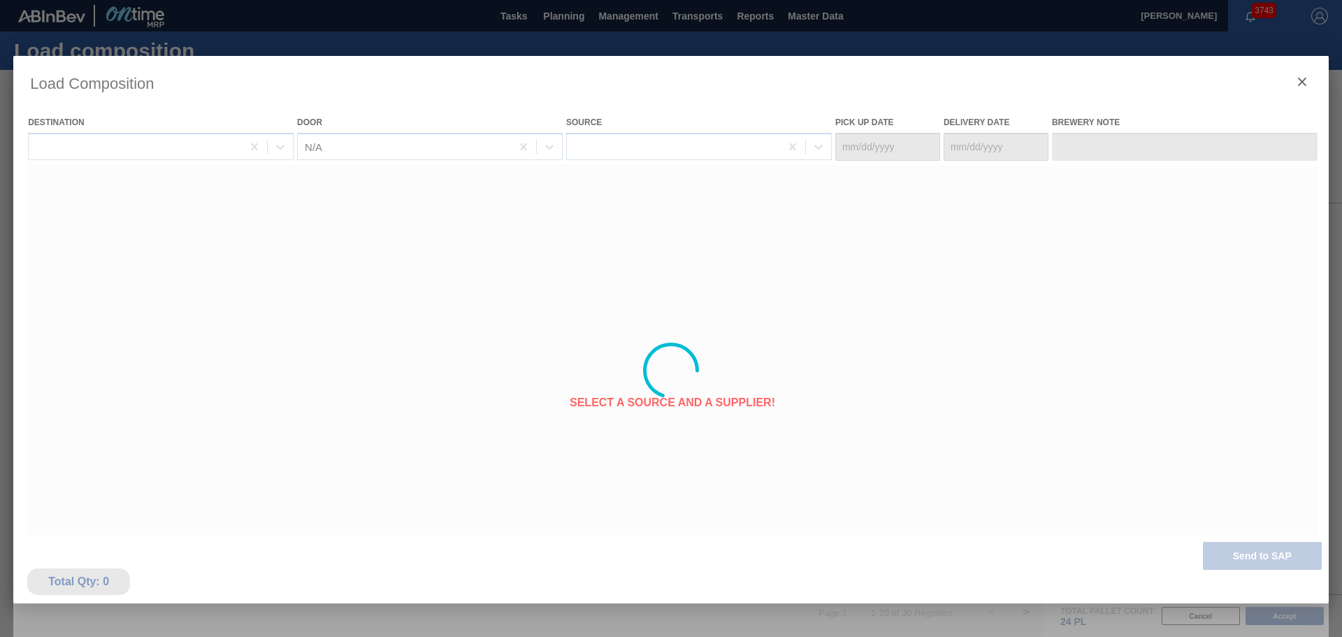
type Date "[DATE]"
type Date "09/12/2025"
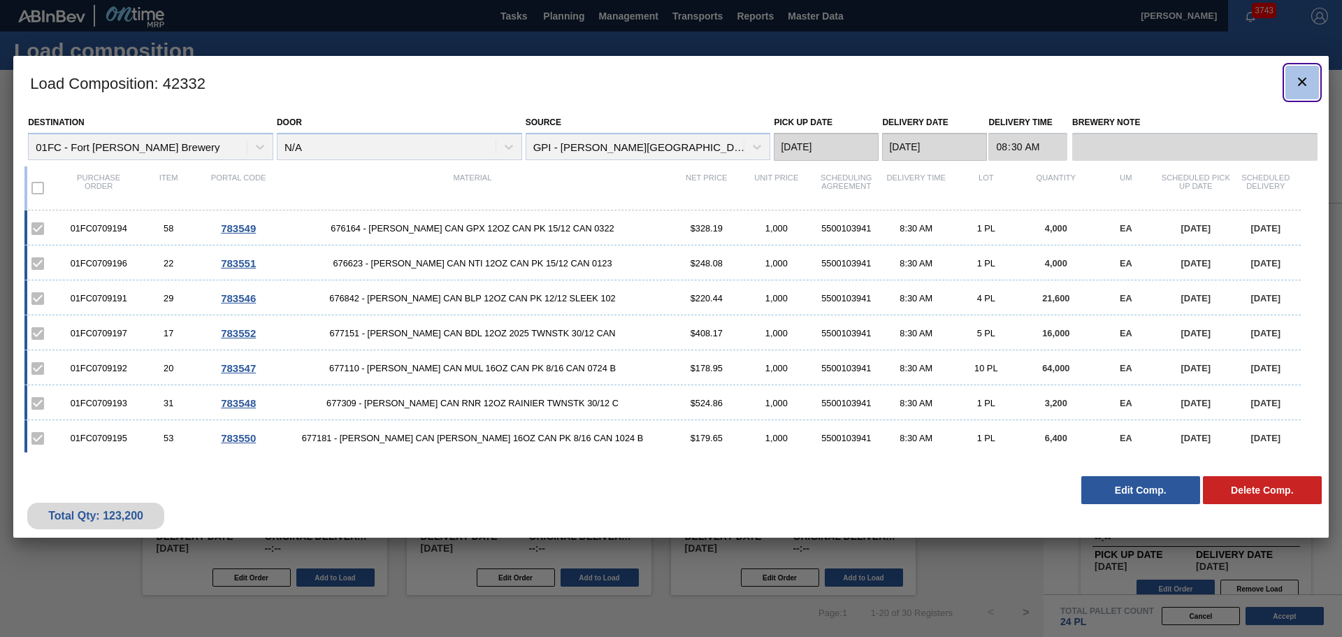
click at [1302, 76] on icon "botão de ícone" at bounding box center [1302, 81] width 17 height 17
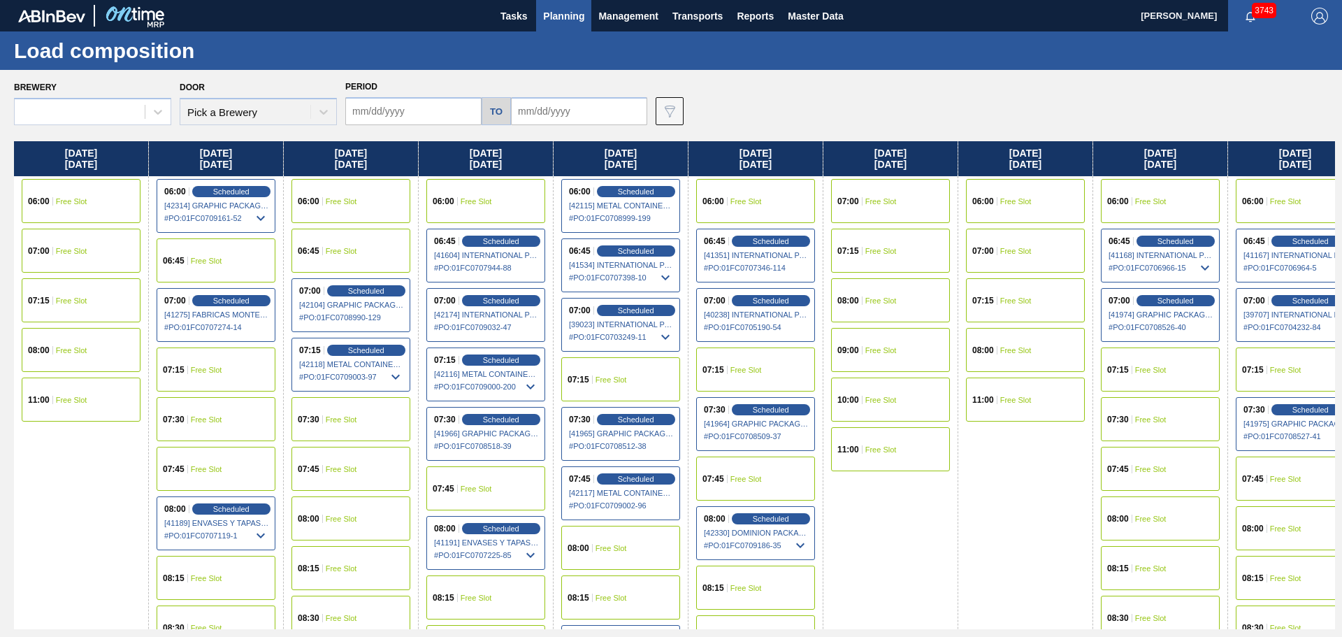
type input "09/07/2025"
type input "[DATE]"
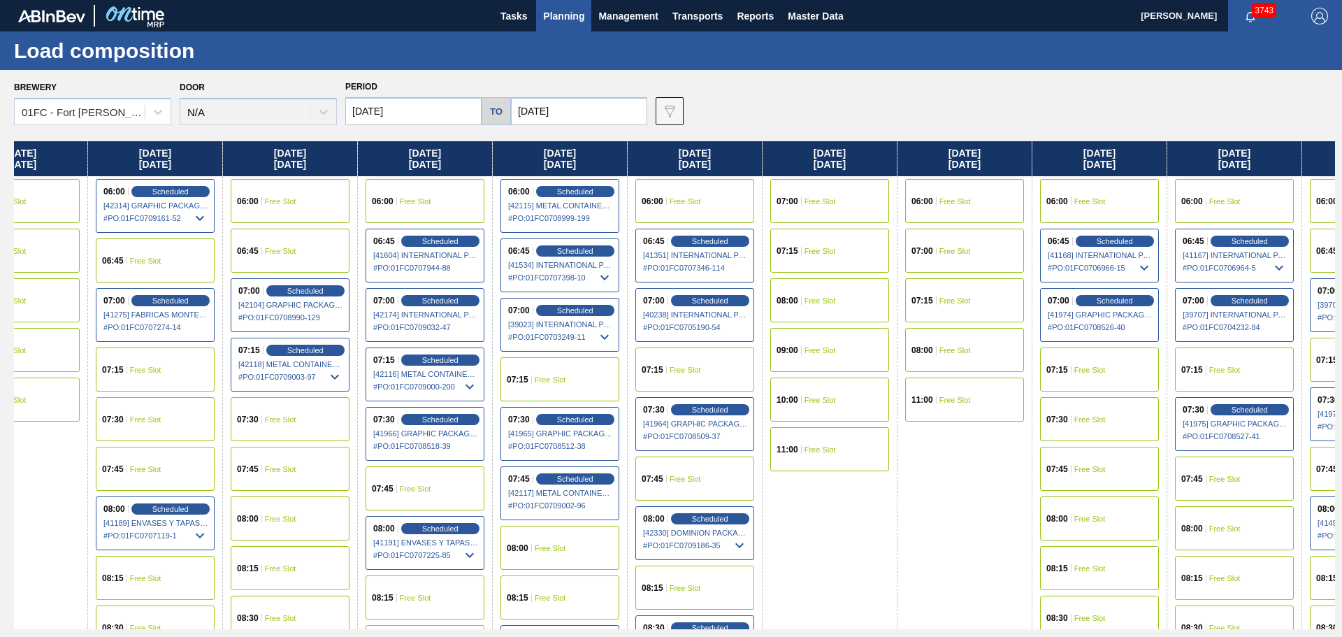
scroll to position [0, 3]
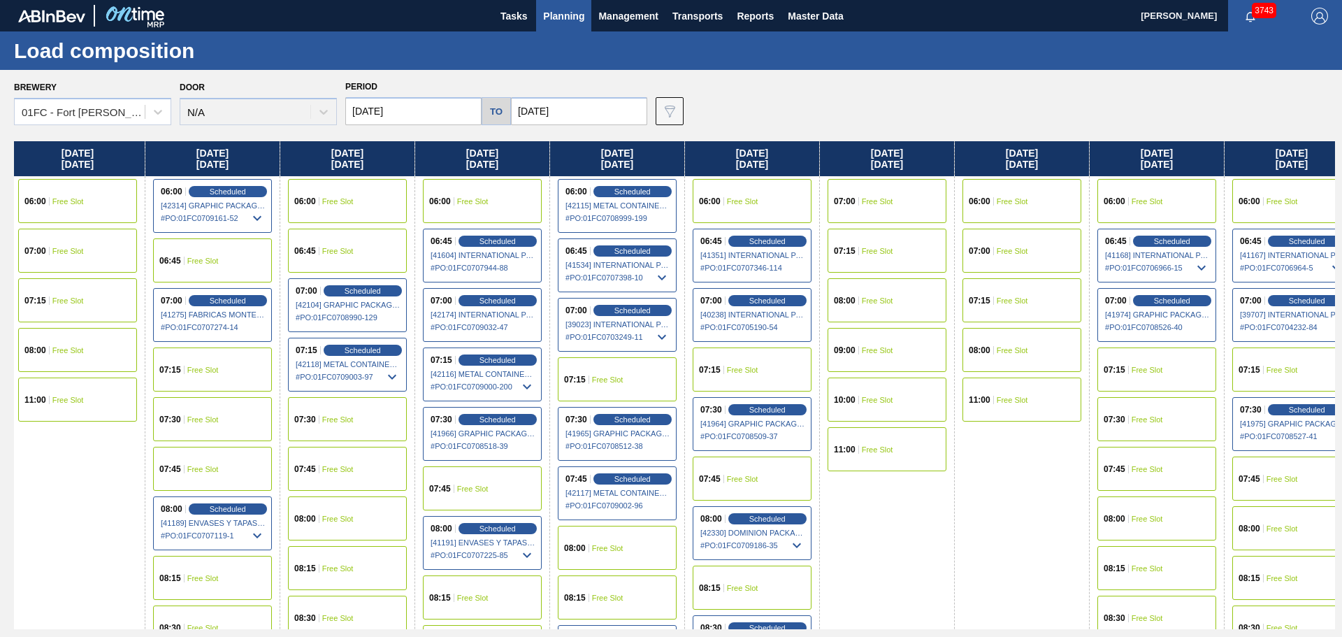
drag, startPoint x: 916, startPoint y: 157, endPoint x: 891, endPoint y: 150, distance: 26.1
click at [891, 150] on div "Sunday 09/07/2025 06:00 Free Slot 07:00 Free Slot 07:15 Free Slot 08:00 Free Sl…" at bounding box center [674, 385] width 1321 height 488
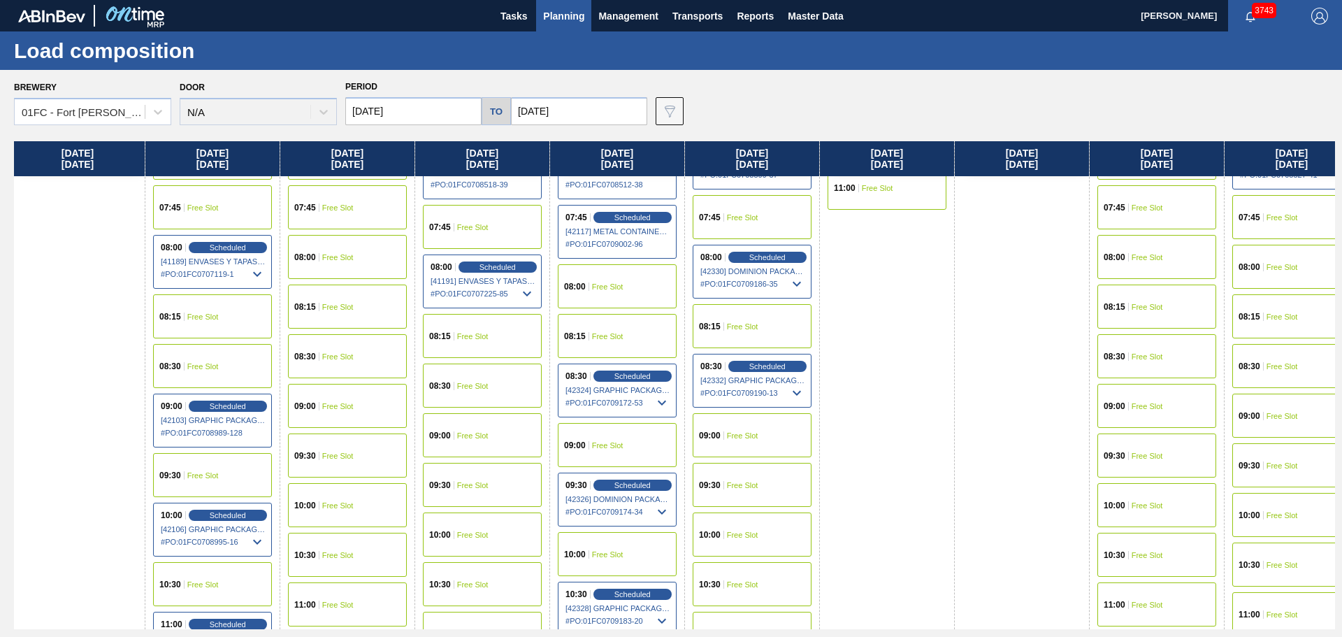
scroll to position [280, 3]
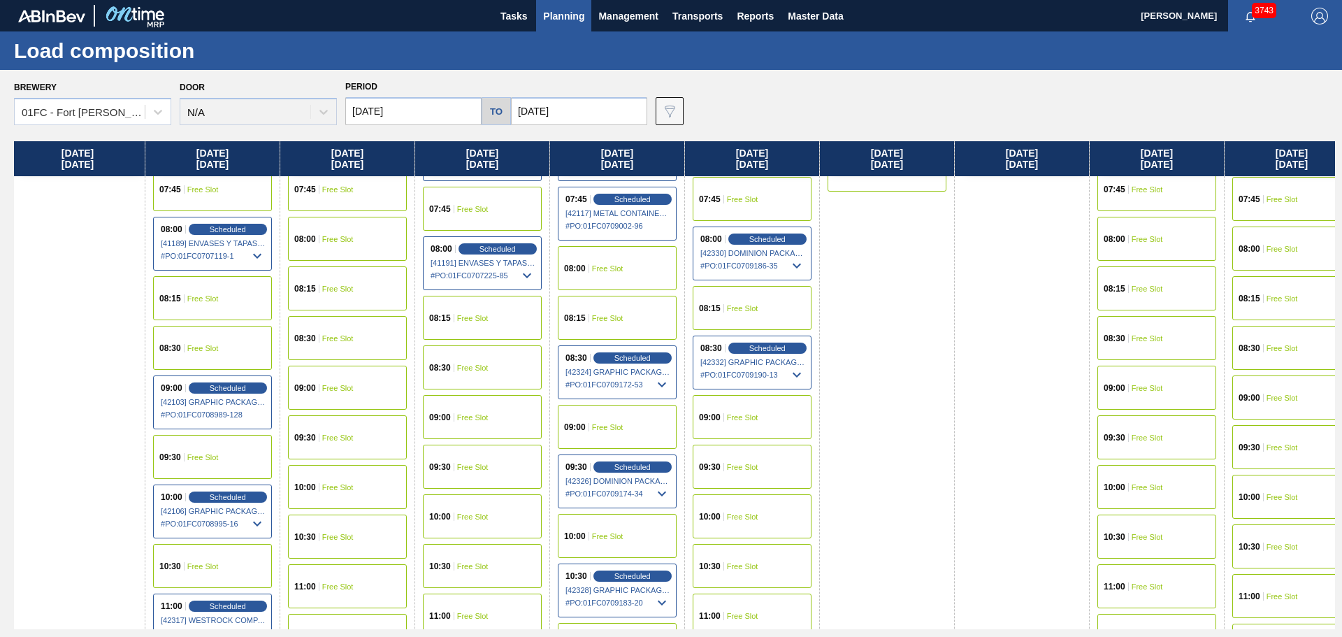
click at [765, 456] on div "09:30 Free Slot" at bounding box center [752, 467] width 119 height 44
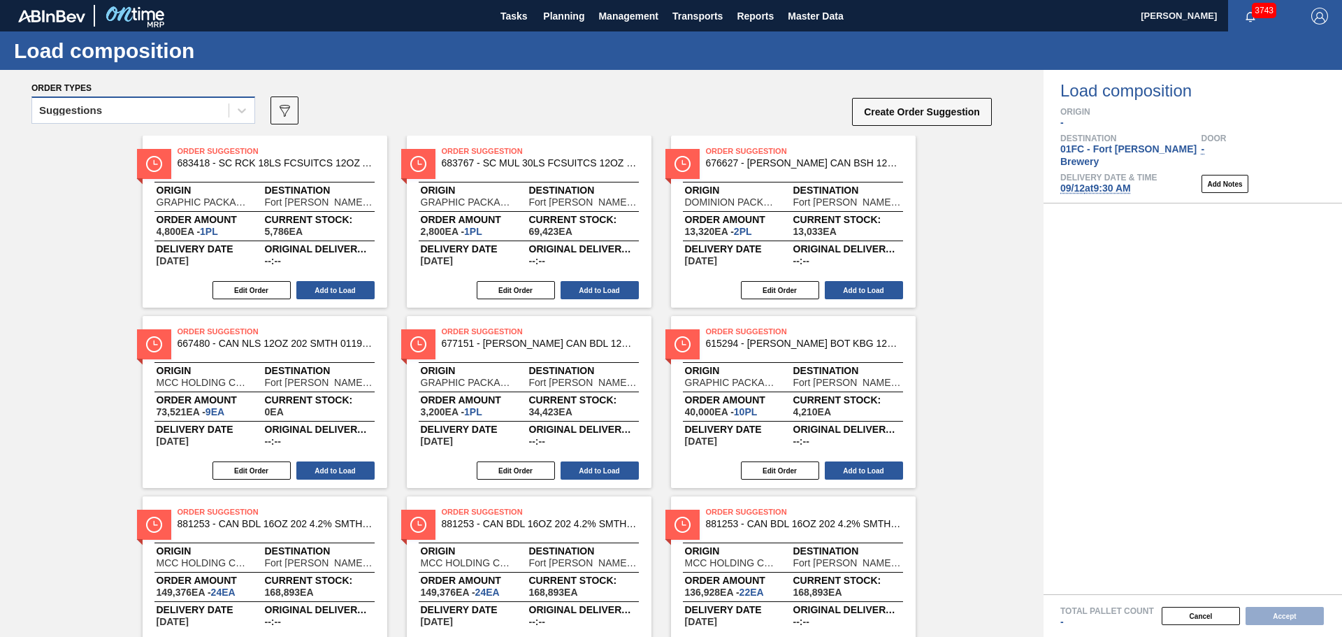
click at [149, 99] on div "Suggestions" at bounding box center [143, 109] width 224 height 27
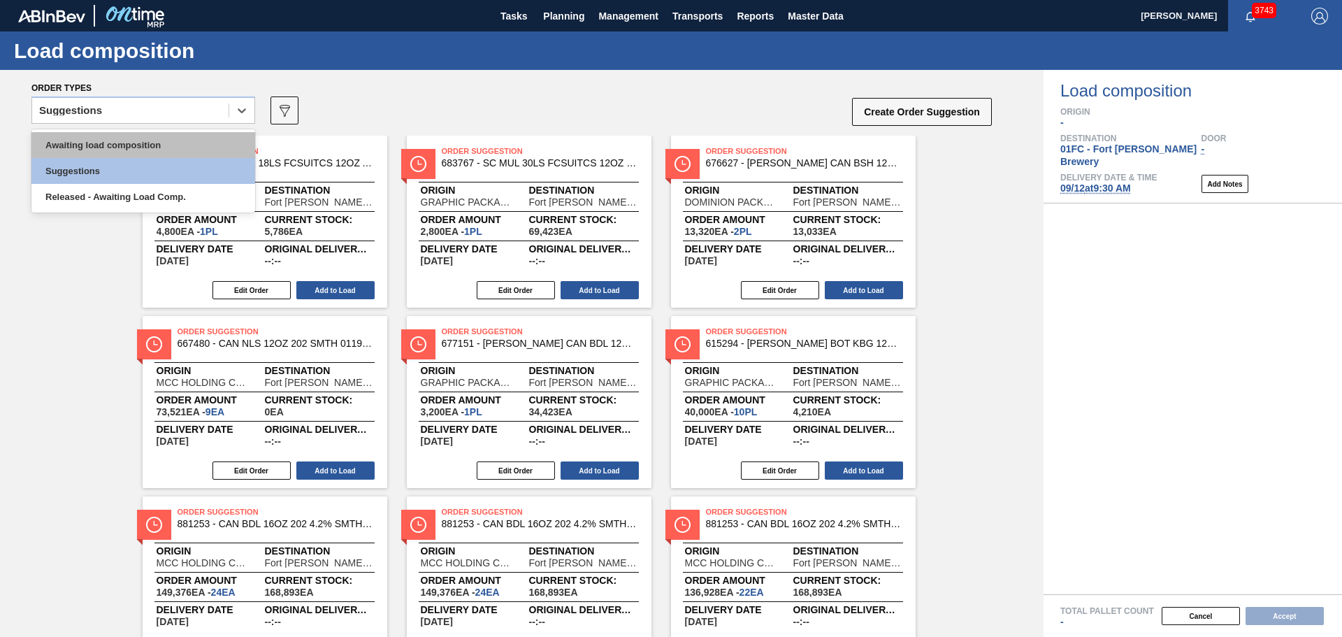
click at [141, 143] on div "Awaiting load composition" at bounding box center [143, 145] width 224 height 26
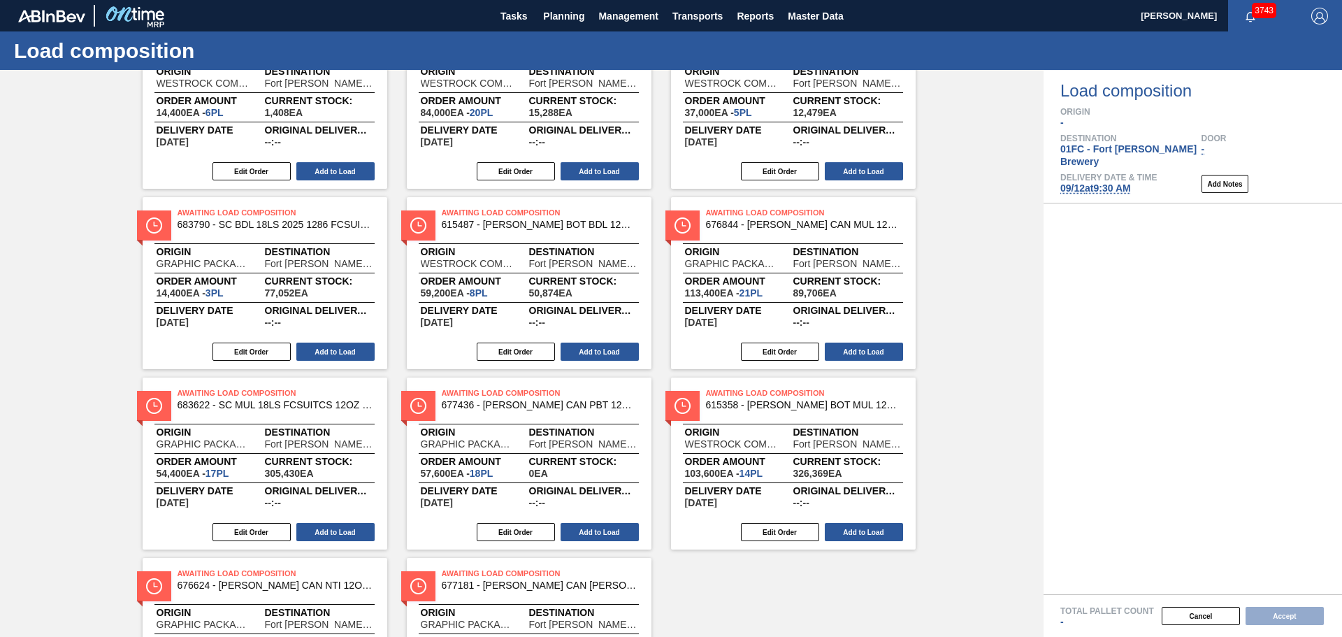
scroll to position [795, 0]
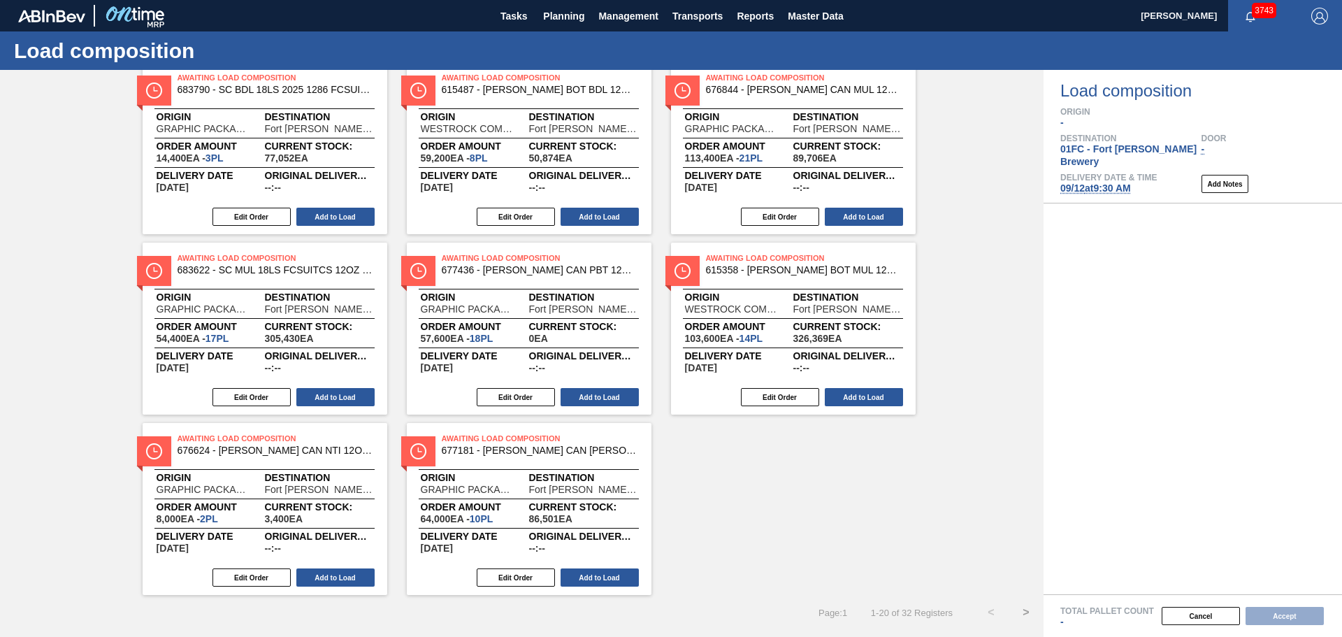
click at [1025, 610] on button ">" at bounding box center [1026, 612] width 35 height 35
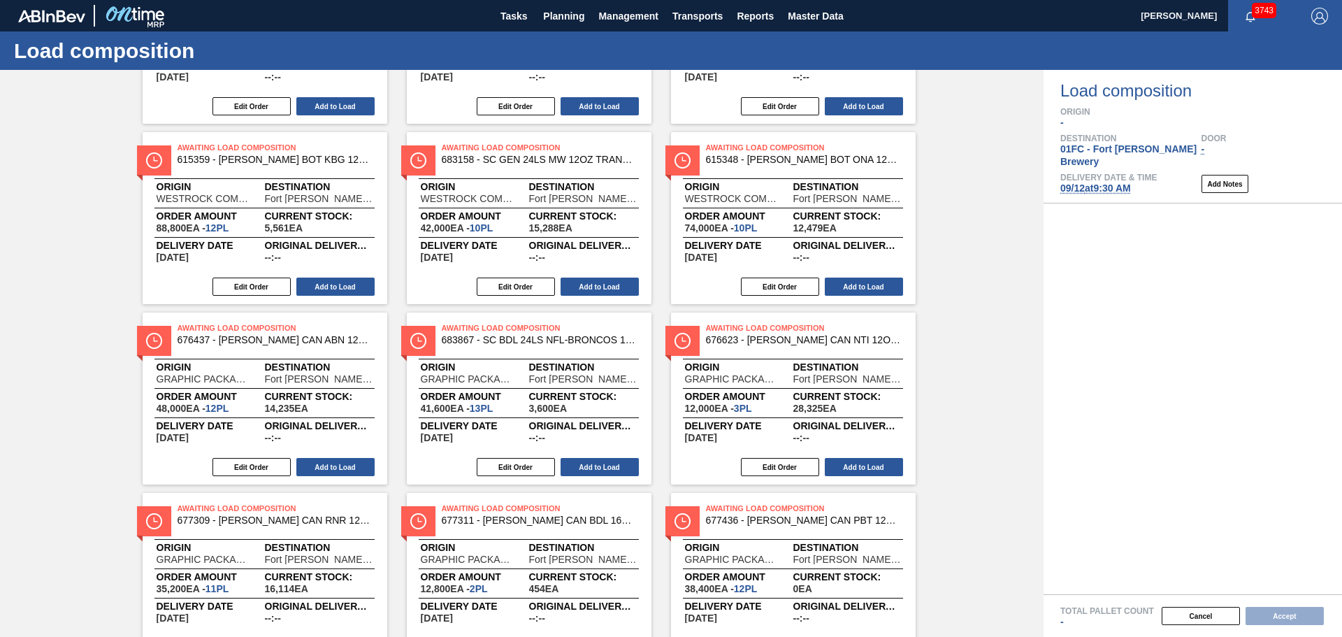
scroll to position [254, 0]
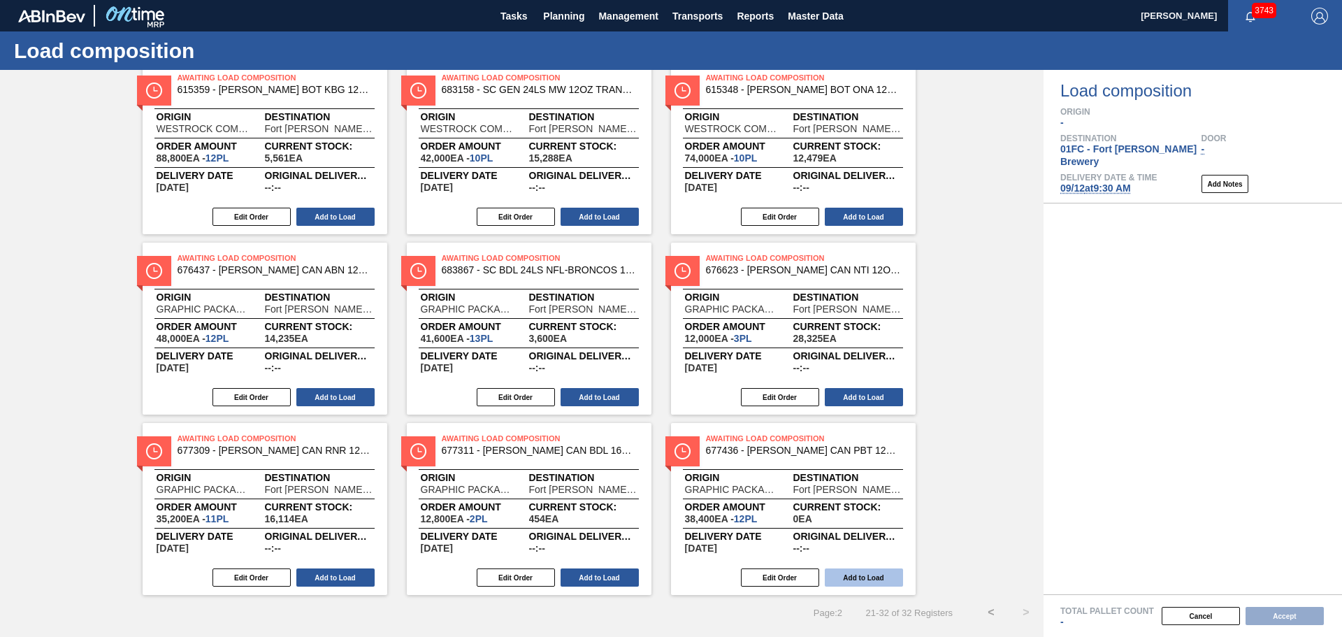
click at [891, 580] on button "Add to Load" at bounding box center [864, 577] width 78 height 18
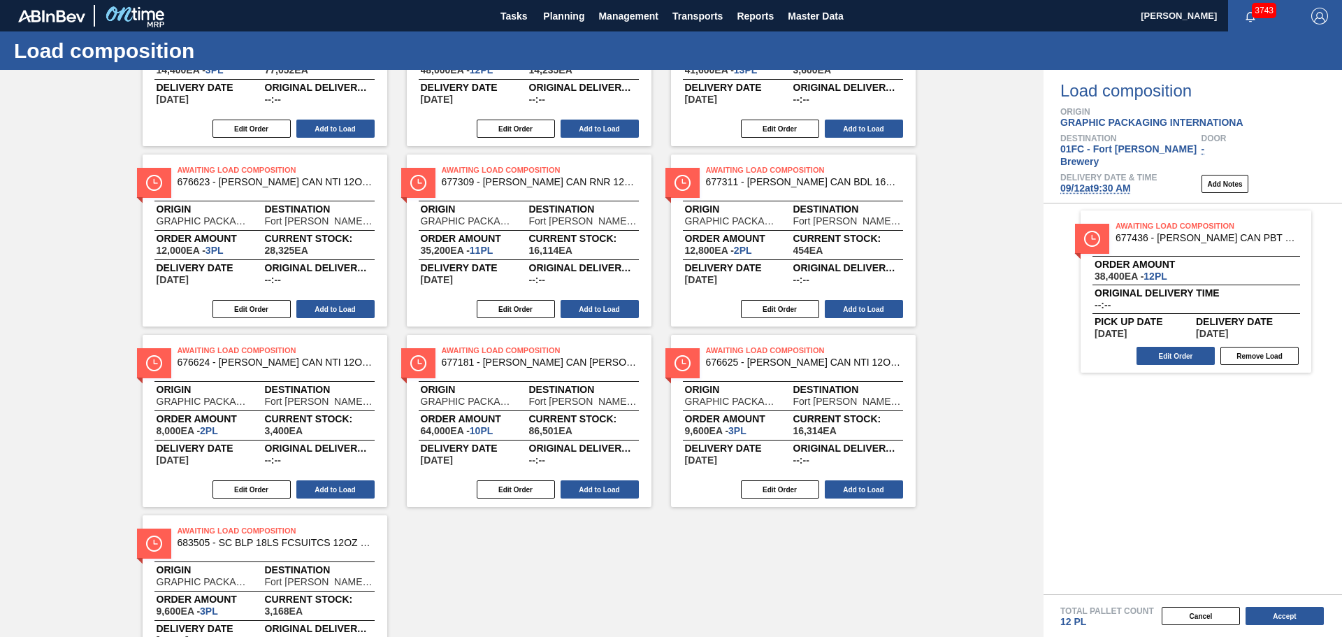
scroll to position [795, 0]
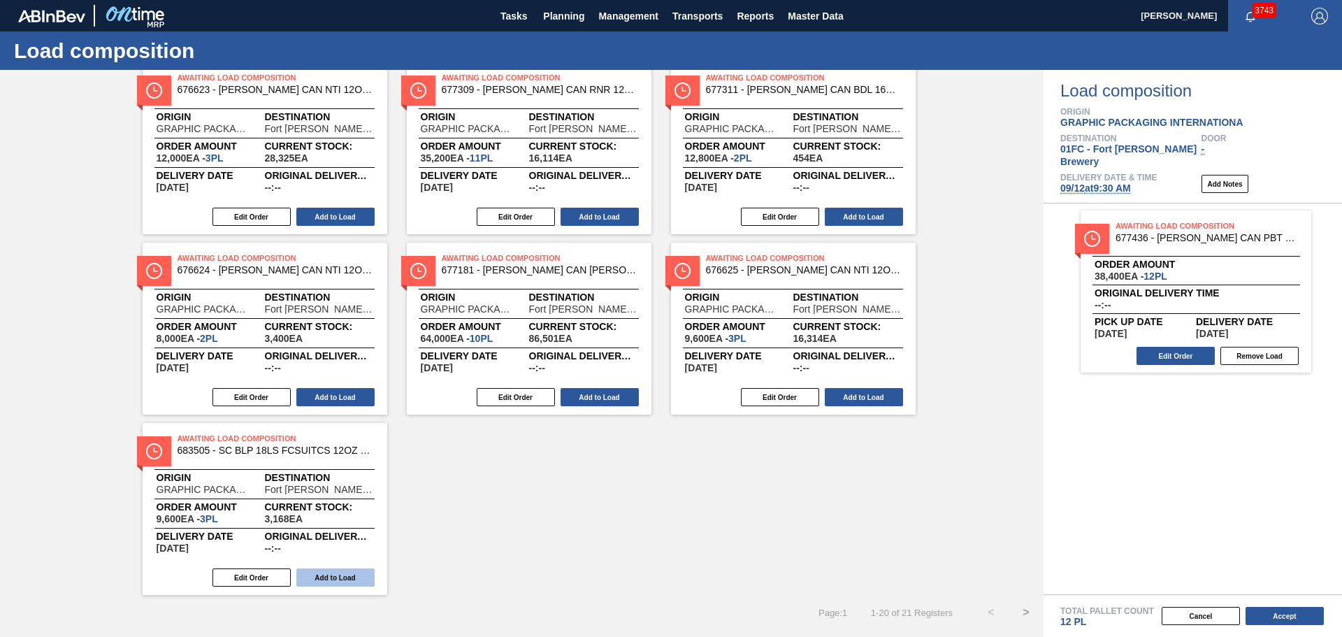
click at [345, 577] on button "Add to Load" at bounding box center [335, 577] width 78 height 18
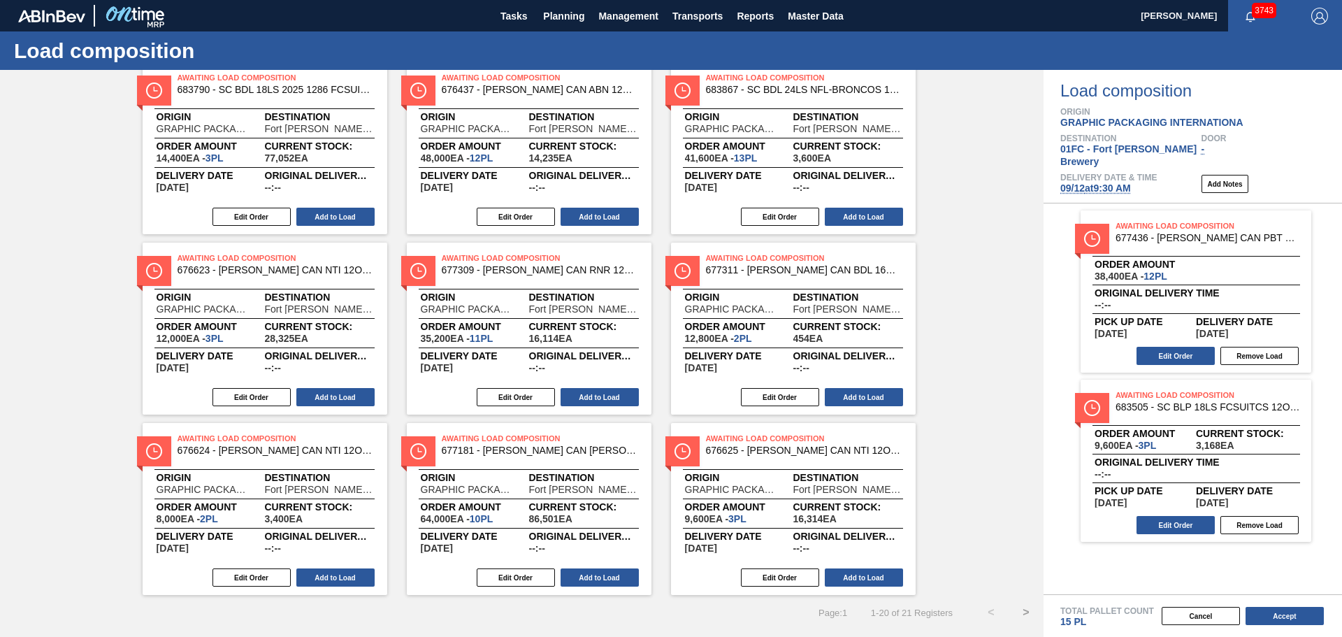
scroll to position [614, 0]
click at [877, 576] on button "Add to Load" at bounding box center [864, 577] width 78 height 18
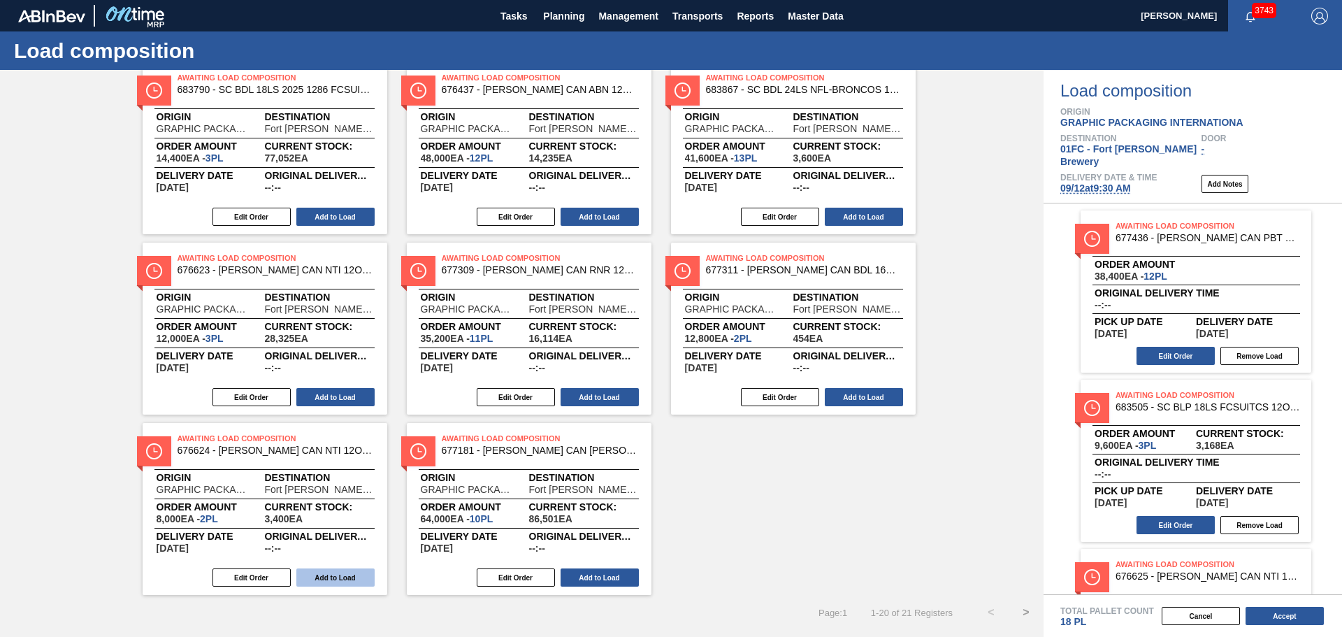
click at [350, 572] on button "Add to Load" at bounding box center [335, 577] width 78 height 18
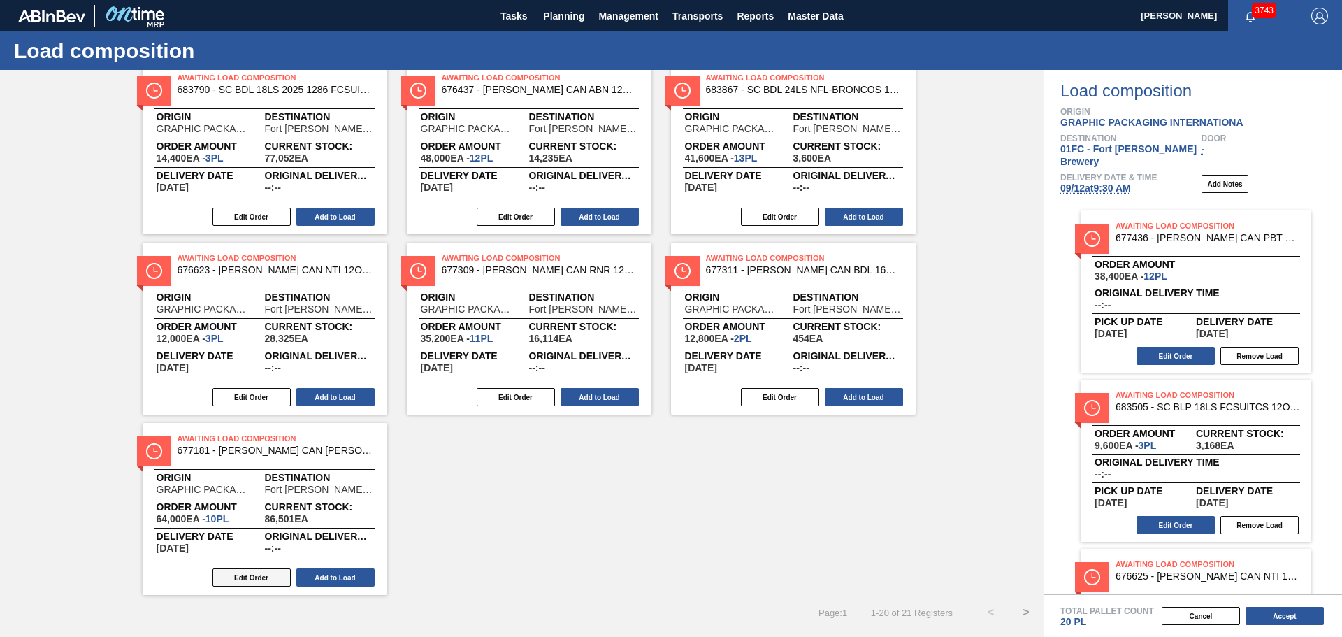
click at [244, 571] on button "Edit Order" at bounding box center [252, 577] width 78 height 18
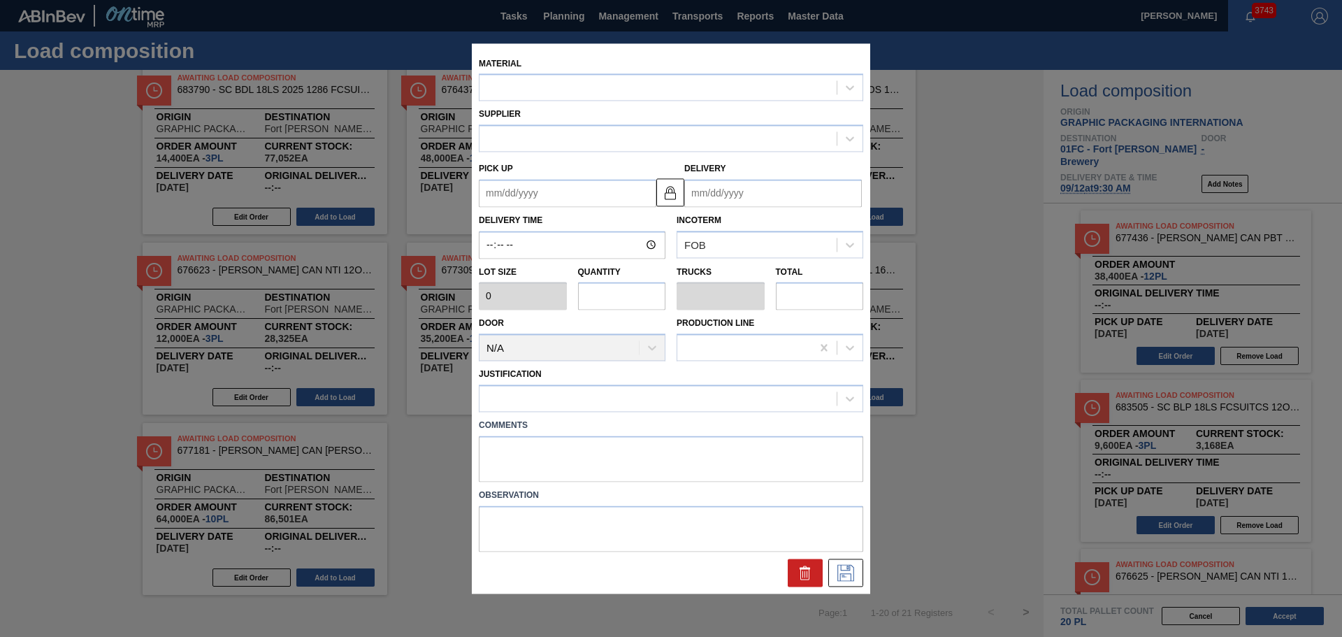
type input "6,400"
type input "10"
type input "0.385"
type input "64,000"
type up "[DATE]"
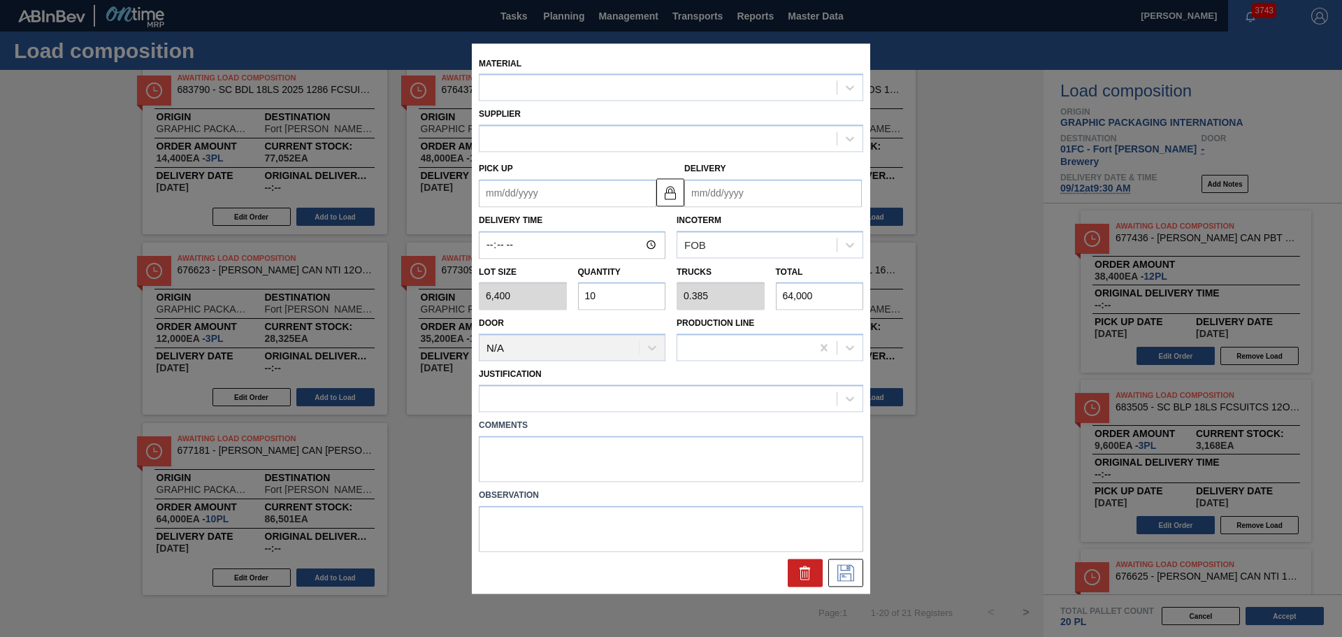
type input "09/12/2025"
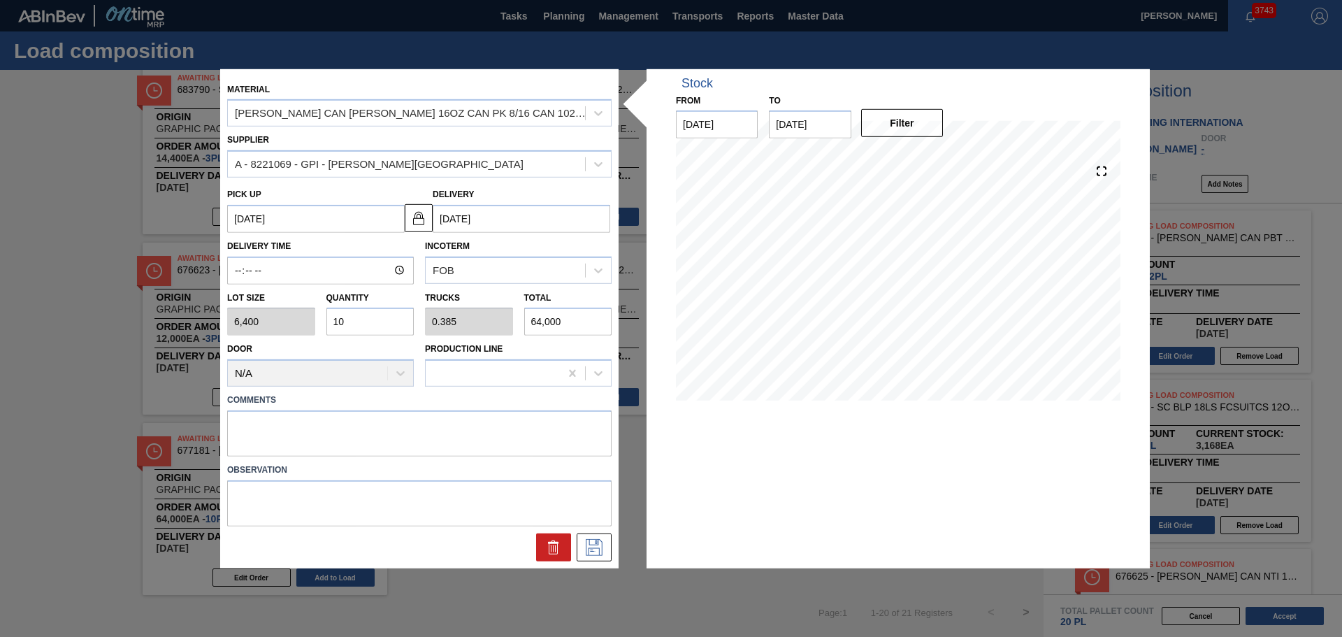
click at [307, 325] on div "Lot size 6,400 Quantity 10 Trucks 0.385 Total 64,000" at bounding box center [420, 311] width 396 height 52
type input "4"
type input "0.154"
type input "25,600"
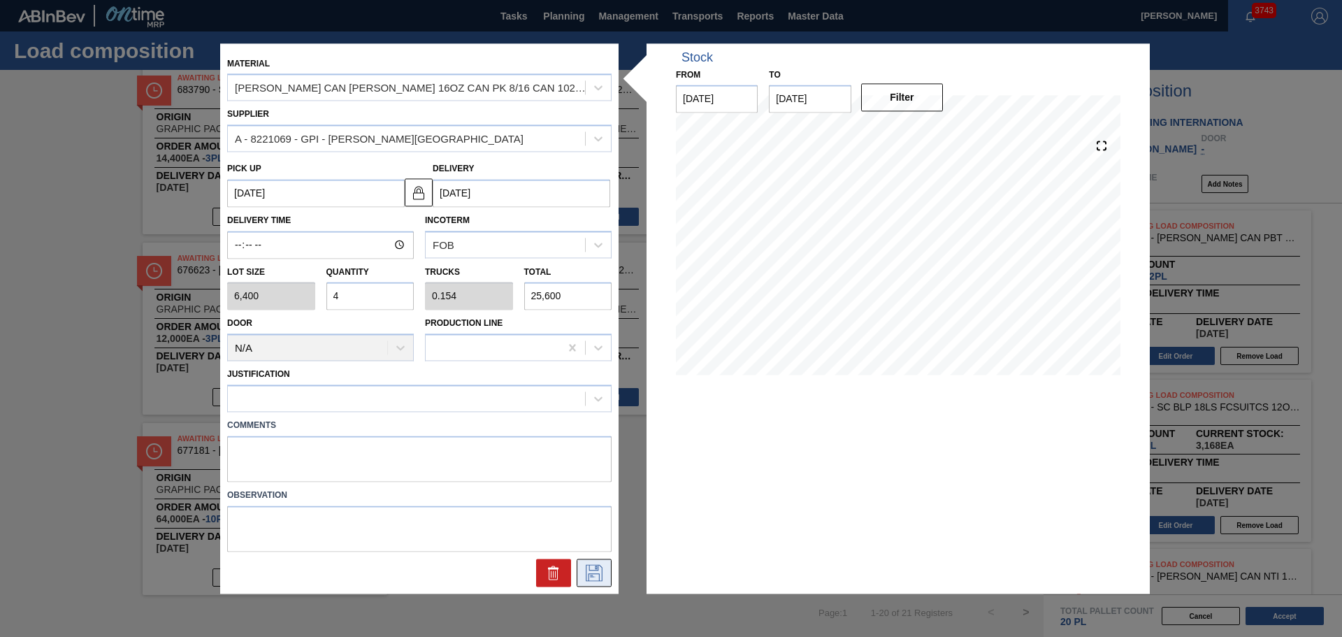
type input "4"
click at [591, 568] on icon at bounding box center [594, 572] width 22 height 17
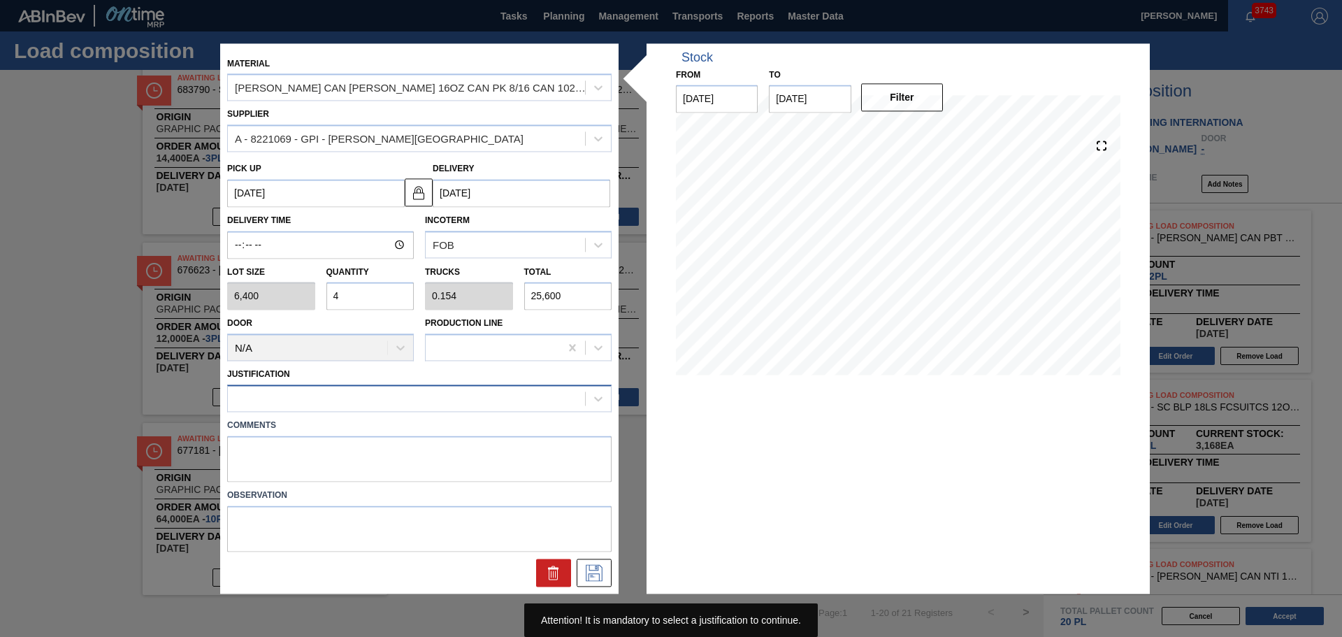
click at [483, 401] on div at bounding box center [406, 399] width 357 height 20
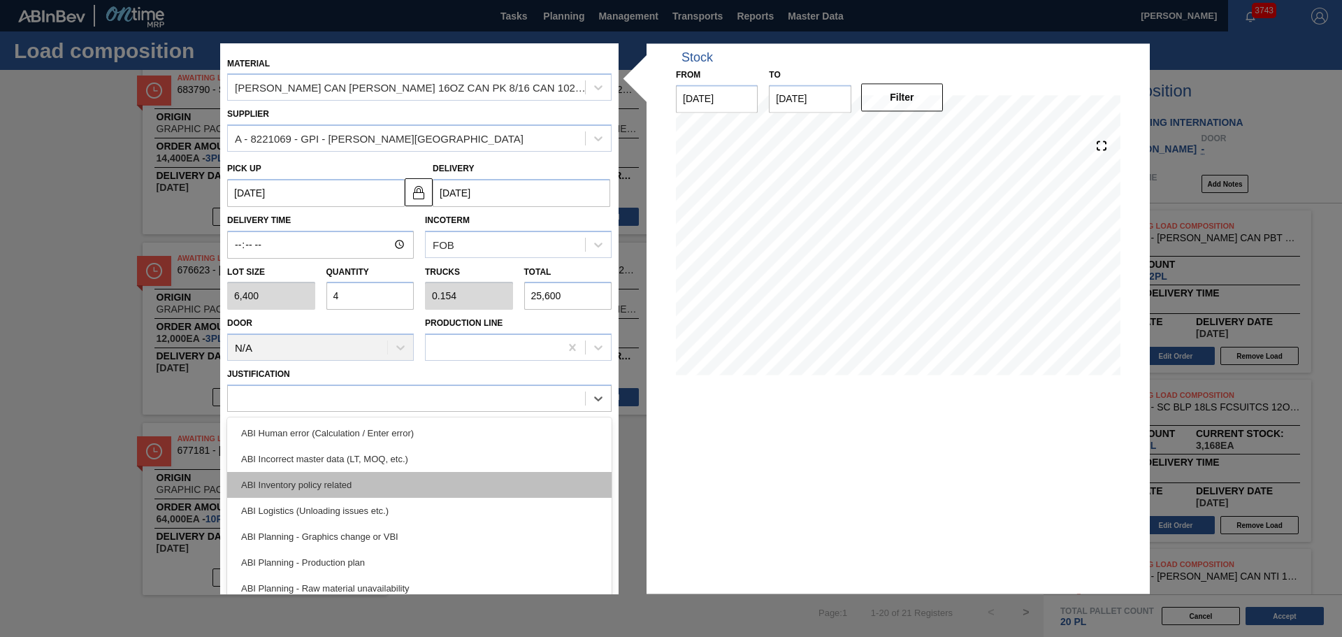
click at [456, 488] on div "ABI Inventory policy related" at bounding box center [419, 485] width 384 height 26
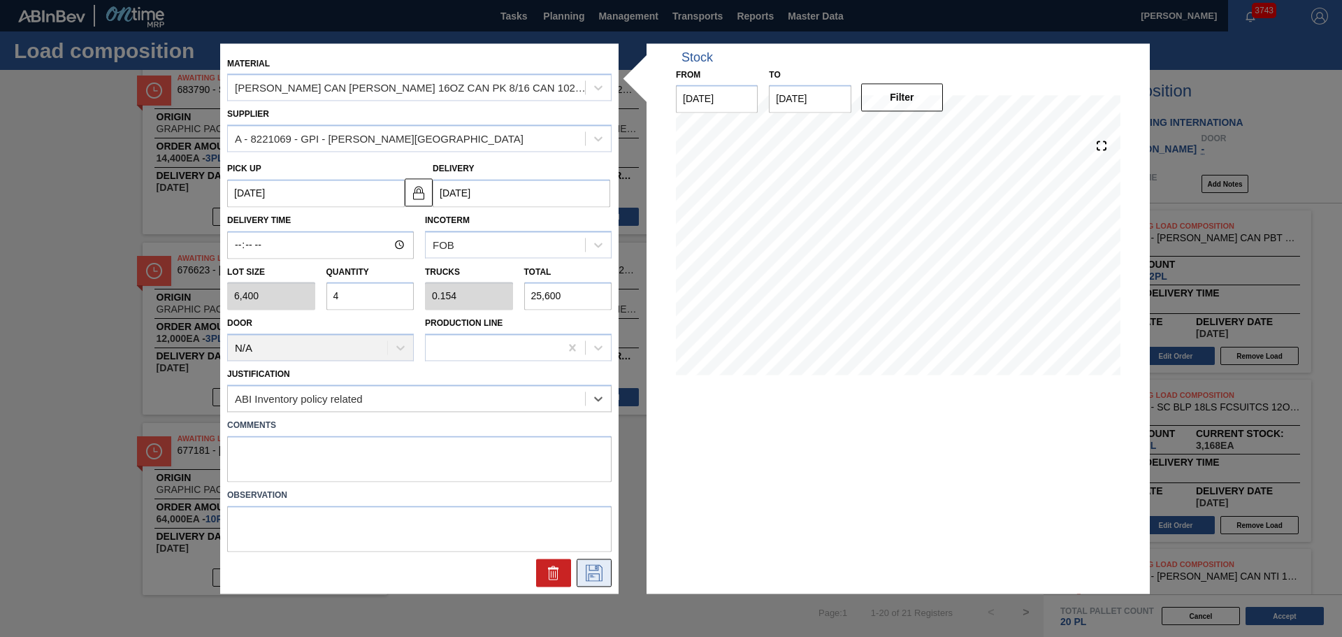
click at [591, 573] on icon at bounding box center [594, 572] width 17 height 17
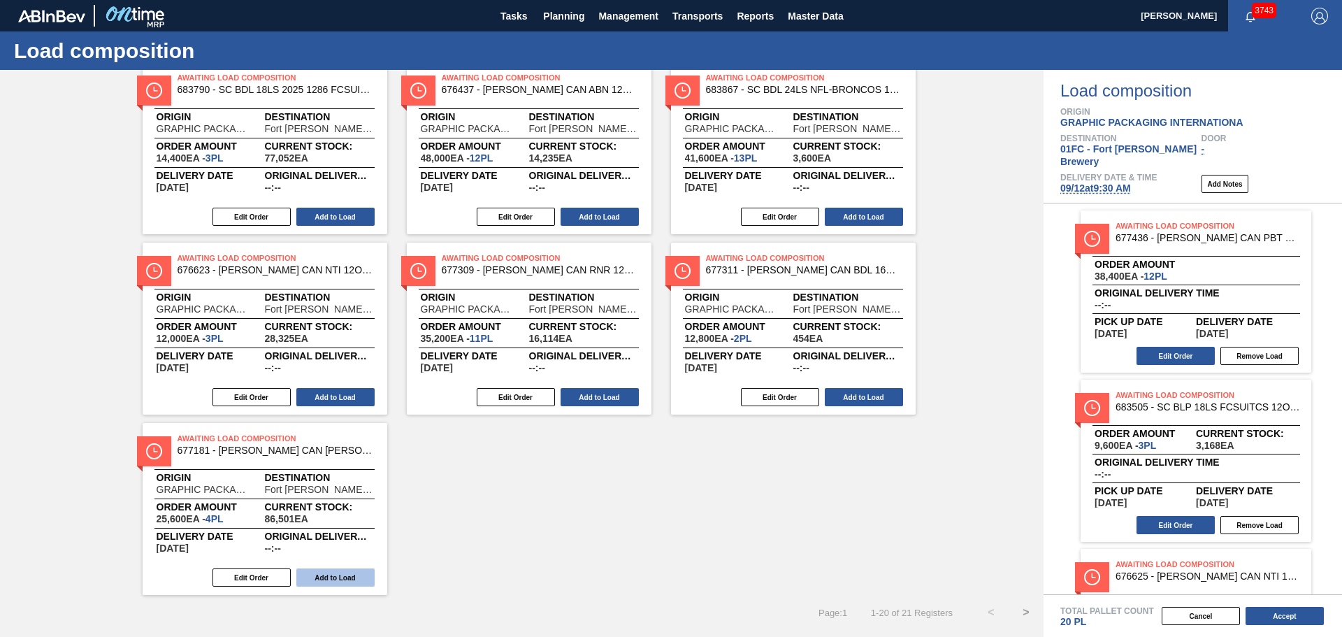
click at [346, 576] on button "Add to Load" at bounding box center [335, 577] width 78 height 18
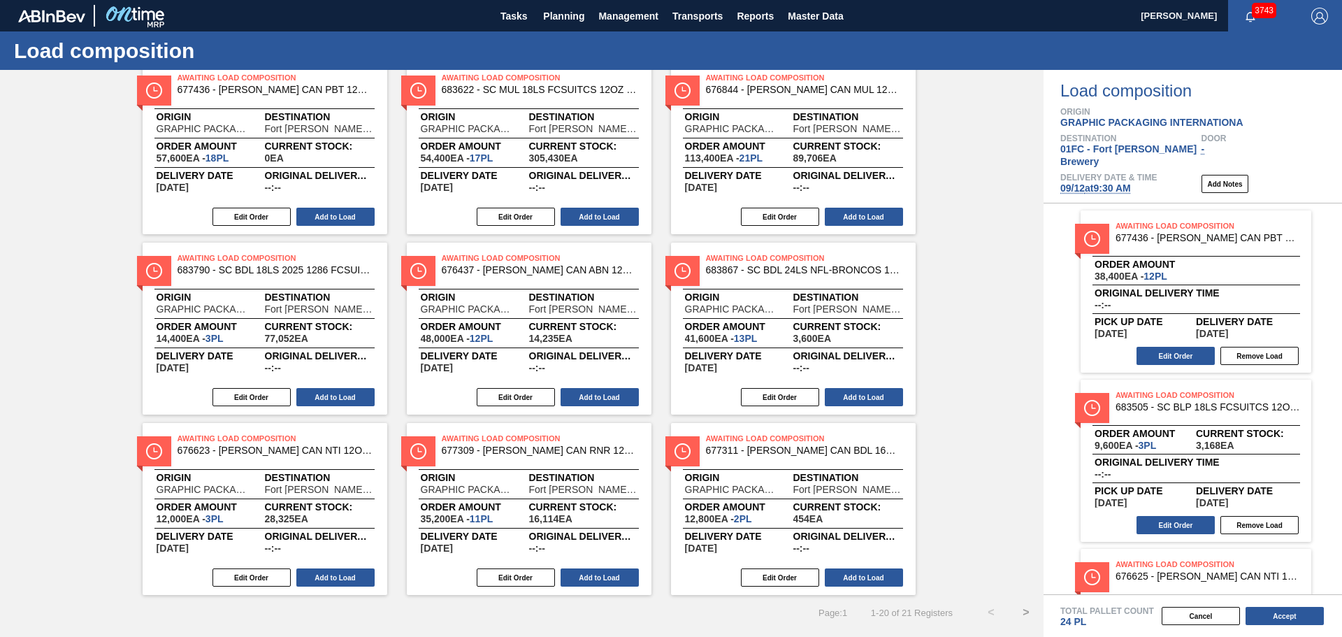
scroll to position [434, 0]
click at [1024, 614] on button ">" at bounding box center [1026, 612] width 35 height 35
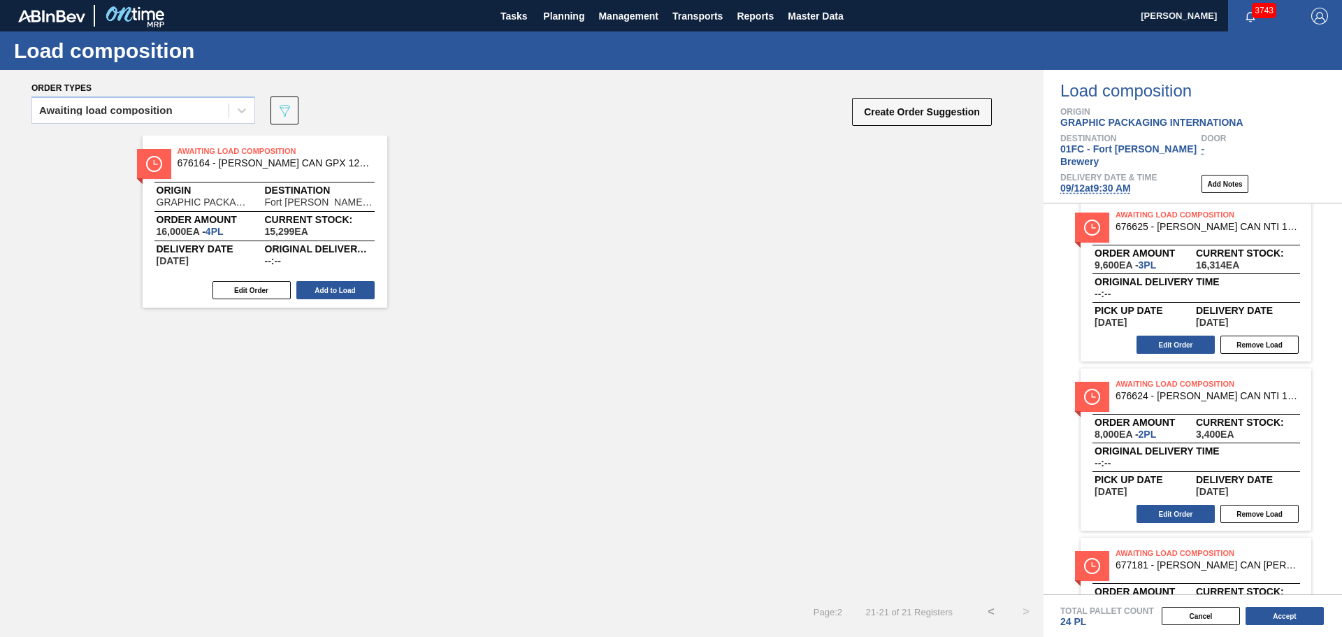
scroll to position [449, 0]
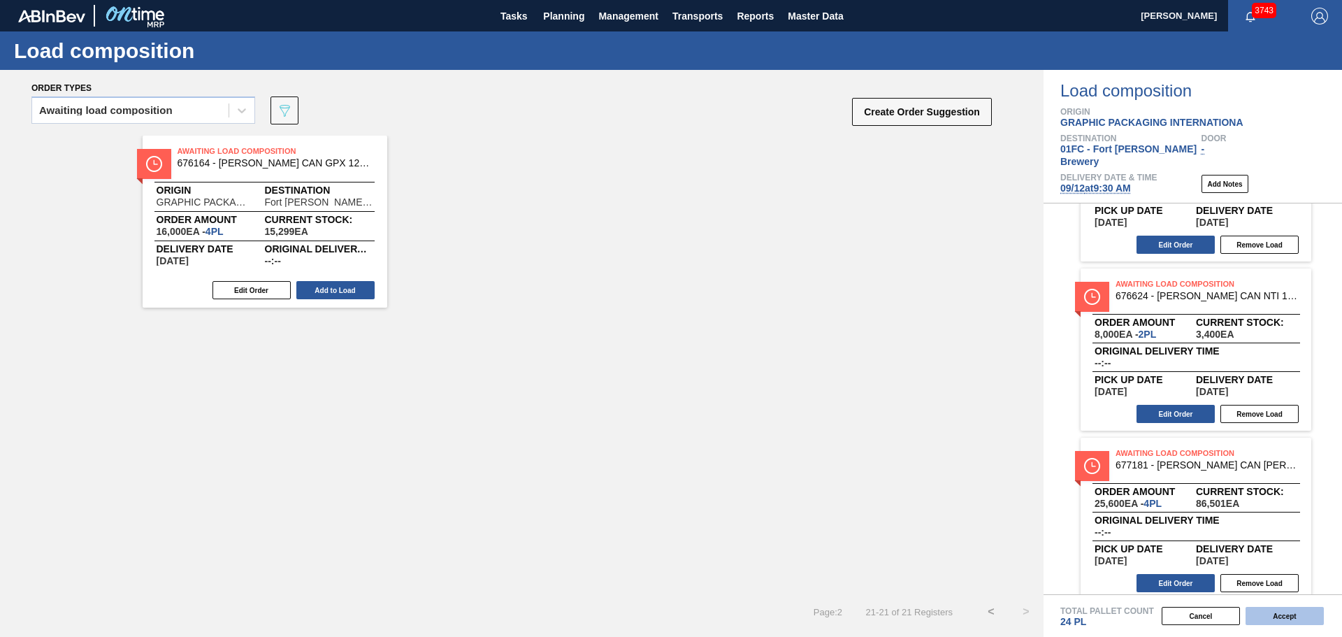
click at [1292, 616] on button "Accept" at bounding box center [1285, 616] width 78 height 18
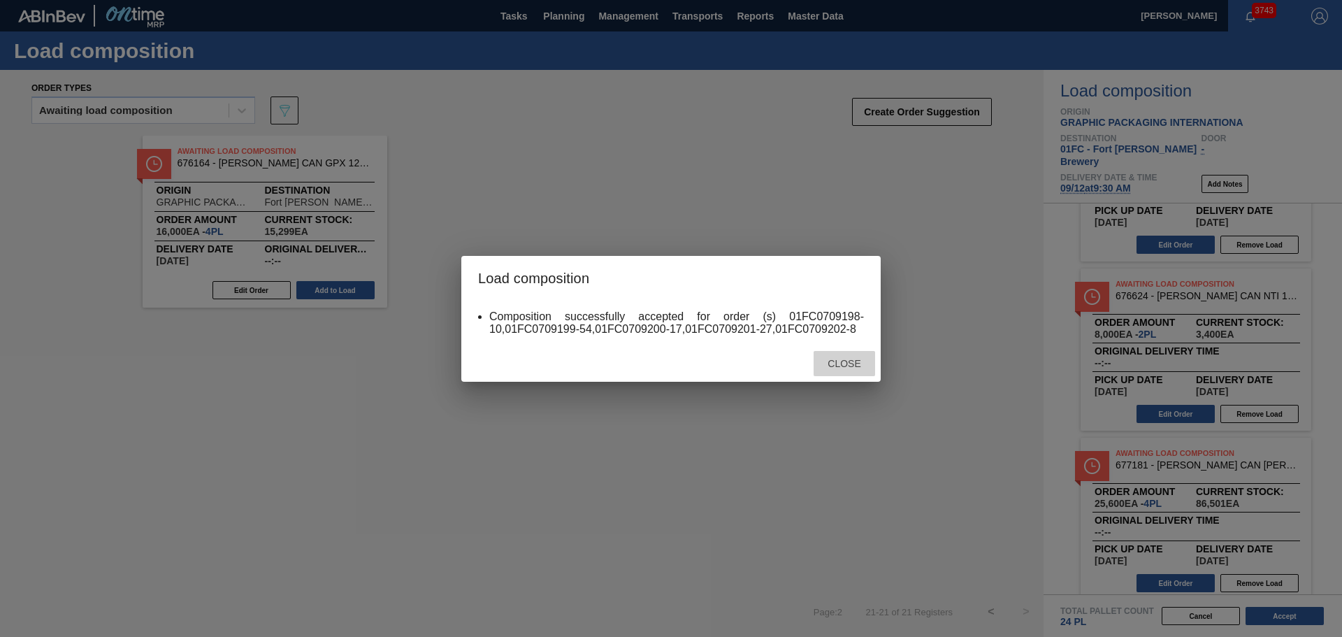
click at [840, 361] on span "Close" at bounding box center [843, 363] width 55 height 11
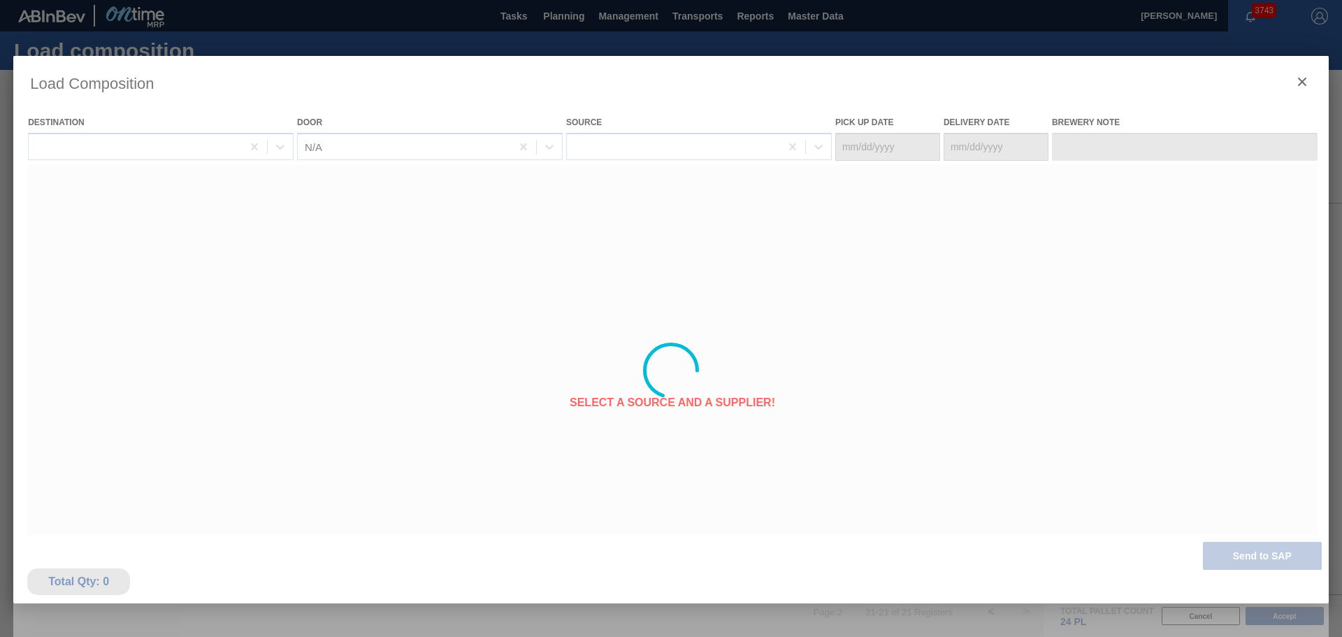
type Date "[DATE]"
type Date "09/12/2025"
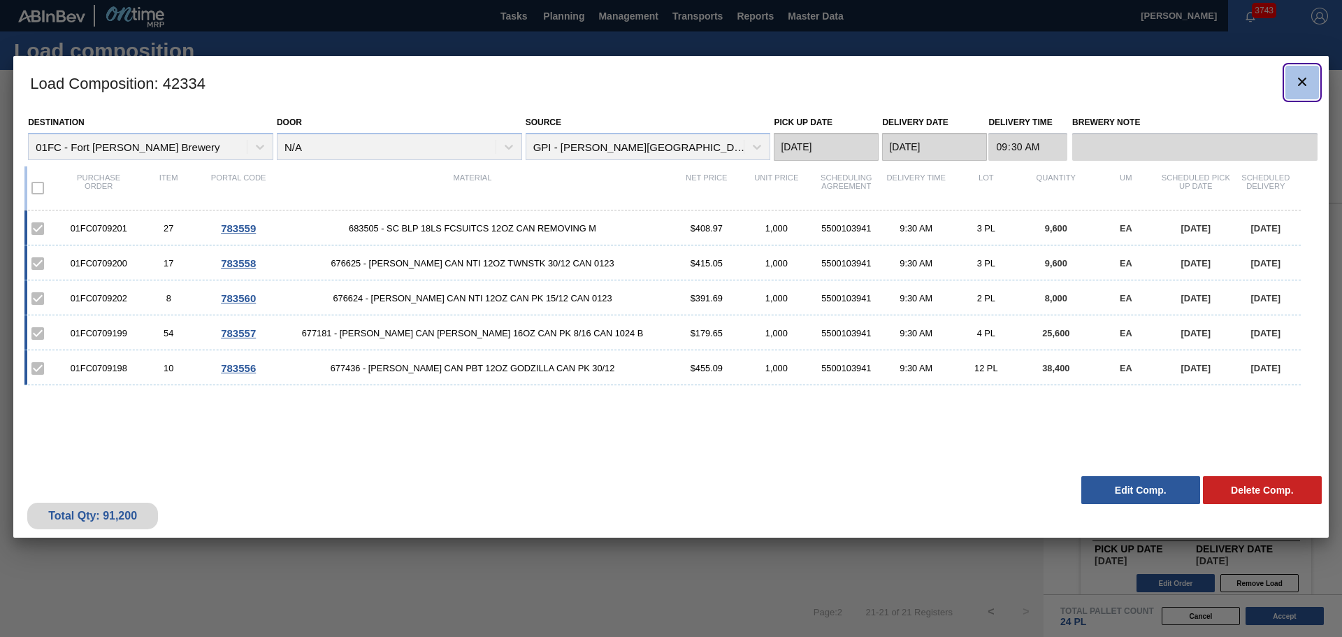
click at [1304, 80] on icon "botão de ícone" at bounding box center [1302, 82] width 8 height 8
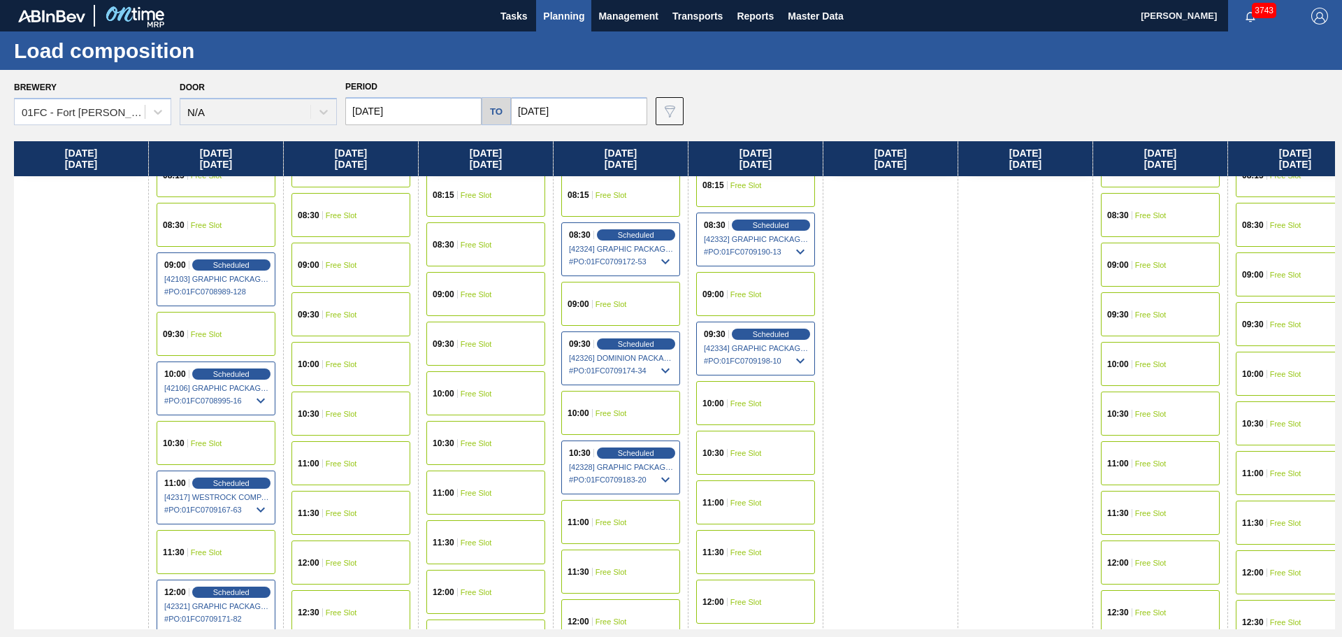
scroll to position [489, 0]
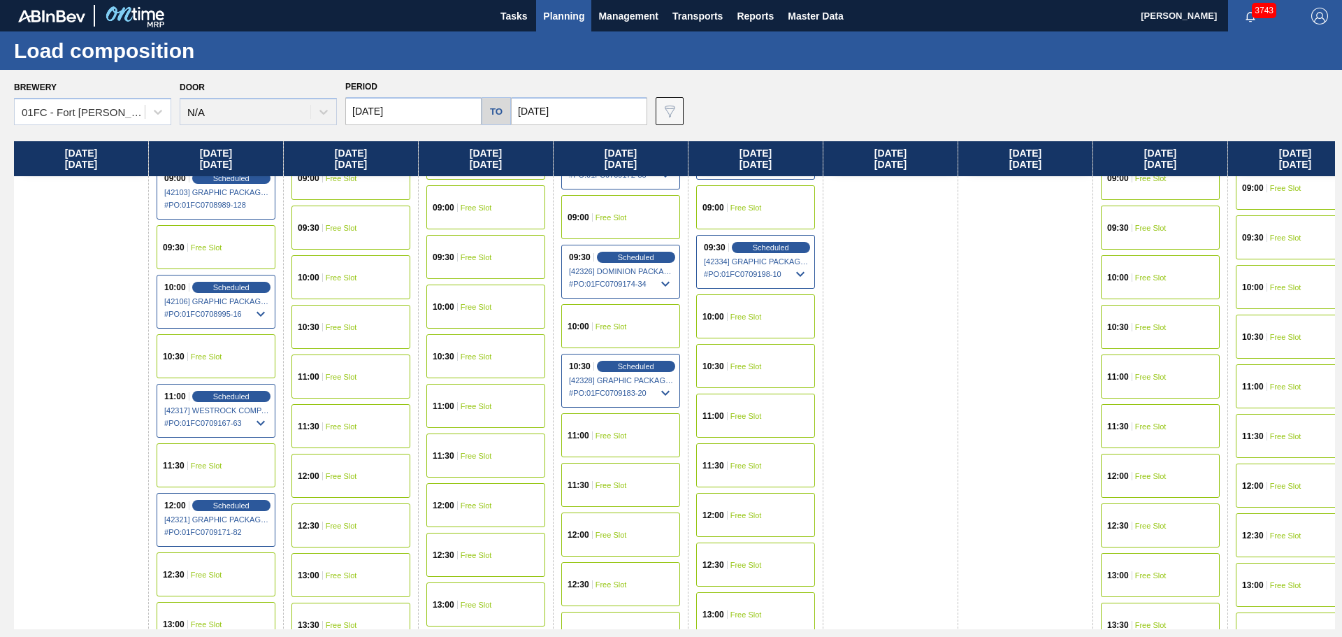
click at [785, 361] on div "10:30 Free Slot" at bounding box center [755, 366] width 119 height 44
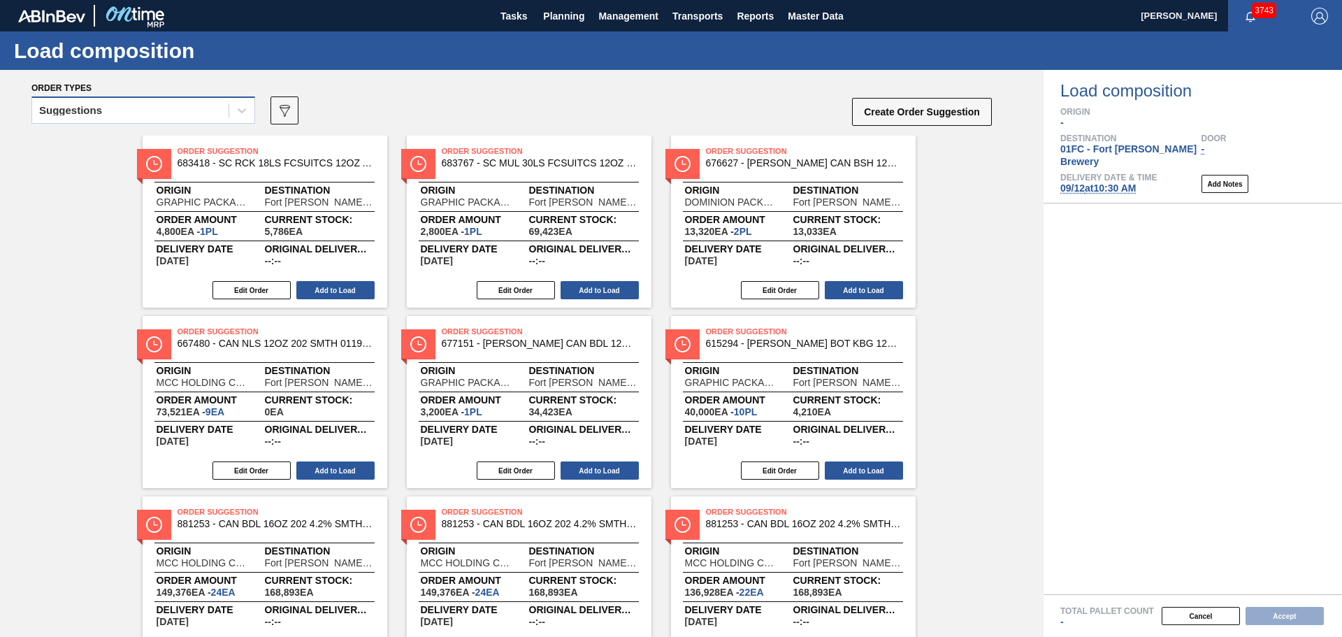
click at [210, 113] on div "Suggestions" at bounding box center [130, 111] width 196 height 20
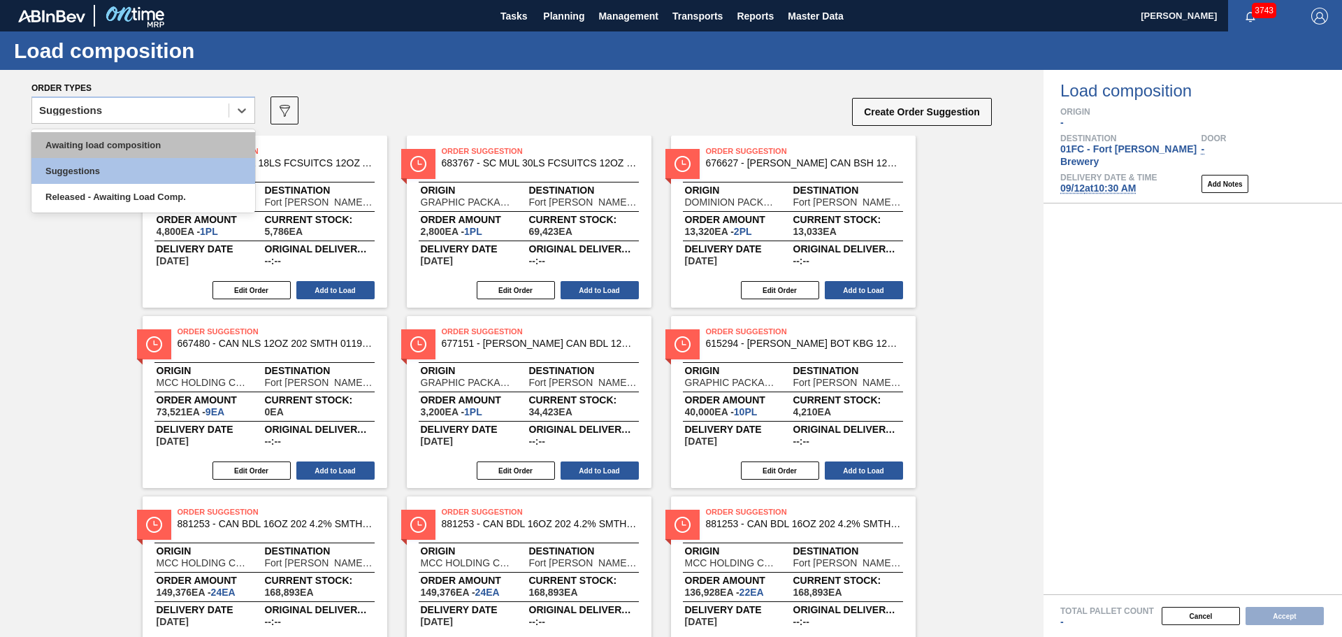
click at [191, 141] on div "Awaiting load composition" at bounding box center [143, 145] width 224 height 26
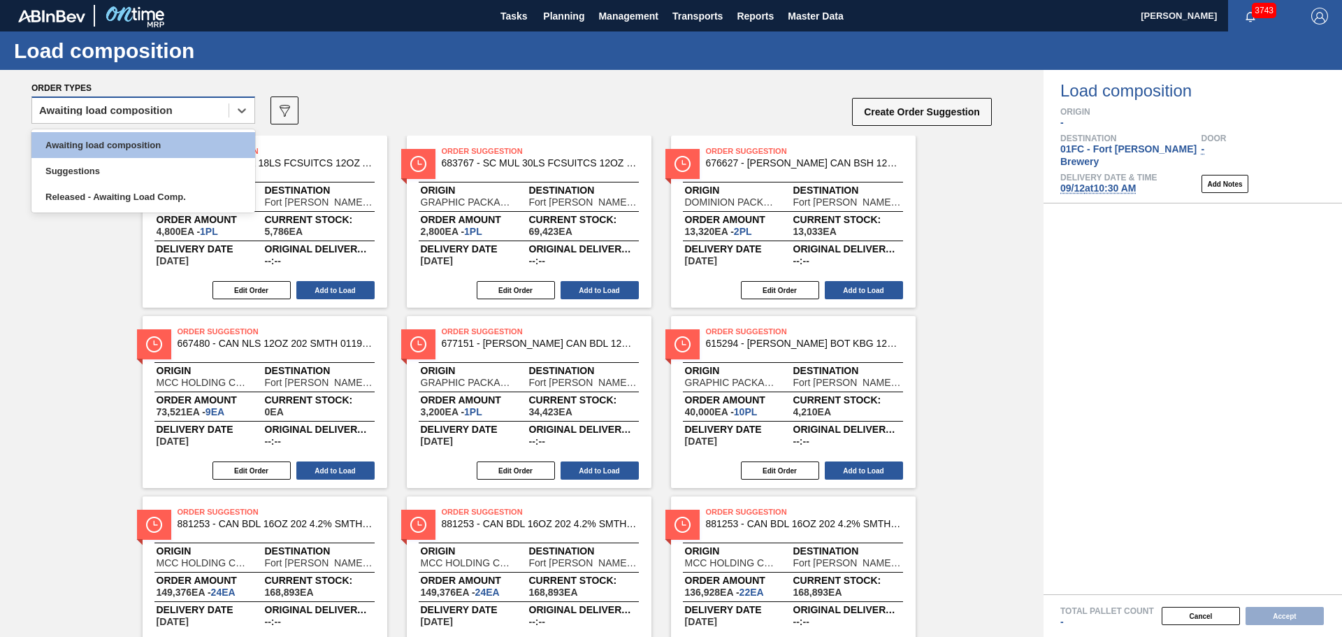
click at [187, 101] on div "Awaiting load composition" at bounding box center [130, 111] width 196 height 20
click at [160, 139] on div "Awaiting load composition" at bounding box center [143, 145] width 224 height 26
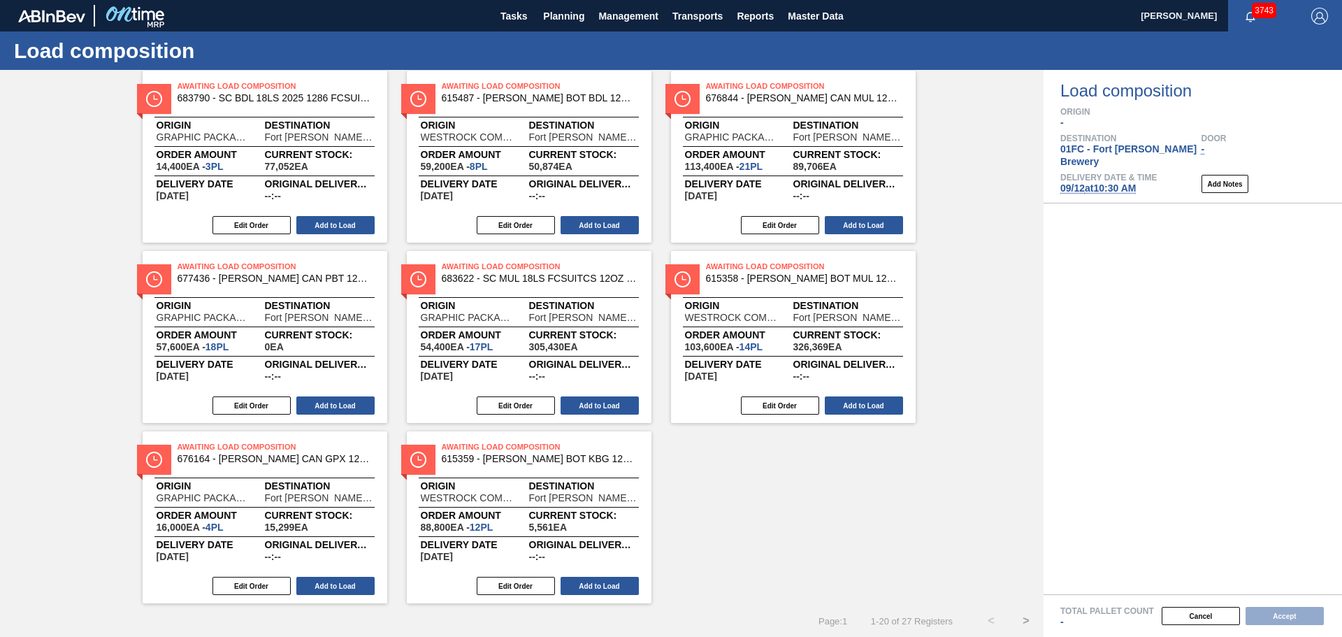
scroll to position [795, 0]
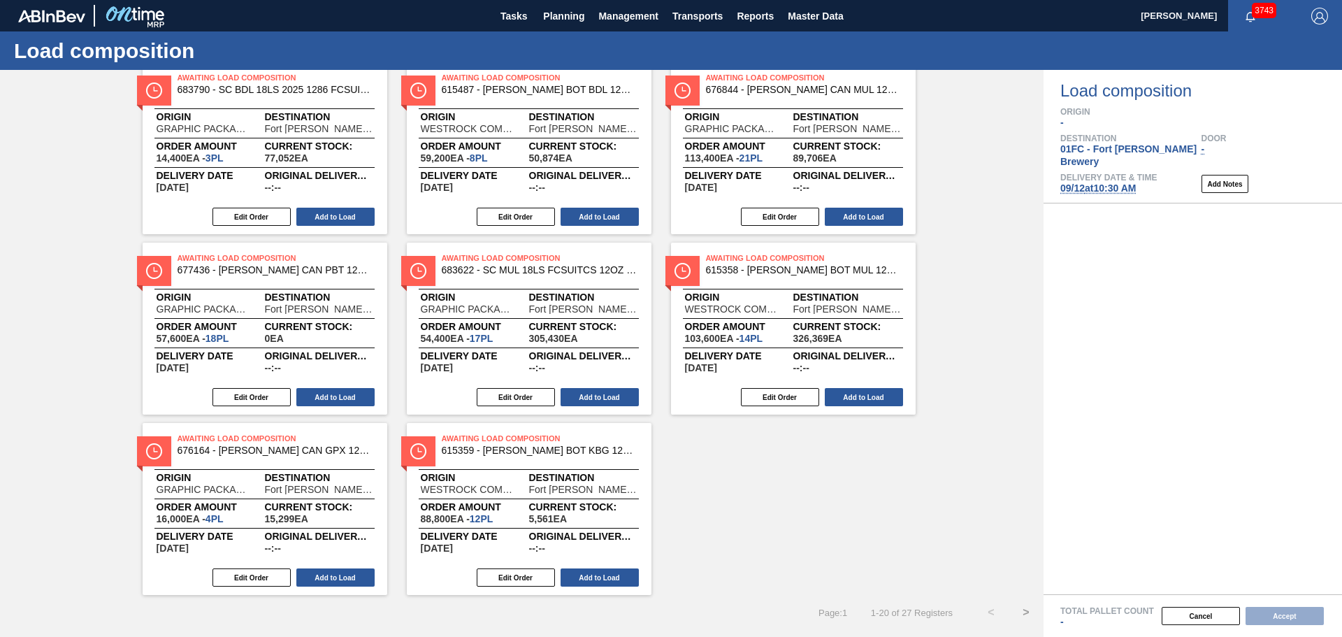
click at [1027, 612] on button ">" at bounding box center [1026, 612] width 35 height 35
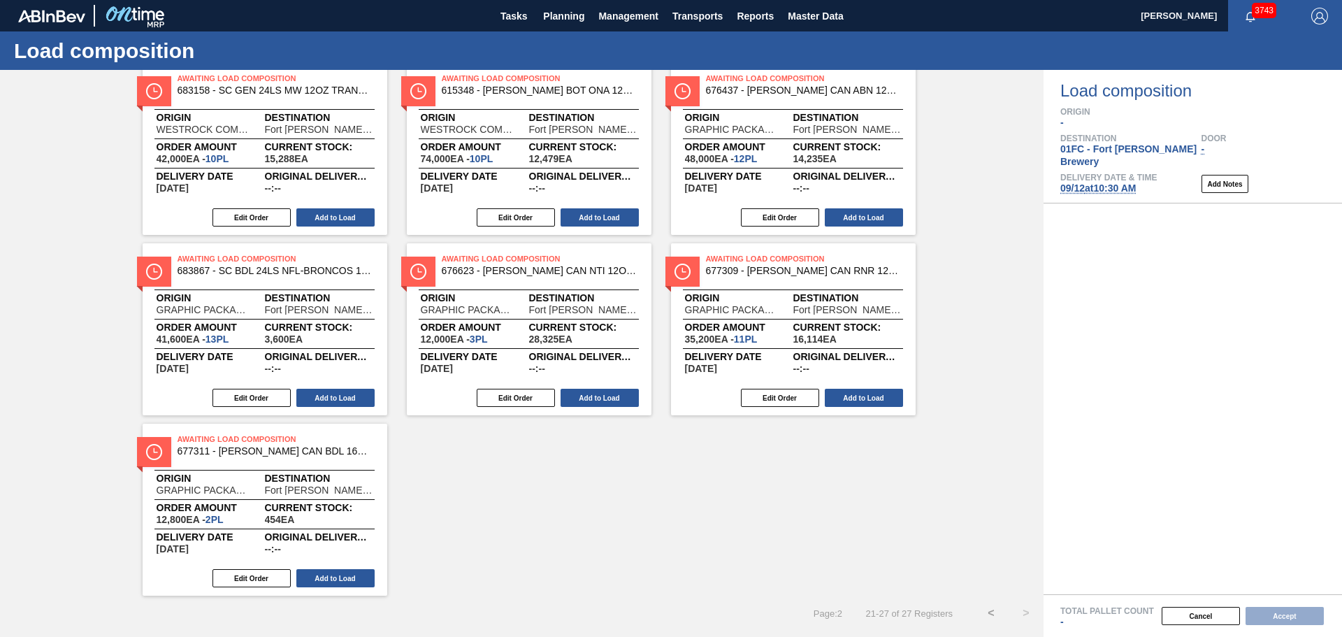
scroll to position [73, 0]
click at [355, 579] on button "Add to Load" at bounding box center [335, 577] width 78 height 18
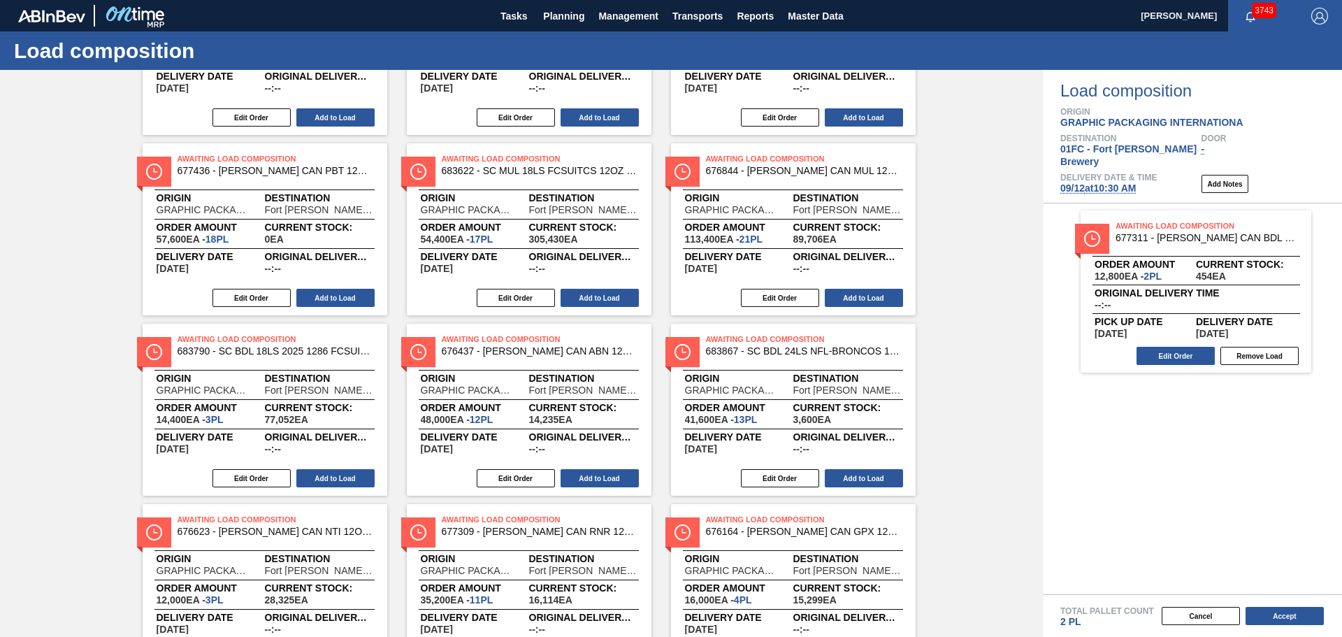
scroll to position [434, 0]
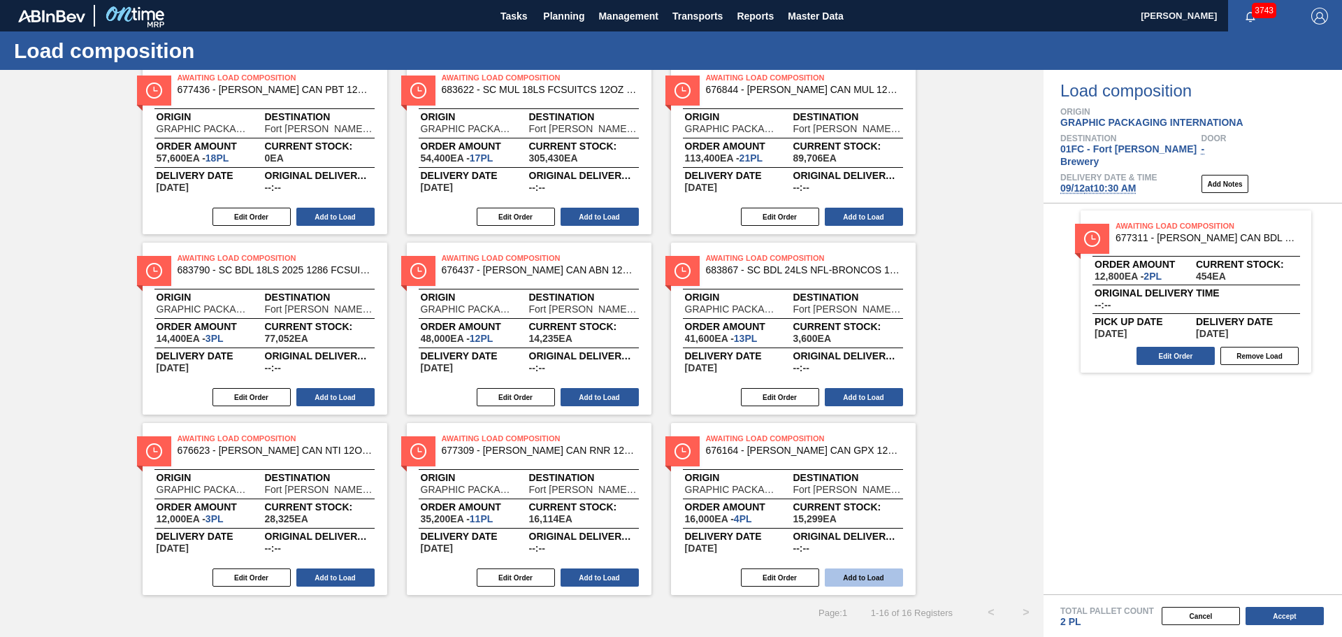
click at [871, 577] on button "Add to Load" at bounding box center [864, 577] width 78 height 18
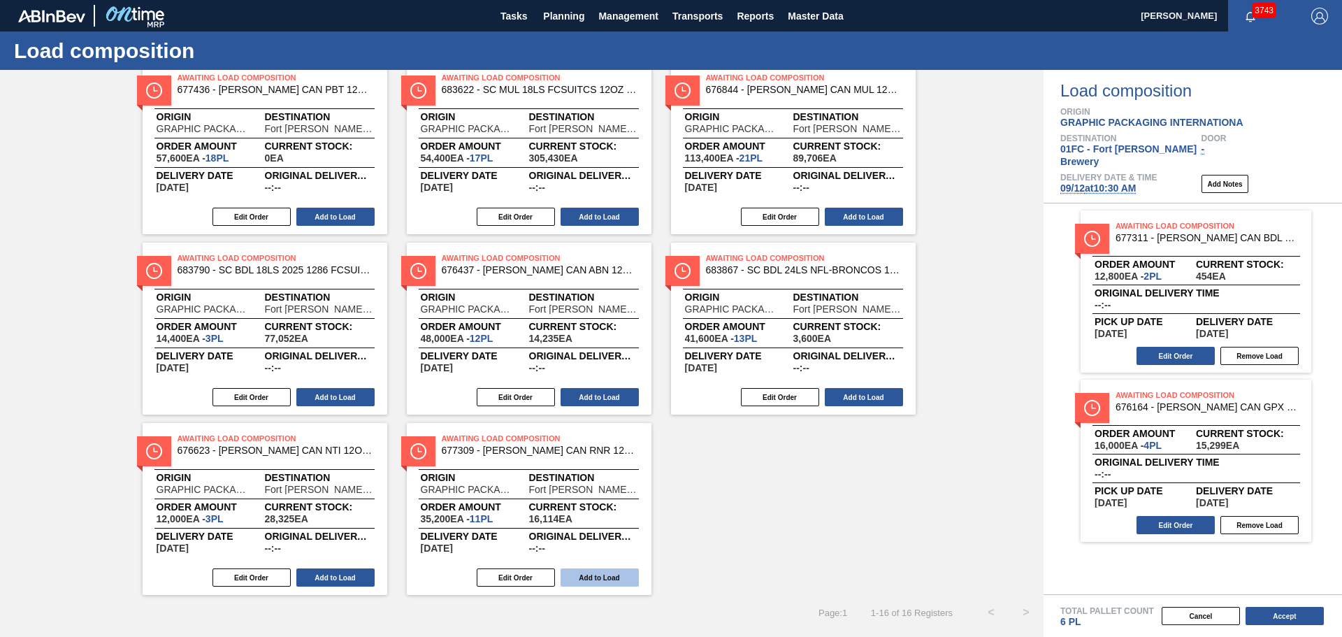
click at [607, 572] on button "Add to Load" at bounding box center [600, 577] width 78 height 18
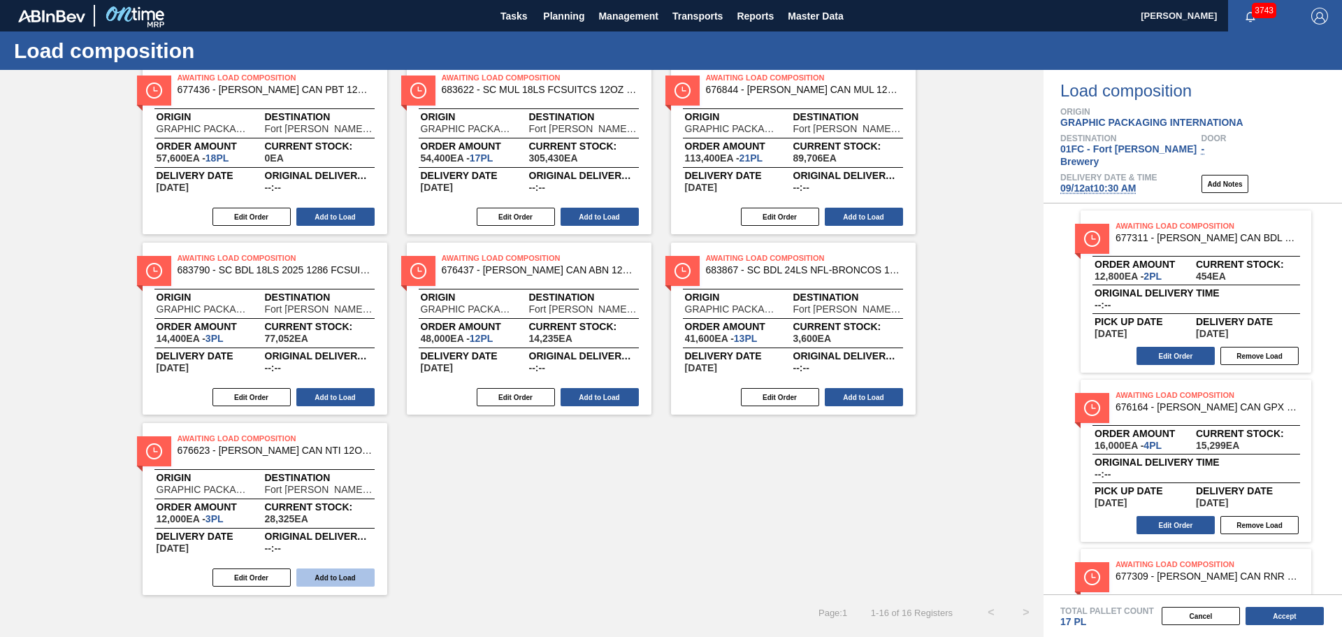
click at [355, 582] on button "Add to Load" at bounding box center [335, 577] width 78 height 18
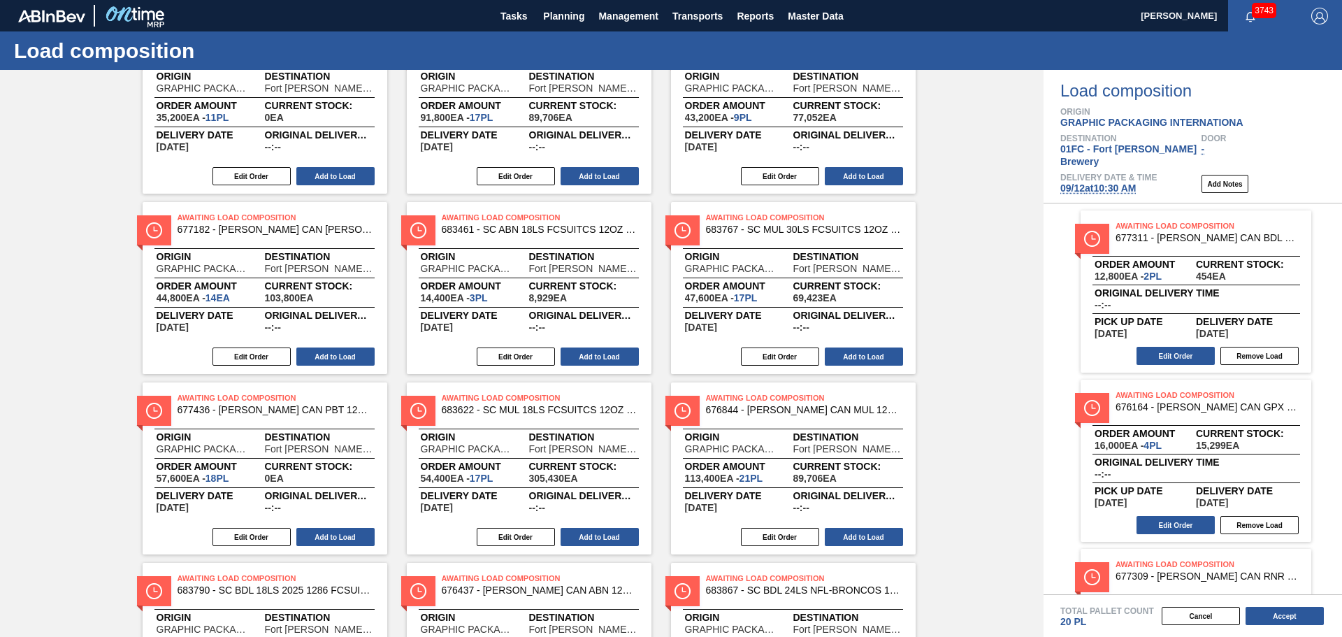
scroll to position [254, 0]
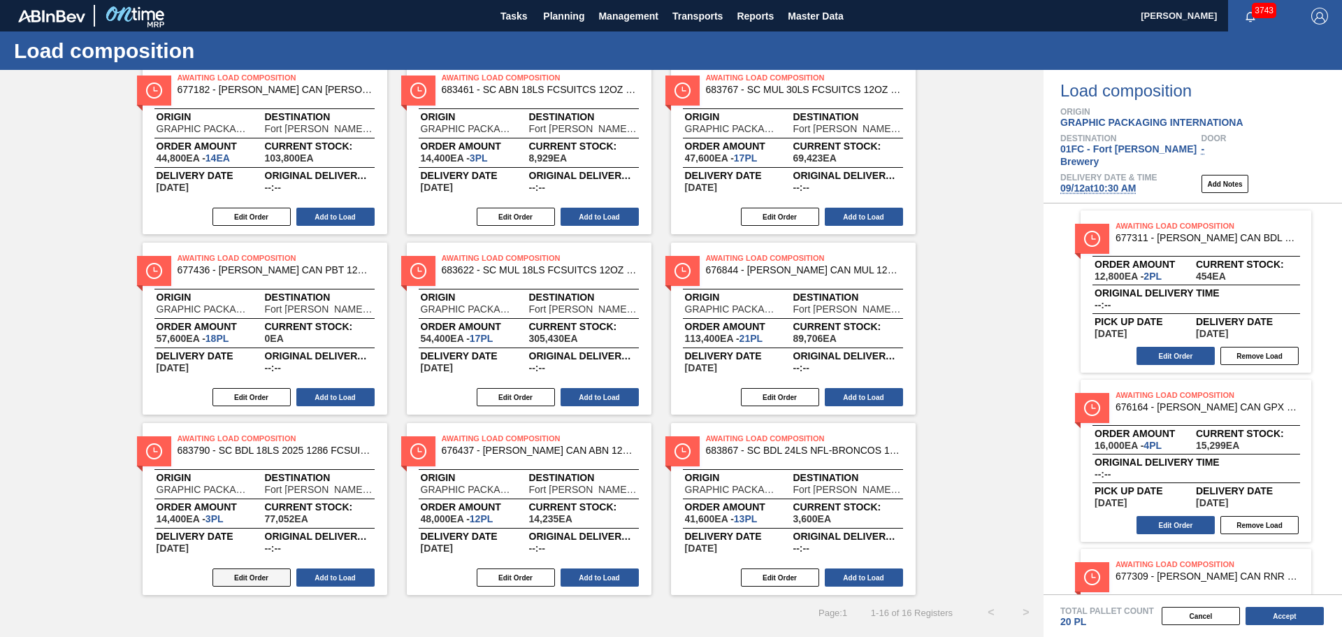
click at [264, 579] on button "Edit Order" at bounding box center [252, 577] width 78 height 18
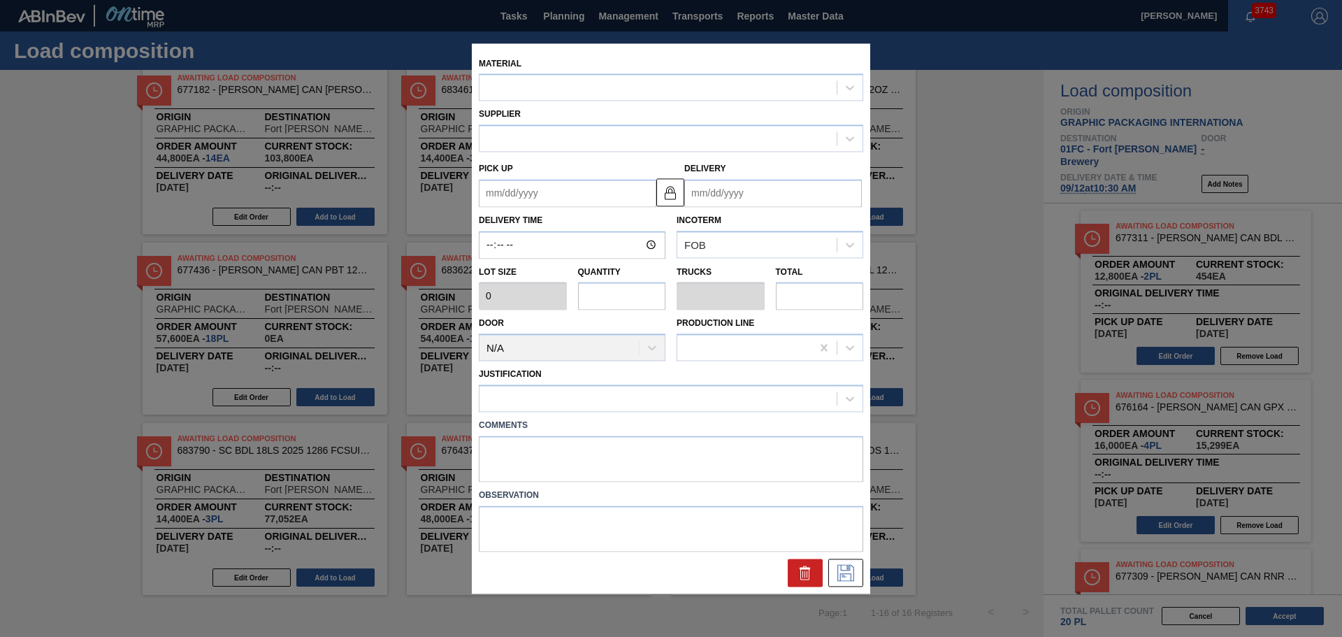
type input "4,800"
type input "3"
type input "0.115"
type input "14,400"
type up "09/12/2025"
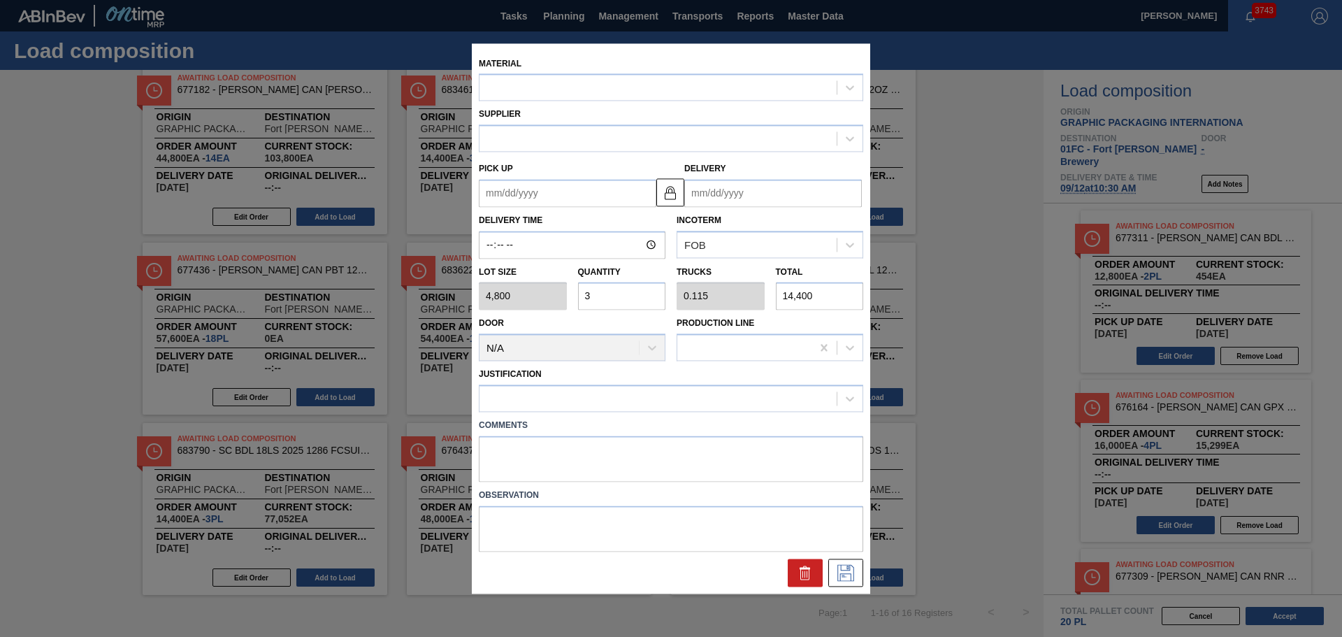
type input "09/15/2025"
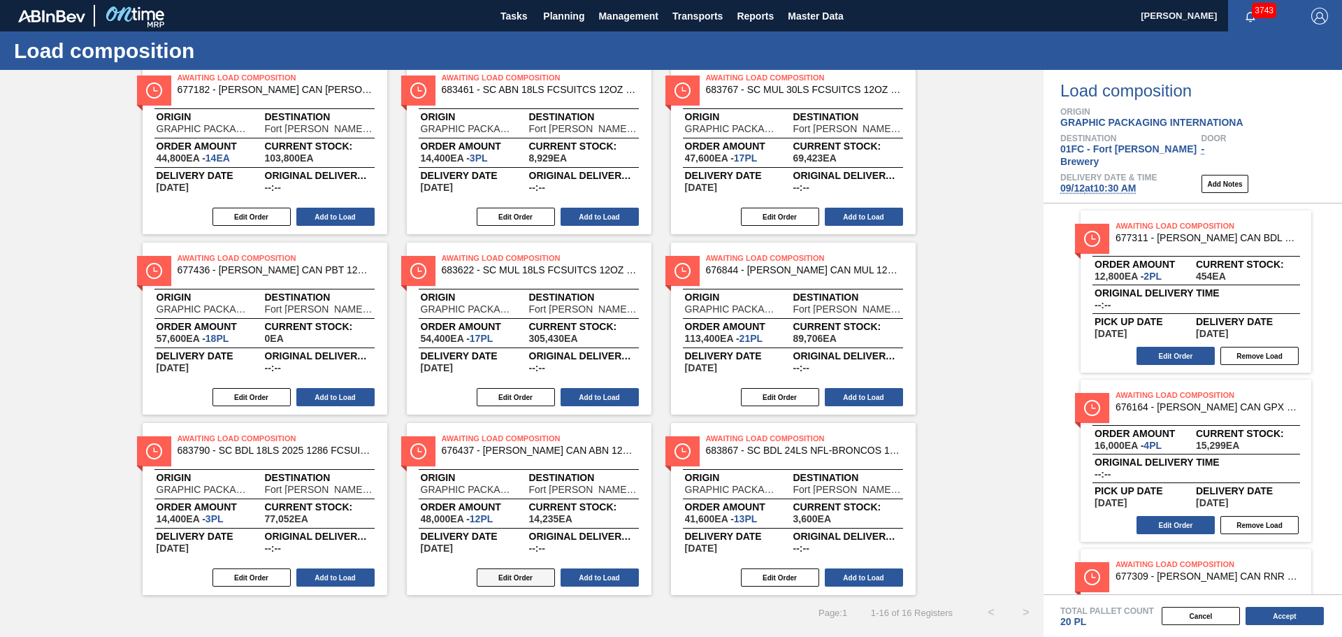
click at [521, 575] on button "Edit Order" at bounding box center [516, 577] width 78 height 18
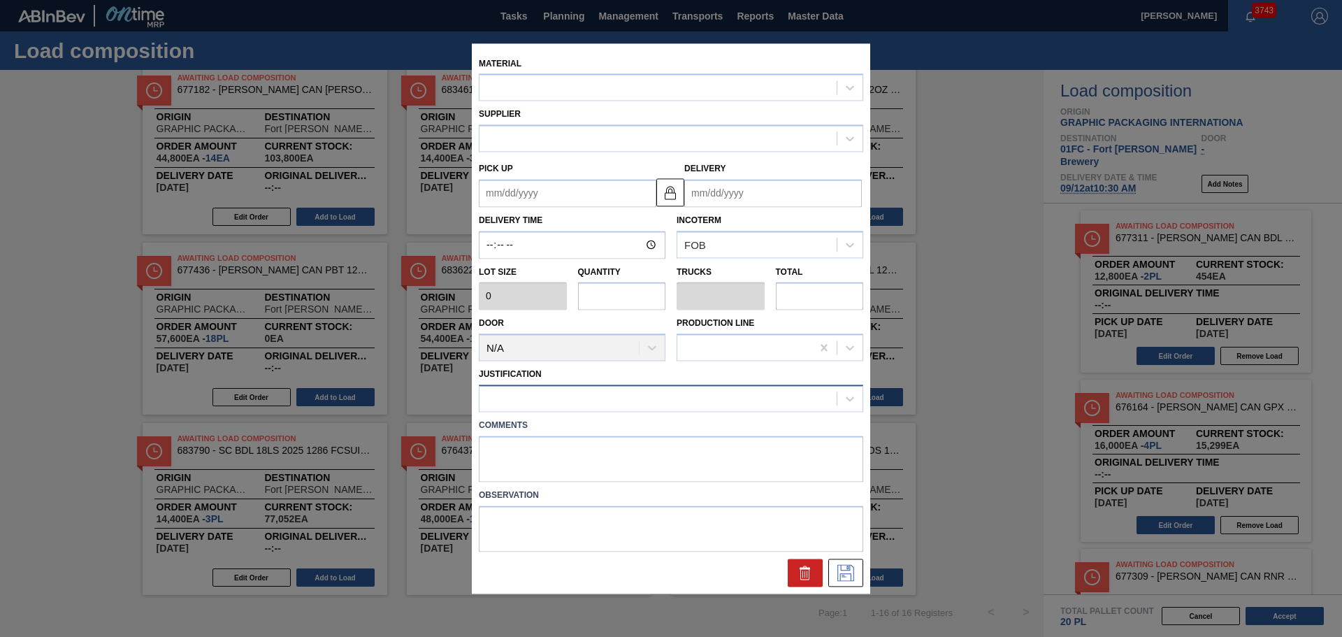
type input "4,000"
type input "12"
type input "0.462"
type input "48,000"
type up "[DATE]"
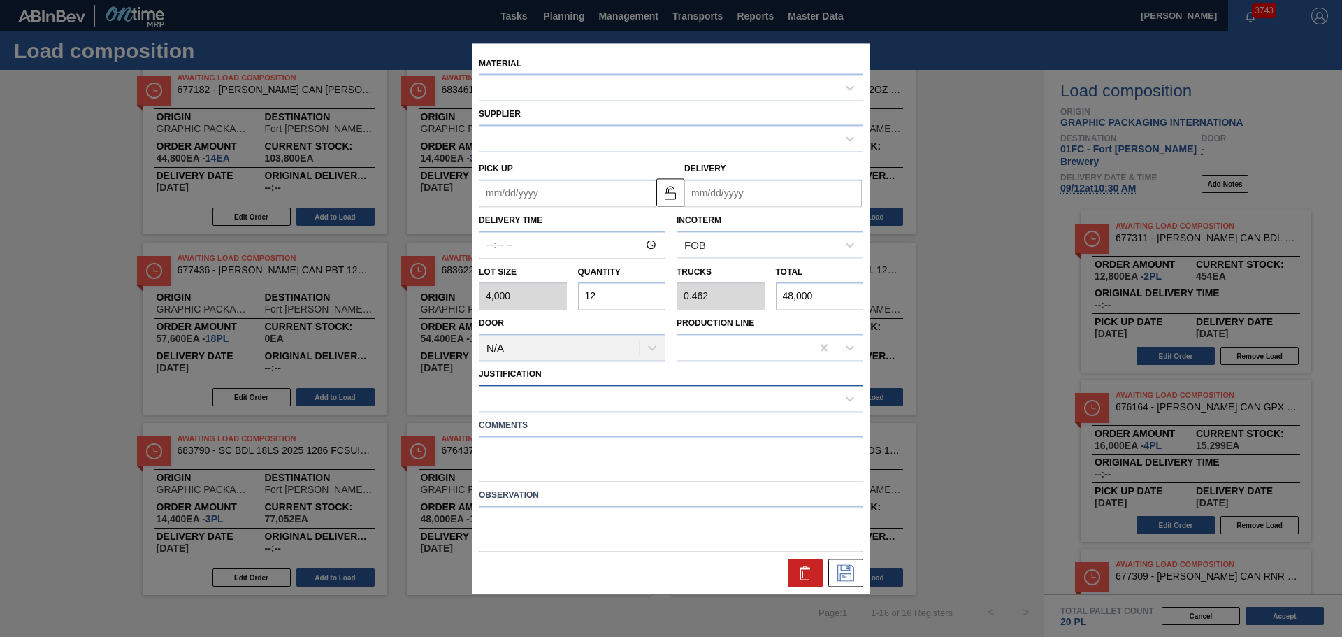
type input "09/12/2025"
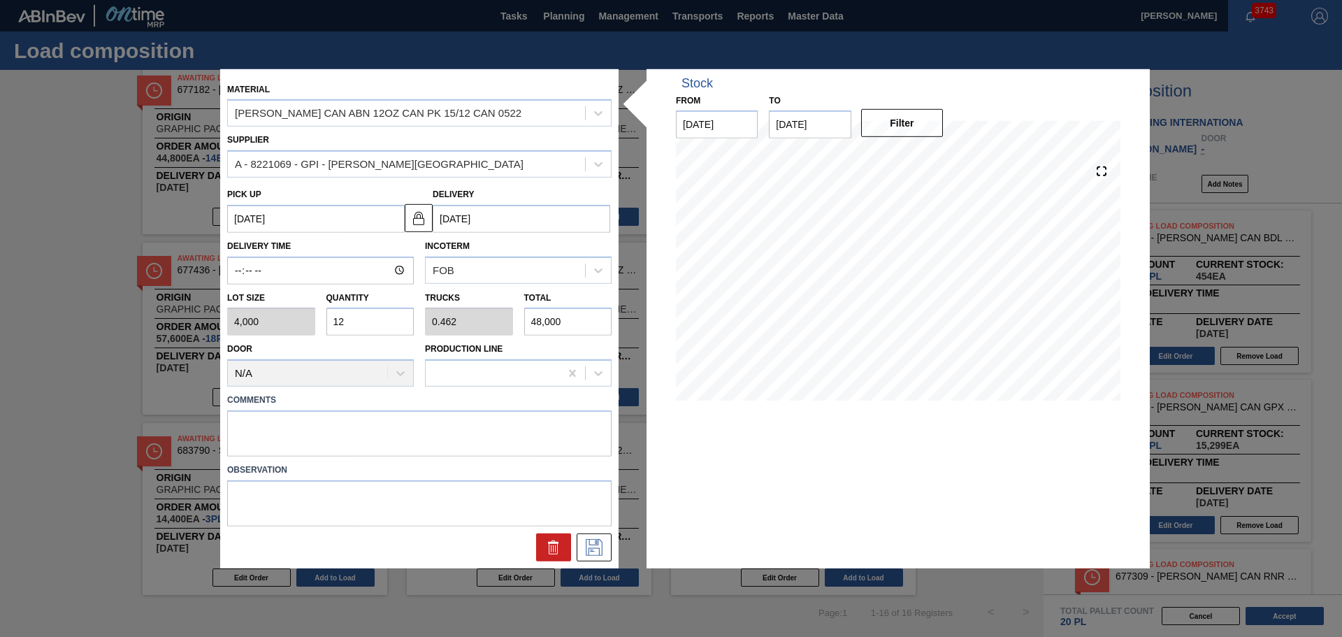
click at [273, 330] on div "Lot size 4,000 Quantity 12 Trucks 0.462 Total 48,000" at bounding box center [420, 311] width 396 height 52
type input "4"
type input "0.154"
type input "16,000"
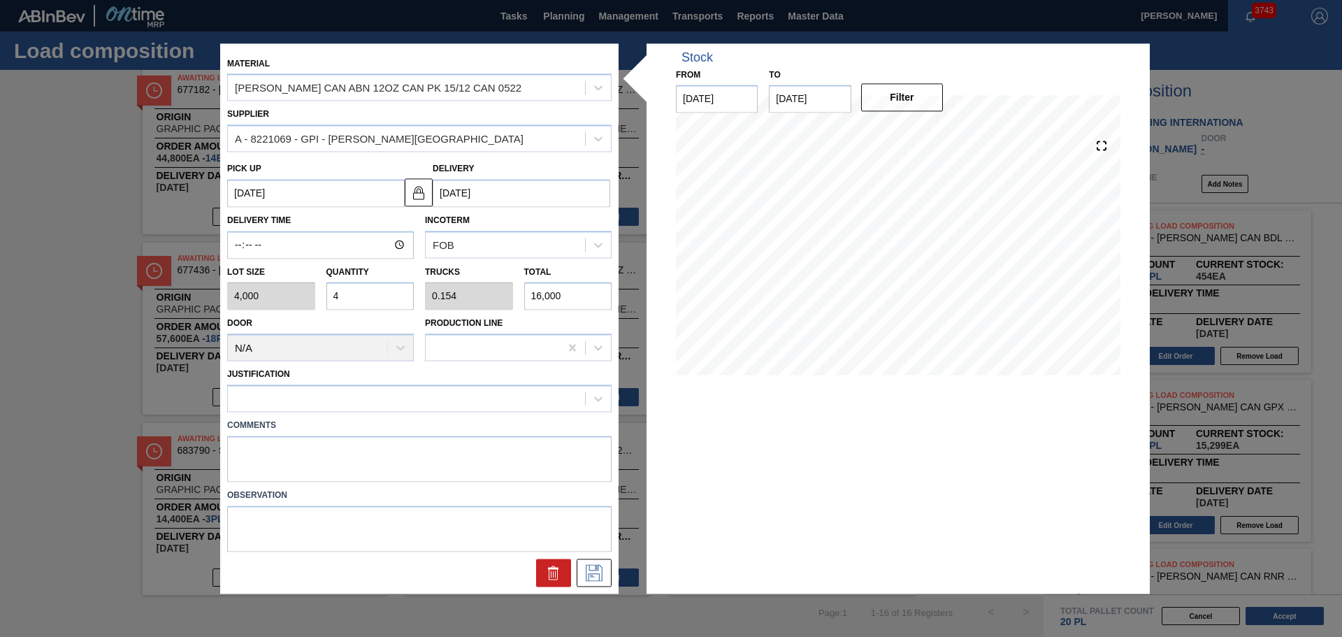
type input "4"
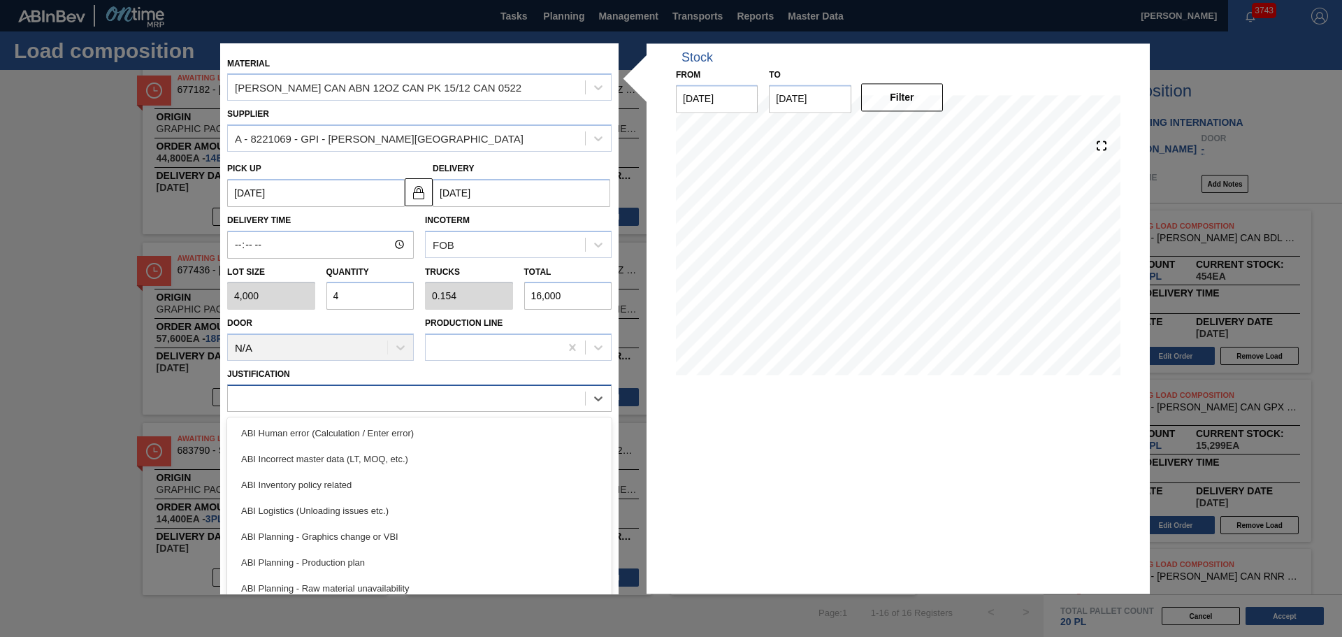
click at [435, 396] on div at bounding box center [406, 399] width 357 height 20
click at [441, 483] on div "ABI Inventory policy related" at bounding box center [419, 485] width 384 height 26
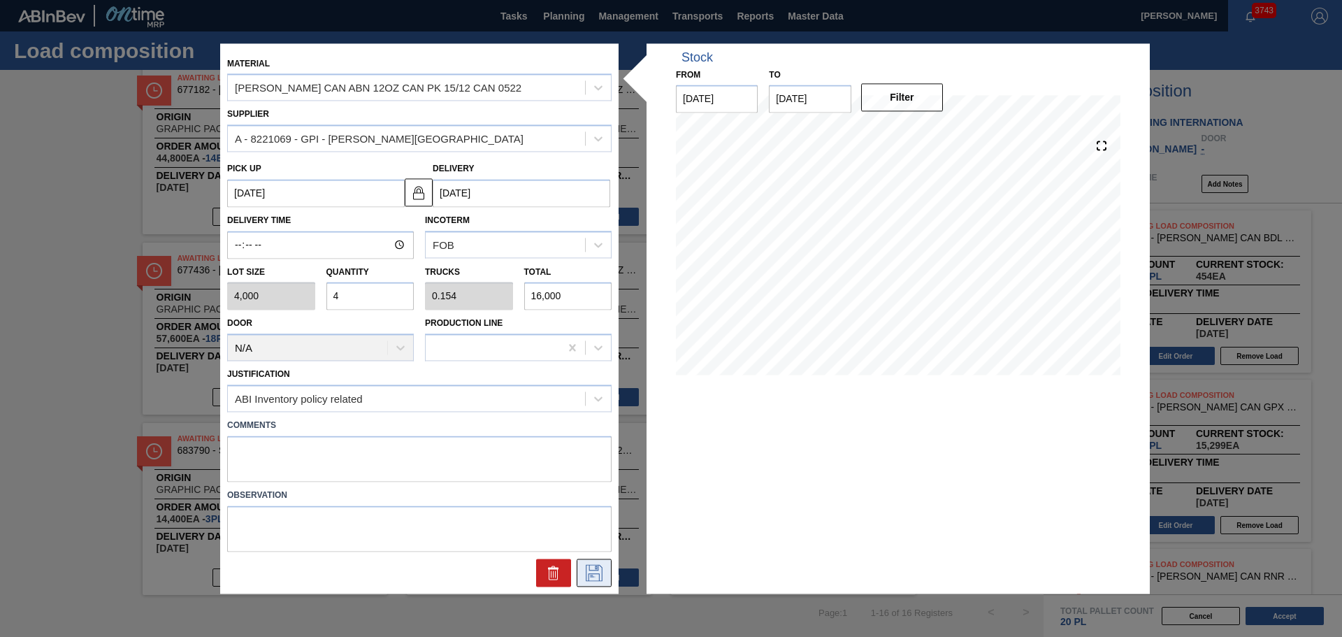
click at [584, 578] on icon at bounding box center [594, 572] width 22 height 17
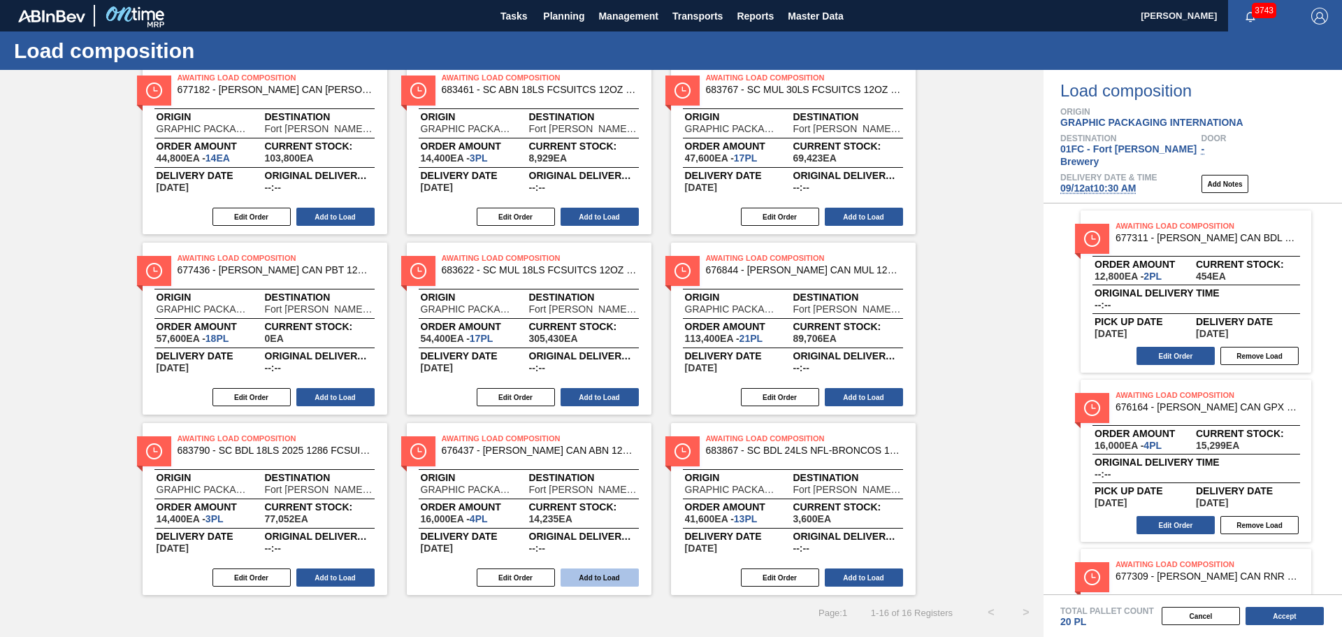
click at [629, 576] on button "Add to Load" at bounding box center [600, 577] width 78 height 18
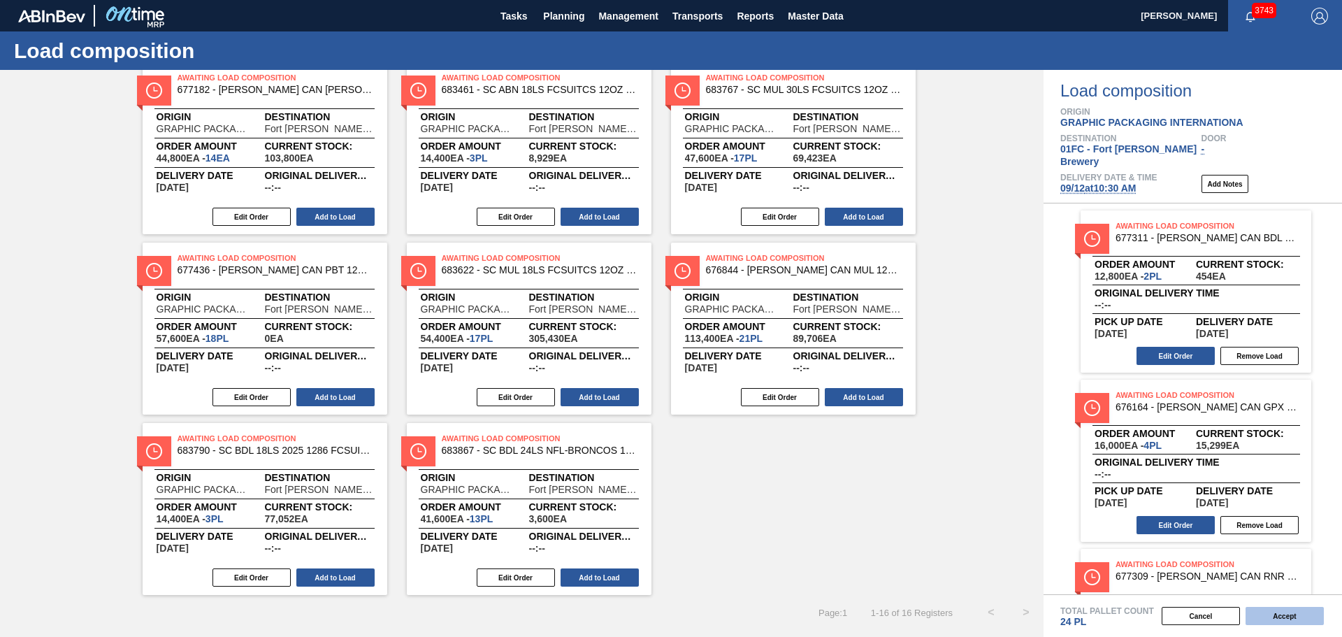
click at [1288, 611] on button "Accept" at bounding box center [1285, 616] width 78 height 18
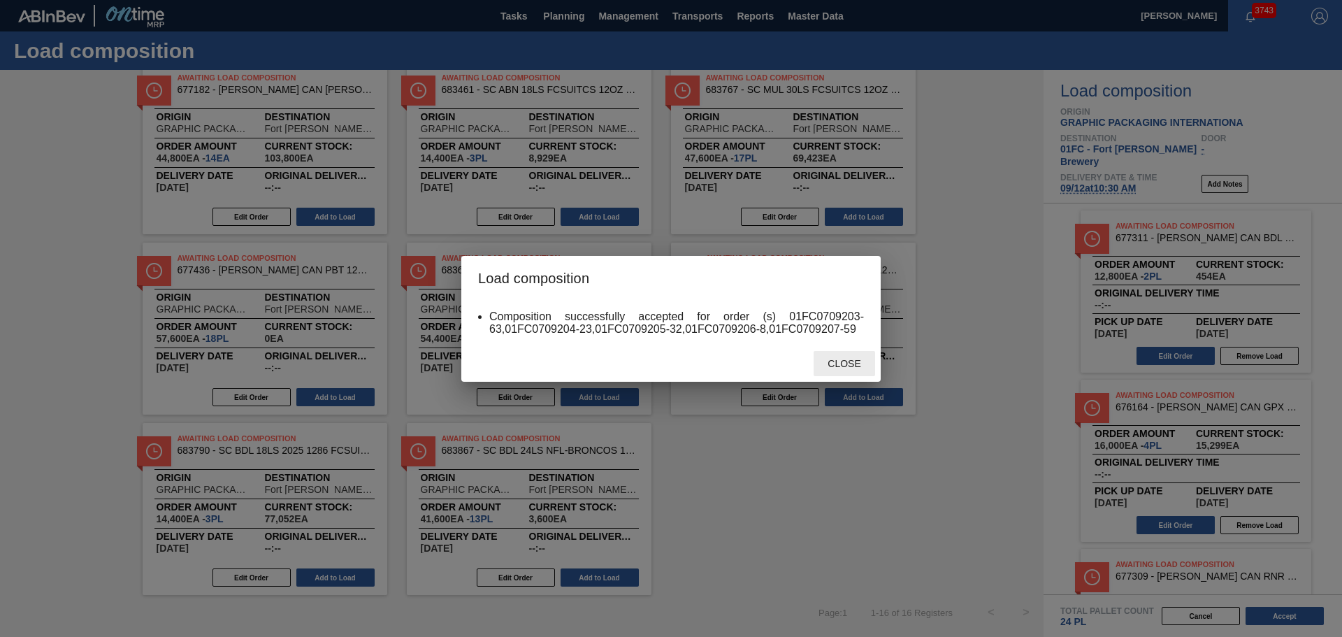
click at [849, 365] on span "Close" at bounding box center [843, 363] width 55 height 11
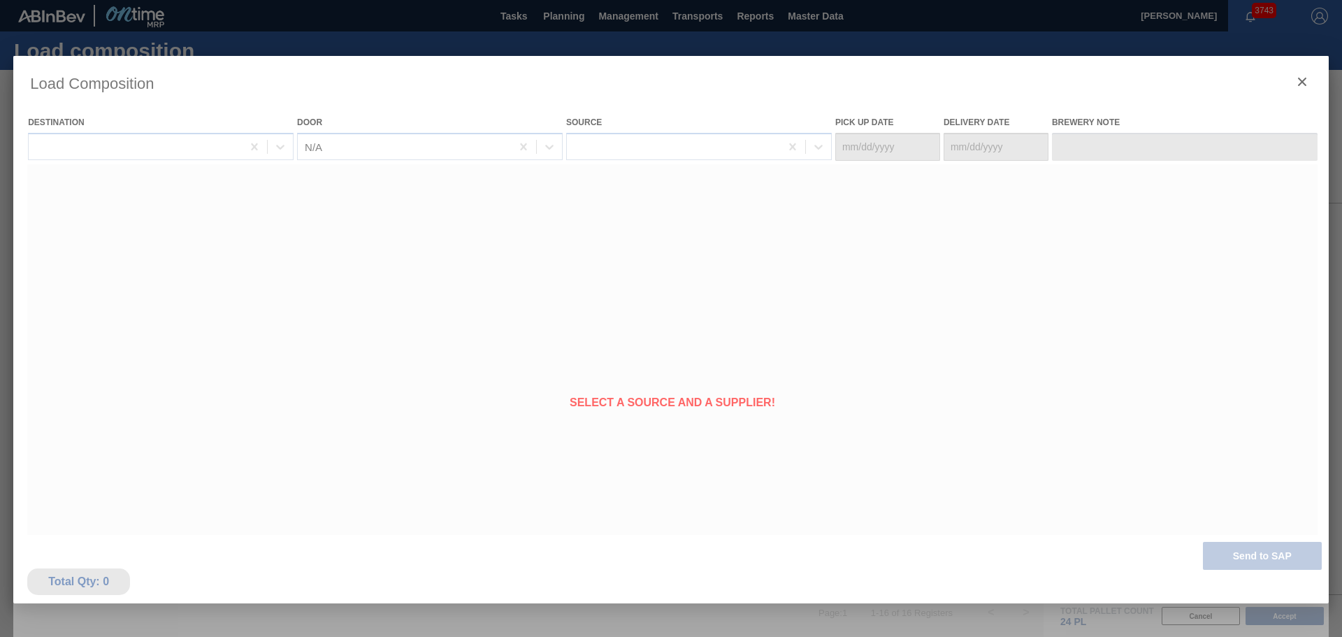
type Date "[DATE]"
type Date "09/12/2025"
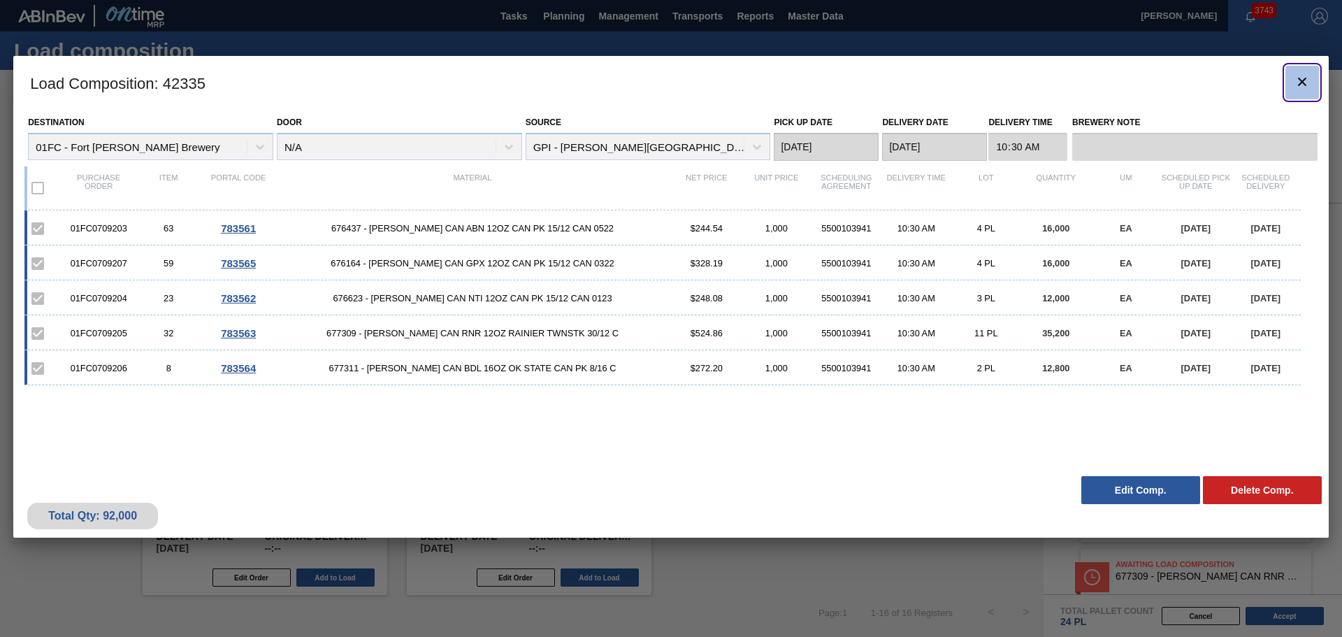
click at [1299, 82] on icon "botão de ícone" at bounding box center [1302, 81] width 17 height 17
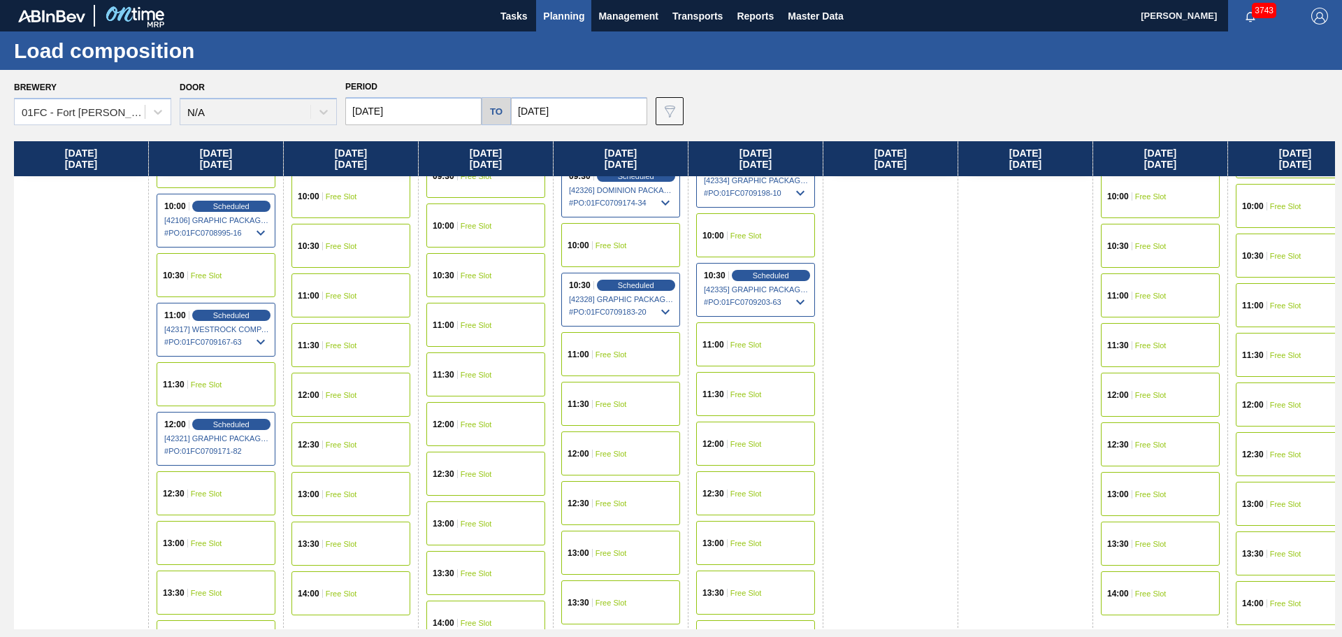
scroll to position [548, 0]
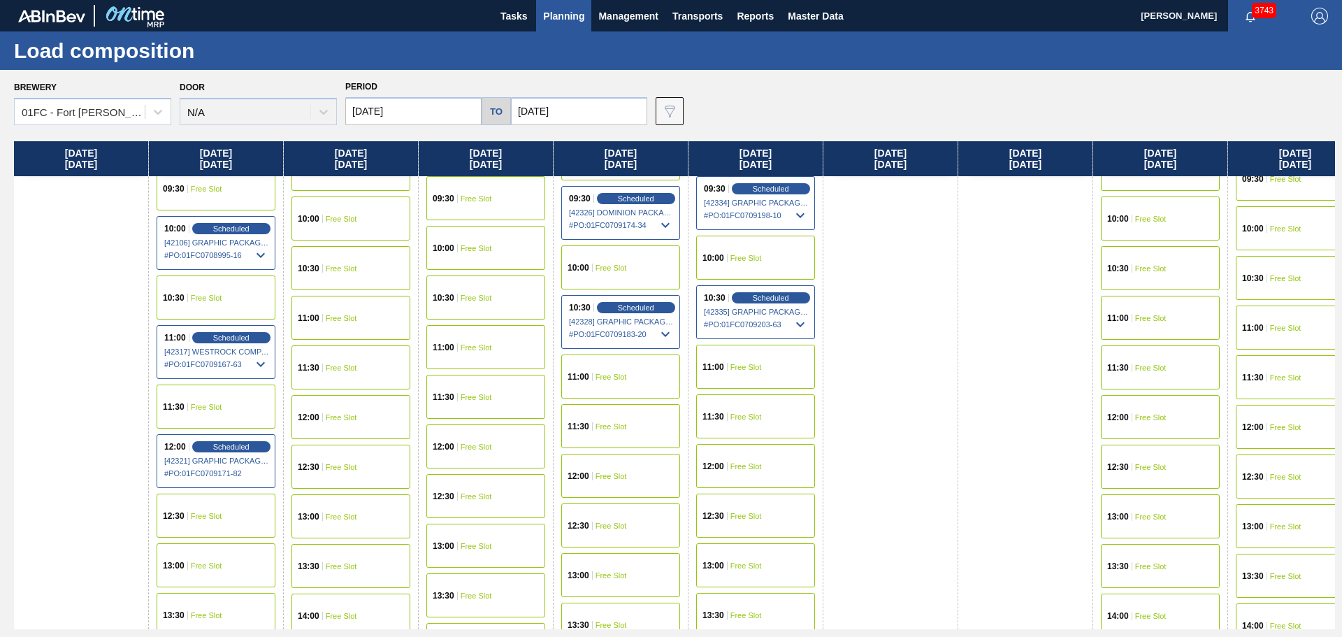
click at [763, 412] on div "11:30 Free Slot" at bounding box center [755, 416] width 119 height 44
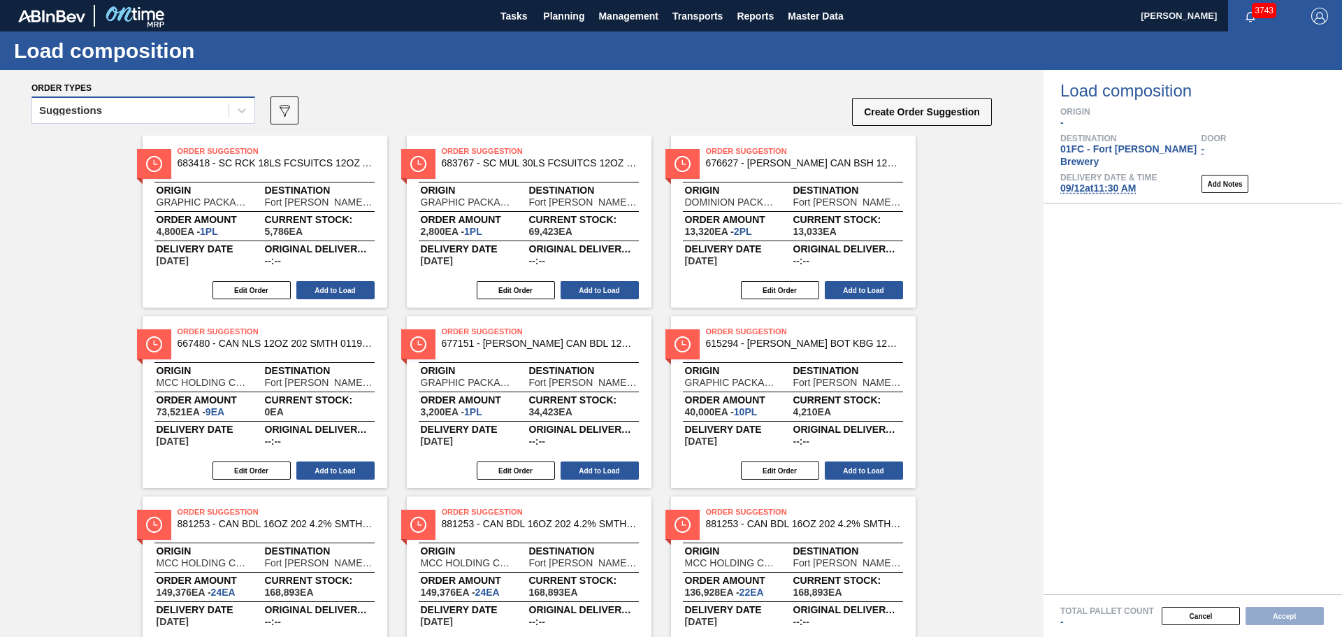
click at [193, 115] on div "Suggestions" at bounding box center [130, 111] width 196 height 20
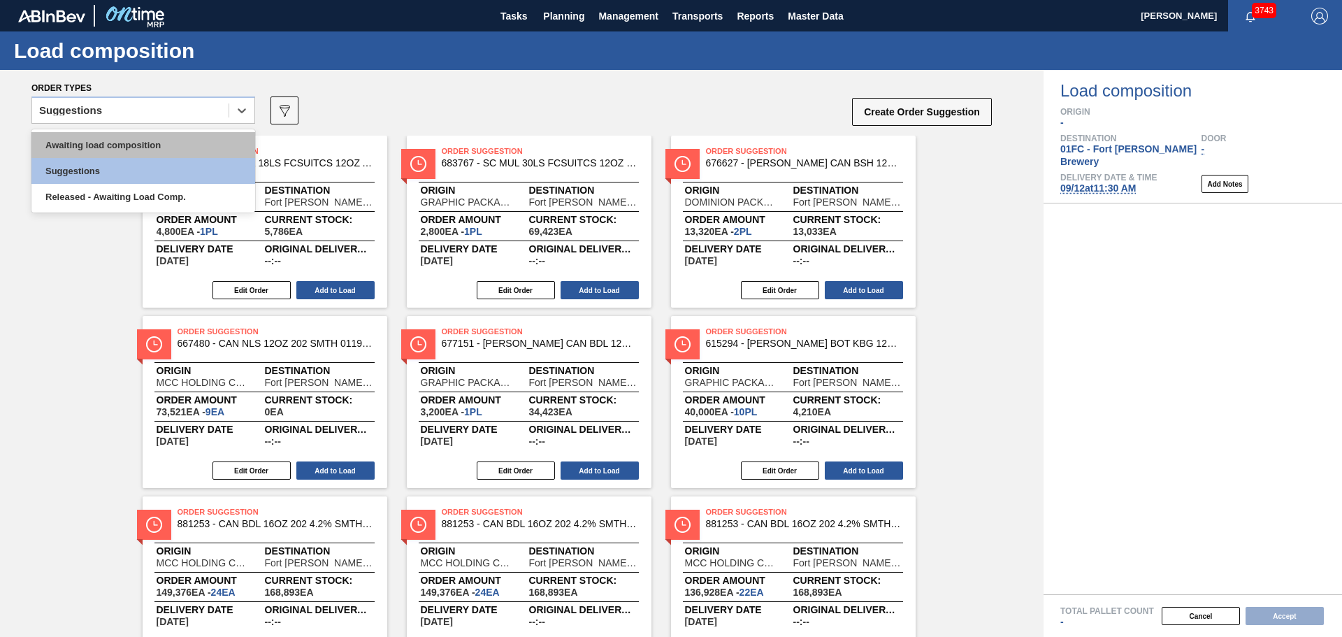
click at [182, 143] on div "Awaiting load composition" at bounding box center [143, 145] width 224 height 26
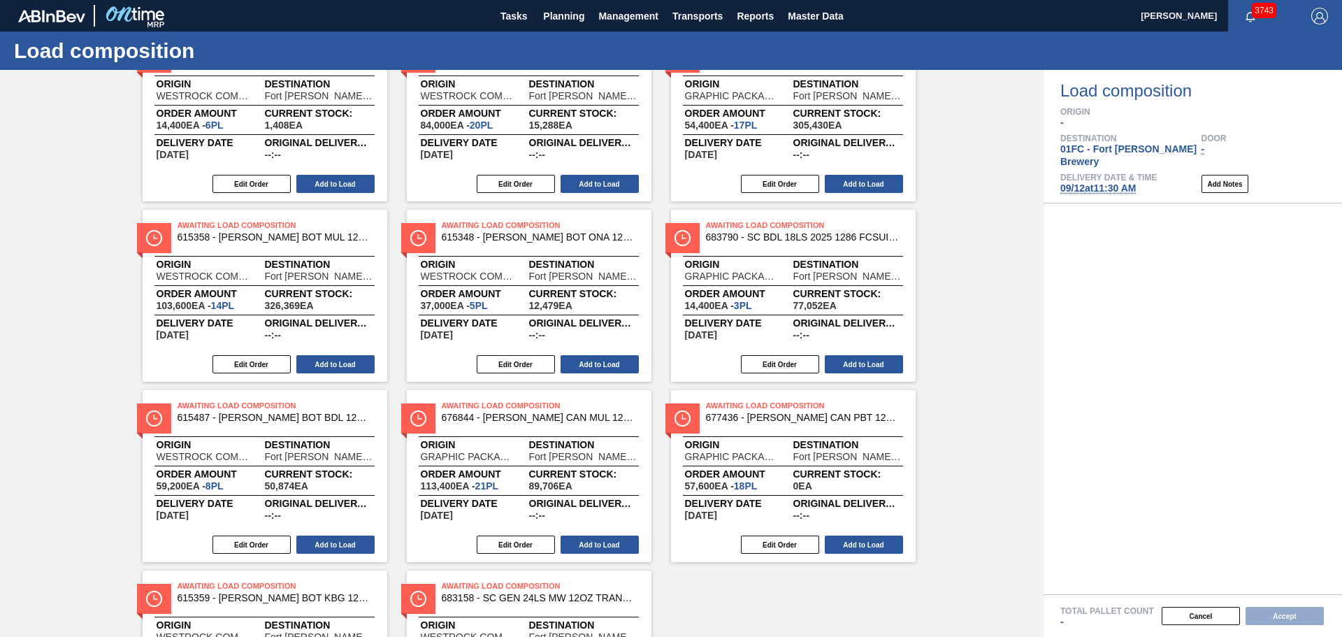
scroll to position [795, 0]
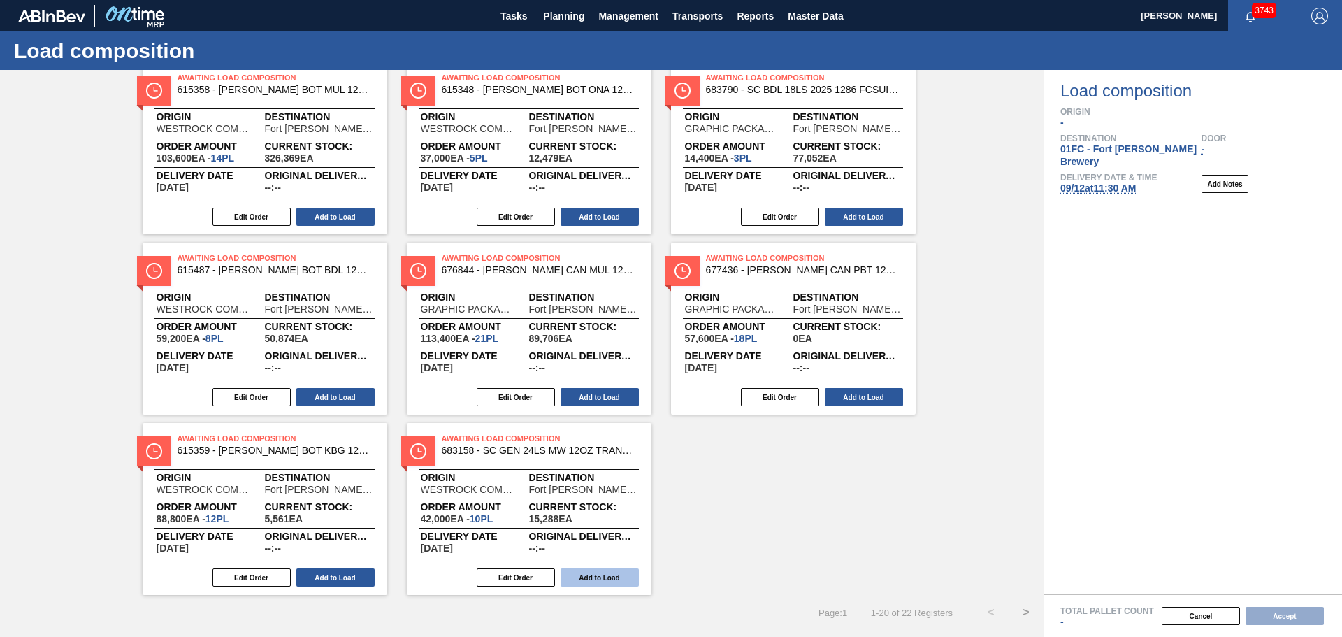
click at [614, 580] on button "Add to Load" at bounding box center [600, 577] width 78 height 18
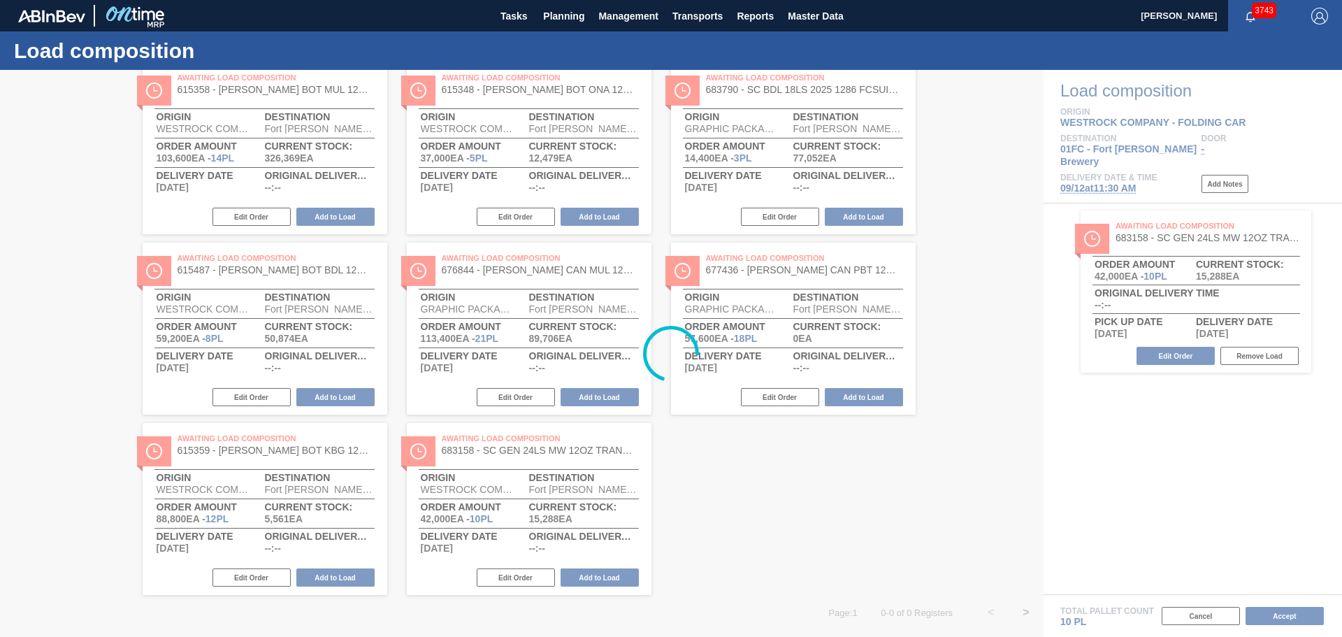
scroll to position [254, 0]
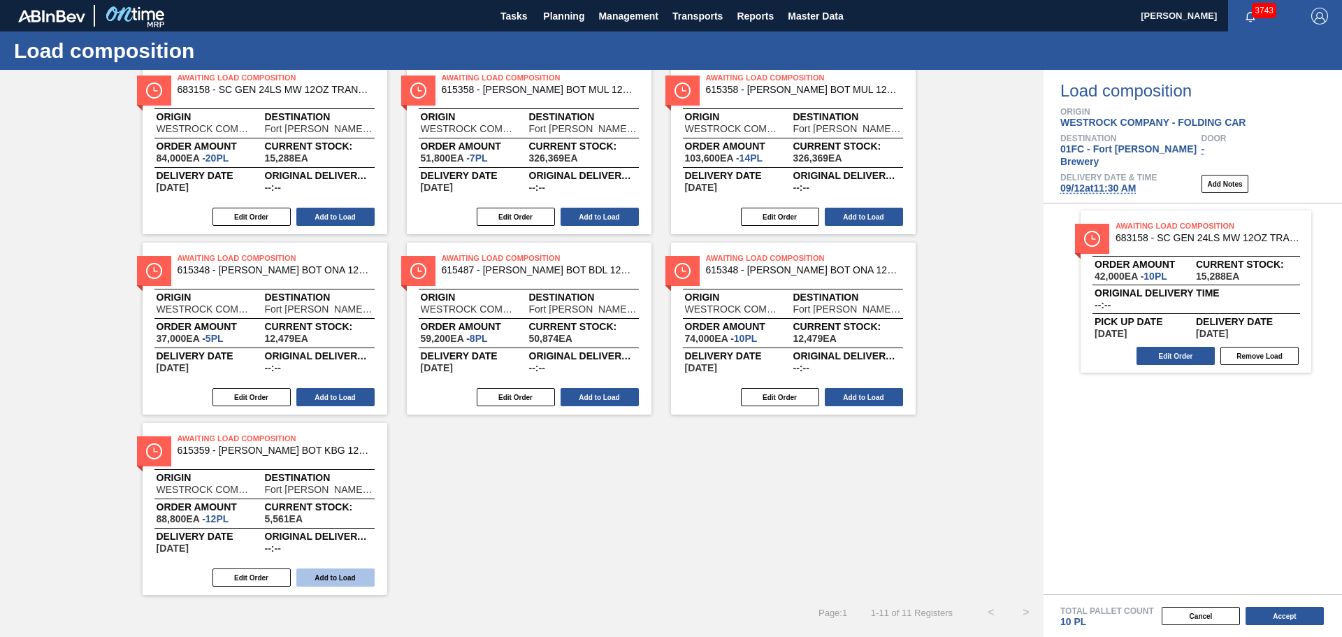
click at [343, 574] on button "Add to Load" at bounding box center [335, 577] width 78 height 18
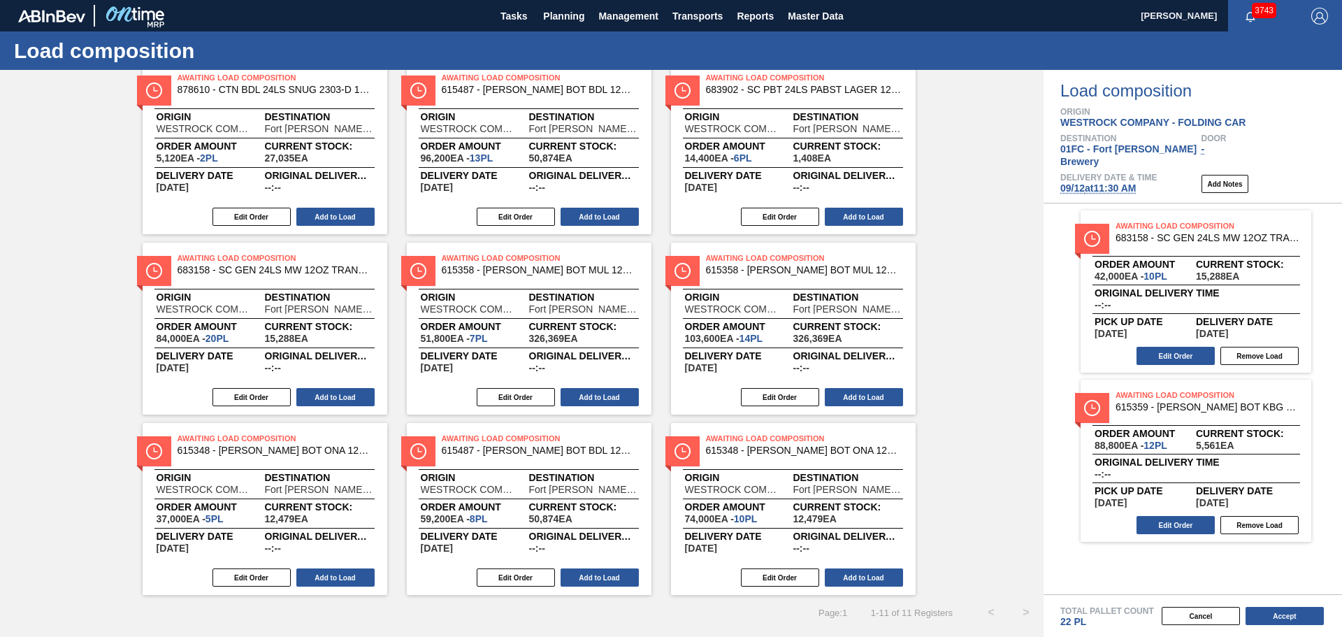
scroll to position [73, 0]
click at [793, 579] on button "Edit Order" at bounding box center [780, 577] width 78 height 18
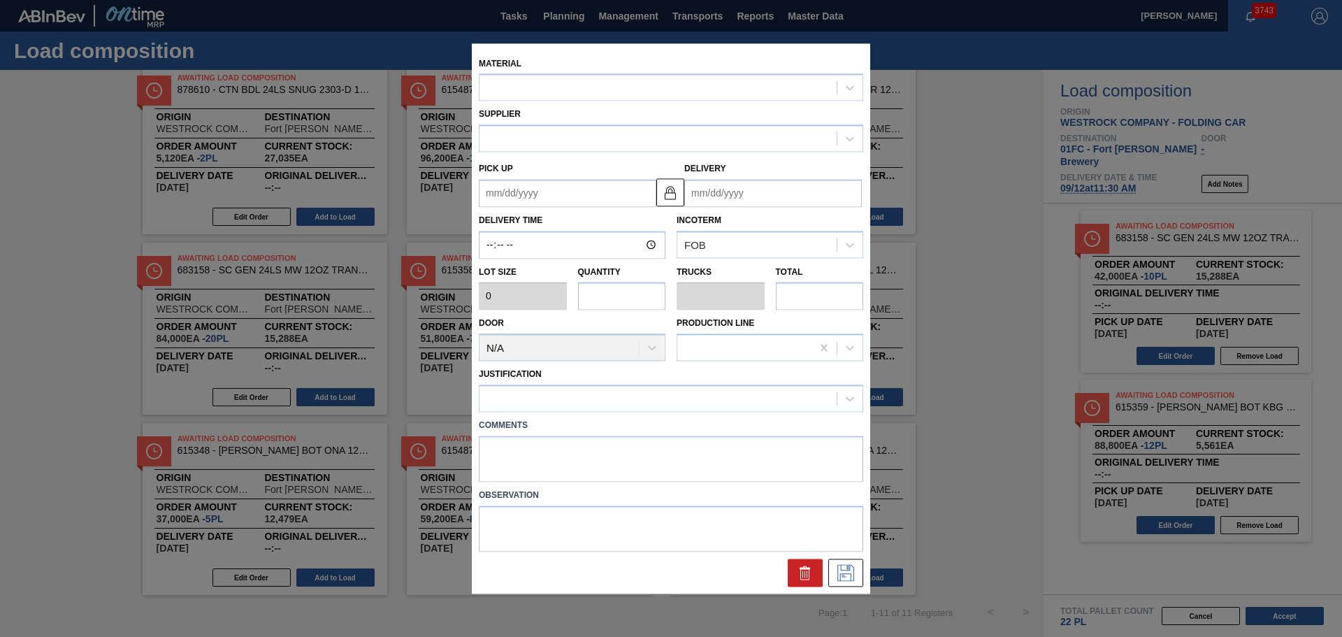
type input "7,400"
type input "10"
type input "0.417"
type input "74,000"
type up "09/08/2025"
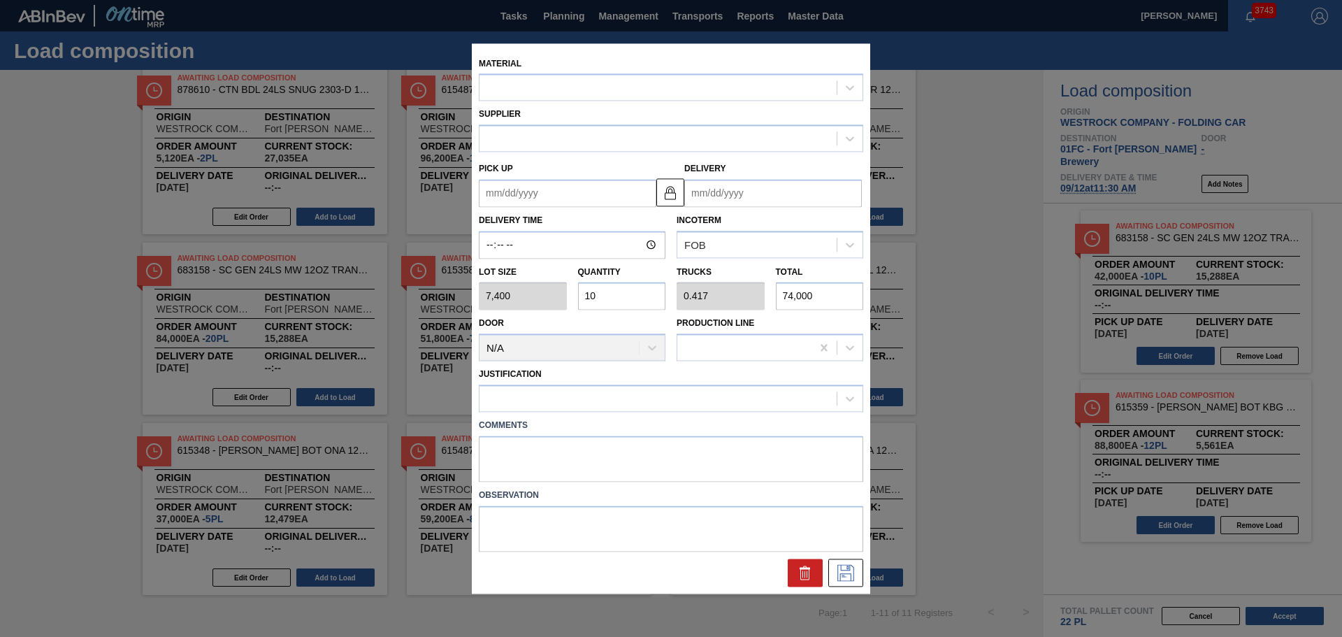
type input "09/12/2025"
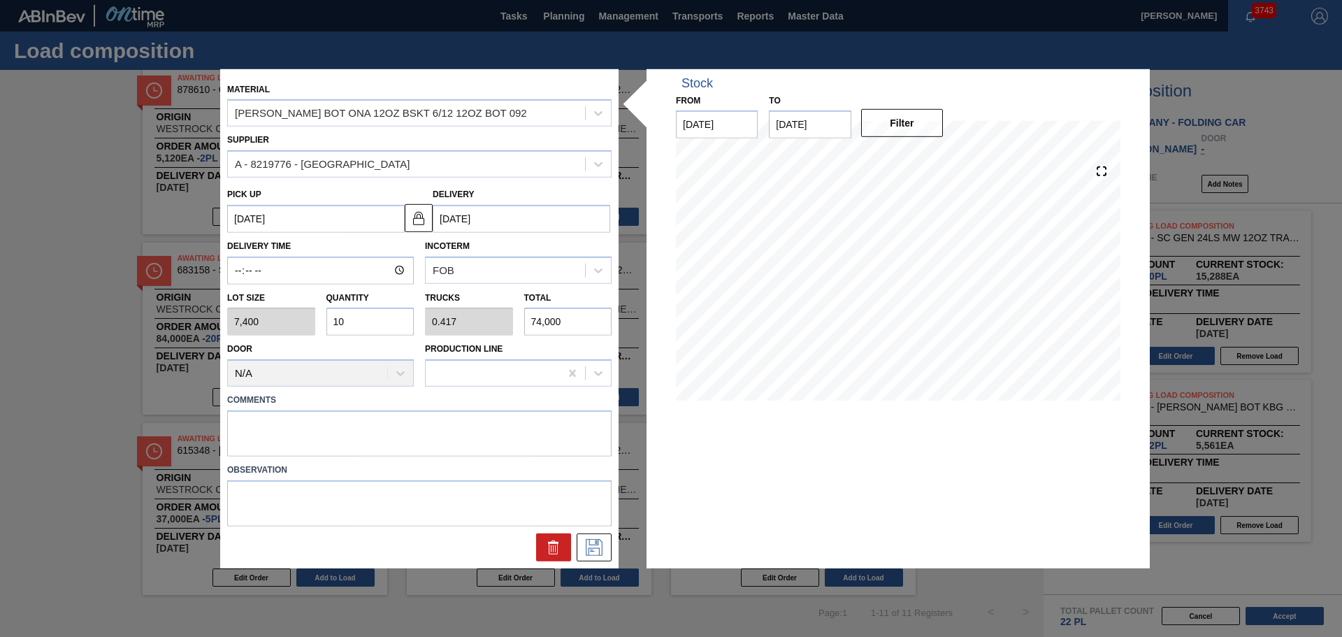
click at [280, 327] on div "Lot size 7,400 Quantity 10 Trucks 0.417 Total 74,000" at bounding box center [420, 311] width 396 height 52
type input "2"
type input "0.083"
type input "14,800"
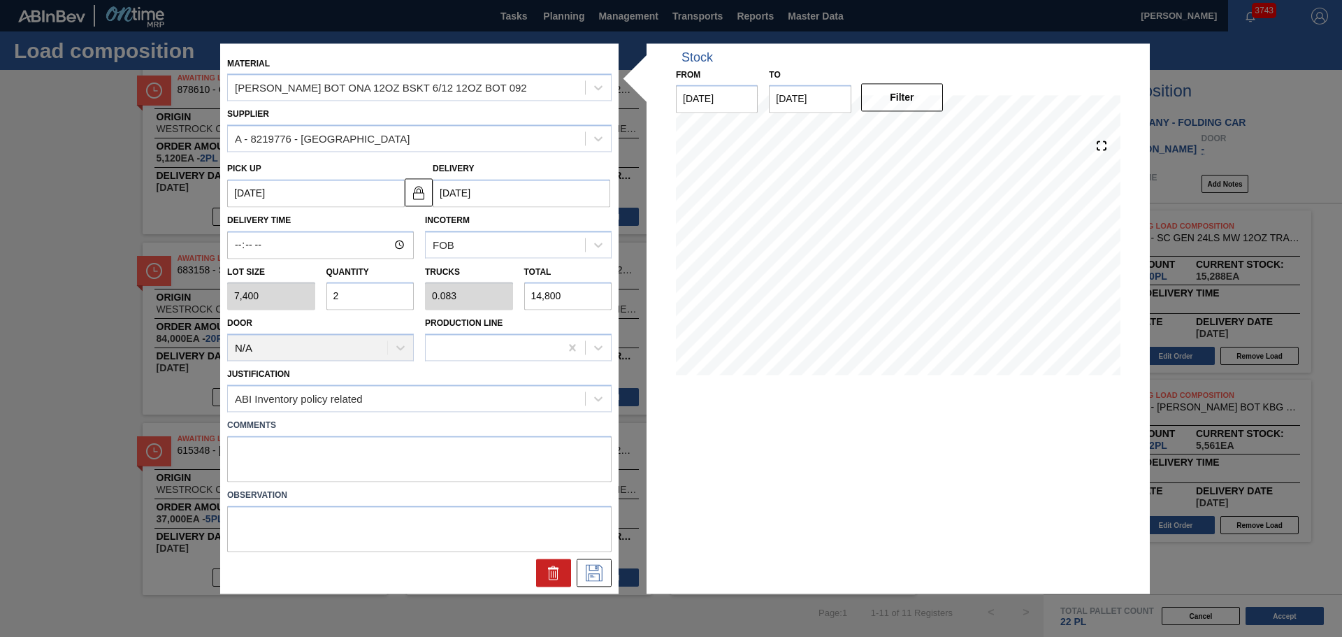
type input "2"
click at [600, 579] on icon at bounding box center [594, 572] width 22 height 17
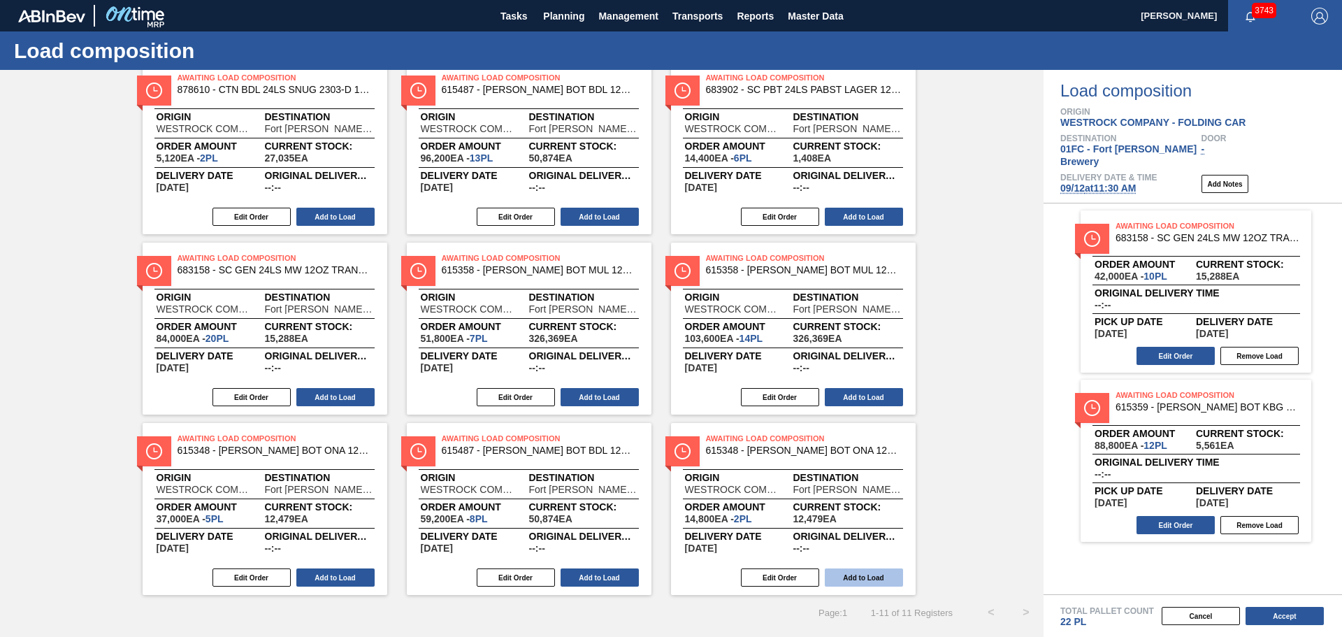
click at [870, 575] on button "Add to Load" at bounding box center [864, 577] width 78 height 18
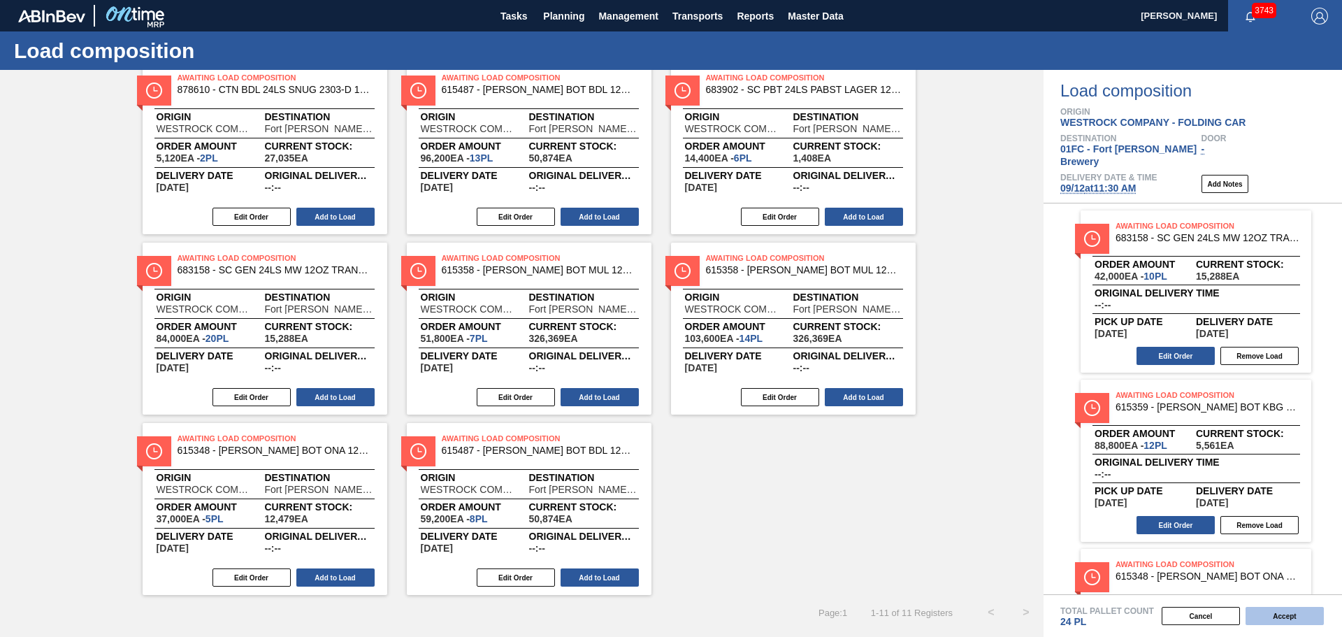
click at [1298, 615] on button "Accept" at bounding box center [1285, 616] width 78 height 18
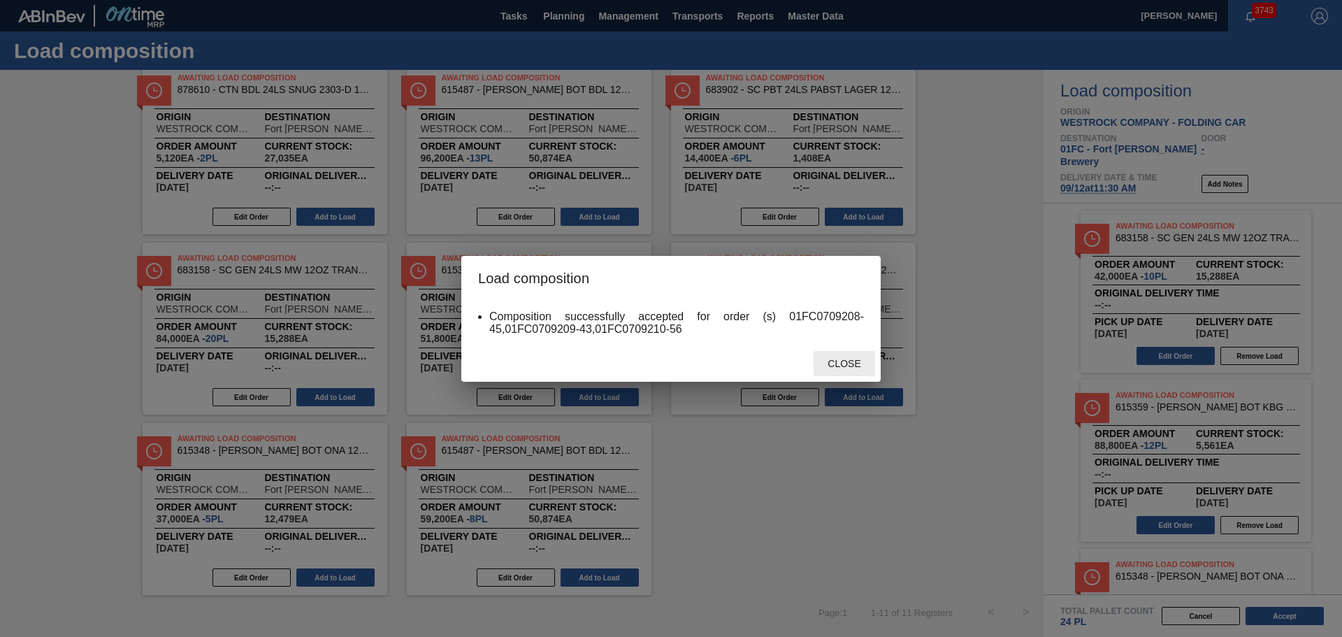
click at [866, 360] on span "Close" at bounding box center [843, 363] width 55 height 11
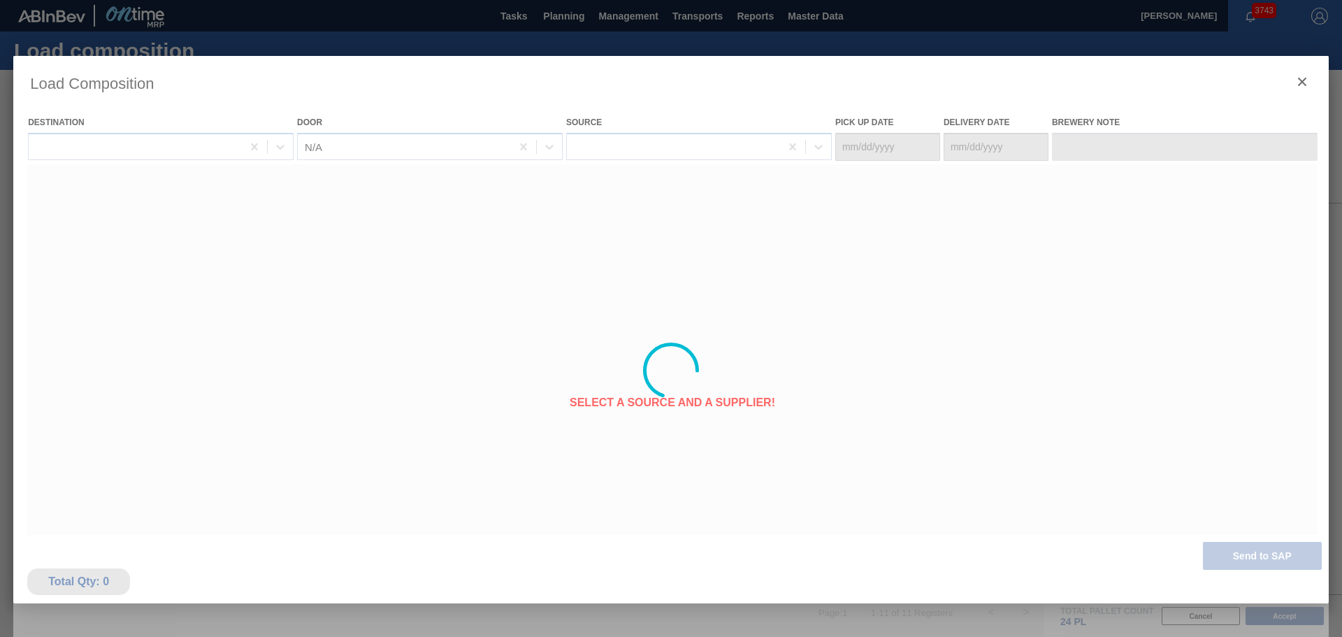
type Date "09/08/2025"
type Date "09/12/2025"
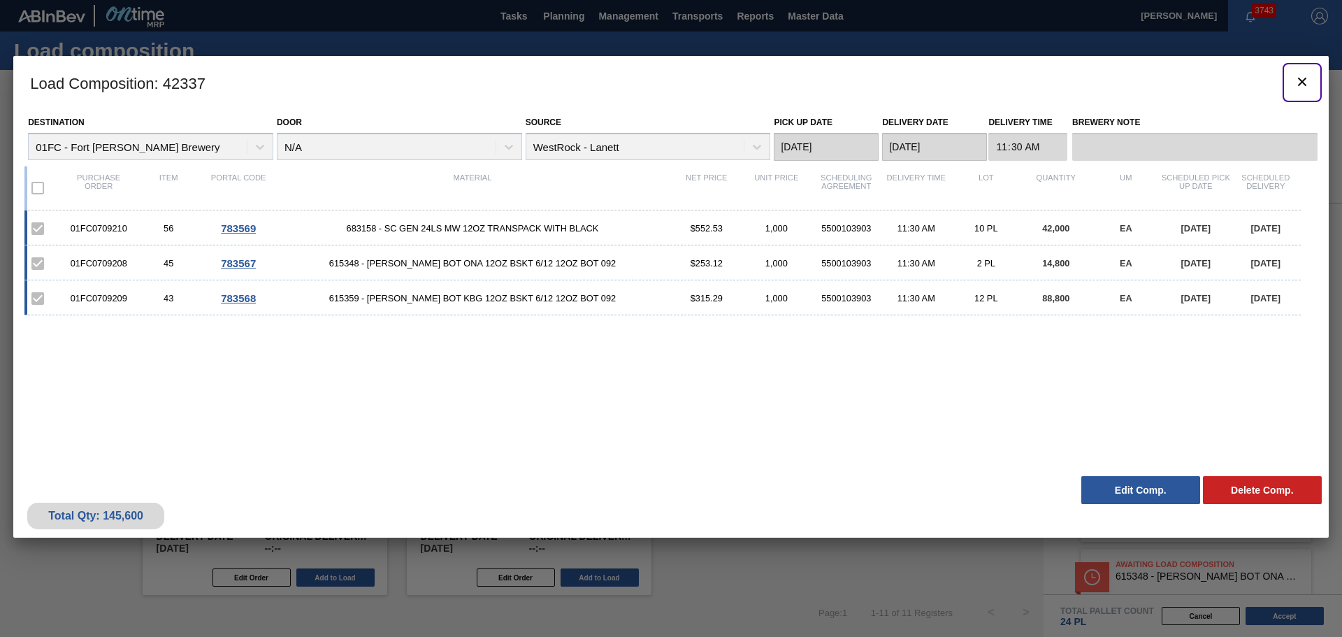
click at [1304, 82] on icon "botão de ícone" at bounding box center [1302, 81] width 17 height 17
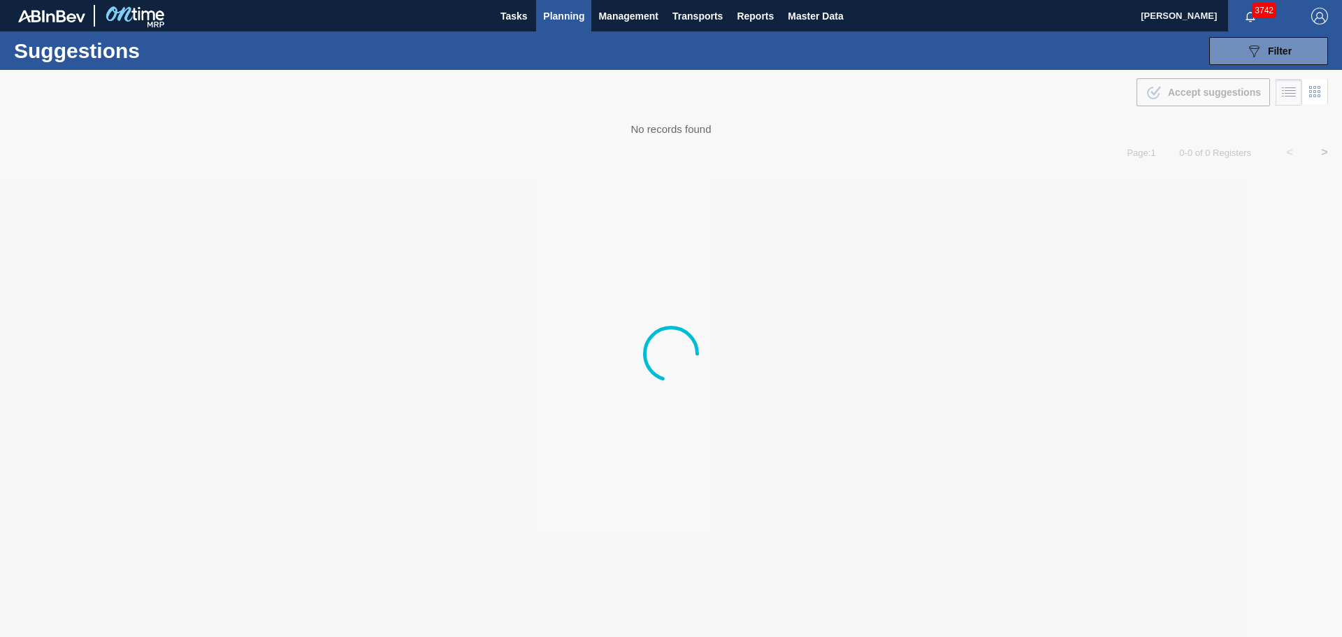
type from "[DATE]"
type to "[DATE]"
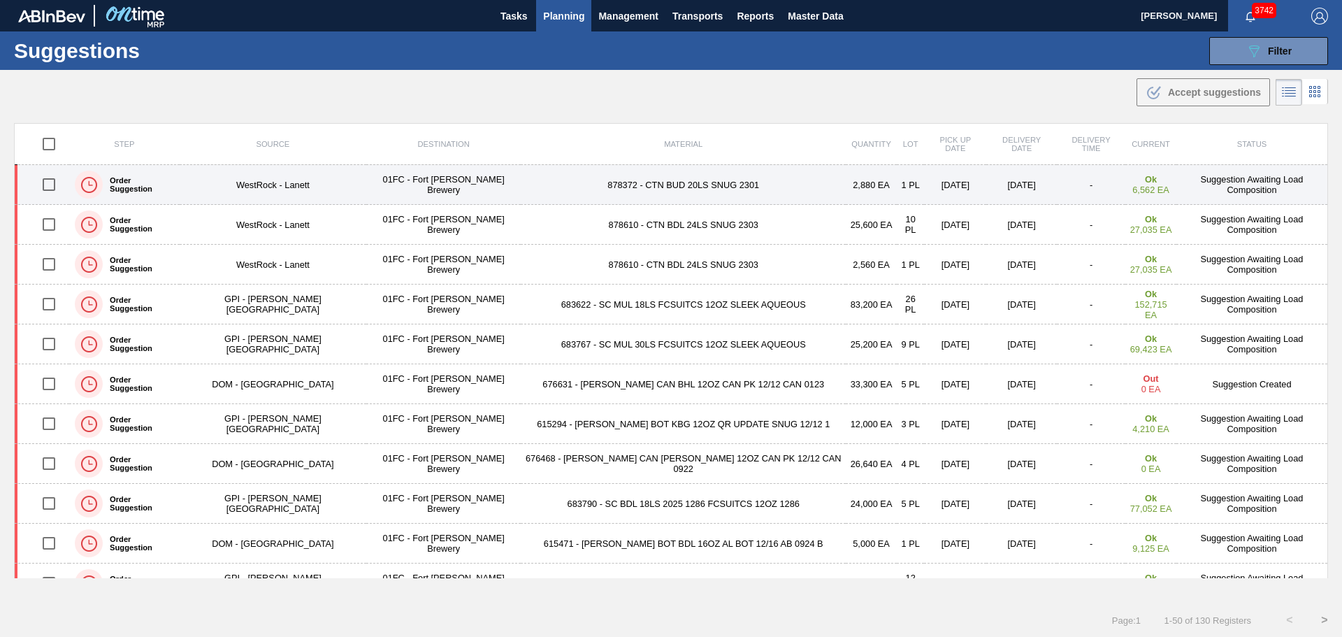
click at [627, 189] on td "878372 - CTN BUD 20LS SNUG 2301" at bounding box center [683, 185] width 325 height 40
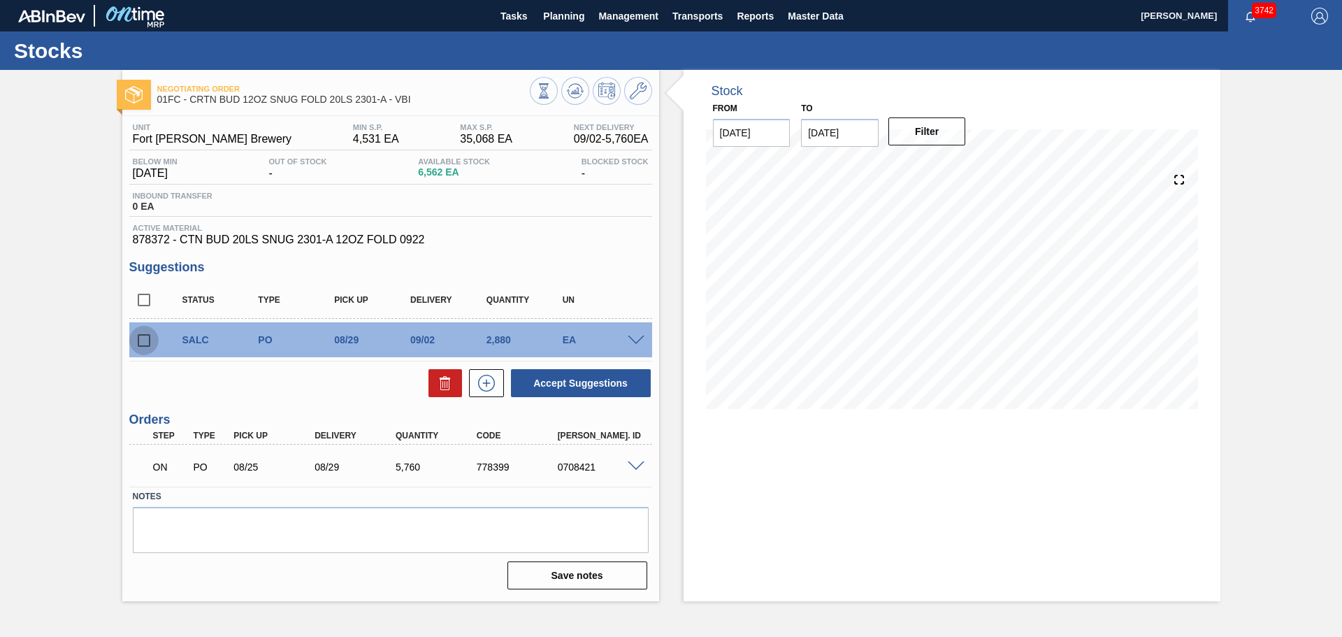
click at [145, 338] on input "checkbox" at bounding box center [143, 340] width 29 height 29
click at [444, 379] on icon at bounding box center [445, 378] width 10 height 2
checkbox input "false"
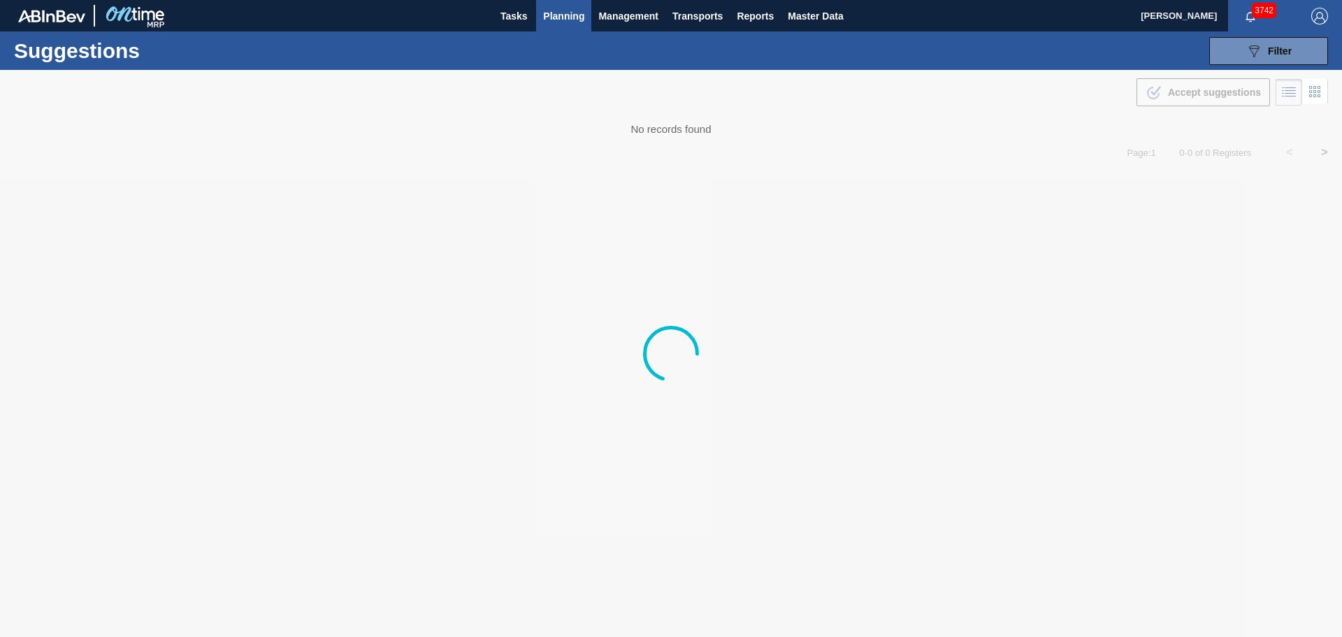
type from "[DATE]"
type to "[DATE]"
type from "[DATE]"
type to "[DATE]"
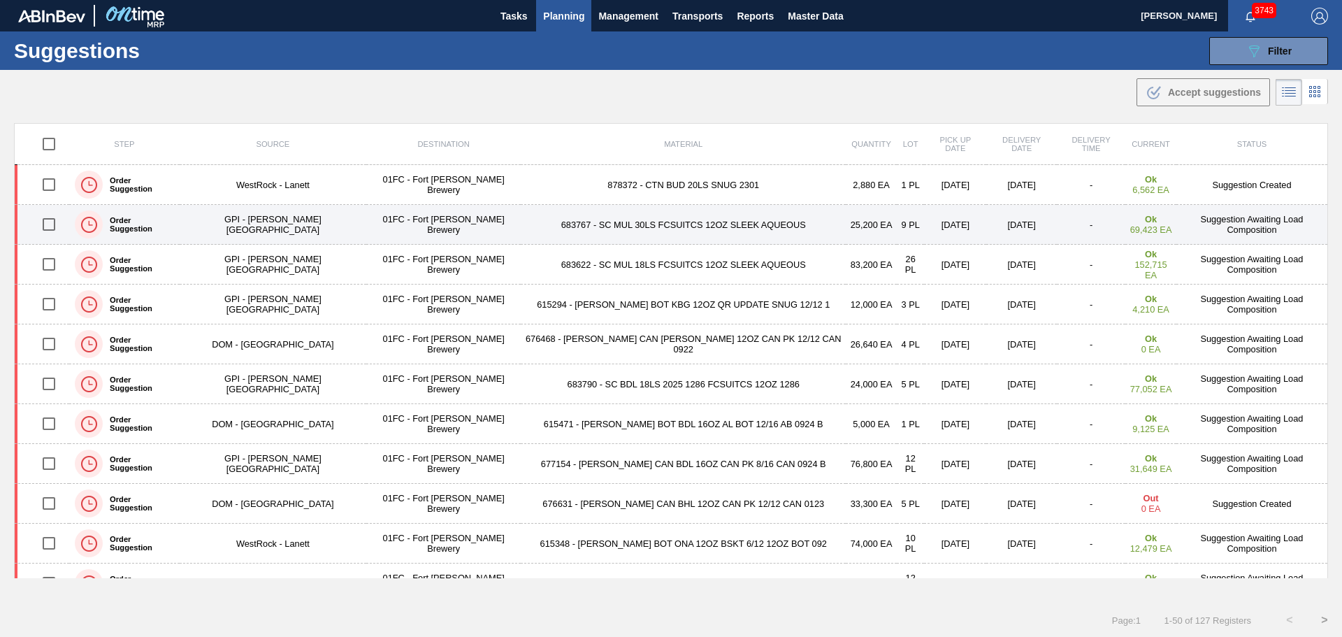
click at [627, 225] on td "683767 - SC MUL 30LS FCSUITCS 12OZ SLEEK AQUEOUS" at bounding box center [683, 225] width 325 height 40
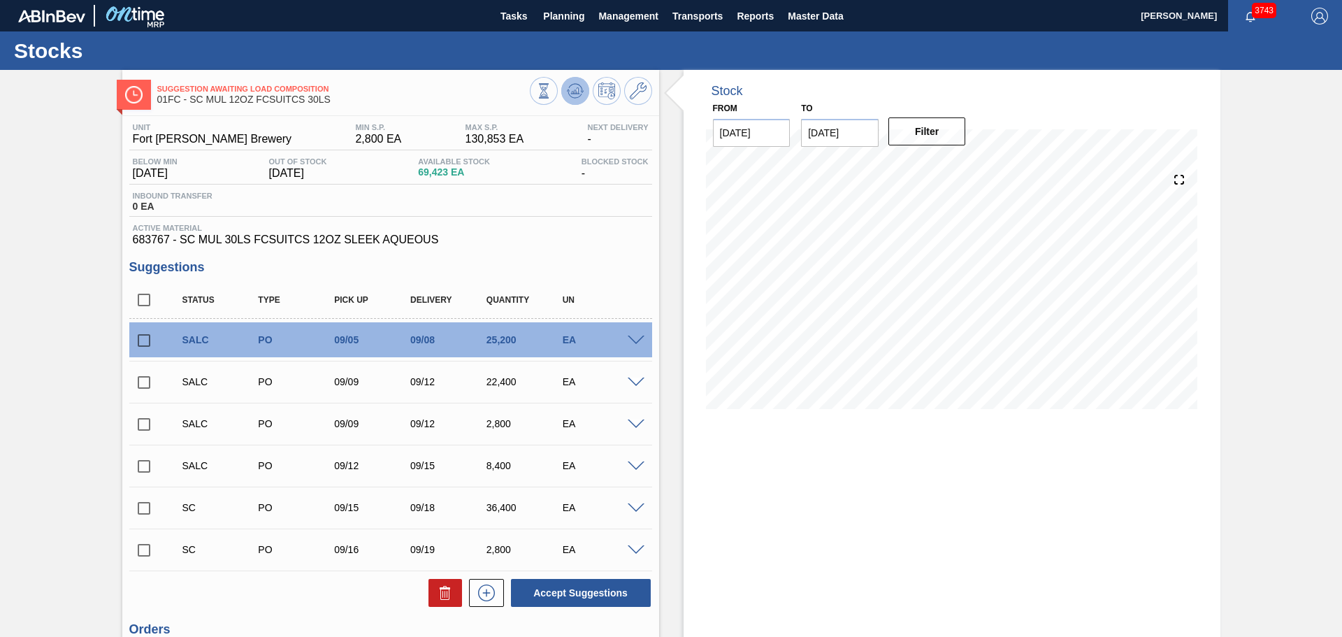
click at [577, 96] on icon at bounding box center [575, 90] width 17 height 17
click at [142, 302] on input "checkbox" at bounding box center [143, 299] width 29 height 29
checkbox input "true"
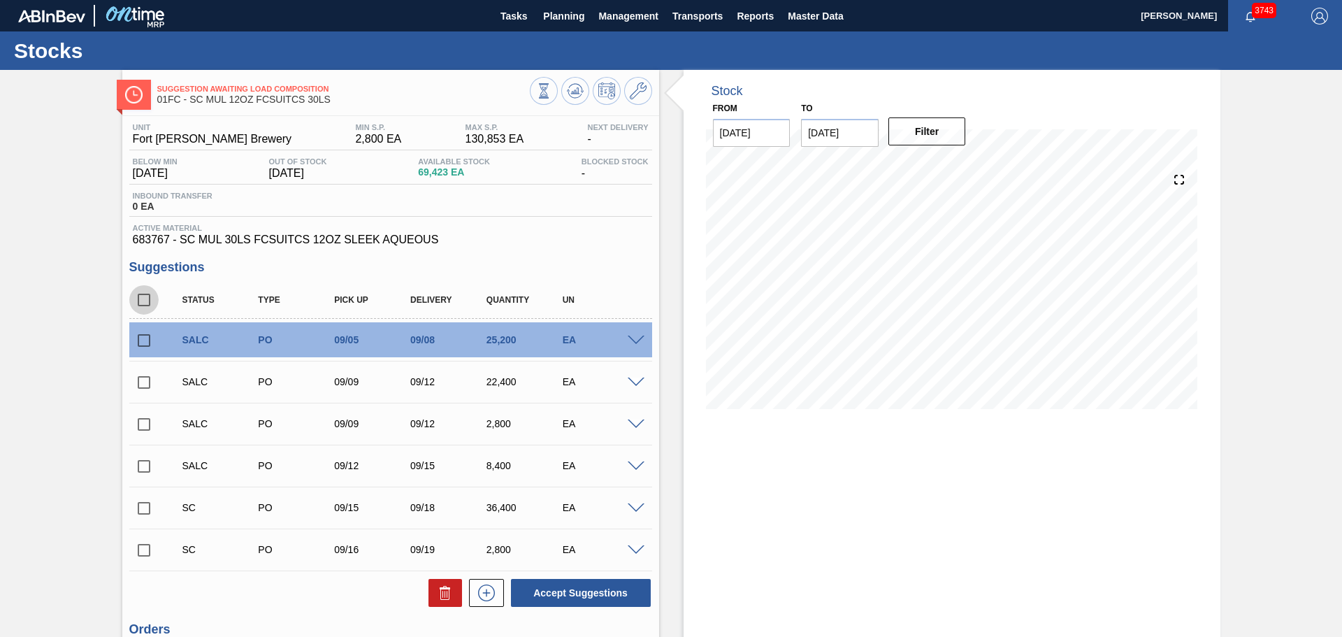
checkbox input "true"
click at [449, 589] on icon at bounding box center [445, 592] width 17 height 17
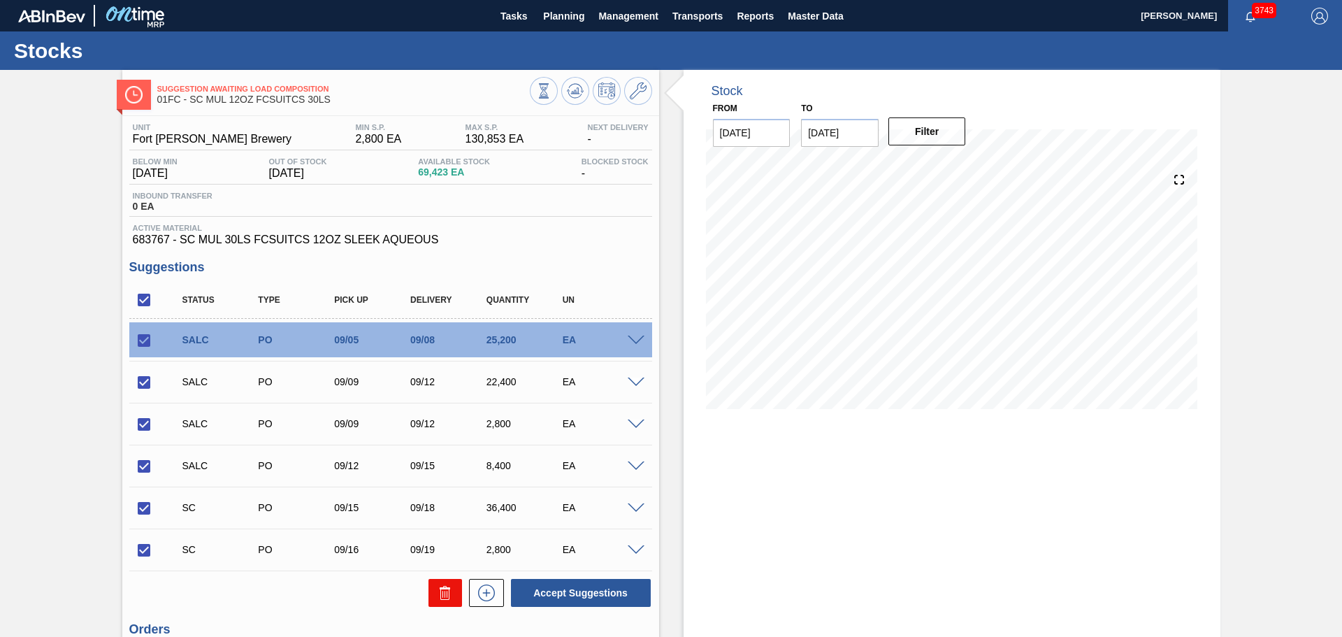
checkbox input "false"
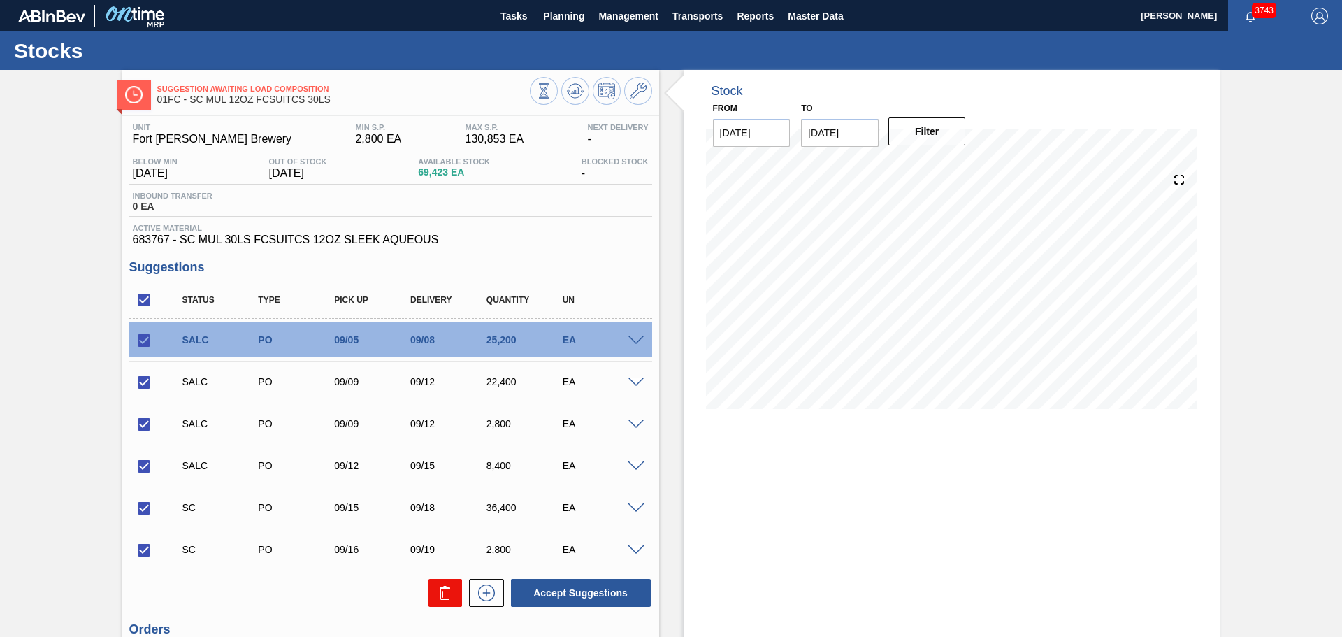
checkbox input "false"
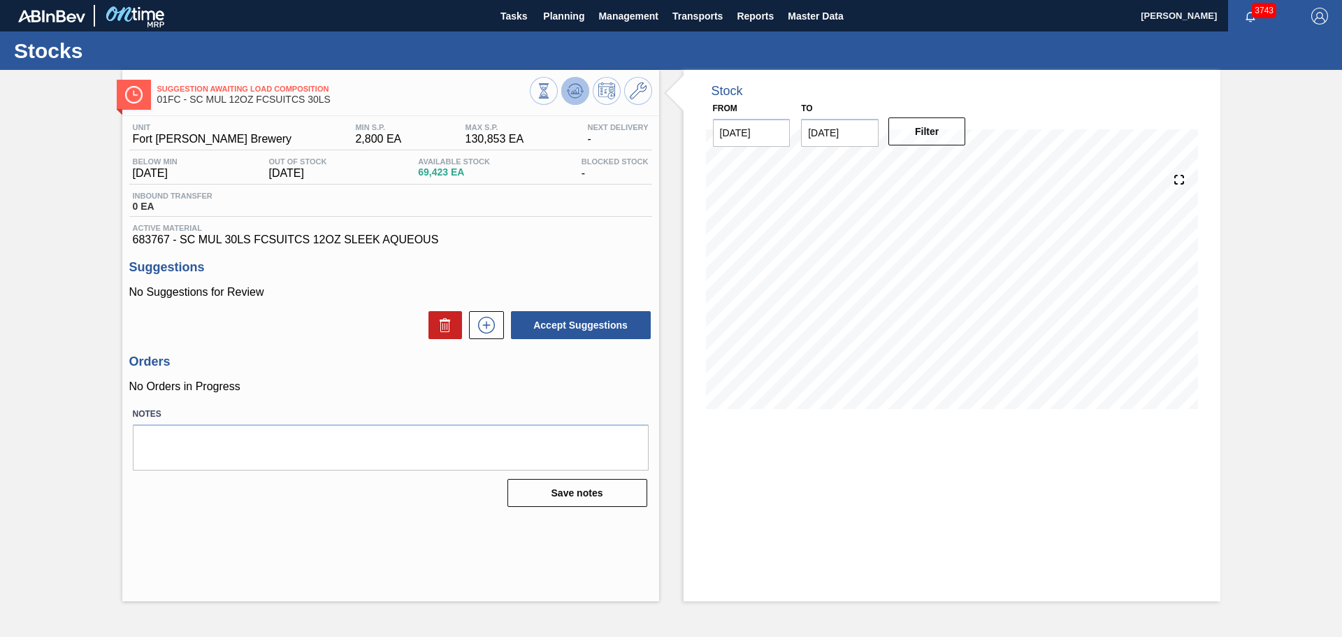
click at [574, 87] on icon at bounding box center [575, 90] width 17 height 17
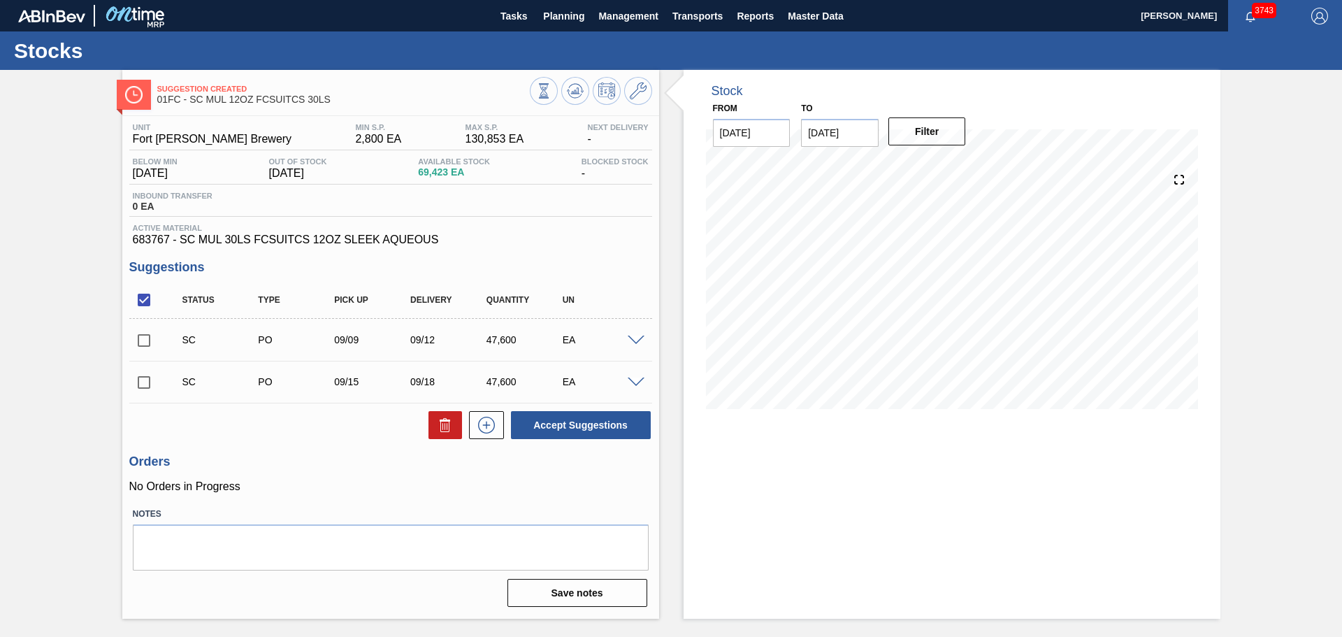
click at [144, 304] on input "checkbox" at bounding box center [143, 299] width 29 height 29
click at [144, 303] on input "checkbox" at bounding box center [143, 299] width 29 height 29
checkbox input "true"
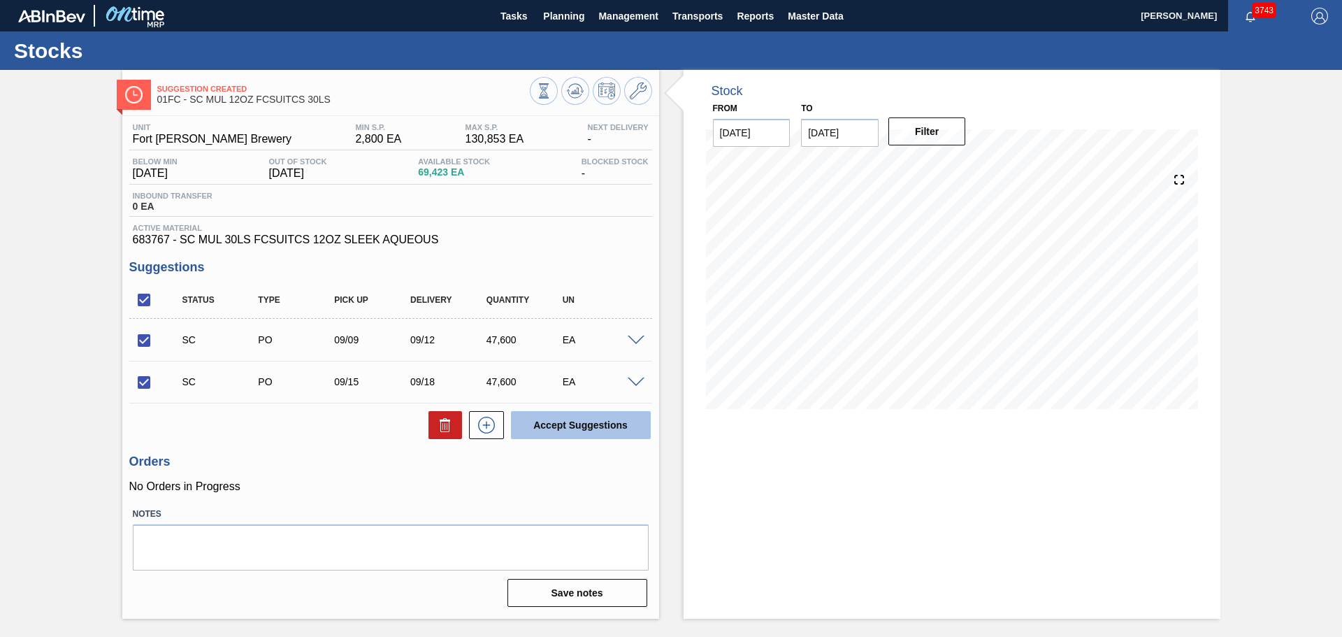
click at [550, 422] on button "Accept Suggestions" at bounding box center [581, 425] width 140 height 28
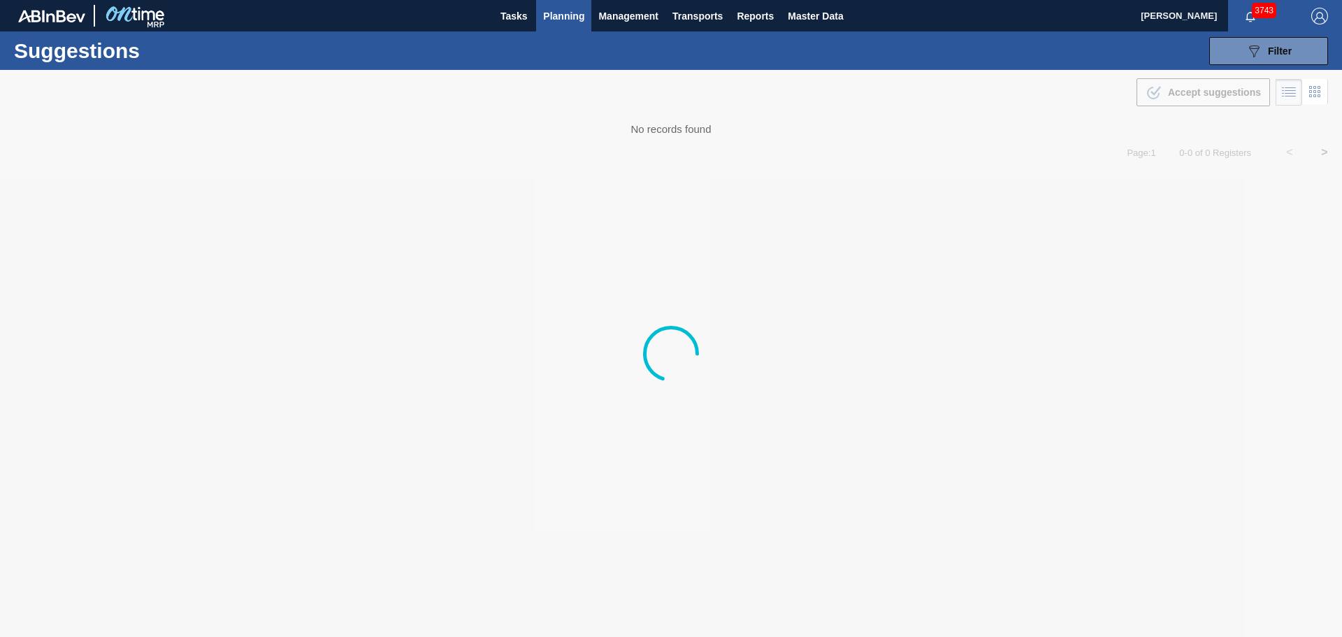
type from "[DATE]"
type to "[DATE]"
type from "[DATE]"
type to "[DATE]"
type from "[DATE]"
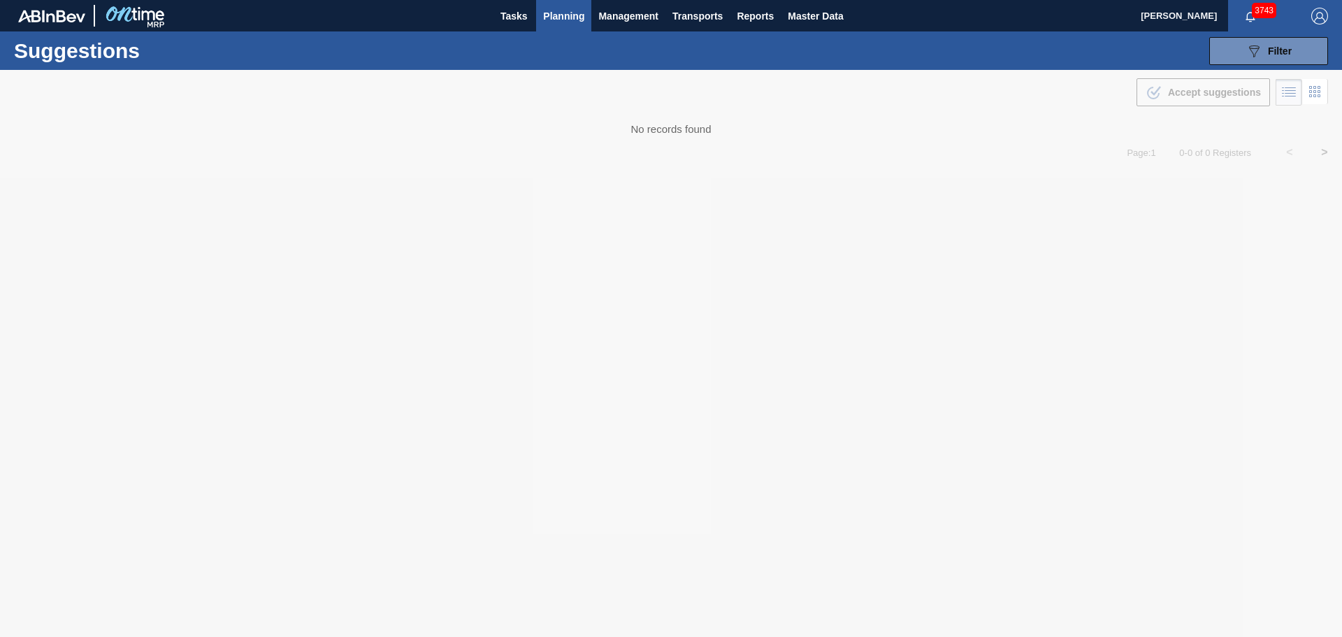
type to "[DATE]"
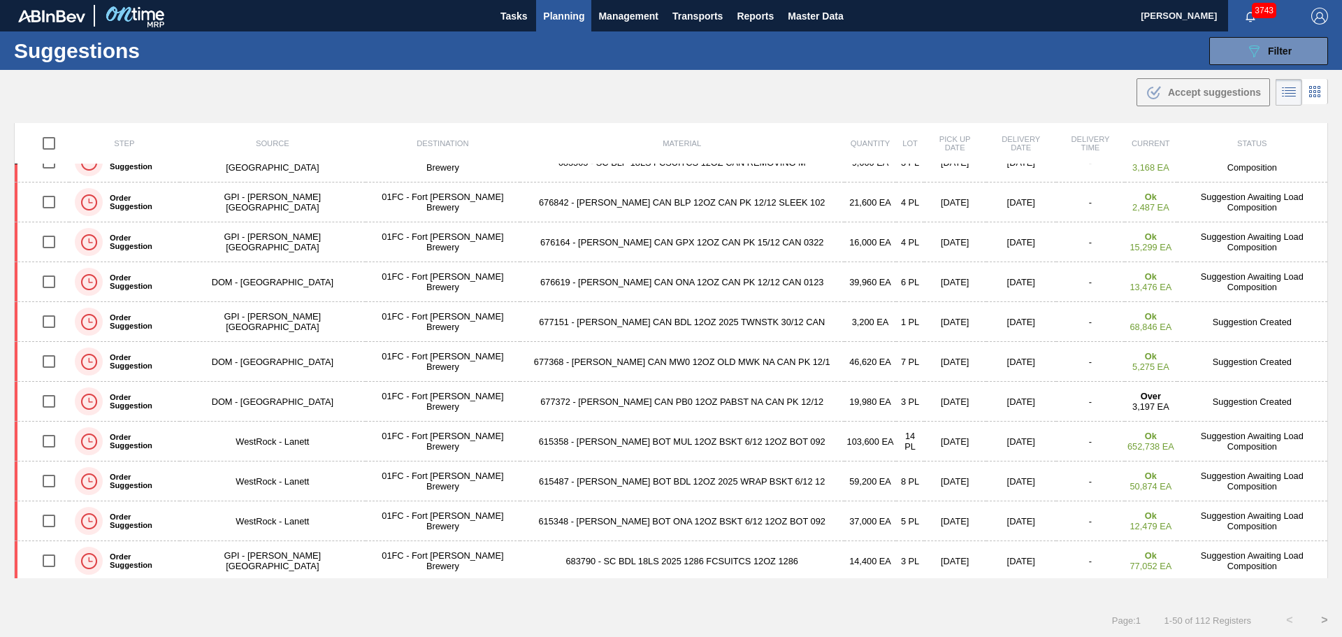
scroll to position [909, 0]
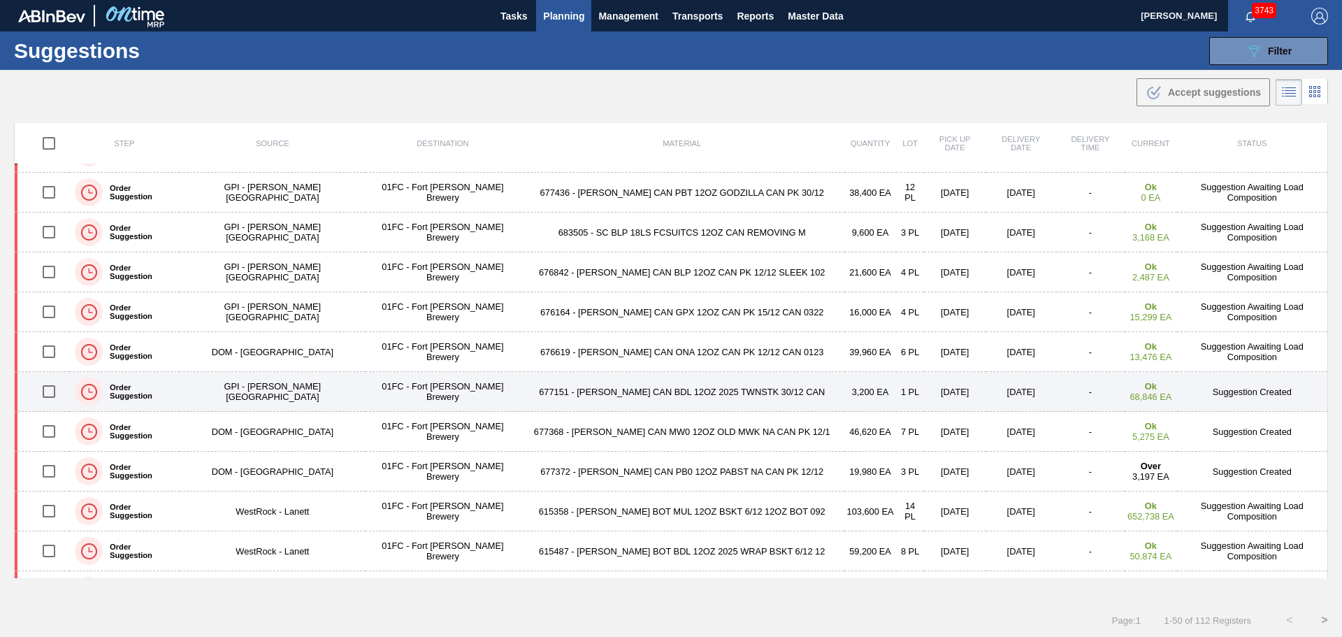
click at [612, 394] on td "677151 - [PERSON_NAME] CAN BDL 12OZ 2025 TWNSTK 30/12 CAN" at bounding box center [682, 392] width 324 height 40
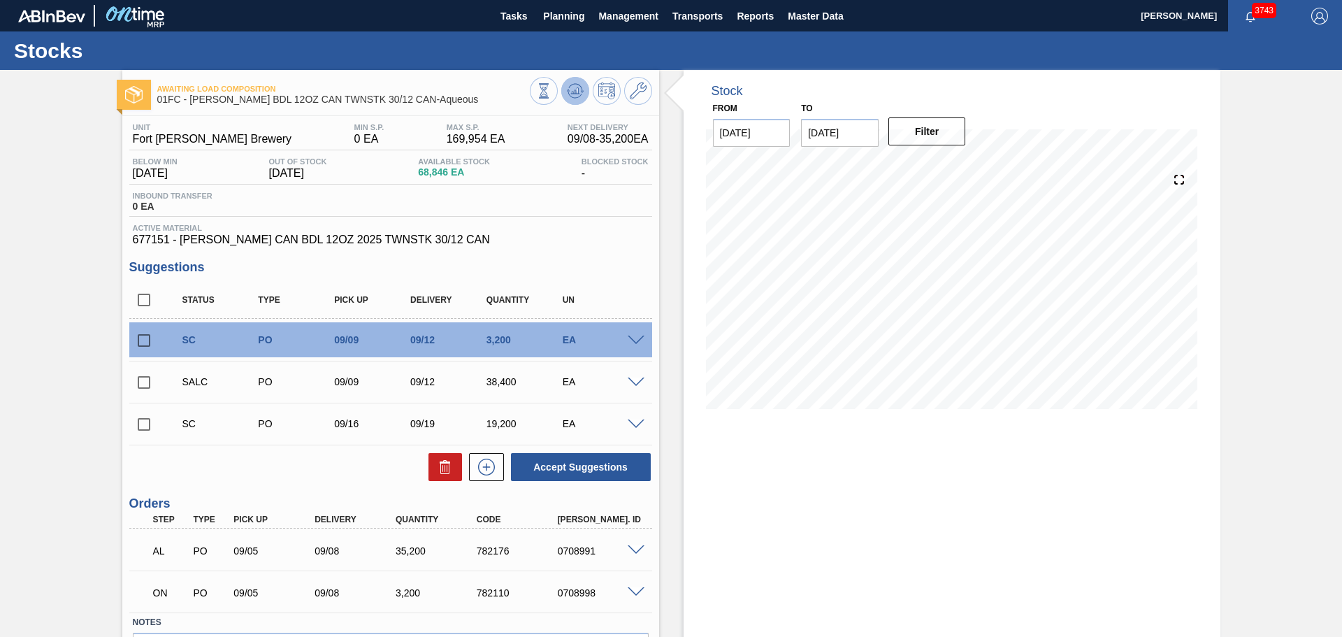
click at [572, 93] on icon at bounding box center [572, 93] width 1 height 2
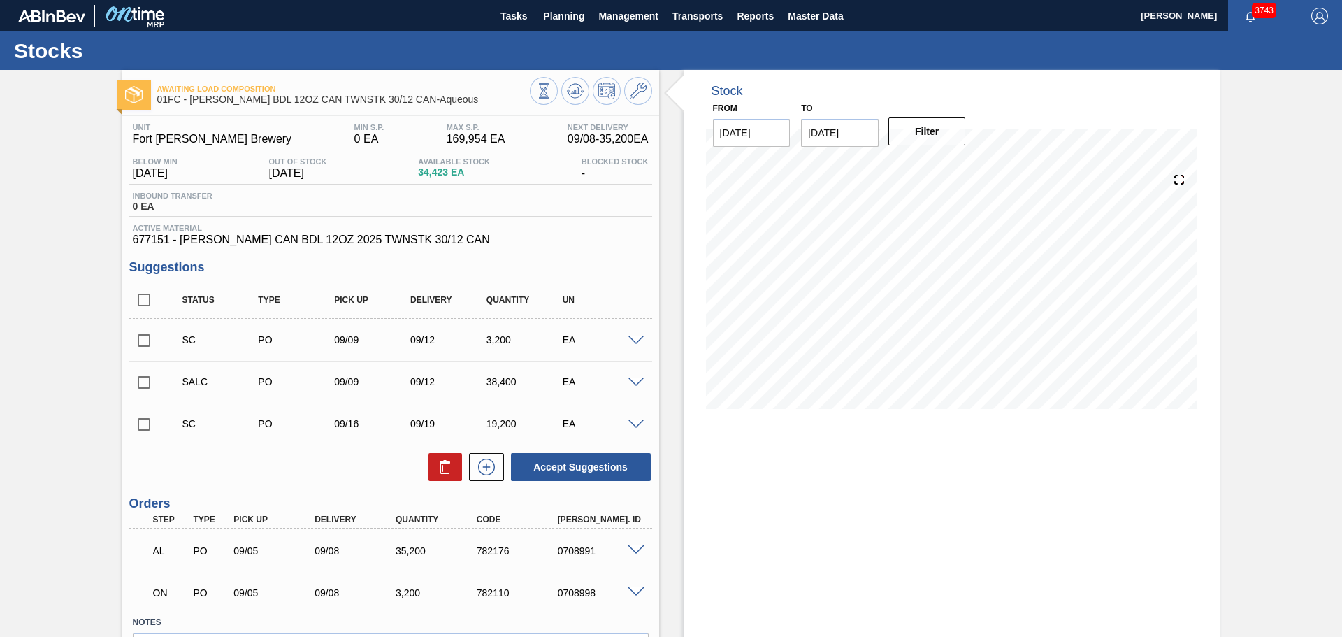
click at [145, 305] on input "checkbox" at bounding box center [143, 299] width 29 height 29
checkbox input "true"
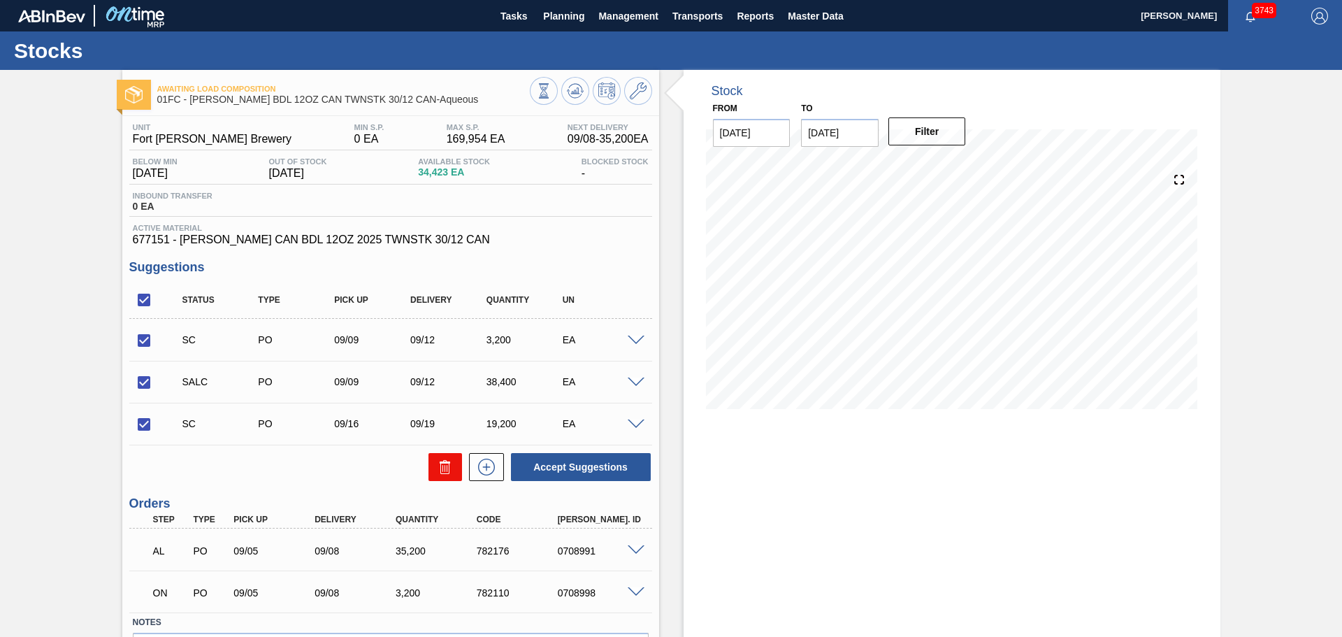
click at [445, 466] on icon at bounding box center [445, 467] width 17 height 17
checkbox input "false"
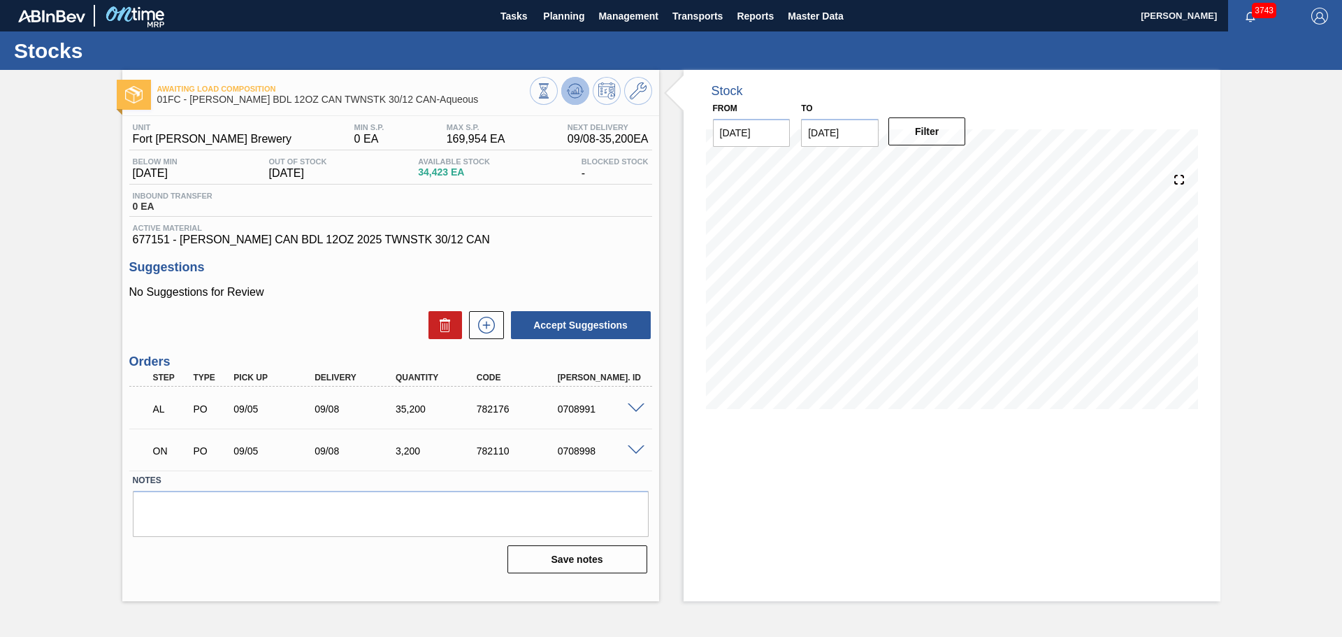
click at [574, 89] on icon at bounding box center [575, 90] width 17 height 17
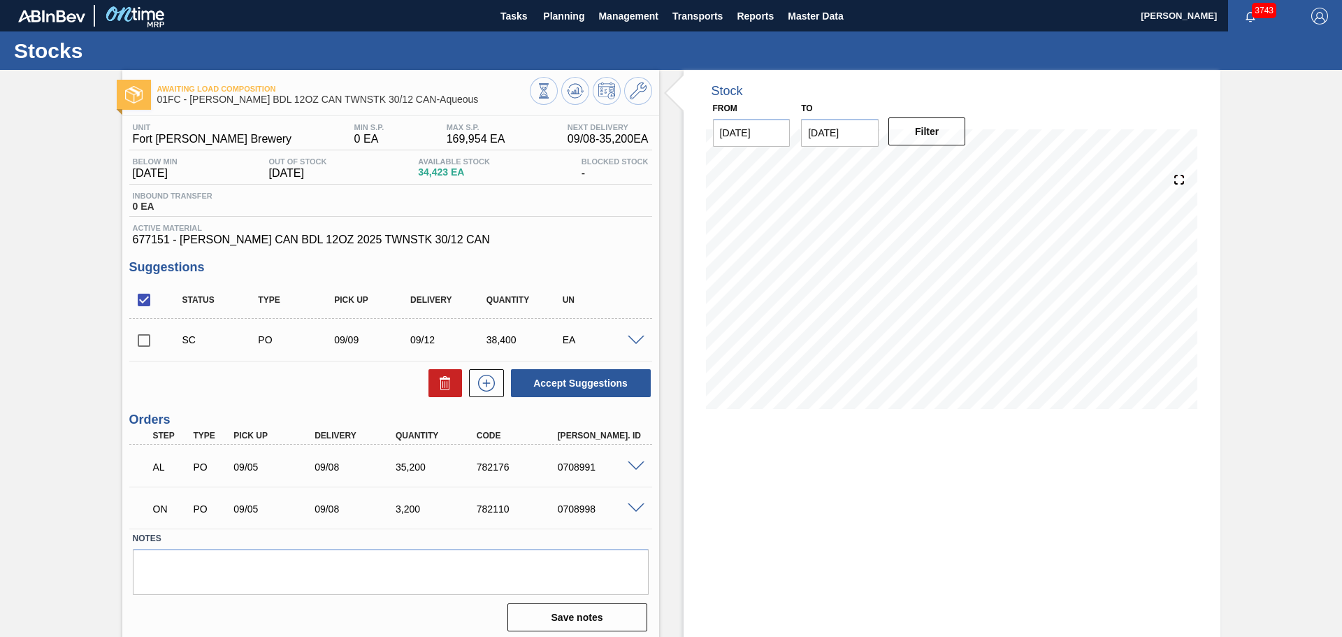
click at [143, 343] on input "checkbox" at bounding box center [143, 340] width 29 height 29
checkbox input "true"
click at [556, 382] on button "Accept Suggestions" at bounding box center [581, 383] width 140 height 28
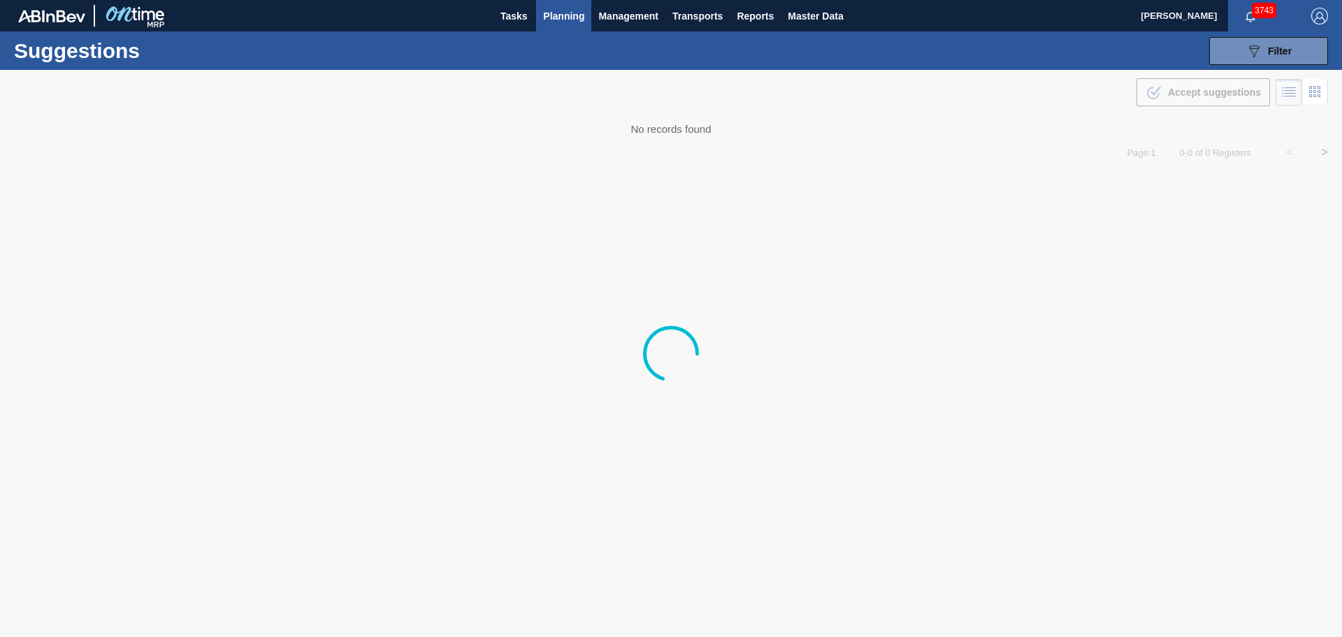
type from "[DATE]"
type to "[DATE]"
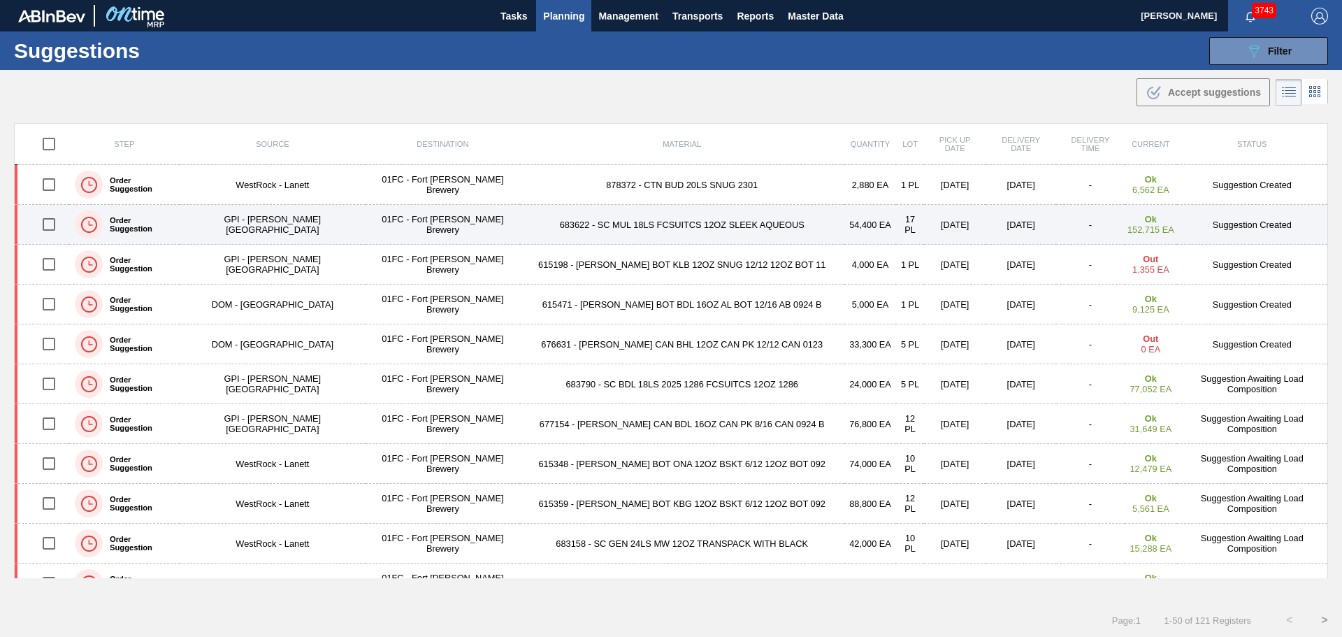
click at [569, 225] on td "683622 - SC MUL 18LS FCSUITCS 12OZ SLEEK AQUEOUS" at bounding box center [682, 225] width 324 height 40
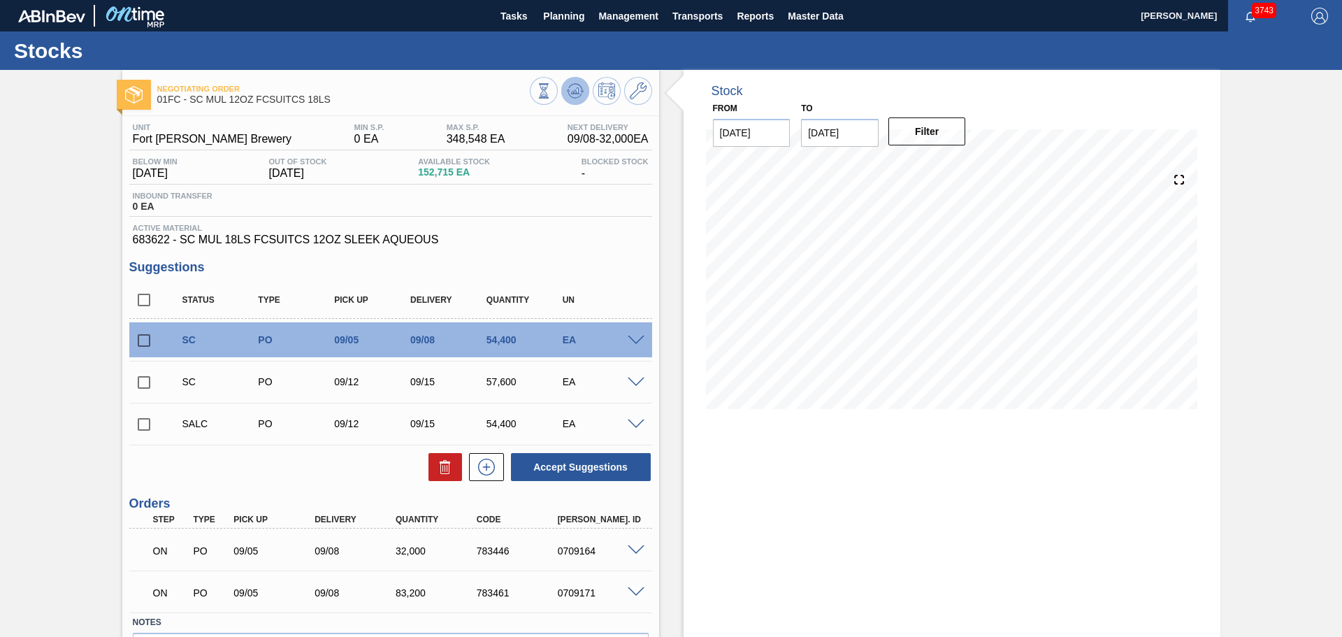
click at [572, 99] on icon at bounding box center [575, 90] width 17 height 17
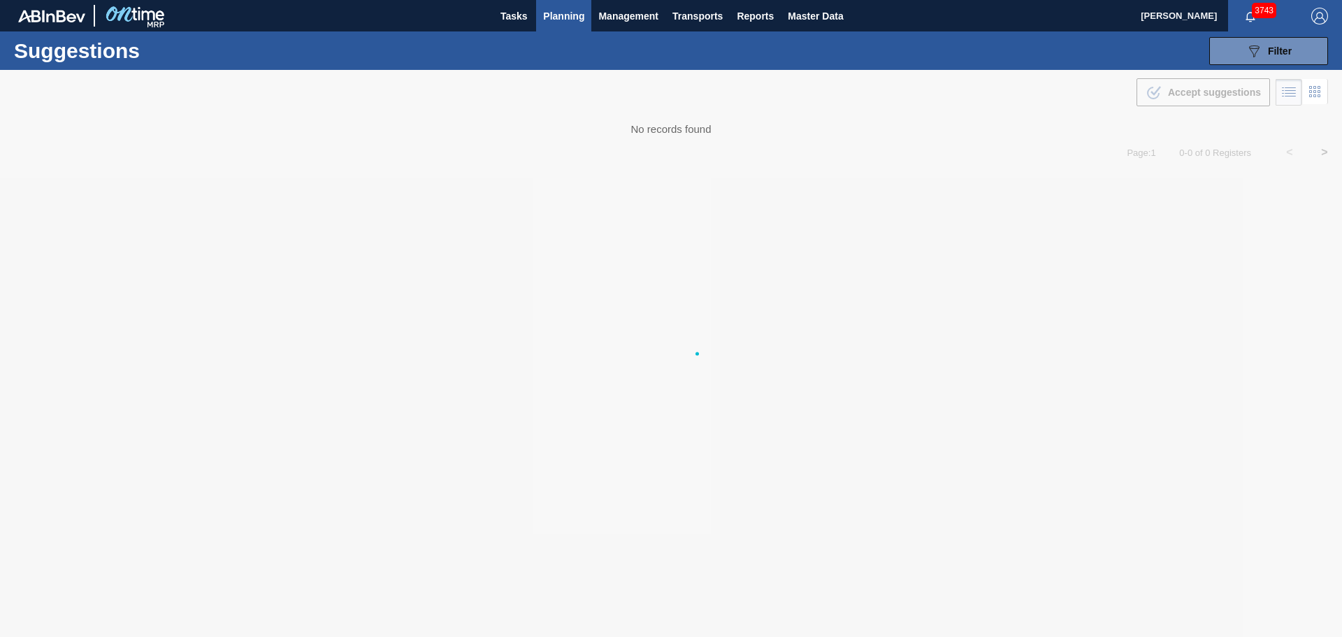
type from "[DATE]"
type to "[DATE]"
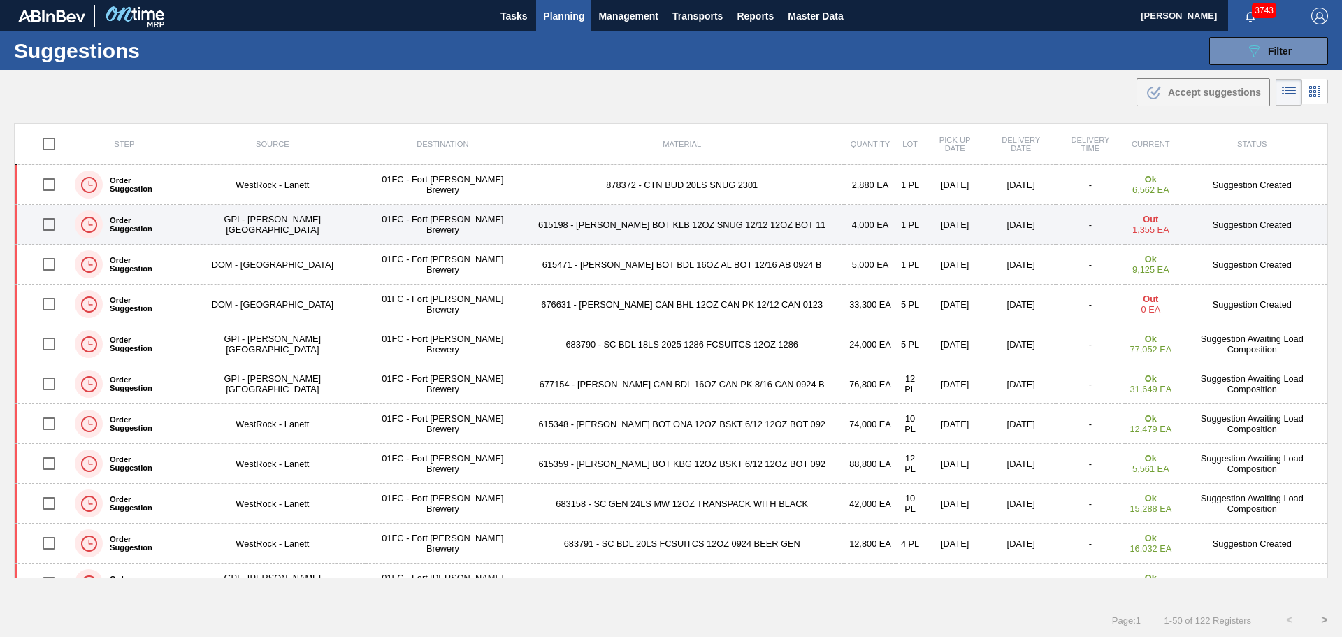
click at [600, 224] on td "615198 - CARR BOT KLB 12OZ SNUG 12/12 12OZ BOT 11" at bounding box center [682, 225] width 324 height 40
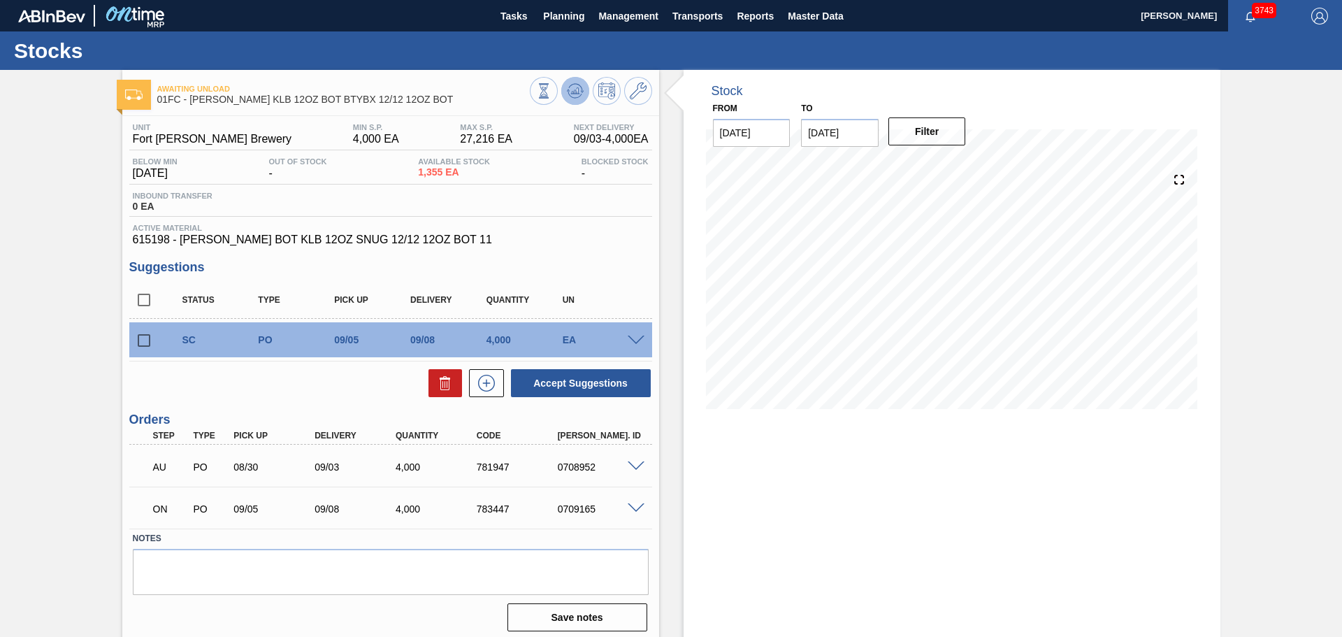
click at [577, 85] on icon at bounding box center [575, 88] width 14 height 8
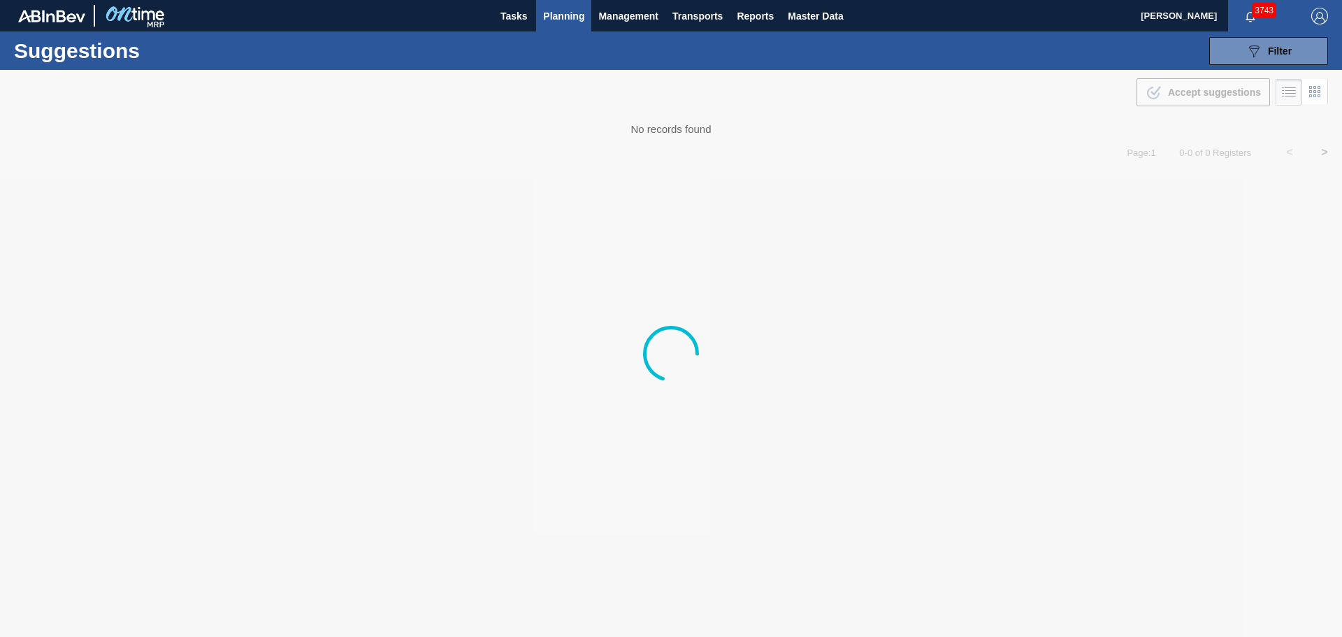
type from "[DATE]"
type to "[DATE]"
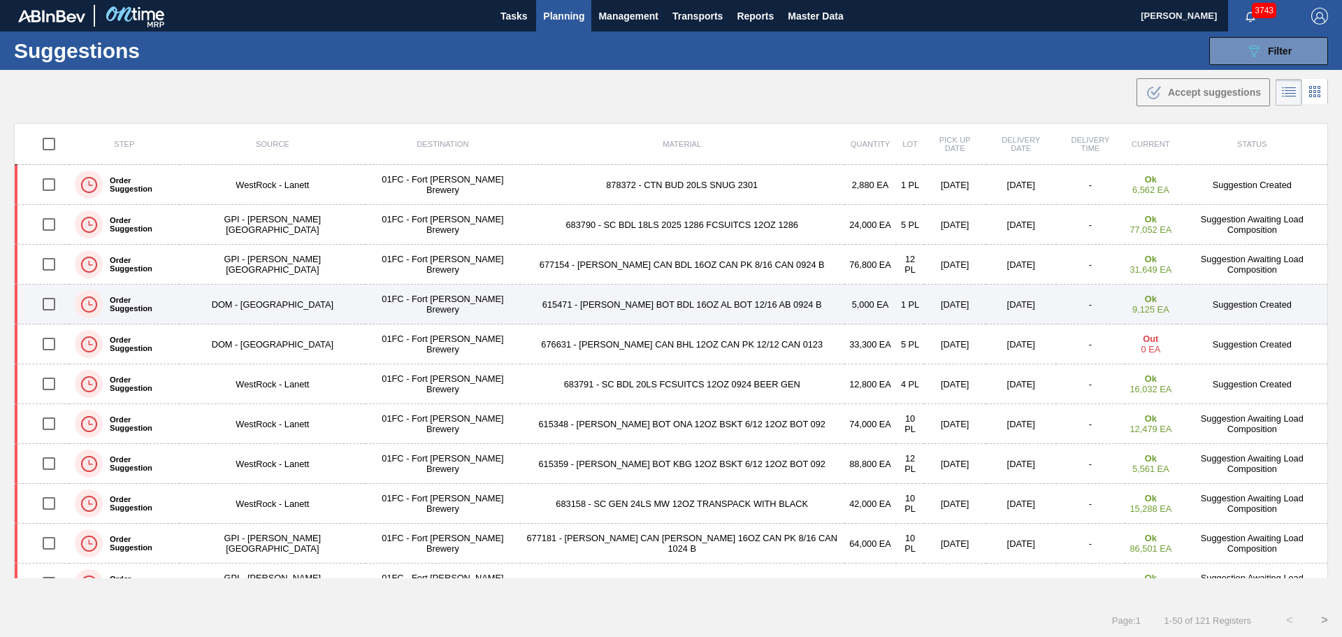
click at [605, 300] on td "615471 - CARR BOT BDL 16OZ AL BOT 12/16 AB 0924 B" at bounding box center [682, 305] width 324 height 40
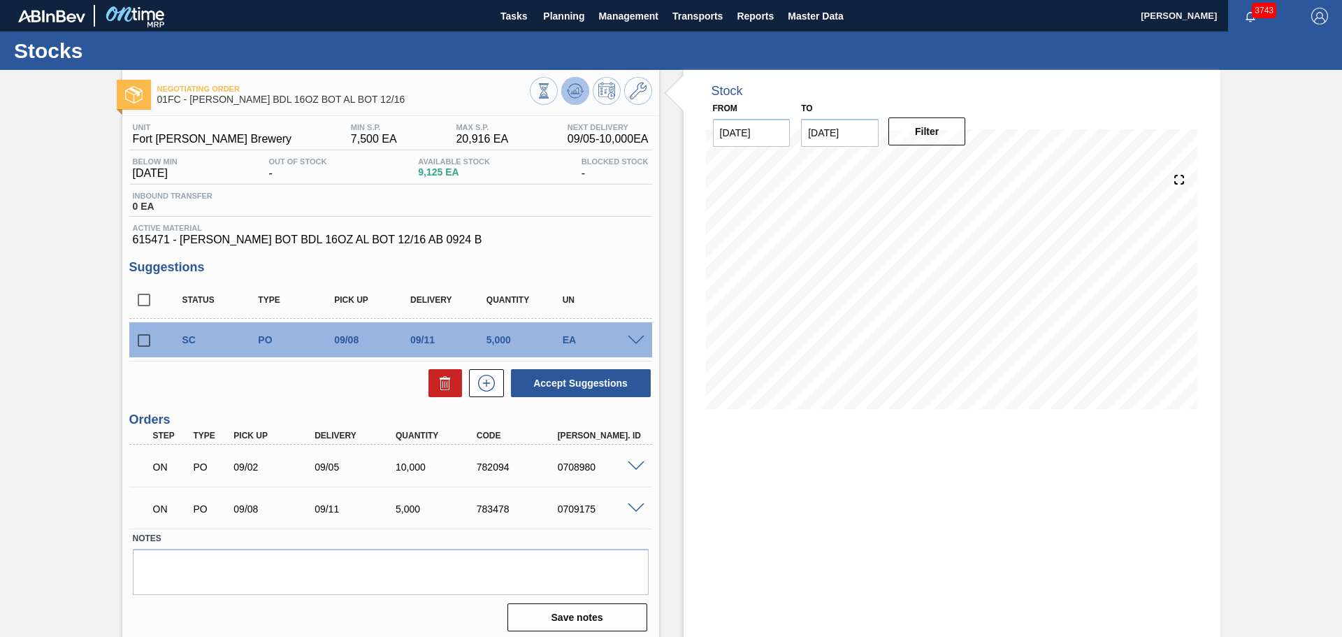
click at [567, 89] on icon at bounding box center [575, 90] width 17 height 17
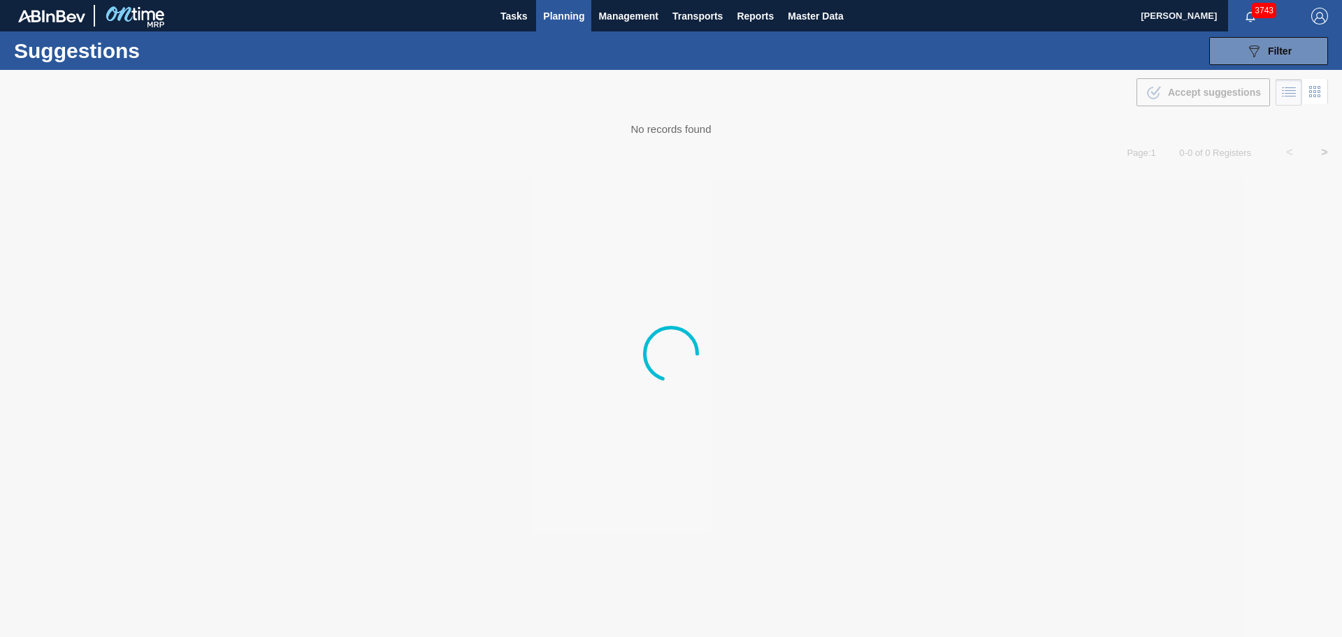
type from "[DATE]"
type to "[DATE]"
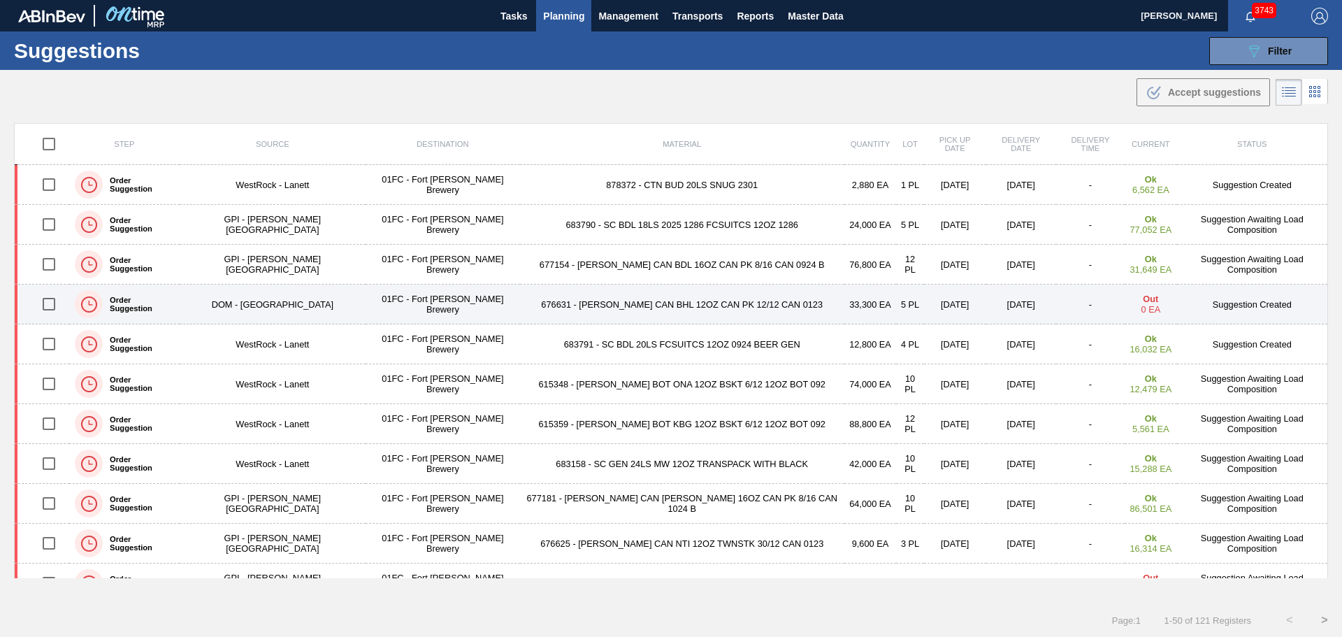
click at [520, 305] on td "676631 - [PERSON_NAME] CAN BHL 12OZ CAN PK 12/12 CAN 0123" at bounding box center [682, 305] width 324 height 40
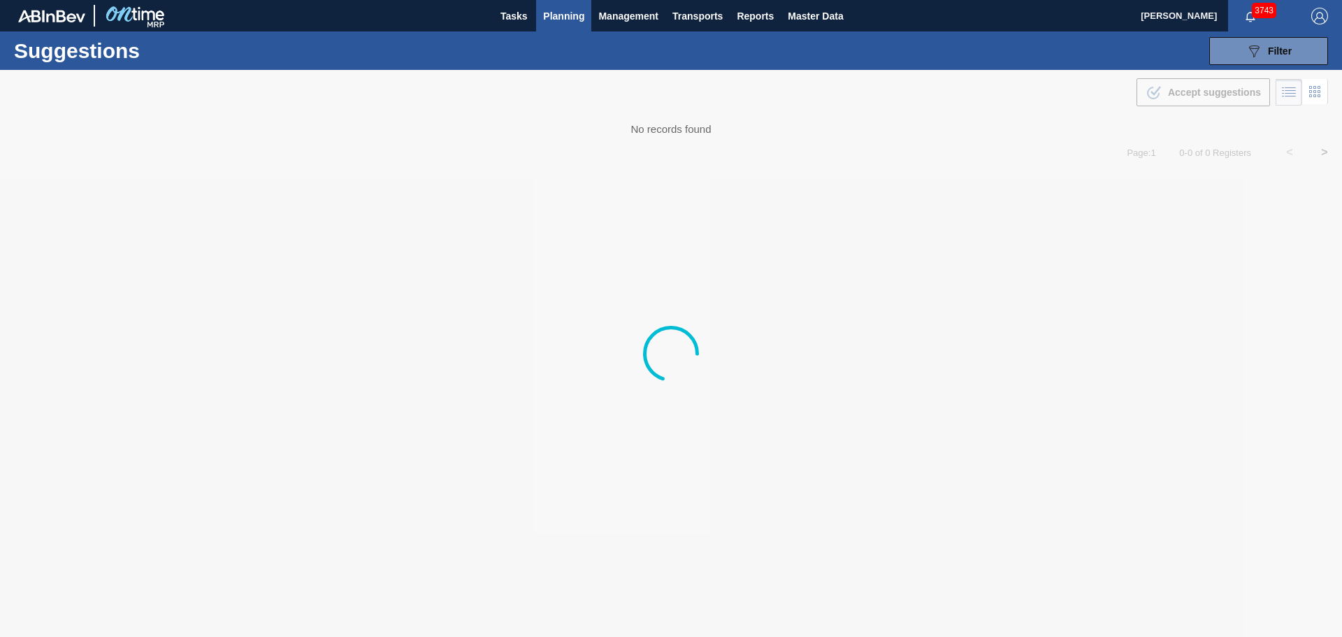
type from "[DATE]"
type to "[DATE]"
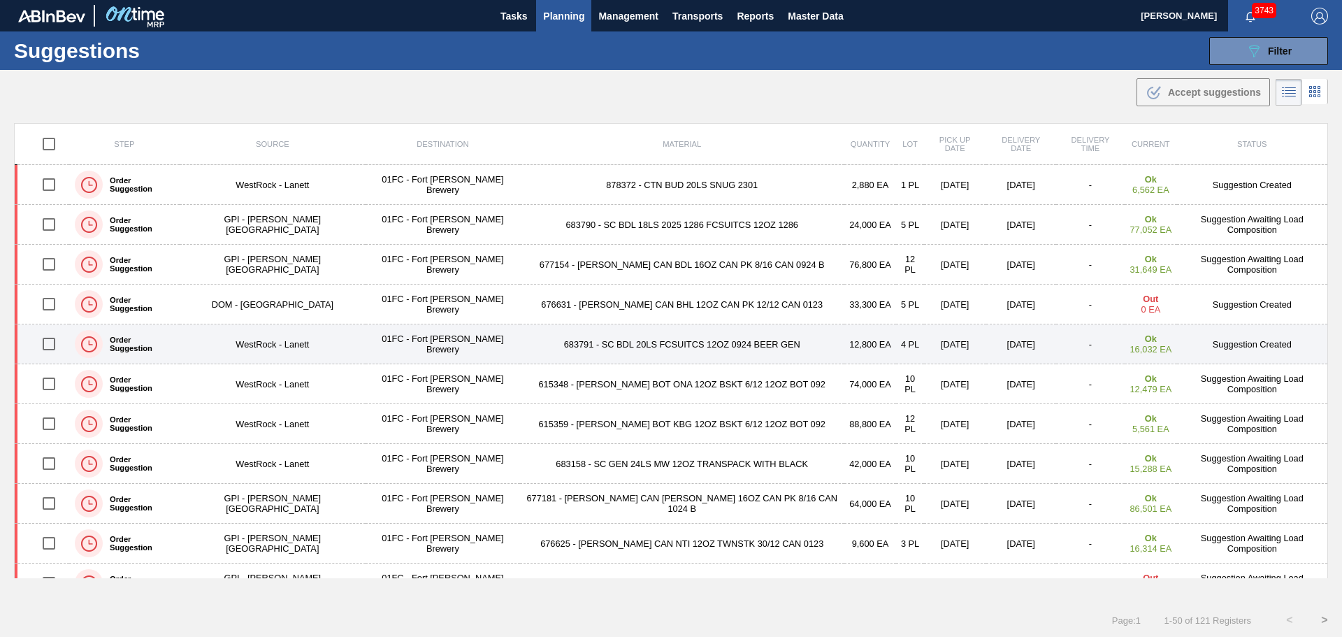
click at [520, 345] on td "683791 - SC BDL 20LS FCSUITCS 12OZ 0924 BEER GEN" at bounding box center [682, 344] width 324 height 40
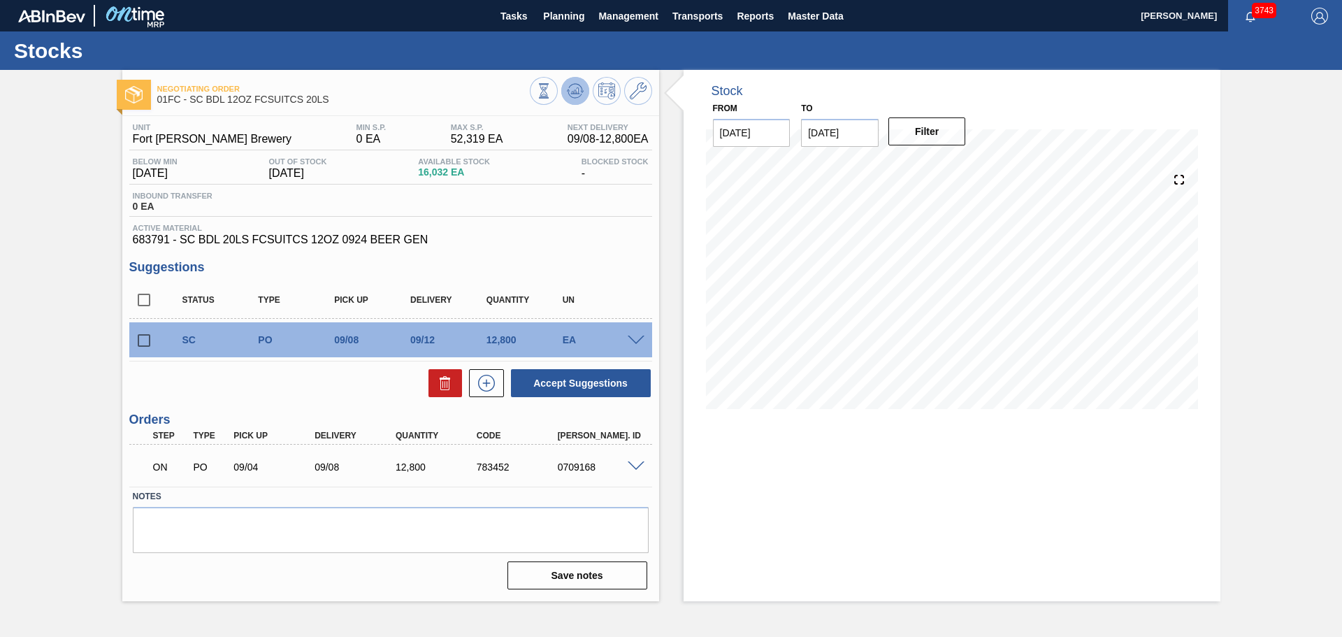
click at [579, 94] on icon at bounding box center [575, 90] width 17 height 17
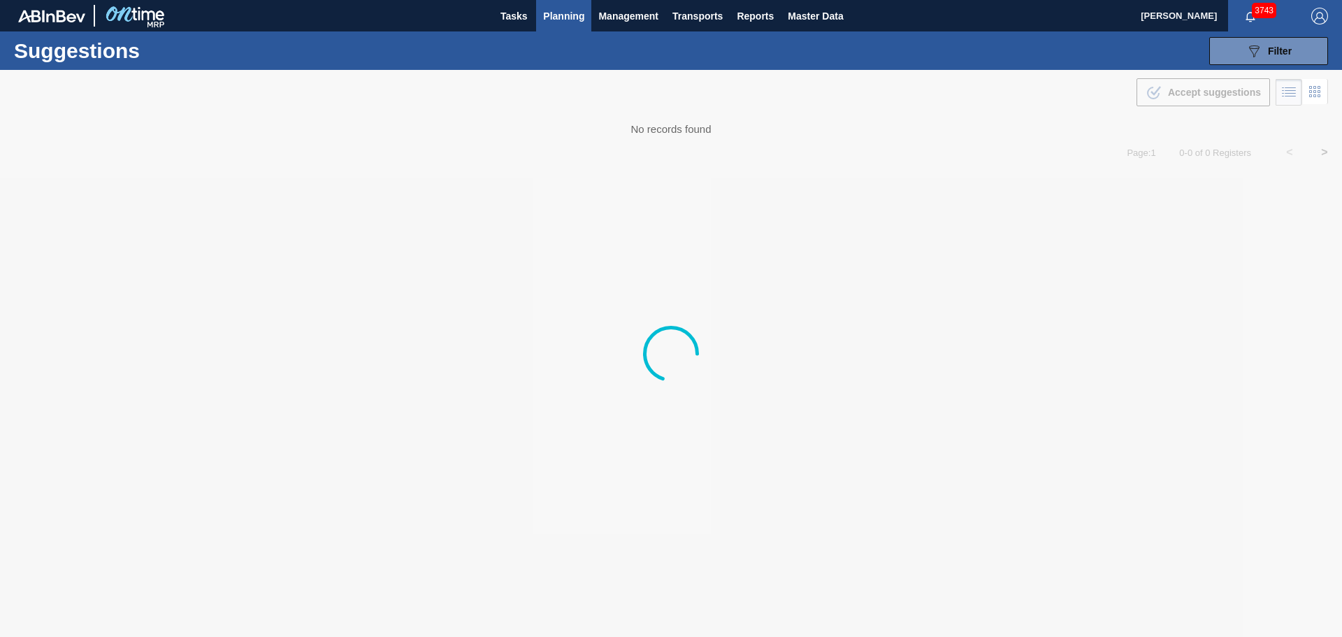
type from "[DATE]"
type to "[DATE]"
type from "[DATE]"
type to "[DATE]"
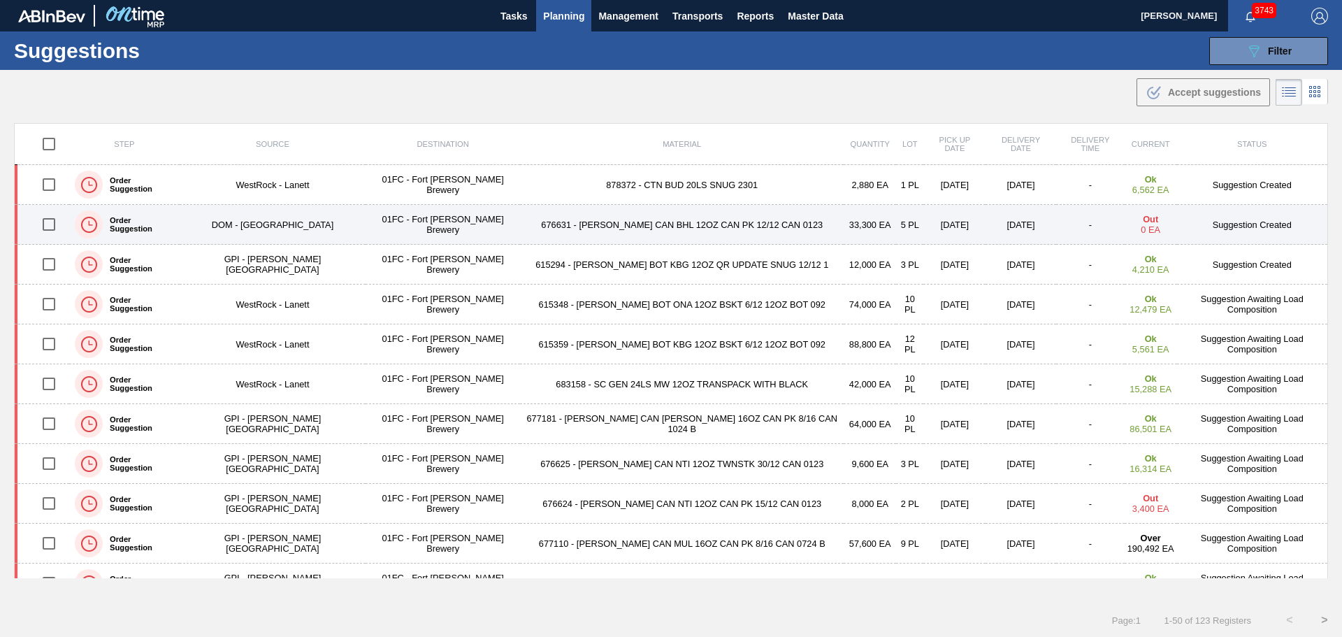
click at [650, 223] on td "676631 - [PERSON_NAME] CAN BHL 12OZ CAN PK 12/12 CAN 0123" at bounding box center [682, 225] width 324 height 40
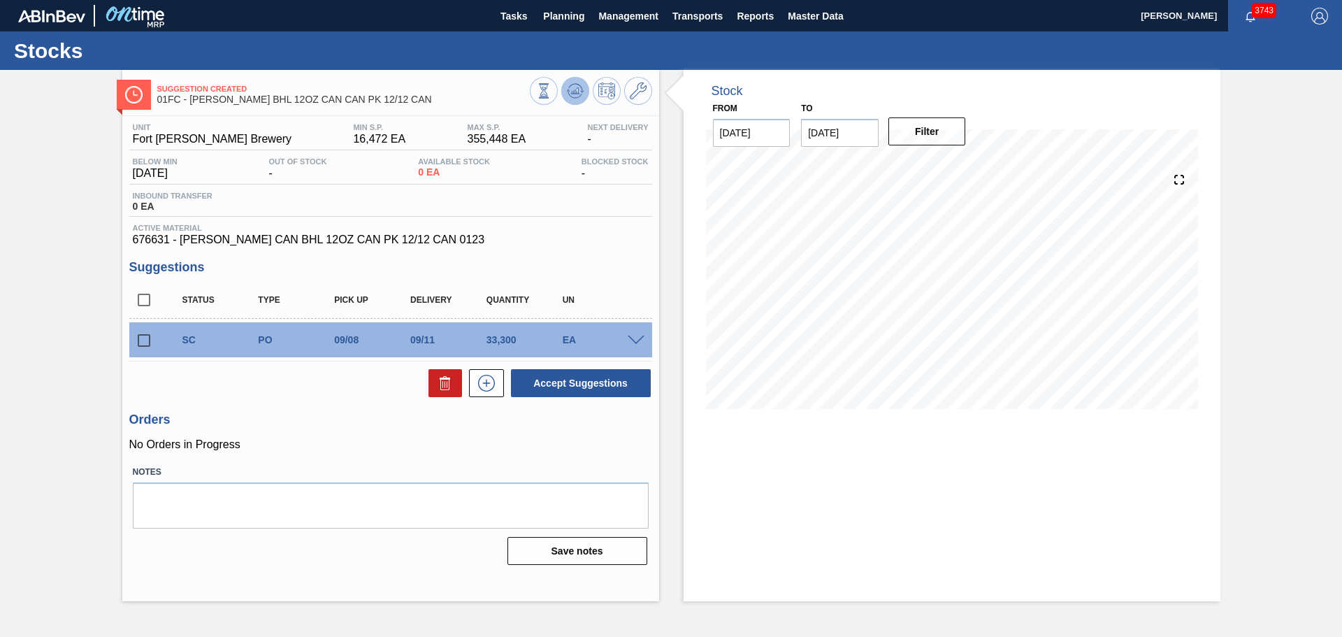
click at [577, 87] on icon at bounding box center [575, 90] width 17 height 17
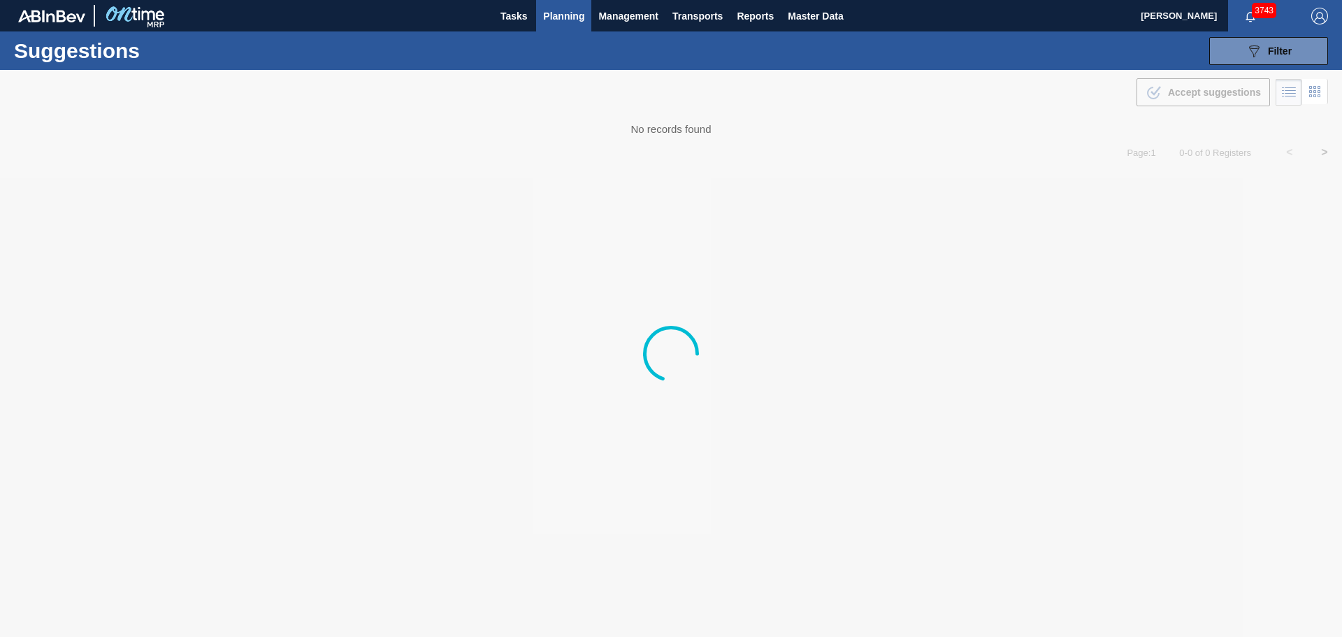
type from "[DATE]"
type to "[DATE]"
type from "[DATE]"
type to "[DATE]"
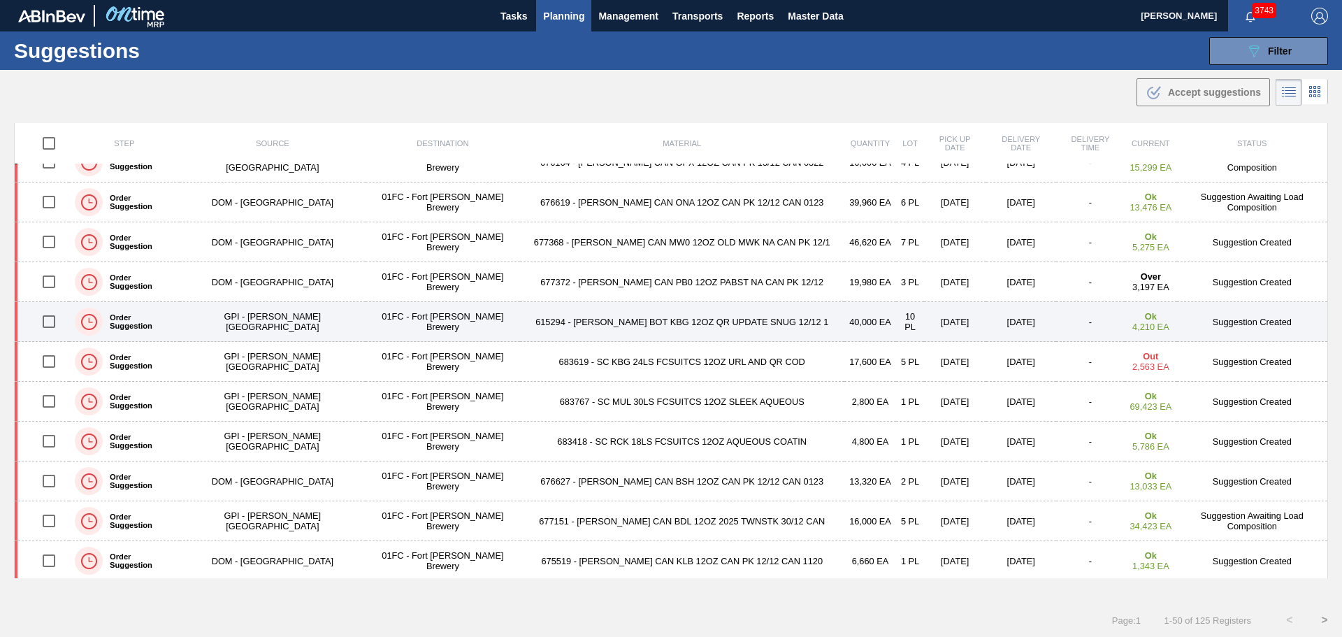
scroll to position [909, 0]
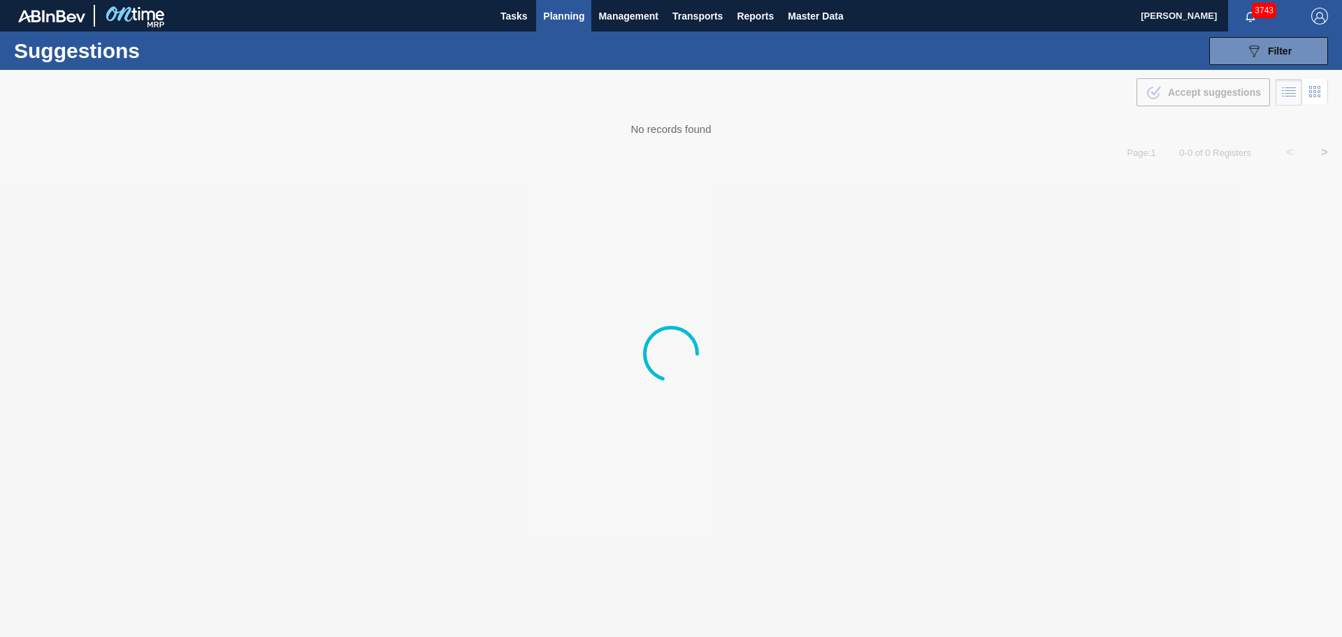
type from "[DATE]"
type to "[DATE]"
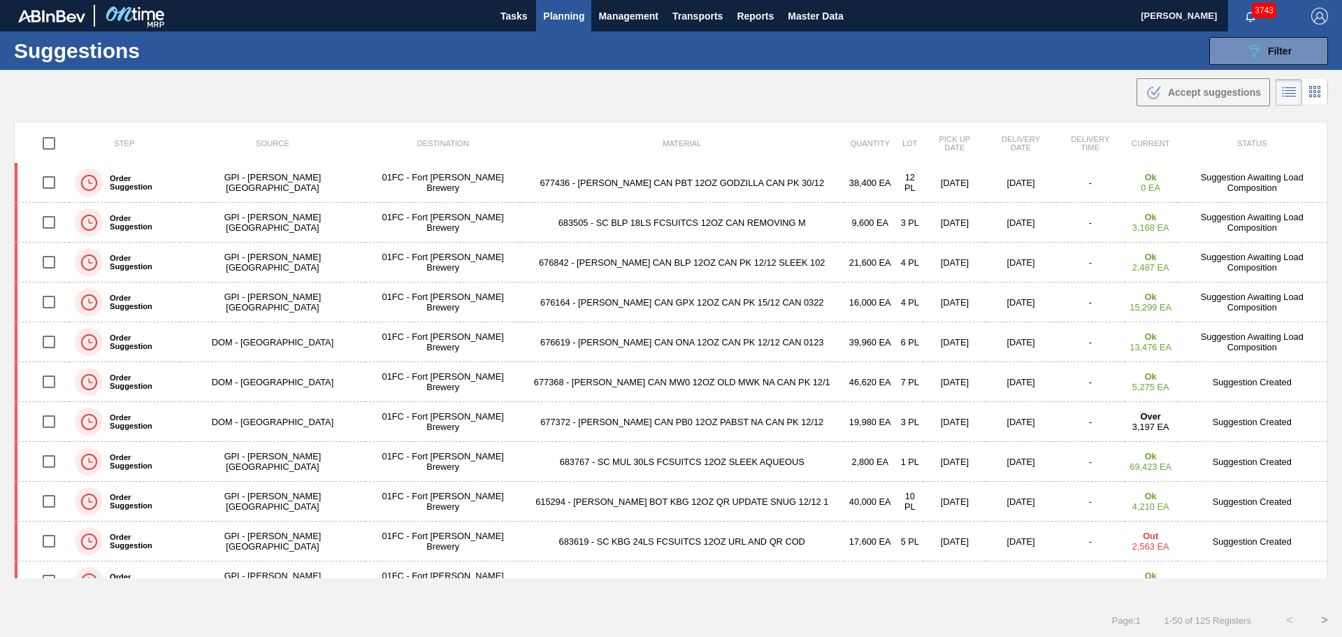
scroll to position [979, 0]
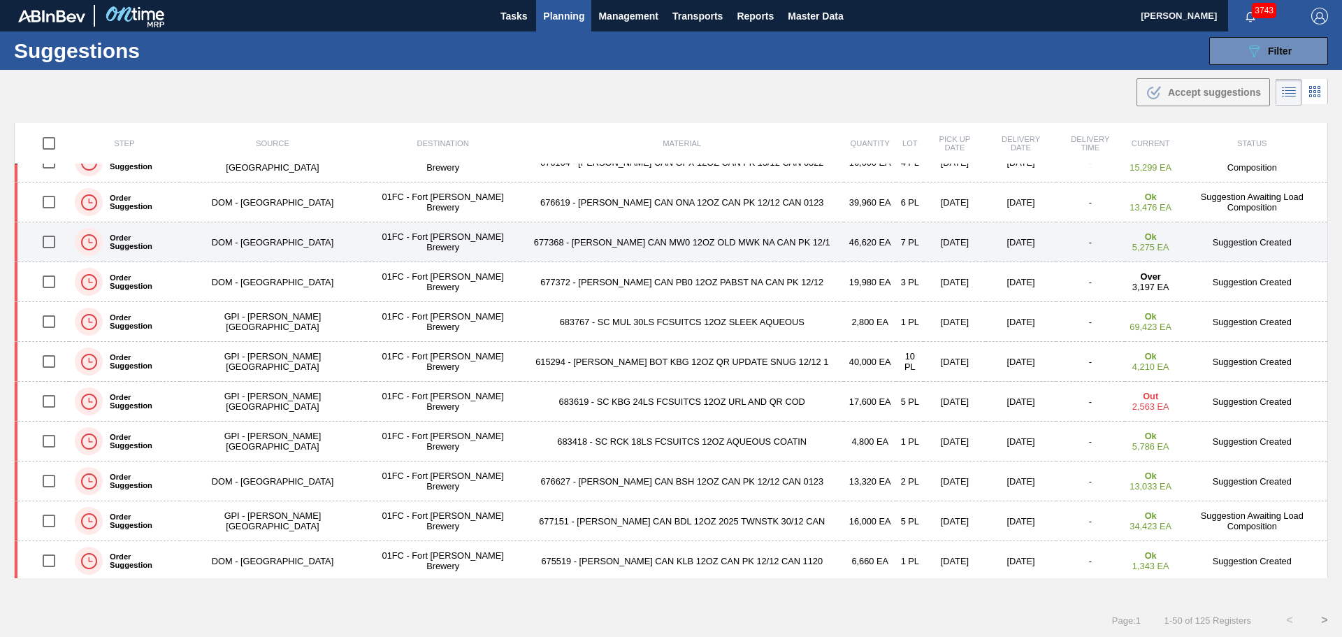
click at [615, 238] on td "677368 - [PERSON_NAME] CAN MW0 12OZ OLD MWK NA CAN PK 12/1" at bounding box center [682, 242] width 324 height 40
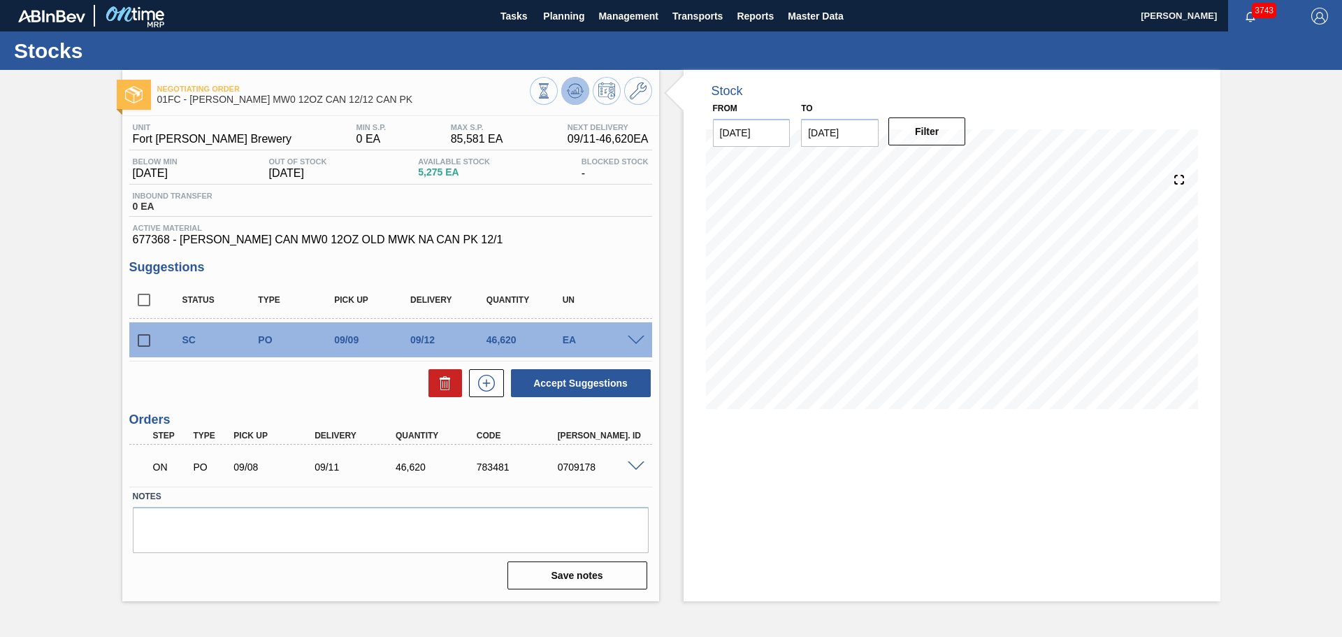
click at [568, 91] on icon at bounding box center [575, 90] width 17 height 17
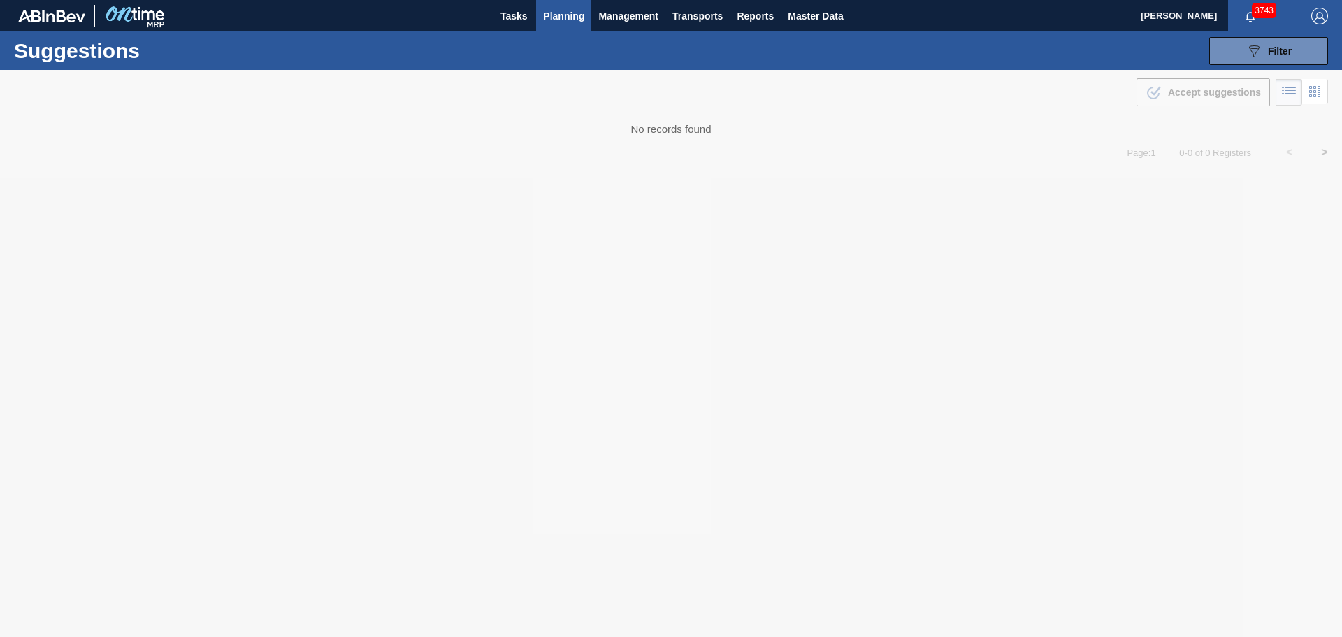
type from "[DATE]"
type to "[DATE]"
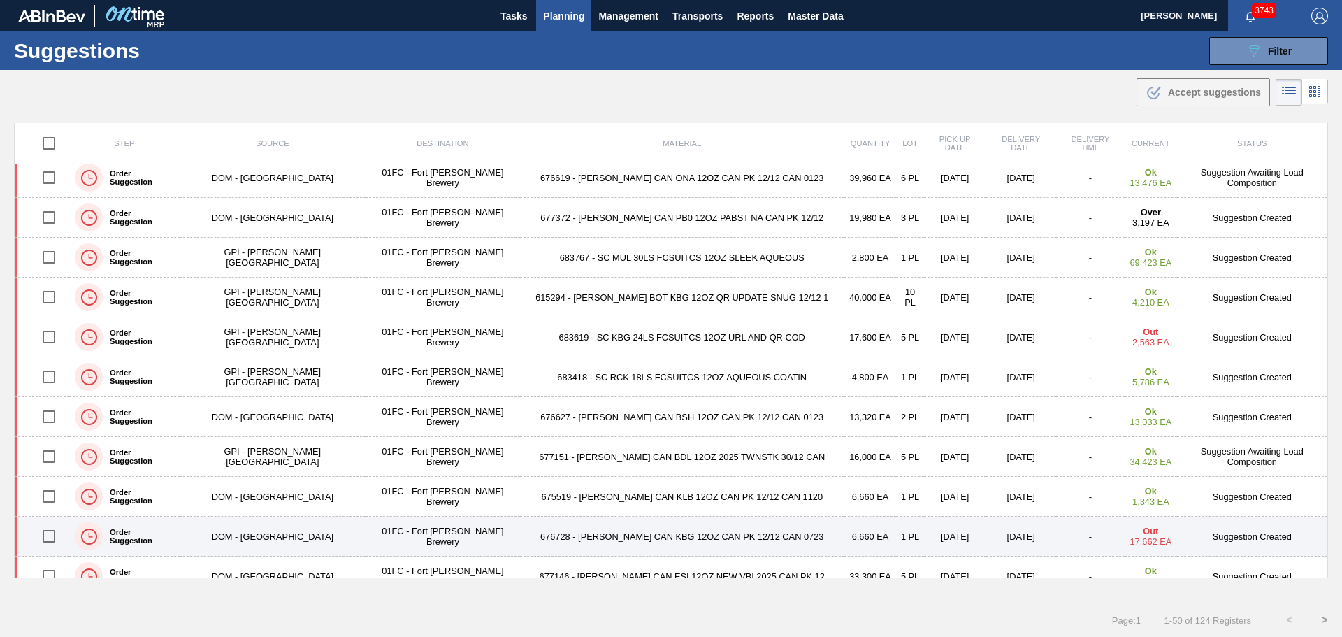
scroll to position [979, 0]
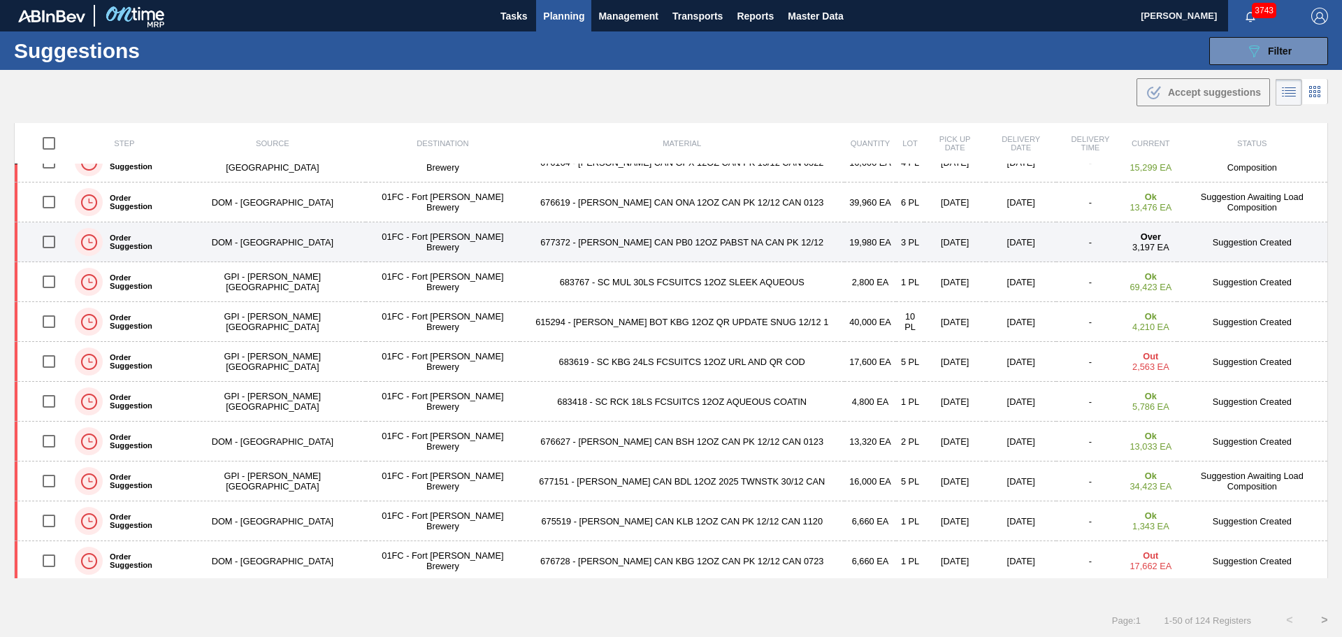
click at [600, 245] on td "677372 - CARR CAN PB0 12OZ PABST NA CAN PK 12/12" at bounding box center [682, 242] width 324 height 40
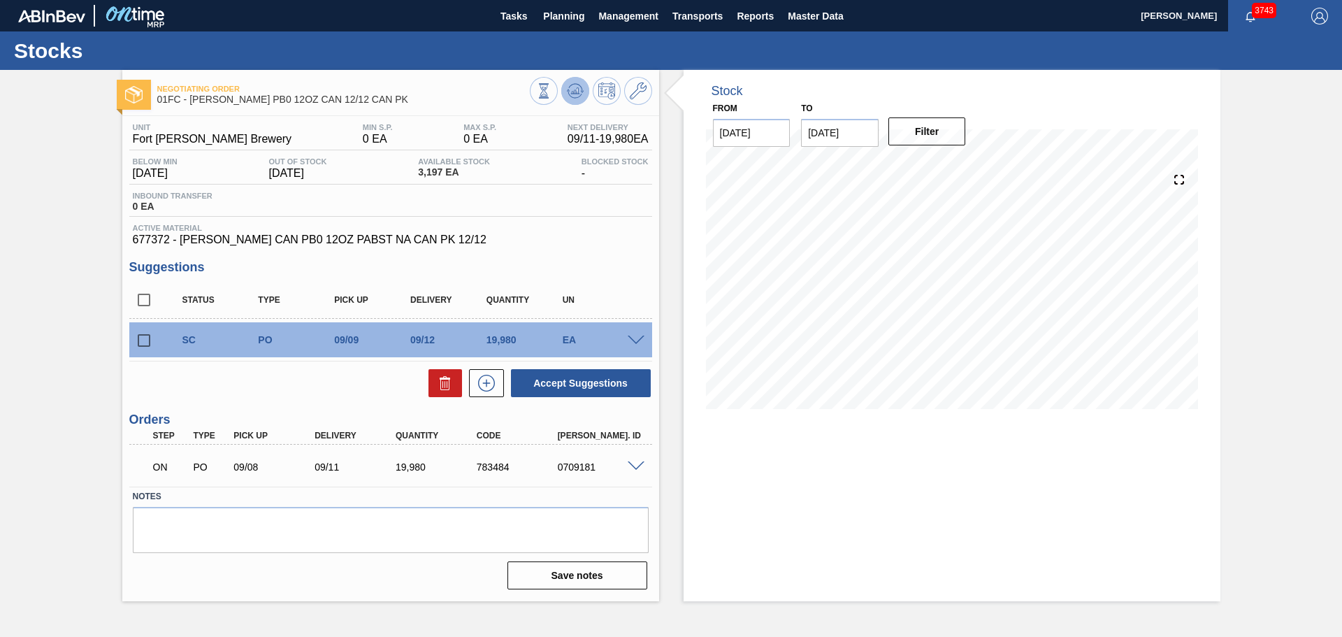
click at [578, 91] on icon at bounding box center [574, 90] width 9 height 6
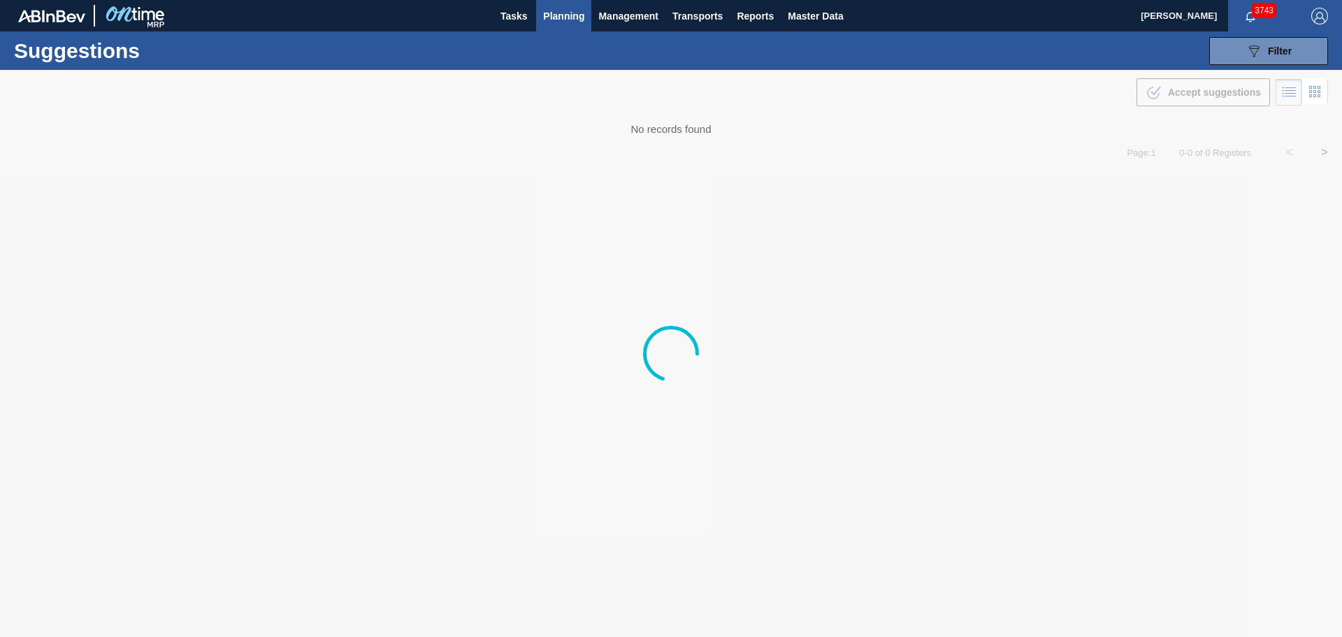
type from "[DATE]"
type to "[DATE]"
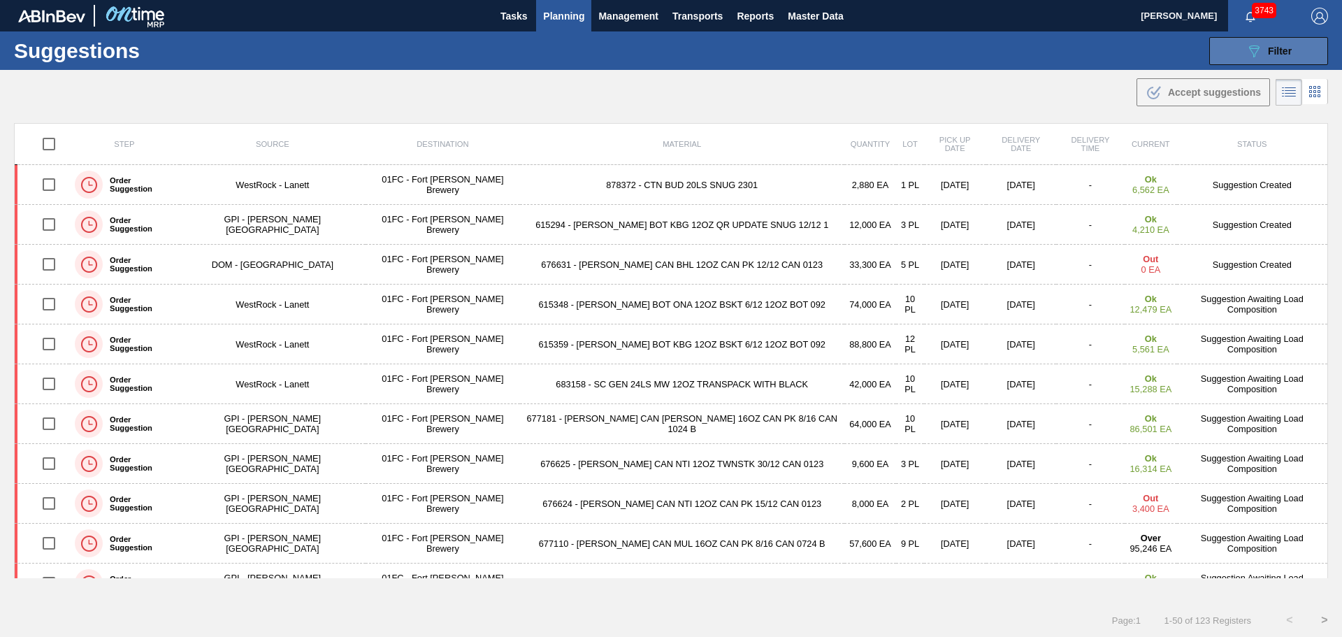
click at [1278, 45] on span "Filter" at bounding box center [1280, 50] width 24 height 11
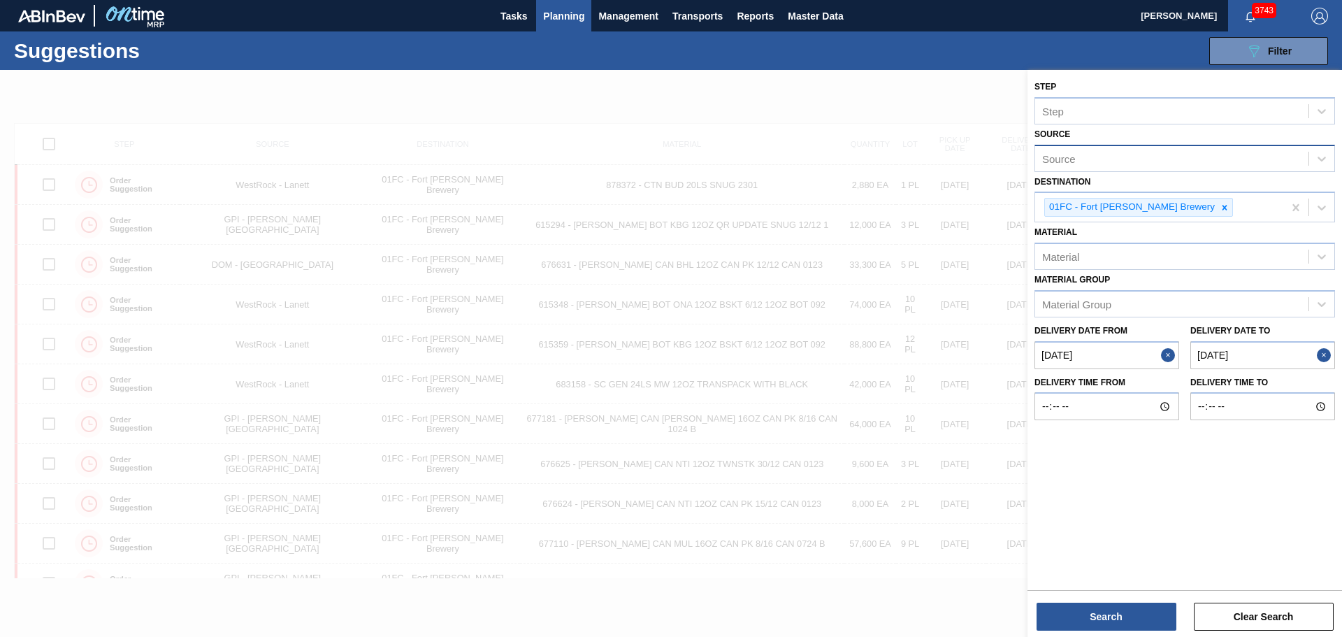
click at [1169, 161] on div "Source" at bounding box center [1171, 158] width 273 height 20
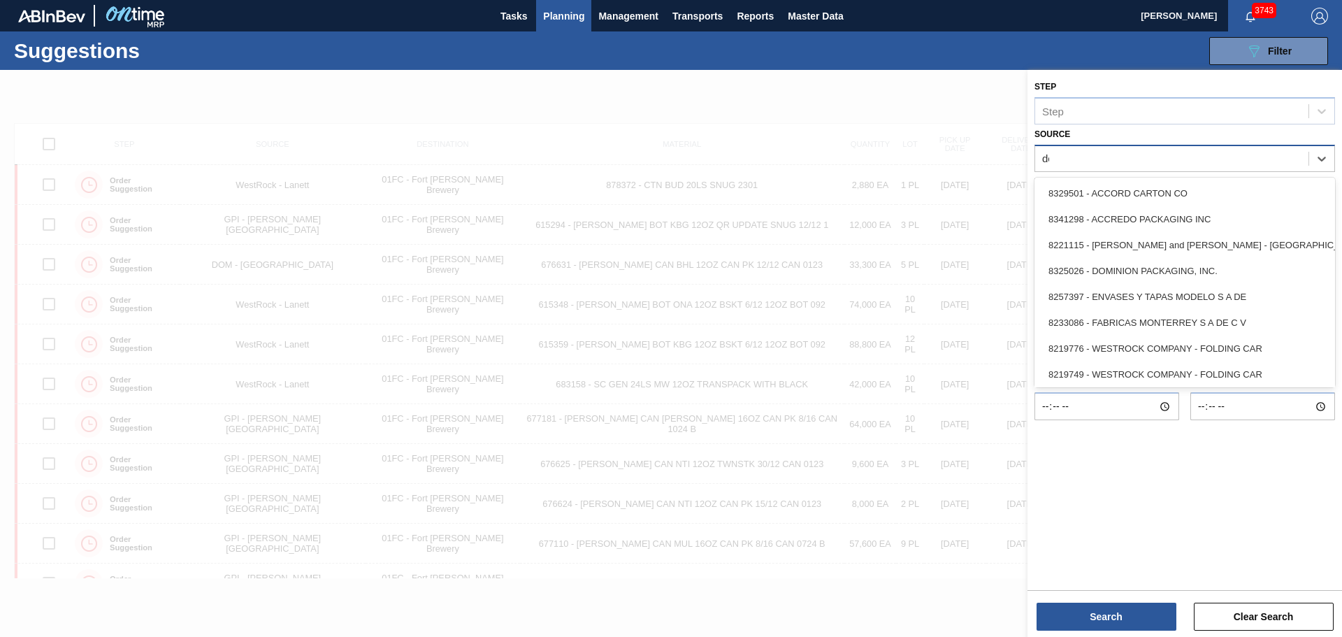
type input "dom"
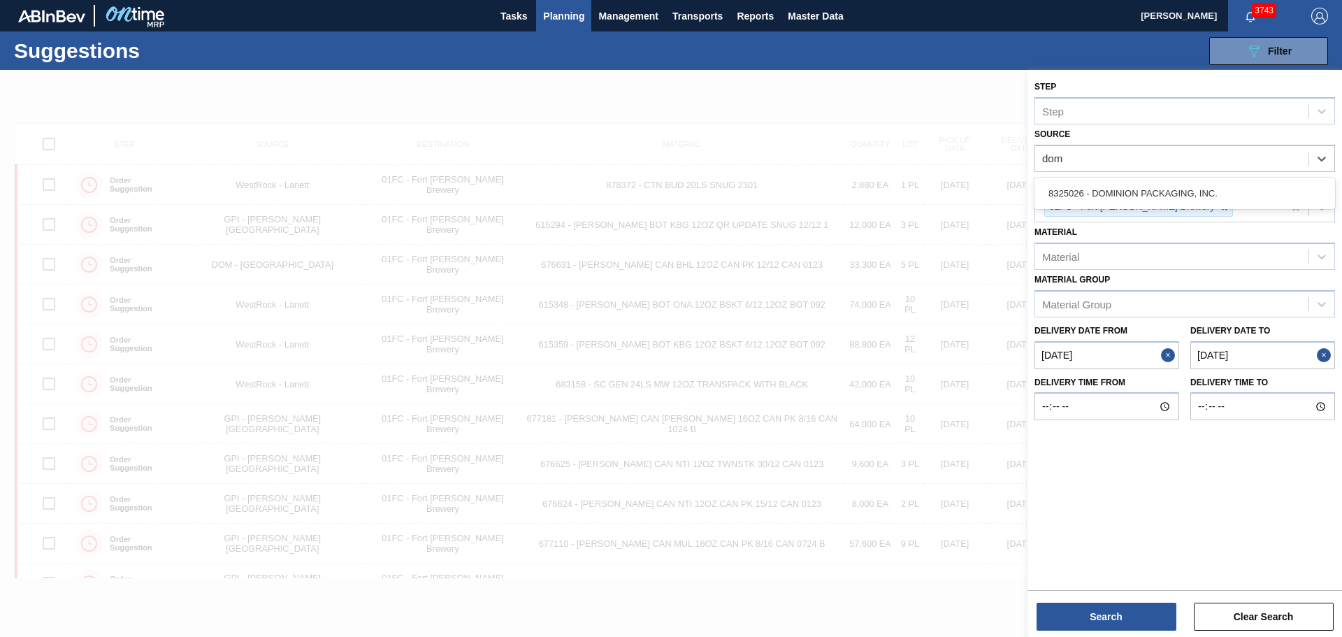
drag, startPoint x: 1176, startPoint y: 182, endPoint x: 1172, endPoint y: 230, distance: 48.5
click at [1176, 182] on div "8325026 - DOMINION PACKAGING, INC." at bounding box center [1185, 193] width 301 height 26
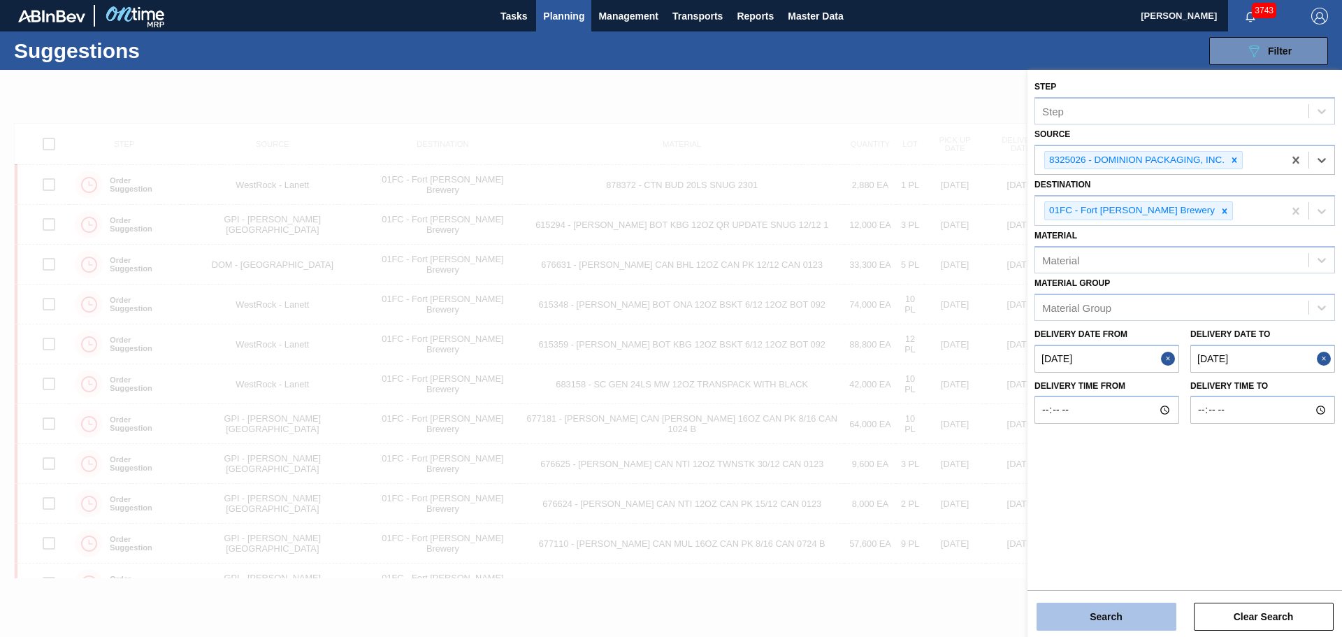
click at [1115, 610] on button "Search" at bounding box center [1107, 617] width 140 height 28
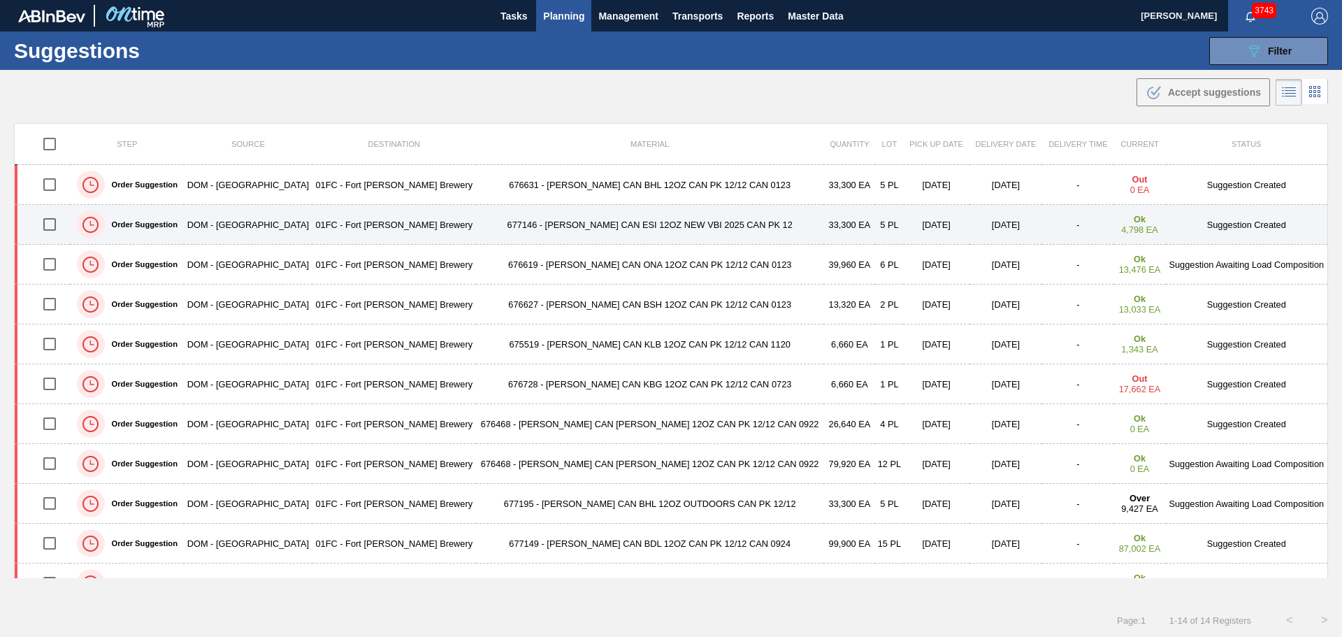
click at [596, 223] on td "677146 - [PERSON_NAME] CAN ESI 12OZ NEW VBI 2025 CAN PK 12" at bounding box center [649, 225] width 347 height 40
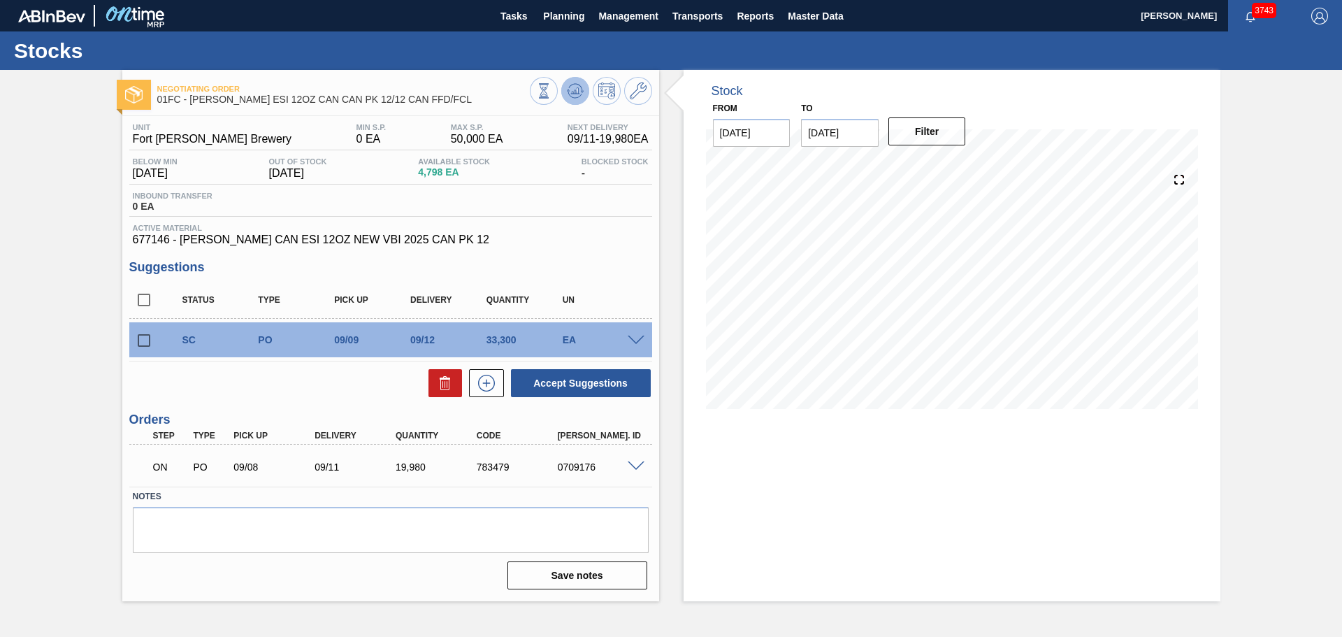
click at [574, 85] on icon at bounding box center [575, 90] width 17 height 17
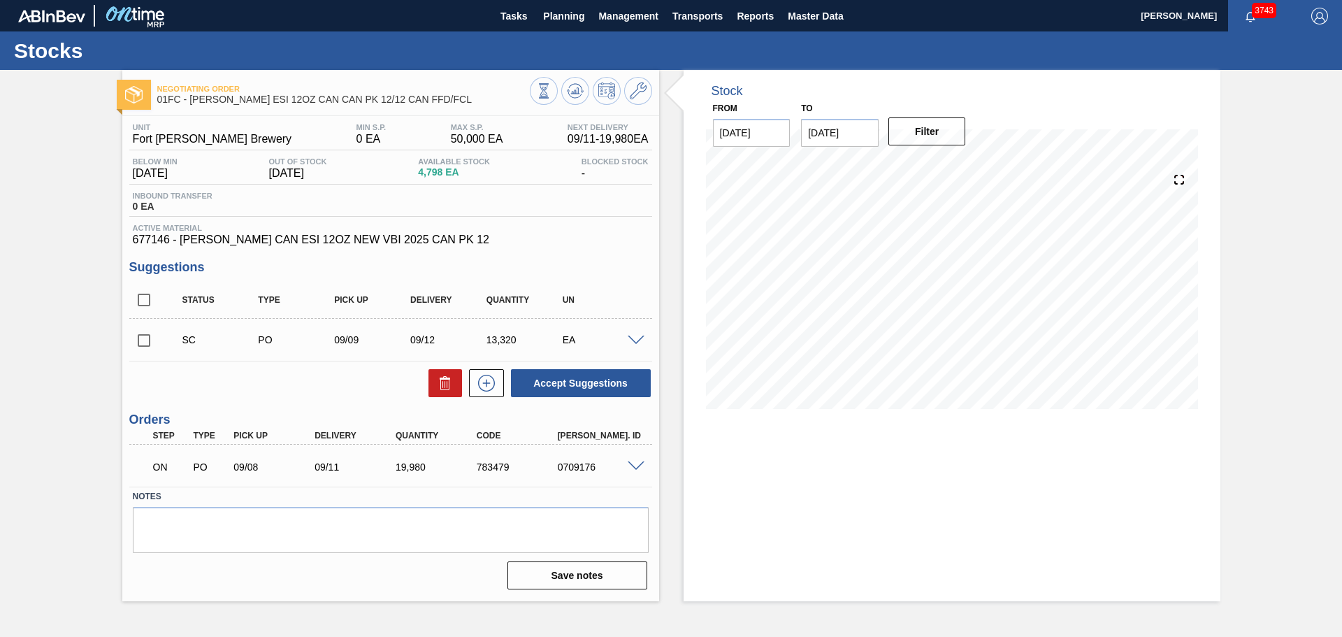
click at [145, 336] on input "checkbox" at bounding box center [143, 340] width 29 height 29
click at [577, 384] on button "Accept Suggestions" at bounding box center [581, 383] width 140 height 28
checkbox input "false"
click at [141, 341] on input "checkbox" at bounding box center [143, 340] width 29 height 29
click at [623, 373] on button "Accept Suggestions" at bounding box center [581, 383] width 140 height 28
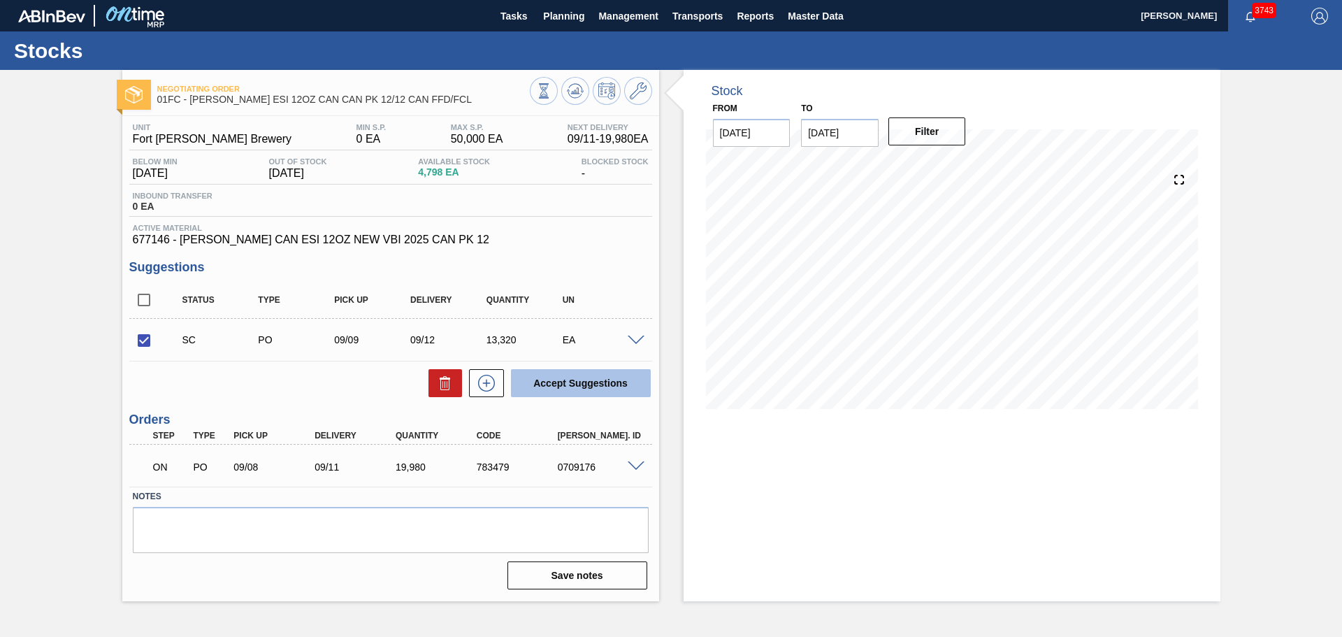
checkbox input "false"
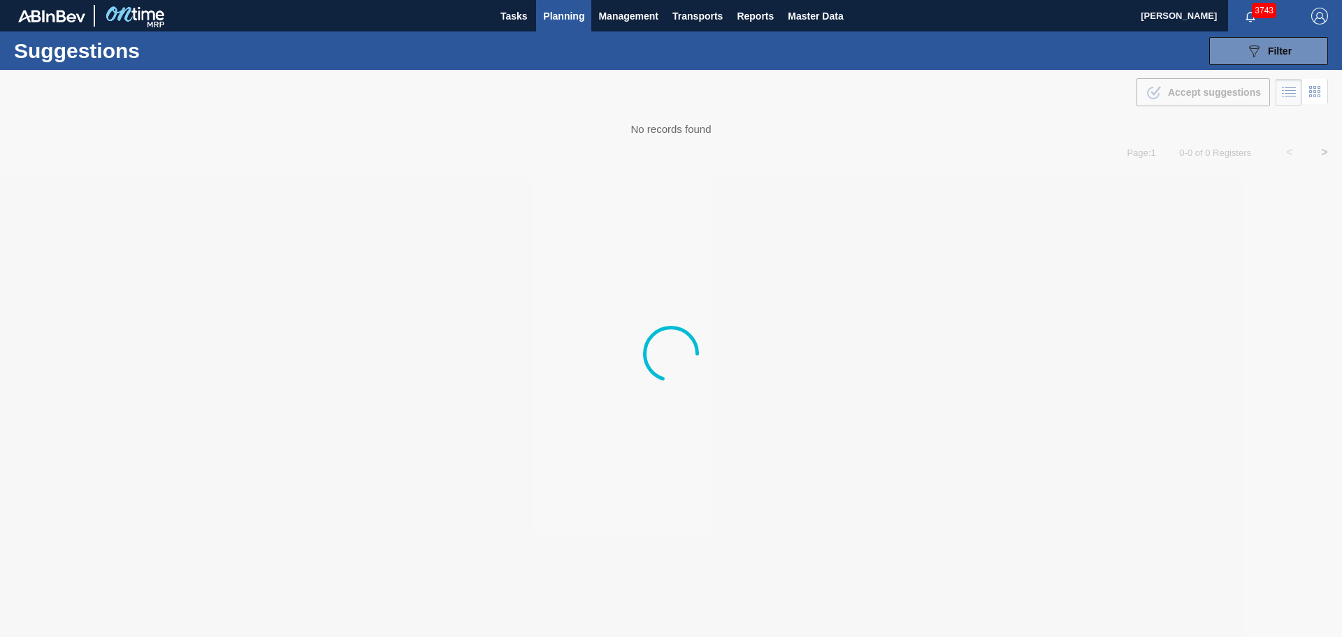
type from "[DATE]"
type to "[DATE]"
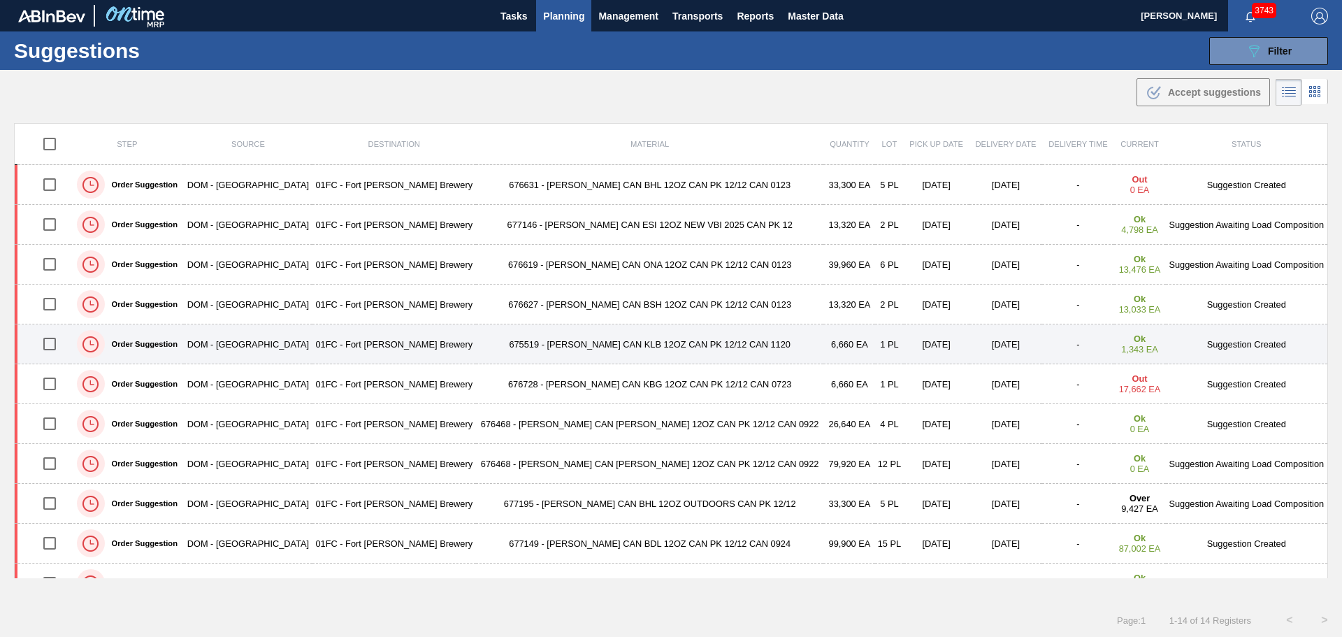
click at [624, 344] on td "675519 - CARR CAN KLB 12OZ CAN PK 12/12 CAN 1120" at bounding box center [649, 344] width 347 height 40
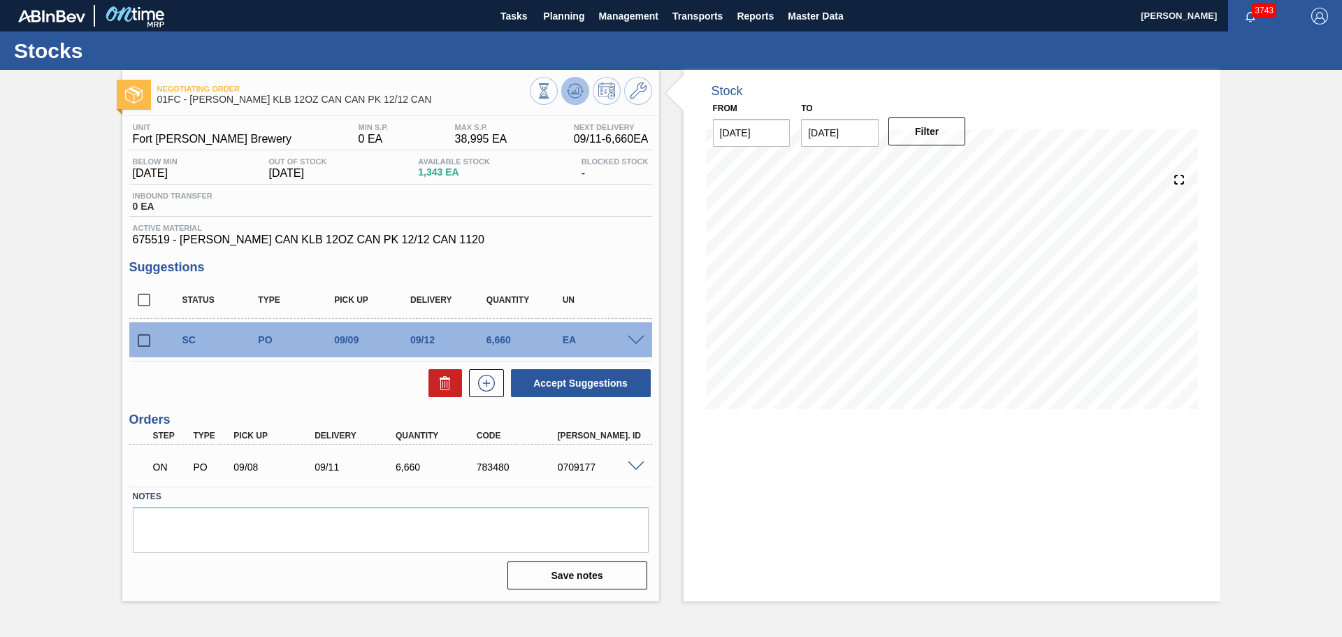
click at [578, 85] on icon at bounding box center [575, 88] width 14 height 8
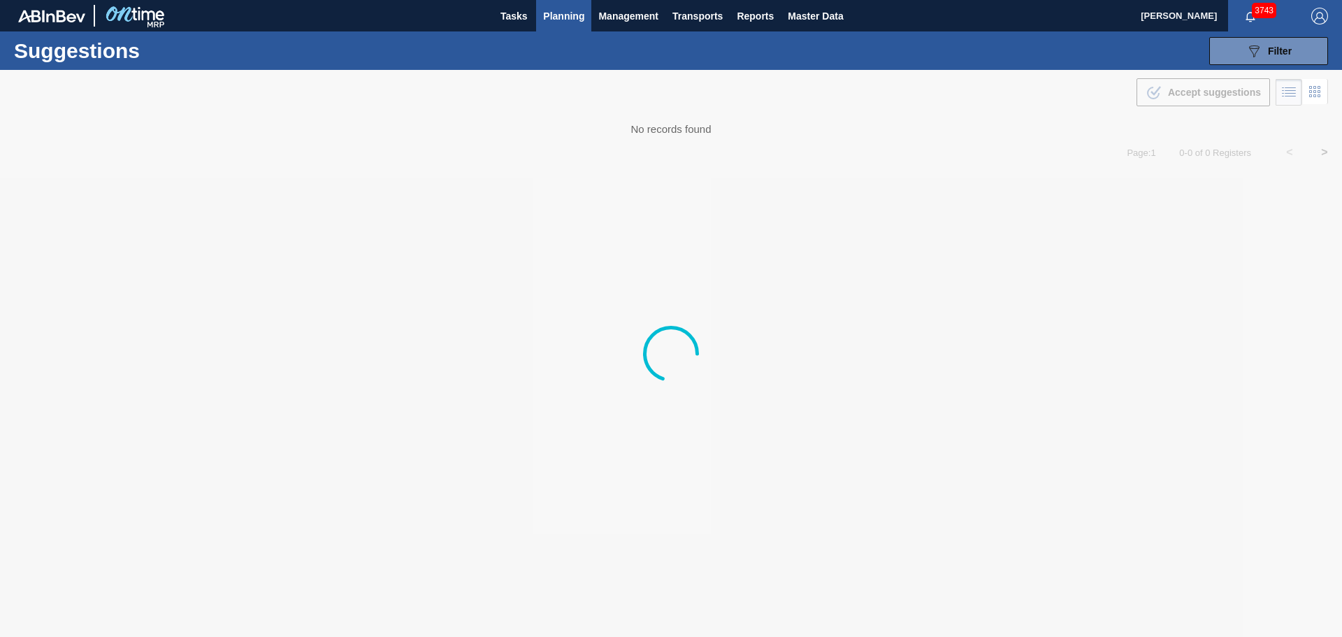
type from "[DATE]"
type to "[DATE]"
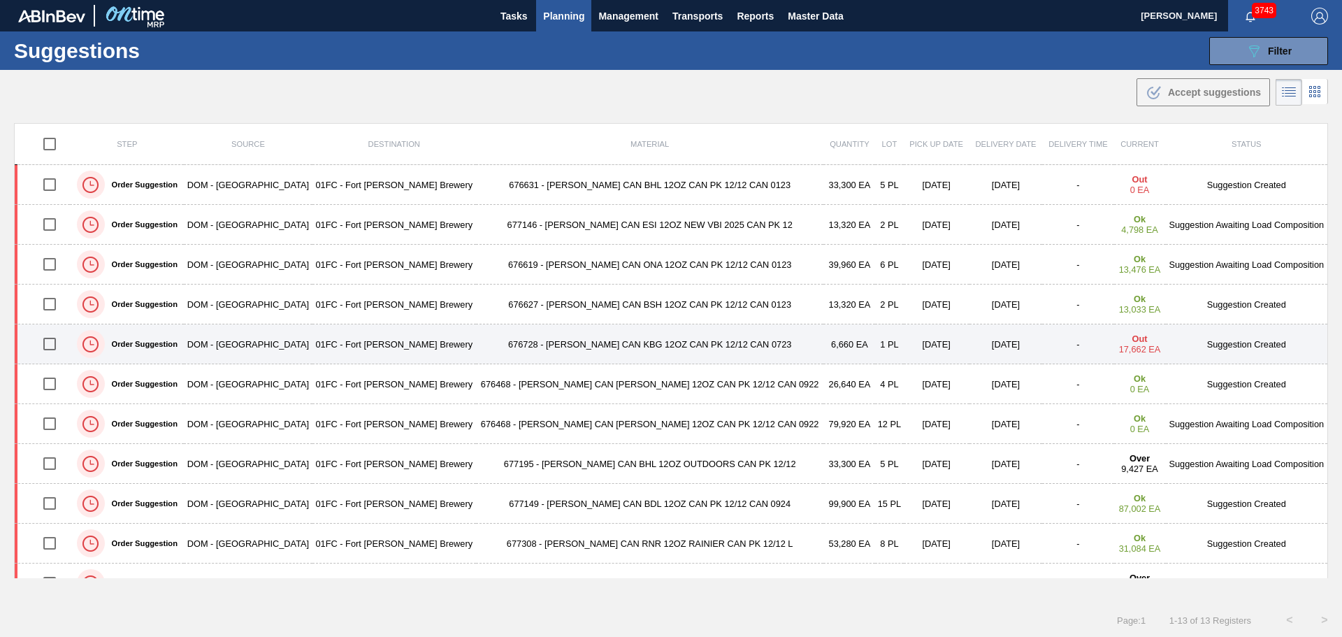
click at [690, 354] on td "676728 - CARR CAN KBG 12OZ CAN PK 12/12 CAN 0723" at bounding box center [649, 344] width 347 height 40
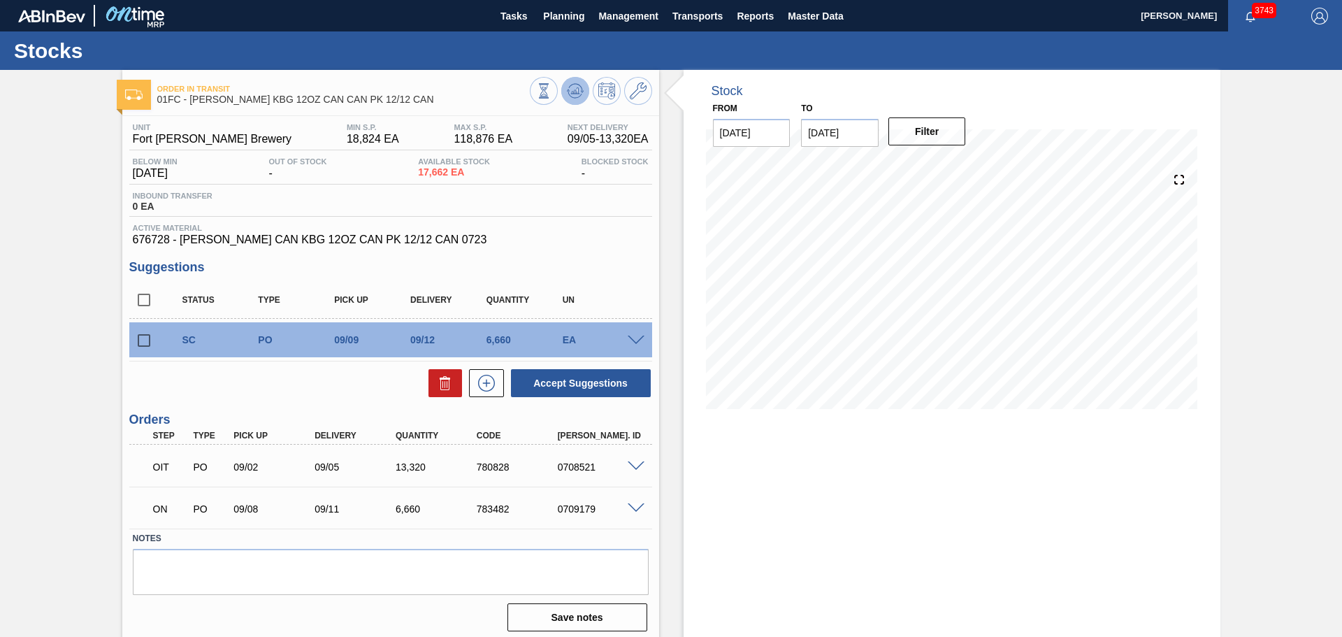
click at [572, 94] on icon at bounding box center [575, 90] width 17 height 17
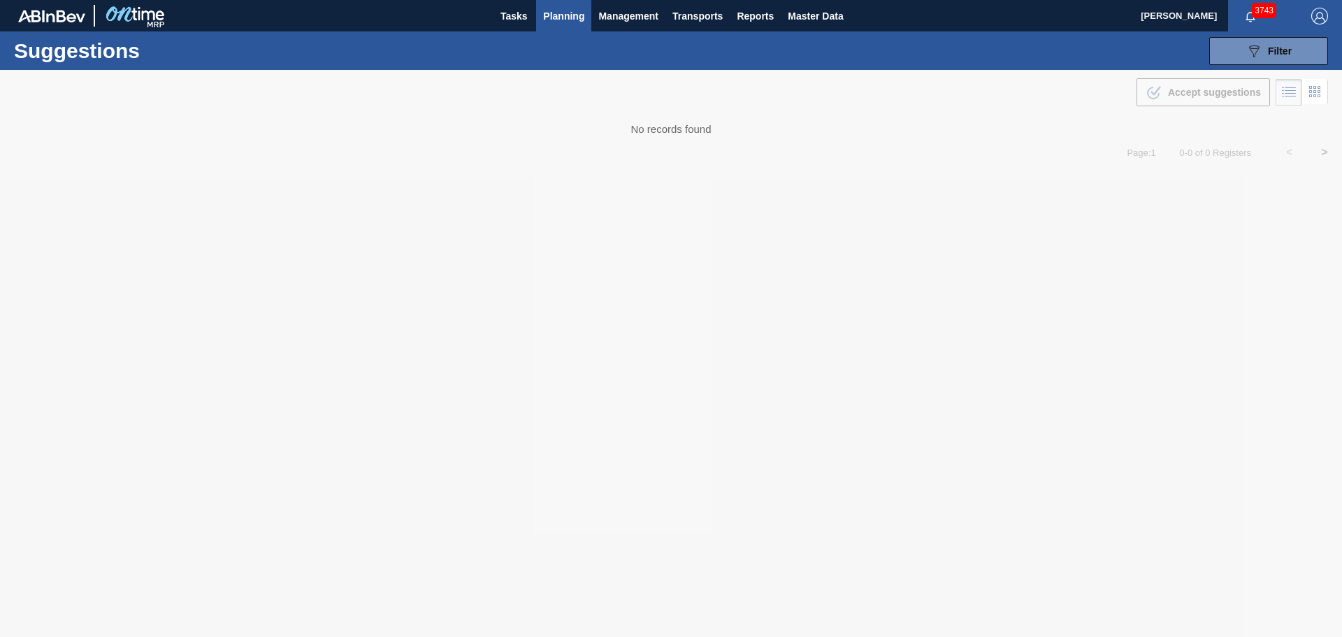
type from "[DATE]"
type to "[DATE]"
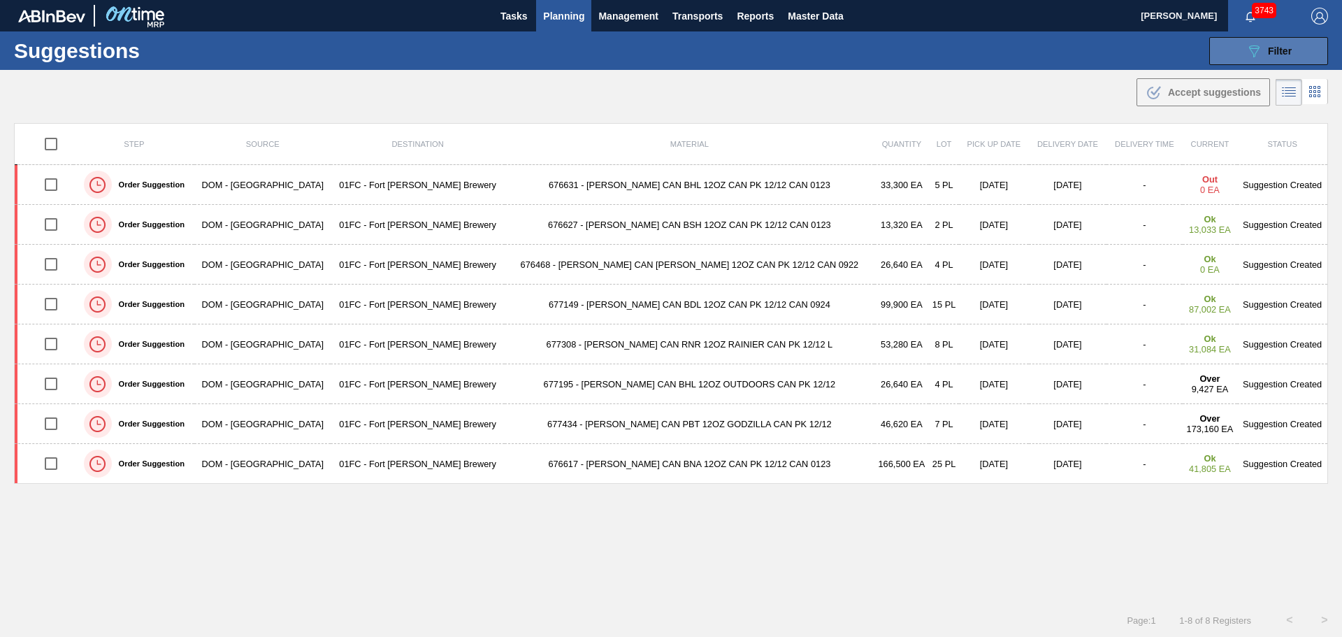
click at [1260, 41] on button "089F7B8B-B2A5-4AFE-B5C0-19BA573D28AC Filter" at bounding box center [1268, 51] width 119 height 28
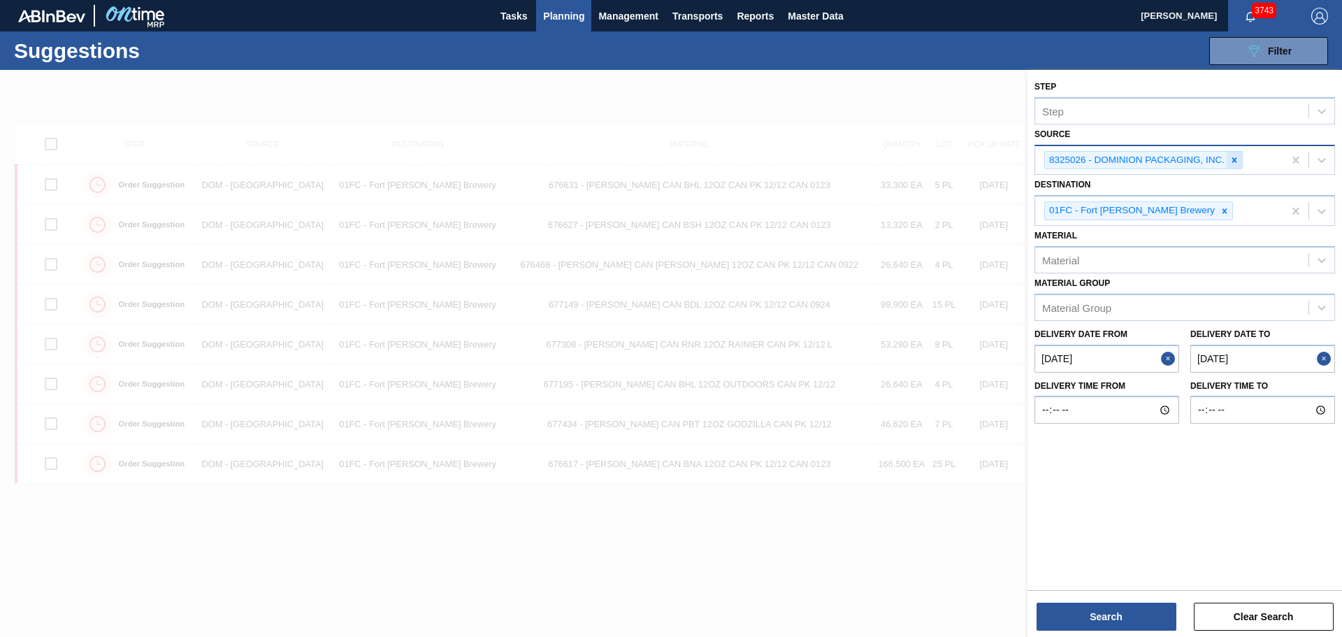
click at [1237, 163] on icon at bounding box center [1235, 160] width 10 height 10
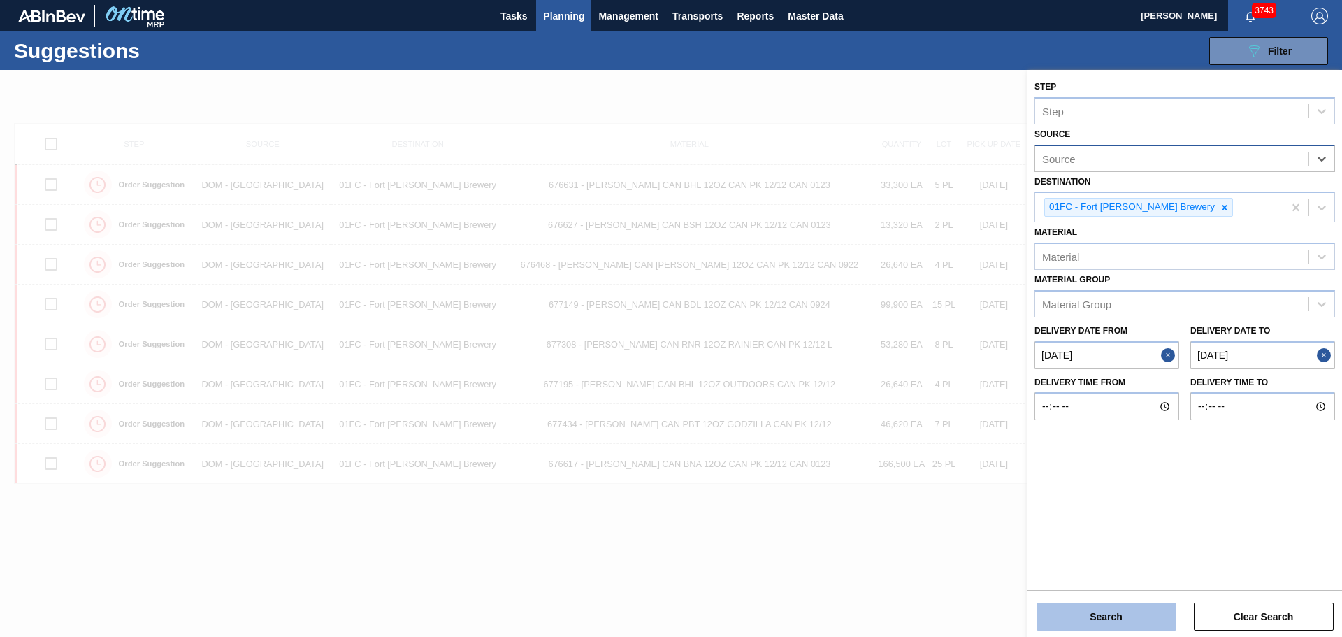
click at [1086, 626] on button "Search" at bounding box center [1107, 617] width 140 height 28
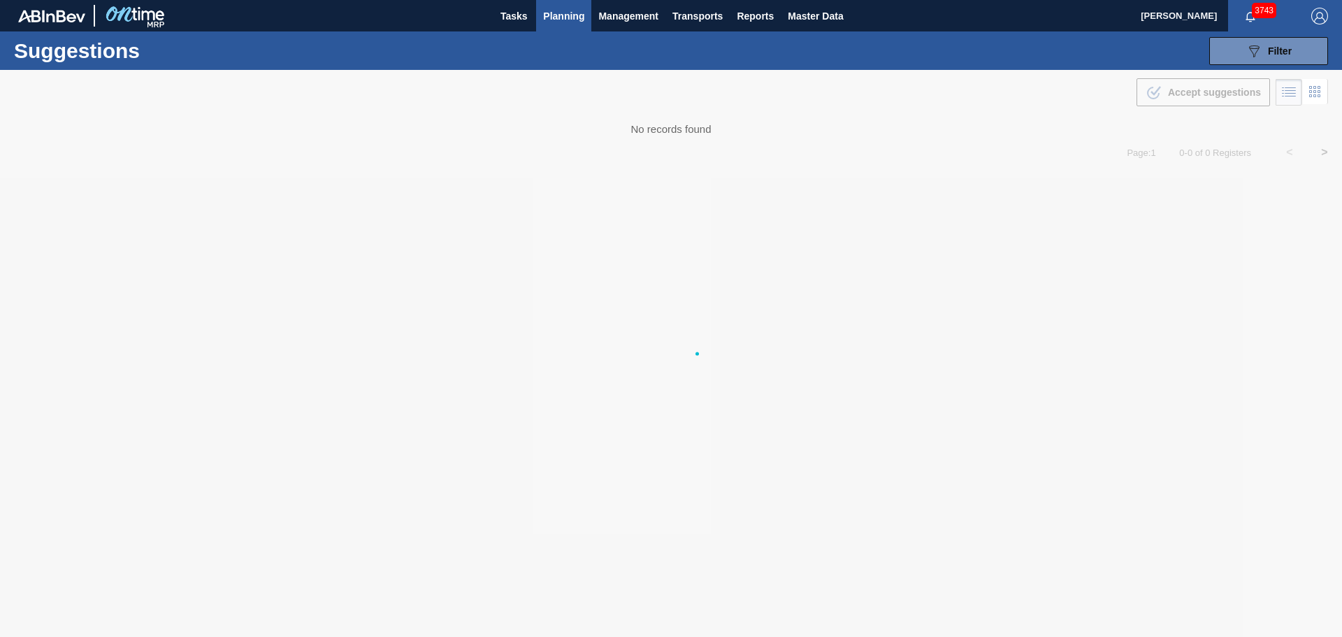
type from "[DATE]"
type to "[DATE]"
type from "[DATE]"
type to "[DATE]"
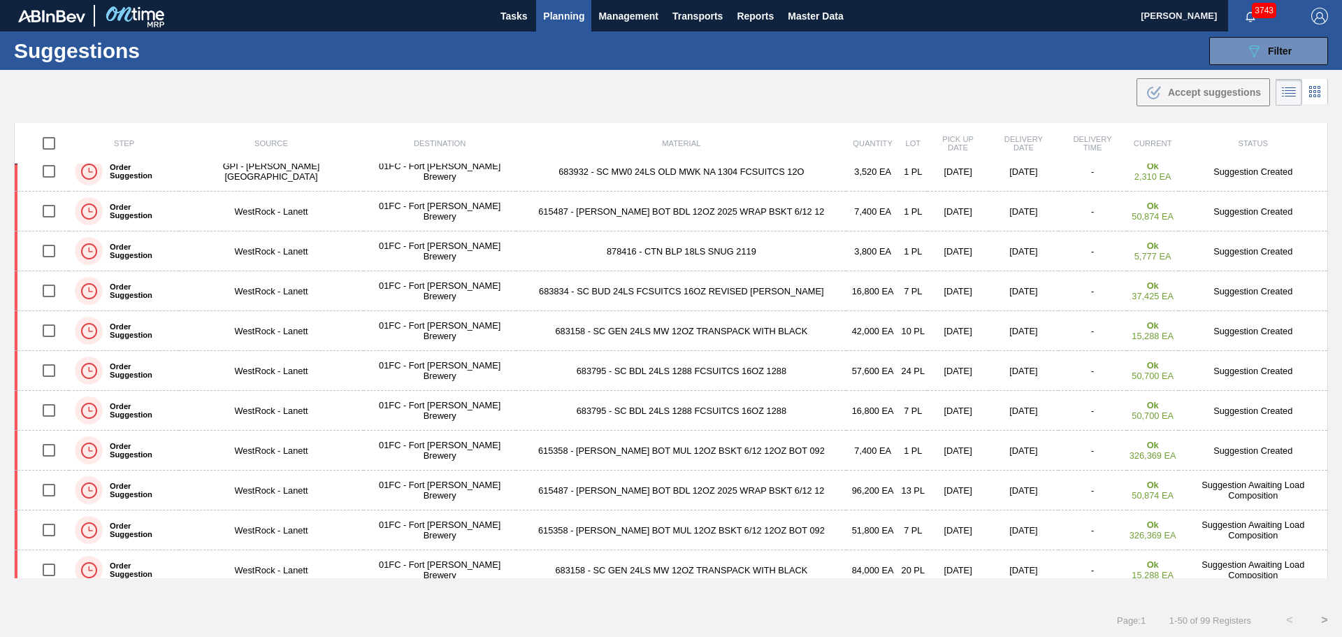
scroll to position [950, 0]
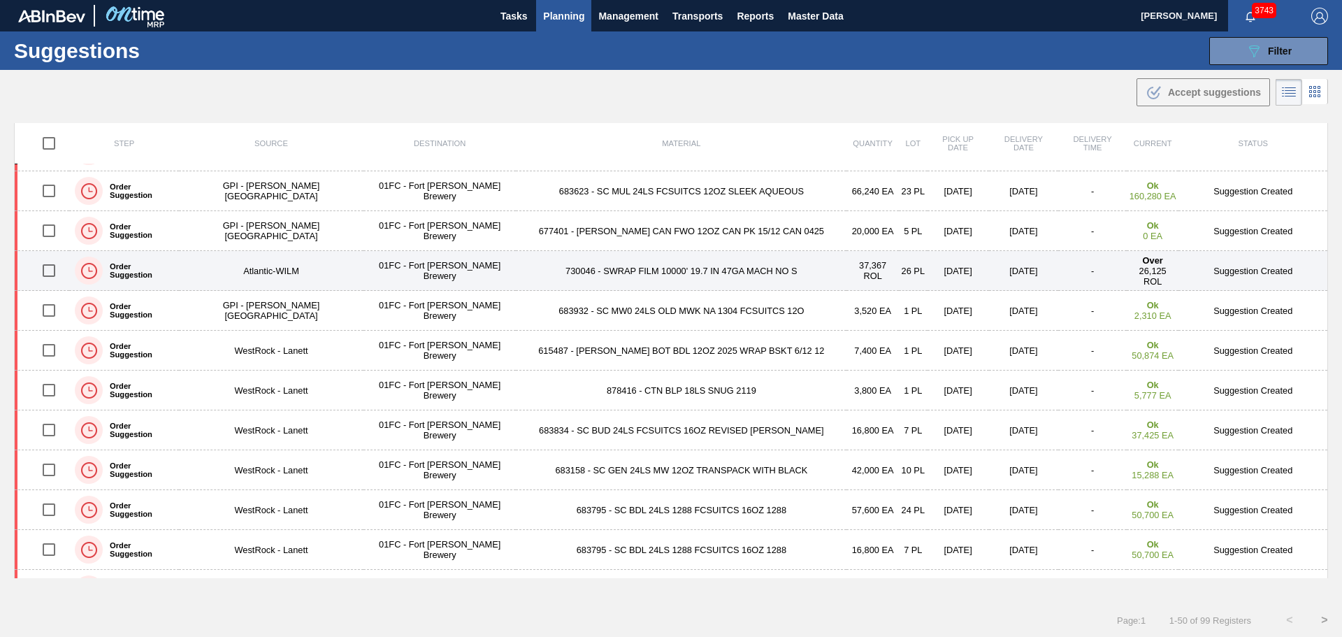
click at [606, 273] on td "730046 - SWRAP FILM 10000' 19.7 IN 47GA MACH NO S" at bounding box center [681, 271] width 331 height 40
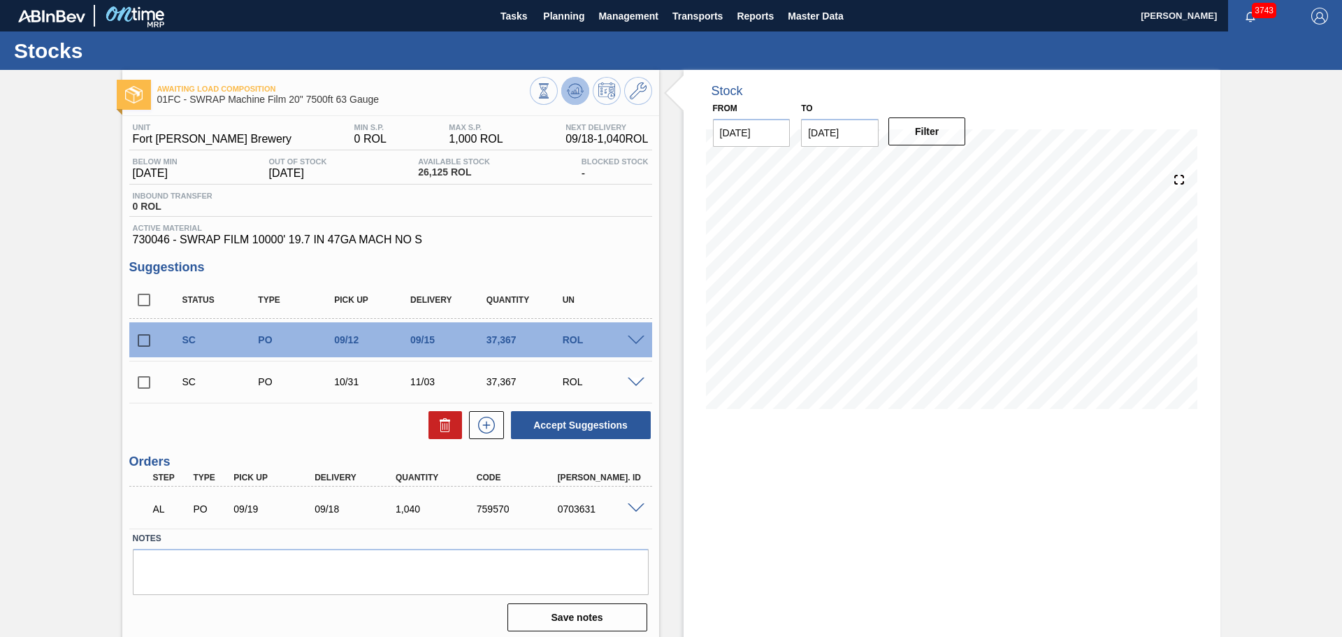
click at [568, 91] on icon at bounding box center [575, 90] width 17 height 17
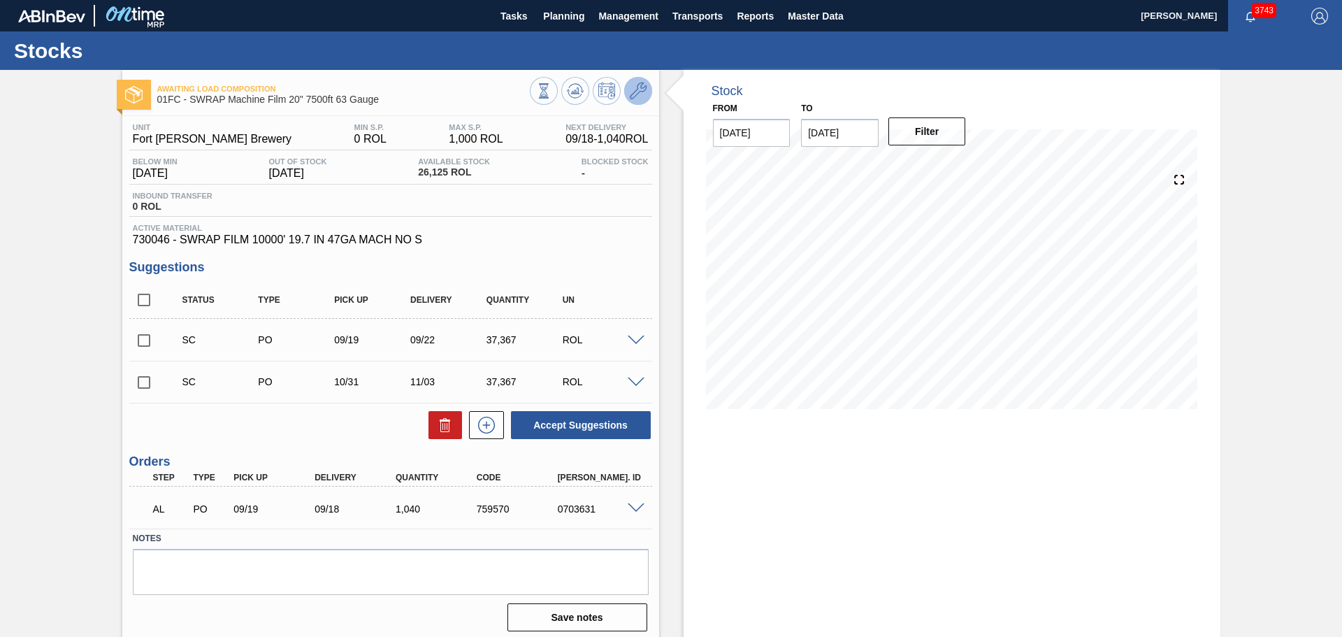
click at [646, 86] on button at bounding box center [638, 91] width 28 height 28
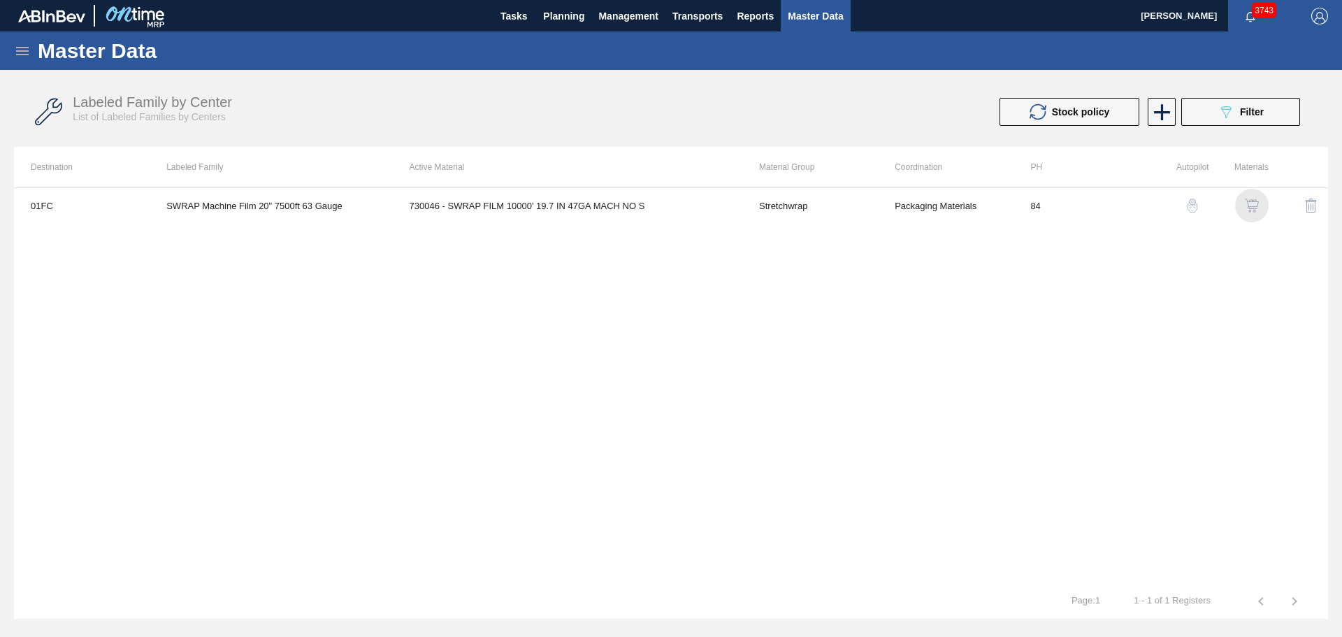
click at [1255, 203] on img "button" at bounding box center [1252, 206] width 14 height 14
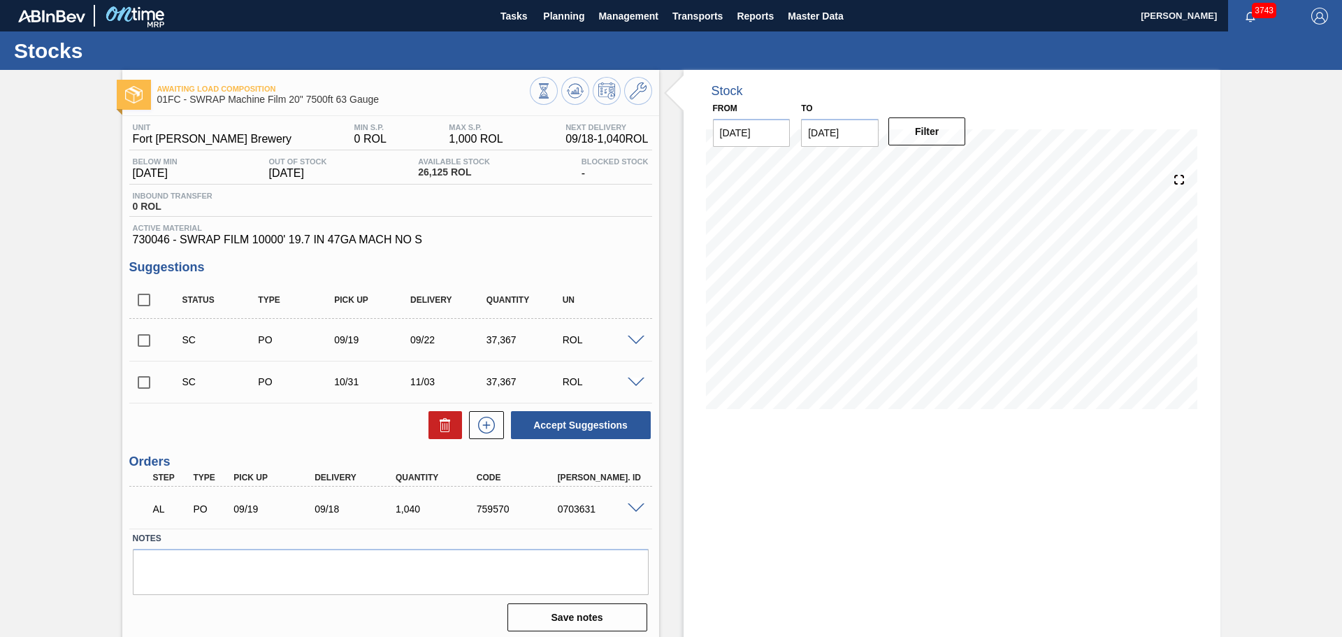
click at [845, 131] on input "09/21/2025" at bounding box center [840, 133] width 78 height 28
click at [932, 273] on div "26" at bounding box center [931, 279] width 19 height 19
type input "[DATE]"
click at [942, 134] on button "Filter" at bounding box center [927, 131] width 78 height 28
click at [577, 89] on icon at bounding box center [574, 90] width 9 height 6
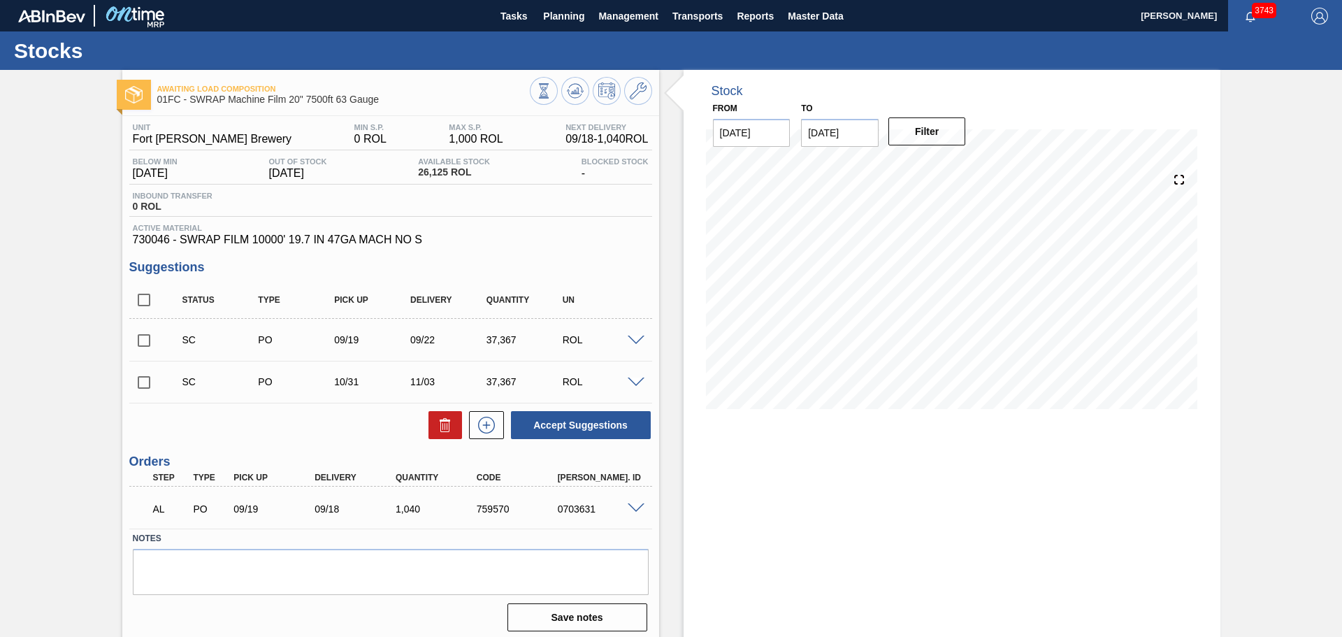
click at [141, 347] on input "checkbox" at bounding box center [143, 340] width 29 height 29
click at [616, 419] on button "Accept Suggestions" at bounding box center [581, 425] width 140 height 28
checkbox input "false"
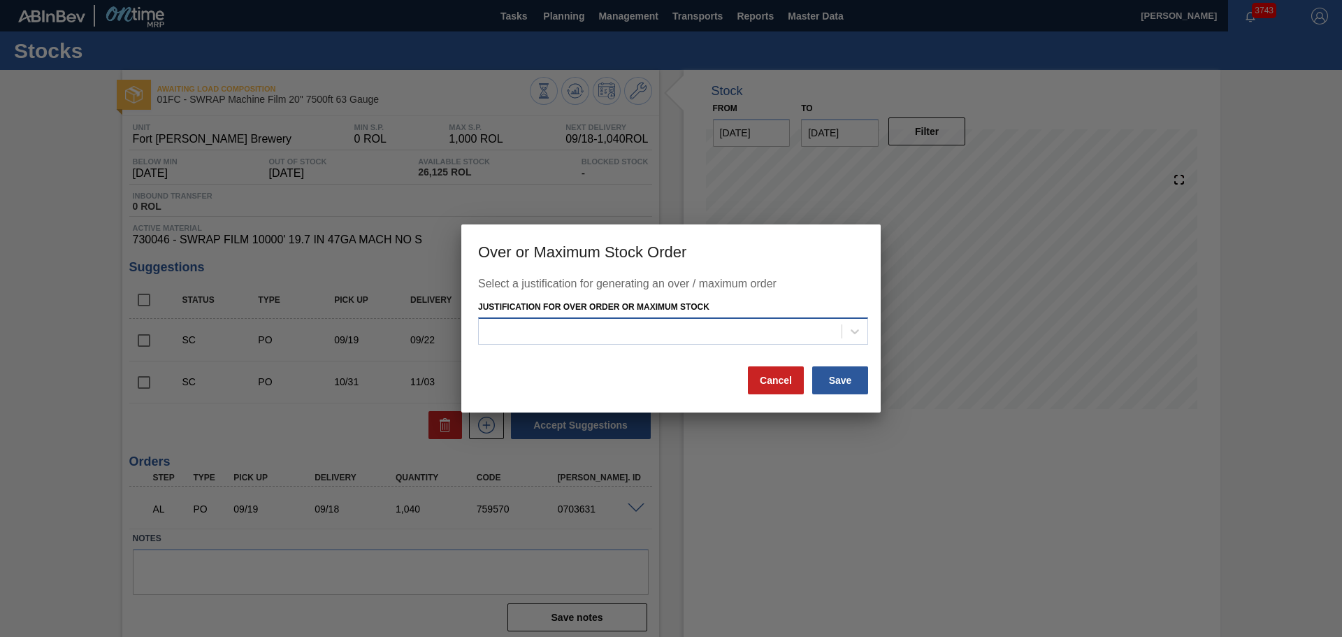
click at [754, 343] on div at bounding box center [673, 330] width 390 height 27
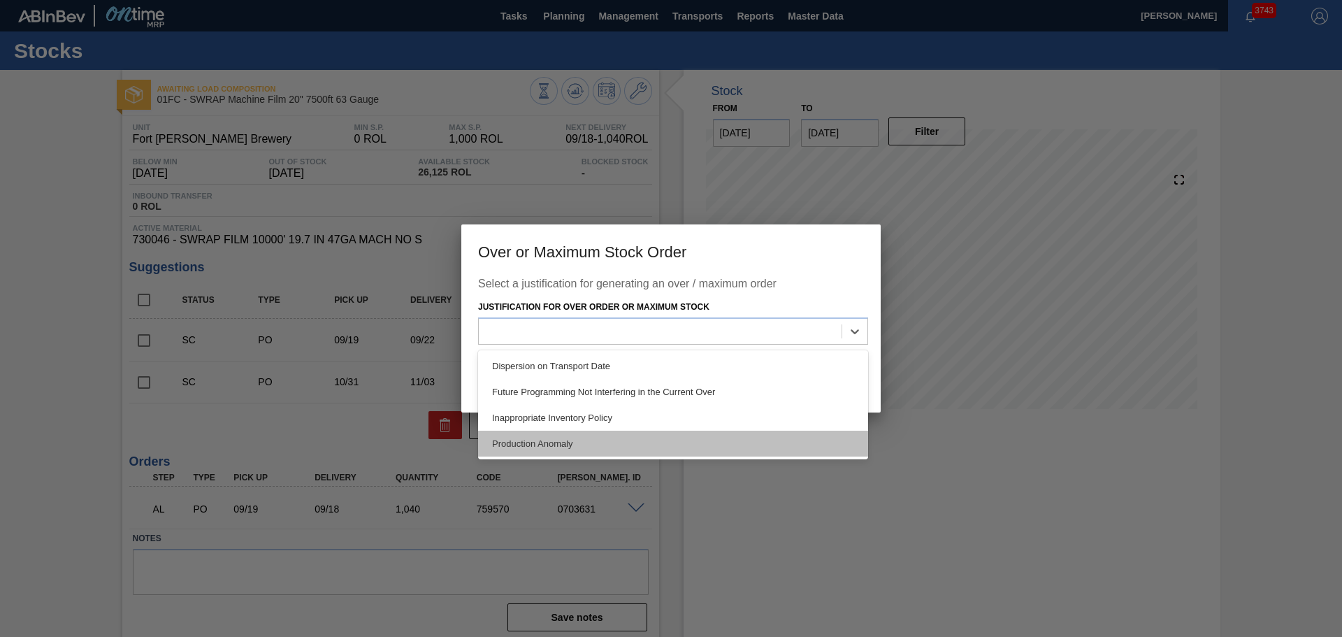
click at [671, 443] on div "Production Anomaly" at bounding box center [673, 444] width 390 height 26
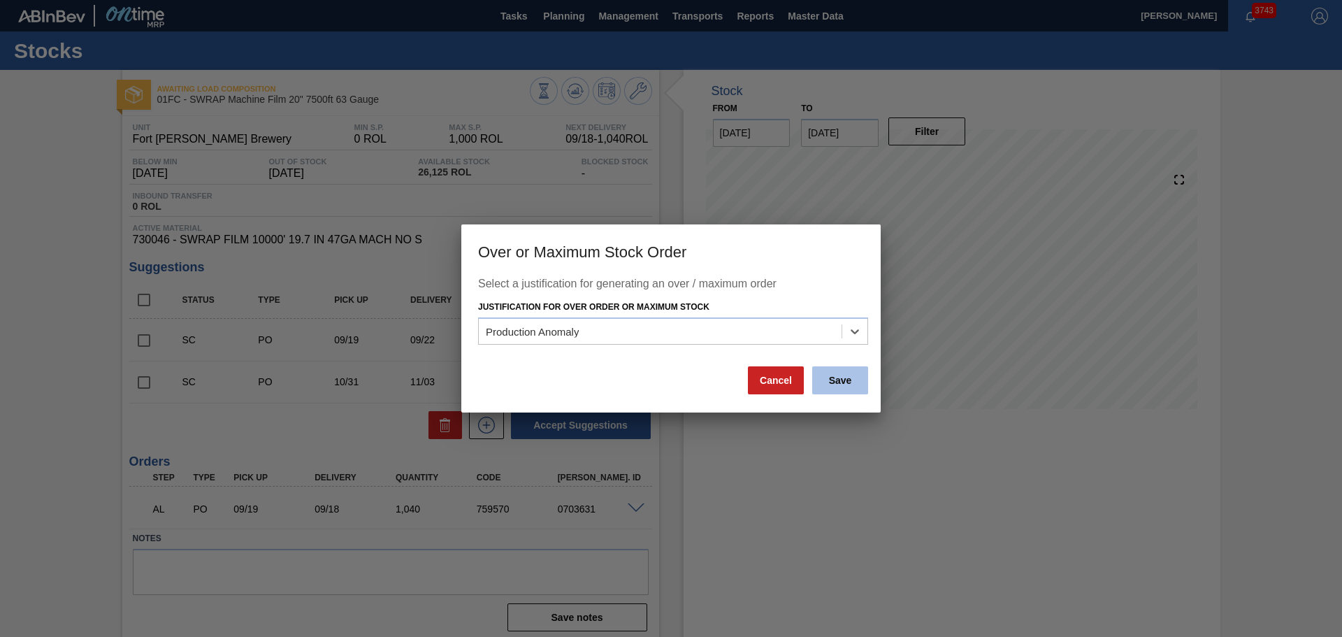
click at [841, 373] on button "Save" at bounding box center [840, 380] width 56 height 28
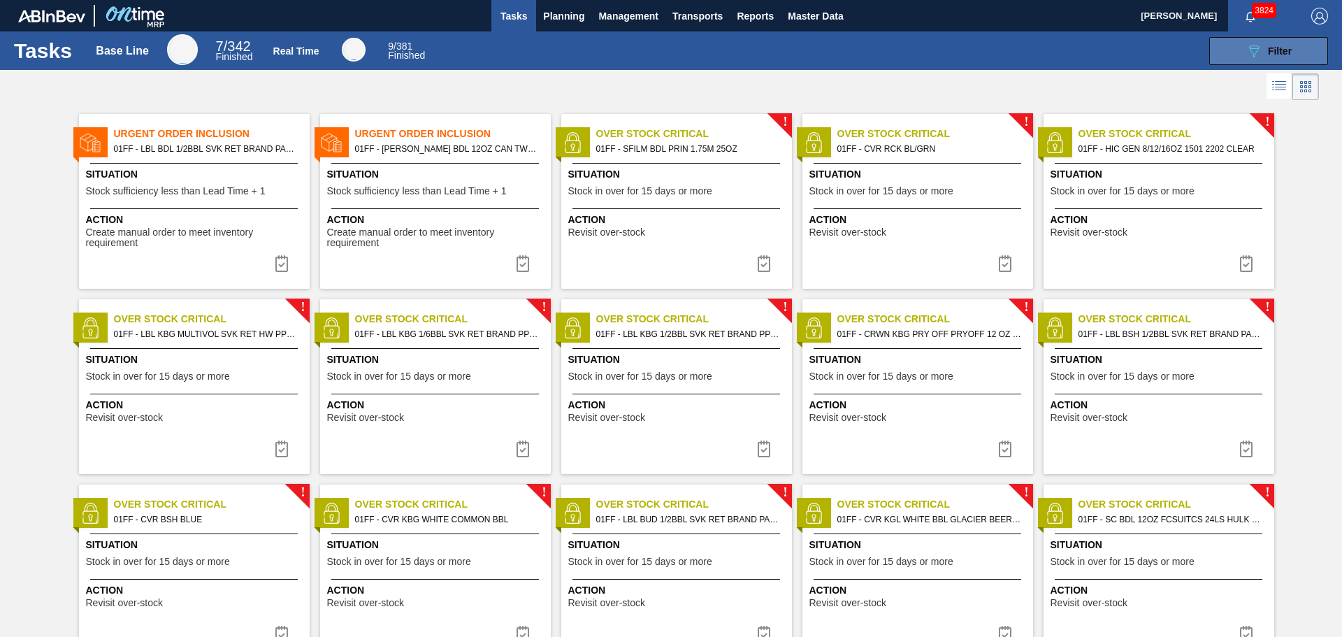
click at [1299, 39] on button "089F7B8B-B2A5-4AFE-B5C0-19BA573D28AC Filter" at bounding box center [1268, 51] width 119 height 28
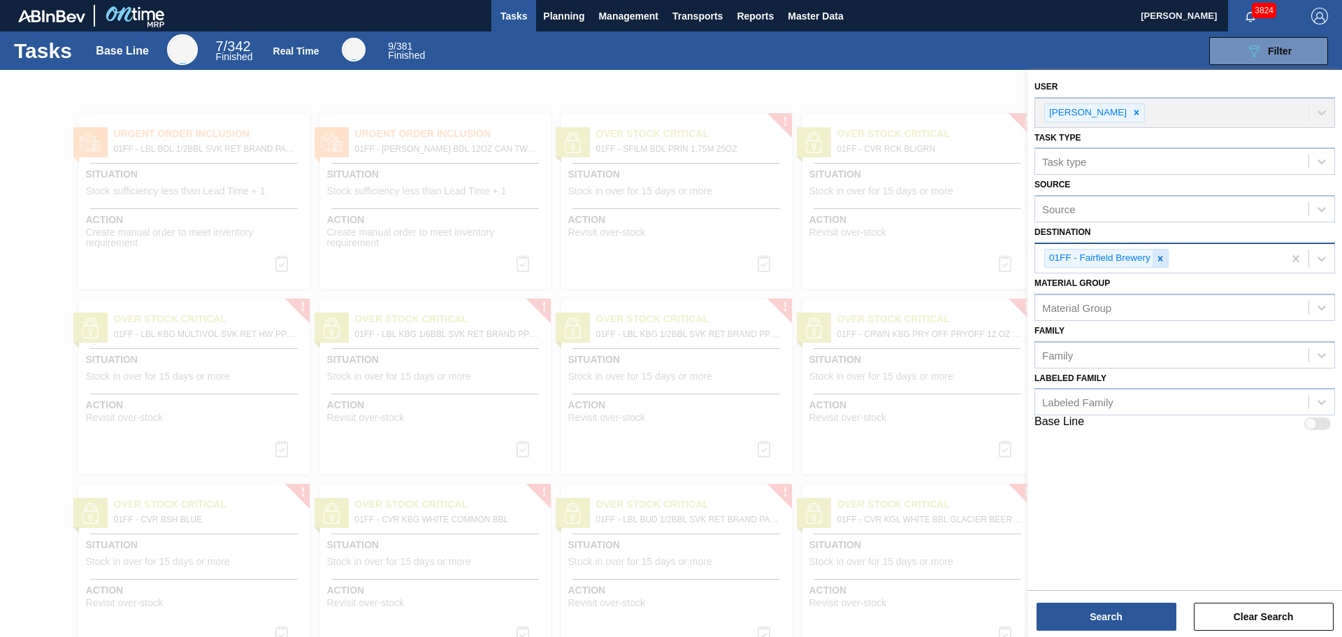
click at [1158, 261] on icon at bounding box center [1160, 258] width 5 height 5
click at [1160, 260] on div "Destination" at bounding box center [1171, 257] width 273 height 20
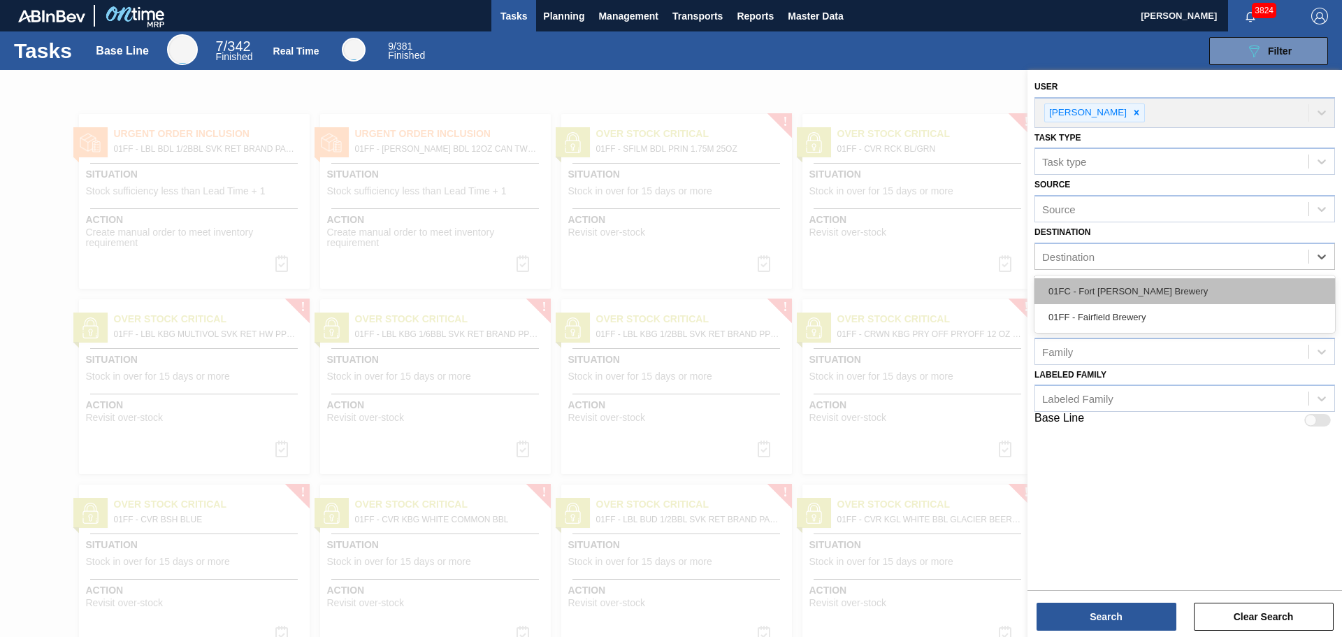
click at [1144, 292] on div "01FC - Fort [PERSON_NAME] Brewery" at bounding box center [1185, 291] width 301 height 26
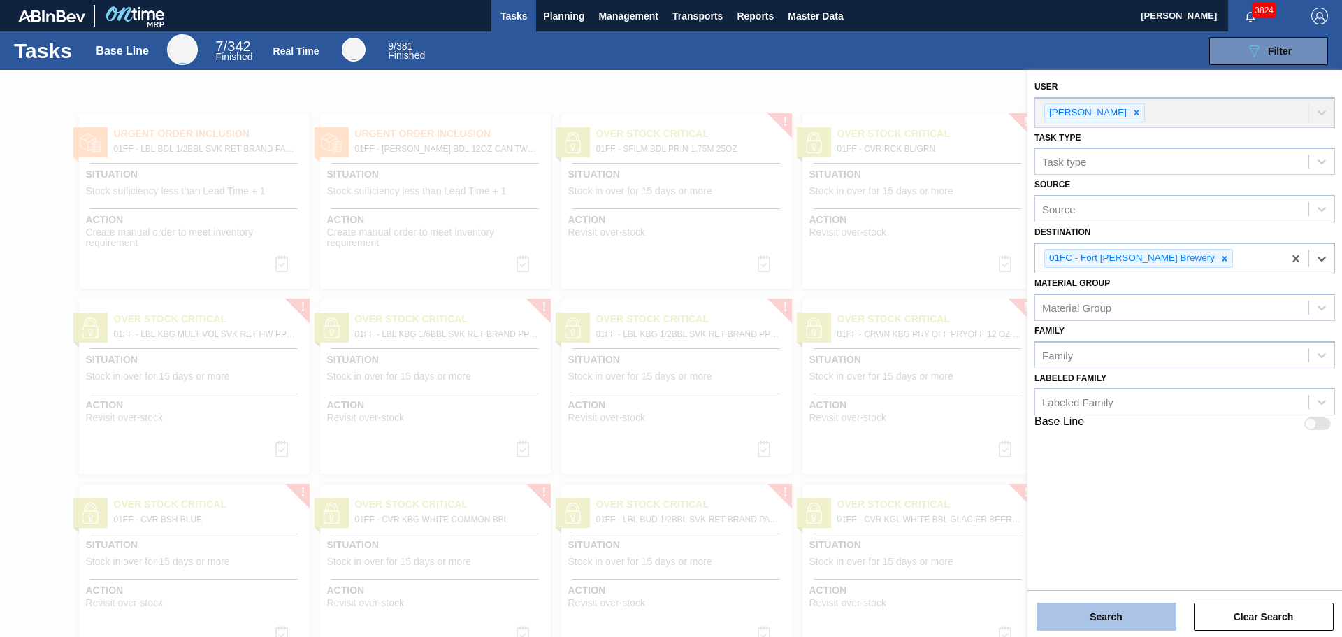
click at [1117, 610] on button "Search" at bounding box center [1107, 617] width 140 height 28
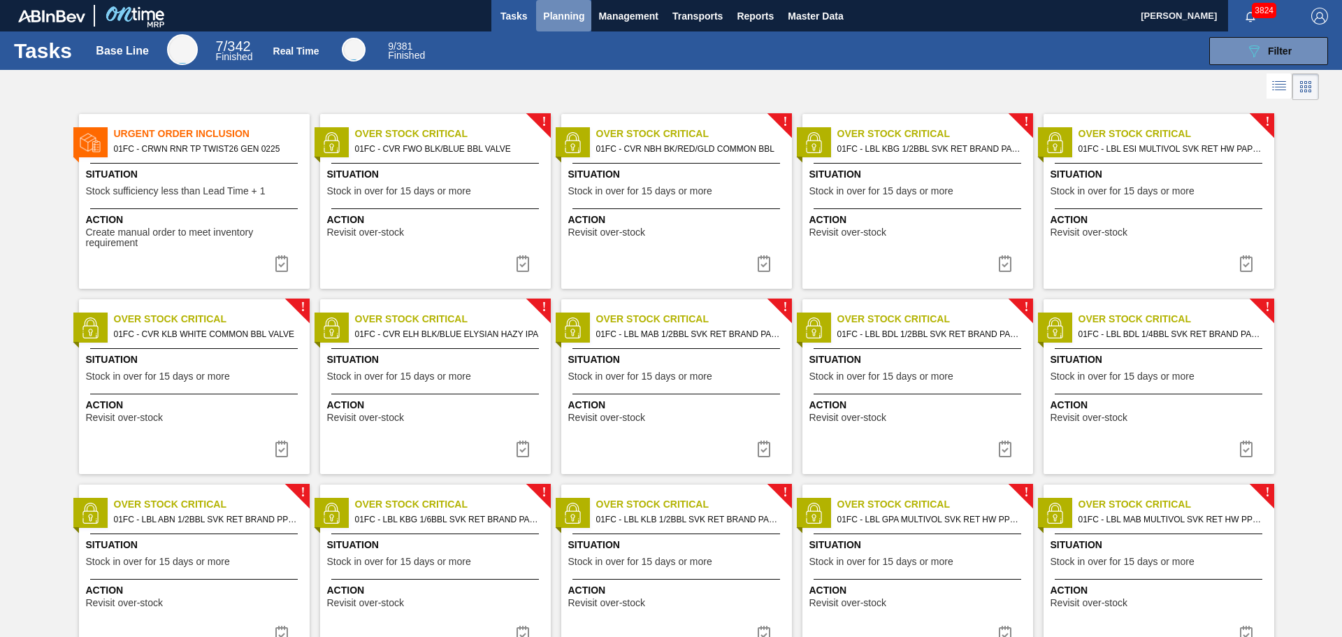
click at [565, 10] on span "Planning" at bounding box center [563, 16] width 41 height 17
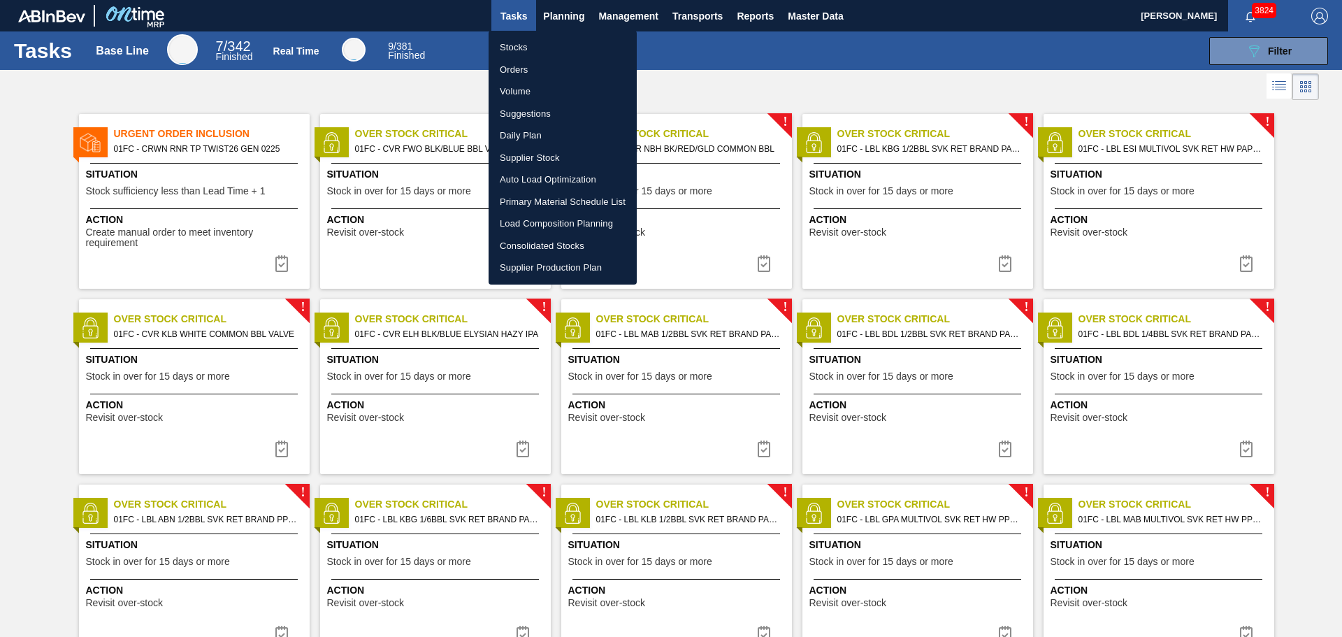
click at [525, 108] on li "Suggestions" at bounding box center [563, 114] width 148 height 22
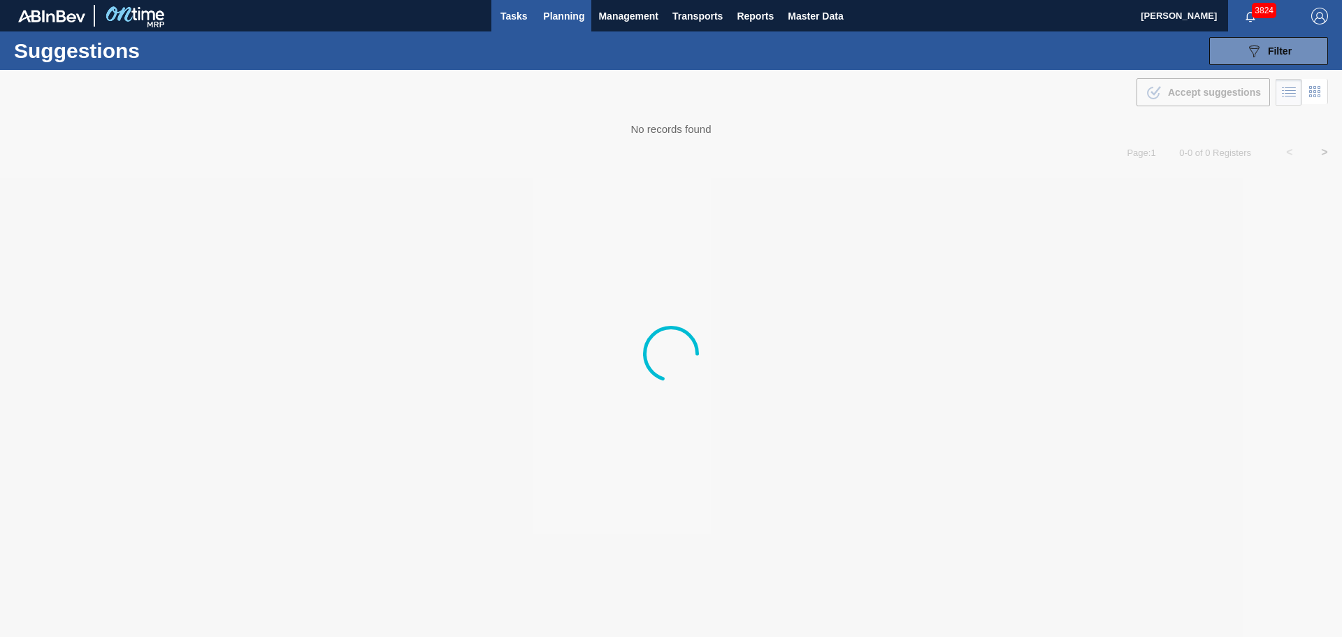
type from "[DATE]"
type to "[DATE]"
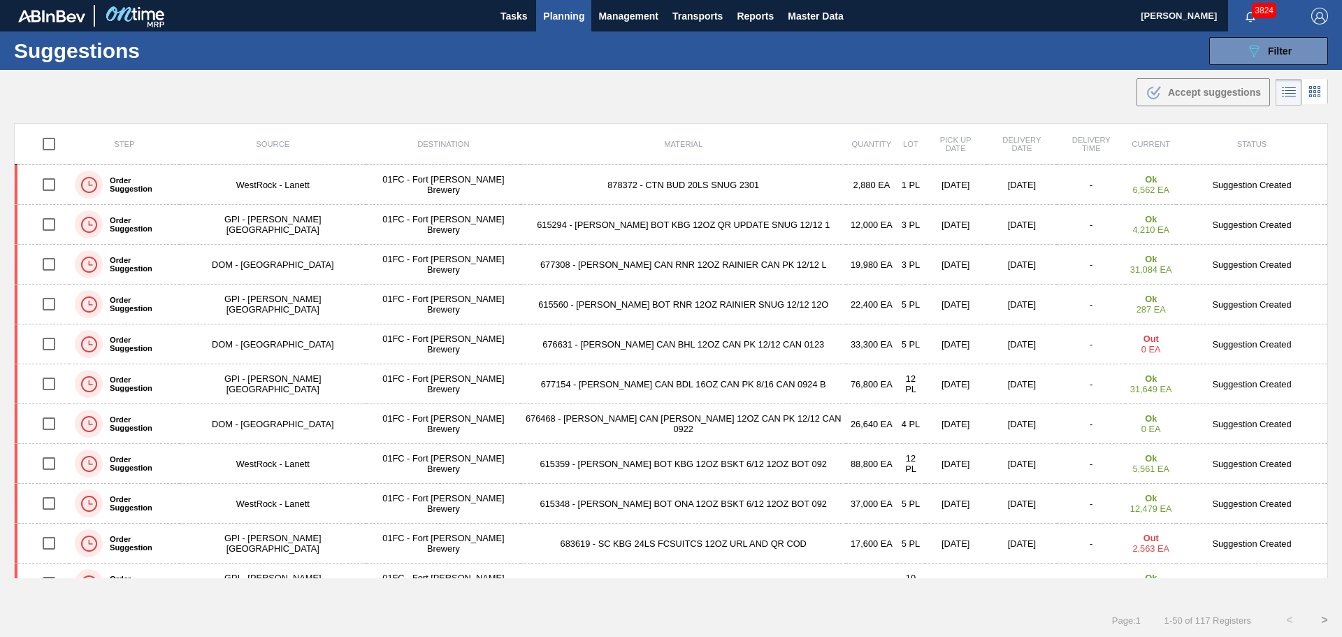
click at [596, 388] on td "677154 - CARR CAN BDL 16OZ CAN PK 8/16 CAN 0924 B" at bounding box center [683, 384] width 325 height 40
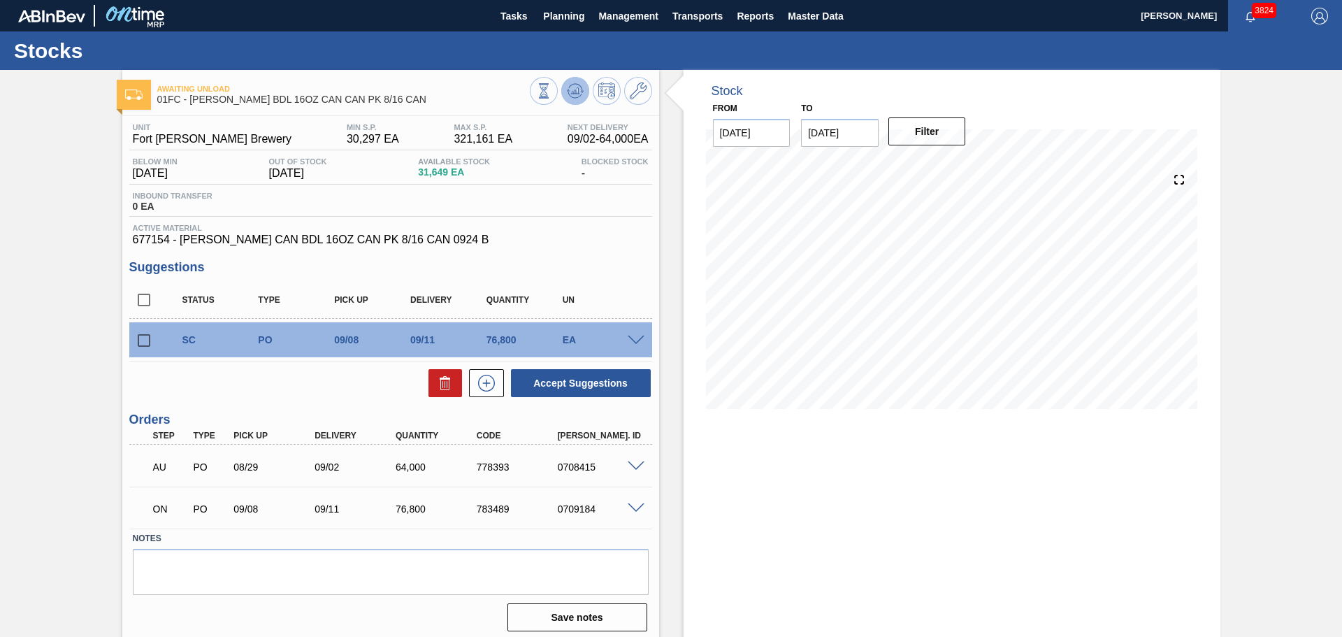
click at [570, 96] on icon at bounding box center [575, 90] width 17 height 17
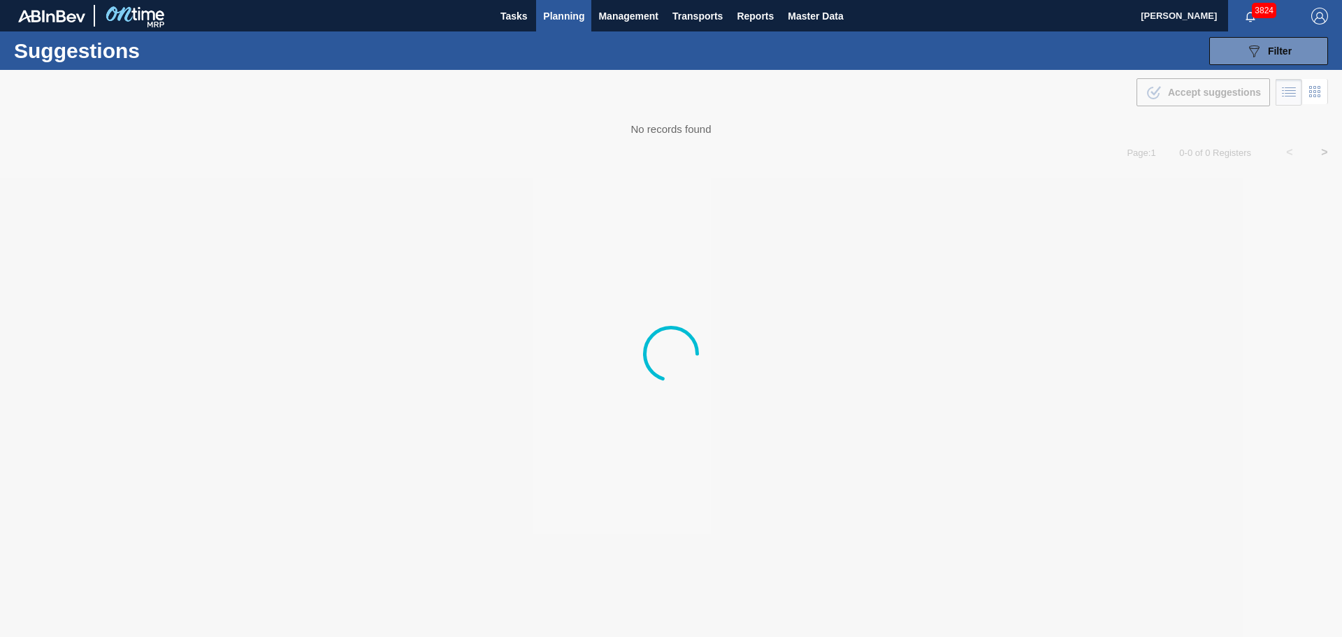
type from "[DATE]"
type to "[DATE]"
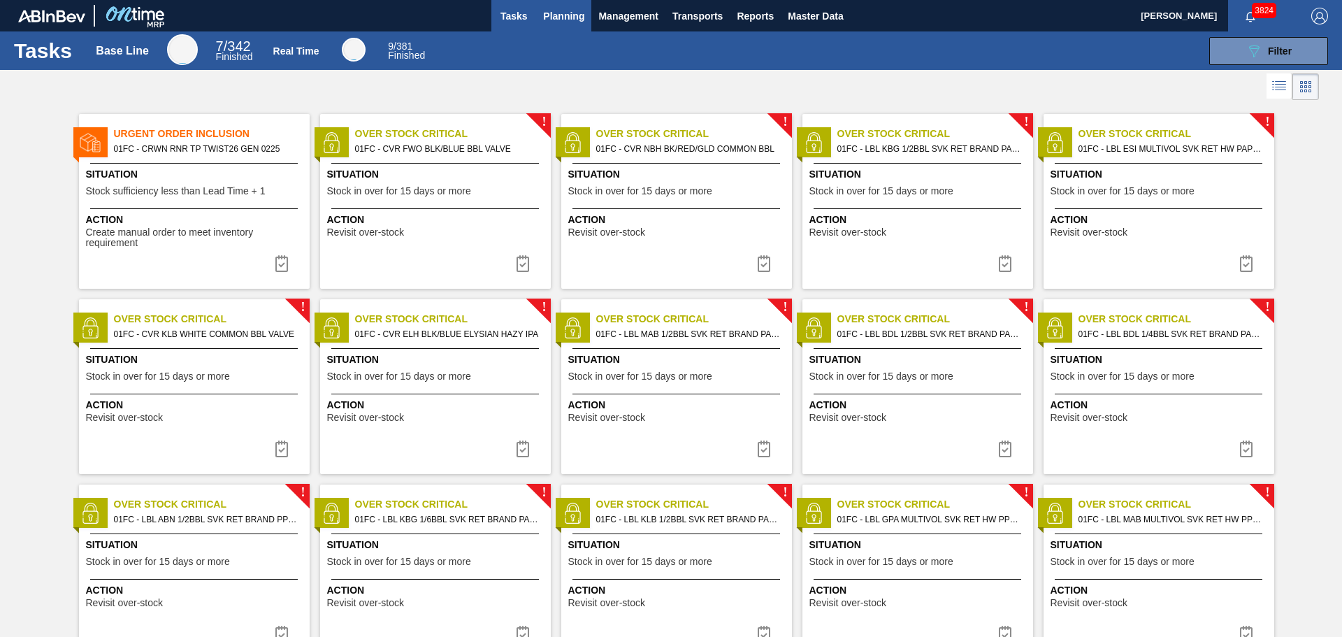
click at [561, 15] on span "Planning" at bounding box center [563, 16] width 41 height 17
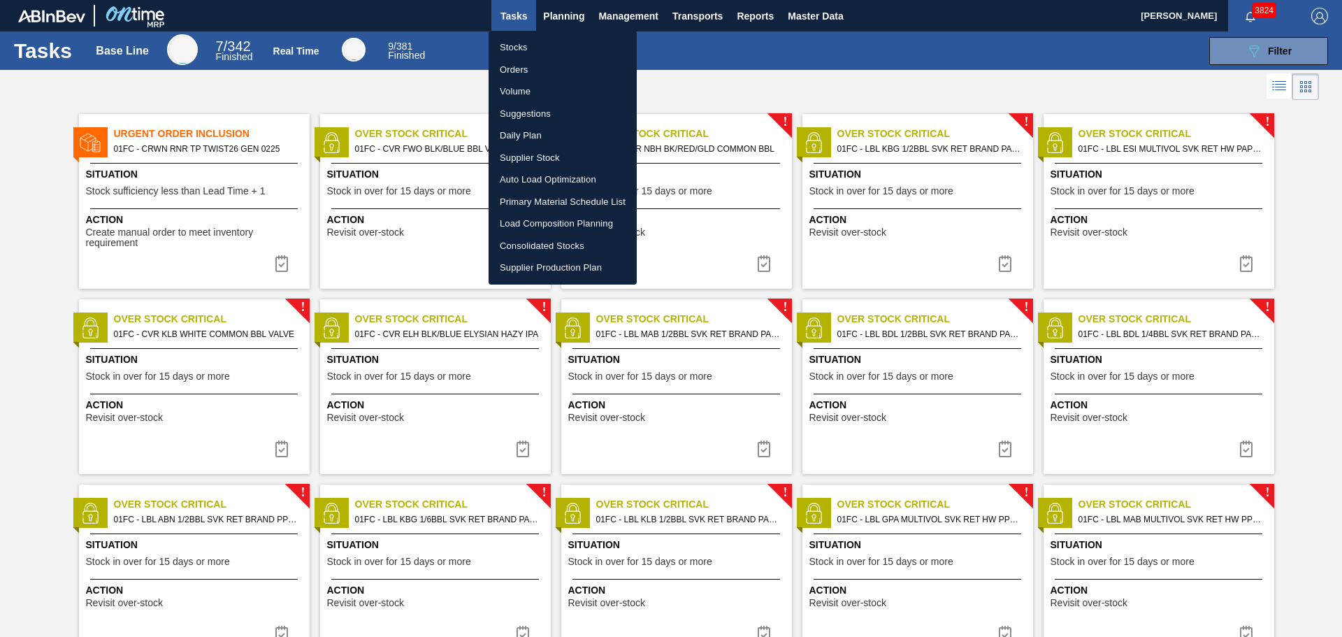
click at [570, 218] on li "Load Composition Planning" at bounding box center [563, 224] width 148 height 22
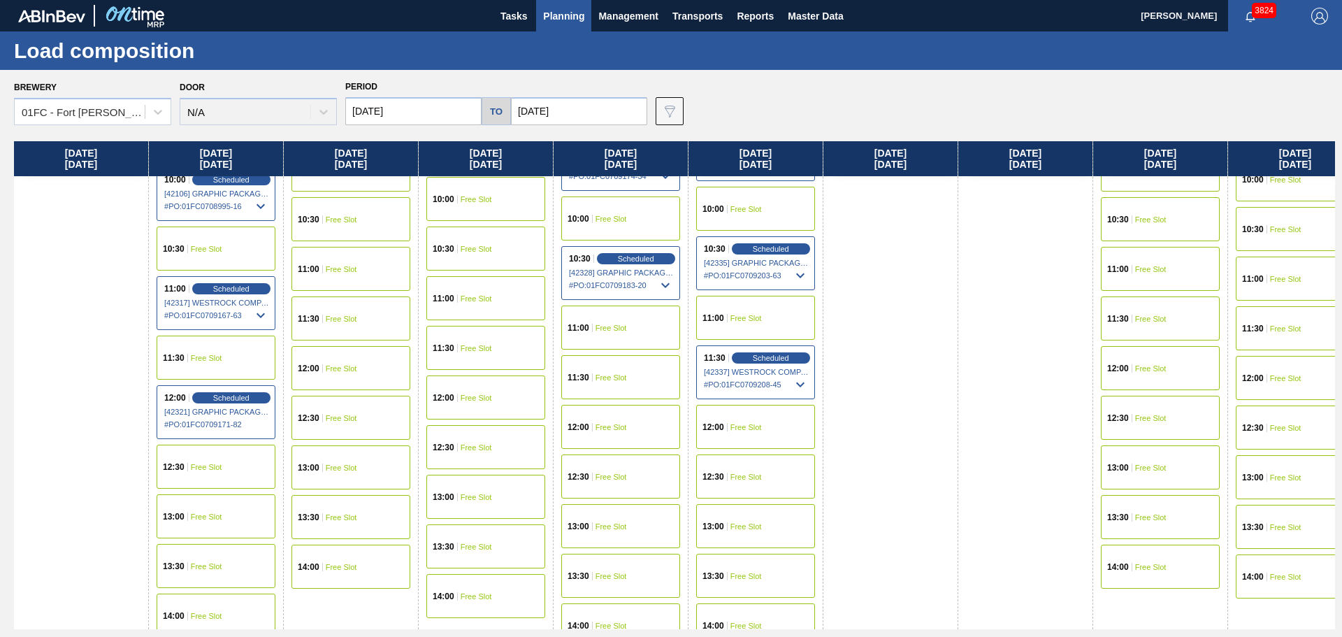
scroll to position [618, 0]
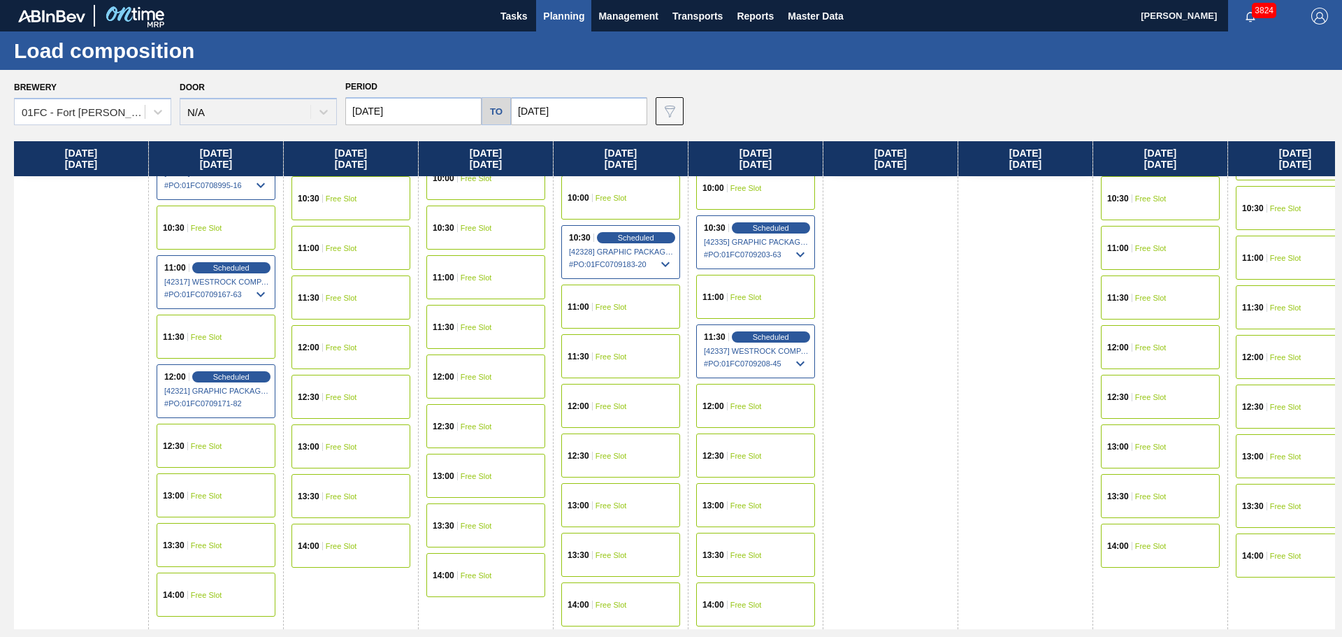
click at [763, 455] on div "12:30 Free Slot" at bounding box center [755, 455] width 119 height 44
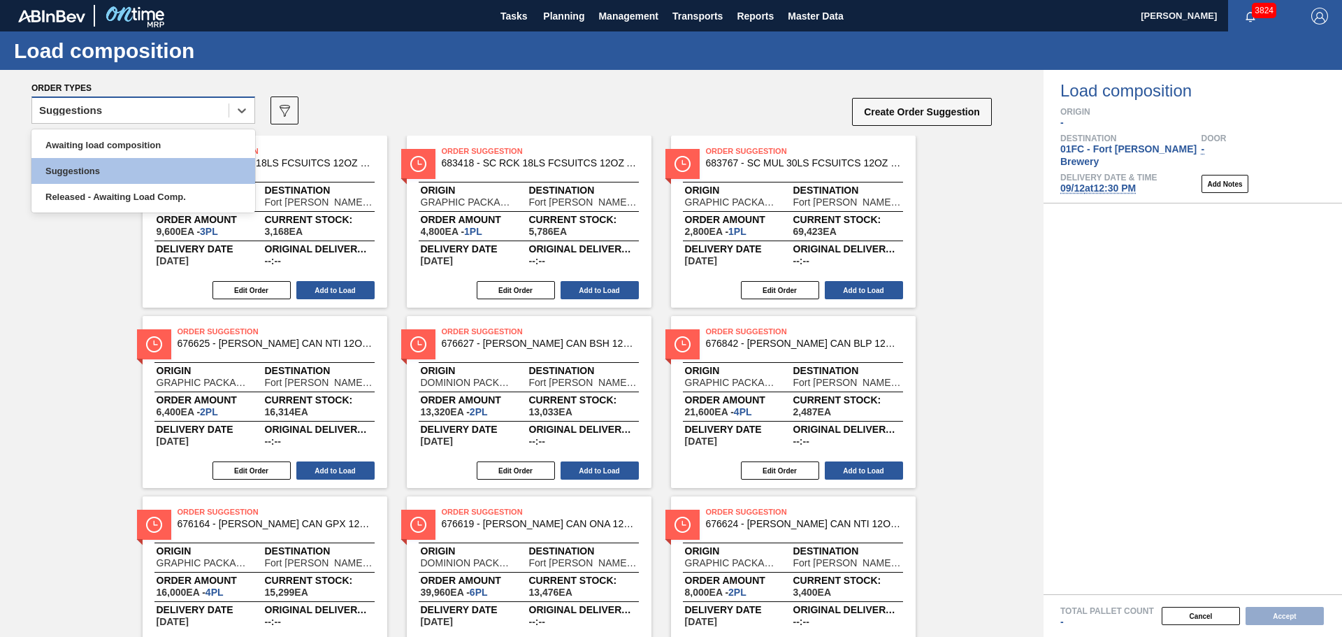
click at [198, 106] on div "Suggestions" at bounding box center [130, 111] width 196 height 20
click at [180, 138] on div "Awaiting load composition" at bounding box center [143, 145] width 224 height 26
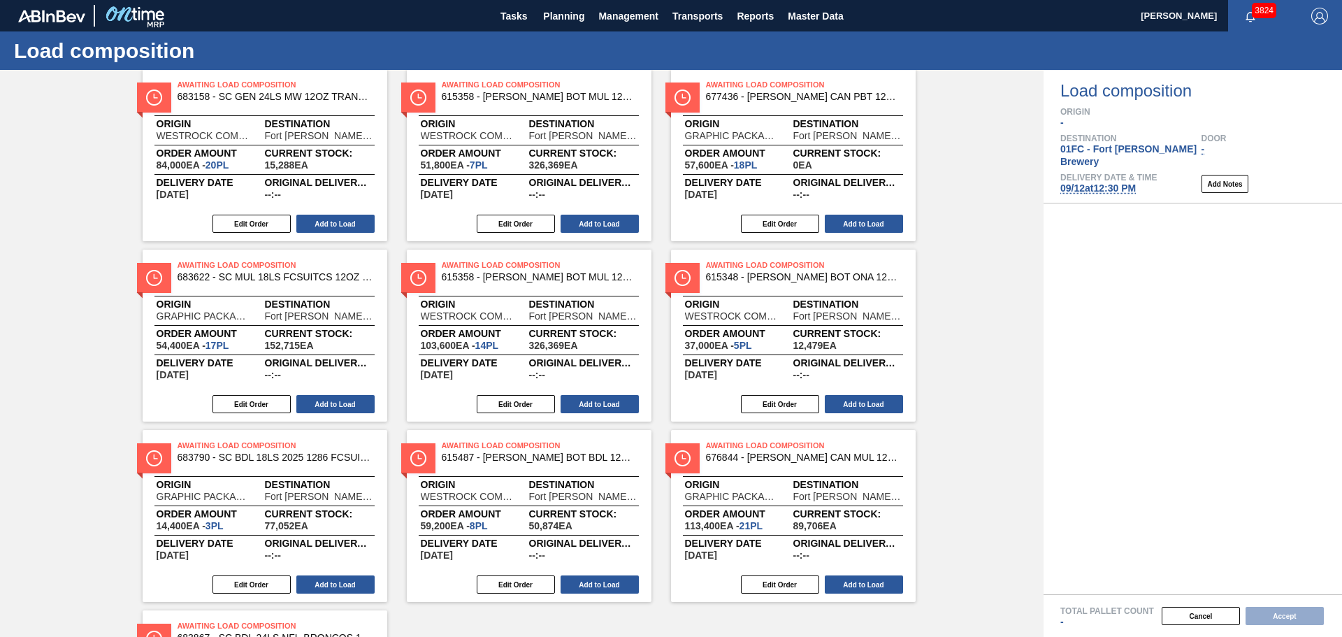
scroll to position [795, 0]
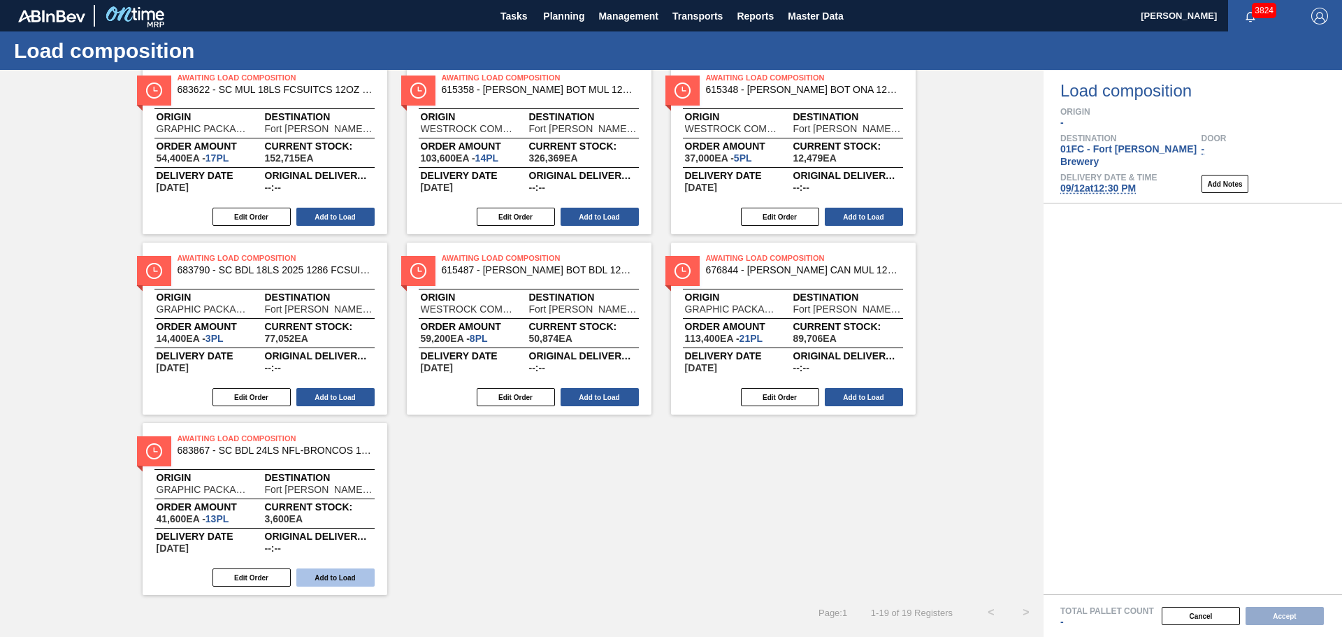
click at [357, 575] on button "Add to Load" at bounding box center [335, 577] width 78 height 18
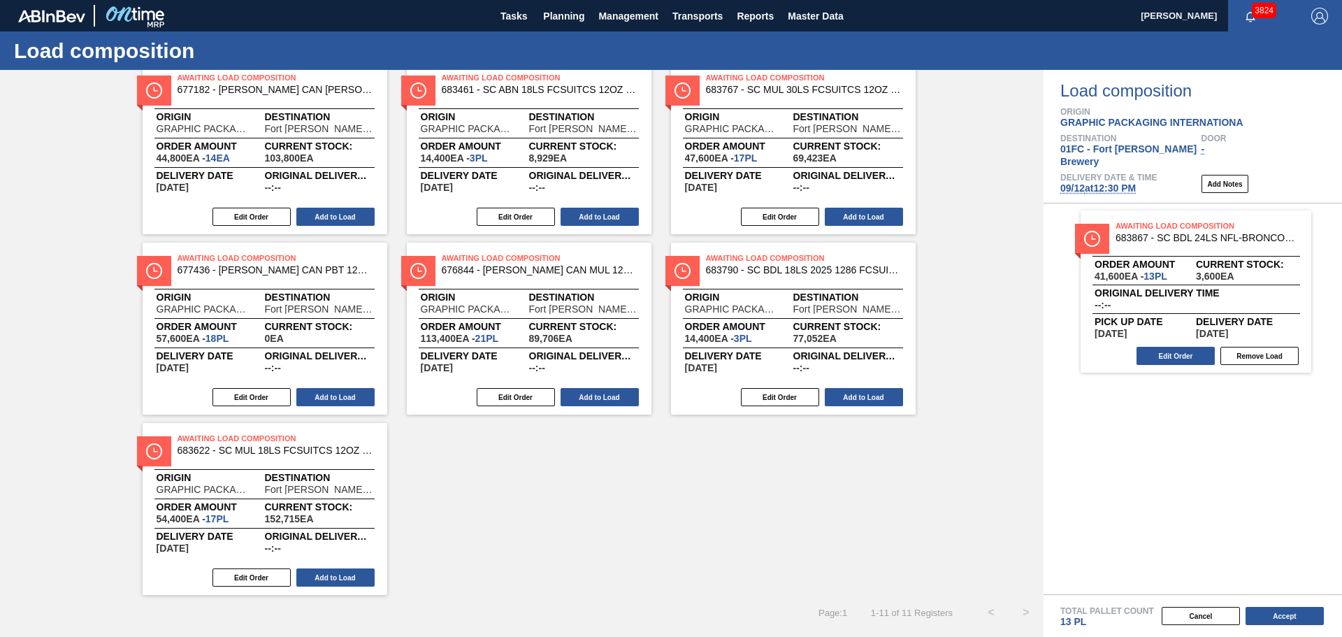
scroll to position [254, 0]
click at [253, 579] on button "Edit Order" at bounding box center [252, 577] width 78 height 18
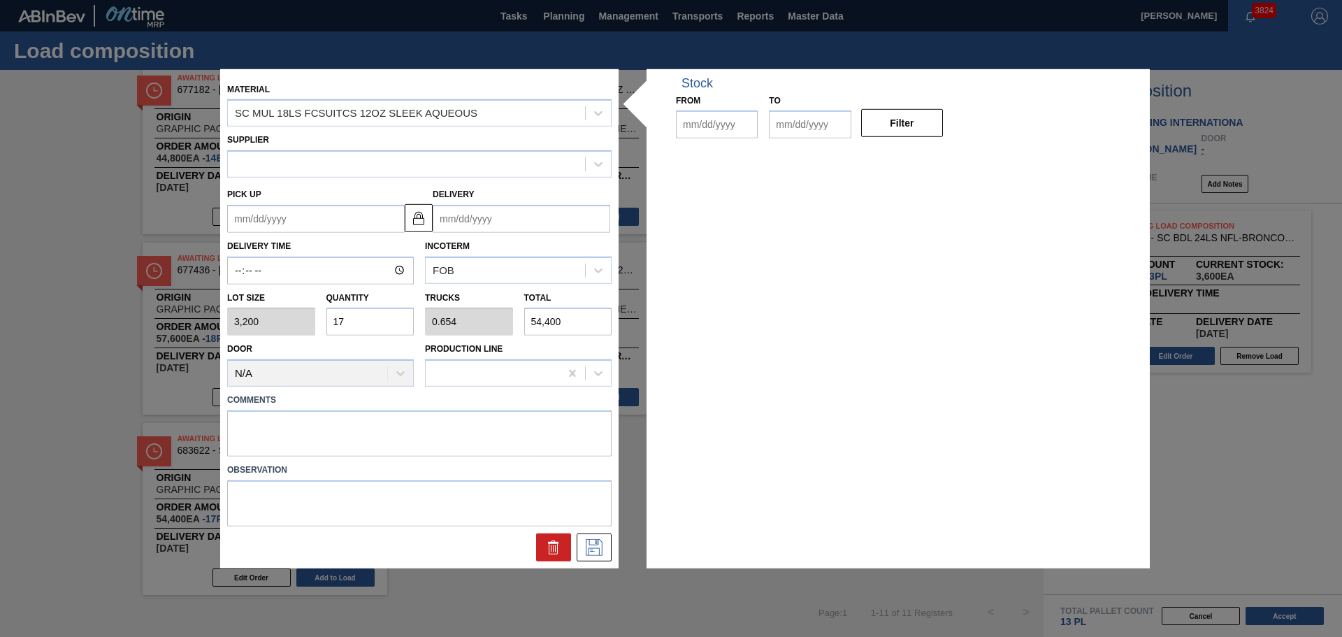
type input "3,200"
type input "17"
type input "0.654"
type input "54,400"
type up "[DATE]"
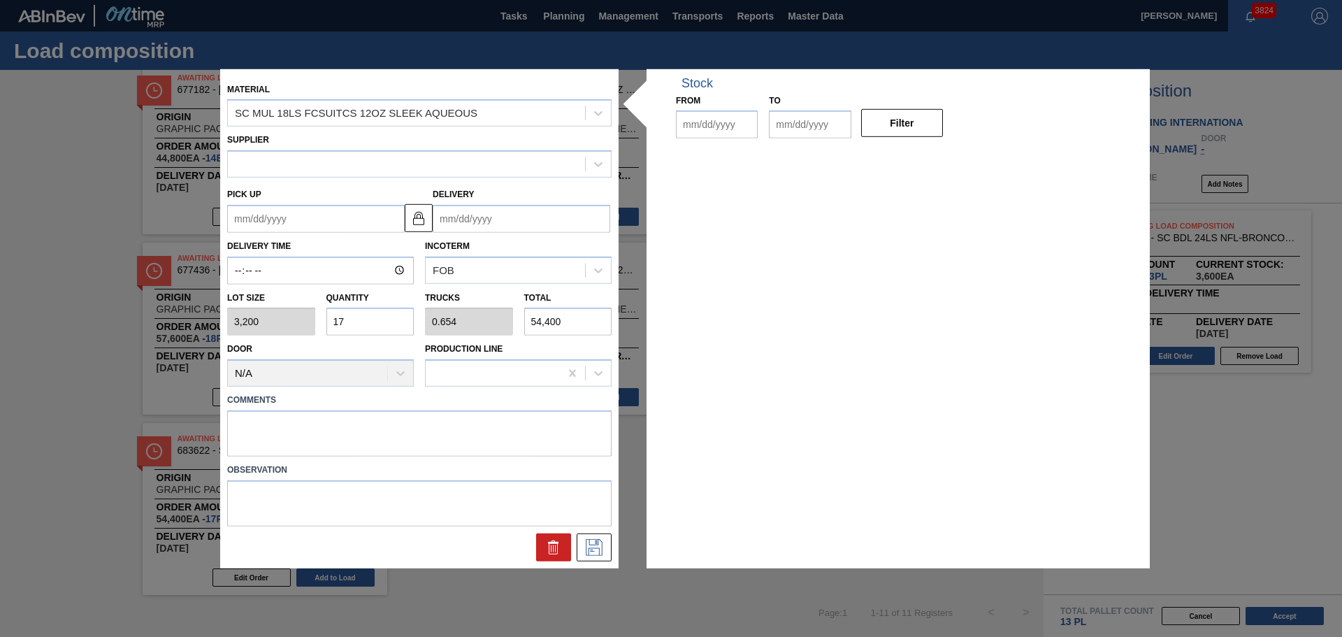
type input "[DATE]"
click at [308, 318] on div "Lot size 3,200 Quantity 17 Trucks 0.654 Total 54,400" at bounding box center [420, 311] width 396 height 52
type input "1"
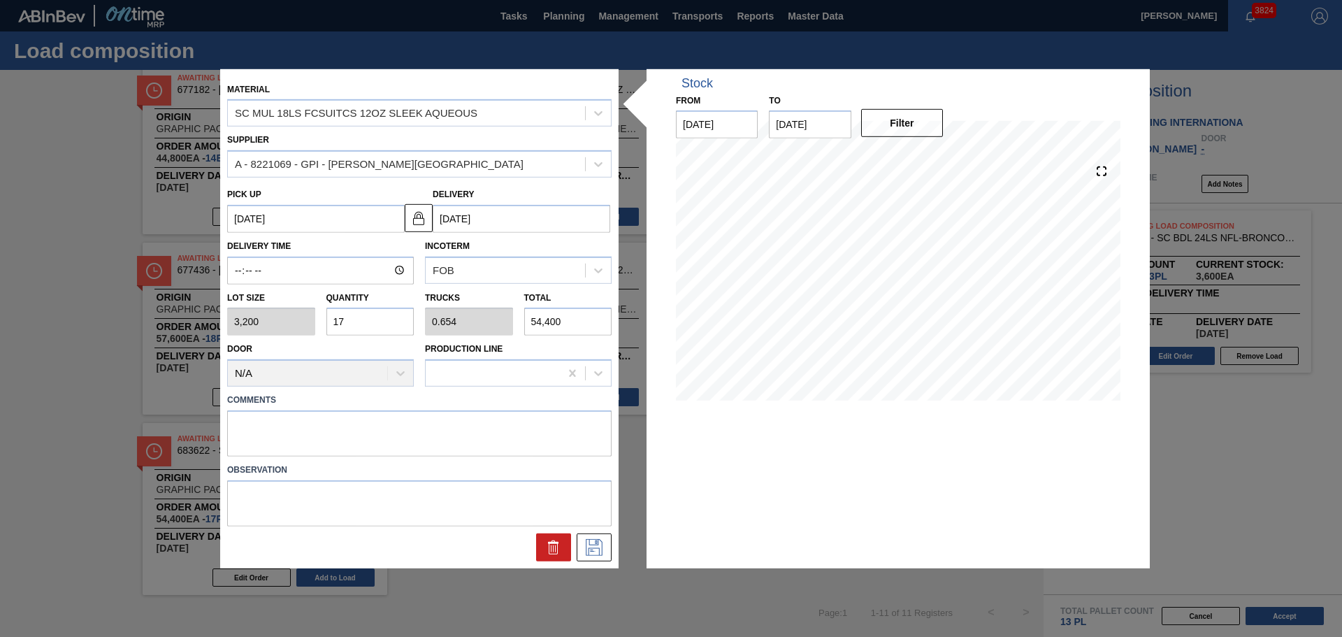
type input "0.038"
type input "3,200"
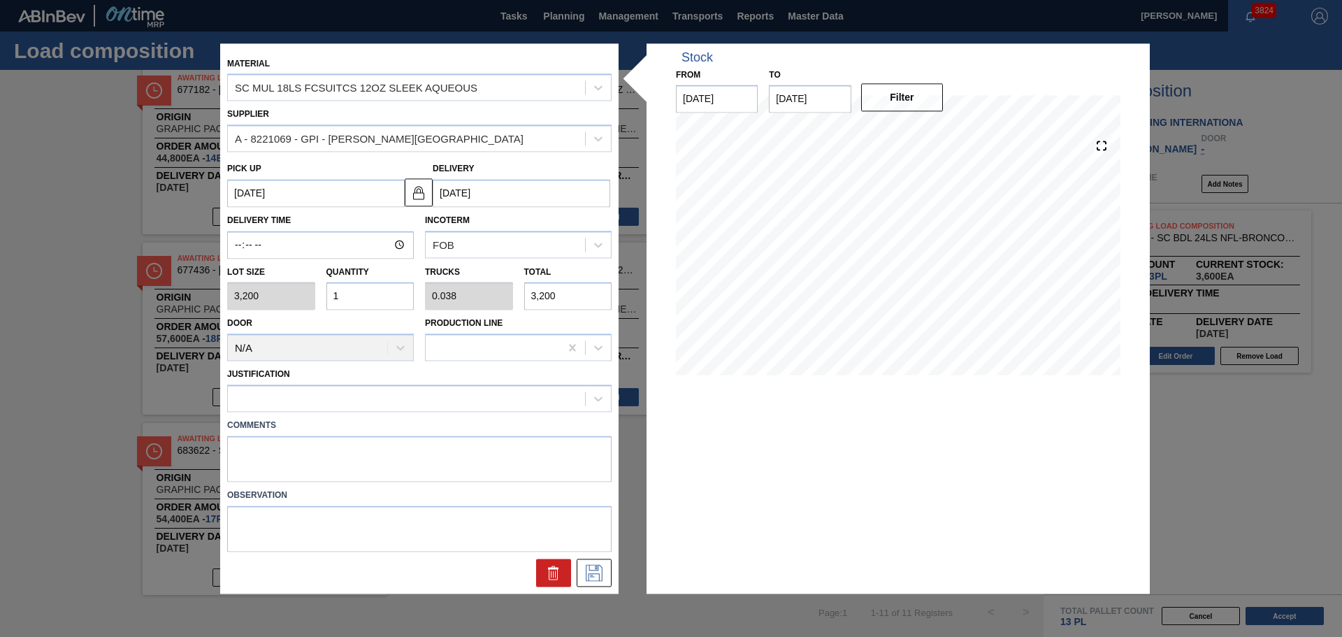
type input "11"
type input "0.423"
type input "35,200"
type input "11"
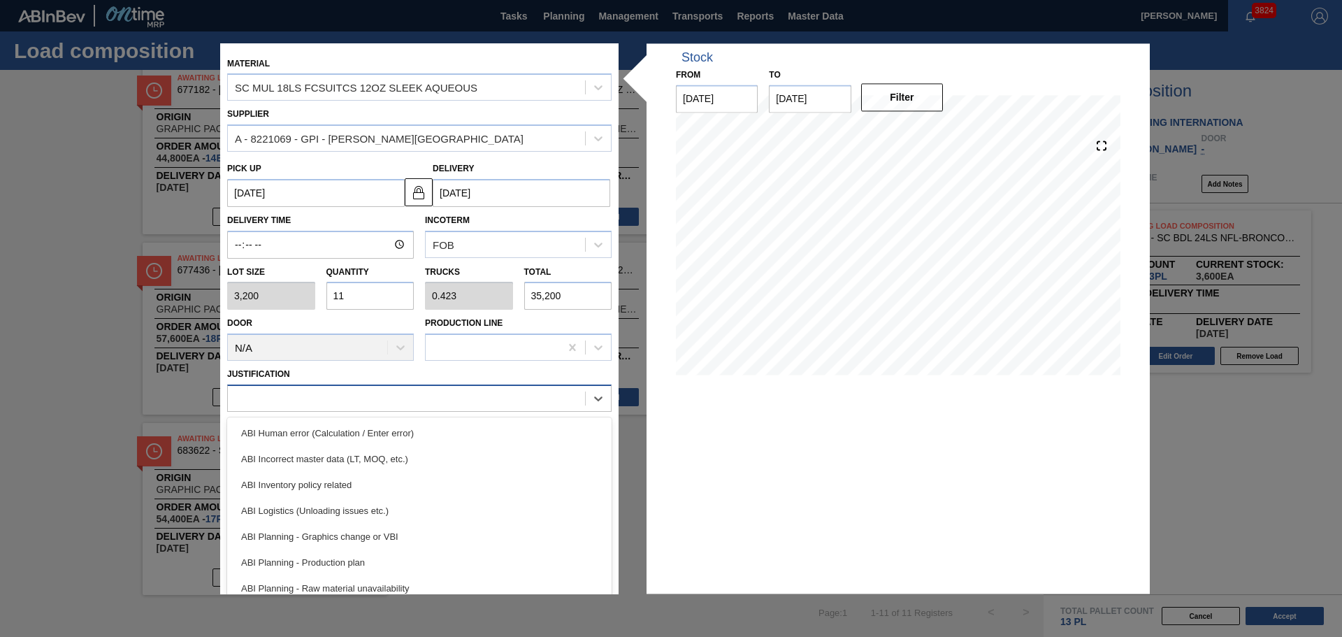
click at [407, 394] on div at bounding box center [406, 399] width 357 height 20
click at [396, 484] on div "ABI Inventory policy related" at bounding box center [419, 485] width 384 height 26
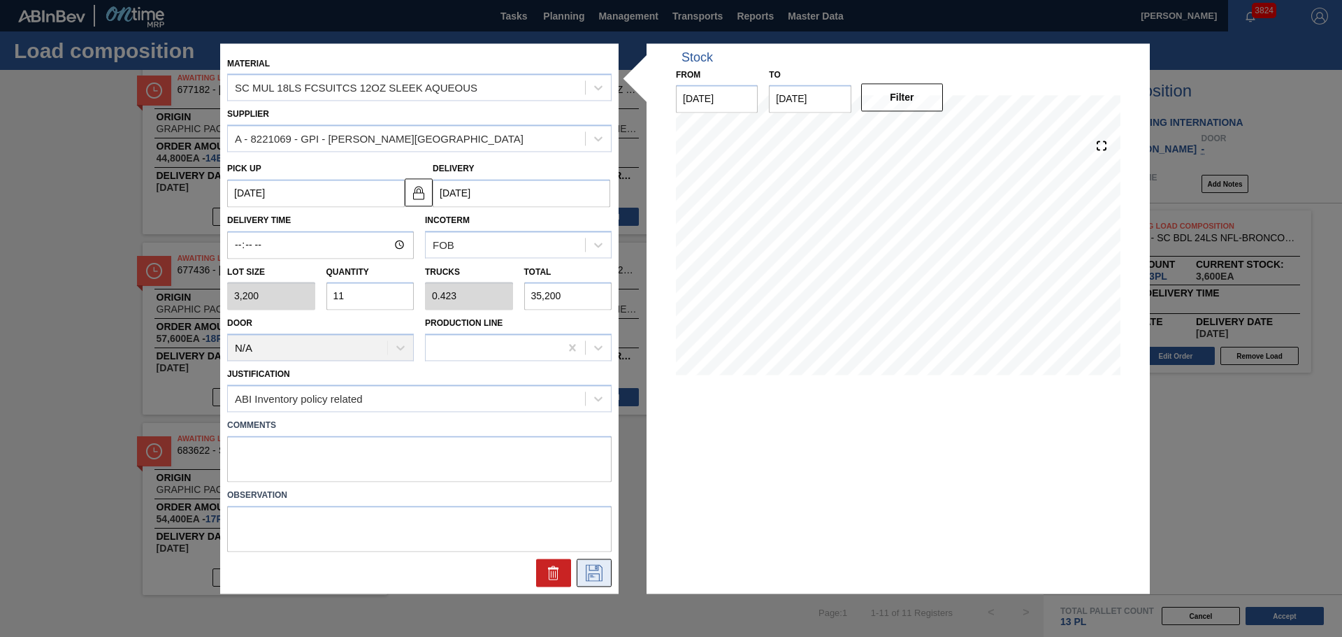
click at [605, 572] on button at bounding box center [594, 573] width 35 height 28
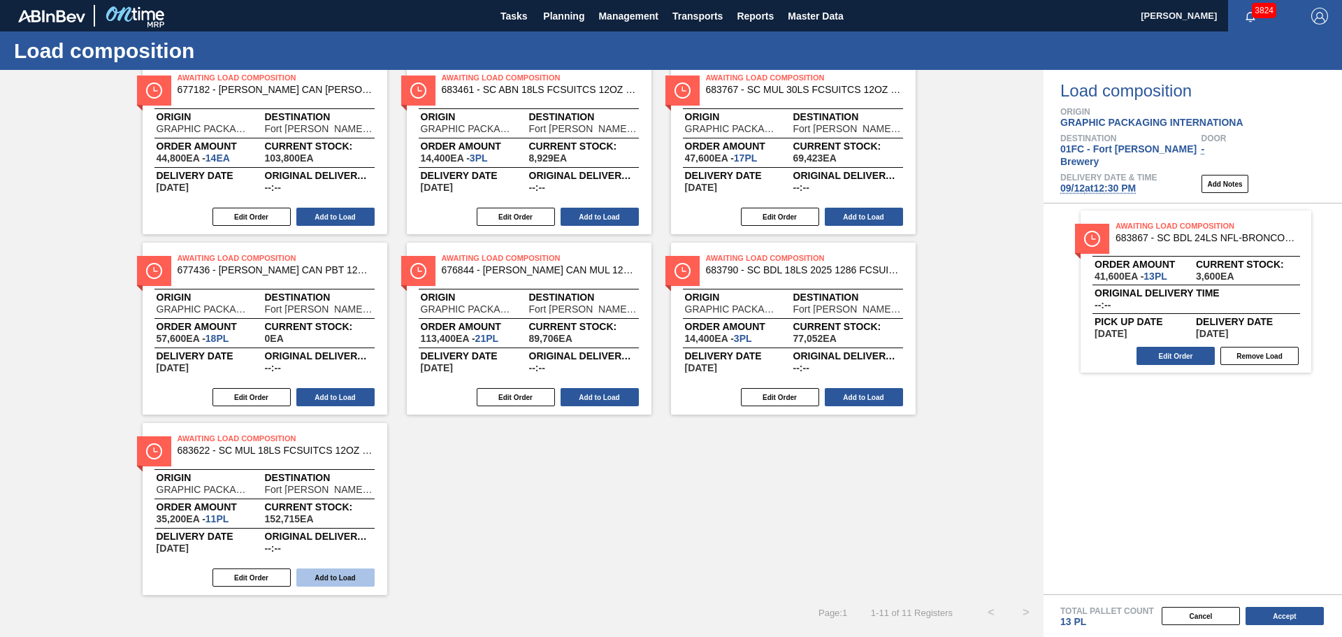
click at [366, 579] on button "Add to Load" at bounding box center [335, 577] width 78 height 18
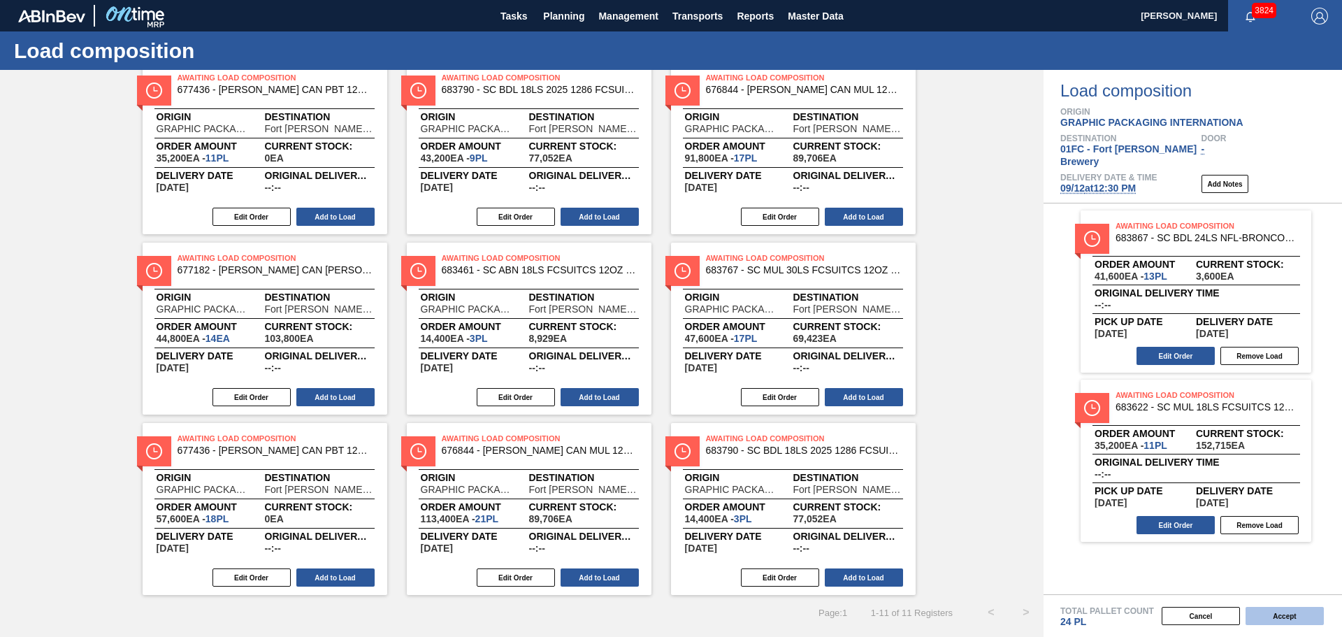
click at [1261, 614] on button "Accept" at bounding box center [1285, 616] width 78 height 18
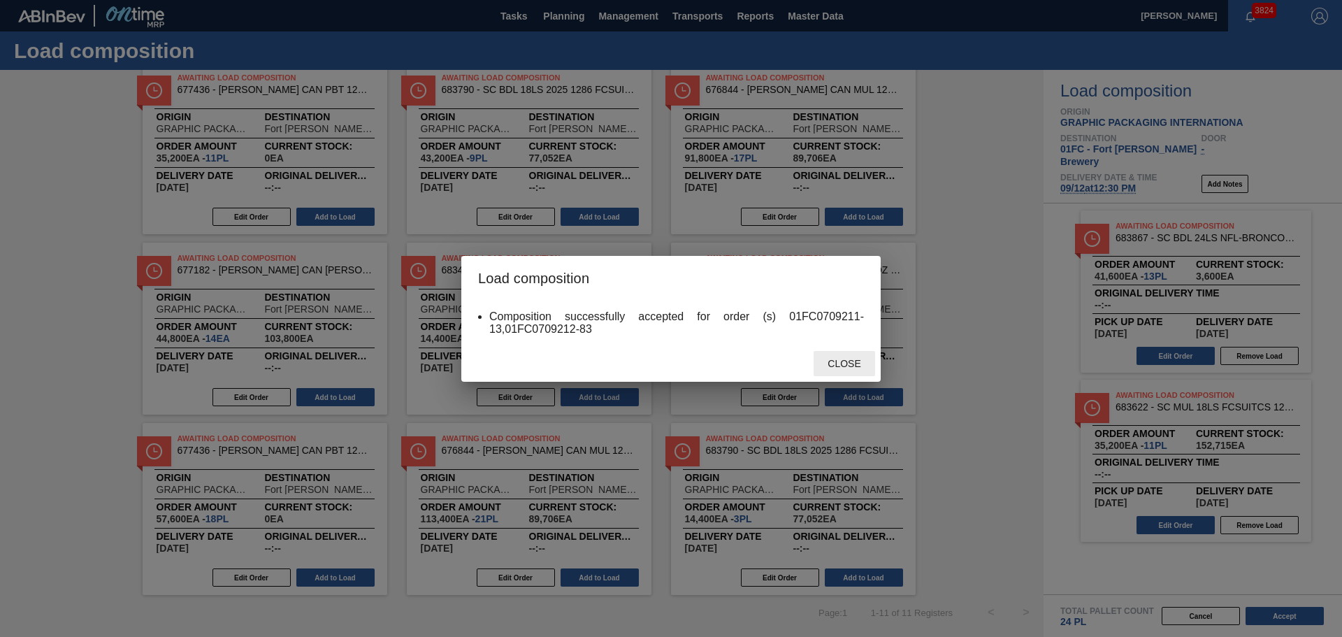
click at [851, 365] on span "Close" at bounding box center [843, 363] width 55 height 11
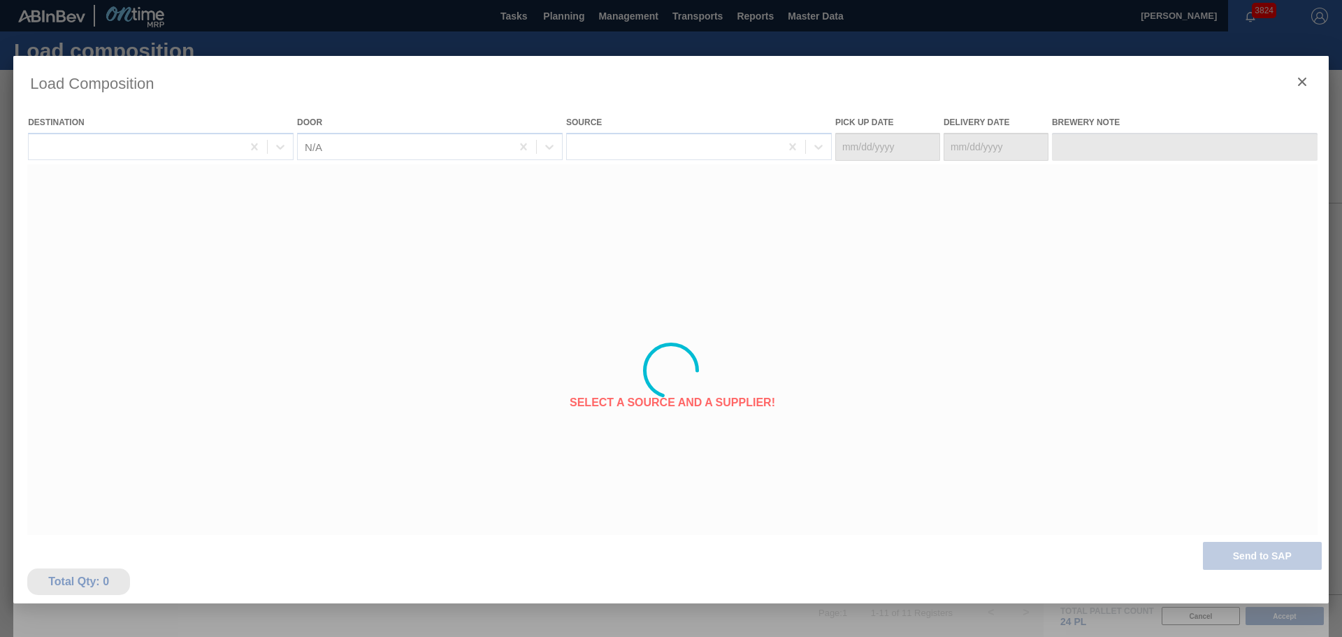
type Date "[DATE]"
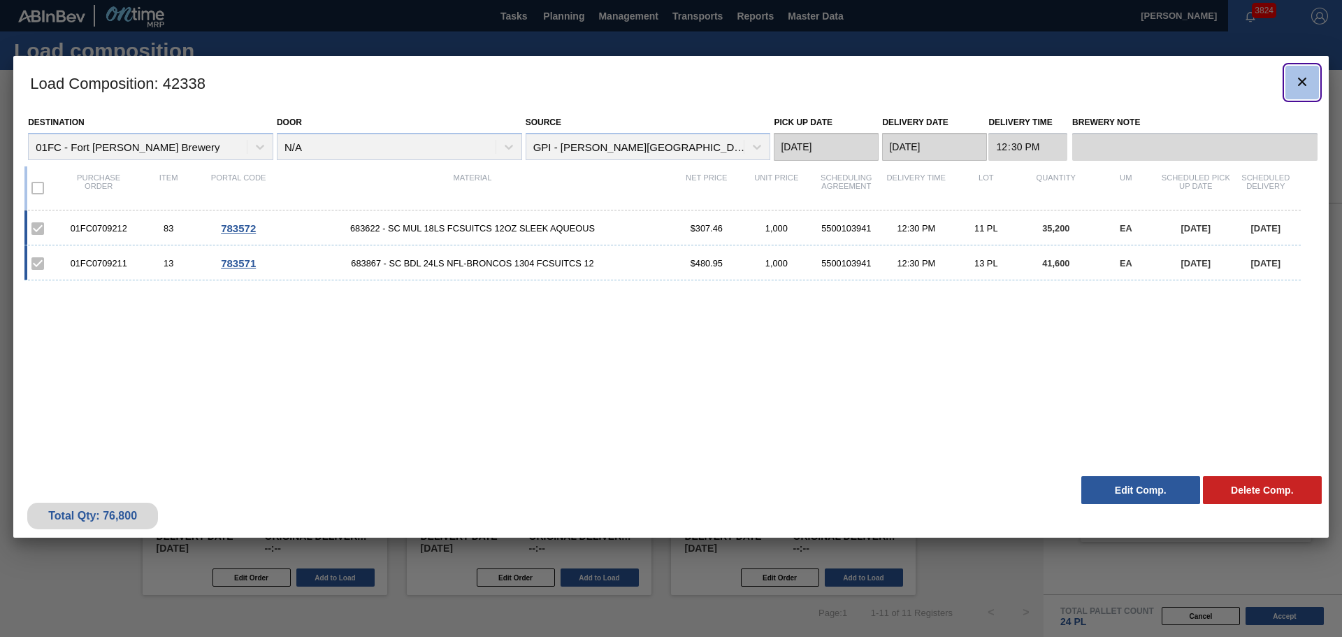
click at [1310, 80] on icon "botão de ícone" at bounding box center [1302, 81] width 17 height 17
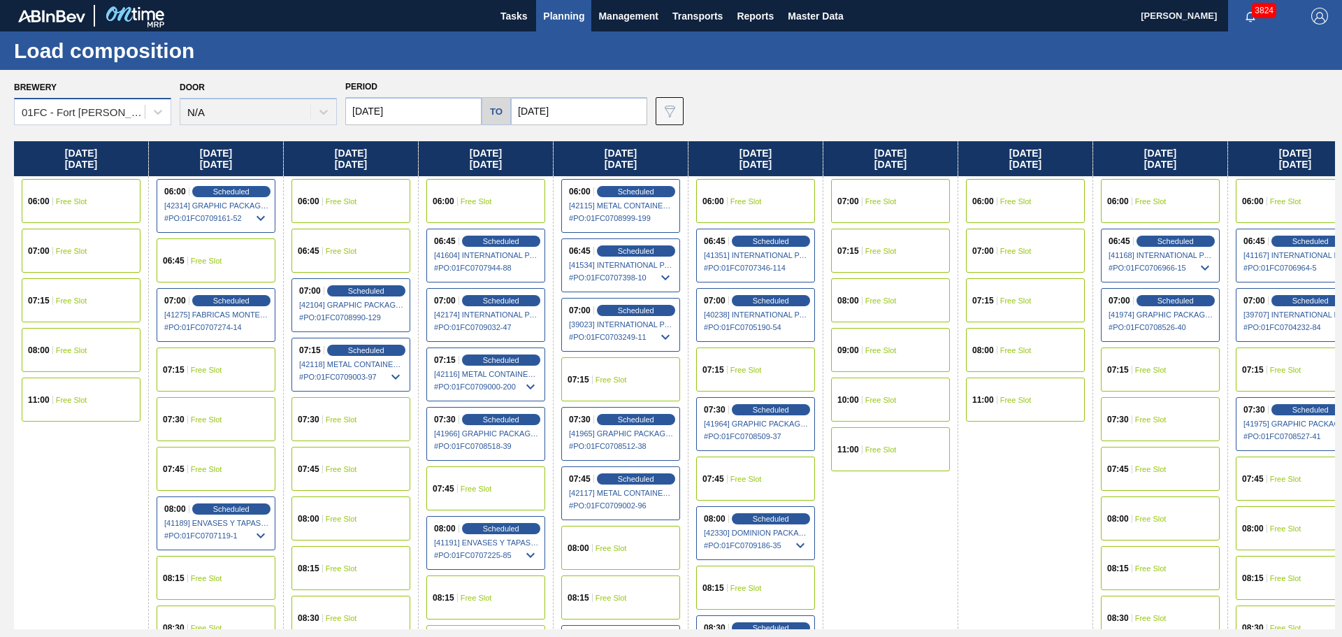
click at [89, 113] on div "01FC - Fort [PERSON_NAME] Brewery" at bounding box center [84, 112] width 124 height 12
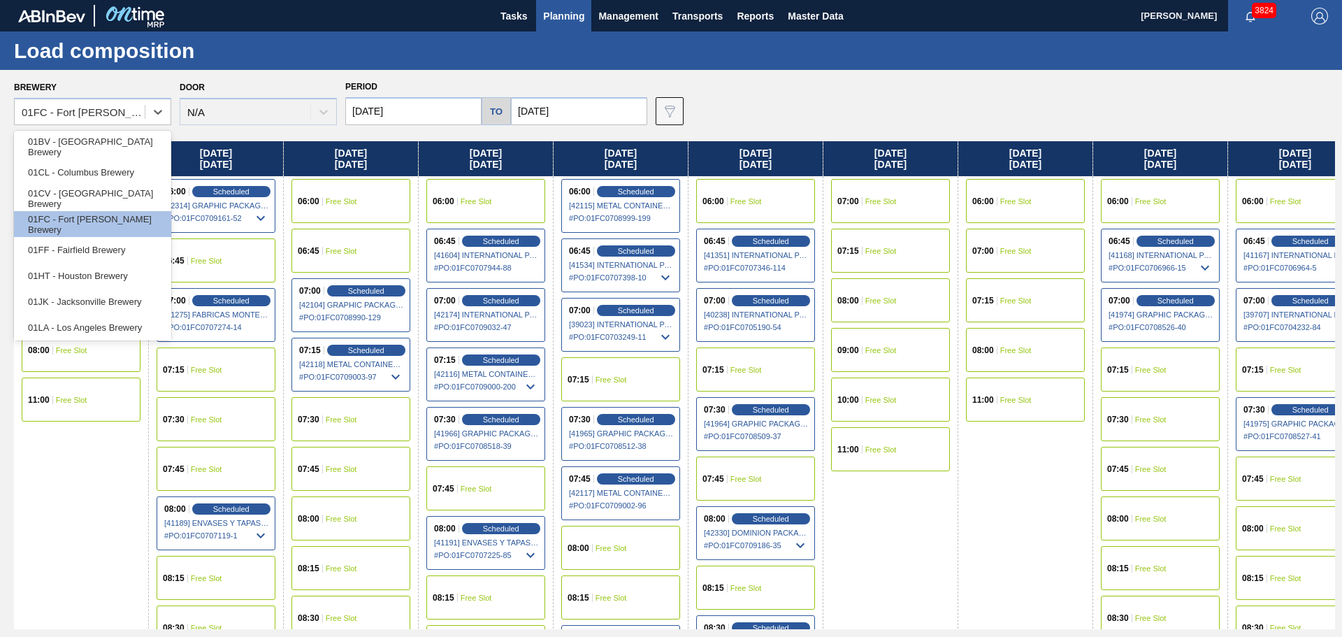
click at [94, 252] on div "01FF - Fairfield Brewery" at bounding box center [92, 250] width 157 height 26
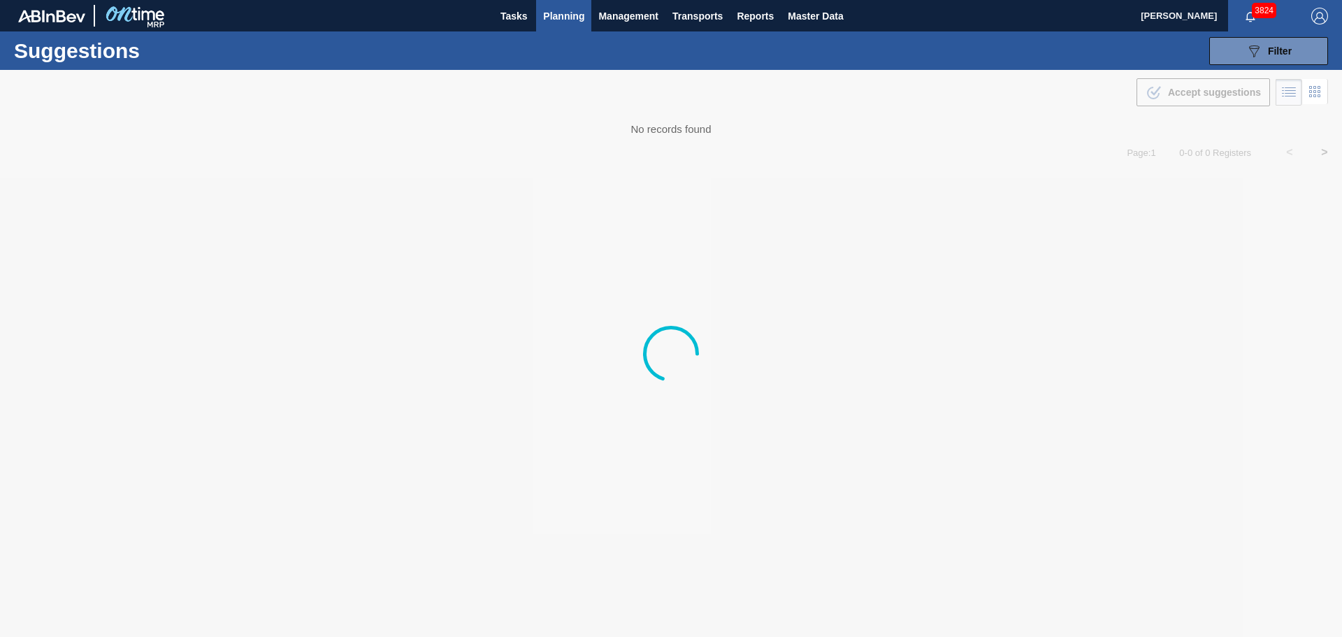
type from "[DATE]"
type to "[DATE]"
type from "[DATE]"
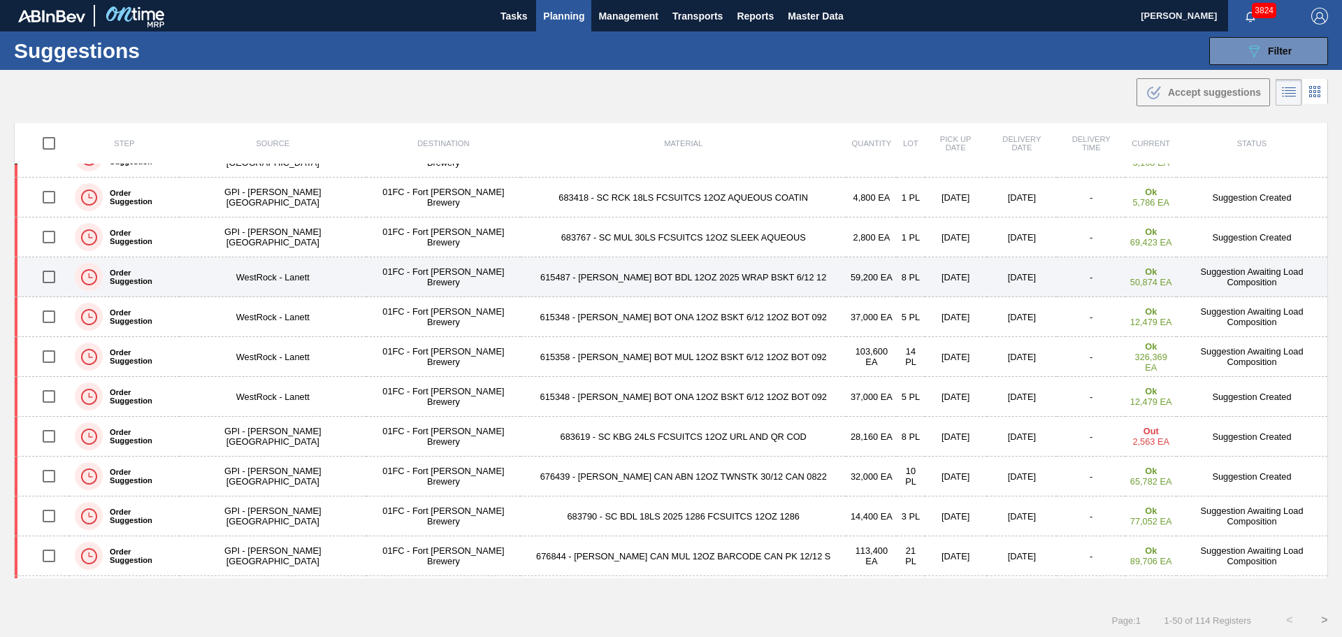
scroll to position [979, 0]
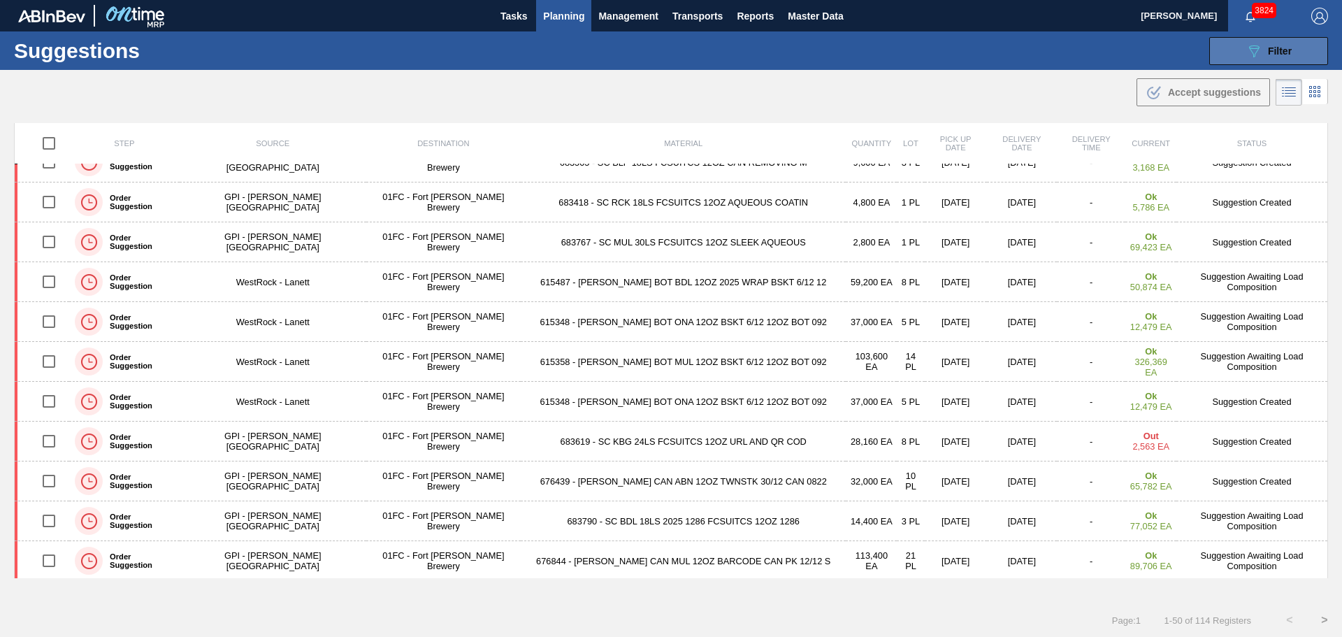
click at [1239, 49] on button "089F7B8B-B2A5-4AFE-B5C0-19BA573D28AC Filter" at bounding box center [1268, 51] width 119 height 28
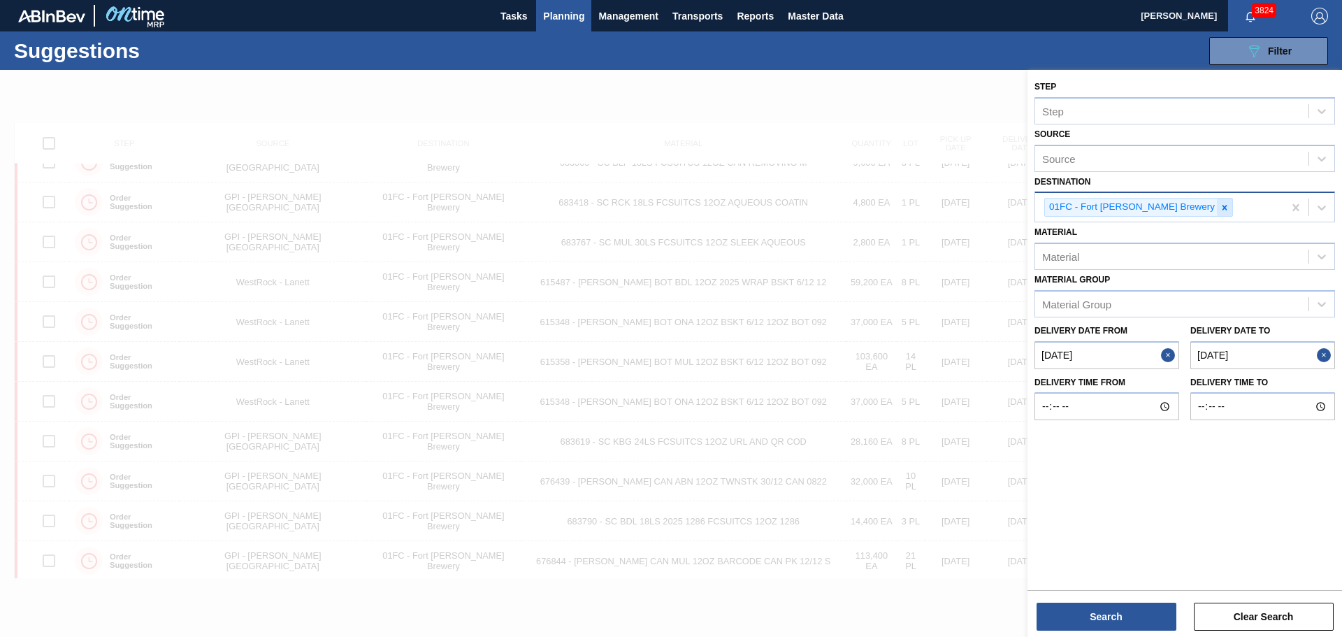
click at [1220, 212] on icon at bounding box center [1225, 208] width 10 height 10
click at [1162, 211] on div "Source" at bounding box center [1171, 206] width 273 height 20
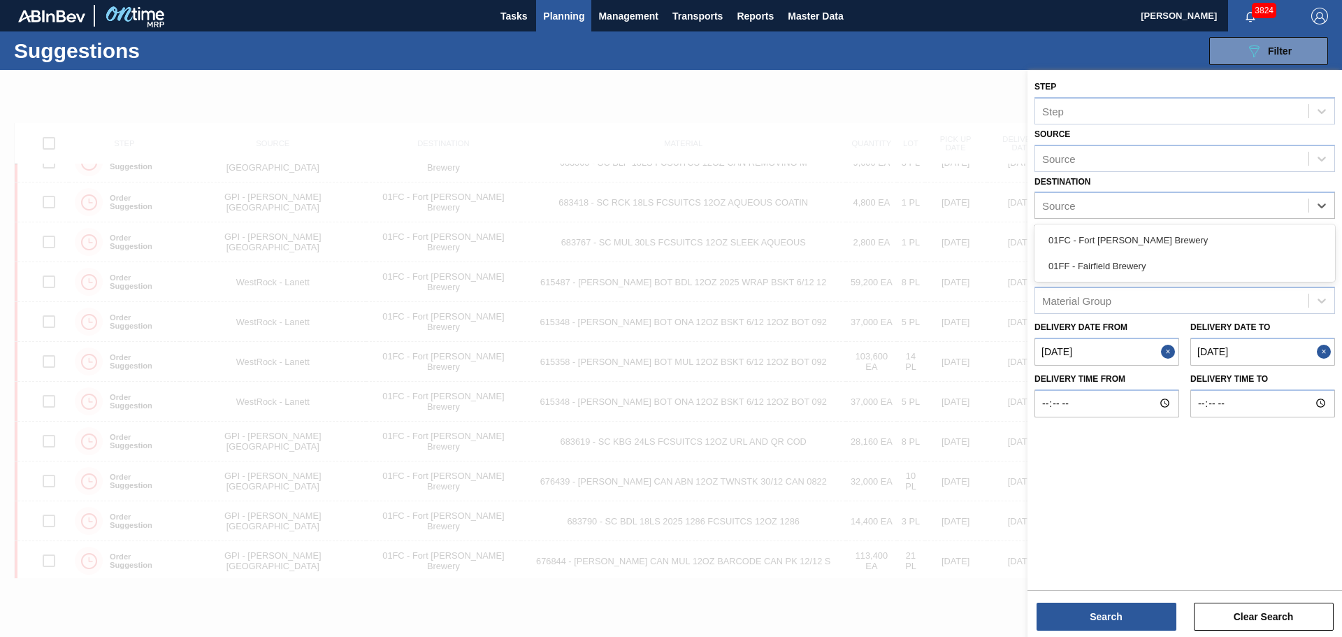
click at [1151, 258] on div "01FF - Fairfield Brewery" at bounding box center [1185, 266] width 301 height 26
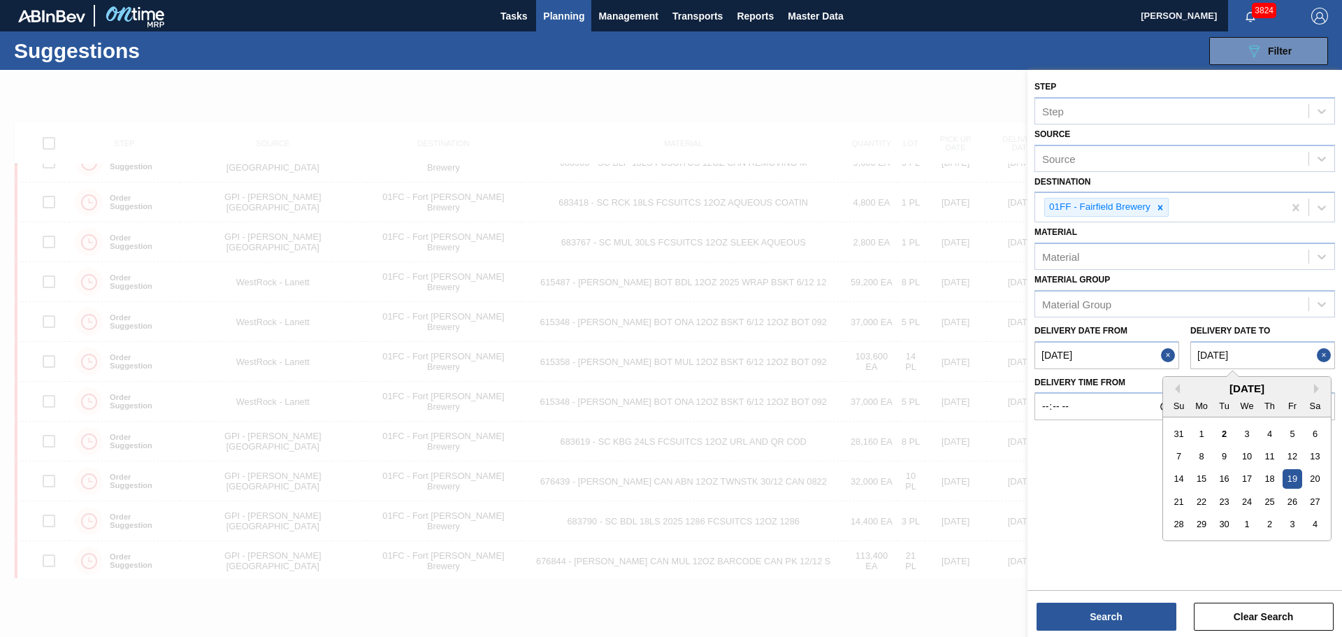
click at [1244, 351] on to "[DATE]" at bounding box center [1262, 355] width 145 height 28
click at [1315, 525] on div "4" at bounding box center [1315, 523] width 19 height 19
type to "[DATE]"
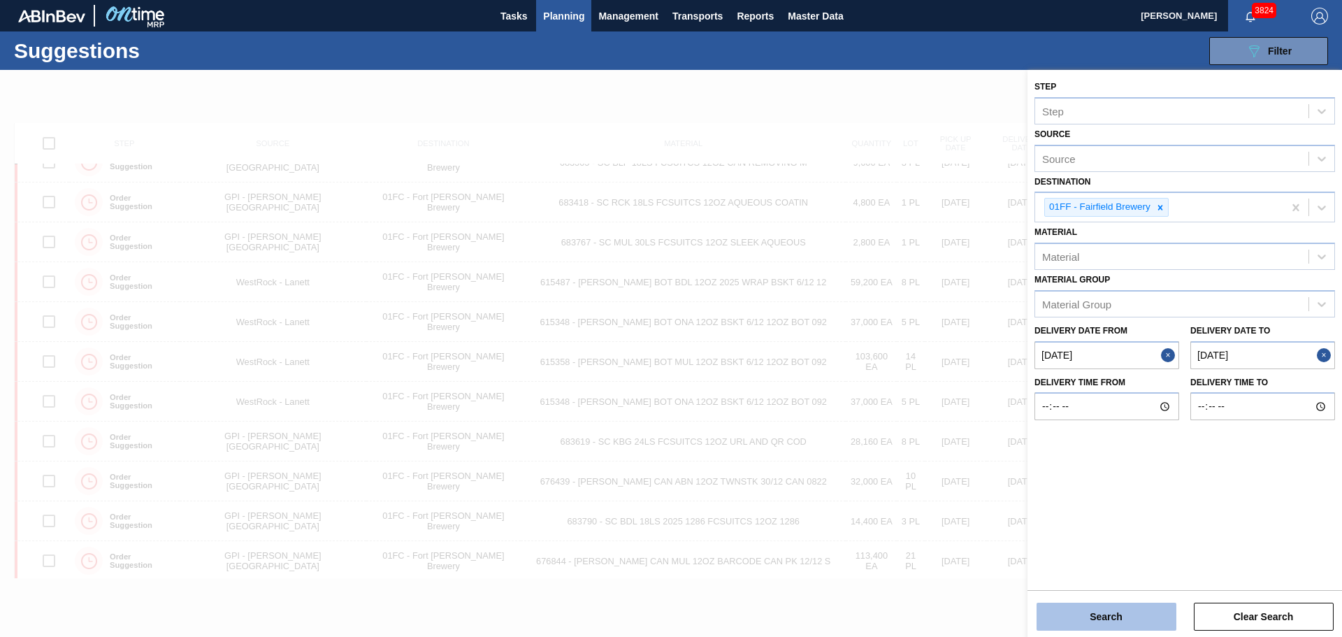
click at [1134, 609] on button "Search" at bounding box center [1107, 617] width 140 height 28
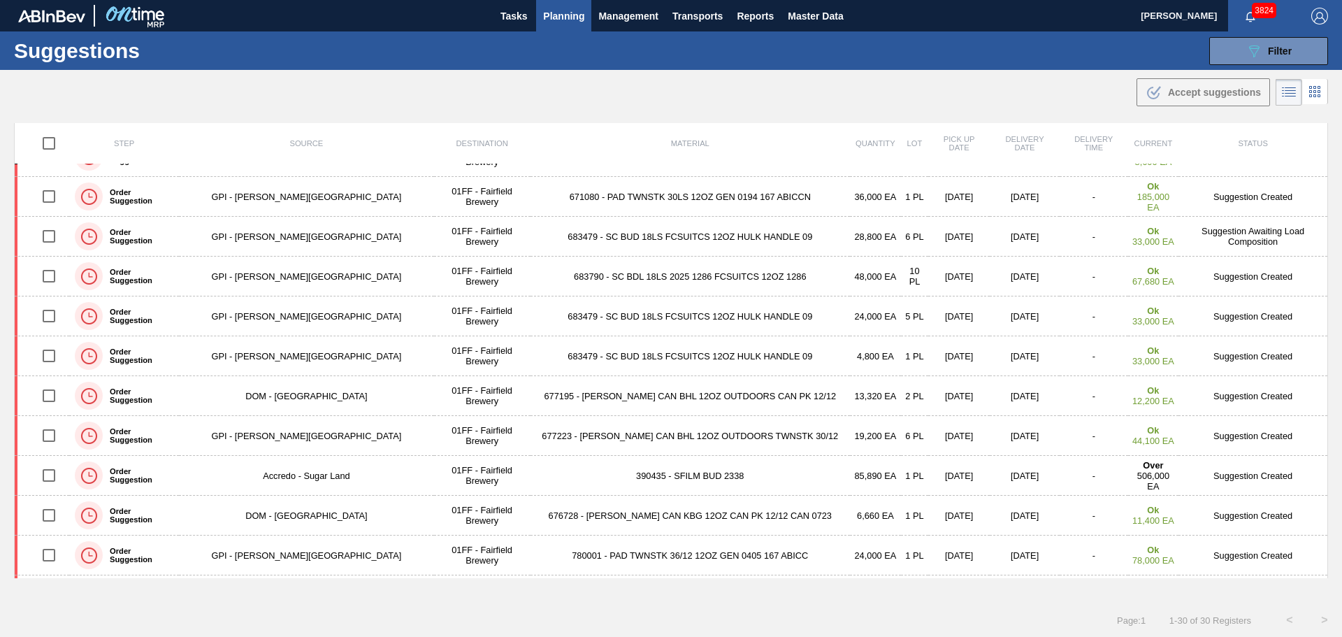
scroll to position [0, 0]
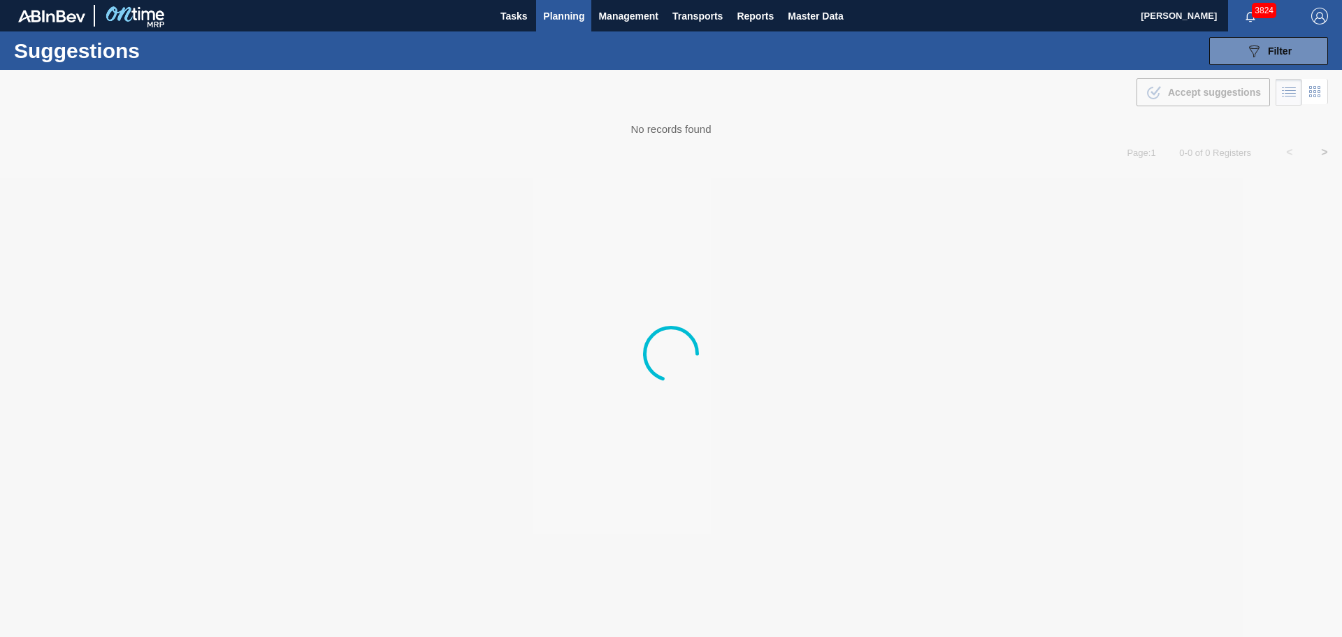
type from "[DATE]"
type to "[DATE]"
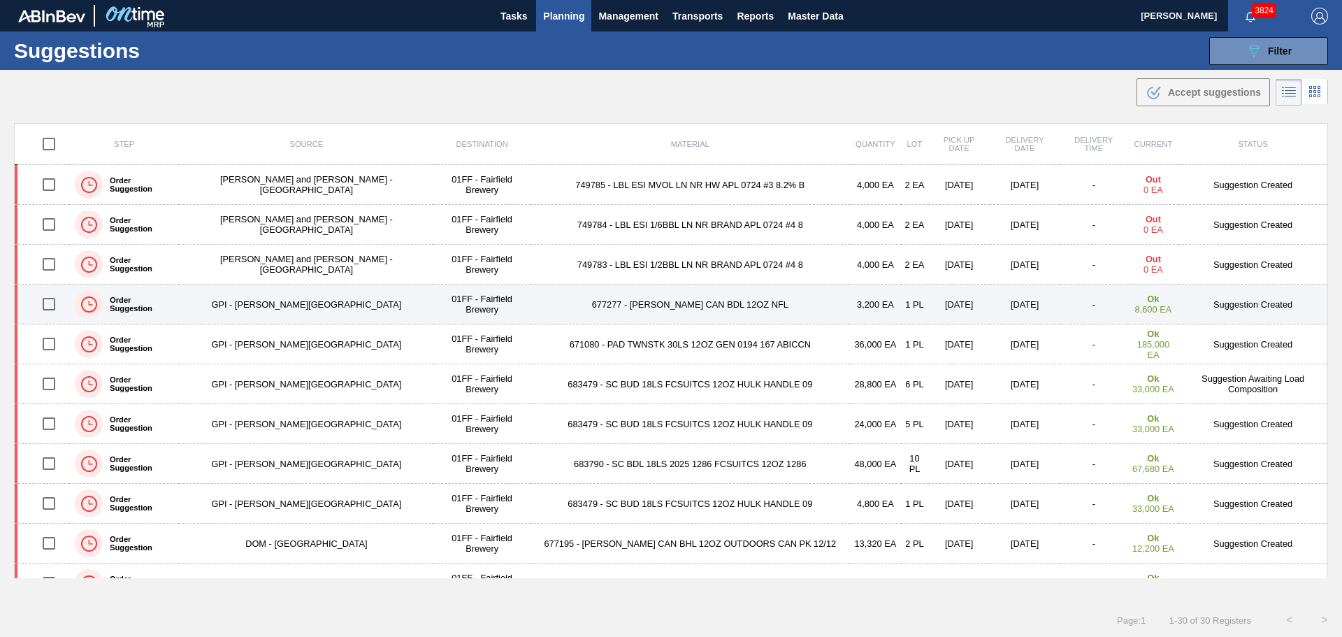
click at [608, 292] on td "677277 - [PERSON_NAME] CAN BDL 12OZ NFL" at bounding box center [690, 305] width 319 height 40
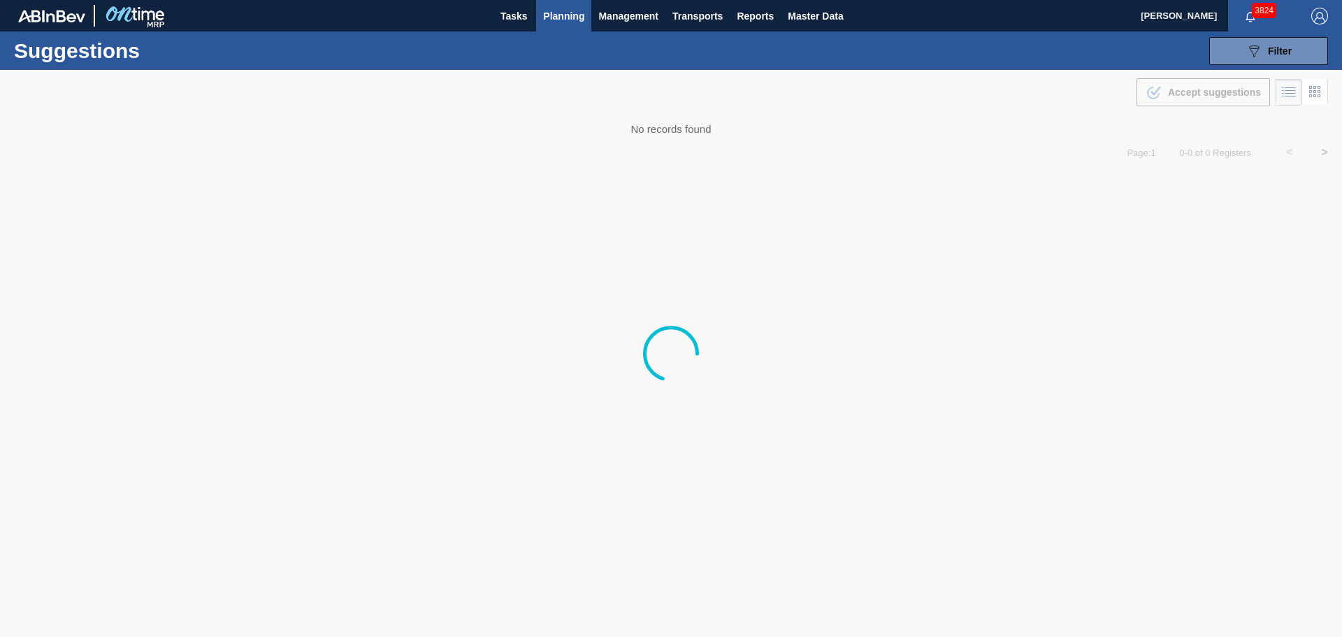
type from "[DATE]"
type to "[DATE]"
